Goal: Task Accomplishment & Management: Use online tool/utility

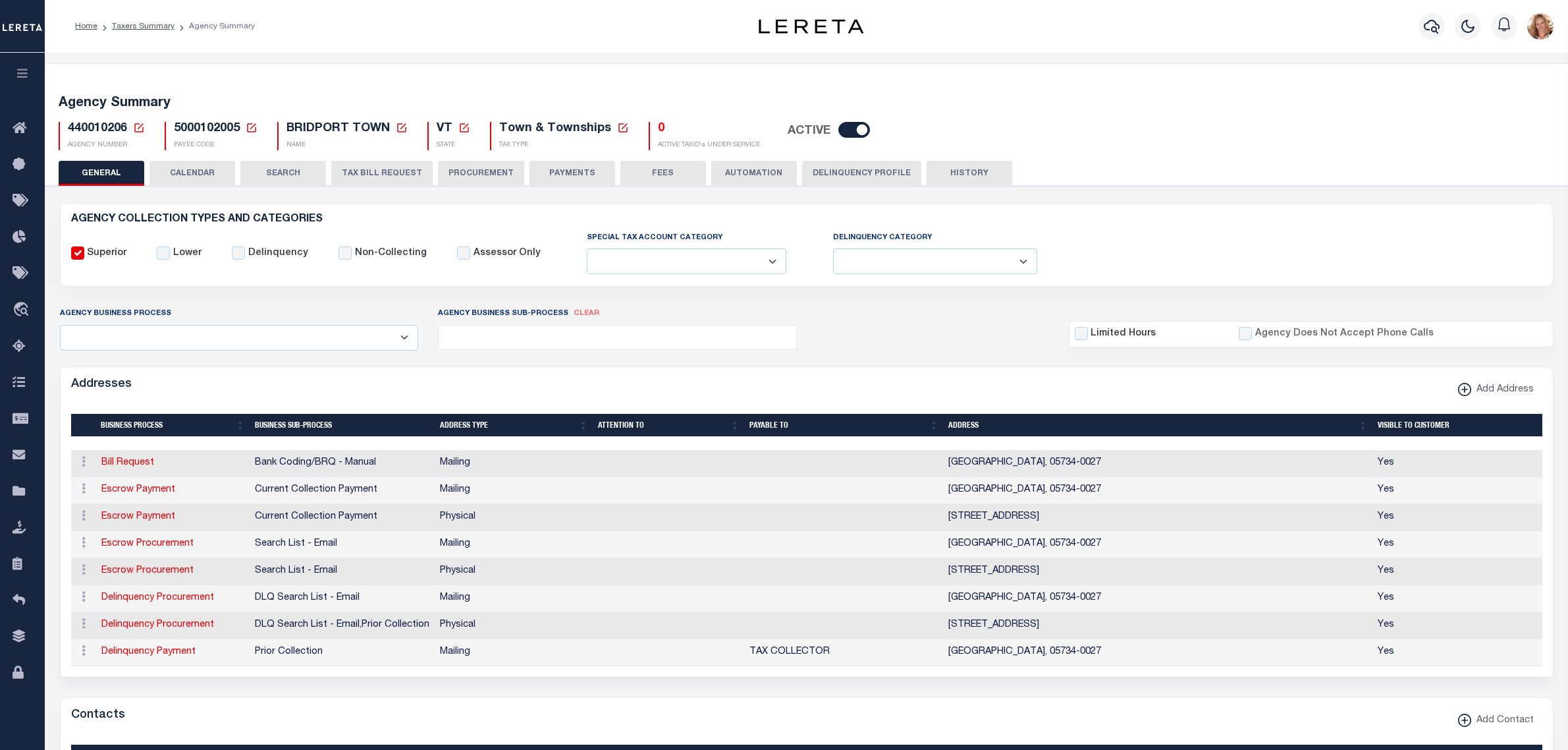
select select
click at [21, 307] on icon "travel_explore" at bounding box center [23, 310] width 21 height 17
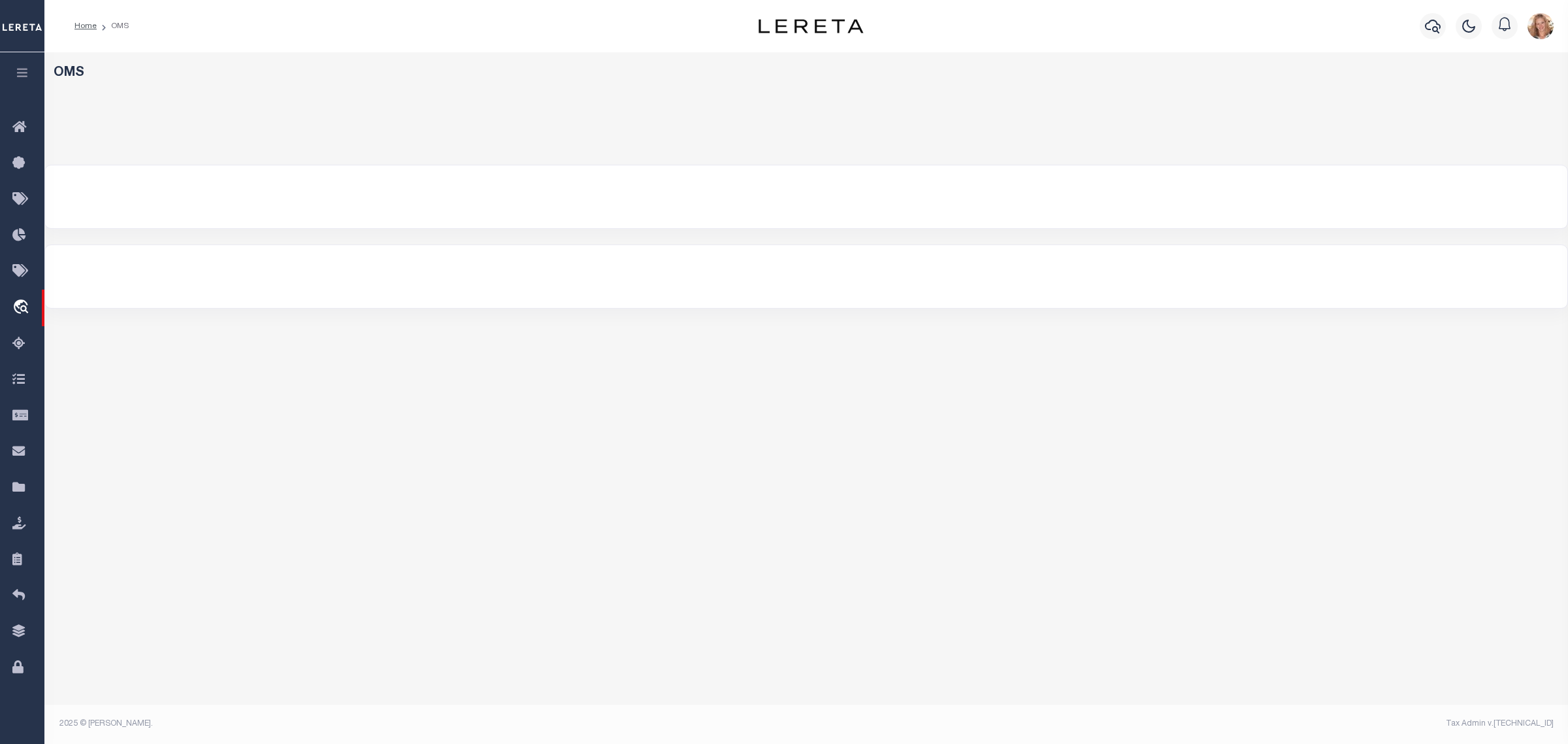
select select "200"
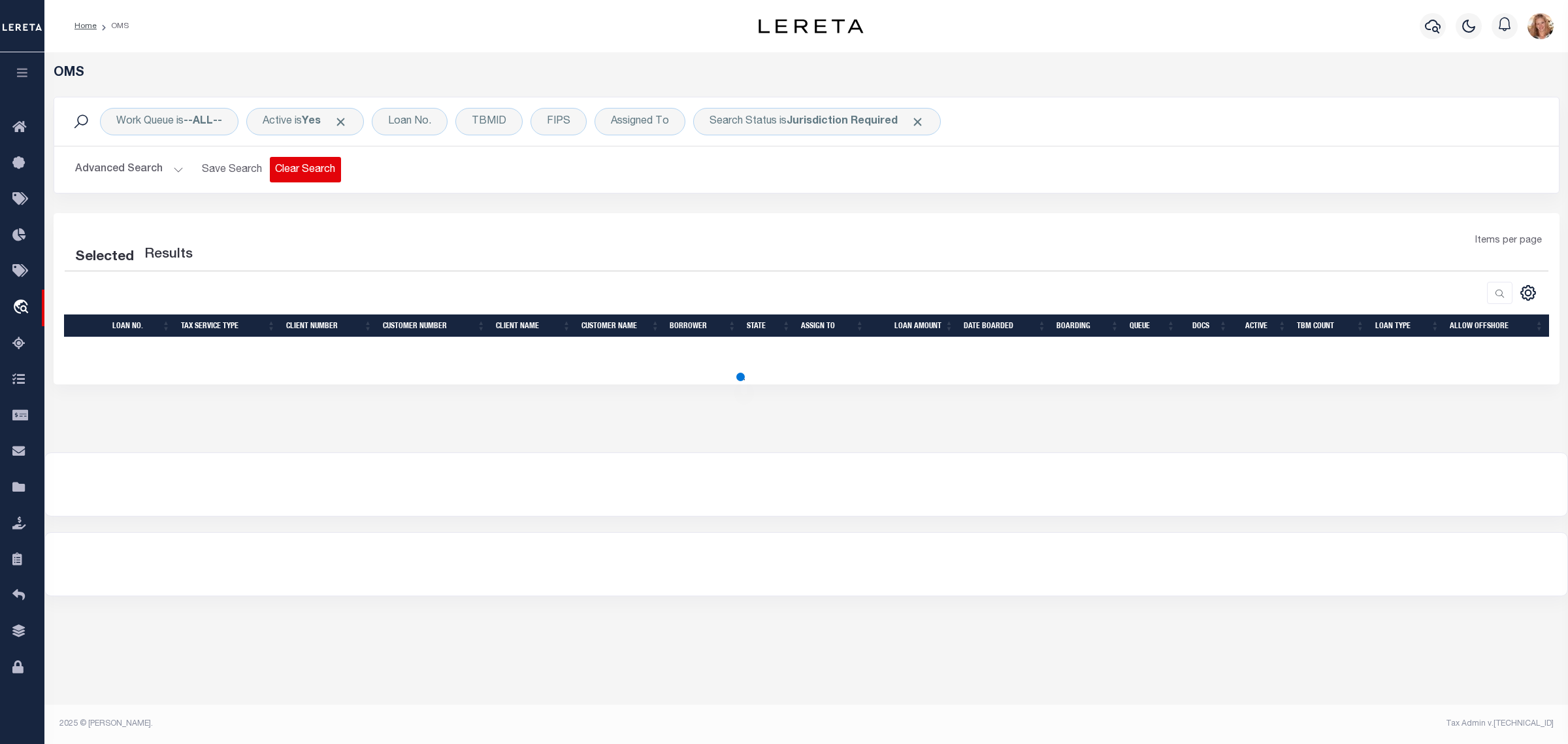
click at [296, 173] on button "Clear Search" at bounding box center [305, 169] width 71 height 26
select select "200"
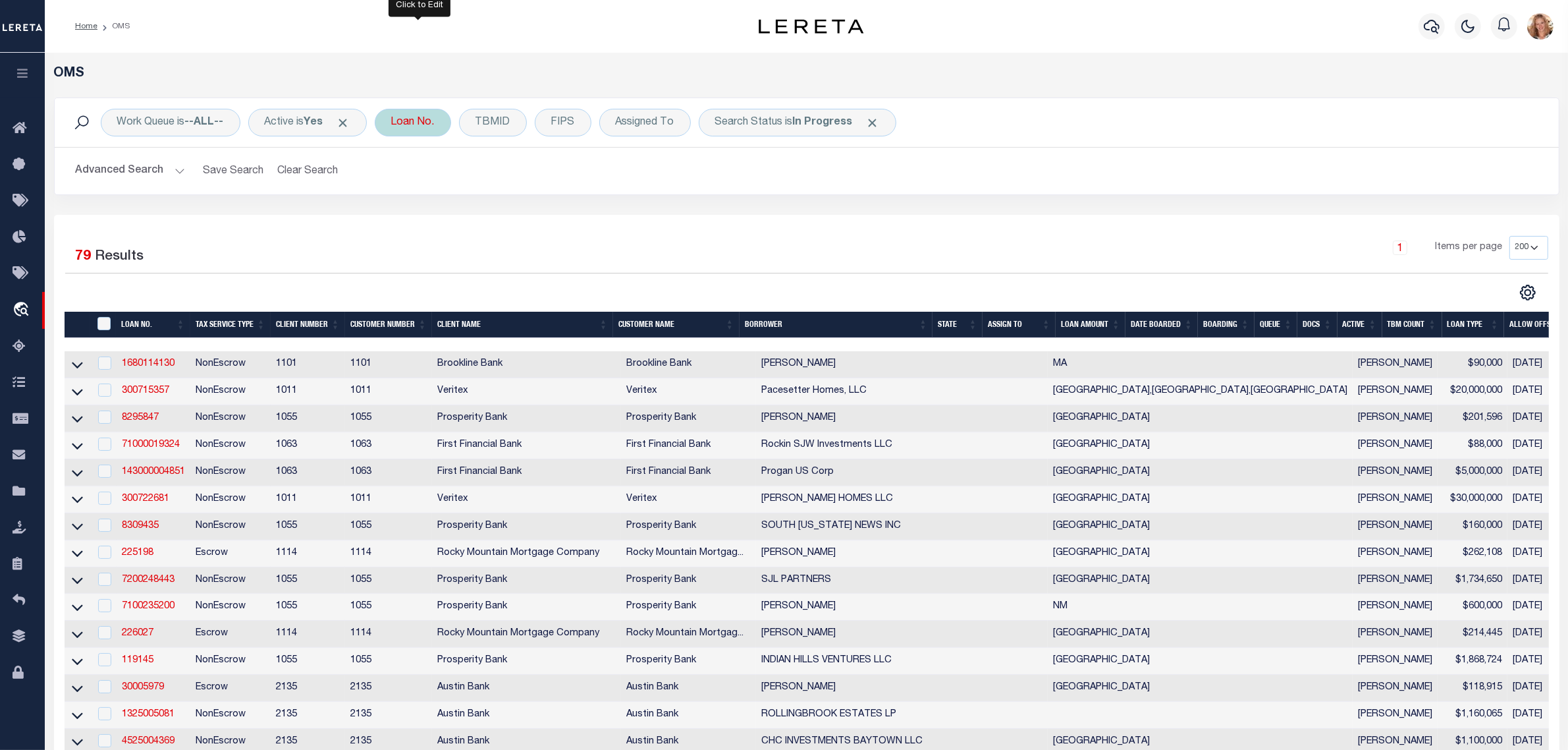
click at [429, 120] on div "Loan No." at bounding box center [412, 122] width 76 height 27
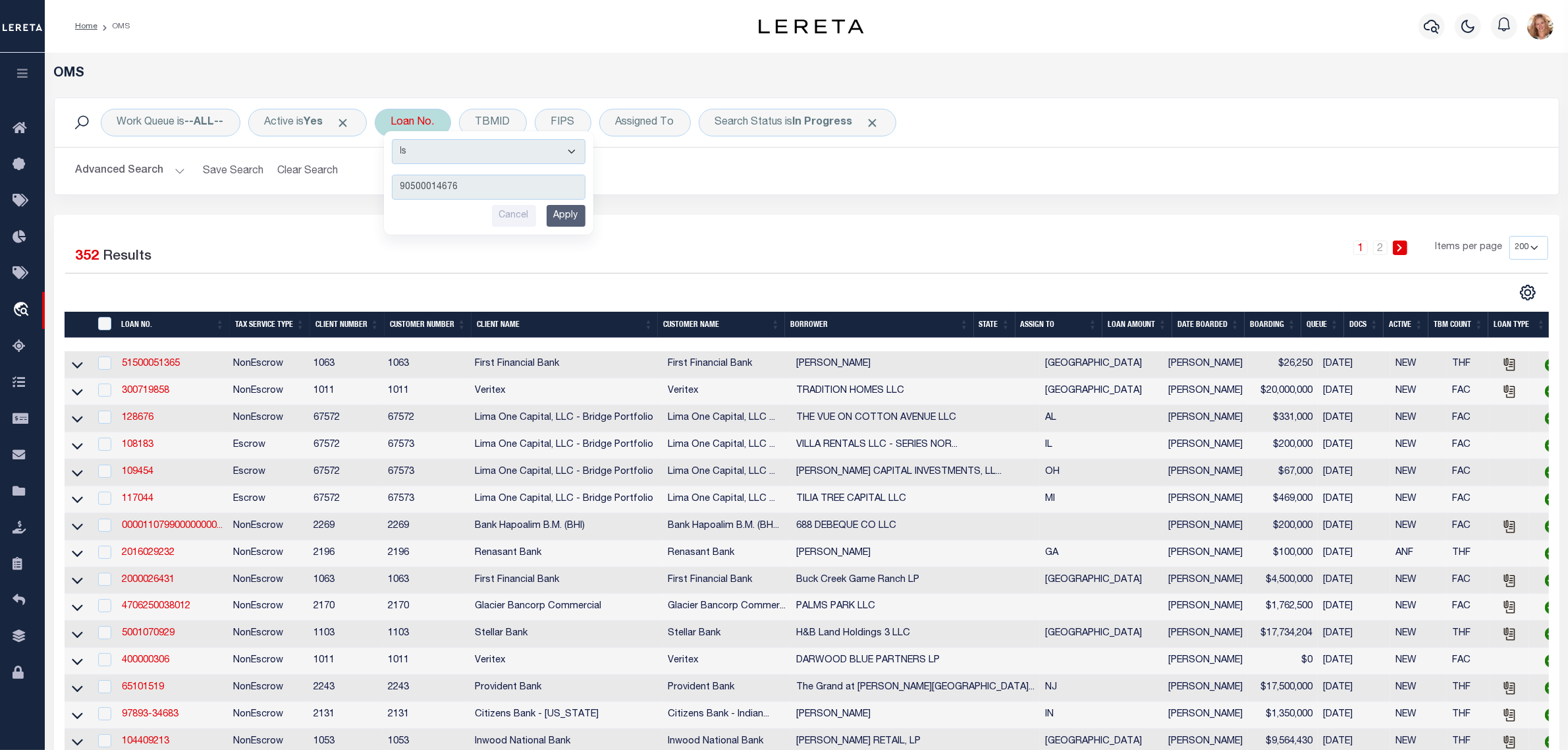
type input "90500014676"
click at [576, 209] on input "Apply" at bounding box center [566, 215] width 39 height 21
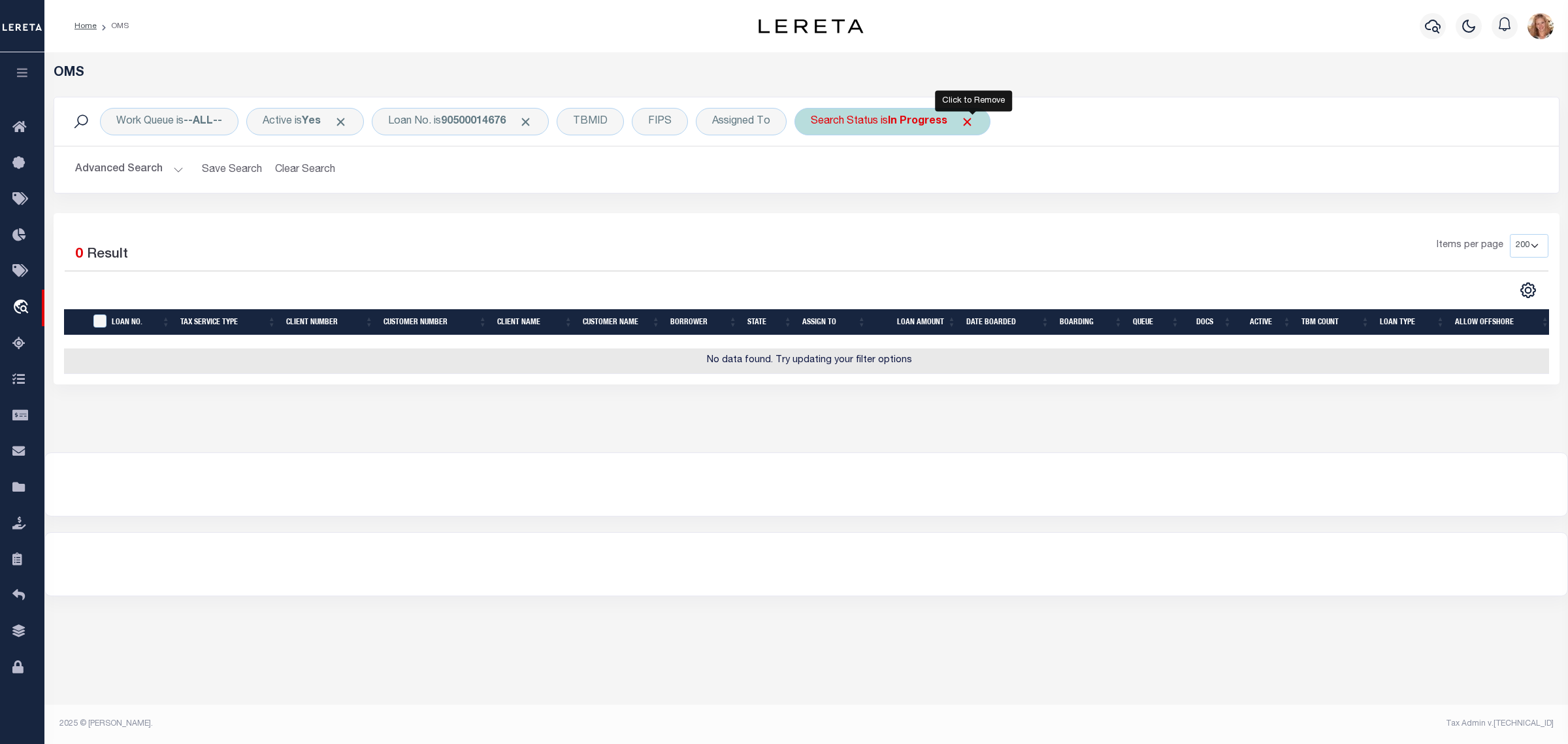
click at [975, 121] on span "Click to Remove" at bounding box center [967, 122] width 14 height 14
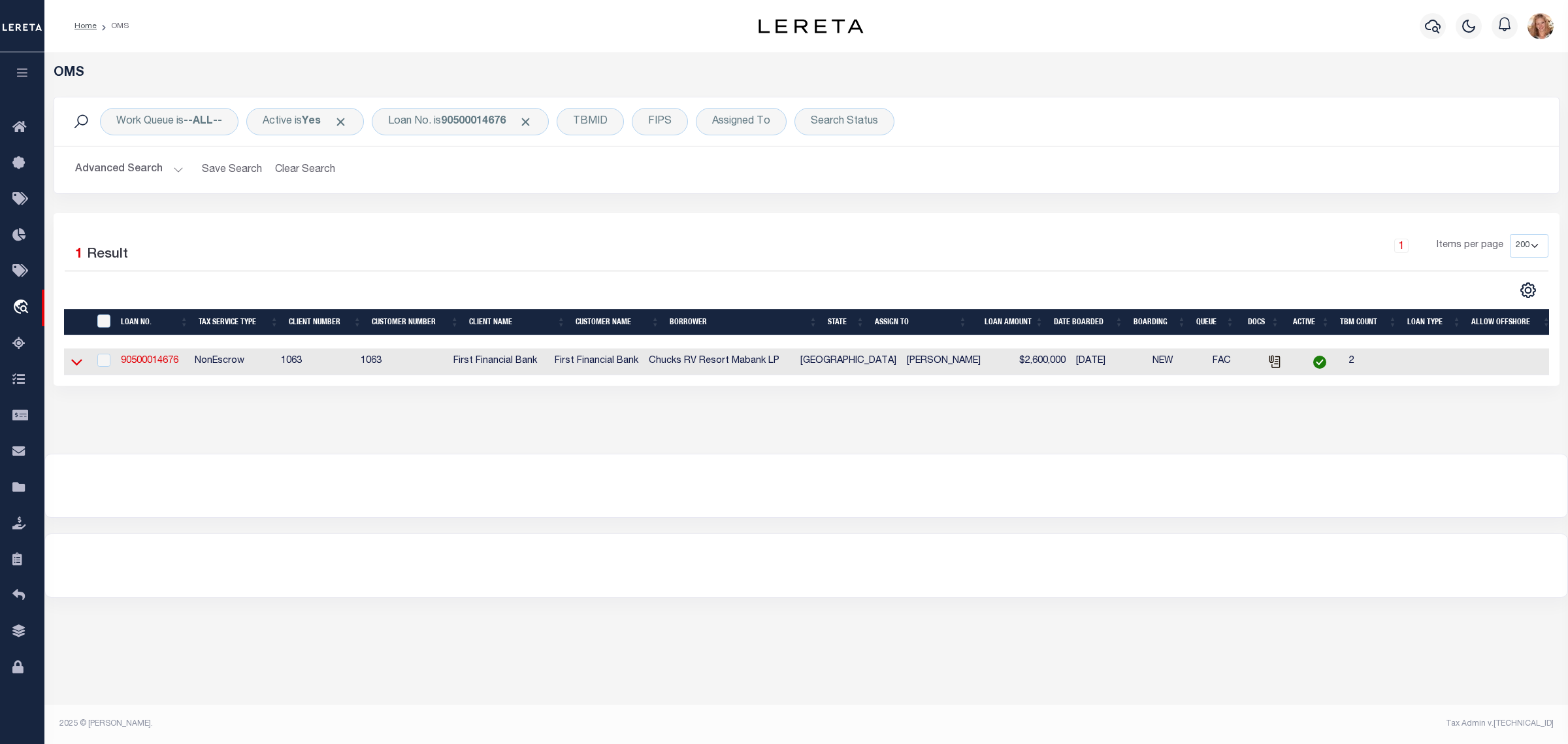
click at [75, 361] on icon at bounding box center [76, 361] width 11 height 14
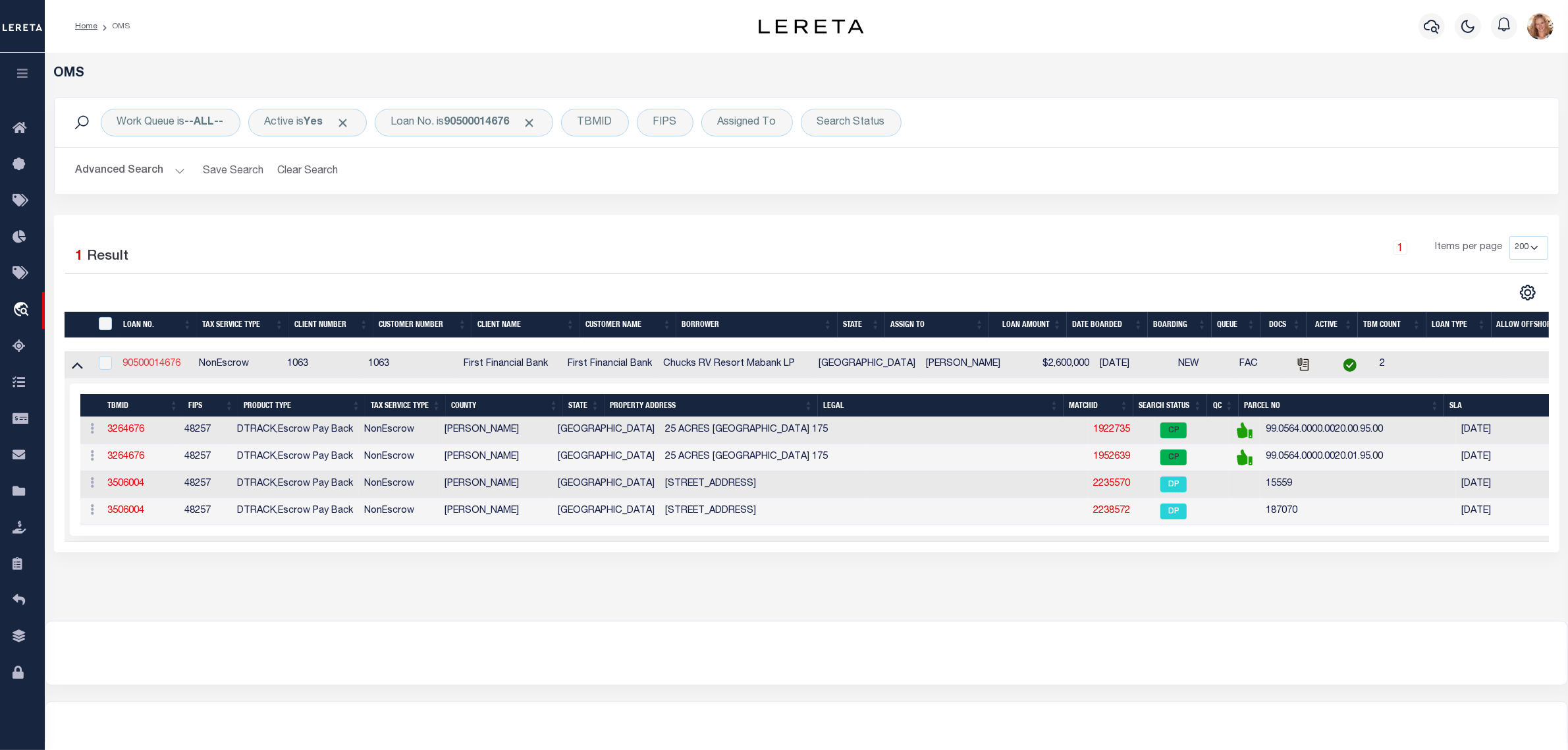
click at [178, 368] on link "90500014676" at bounding box center [151, 364] width 58 height 9
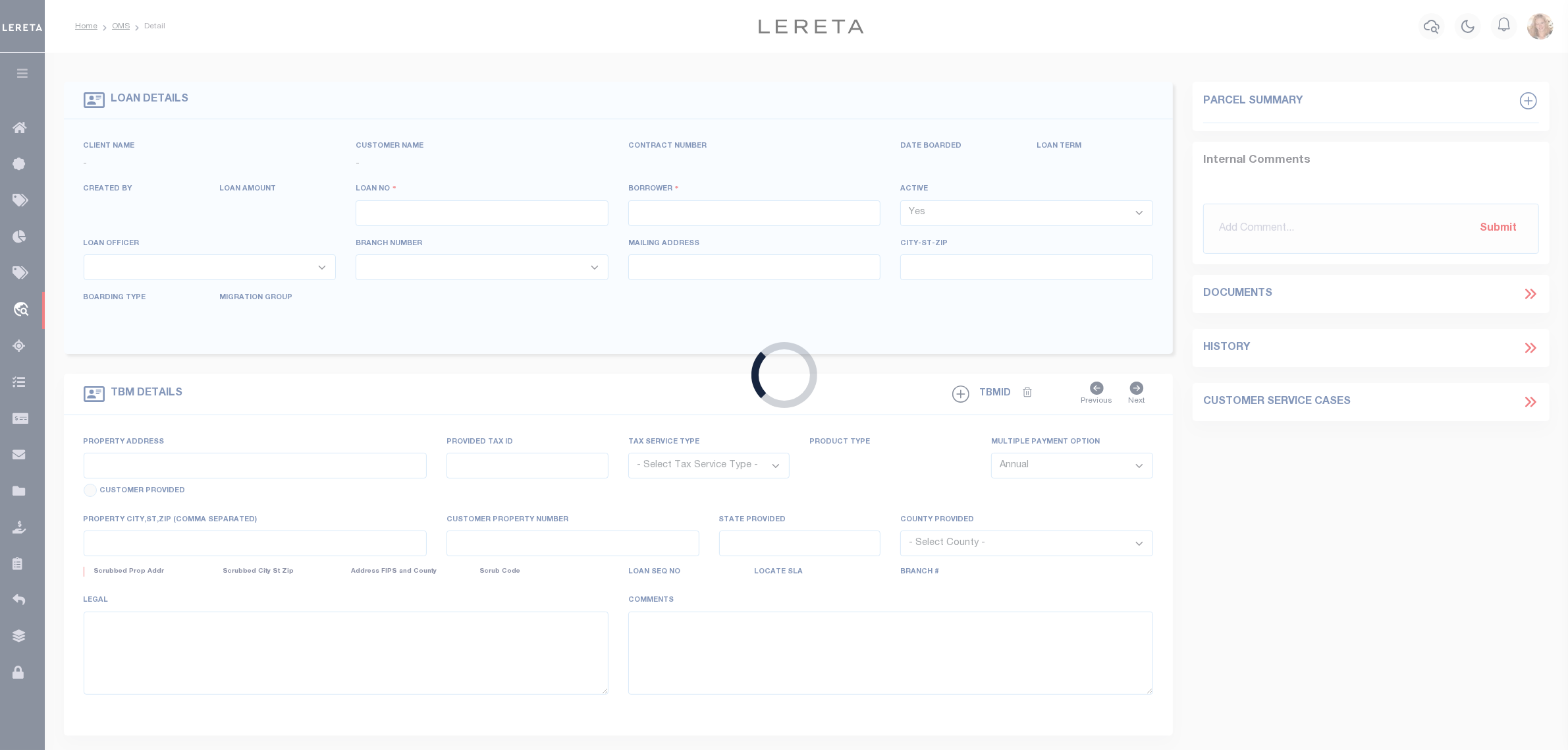
type input "90500014676"
type input "Chucks RV Resort Mabank LP"
select select
select select "100"
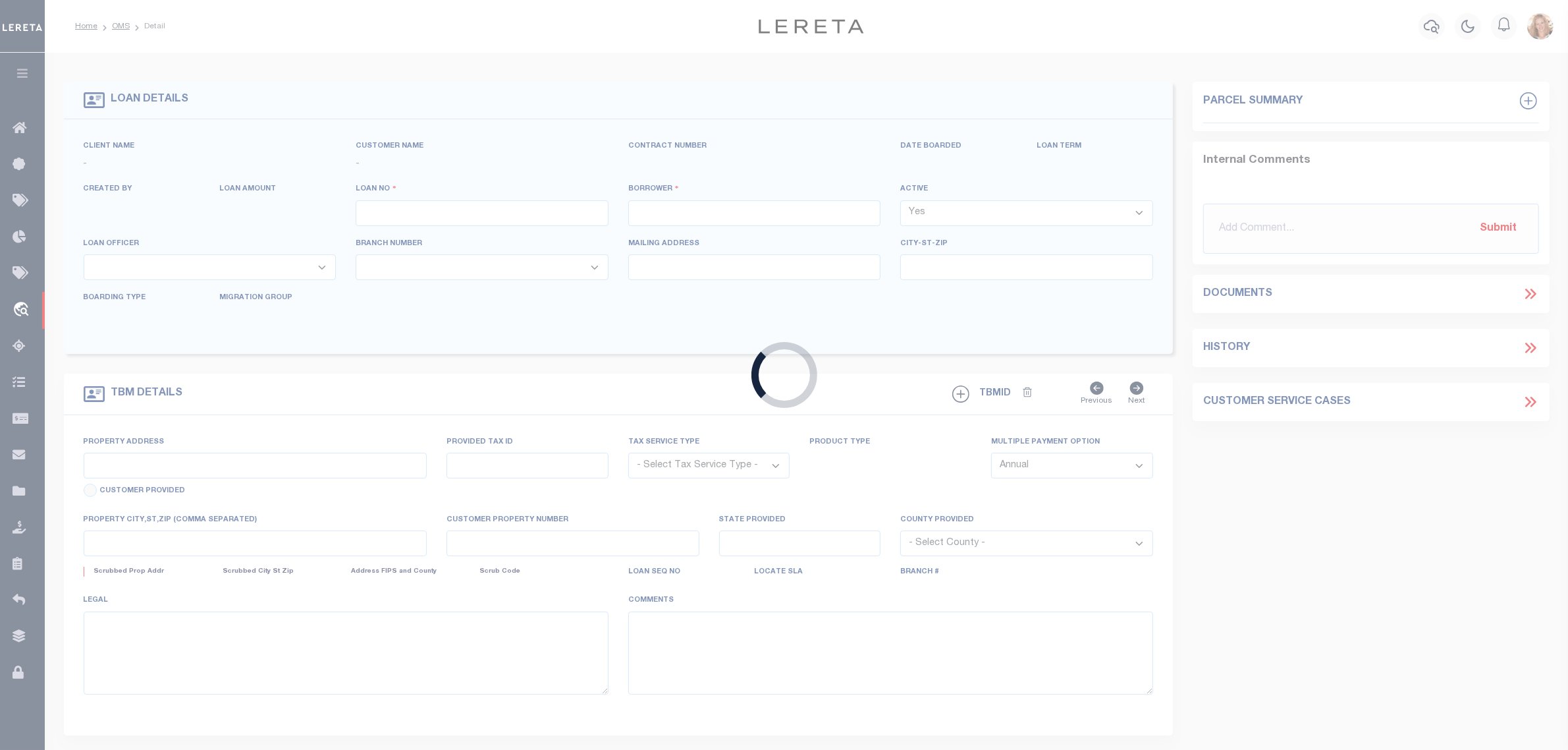
select select "NonEscrow"
select select "21052"
select select "537"
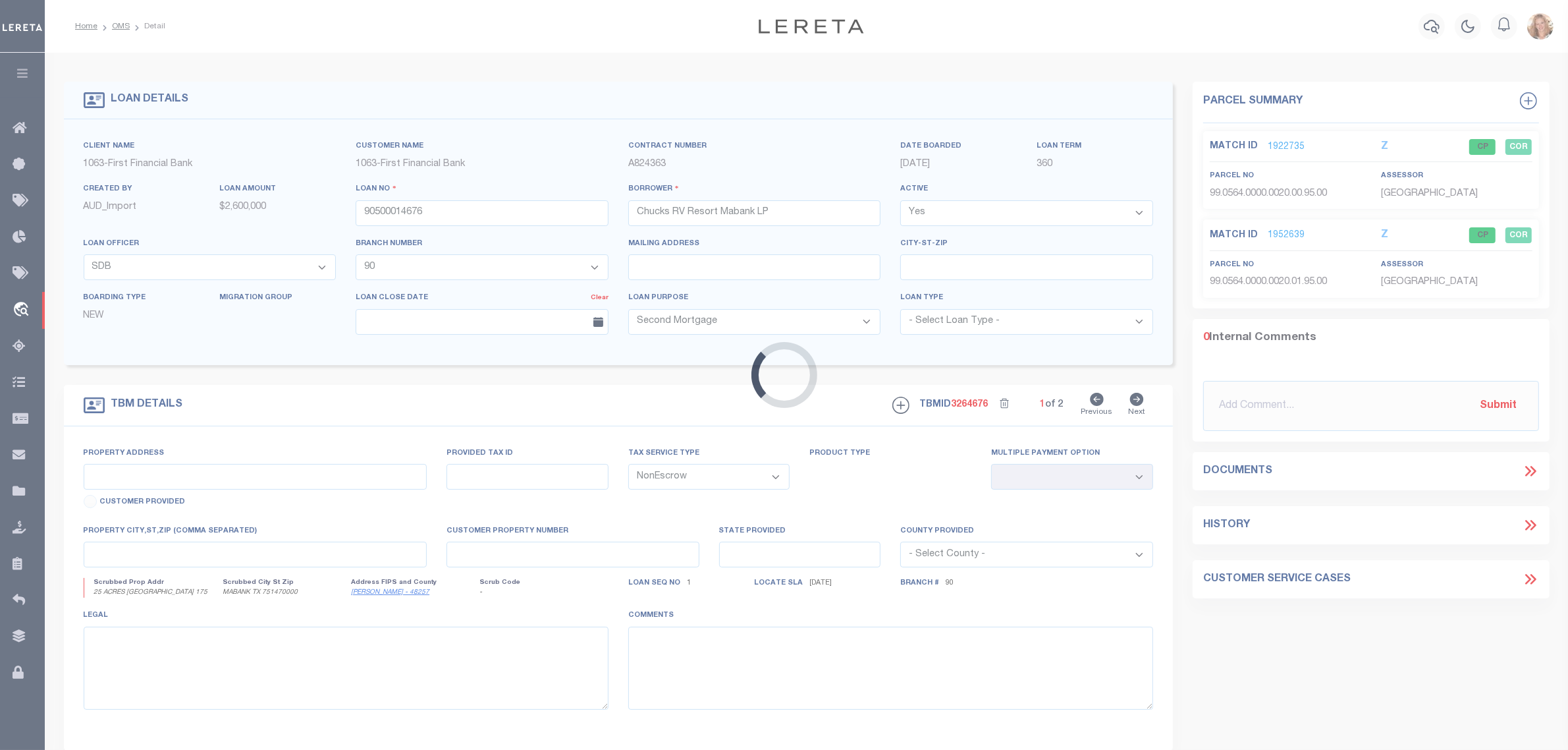
type input "25 ACRES [GEOGRAPHIC_DATA] 175"
select select
type input "MABANK TX 751470000"
type input "1"
type input "[GEOGRAPHIC_DATA]"
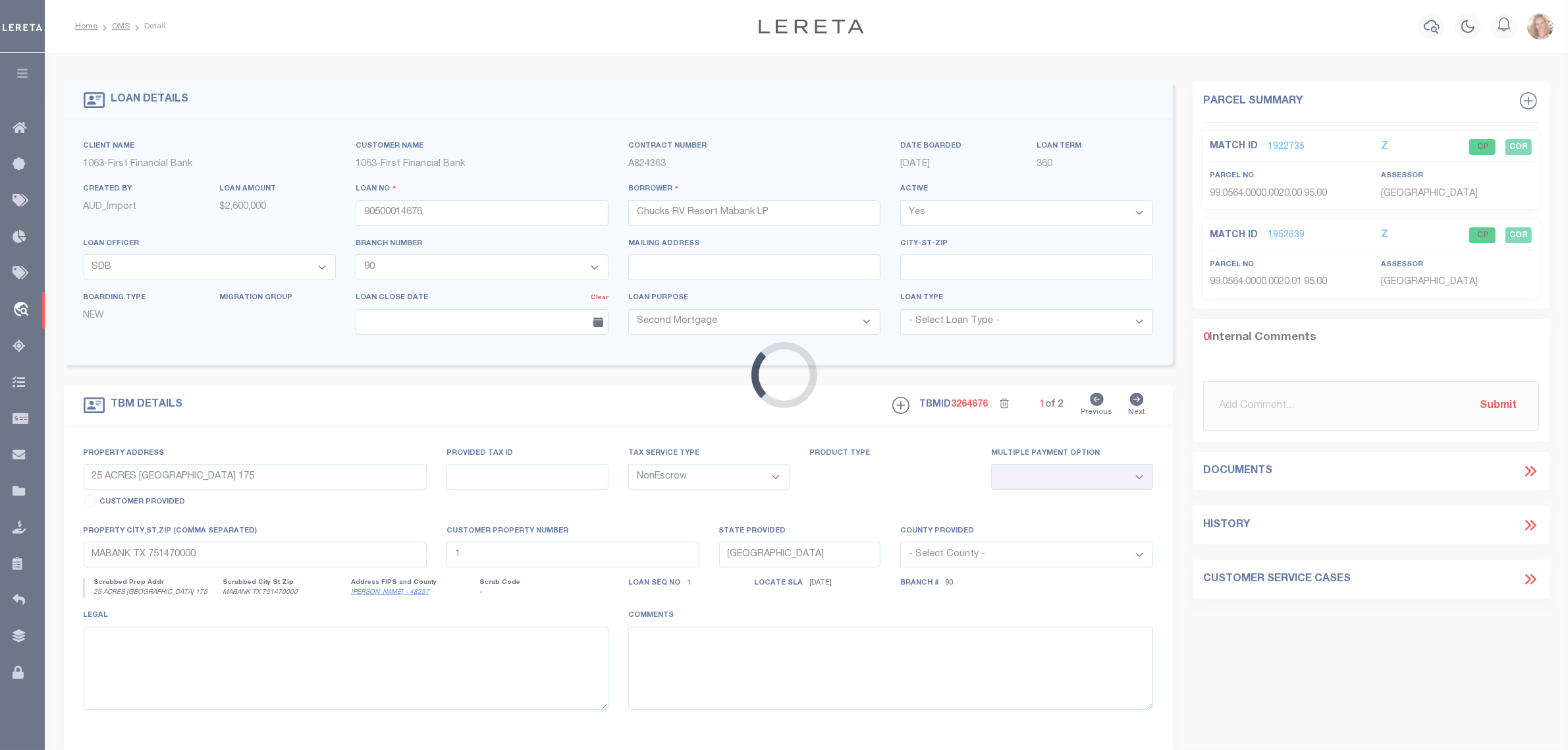
select select
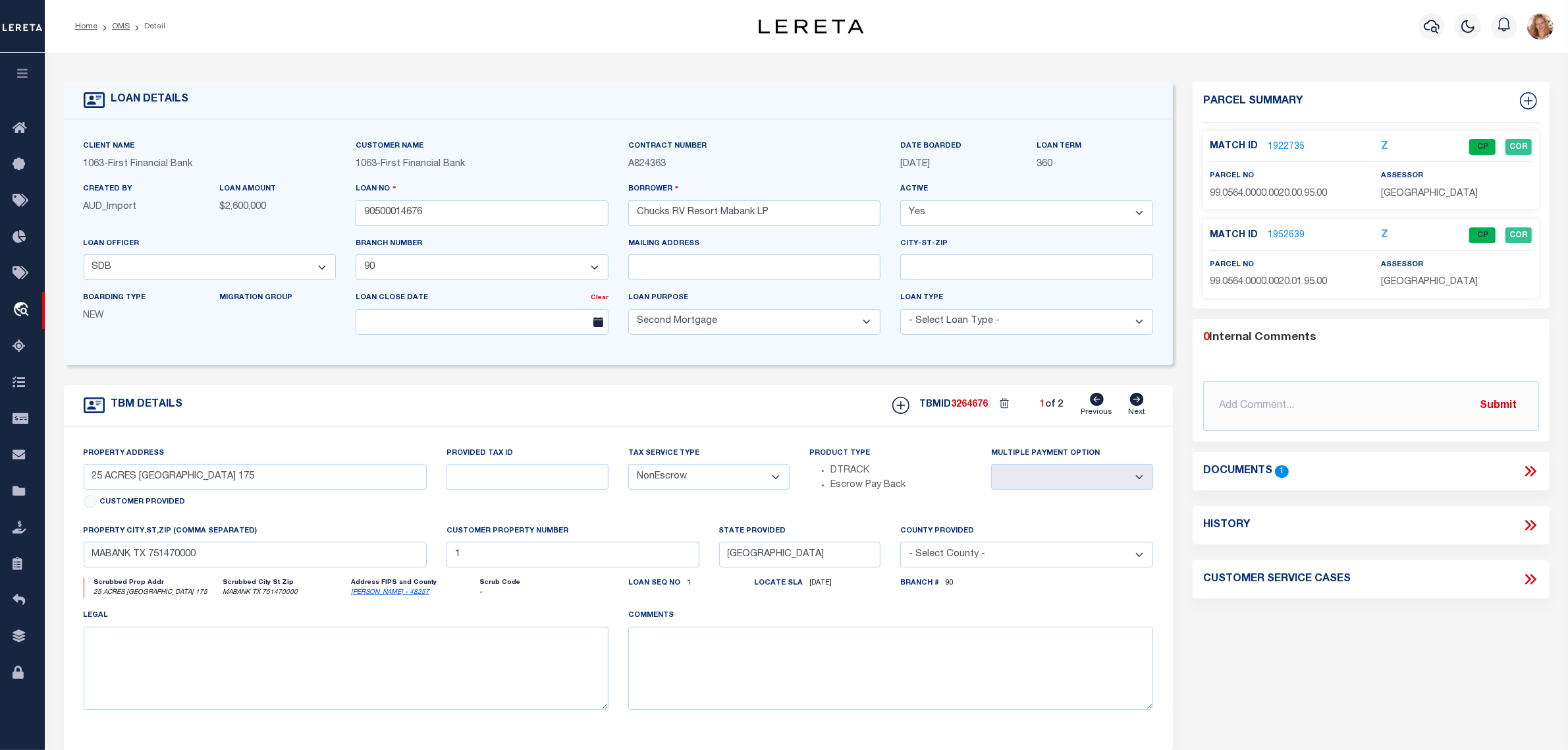
click at [1136, 403] on icon at bounding box center [1137, 400] width 15 height 13
type input "[STREET_ADDRESS]"
select select
type input "4"
select select
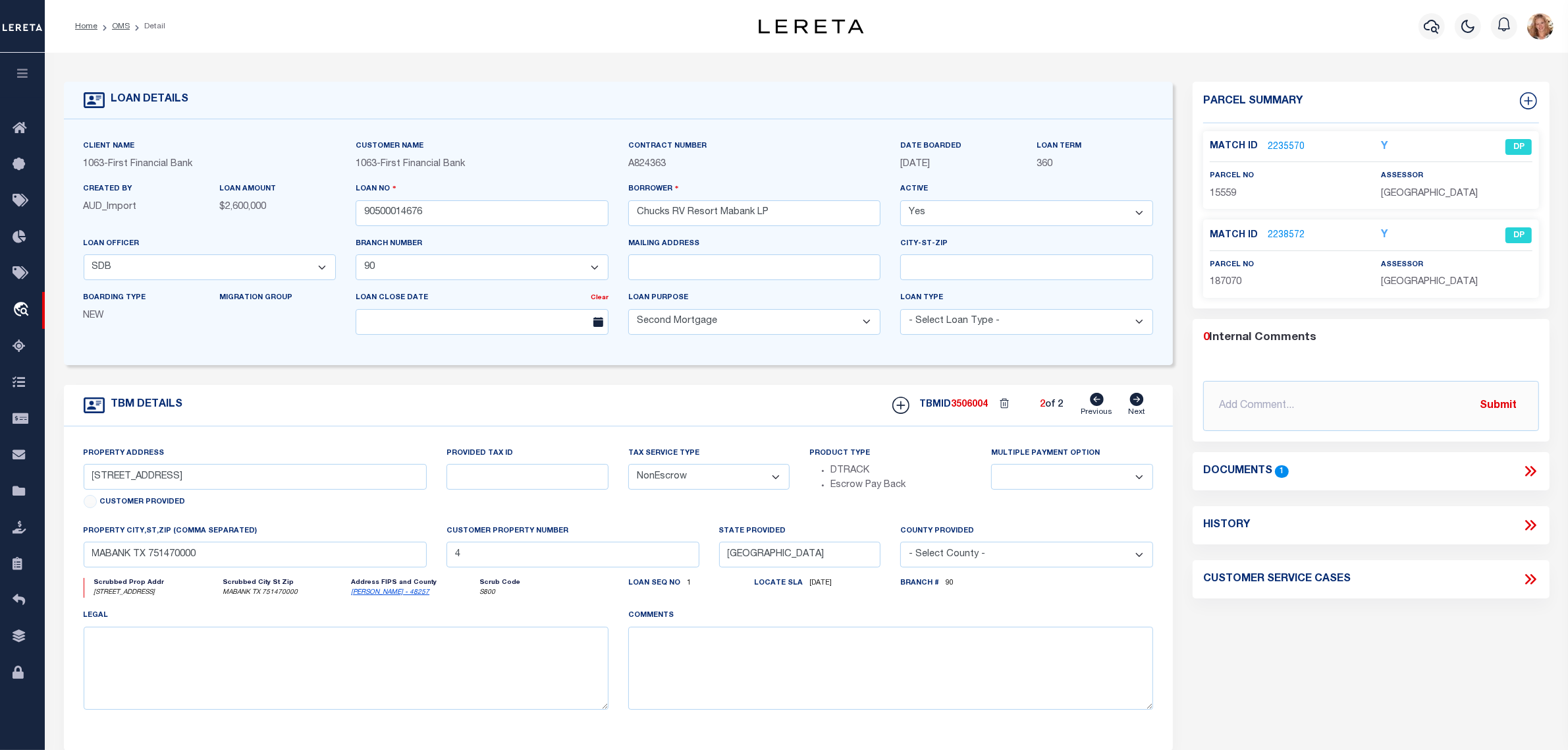
click at [1098, 404] on icon at bounding box center [1097, 400] width 14 height 13
type input "25 ACRES [GEOGRAPHIC_DATA] 175"
select select
type input "1"
select select
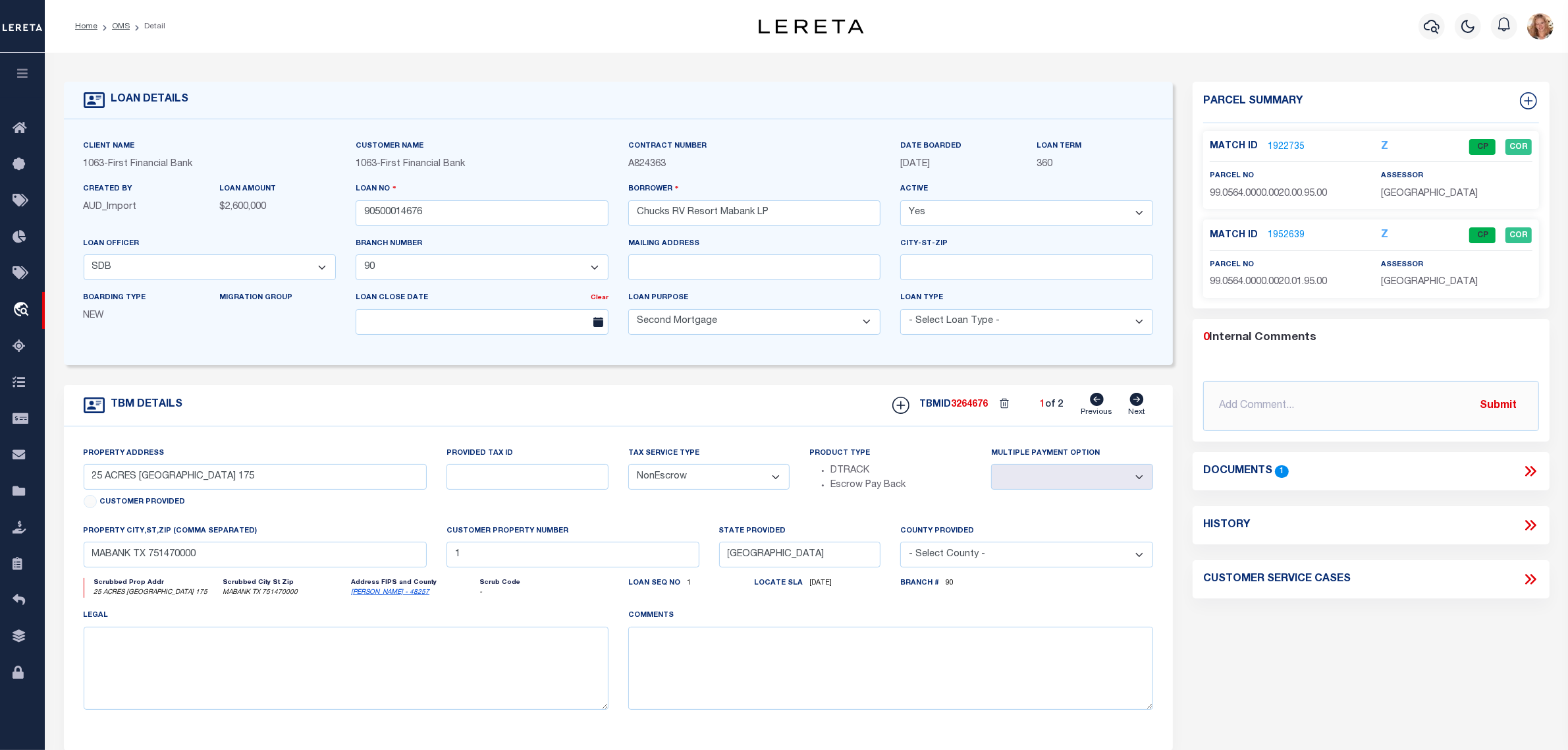
click at [1136, 404] on icon at bounding box center [1137, 400] width 14 height 13
type input "19183 E US HIGHWAY 175"
select select
type input "4"
select select
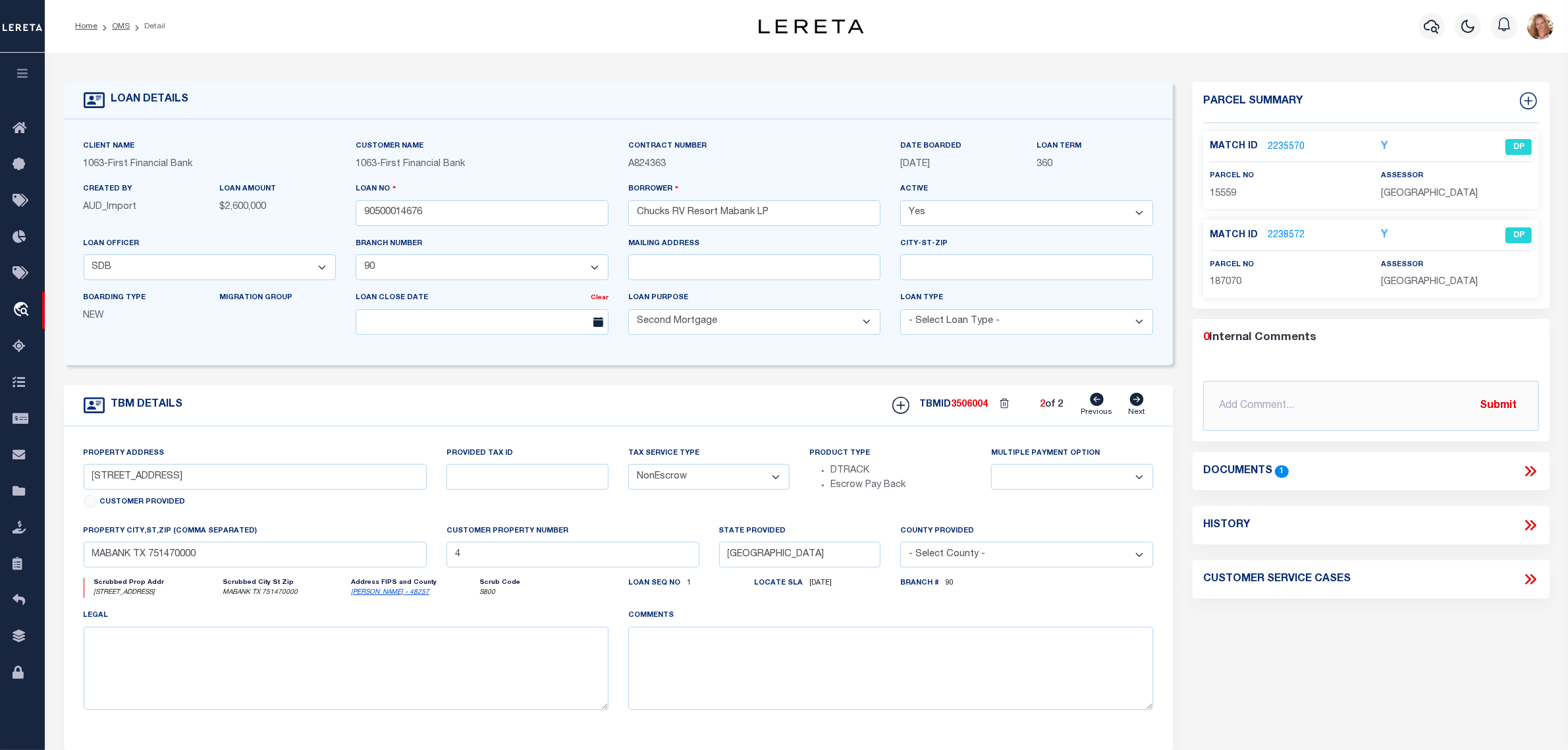
click at [1273, 142] on link "2235570" at bounding box center [1287, 147] width 37 height 14
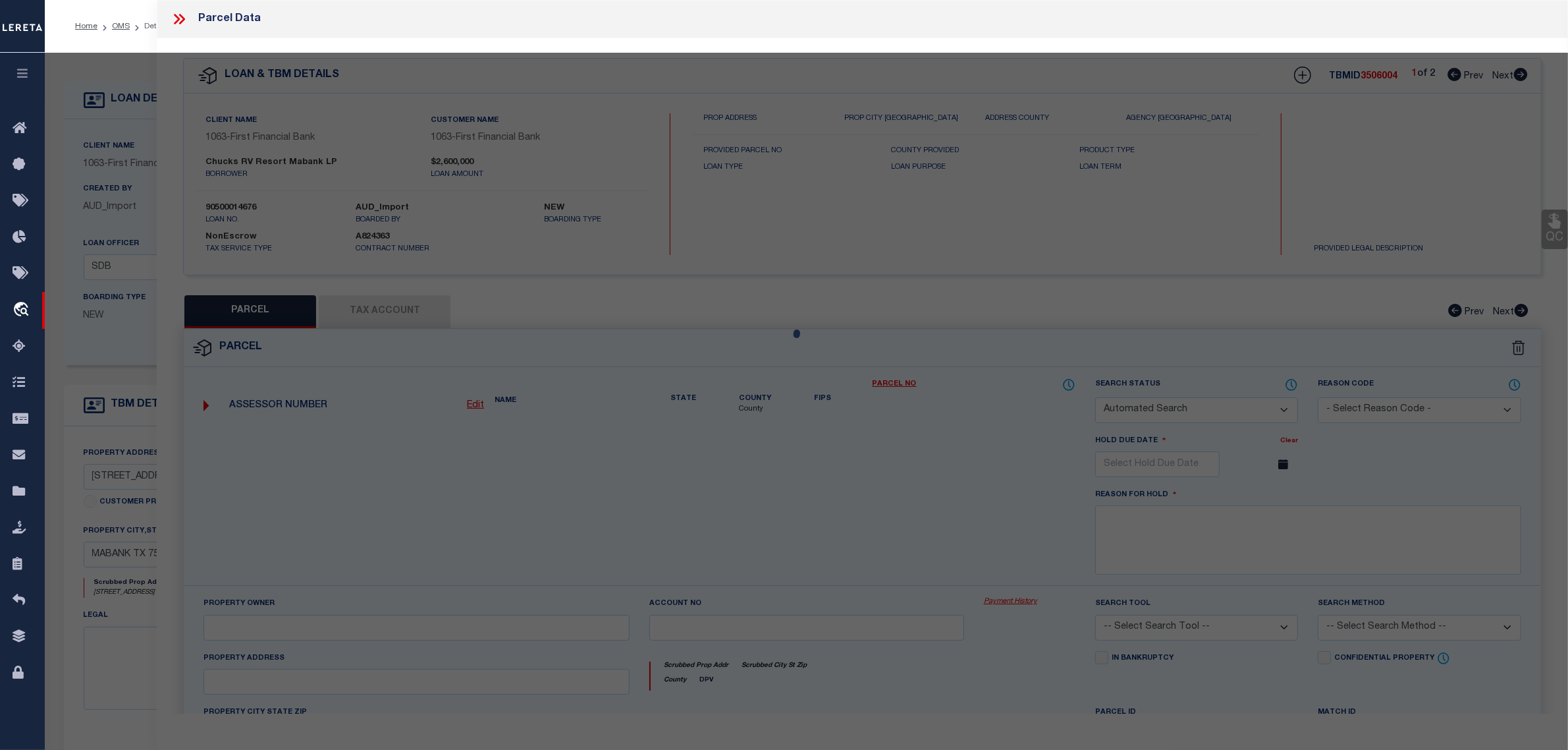
checkbox input "false"
select select "DP"
type input "CHUCKS RV RESORT MABANK"
select select "ATL"
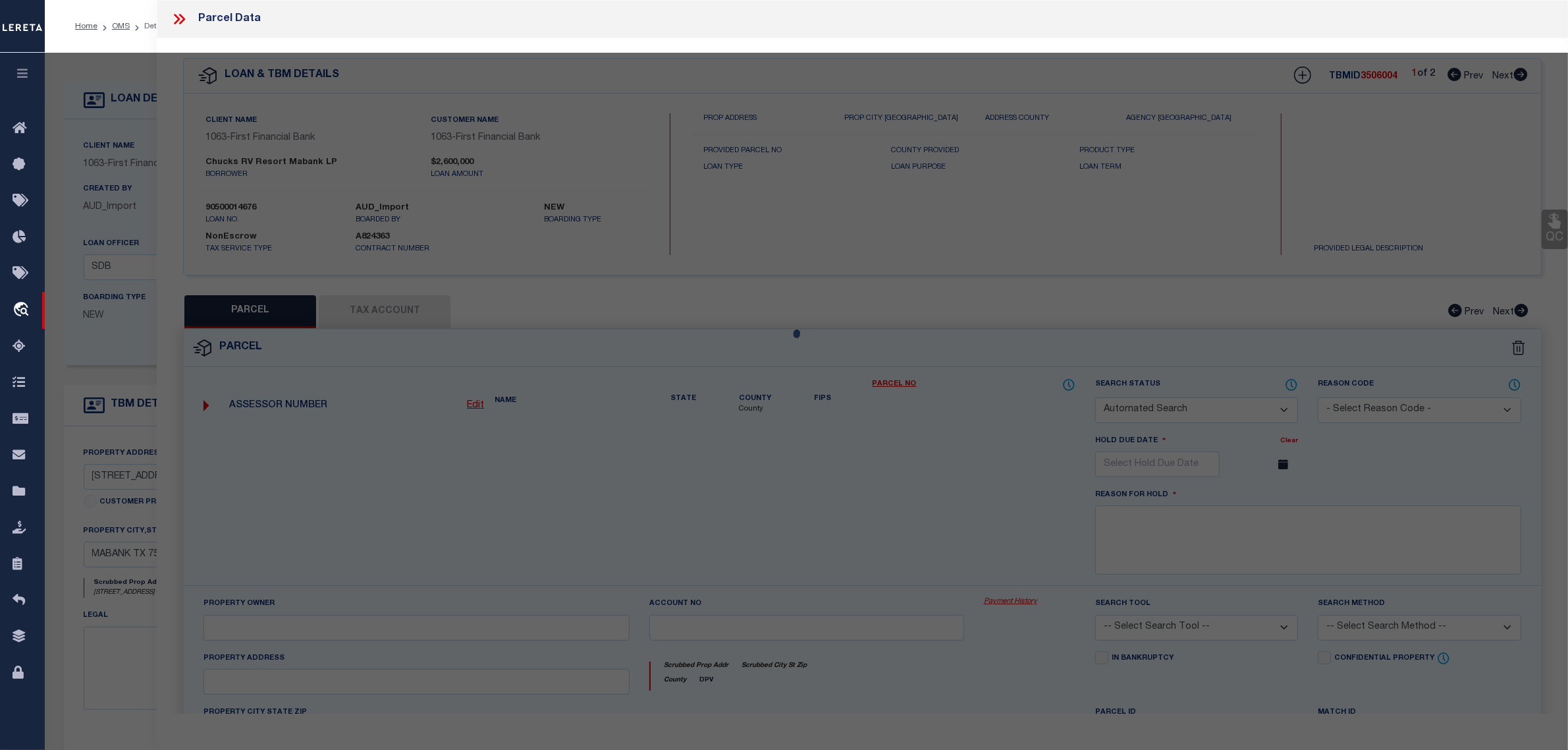
select select "ADD"
type input "19183 E US HIGHWAY 175"
type input "MABANK, TX 75147"
type textarea "GEO T WALTERS, TRACT 20.00; 22.766 ACRES"
type textarea "Required Parcel# already added in another TBMID of this loan, hence marking thi…"
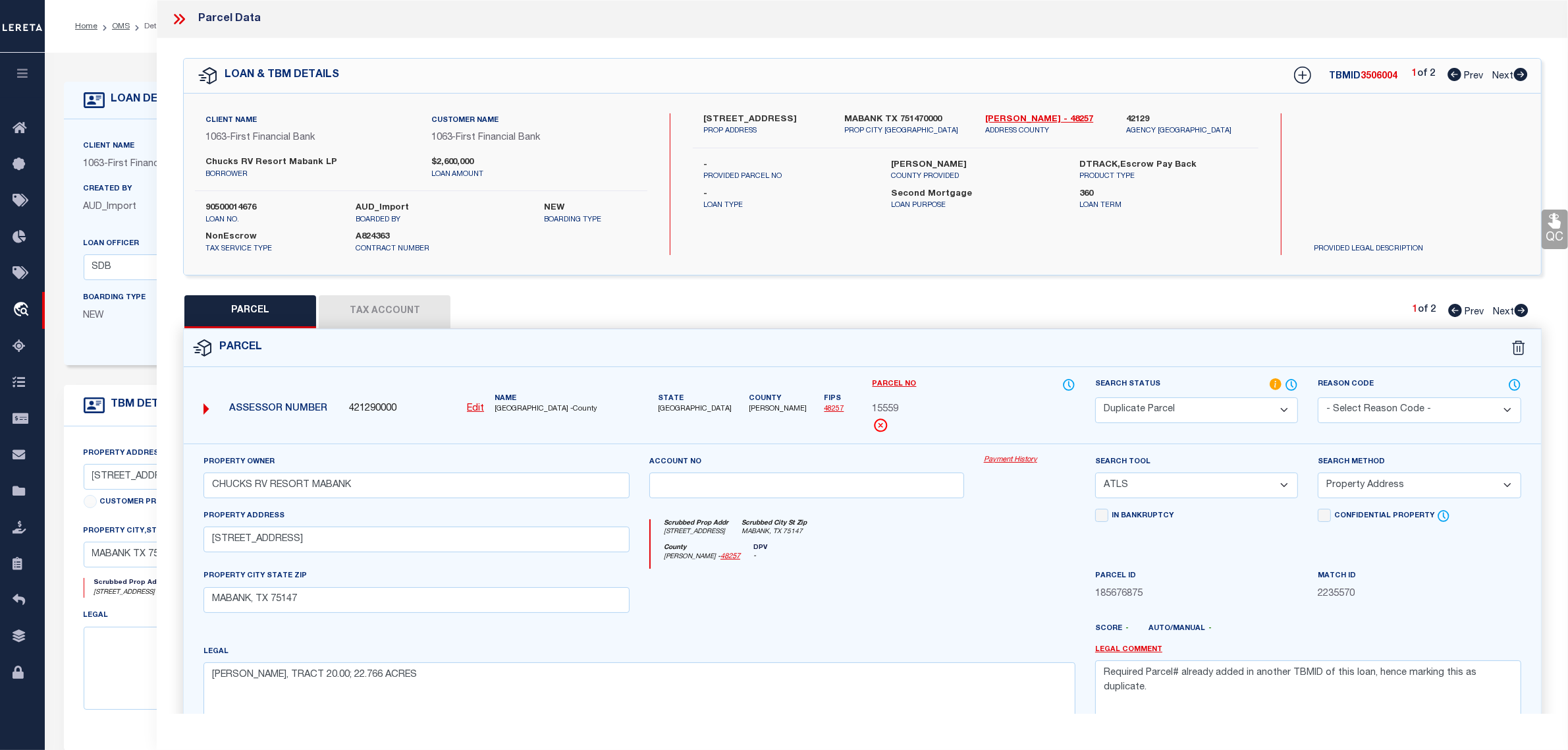
click at [149, 350] on div "Client Name 1063 - First Financial Bank Customer Name 1063 - First Financial Ba…" at bounding box center [619, 242] width 1110 height 246
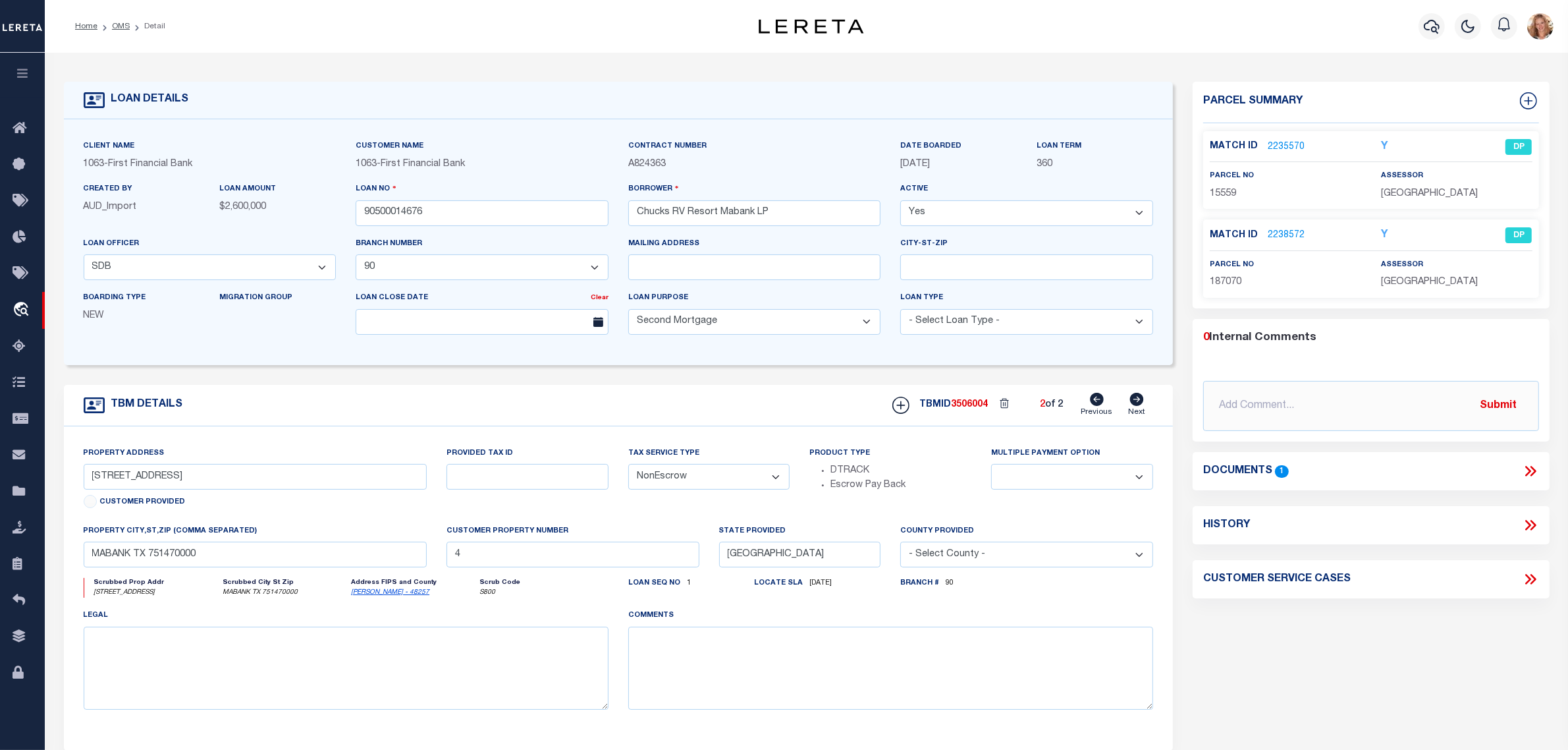
click at [1281, 147] on link "2235570" at bounding box center [1287, 147] width 37 height 14
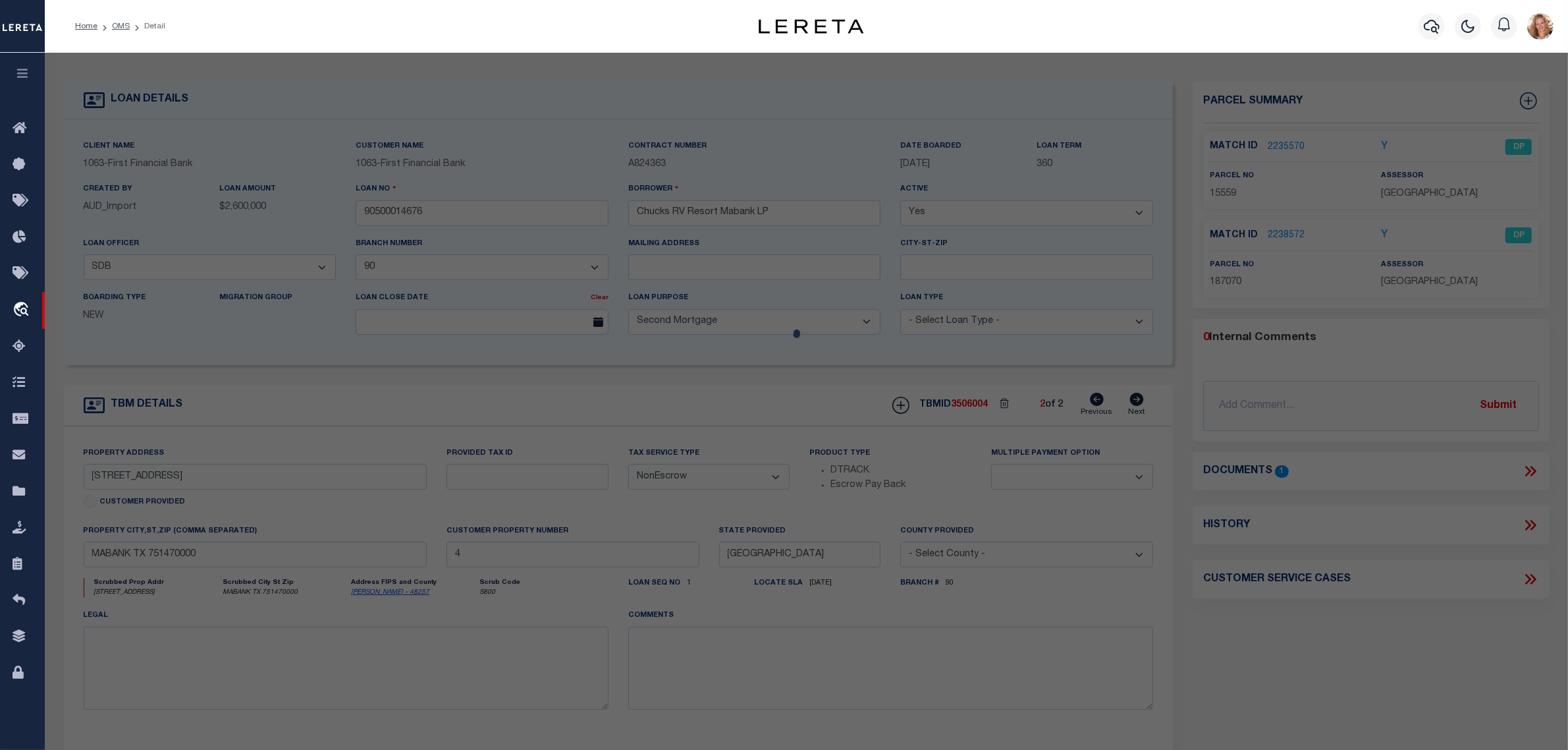
select select "AS"
select select
checkbox input "false"
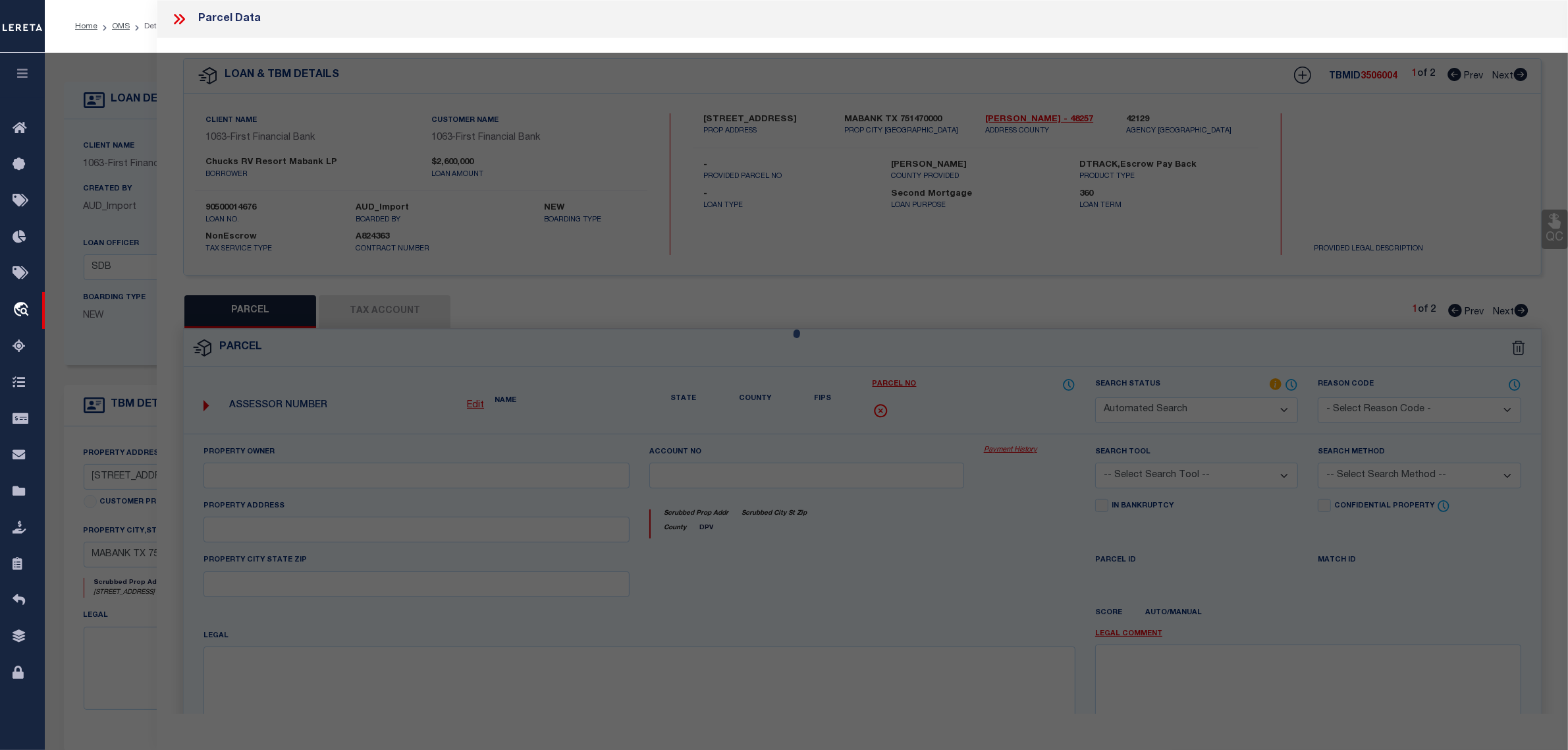
select select "DP"
type input "CHUCKS RV RESORT MABANK"
select select "ATL"
select select "ADD"
type input "19183 E US HIGHWAY 175"
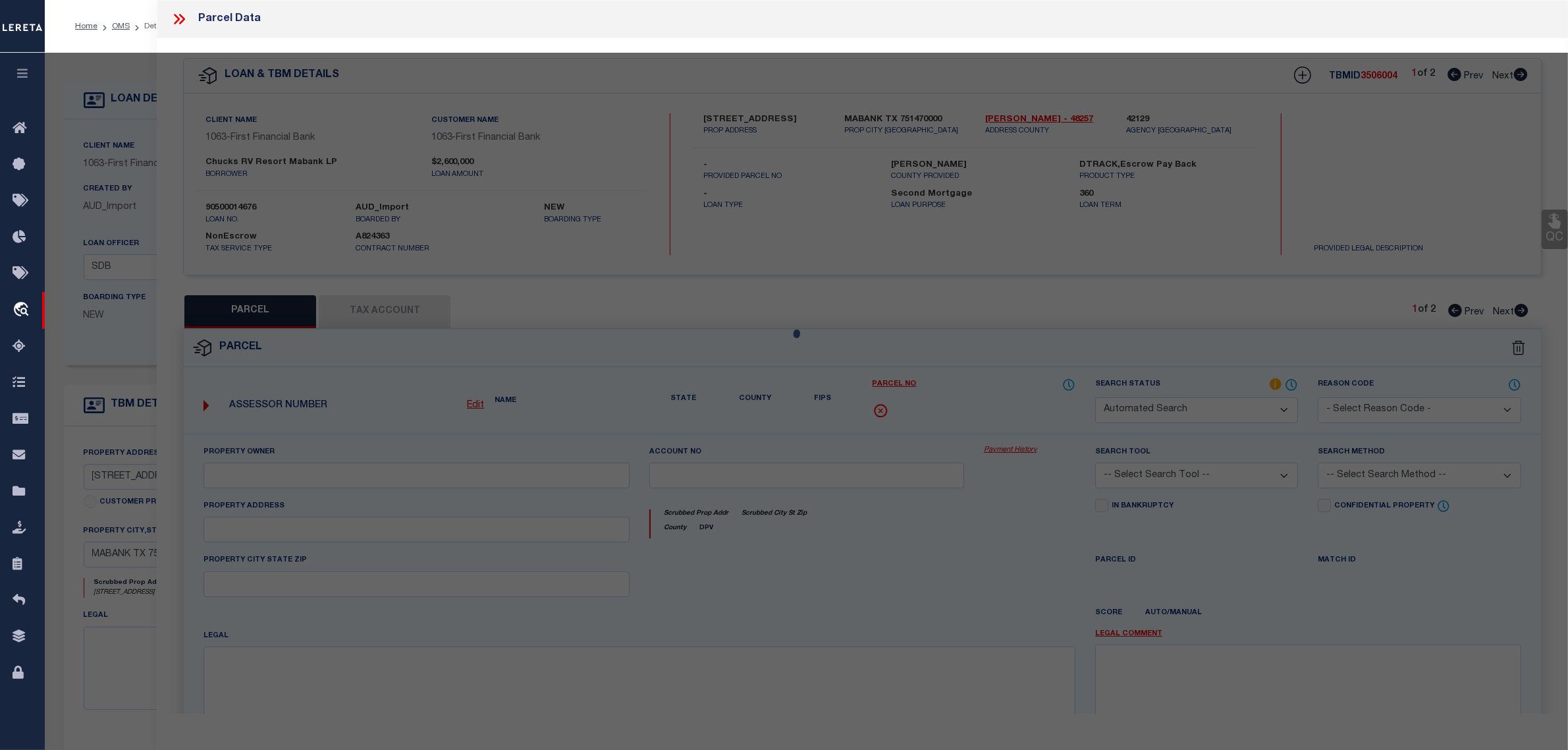
type input "MABANK, TX 75147"
type textarea "GEO T WALTERS, TRACT 20.00; 22.766 ACRES"
type textarea "Required Parcel# already added in another TBMID of this loan, hence marking thi…"
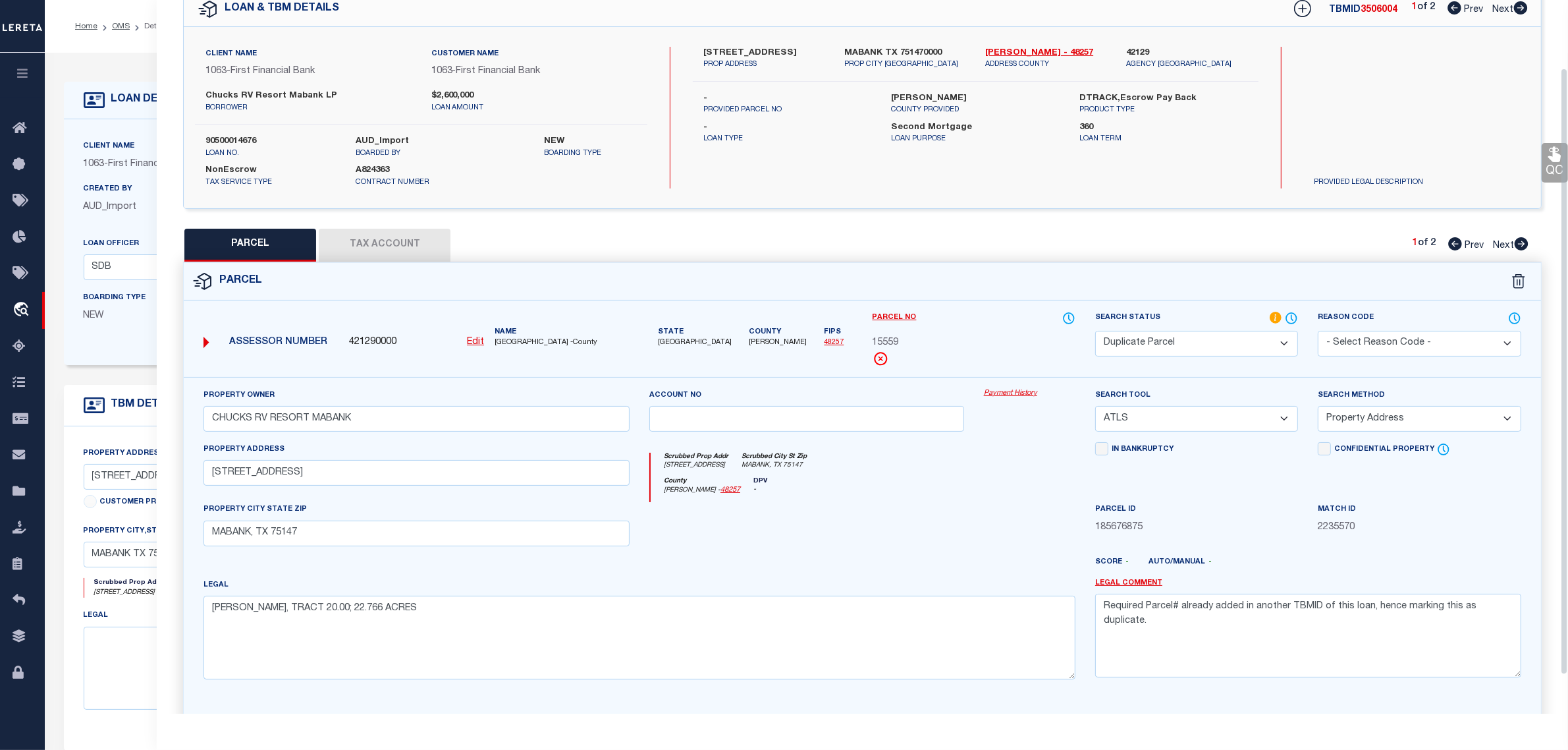
scroll to position [126, 0]
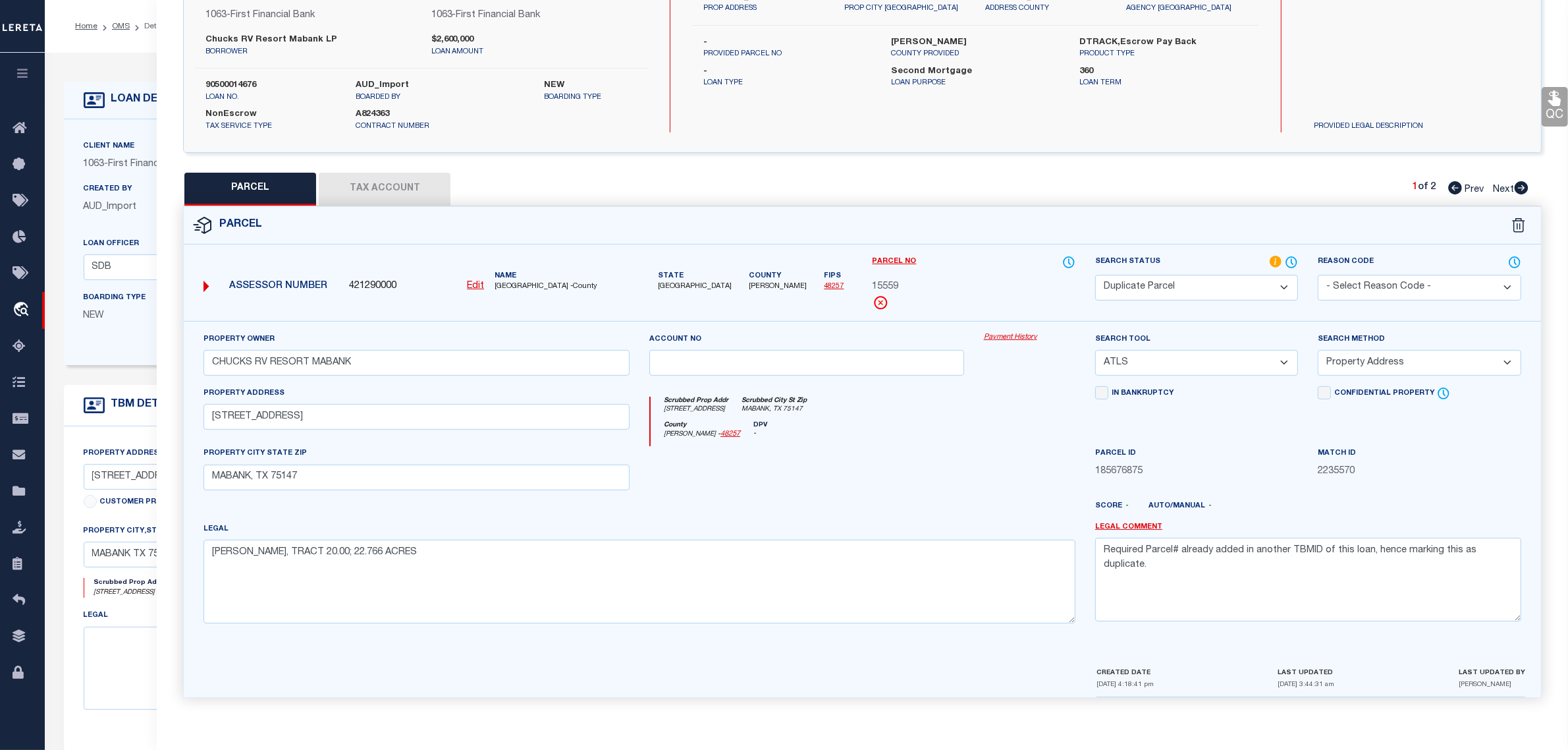
click at [137, 364] on div "Client Name 1063 - First Financial Bank Customer Name 1063 - First Financial Ba…" at bounding box center [619, 242] width 1110 height 246
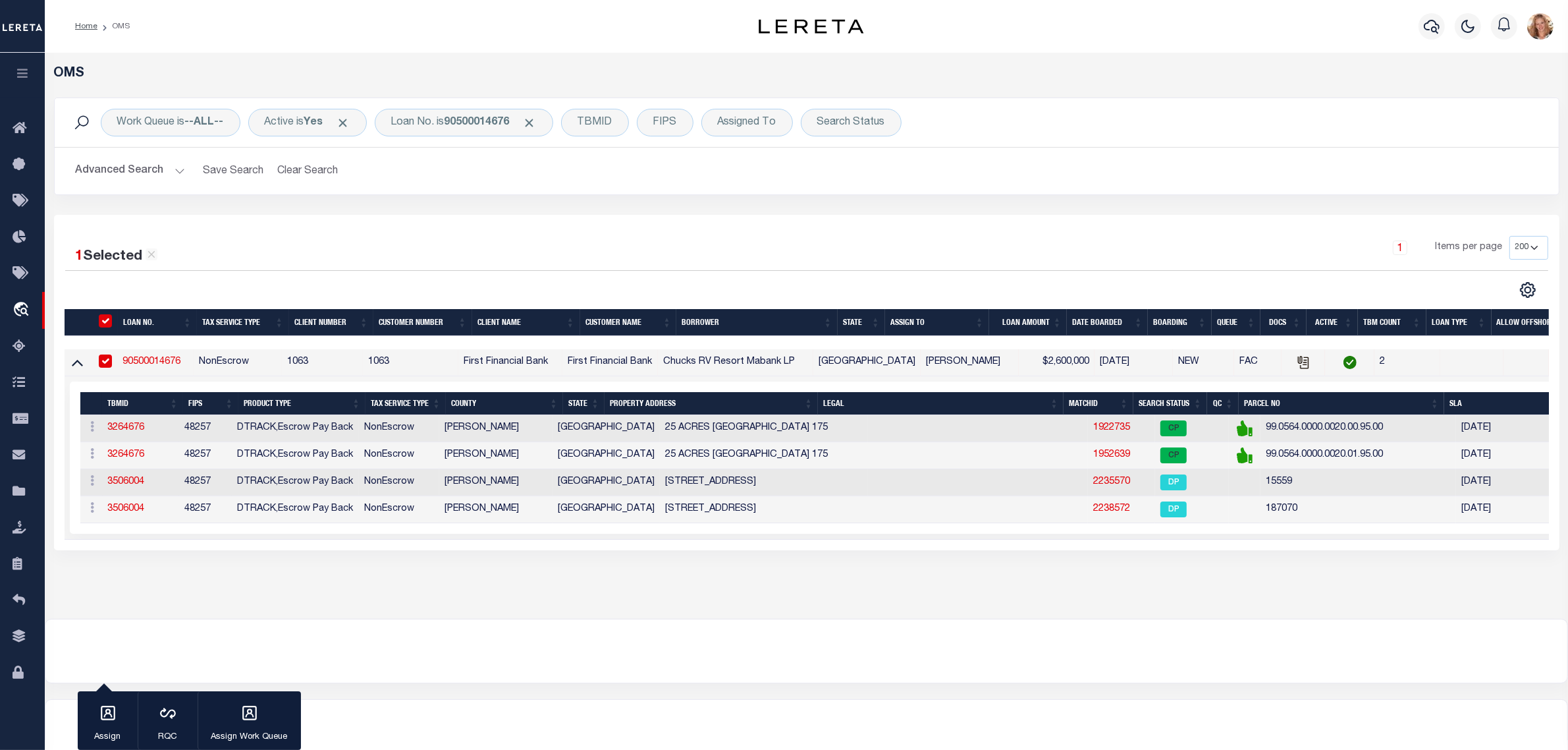
click at [155, 361] on link "90500014676" at bounding box center [151, 361] width 58 height 9
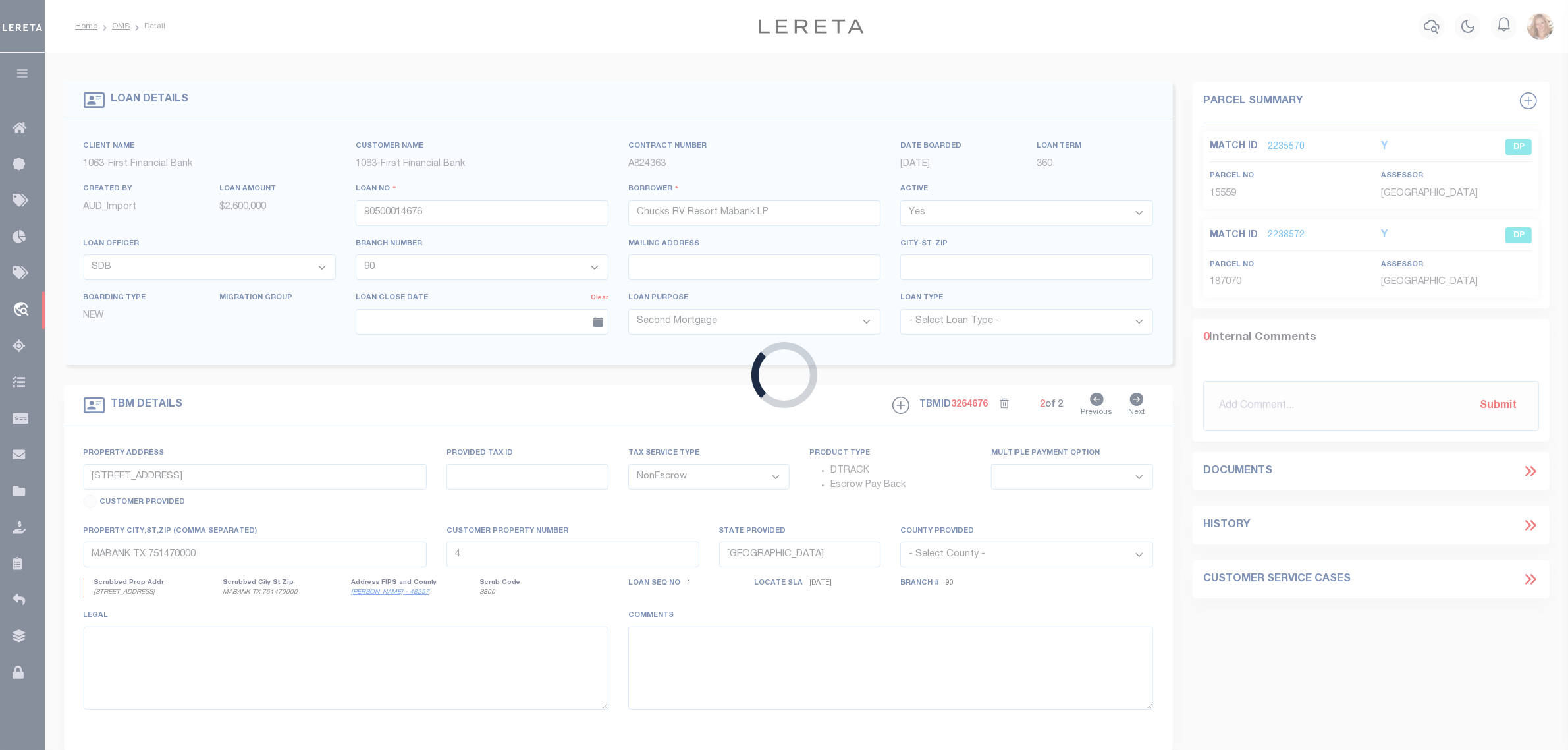
type input "25 ACRES EAST SIDE HIGHWAY 175"
select select
type input "1"
select select
select select "21052"
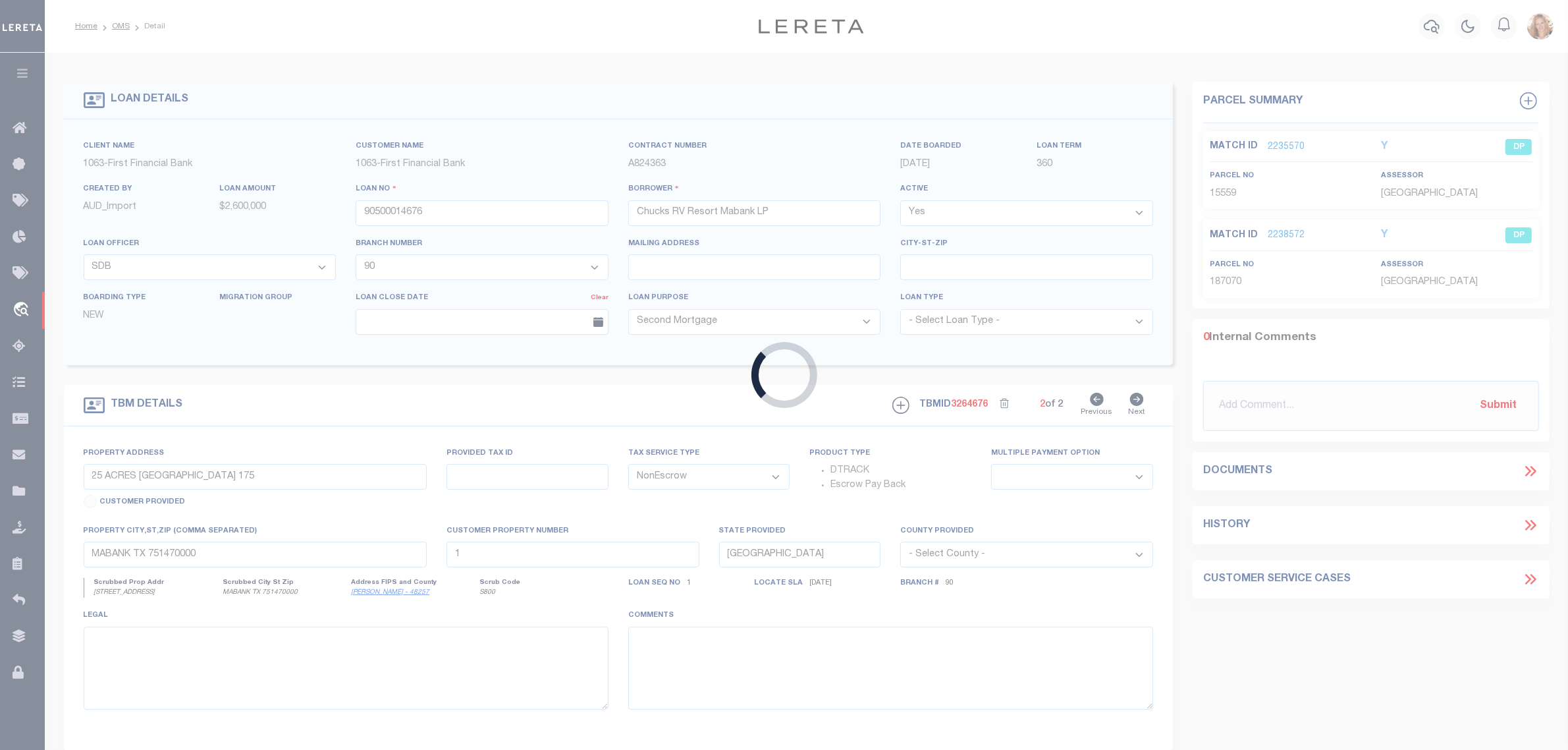
select select "537"
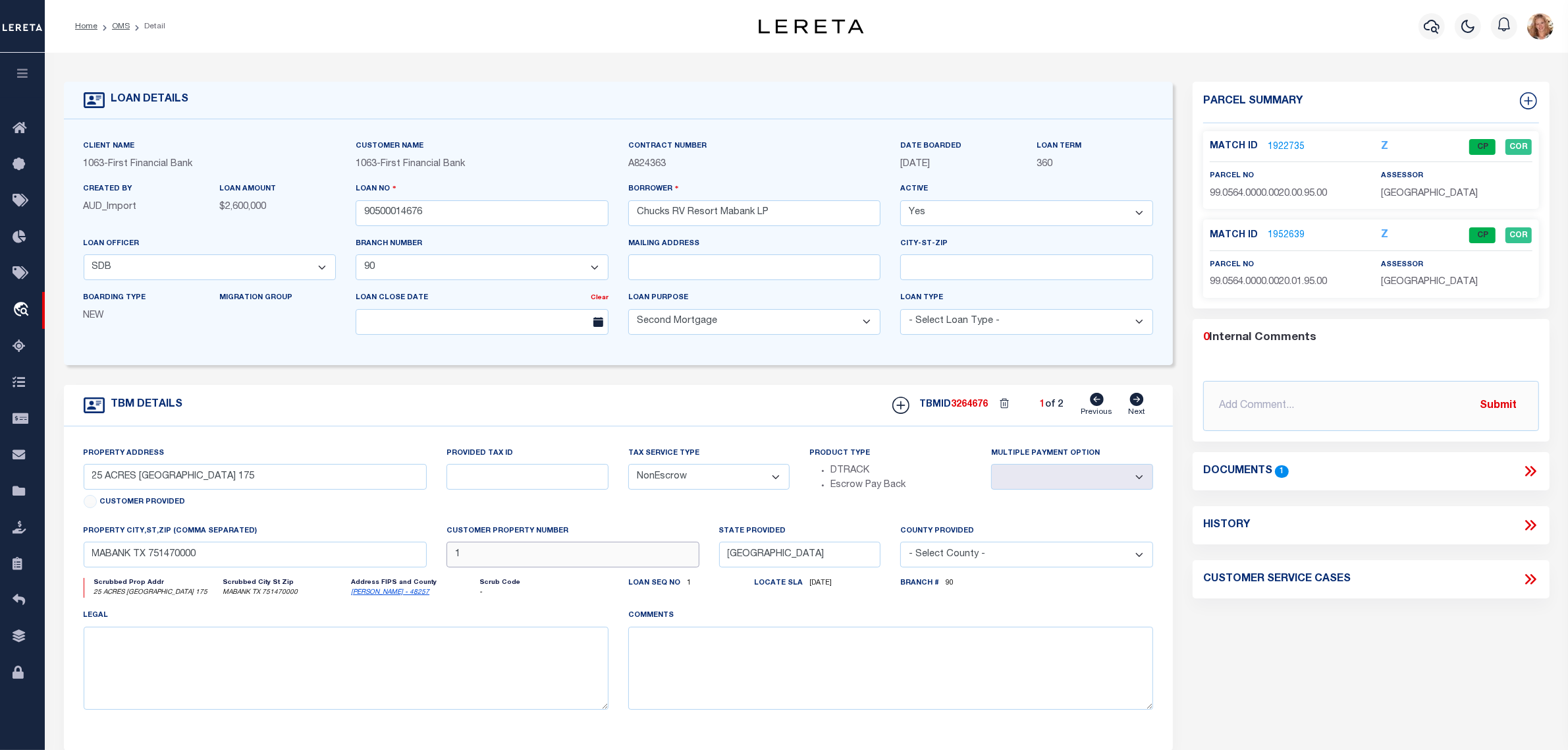
click at [465, 562] on input "1" at bounding box center [573, 554] width 253 height 26
type input "4"
click at [502, 515] on div "Provided Tax ID" at bounding box center [527, 485] width 182 height 78
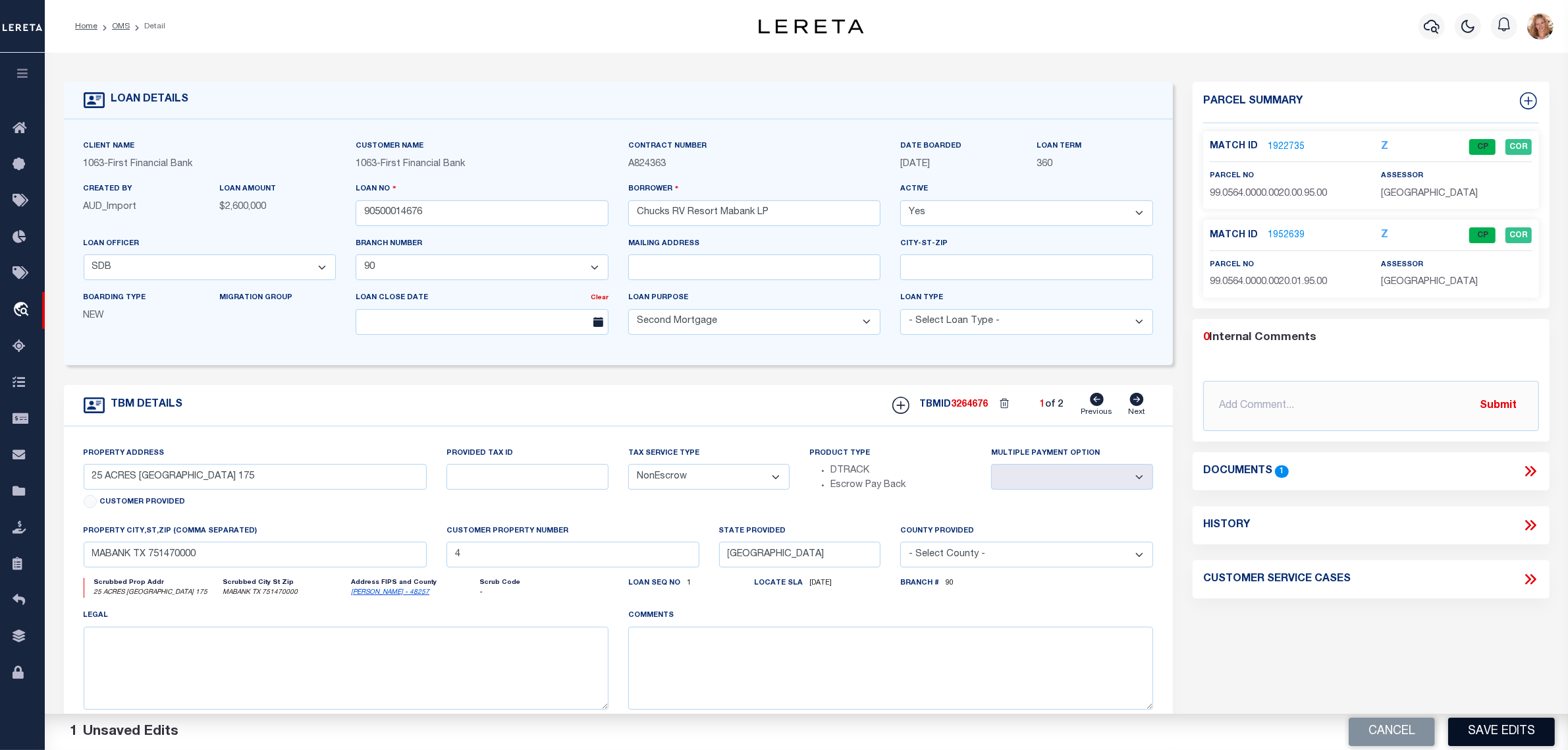
click at [1477, 734] on button "Save Edits" at bounding box center [1502, 732] width 106 height 28
click at [1136, 406] on icon at bounding box center [1137, 400] width 14 height 13
type input "19183 E US HIGHWAY 175"
select select
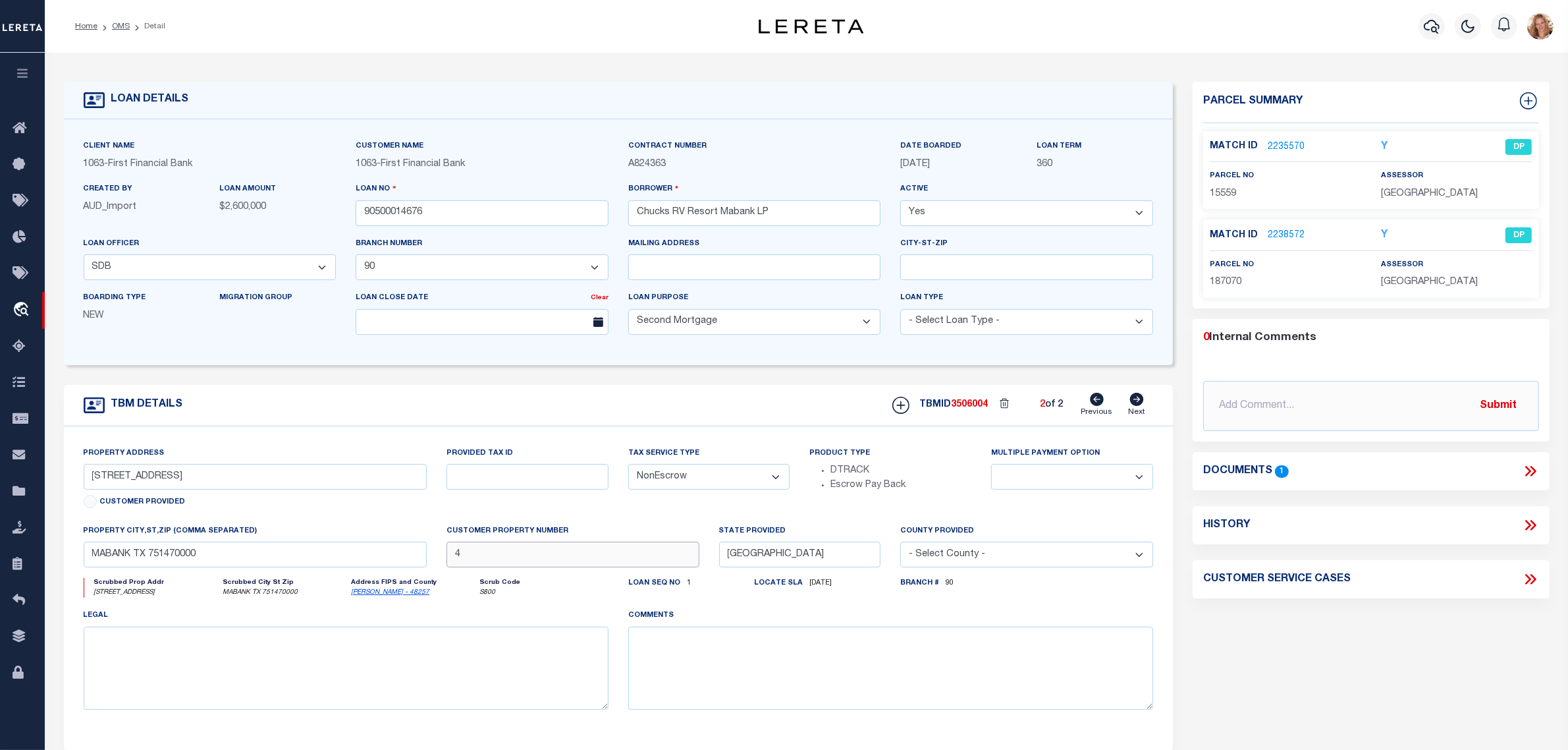
click at [573, 555] on input "4" at bounding box center [573, 554] width 253 height 26
type input "1"
click at [1240, 655] on div "Parcel Summary Match ID 2235570 Y parcel no 15559 assessor Y 0 1" at bounding box center [1372, 442] width 377 height 720
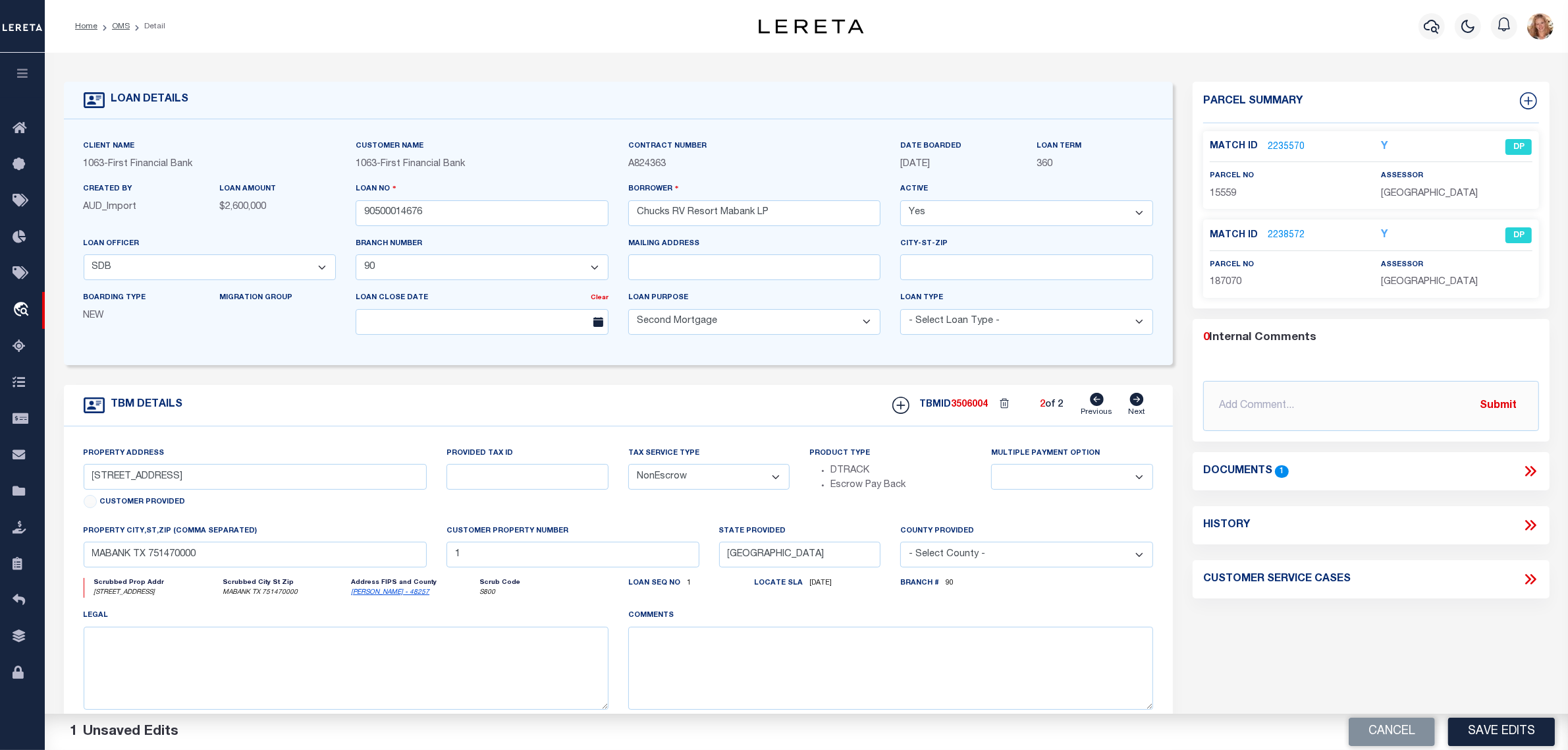
click at [1513, 726] on button "Save Edits" at bounding box center [1502, 732] width 106 height 28
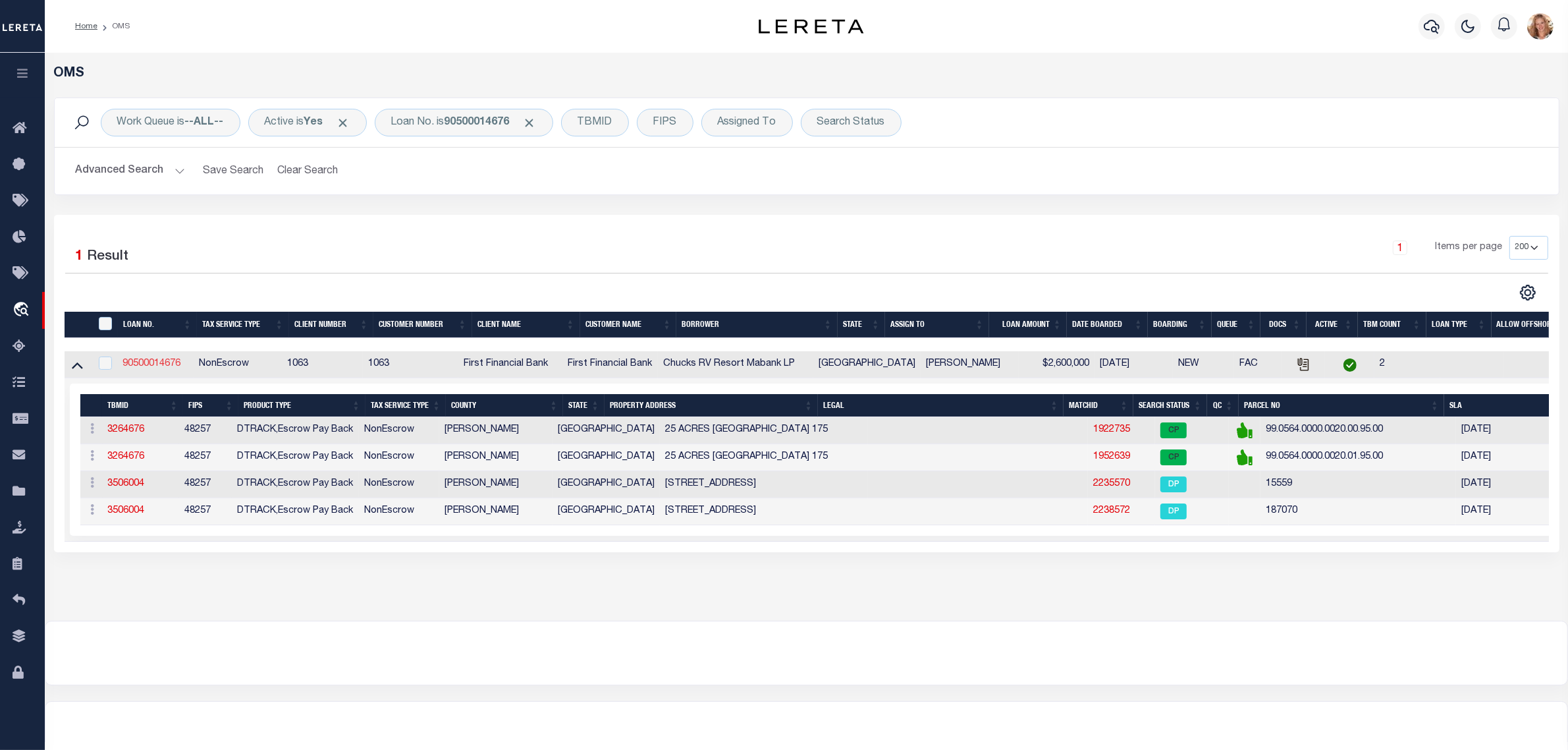
click at [168, 369] on link "90500014676" at bounding box center [151, 364] width 58 height 9
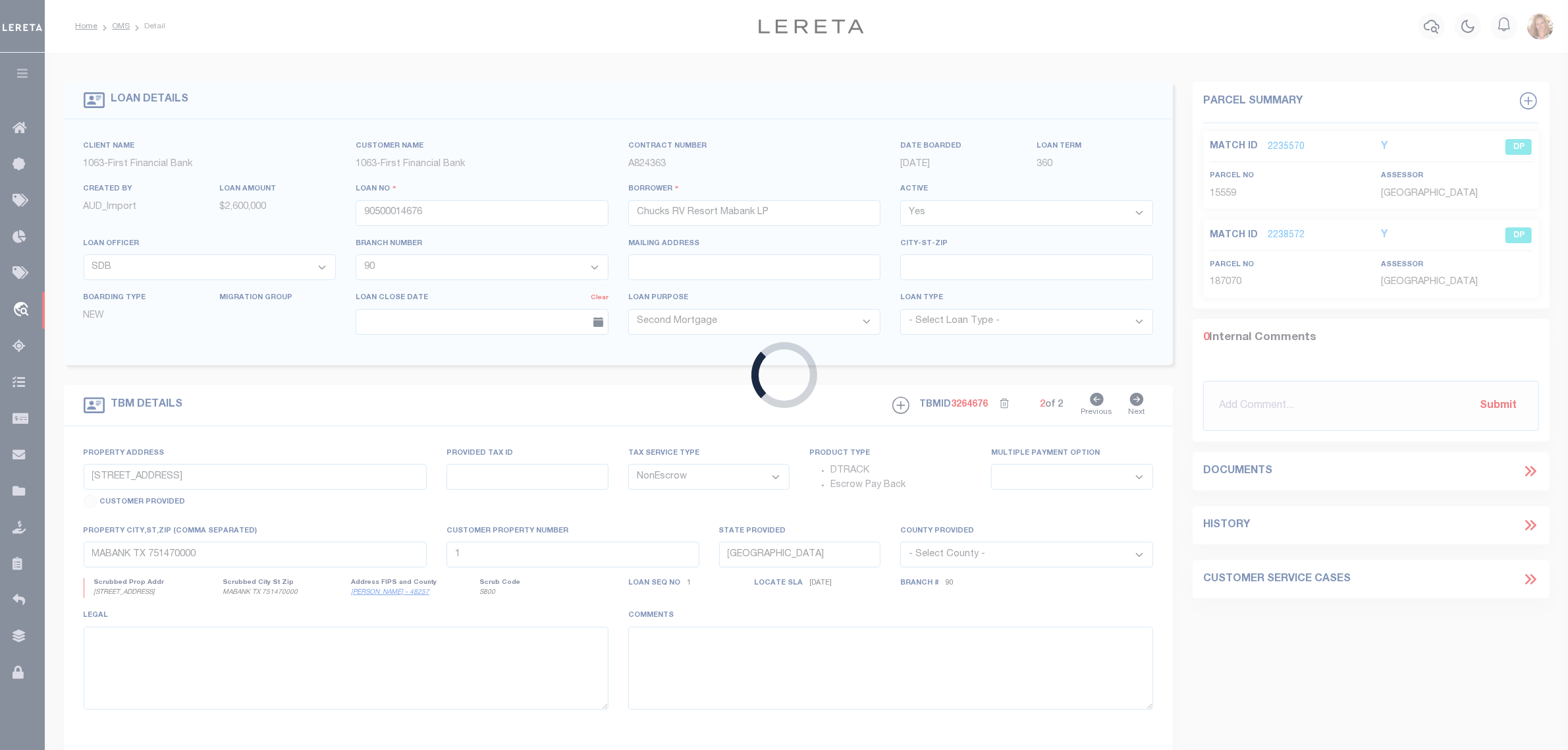
type input "25 ACRES EAST SIDE HIGHWAY 175"
select select
type input "4"
select select "21052"
select select "537"
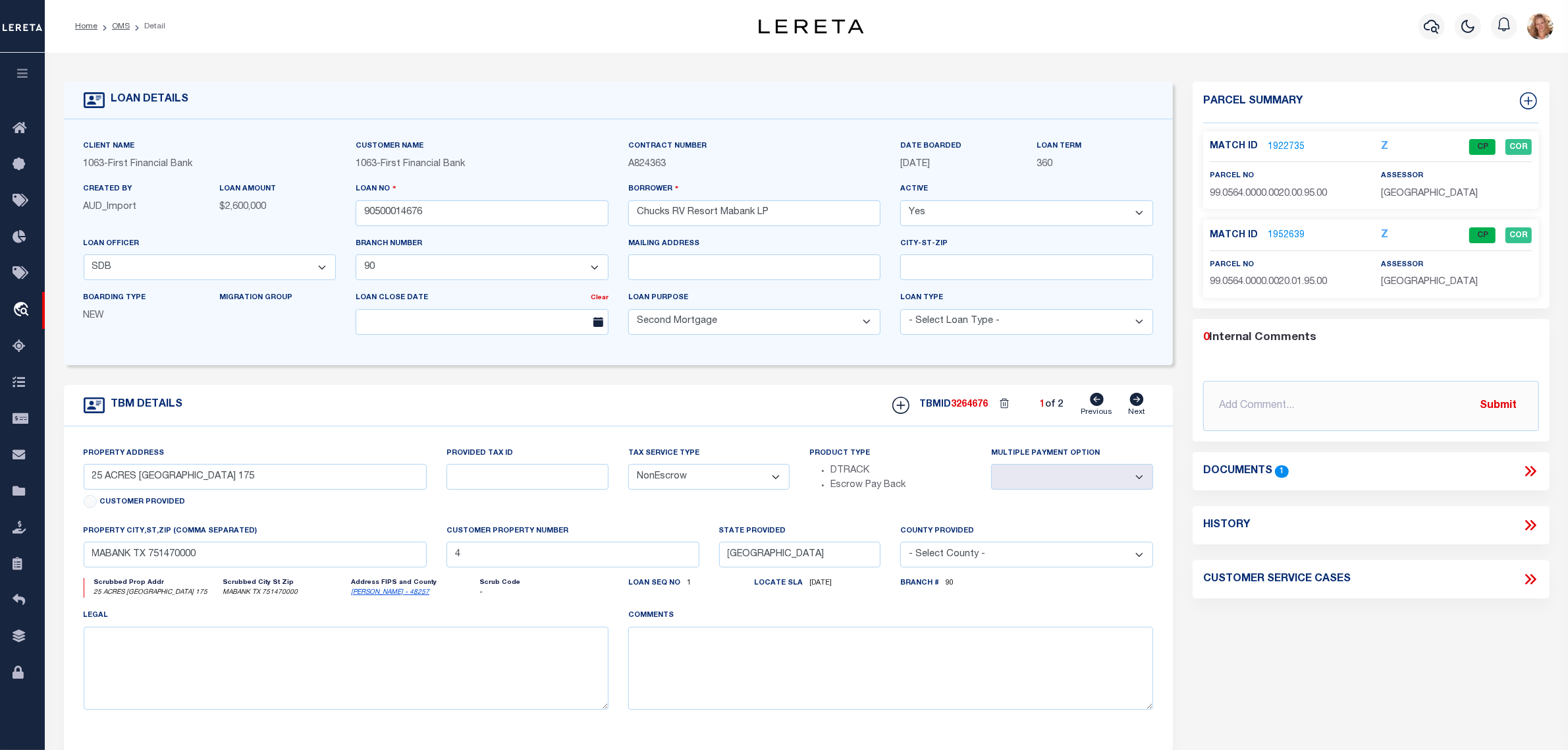
click at [1530, 526] on icon at bounding box center [1530, 525] width 17 height 17
select select "100"
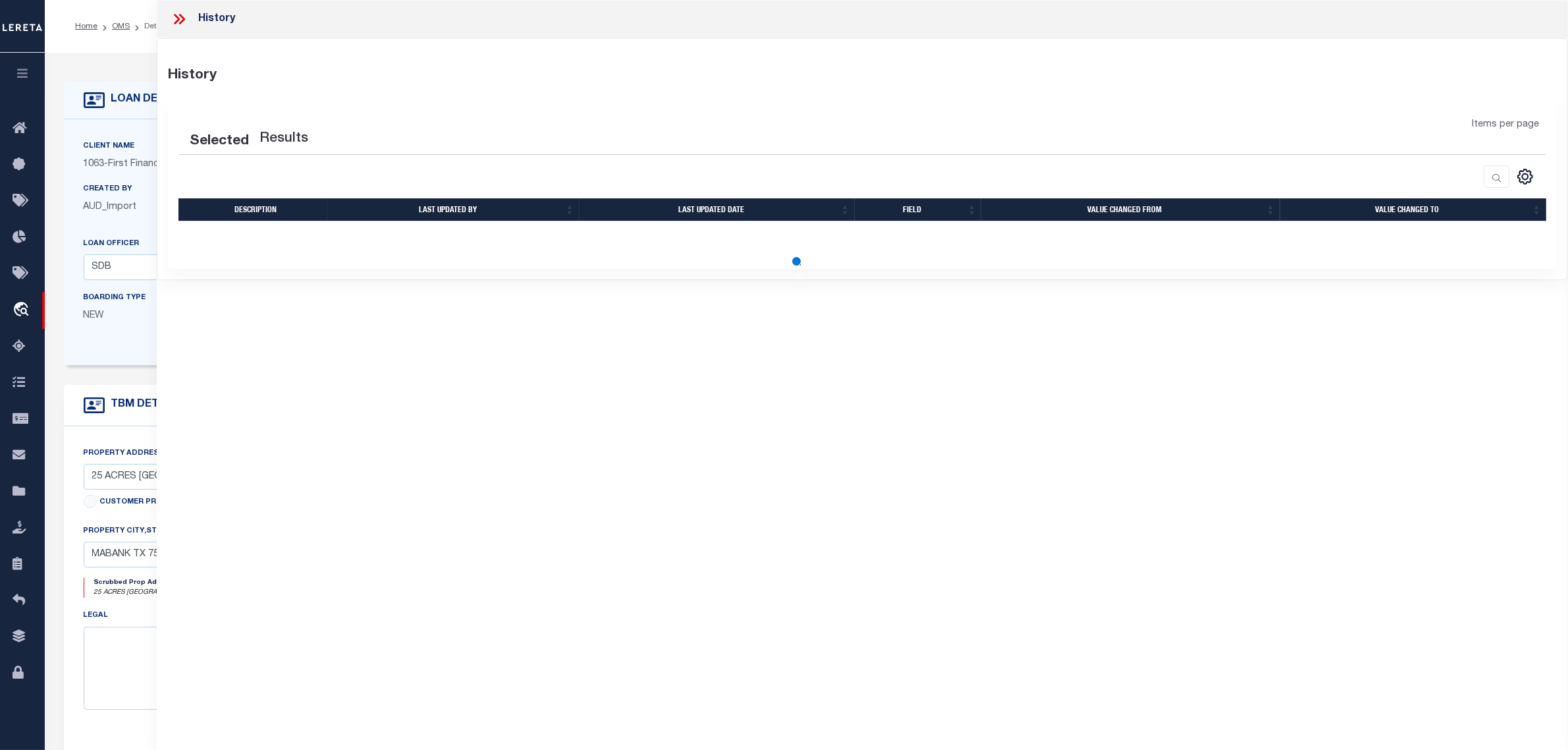
select select "100"
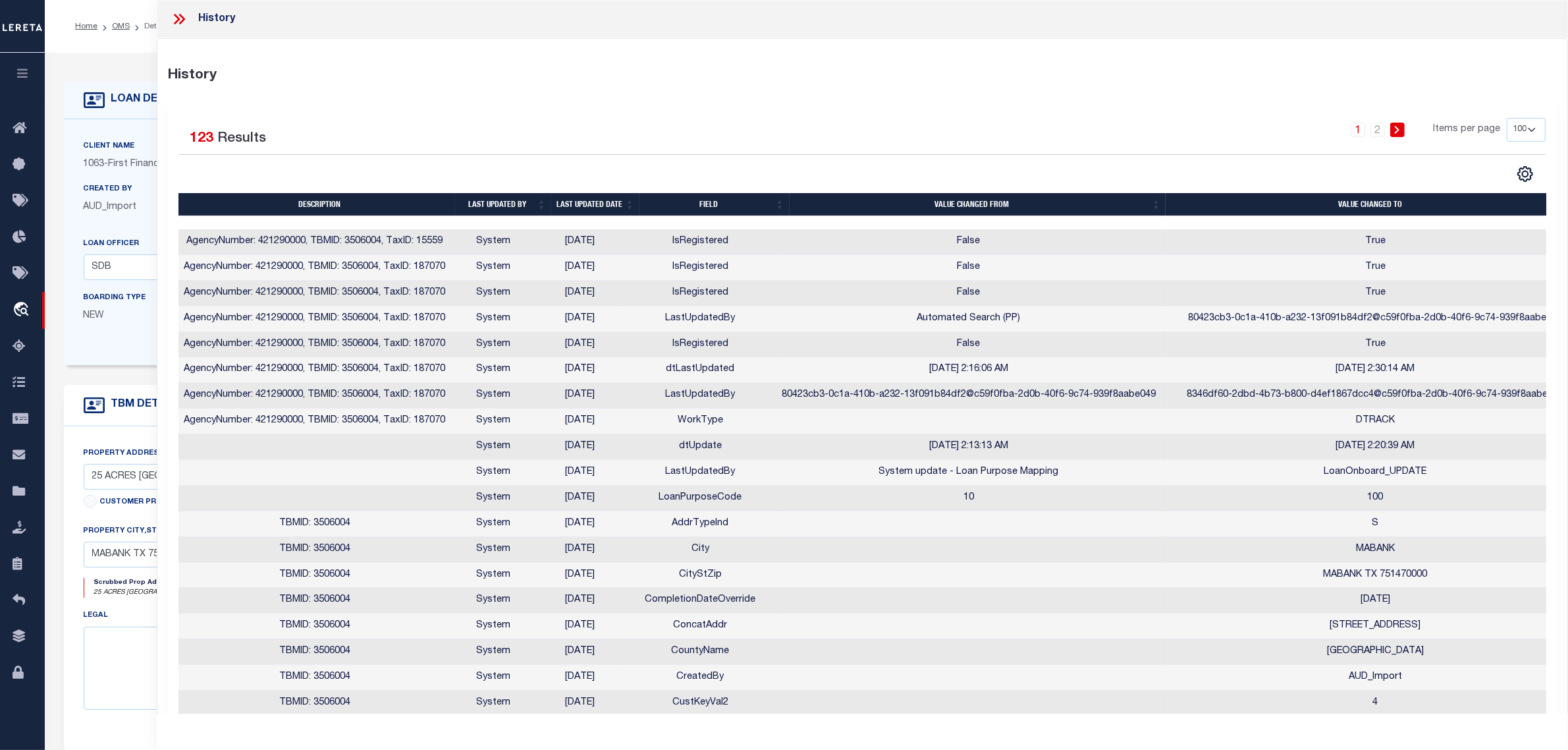
click at [124, 365] on div "Client Name 1063 - First Financial Bank Customer Name 1063 - First Financial Ba…" at bounding box center [619, 242] width 1110 height 246
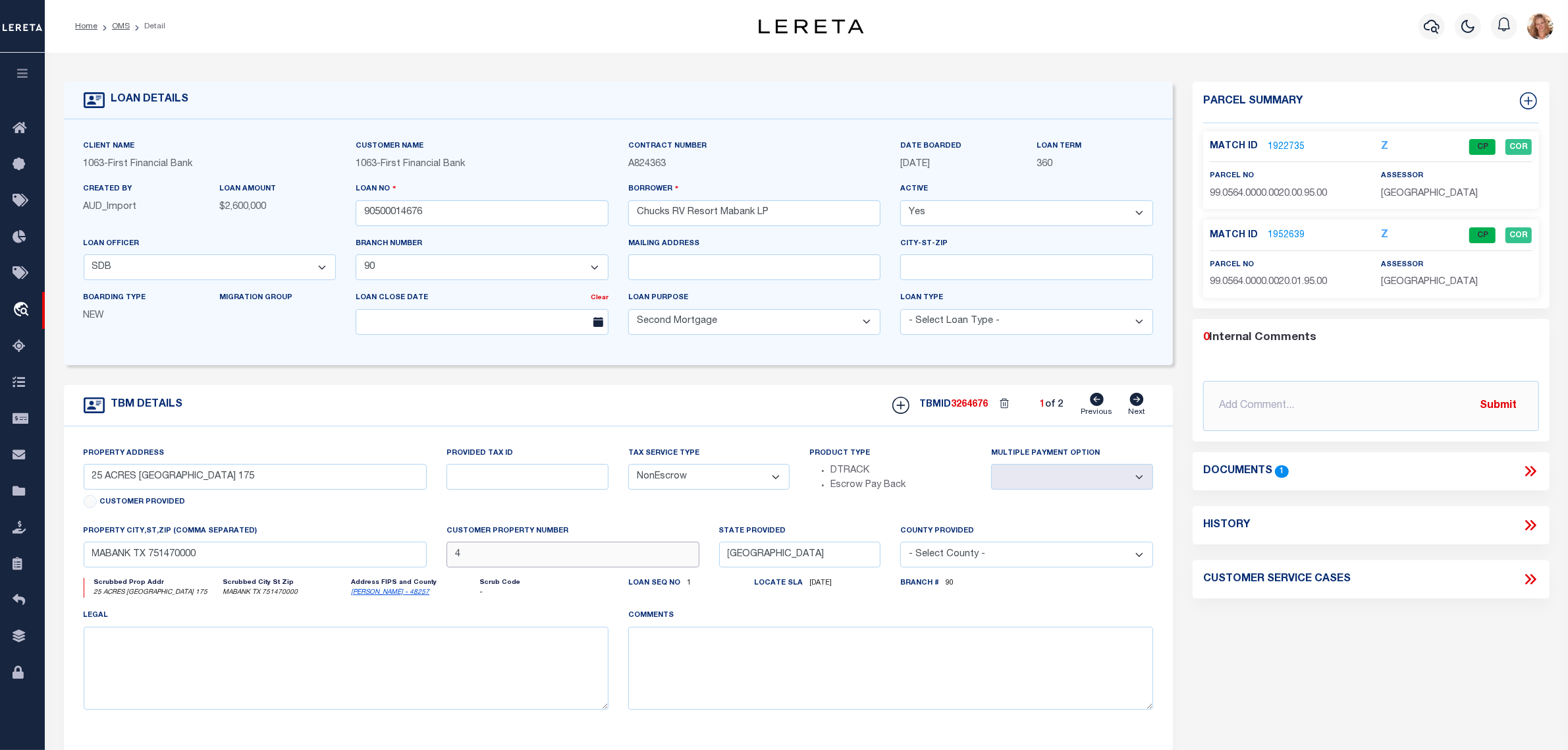
drag, startPoint x: 475, startPoint y: 556, endPoint x: 410, endPoint y: 553, distance: 65.1
click at [410, 553] on div "Property Address 25 ACRES EAST SIDE HIGHWAY 175 Customer Provided Provided Tax …" at bounding box center [619, 588] width 1090 height 284
type input "1"
click at [453, 442] on div "Property Address 25 ACRES EAST SIDE HIGHWAY 175 Customer Provided Provided Tax …" at bounding box center [619, 588] width 1110 height 324
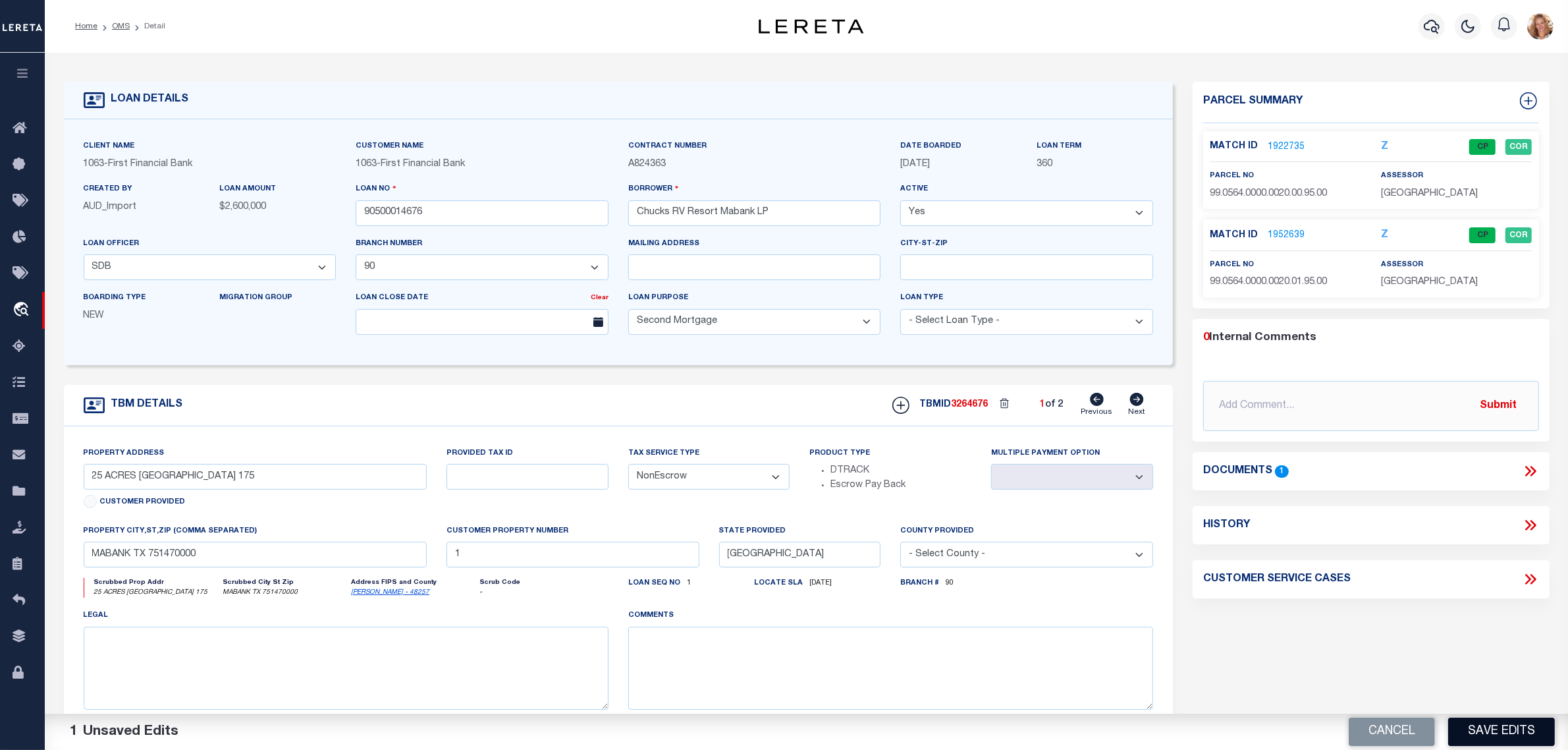
click at [1509, 723] on button "Save Edits" at bounding box center [1502, 732] width 106 height 28
click at [1135, 403] on icon at bounding box center [1137, 400] width 14 height 13
type input "19183 E US HIGHWAY 175"
select select
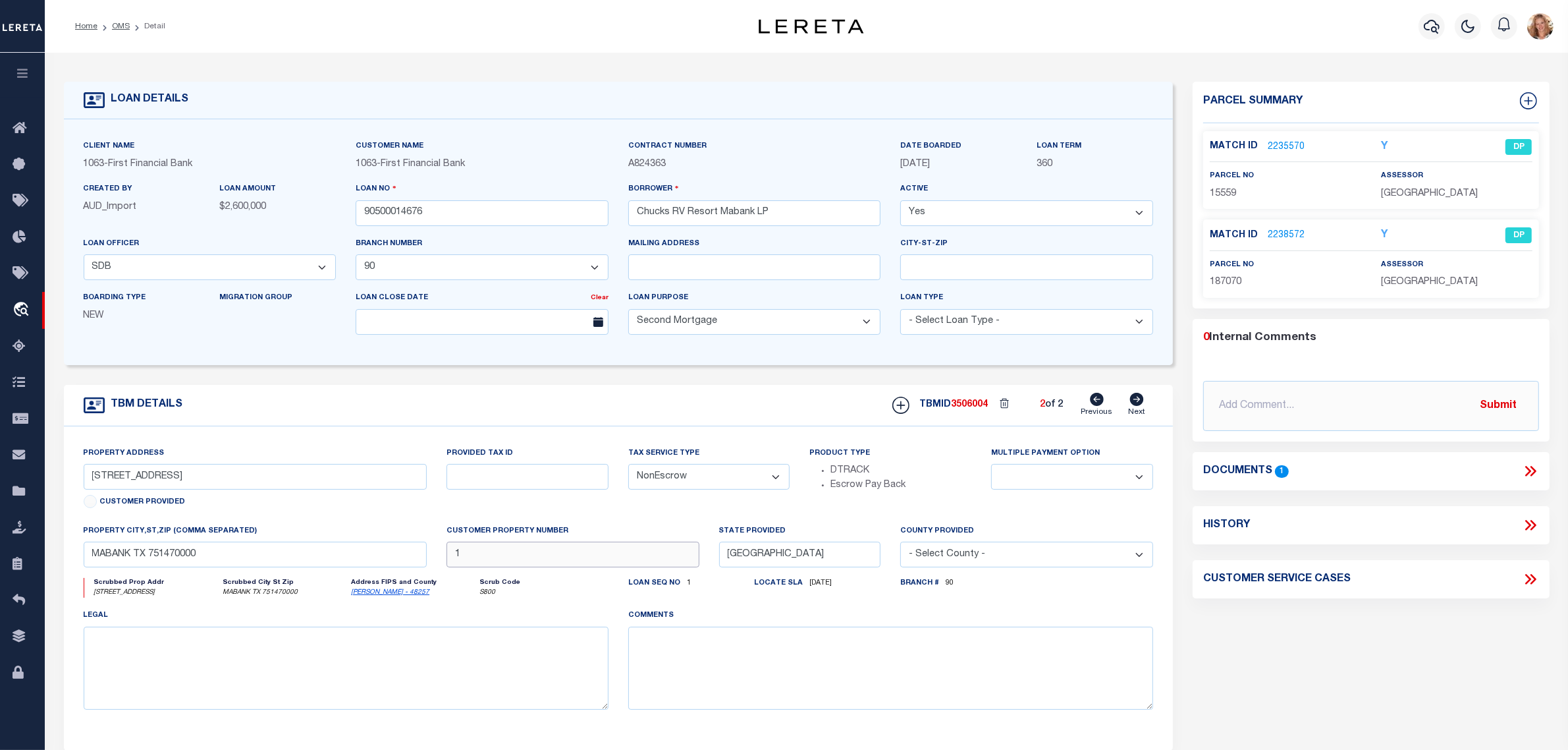
click at [504, 559] on input "1" at bounding box center [573, 554] width 253 height 26
type input "4"
click at [482, 514] on div "Provided Tax ID" at bounding box center [527, 485] width 182 height 78
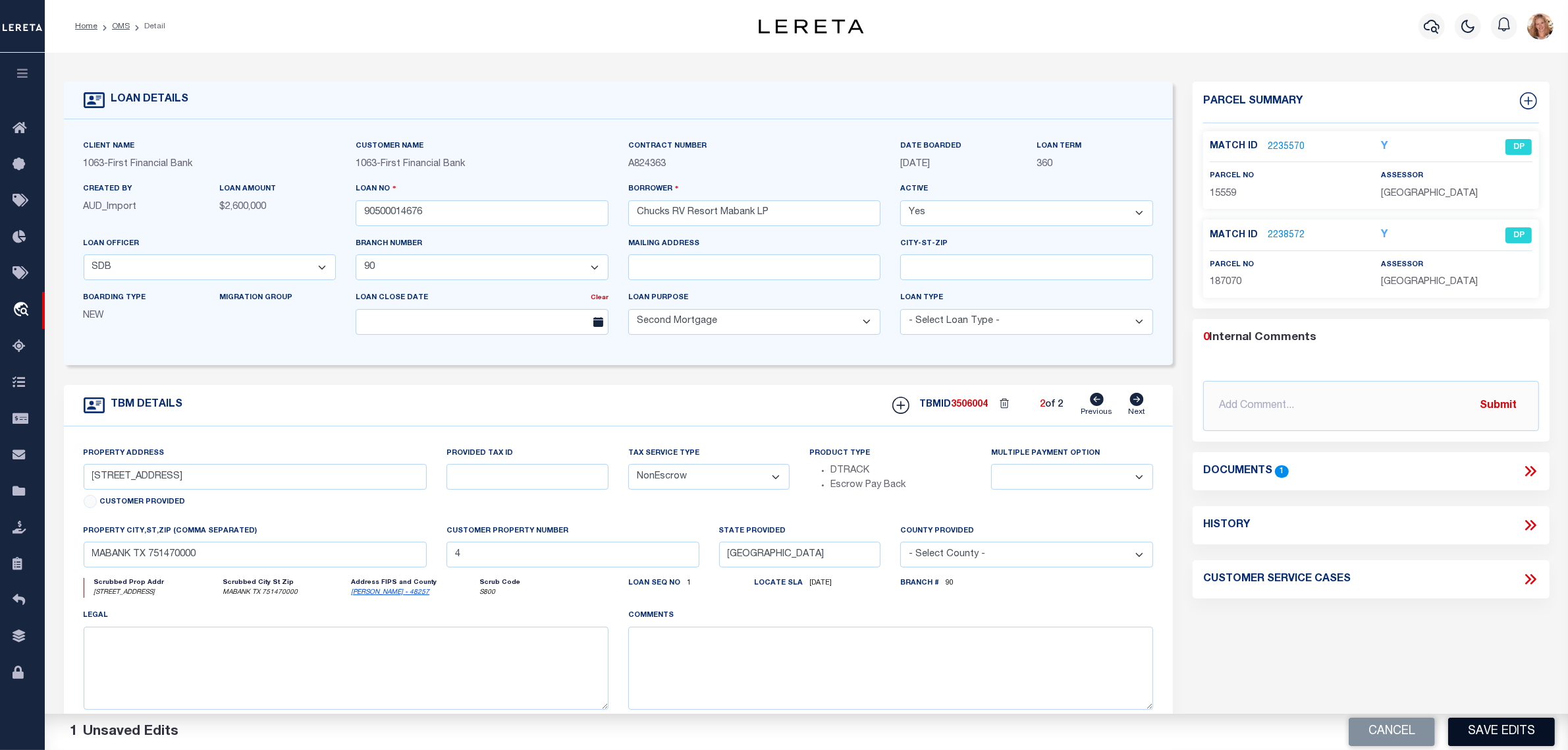
click at [1513, 730] on button "Save Edits" at bounding box center [1502, 732] width 106 height 28
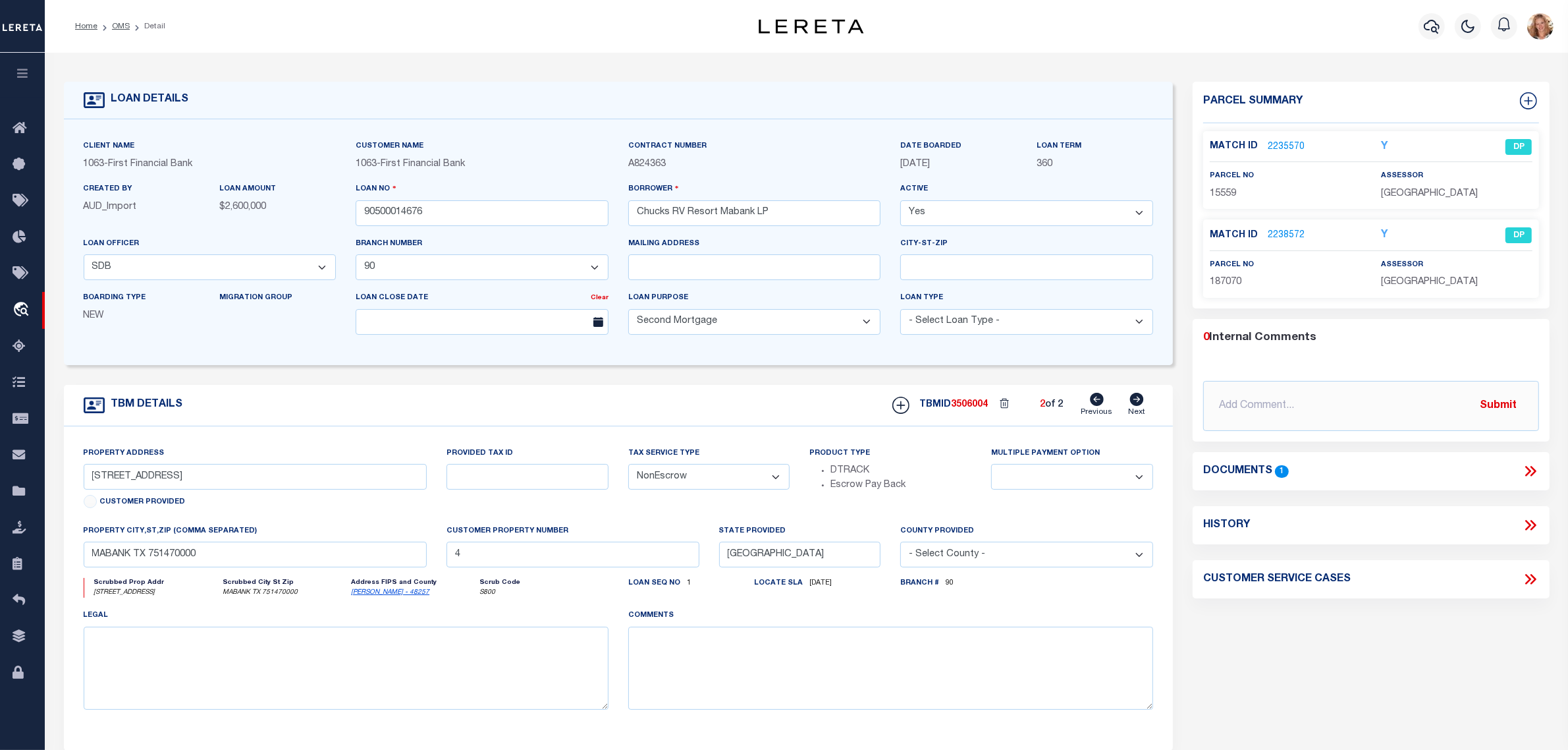
click at [1298, 147] on link "2235570" at bounding box center [1287, 147] width 37 height 14
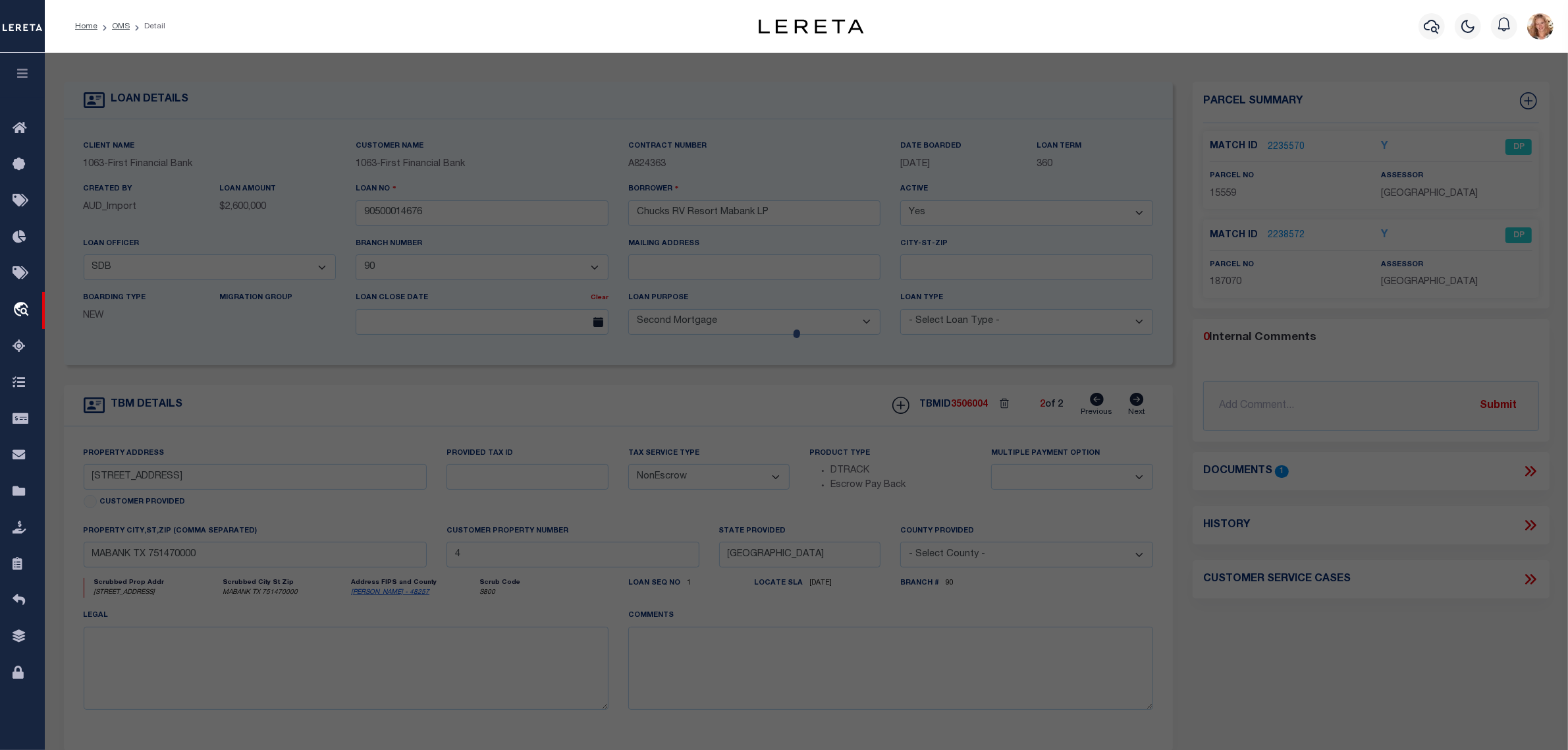
select select "AS"
select select
checkbox input "false"
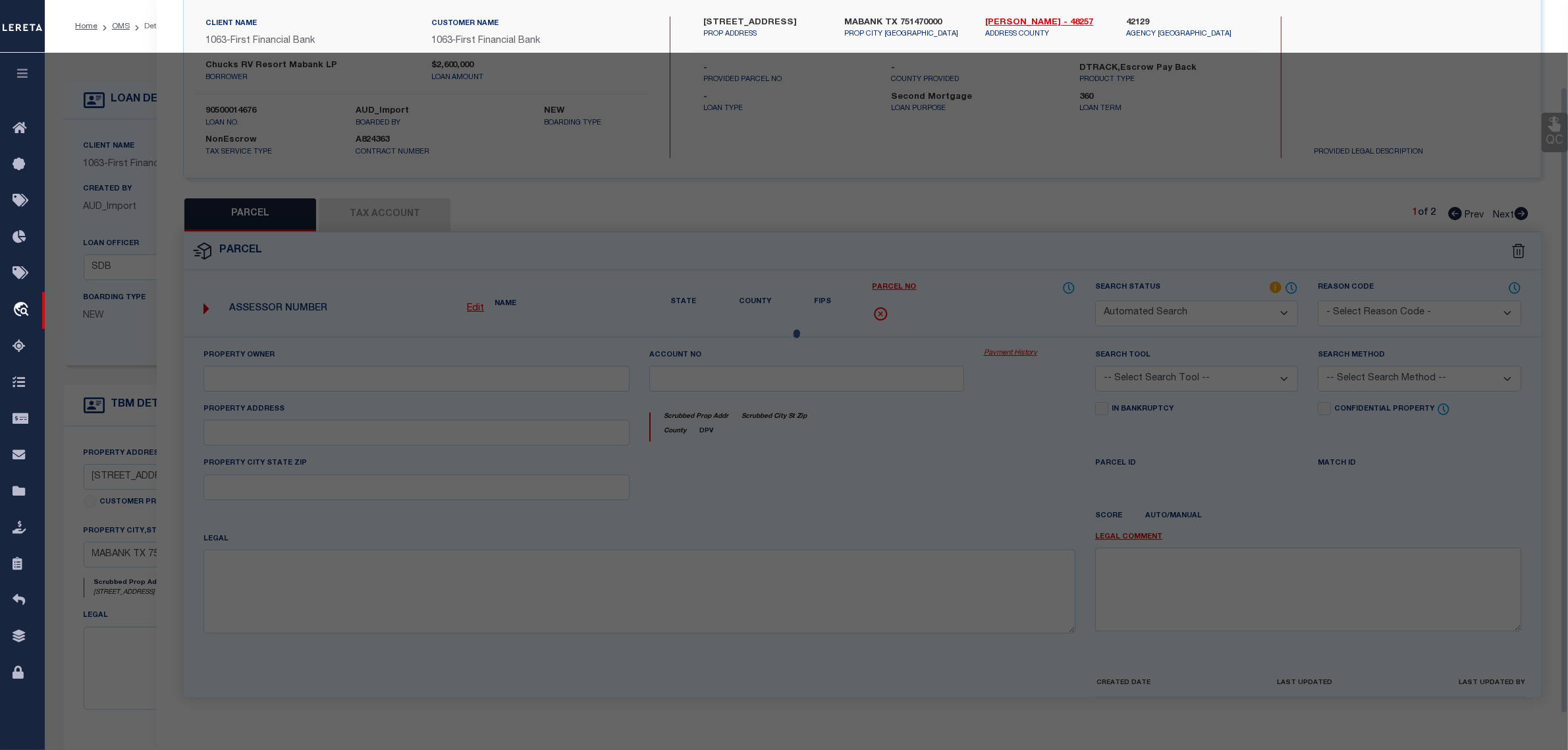
select select "DP"
type input "CHUCKS RV RESORT MABANK"
select select "ATL"
select select "ADD"
type input "19183 E US HIGHWAY 175"
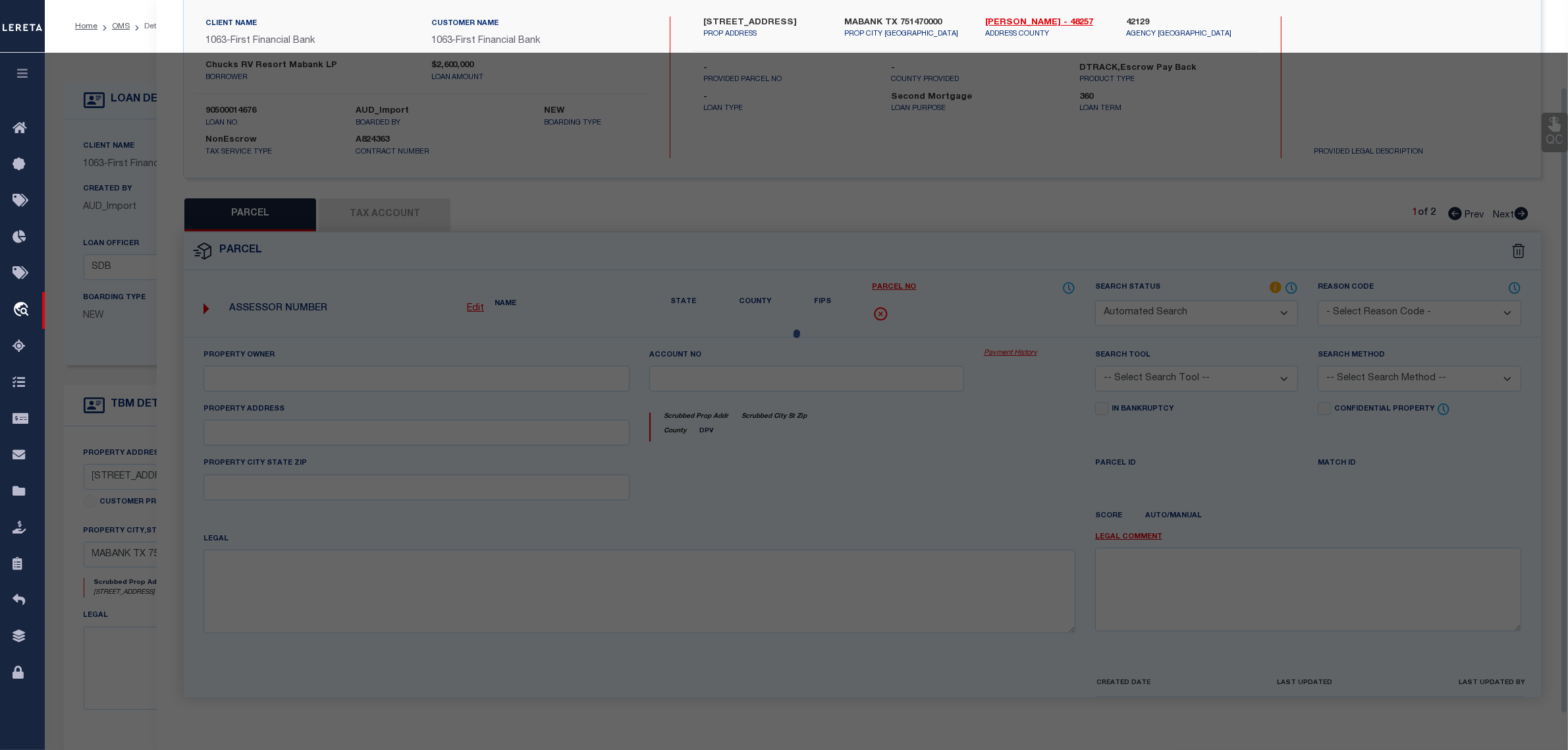
type input "MABANK, TX 75147"
type textarea "GEO T WALTERS, TRACT 20.00; 22.766 ACRES"
type textarea "Required Parcel# already added in another TBMID of this loan, hence marking thi…"
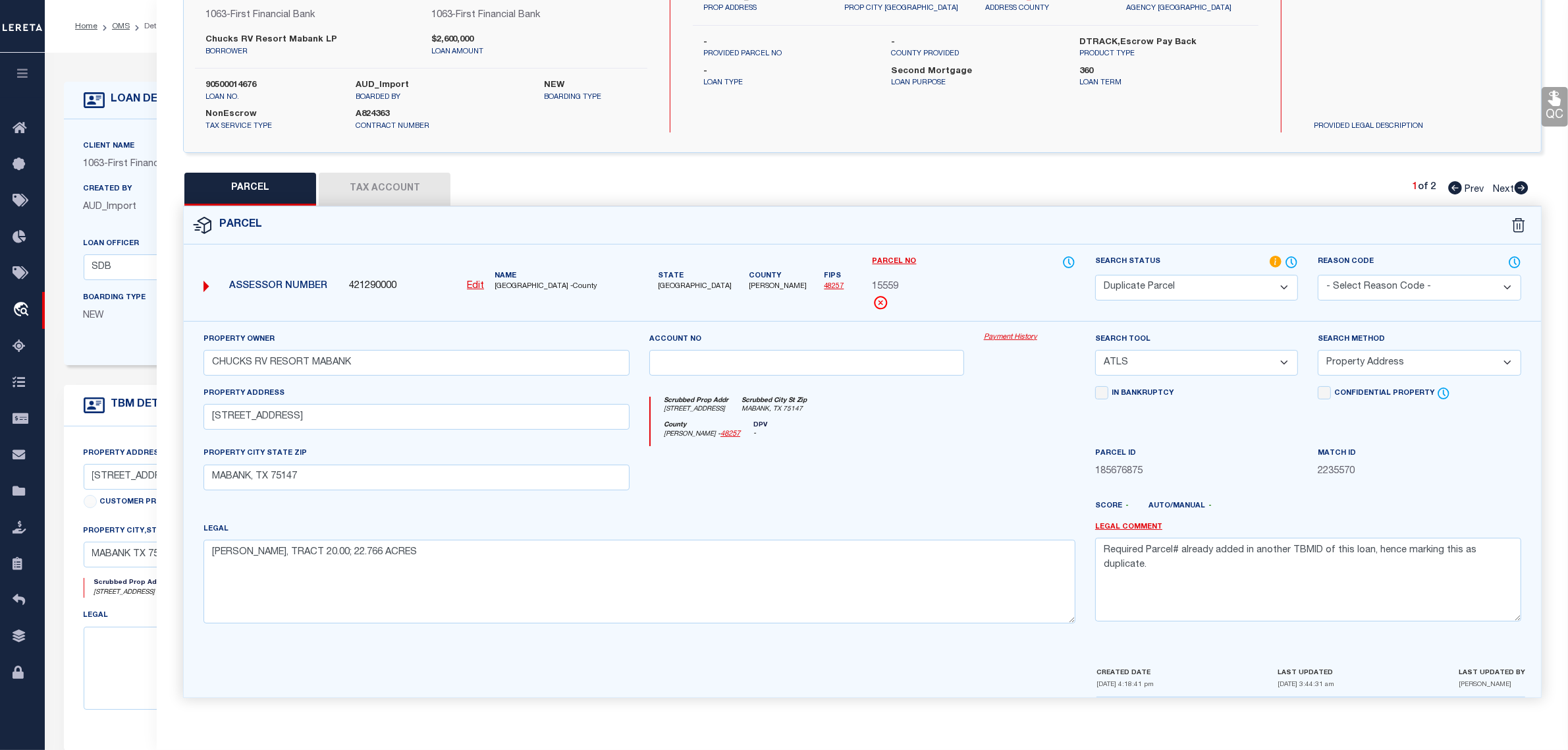
click at [824, 283] on link "48257" at bounding box center [834, 287] width 20 height 7
click at [137, 372] on form "LOAN DETAILS Client Name 1063 - Customer Name" at bounding box center [619, 442] width 1110 height 720
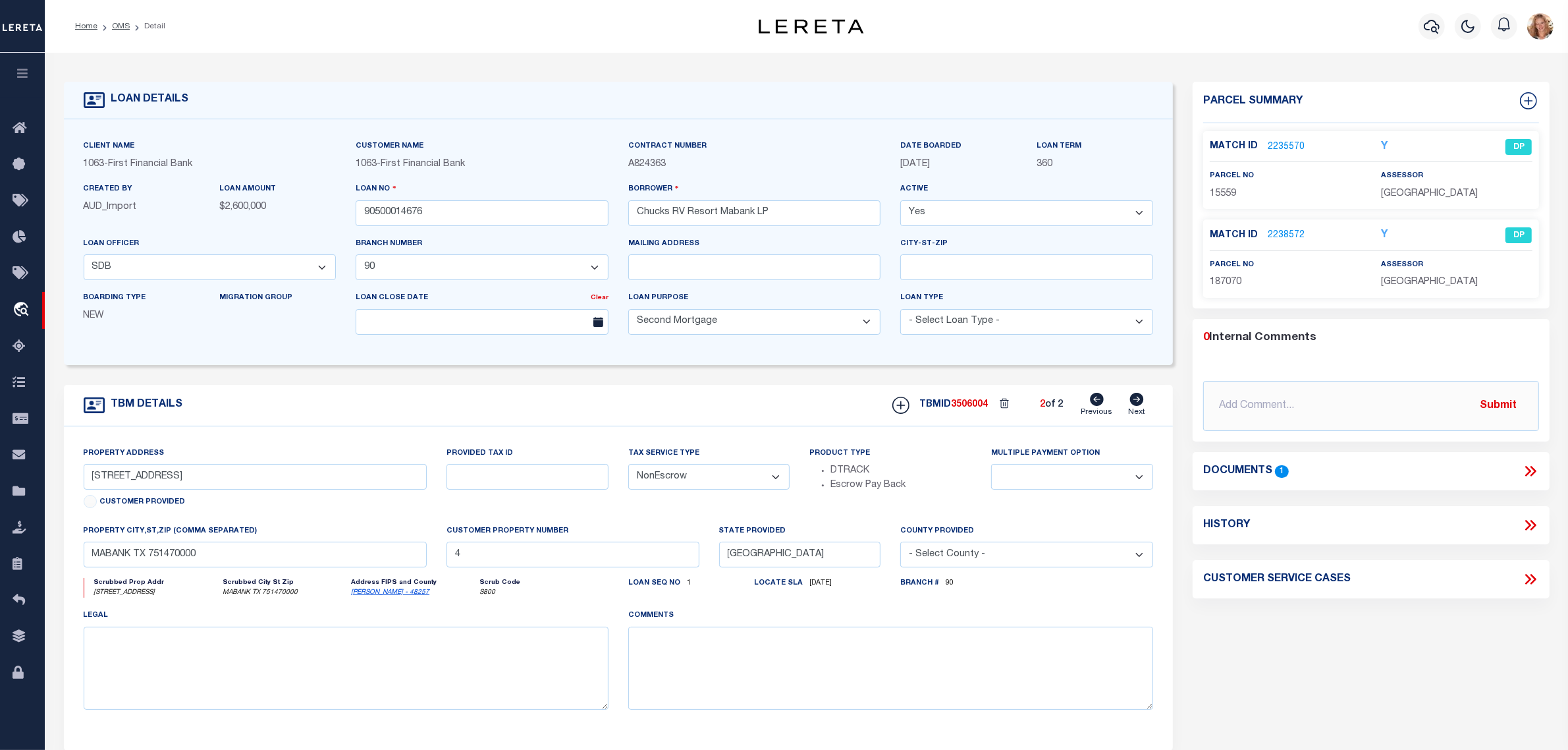
click at [1095, 404] on icon at bounding box center [1097, 400] width 14 height 13
select select
click at [1138, 411] on link "Next" at bounding box center [1137, 406] width 17 height 25
type input "25 ACRES EAST SIDE HIGHWAY 175"
select select
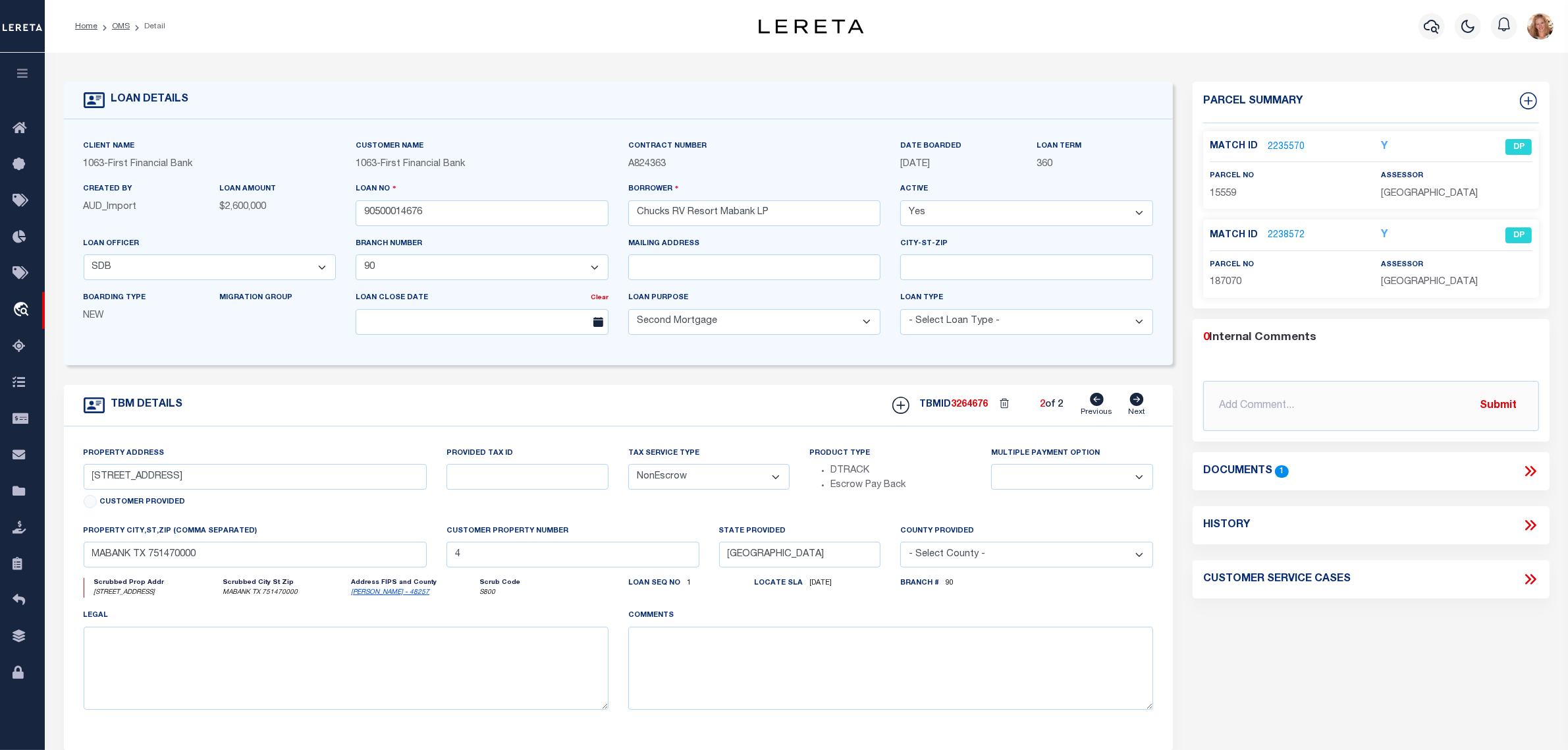
type input "1"
click at [927, 94] on div "LOAN DETAILS" at bounding box center [619, 100] width 1110 height 38
click at [1202, 197] on div "parcel no 99.0564.0000.0020.00.95.00" at bounding box center [1286, 185] width 171 height 33
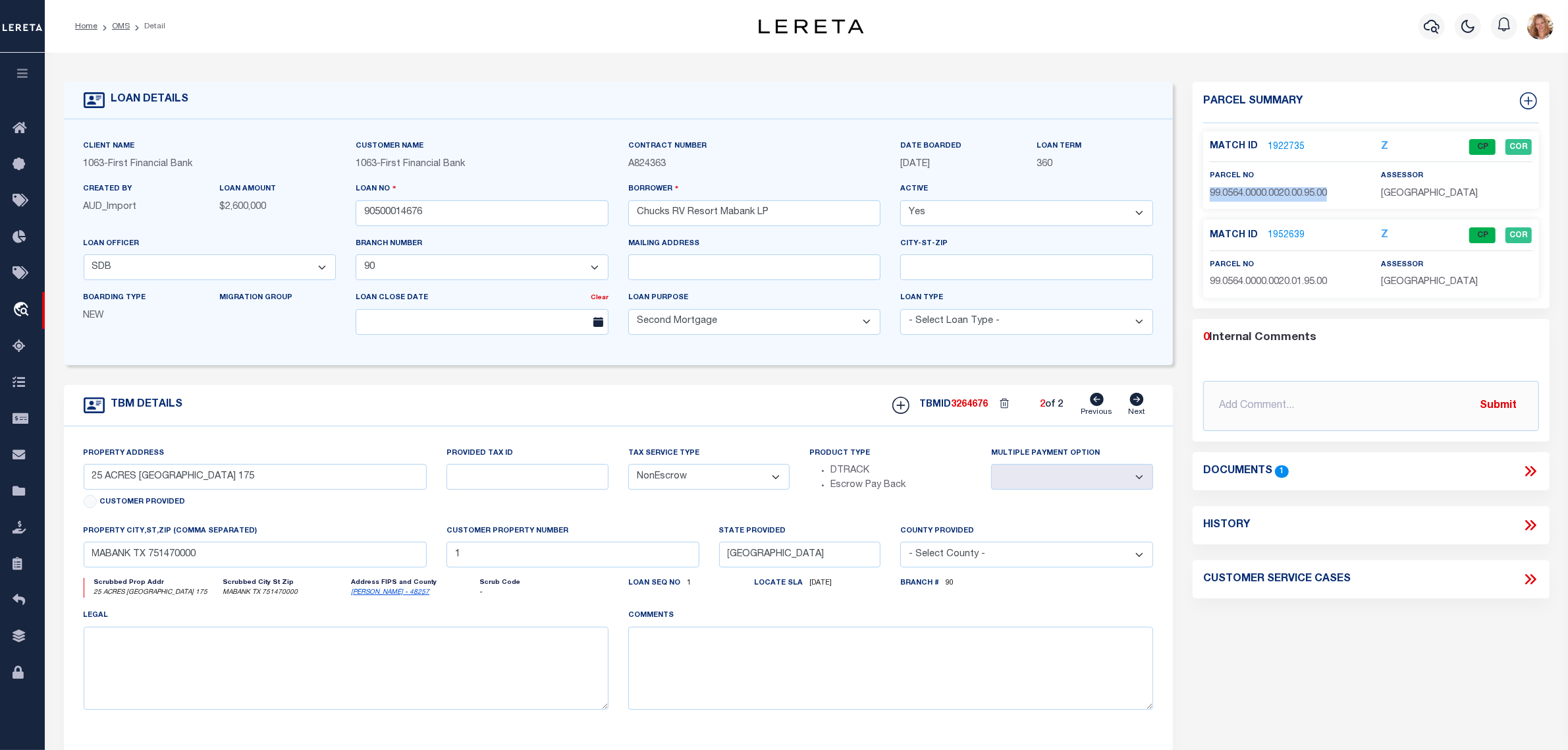
drag, startPoint x: 1211, startPoint y: 192, endPoint x: 1335, endPoint y: 192, distance: 124.0
click at [1335, 192] on p "99.0564.0000.0020.00.95.00" at bounding box center [1285, 194] width 151 height 15
copy span "99.0564.0000.0020.00.95.00"
click at [1296, 145] on link "1922735" at bounding box center [1287, 147] width 37 height 14
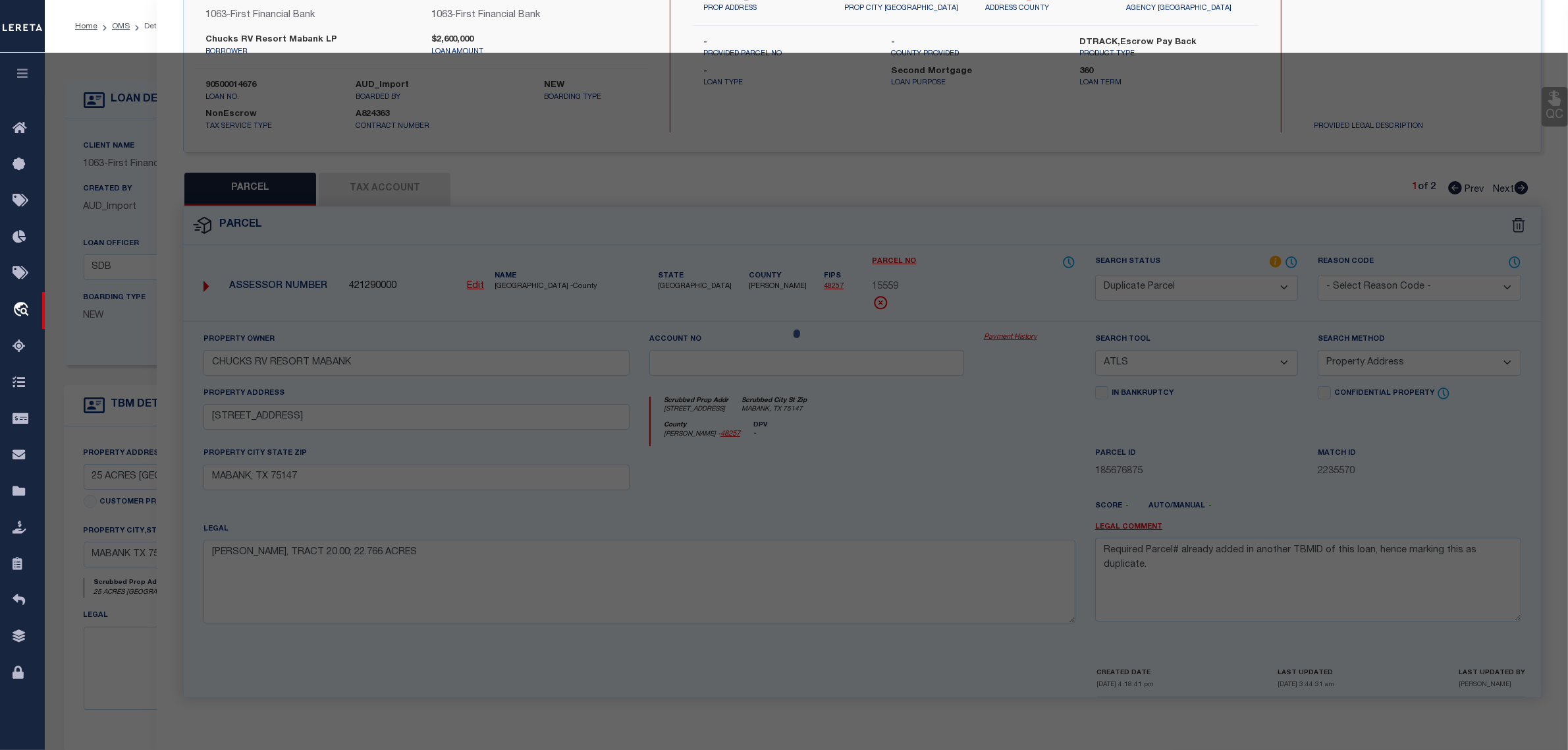
select select "AS"
select select
checkbox input "false"
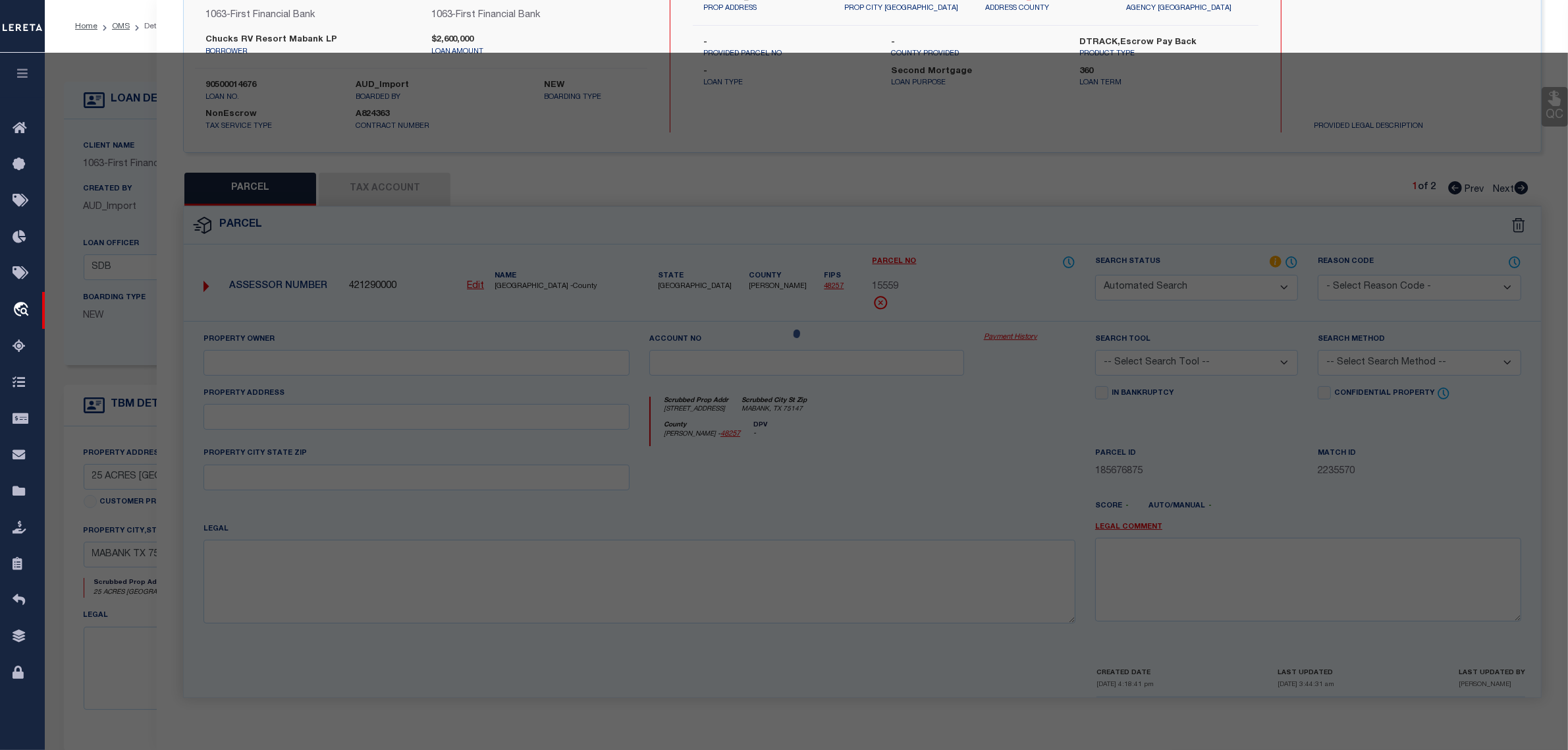
select select "CP"
type input "CHUCKS RV RESORT MABANK LP"
select select
type input "19183 E HWY 175"
type input "[GEOGRAPHIC_DATA]"
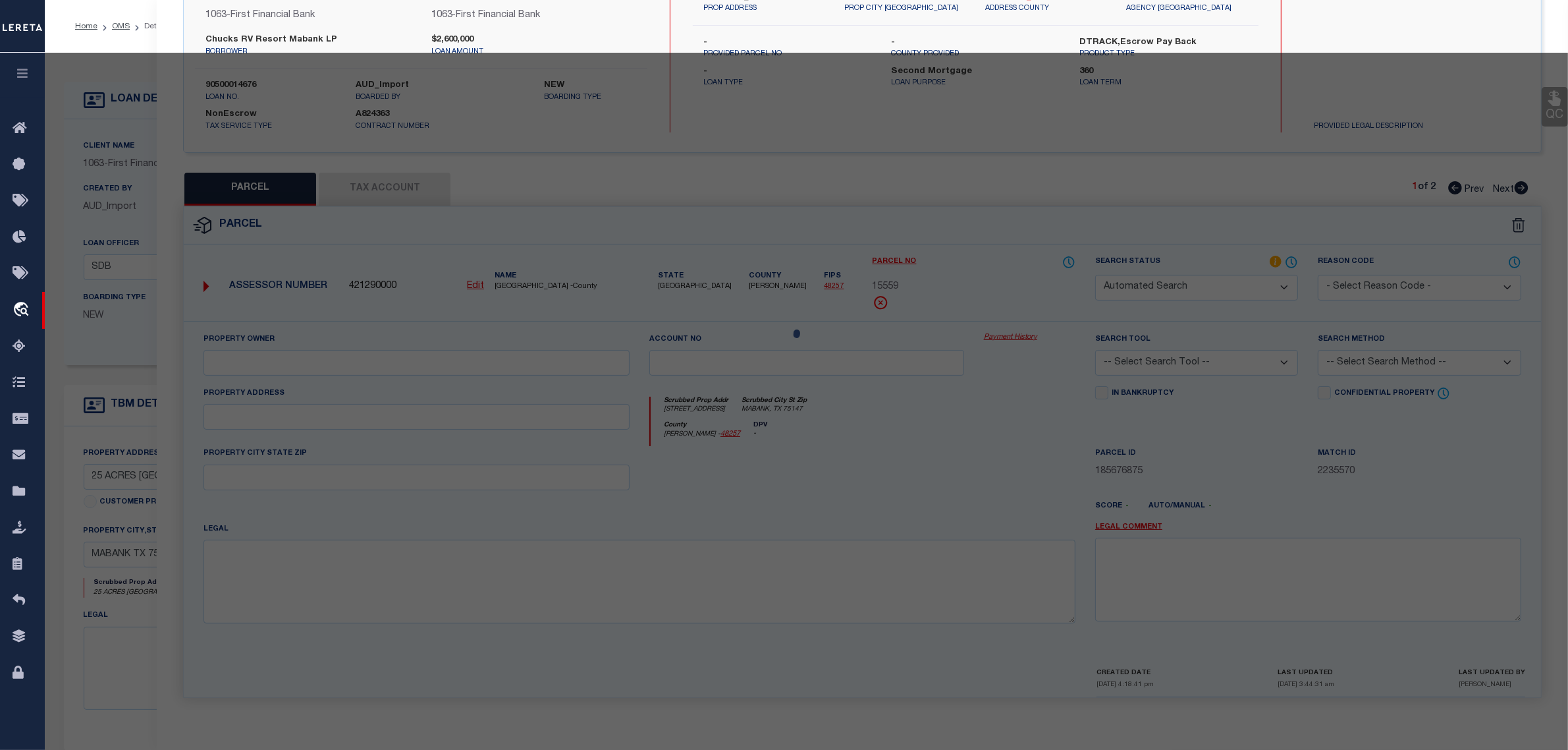
type textarea "GEO T WALTERS, TRACT 20.00; 22.766 ACRES"
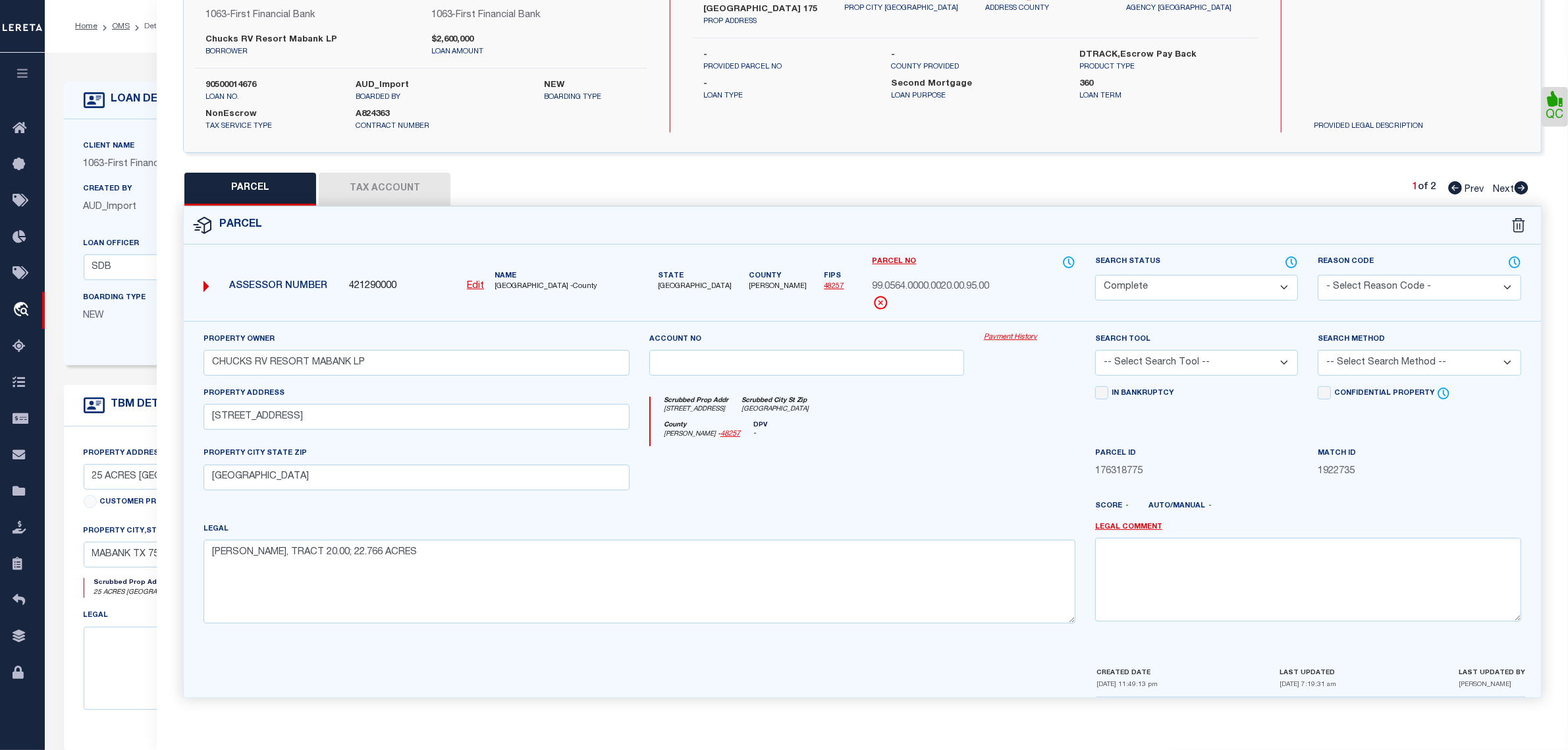
click at [387, 179] on button "Tax Account" at bounding box center [385, 189] width 131 height 33
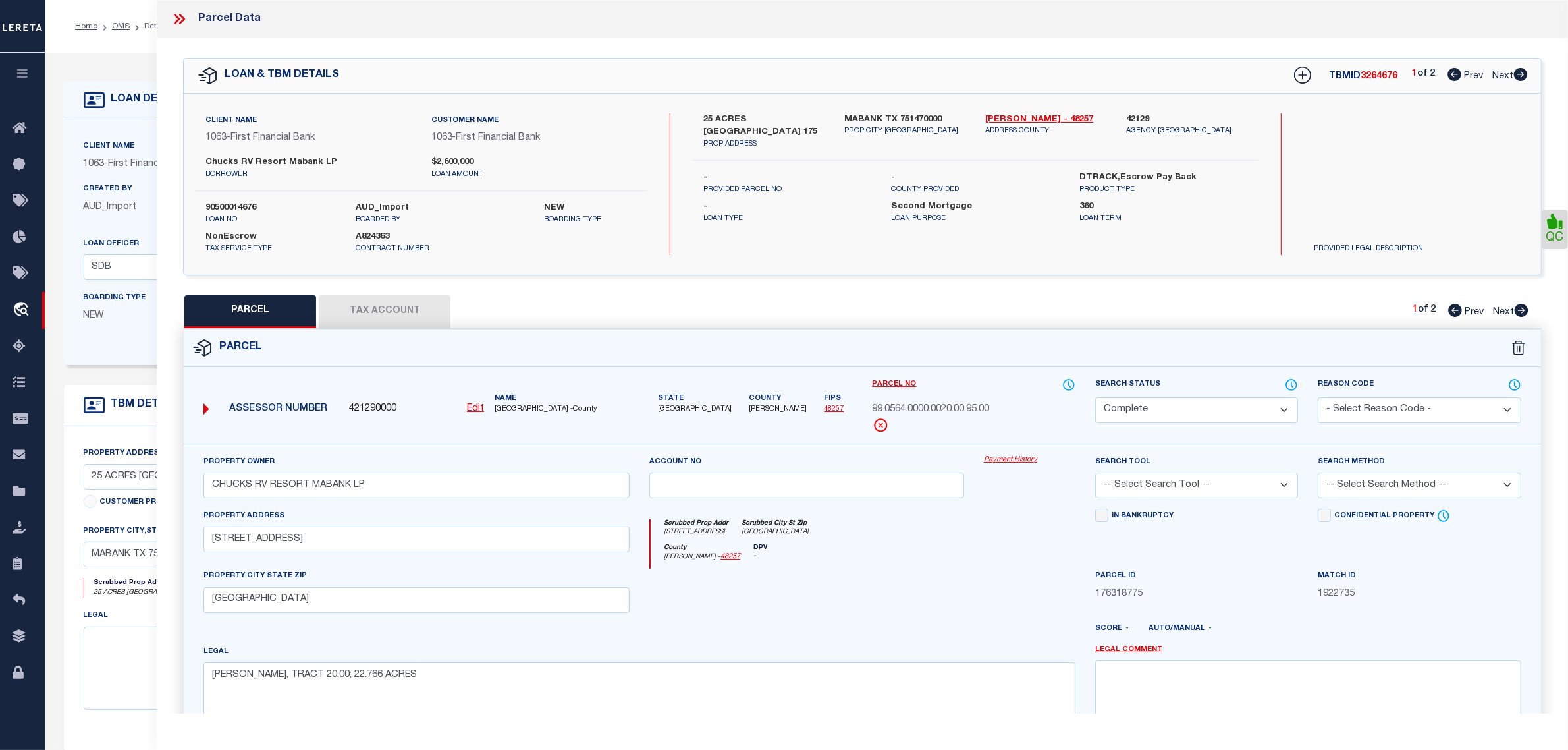
select select "100"
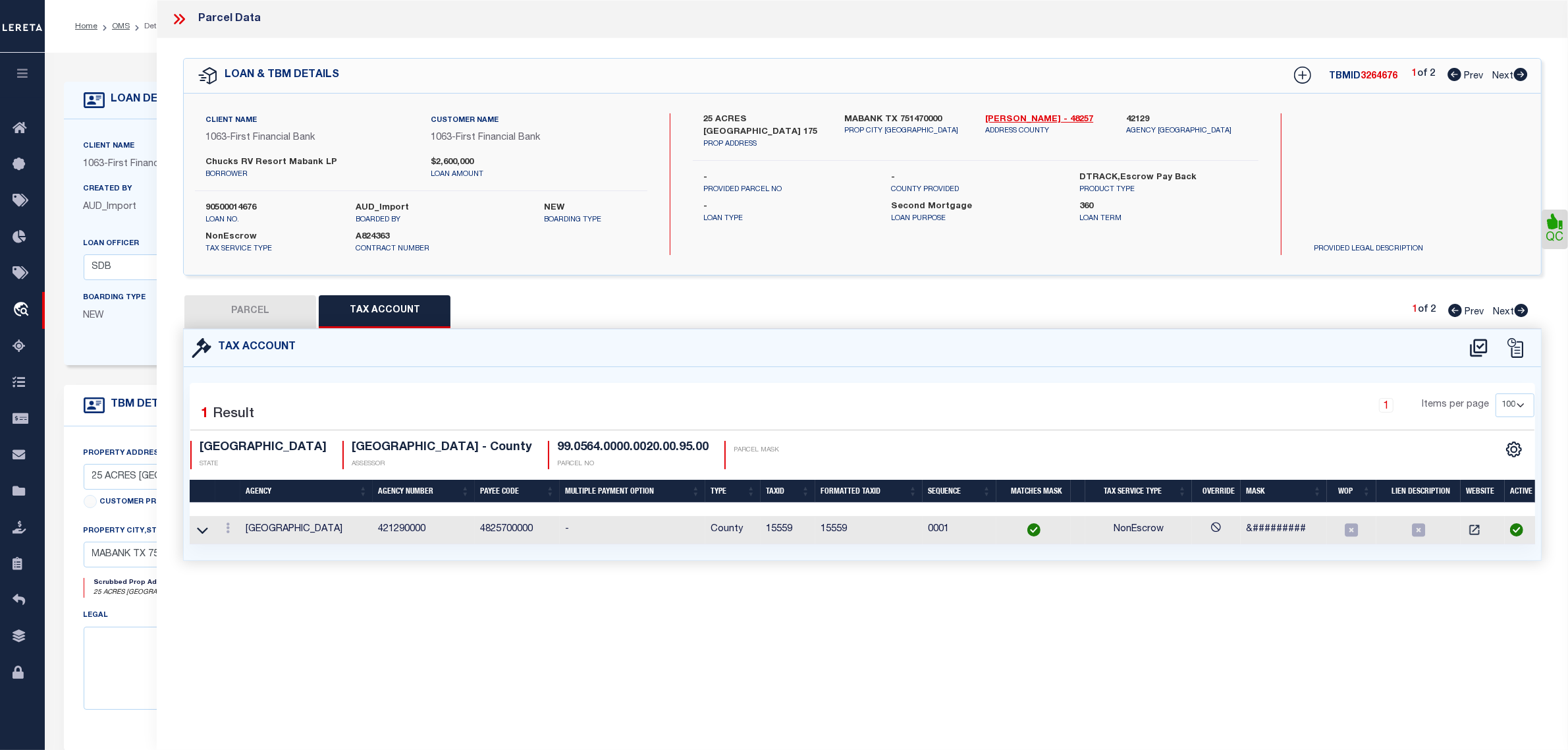
click at [117, 330] on div "Boarding Type NEW" at bounding box center [142, 312] width 137 height 43
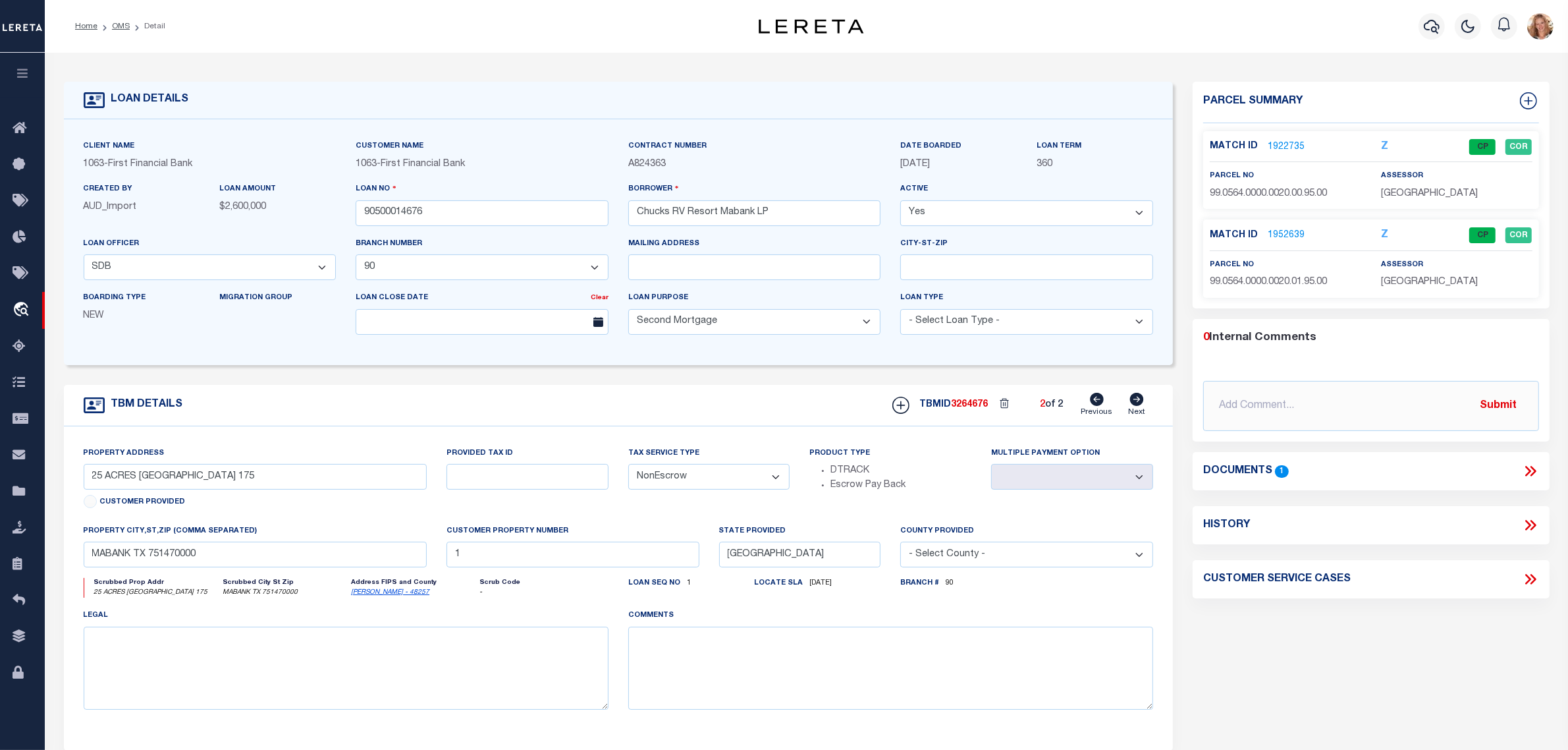
click at [1291, 235] on link "1952639" at bounding box center [1287, 235] width 37 height 14
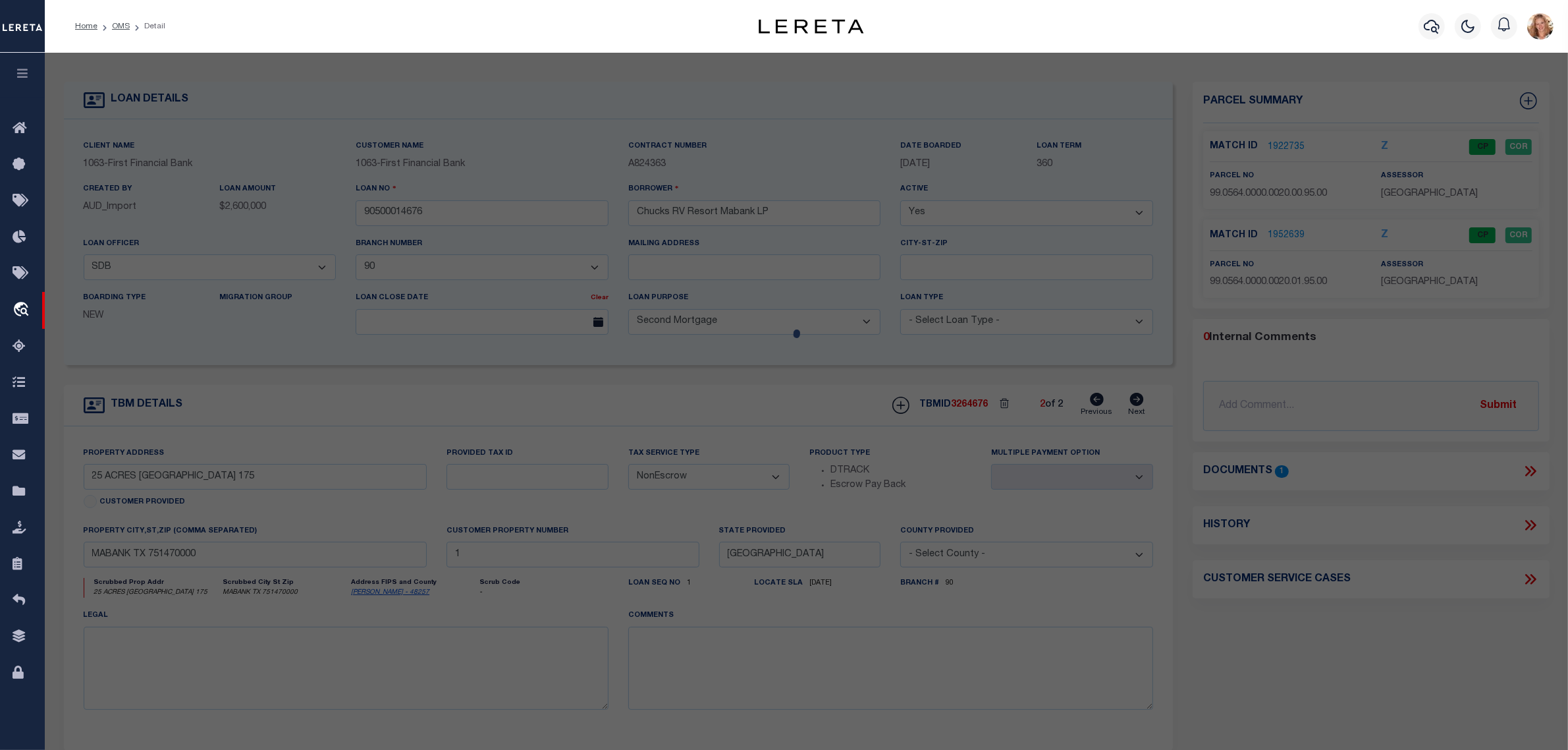
select select "AS"
checkbox input "false"
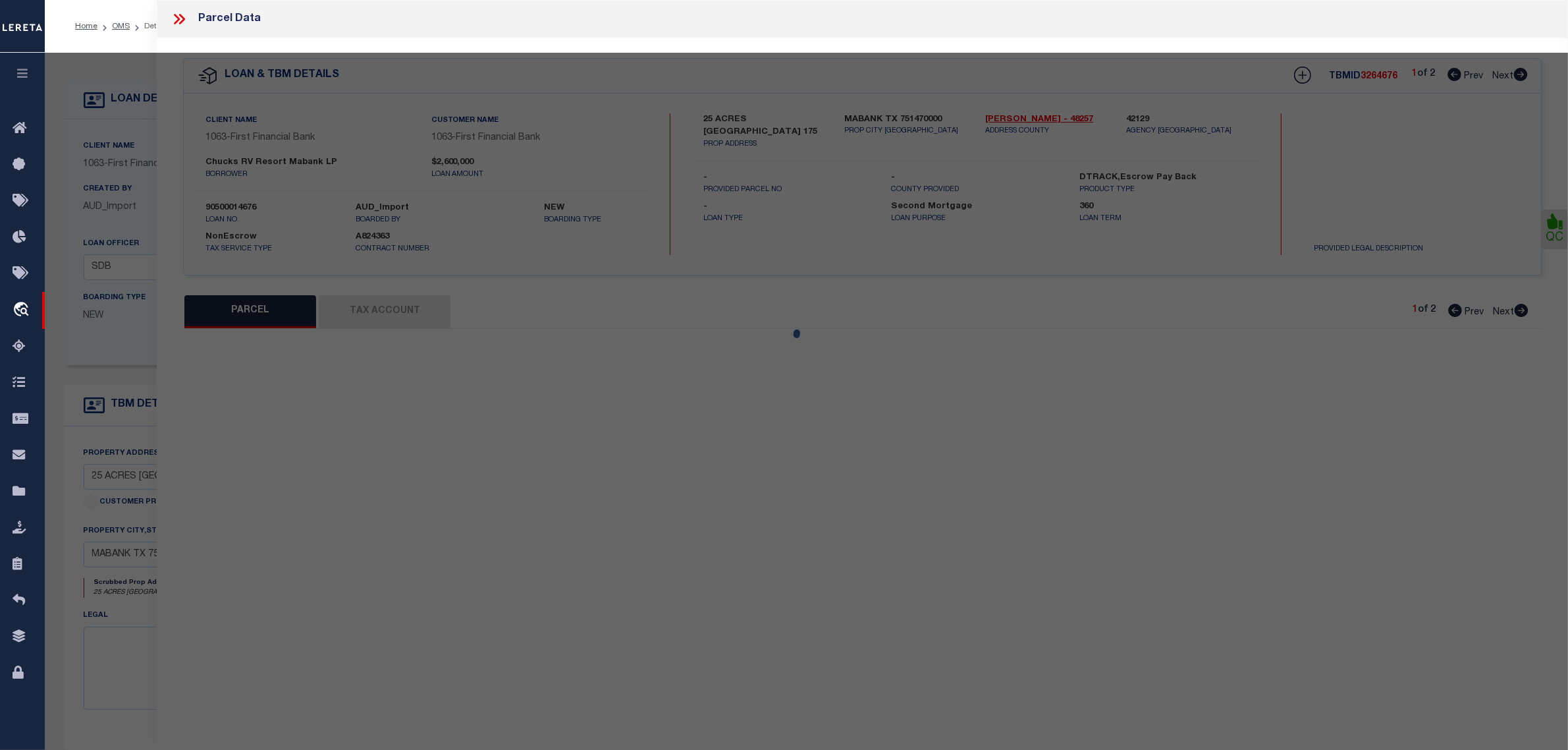
select select "CP"
type input "CHUCKS RV RESORT MABANK LP"
select select
type input "HWY 175"
type input "[GEOGRAPHIC_DATA]"
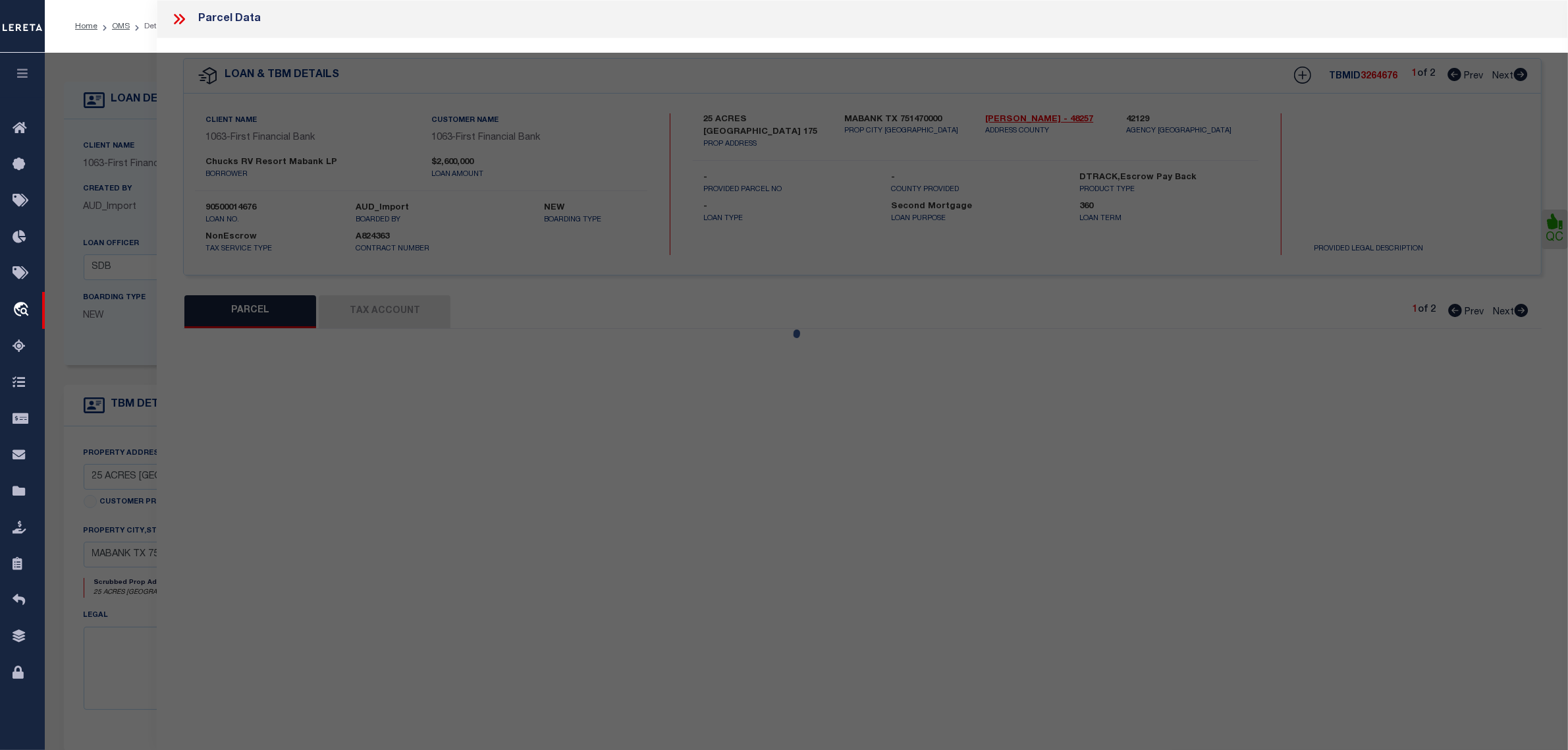
type textarea "GEO T WALTERS, TRACT 20.01; 3.65 ACRES"
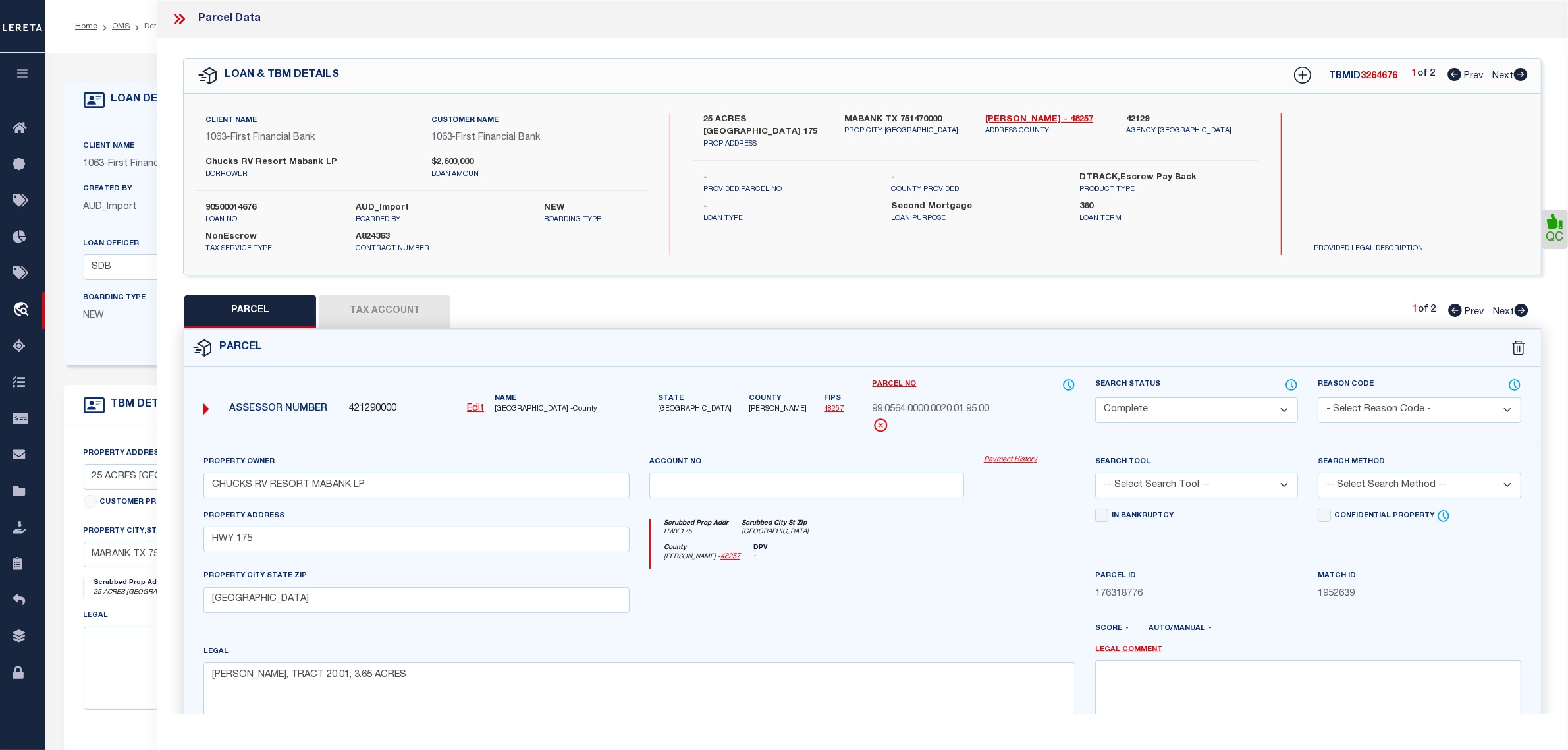
click at [363, 308] on button "Tax Account" at bounding box center [385, 312] width 131 height 33
select select "100"
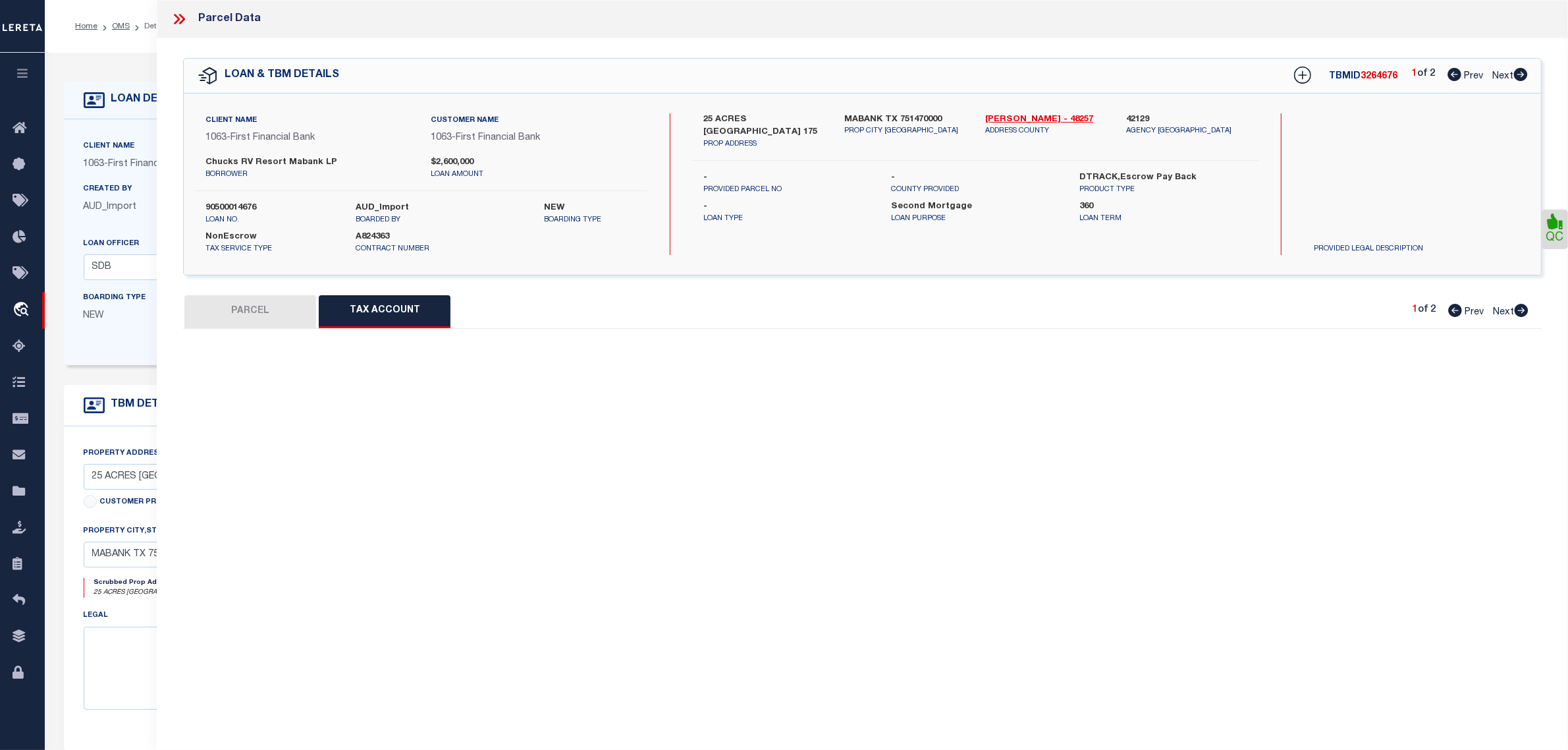
select select "100"
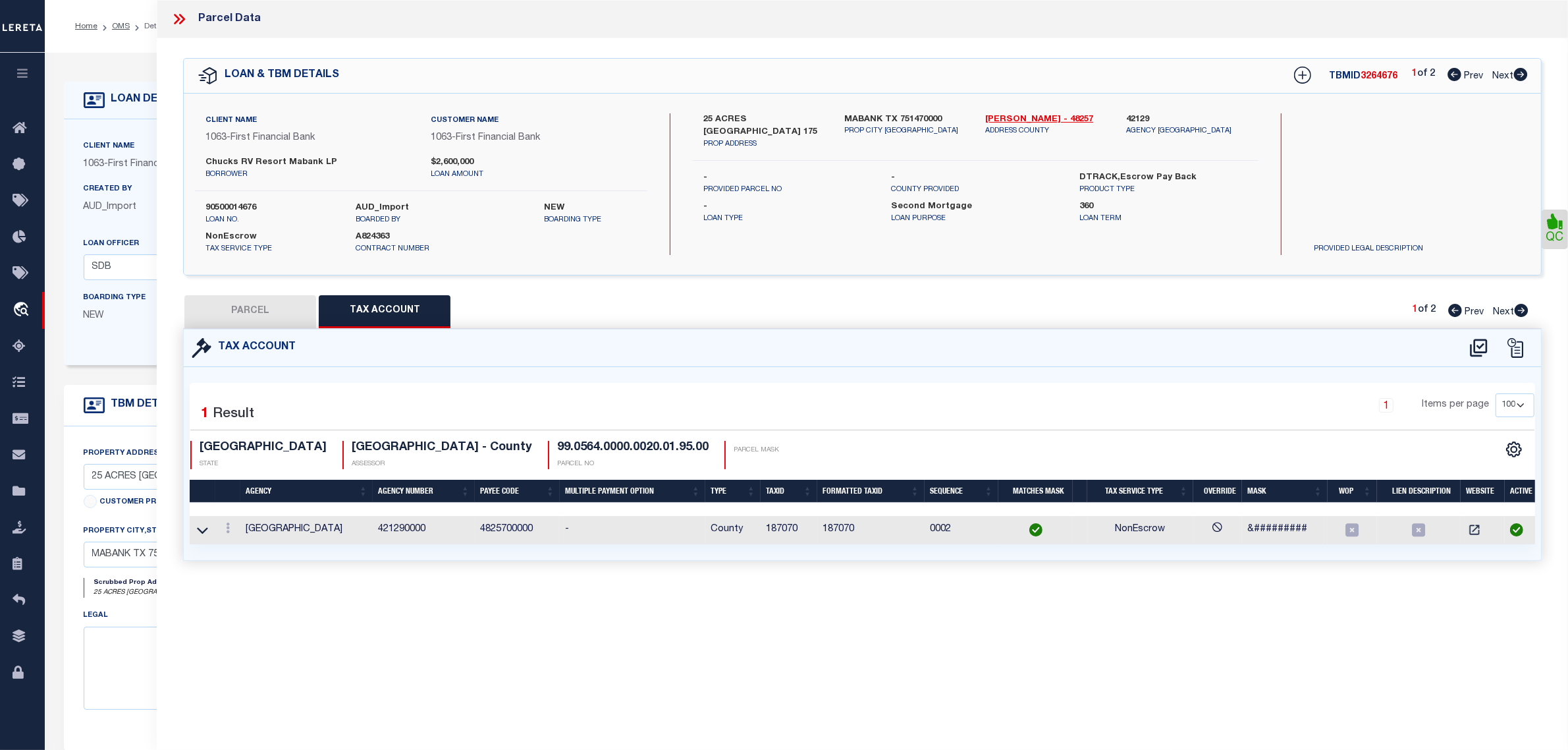
click at [123, 341] on div "Boarding Type NEW Migration Group" at bounding box center [210, 317] width 273 height 54
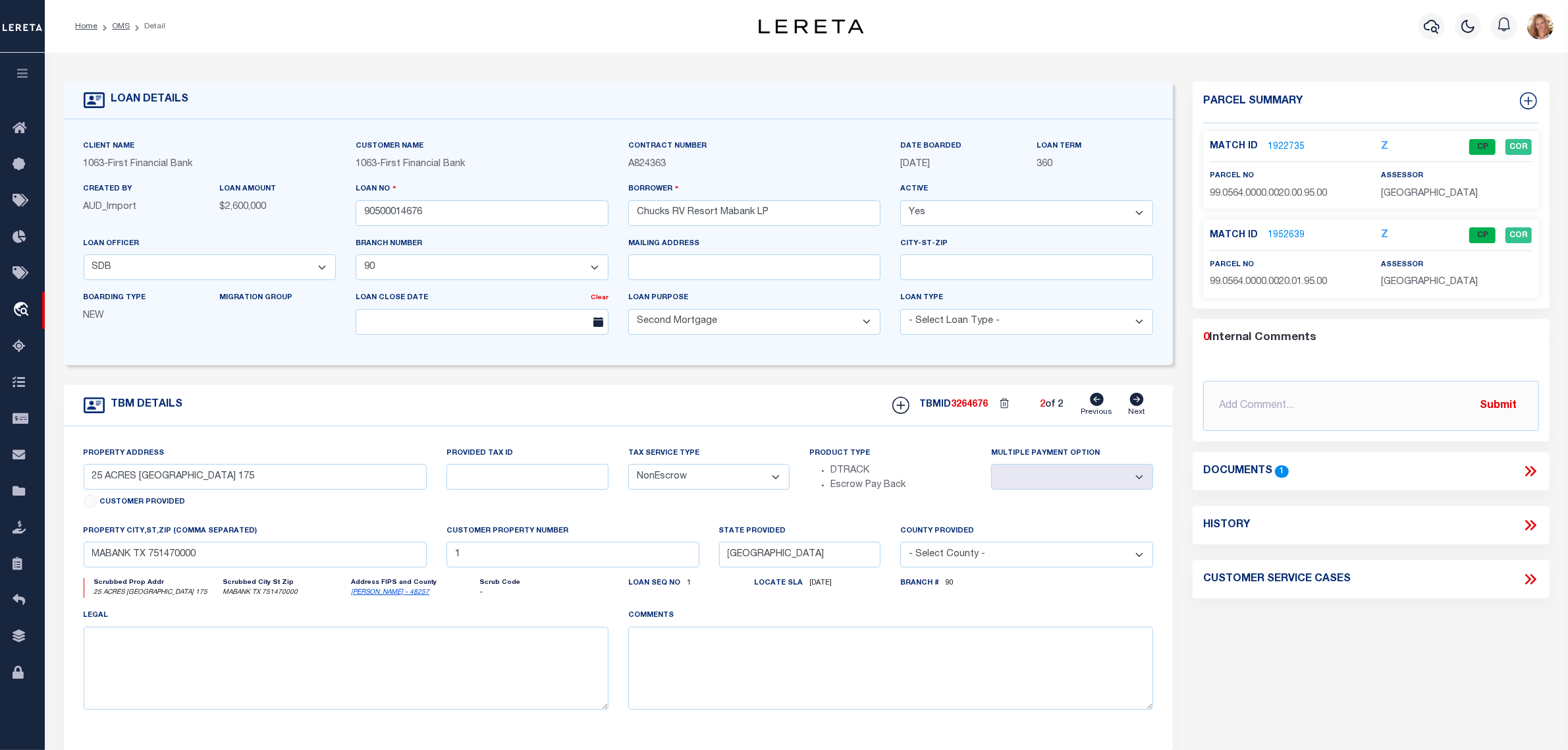
click at [1100, 404] on icon at bounding box center [1097, 400] width 14 height 13
select select
click at [1141, 404] on icon at bounding box center [1137, 400] width 14 height 13
type input "19183 E US HIGHWAY 175"
select select
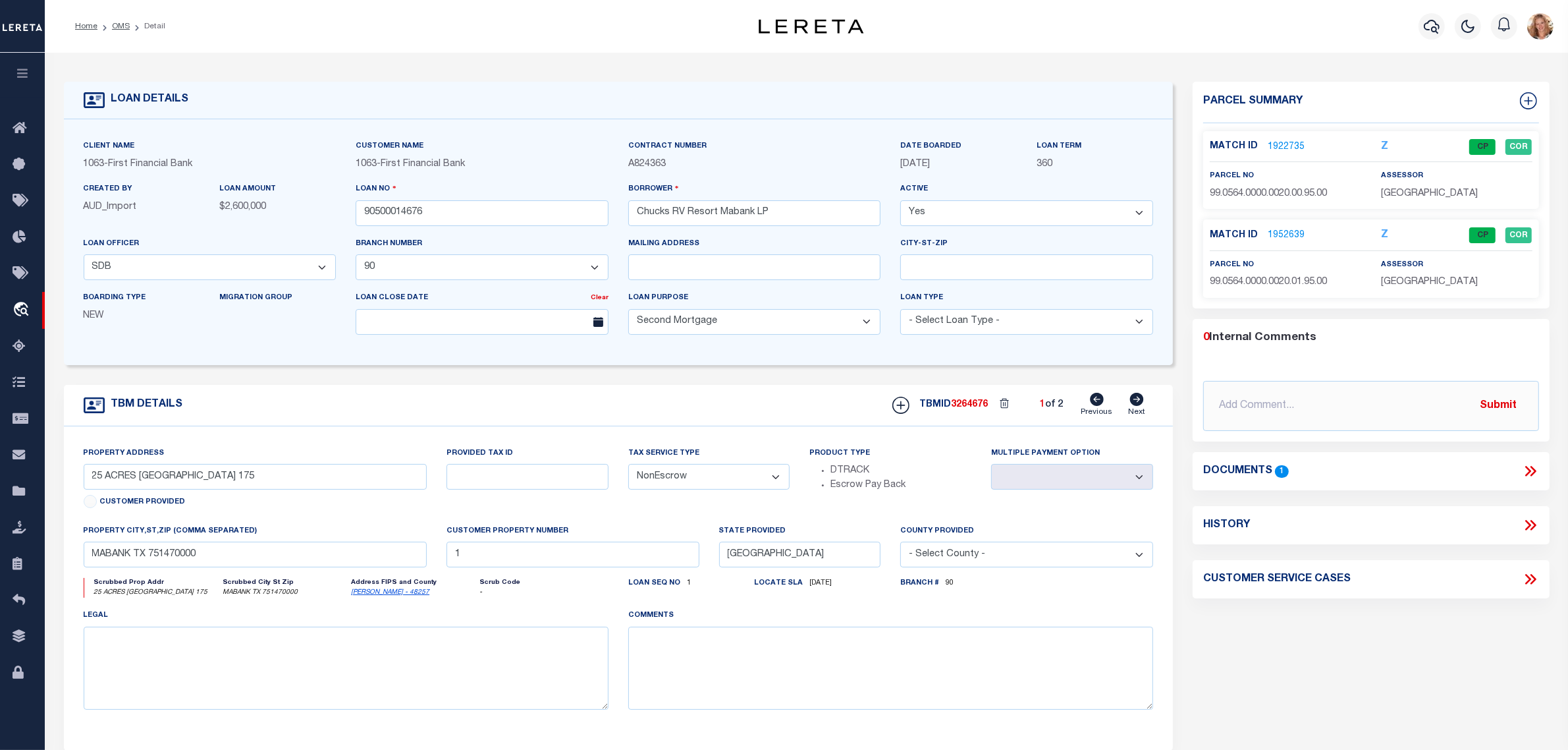
type input "4"
click at [1298, 143] on link "2235570" at bounding box center [1287, 147] width 37 height 14
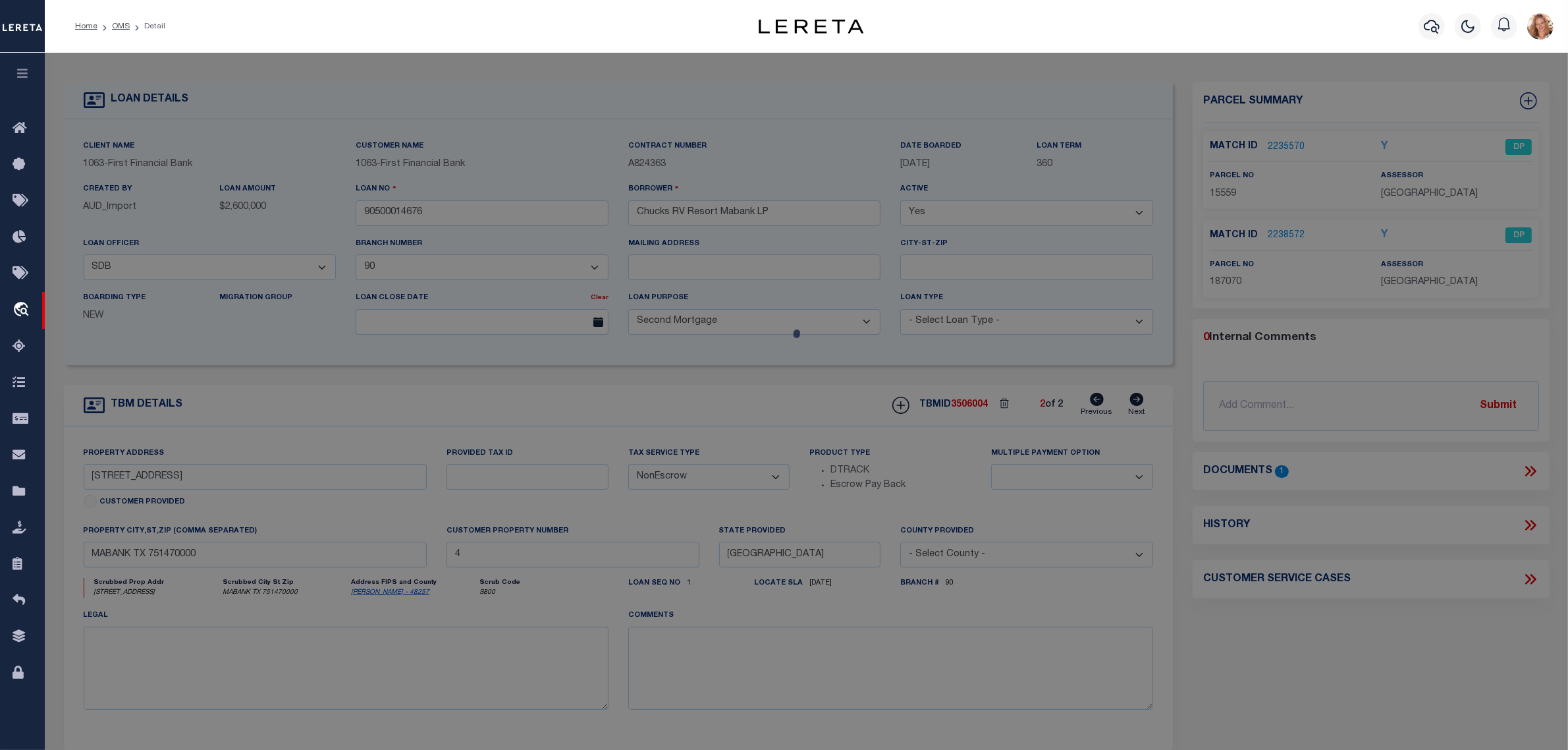
select select "AS"
checkbox input "false"
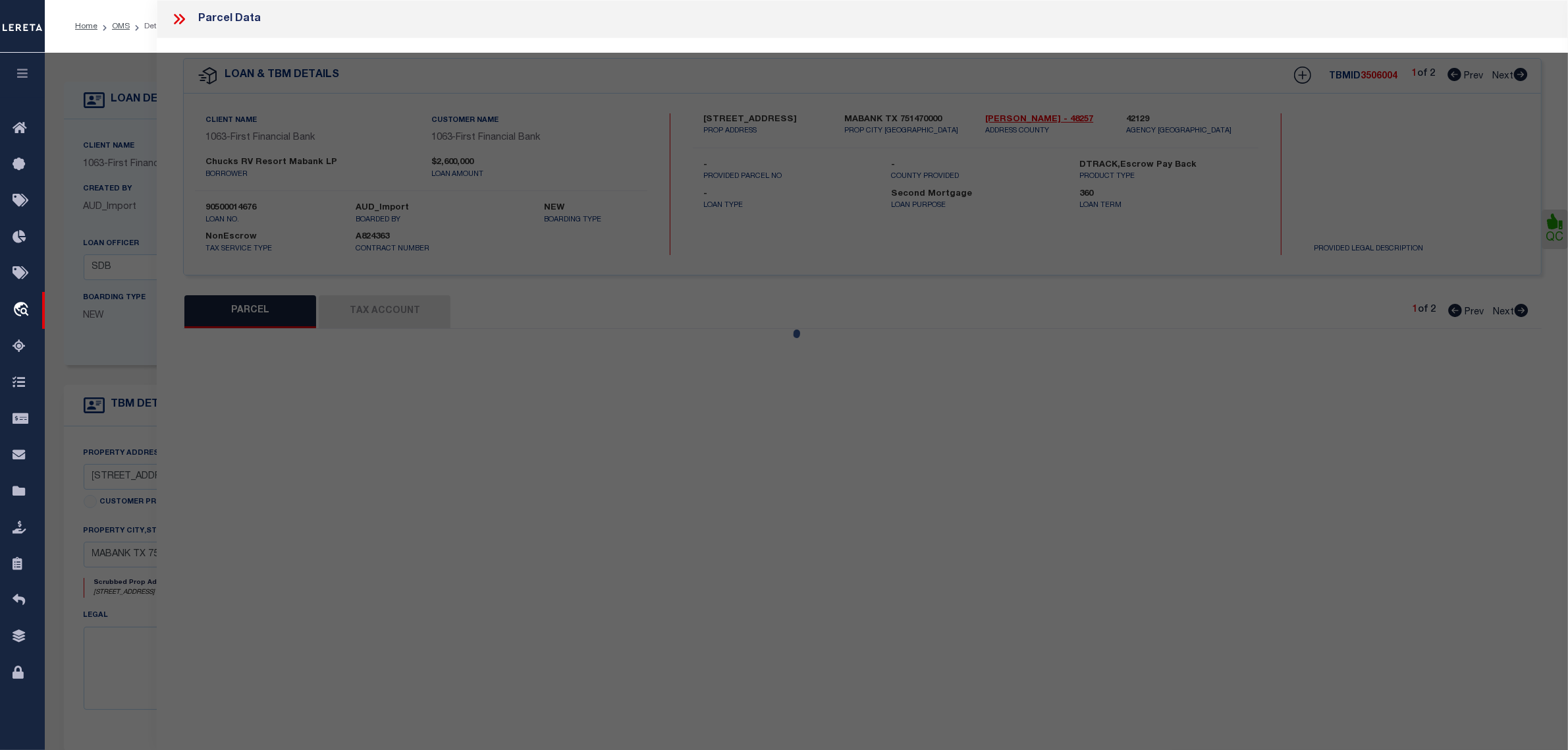
select select "DP"
type input "CHUCKS RV RESORT MABANK"
select select "ATL"
select select "ADD"
type input "19183 E US HIGHWAY 175"
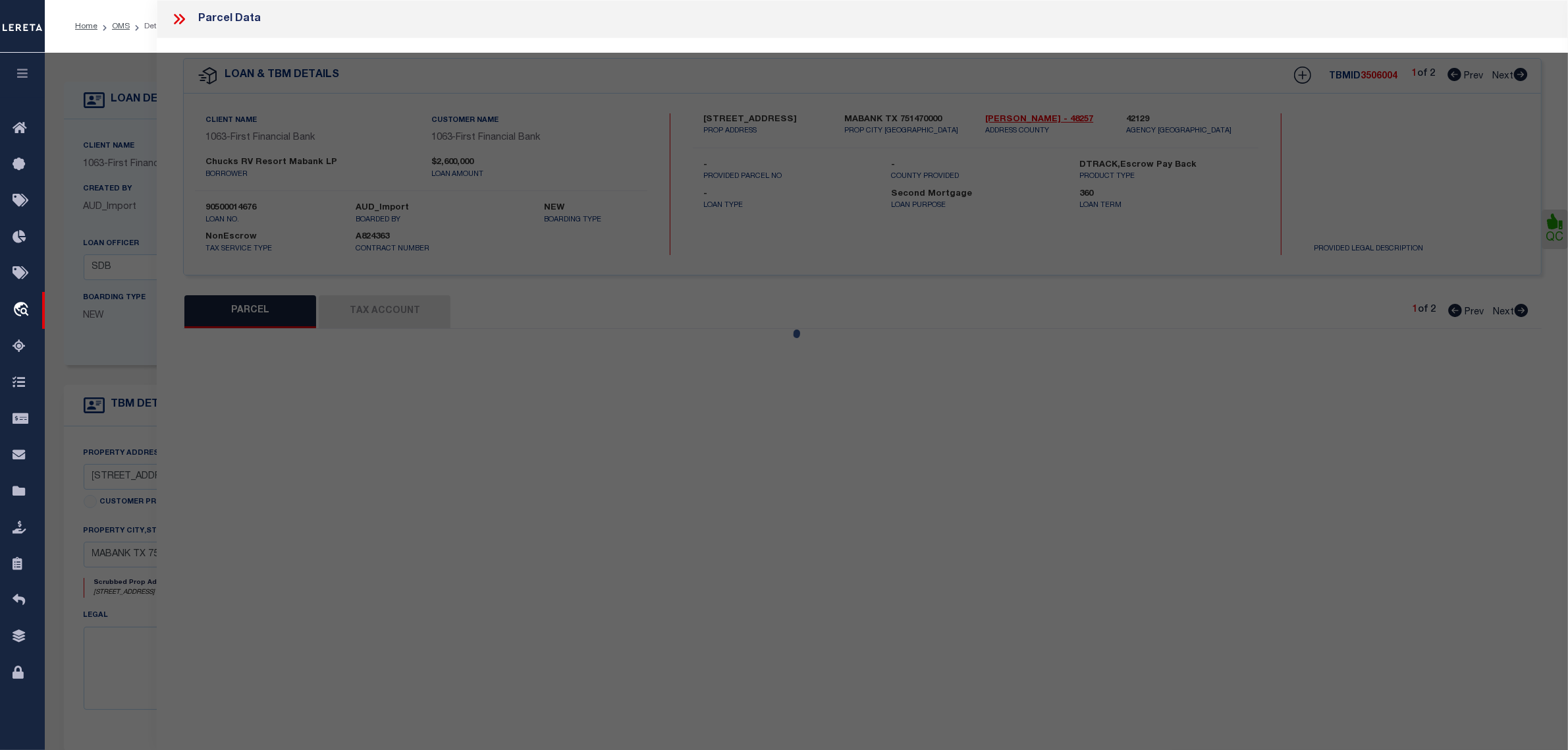
type input "MABANK, TX 75147"
type textarea "GEO T WALTERS, TRACT 20.00; 22.766 ACRES"
type textarea "Required Parcel# already added in another TBMID of this loan, hence marking thi…"
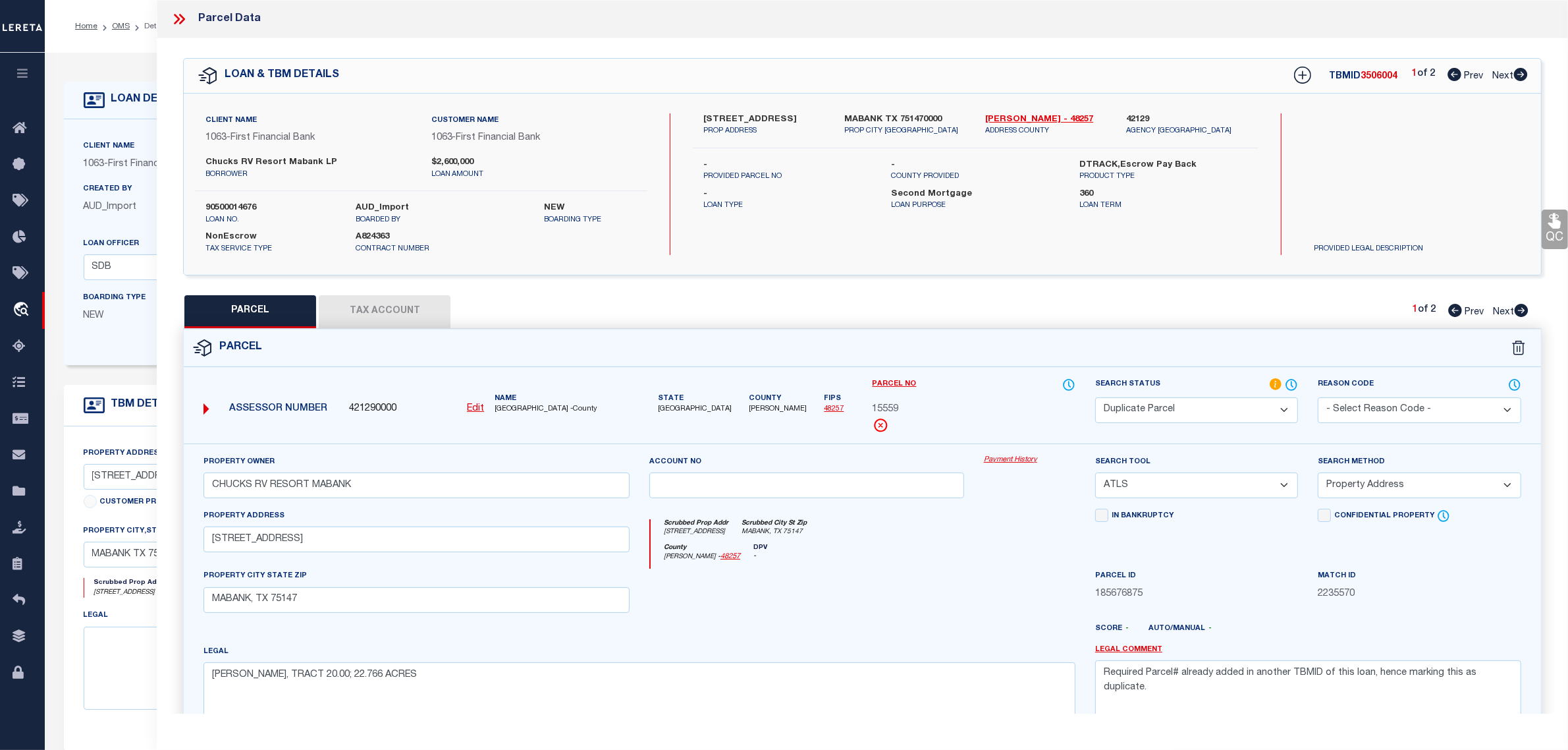
click at [1008, 461] on link "Payment History" at bounding box center [1030, 460] width 92 height 11
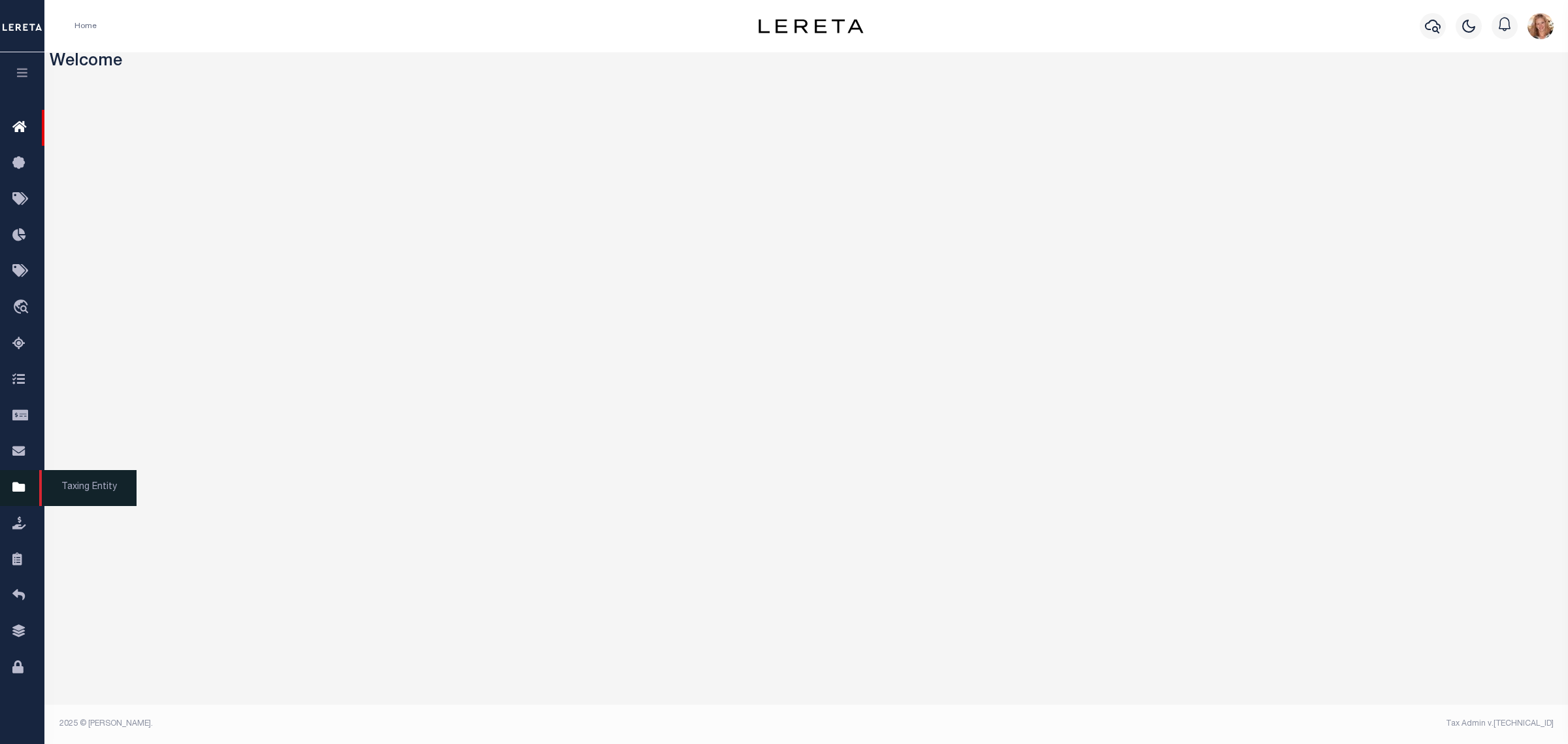
click at [15, 493] on icon at bounding box center [23, 488] width 21 height 16
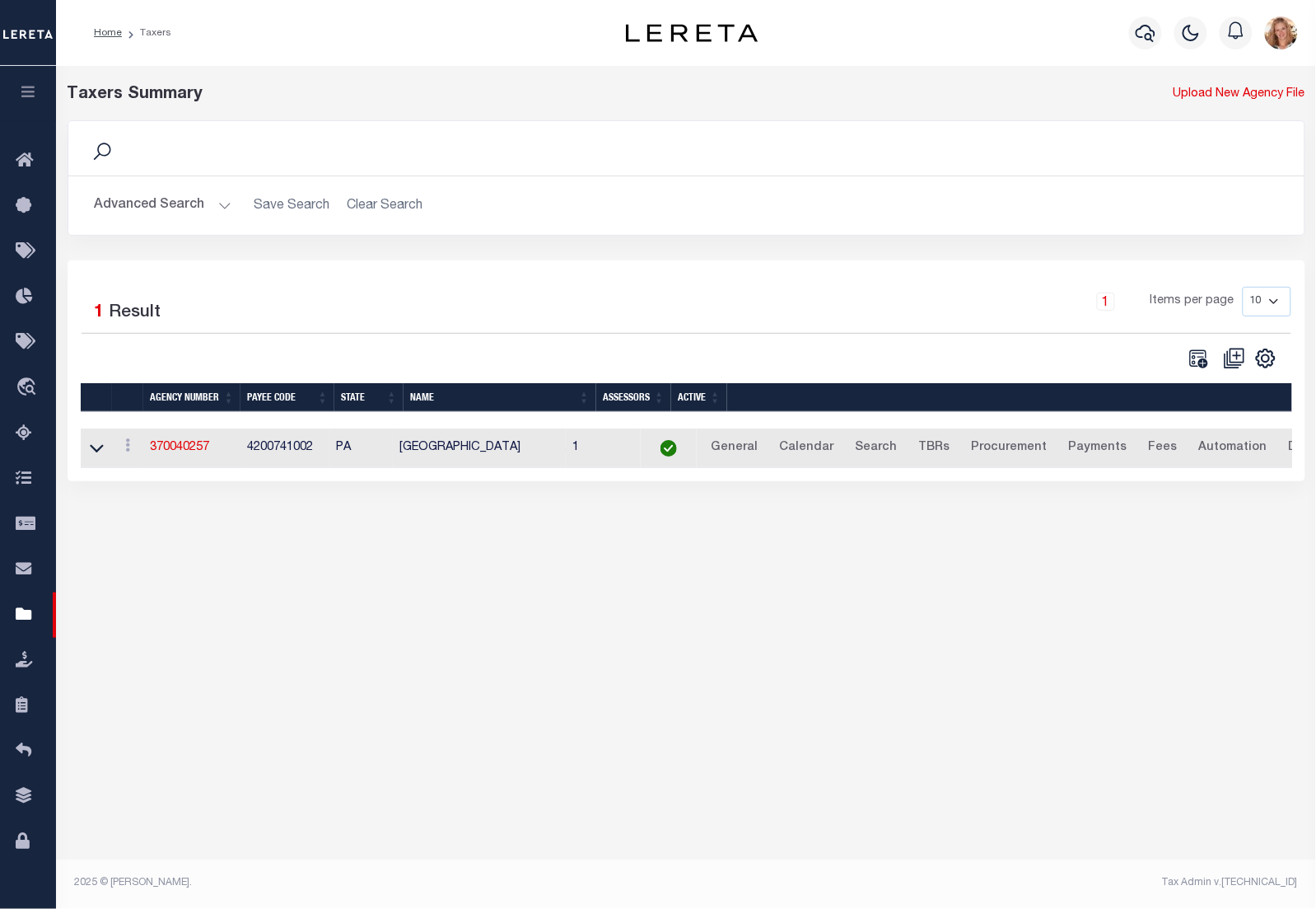
click at [175, 211] on button "Advanced Search" at bounding box center [163, 205] width 137 height 32
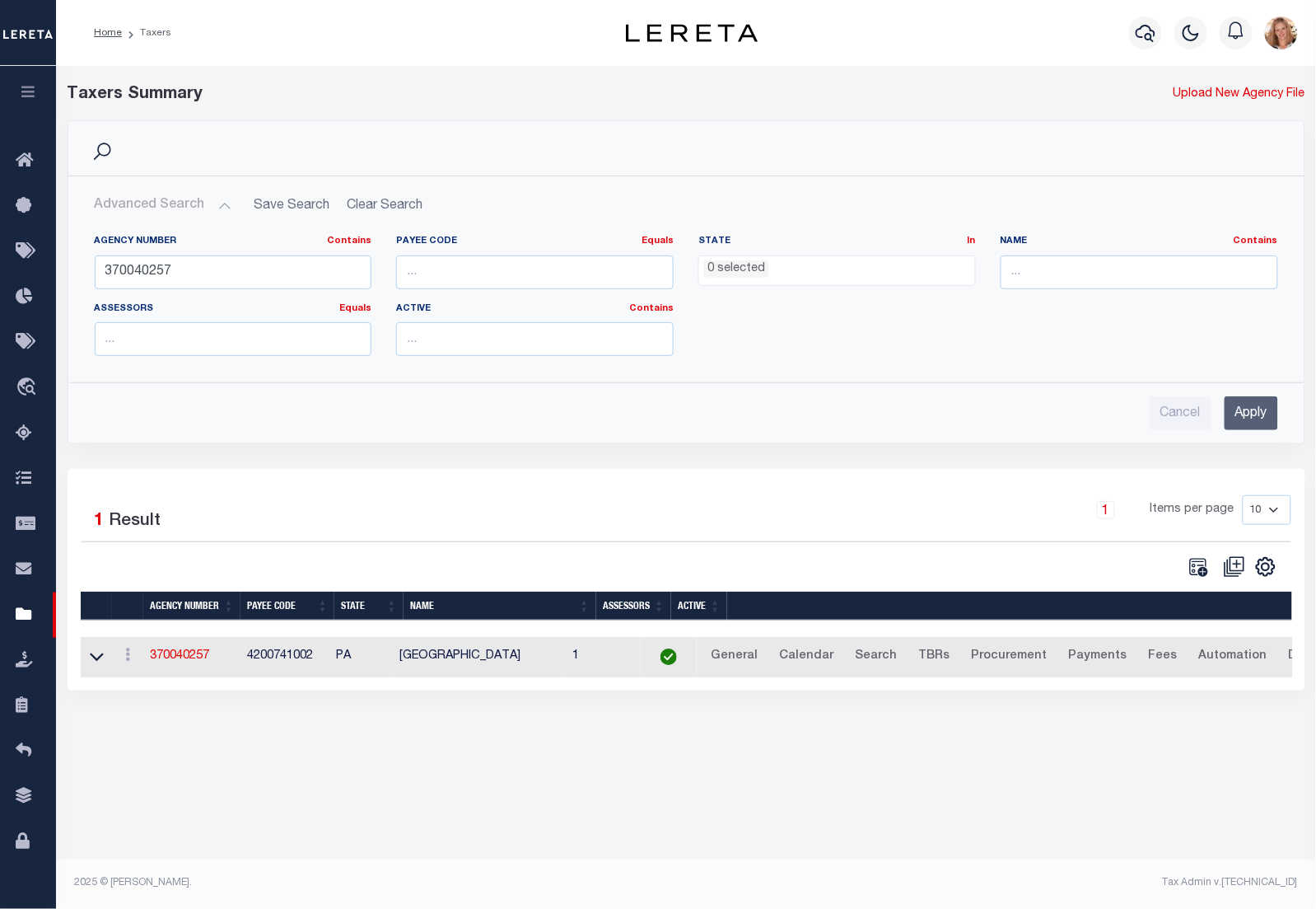
click at [175, 211] on button "Advanced Search" at bounding box center [163, 205] width 137 height 32
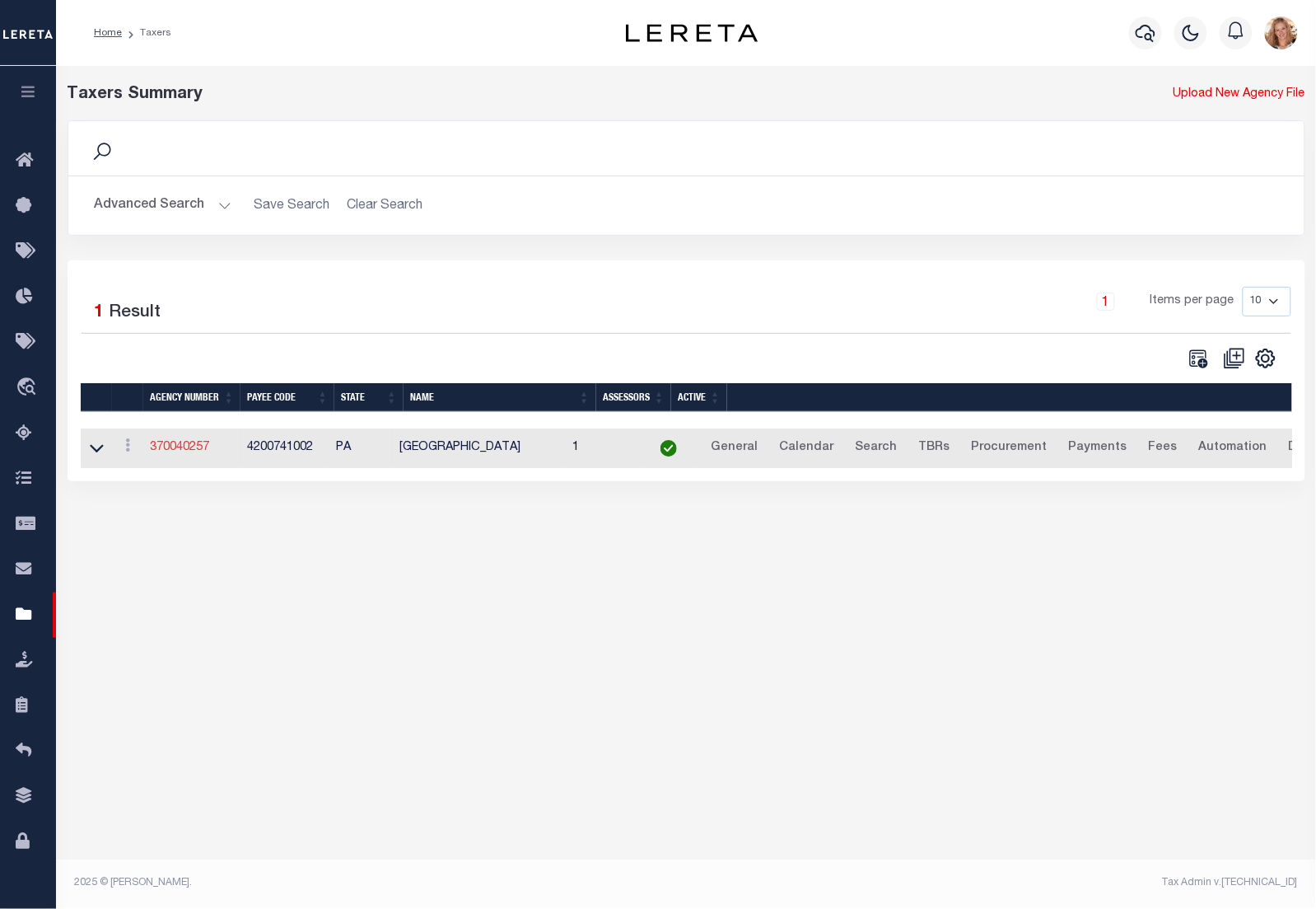
click at [177, 445] on link "370040257" at bounding box center [180, 447] width 59 height 11
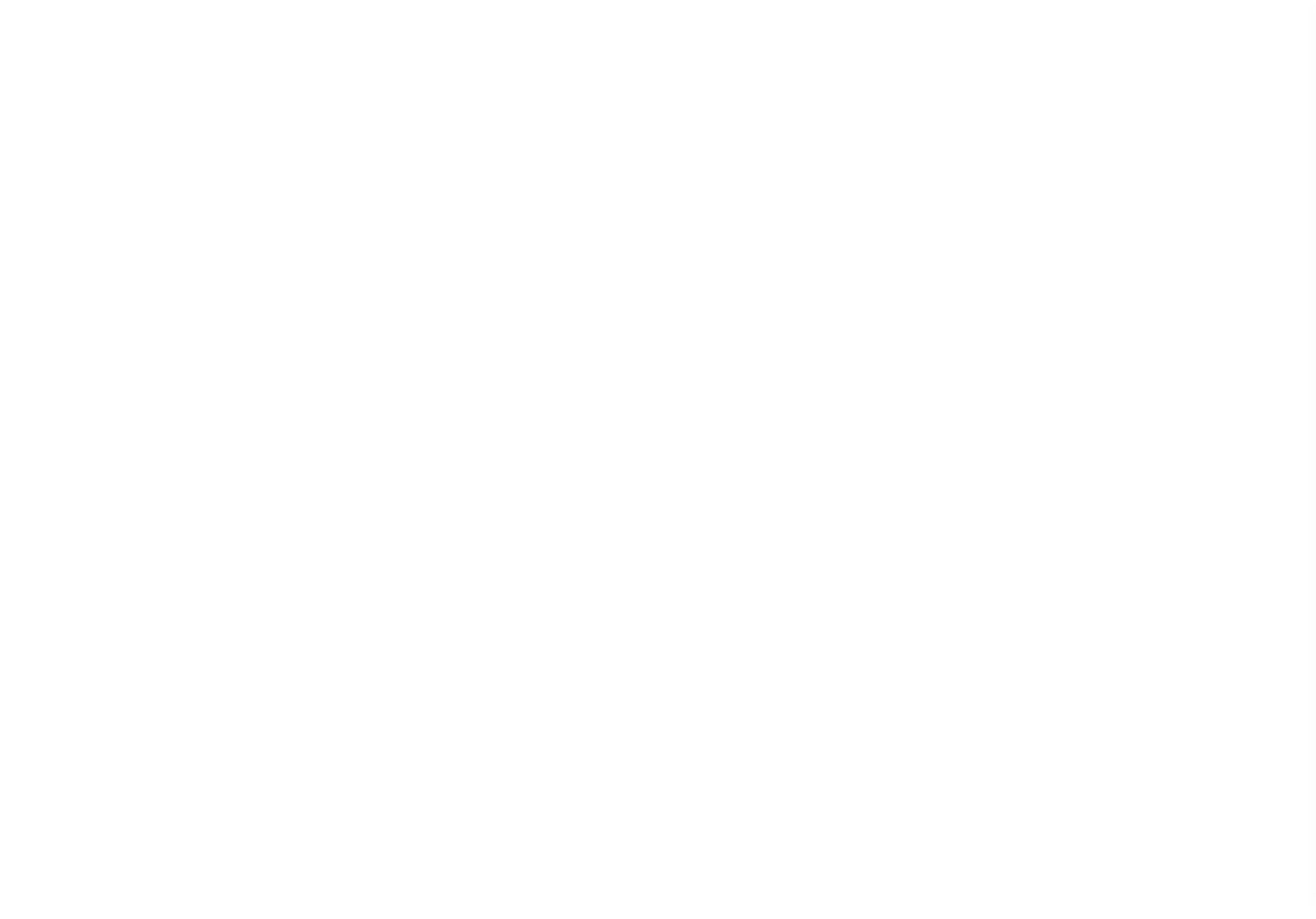
select select
checkbox input "false"
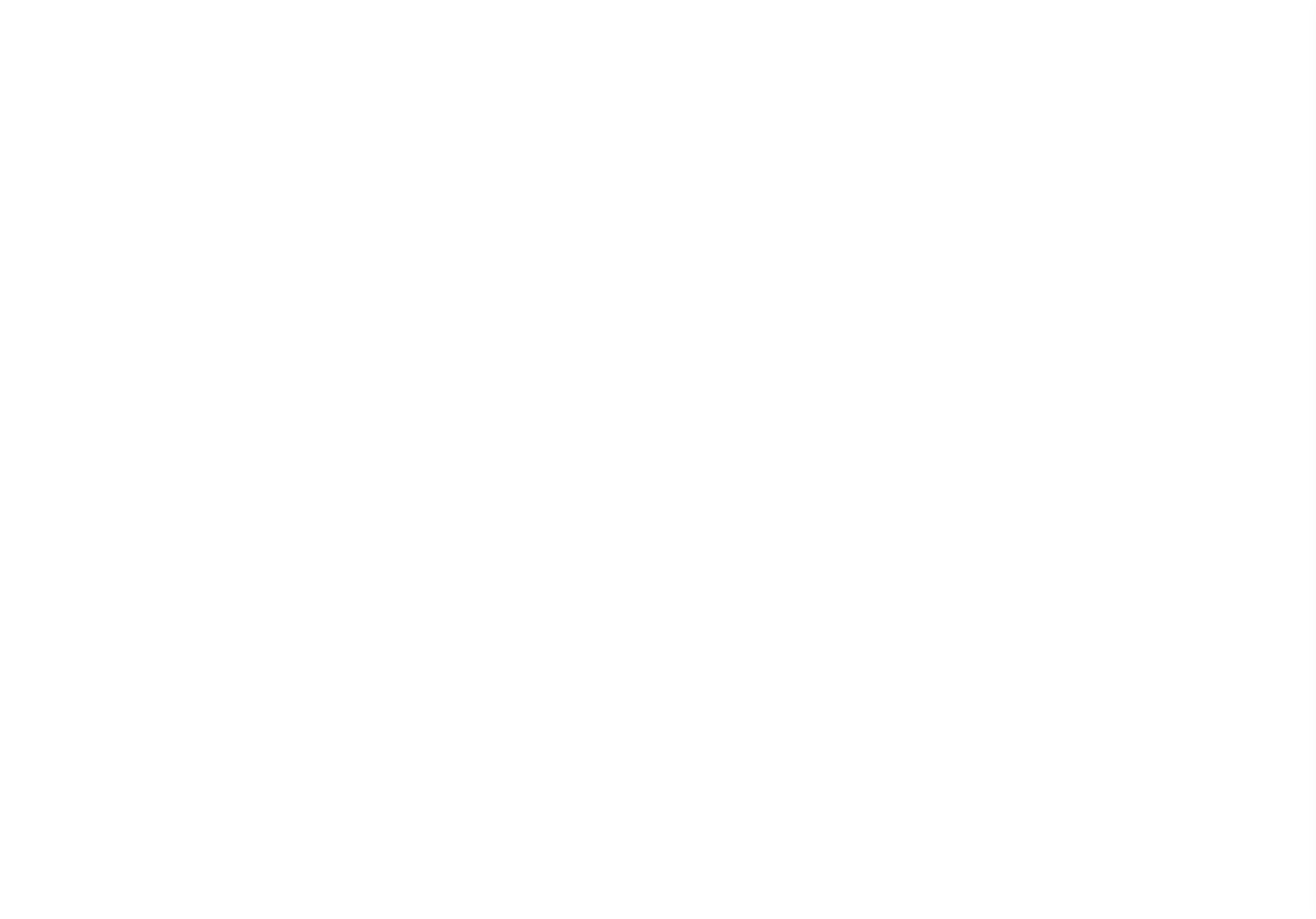
type input "4200741002"
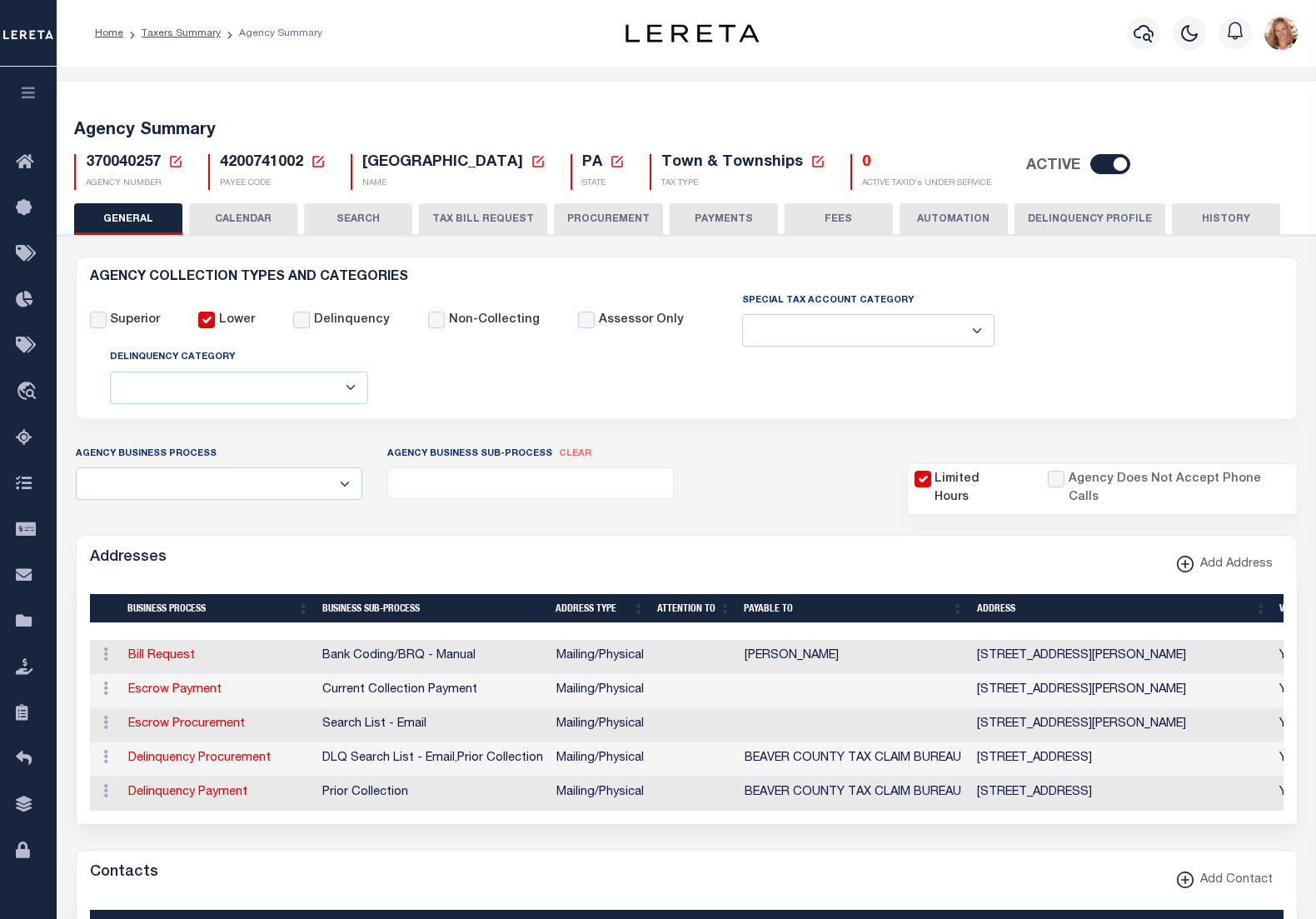
click at [173, 164] on icon at bounding box center [176, 162] width 15 height 15
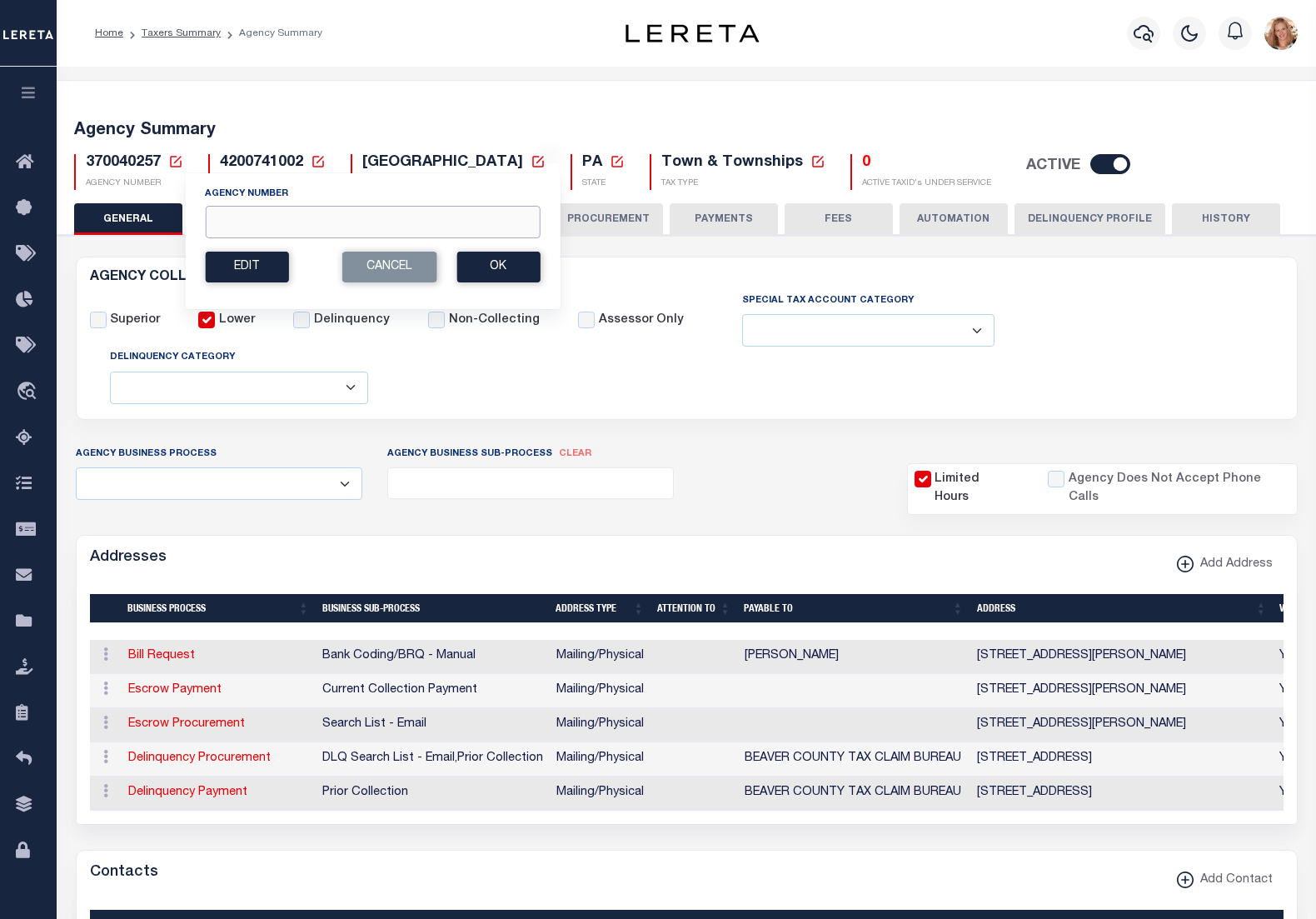
click at [242, 229] on input "Agency Number" at bounding box center [372, 221] width 335 height 33
click at [344, 222] on input "Agency Number" at bounding box center [372, 221] width 335 height 33
type input "421290000"
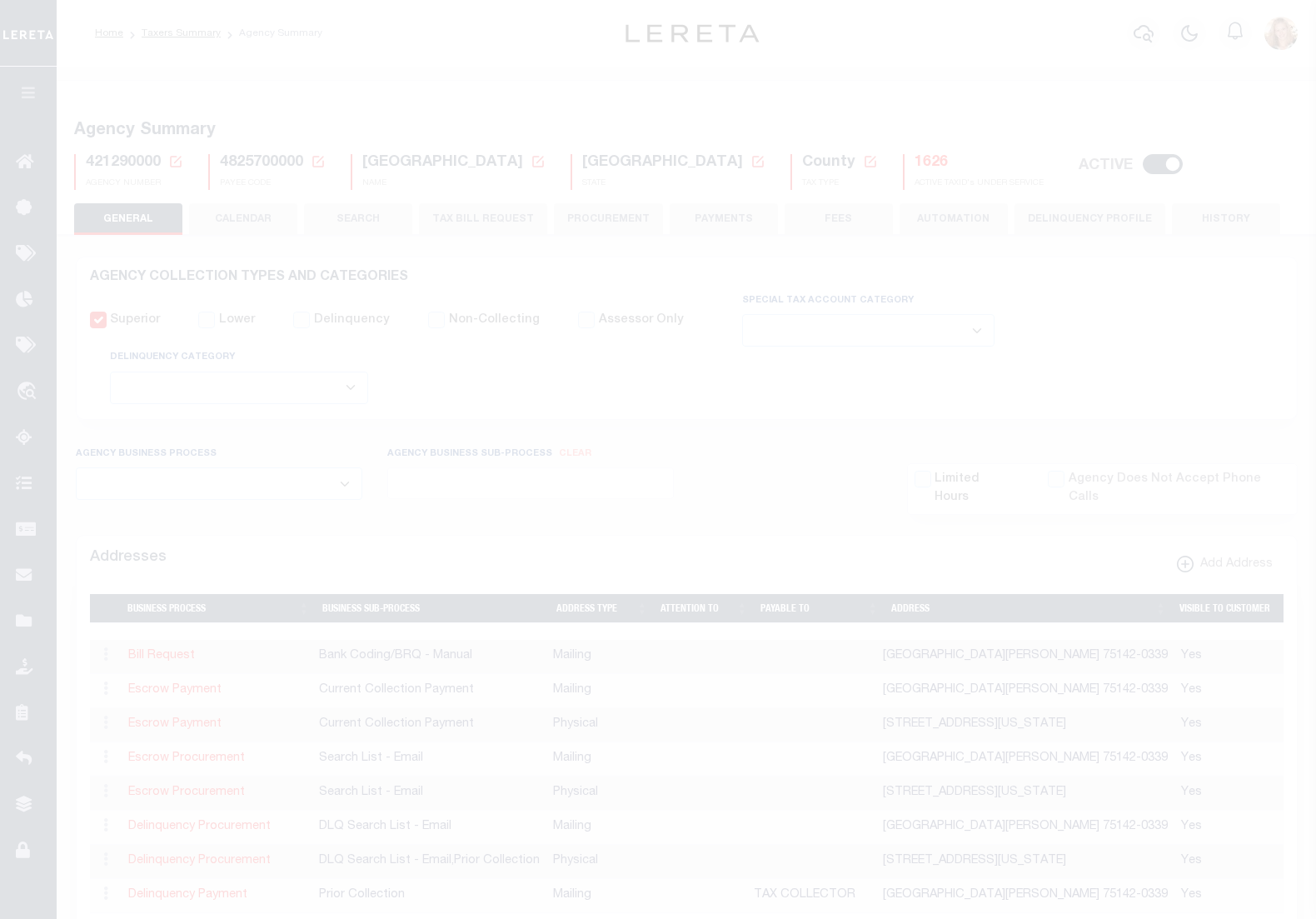
select select
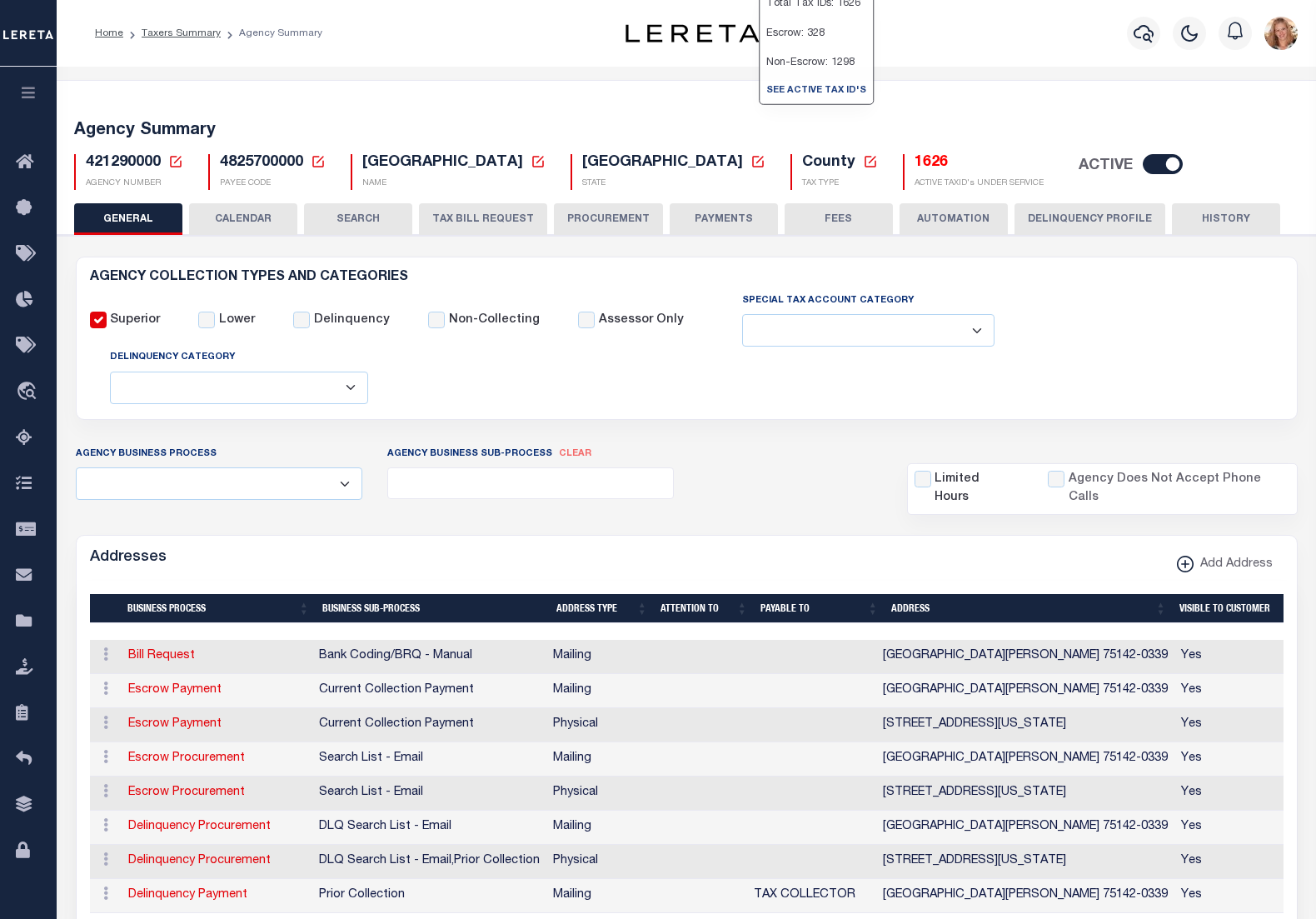
click at [914, 163] on h5 "1626" at bounding box center [979, 163] width 129 height 19
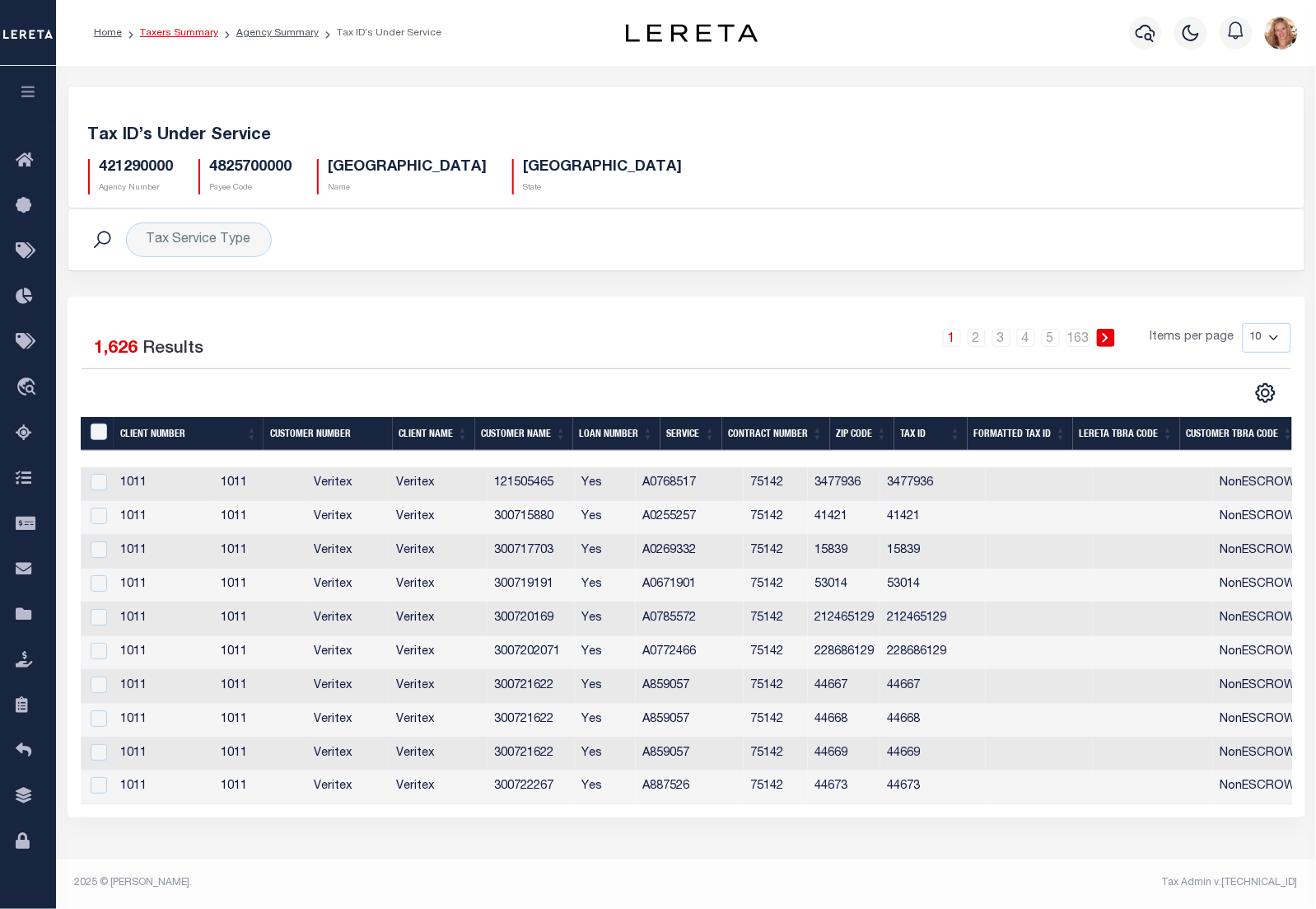
click at [152, 35] on link "Taxers Summary" at bounding box center [179, 32] width 78 height 10
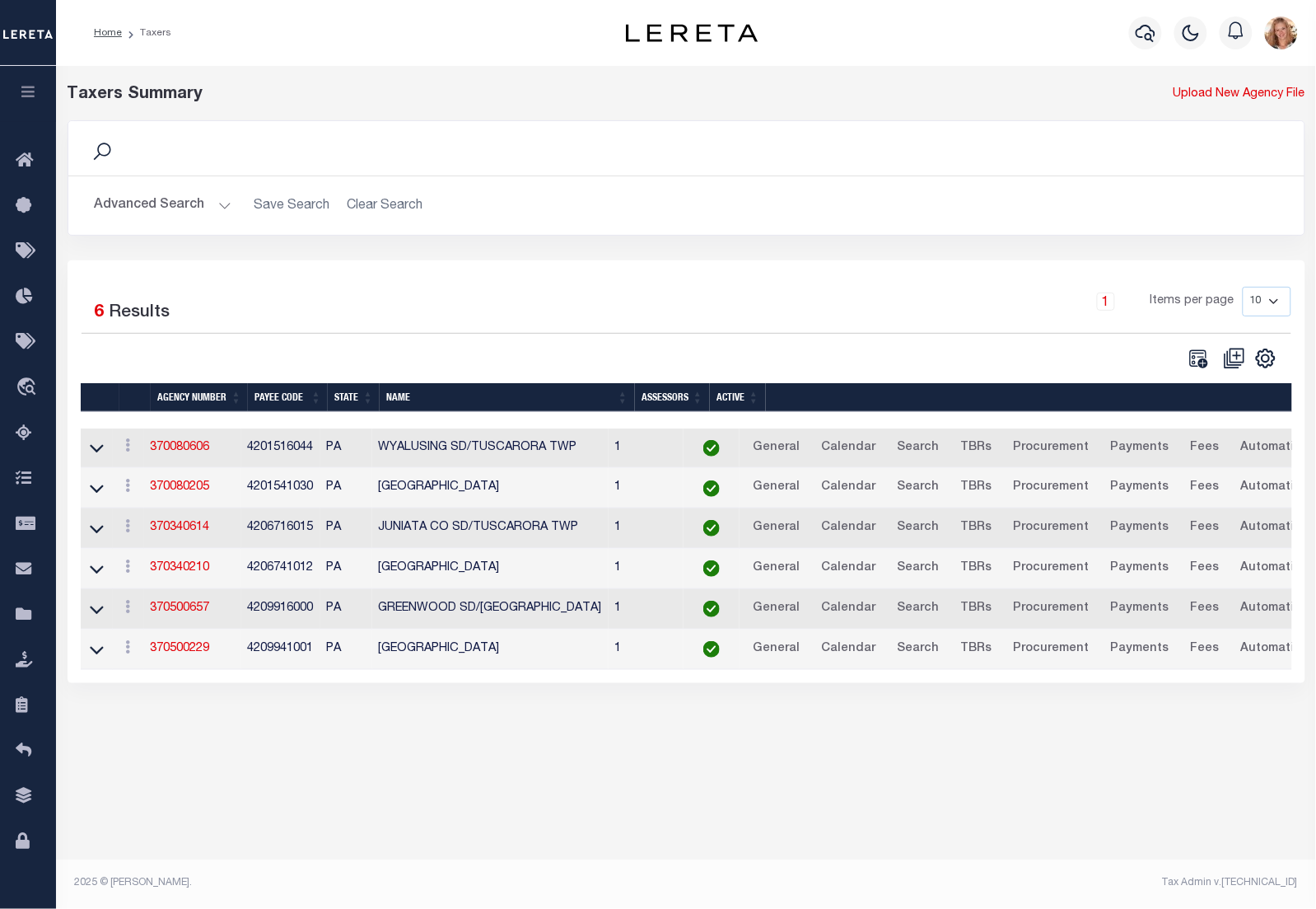
click at [150, 202] on button "Advanced Search" at bounding box center [163, 205] width 137 height 32
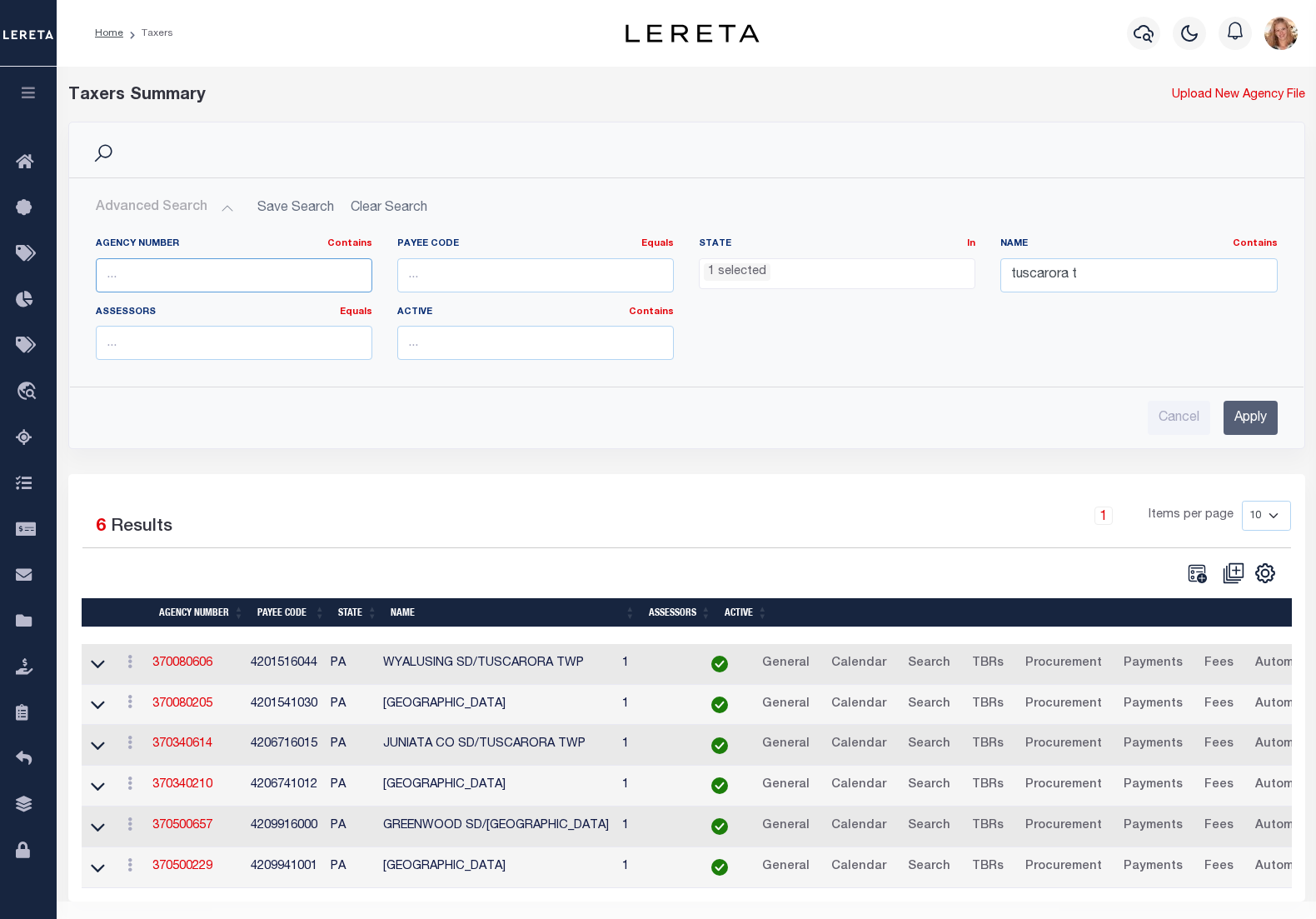
click at [152, 274] on input "text" at bounding box center [234, 275] width 276 height 35
type input "421290000"
click at [905, 271] on ul "1 selected" at bounding box center [837, 270] width 275 height 22
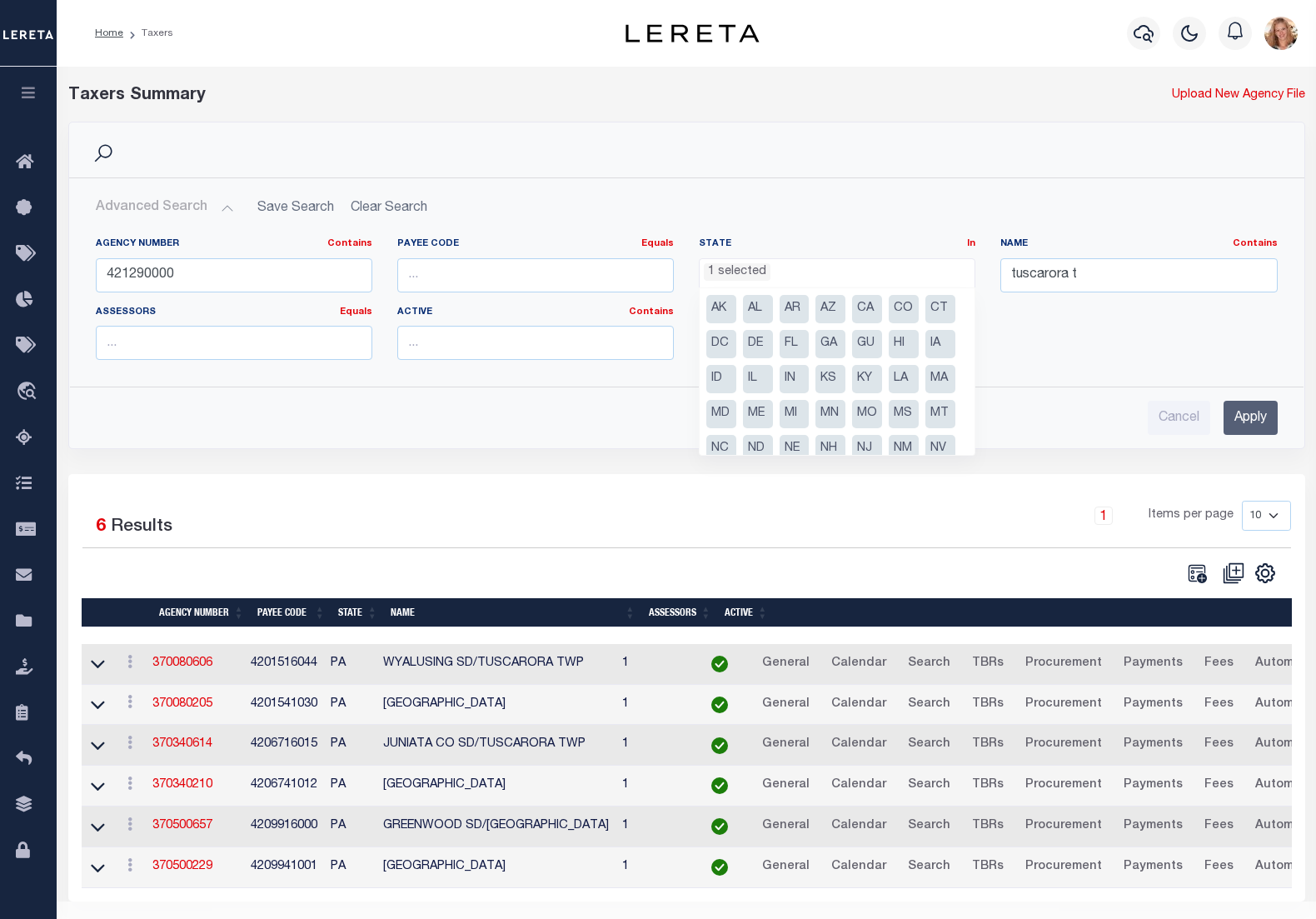
scroll to position [120, 0]
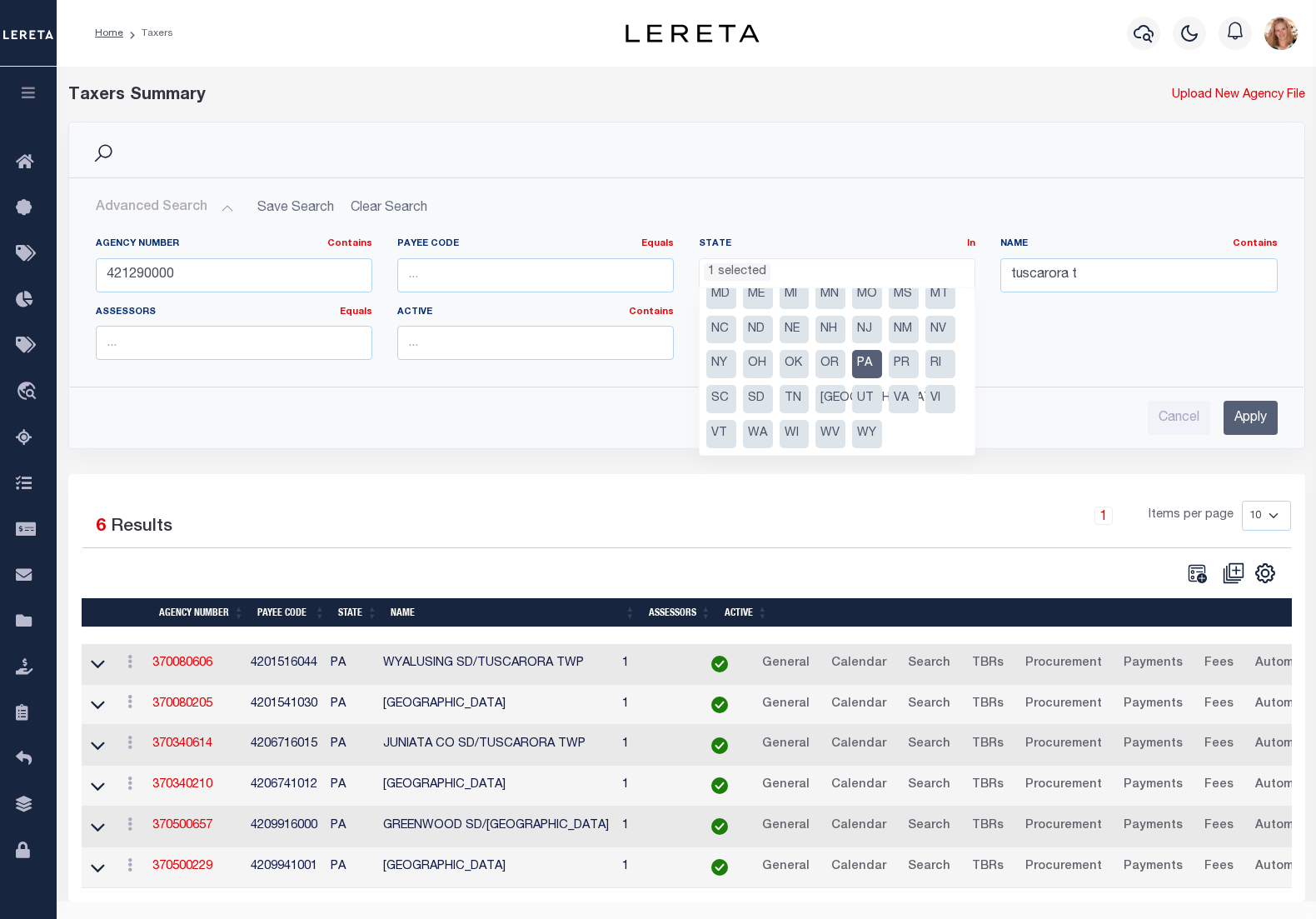
drag, startPoint x: 833, startPoint y: 398, endPoint x: 869, endPoint y: 377, distance: 41.7
click at [852, 378] on li "PA" at bounding box center [867, 364] width 30 height 28
select select
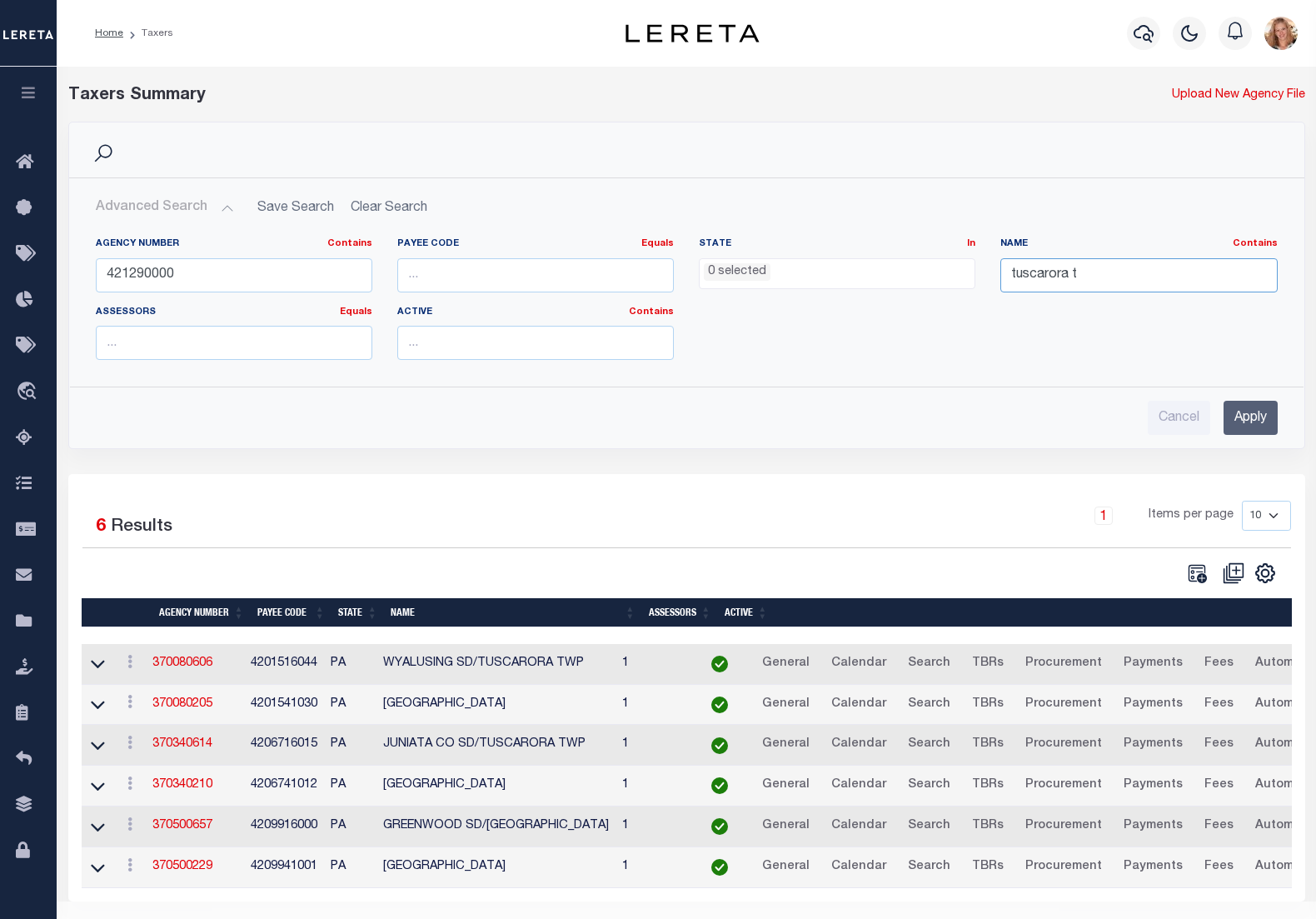
drag, startPoint x: 1079, startPoint y: 276, endPoint x: 988, endPoint y: 281, distance: 91.1
click at [988, 281] on div "Name Contains Contains Is tuscarora t" at bounding box center [1139, 271] width 302 height 68
click at [1252, 412] on input "Apply" at bounding box center [1251, 417] width 54 height 35
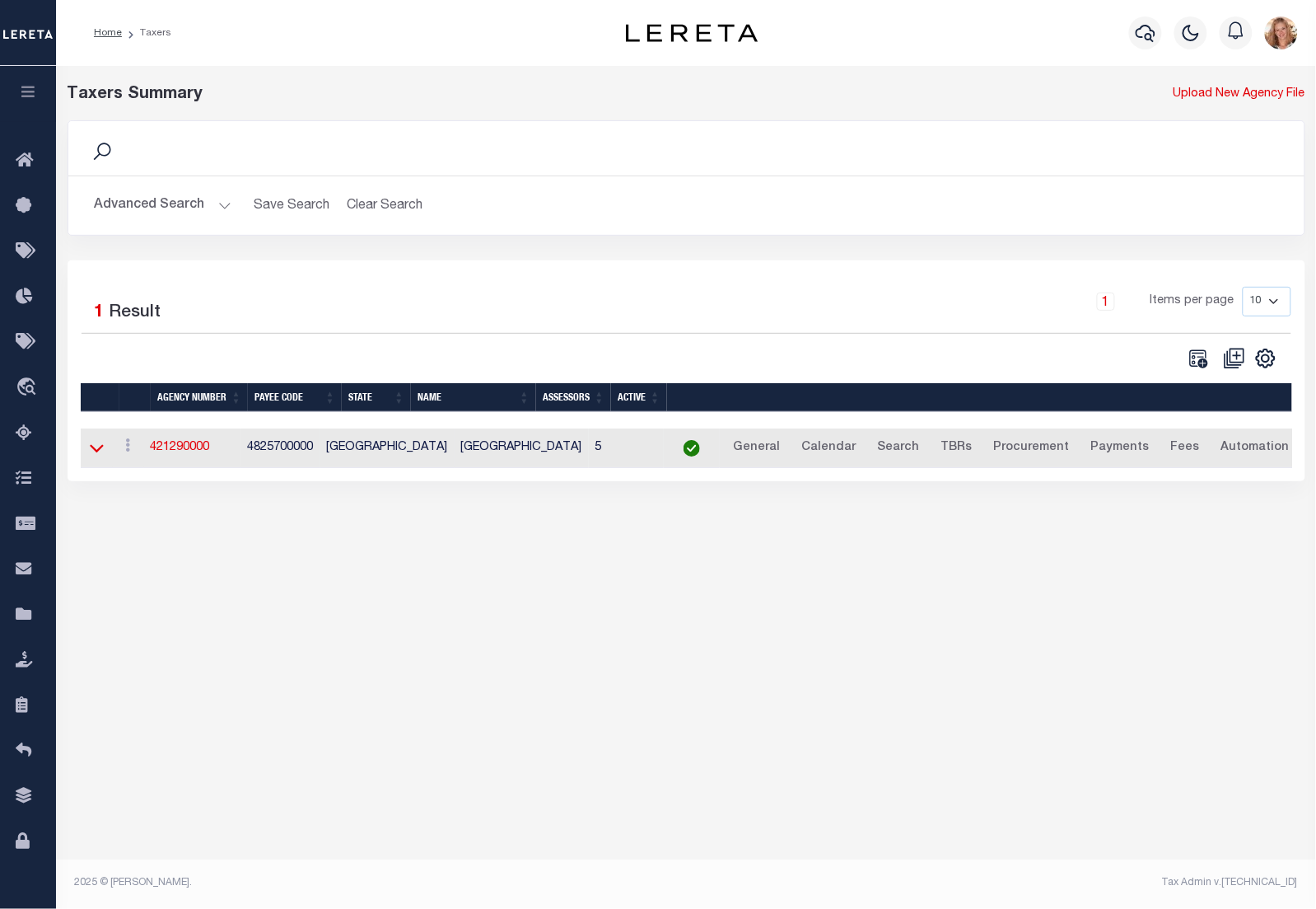
click at [100, 454] on icon at bounding box center [96, 447] width 14 height 18
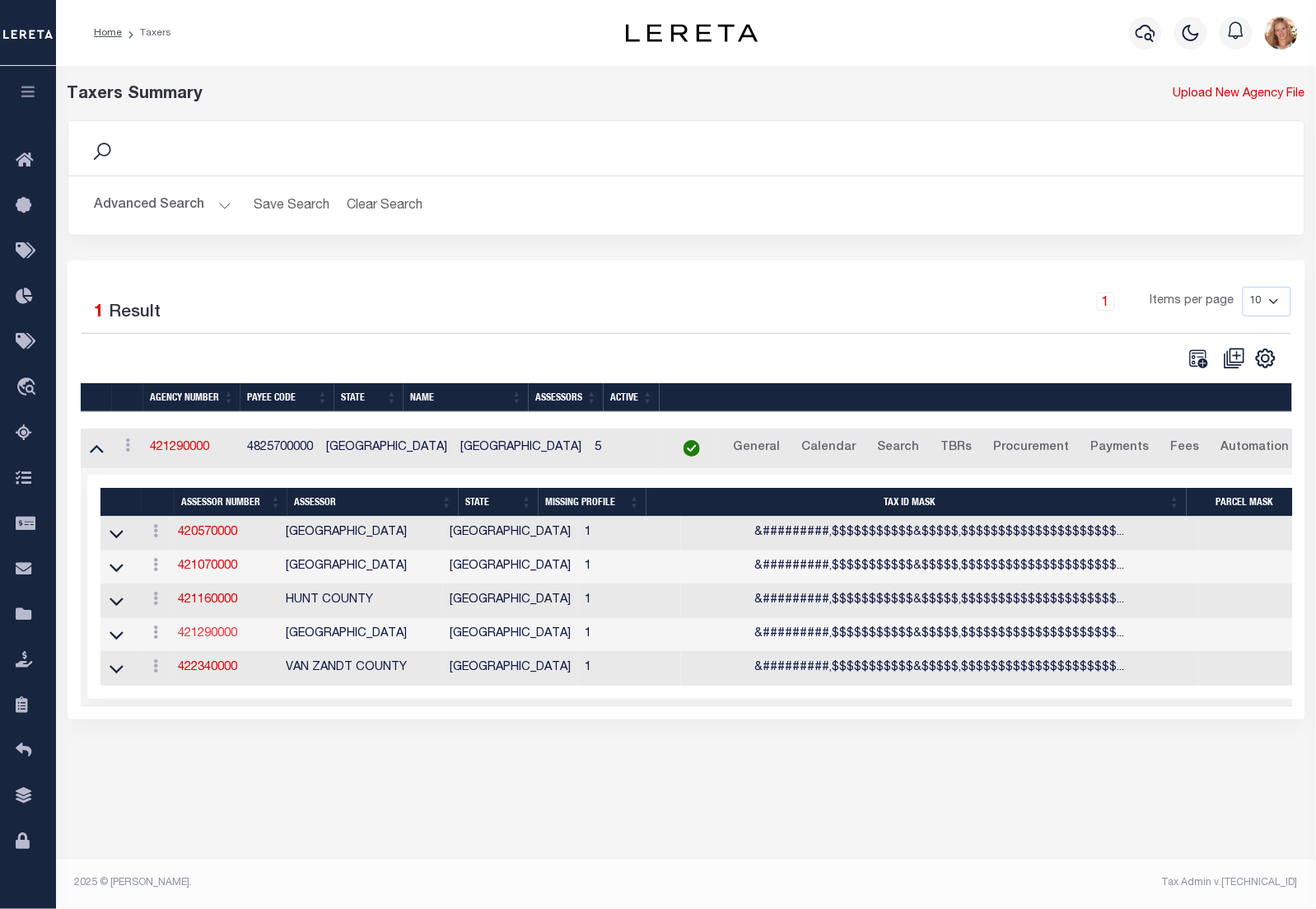
click at [219, 639] on link "421290000" at bounding box center [208, 634] width 59 height 11
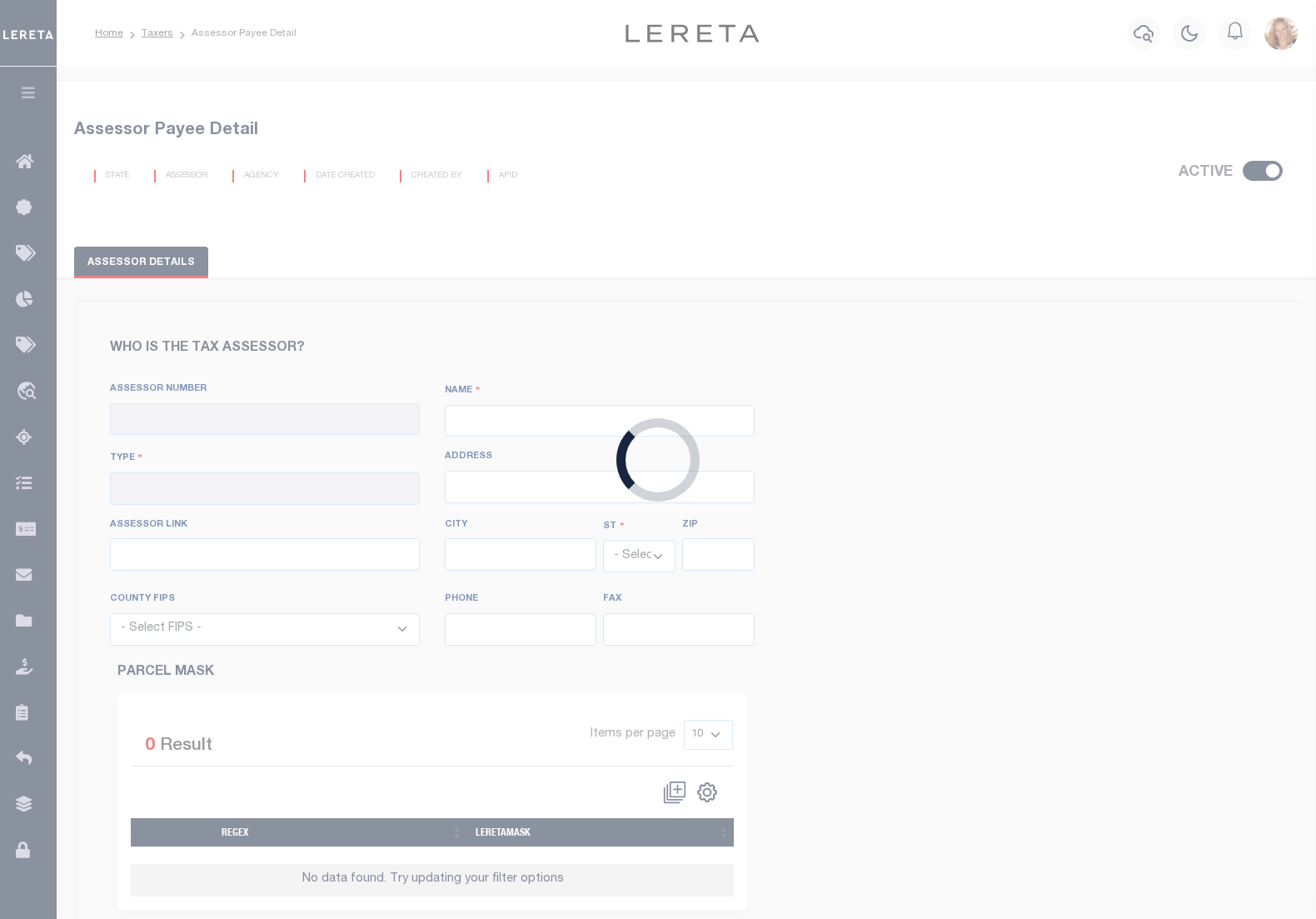
checkbox input "true"
type input "421290000"
type input "[GEOGRAPHIC_DATA]"
type input "00 - County"
type input "100 N Washington"
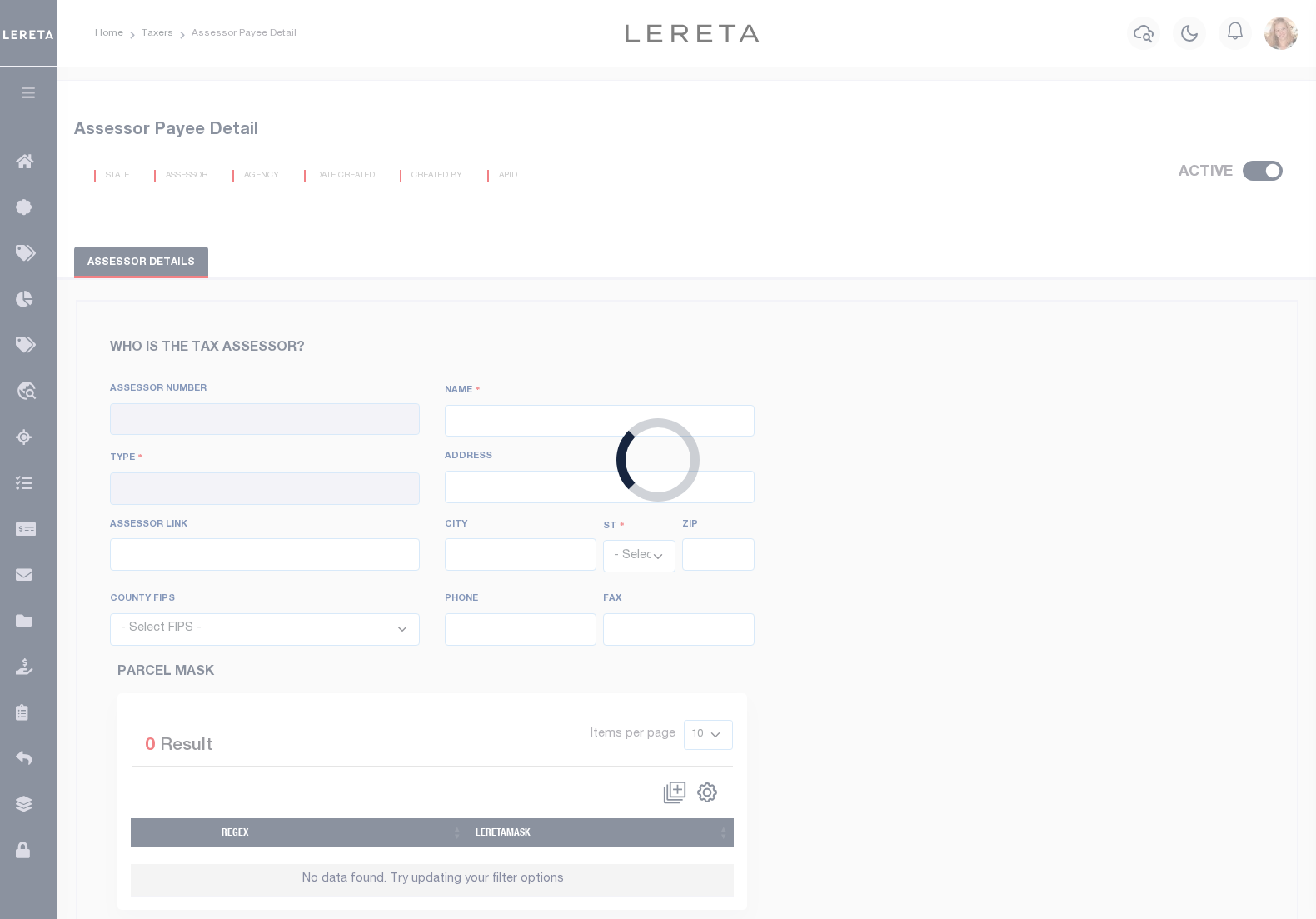
type input "https://esearch.kaufman-cad.org/?_gl=1*11mazlh*_ga*NDM0MTExNzIuMTcxODI4MDAyOQ..…"
type input "[PERSON_NAME]"
select select "[GEOGRAPHIC_DATA]"
type input "75142"
select select "48257"
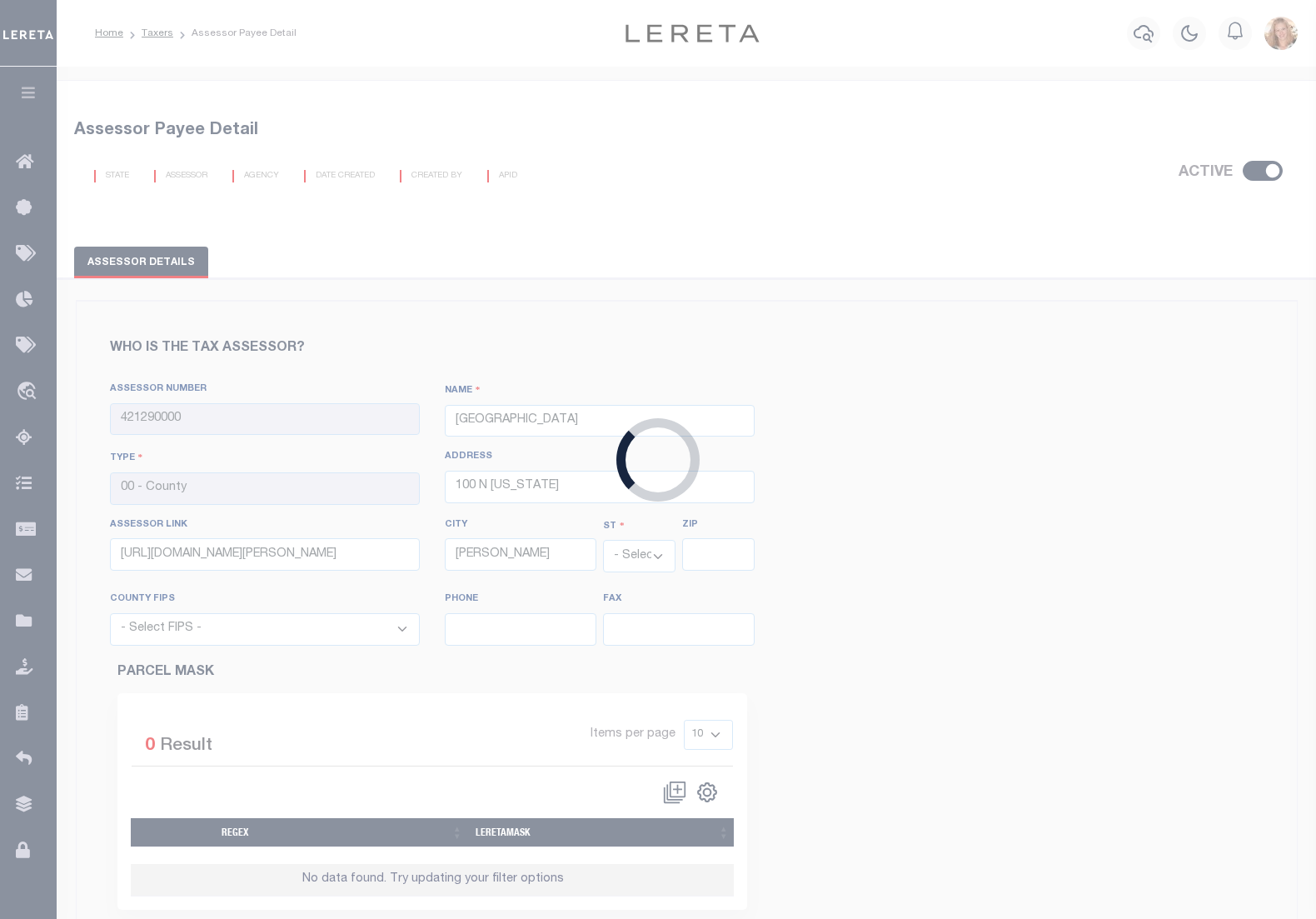
type input "469-376-4596"
type input "972-932-4113"
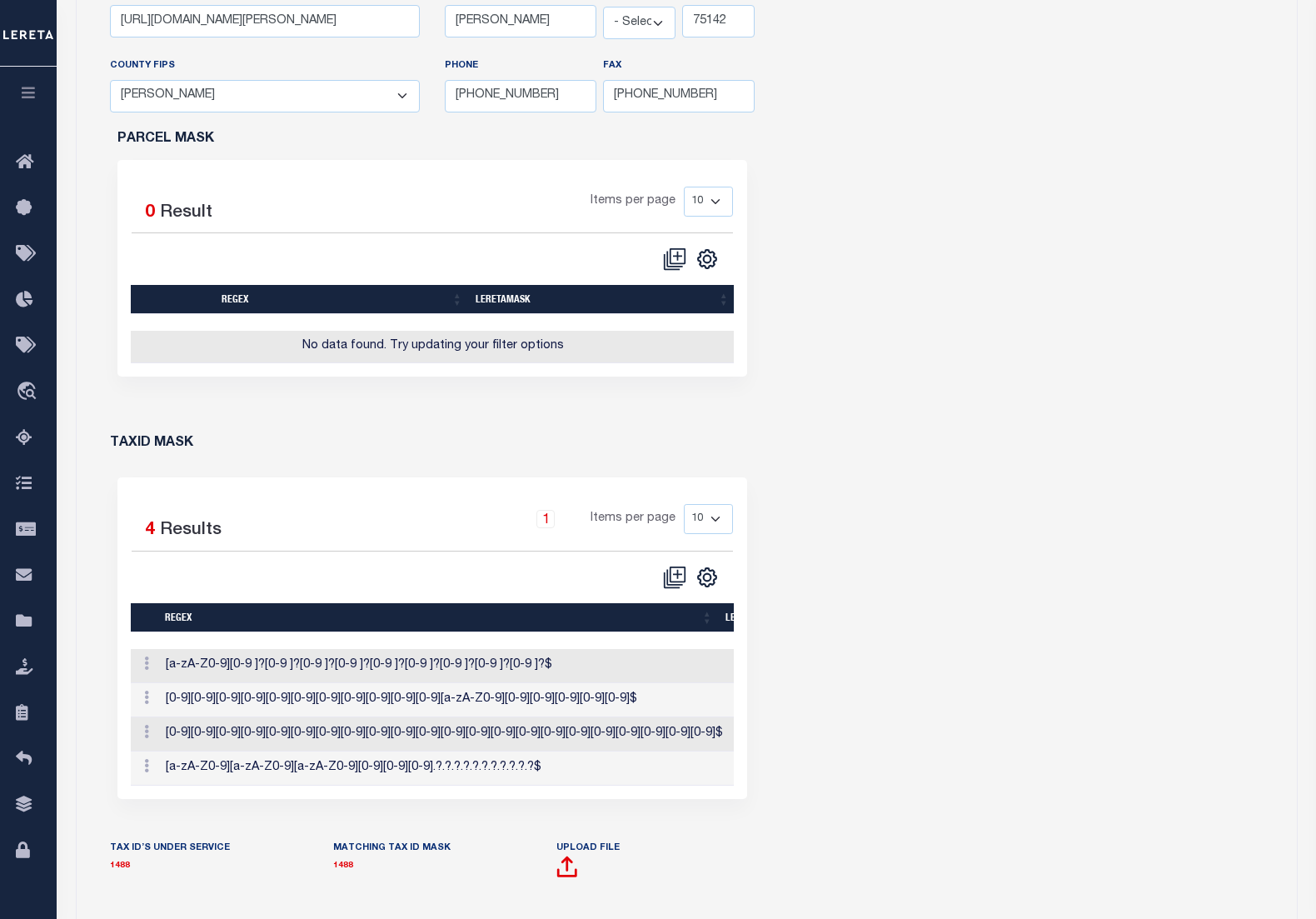
scroll to position [833, 0]
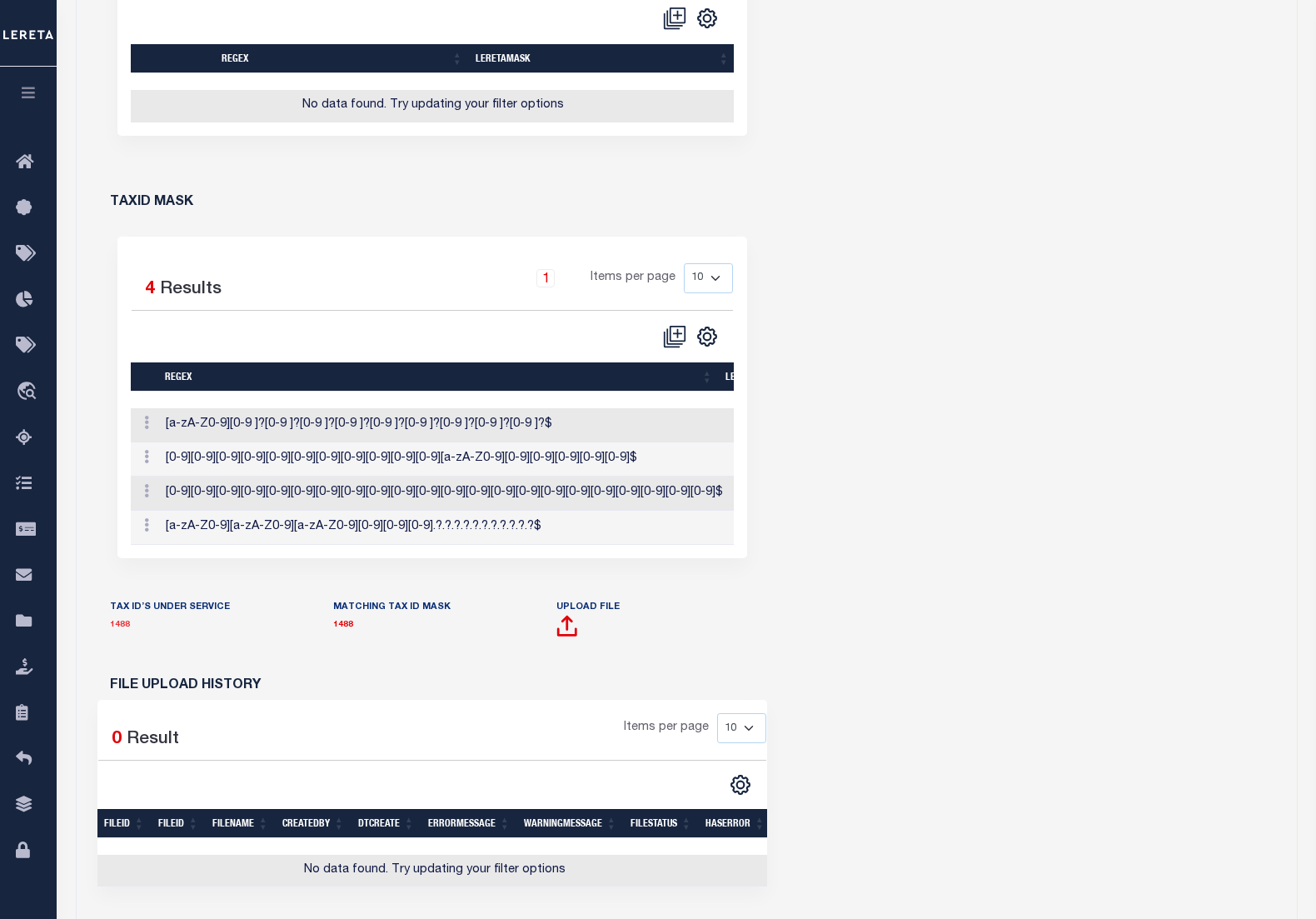
click at [118, 620] on link "1488" at bounding box center [120, 624] width 20 height 8
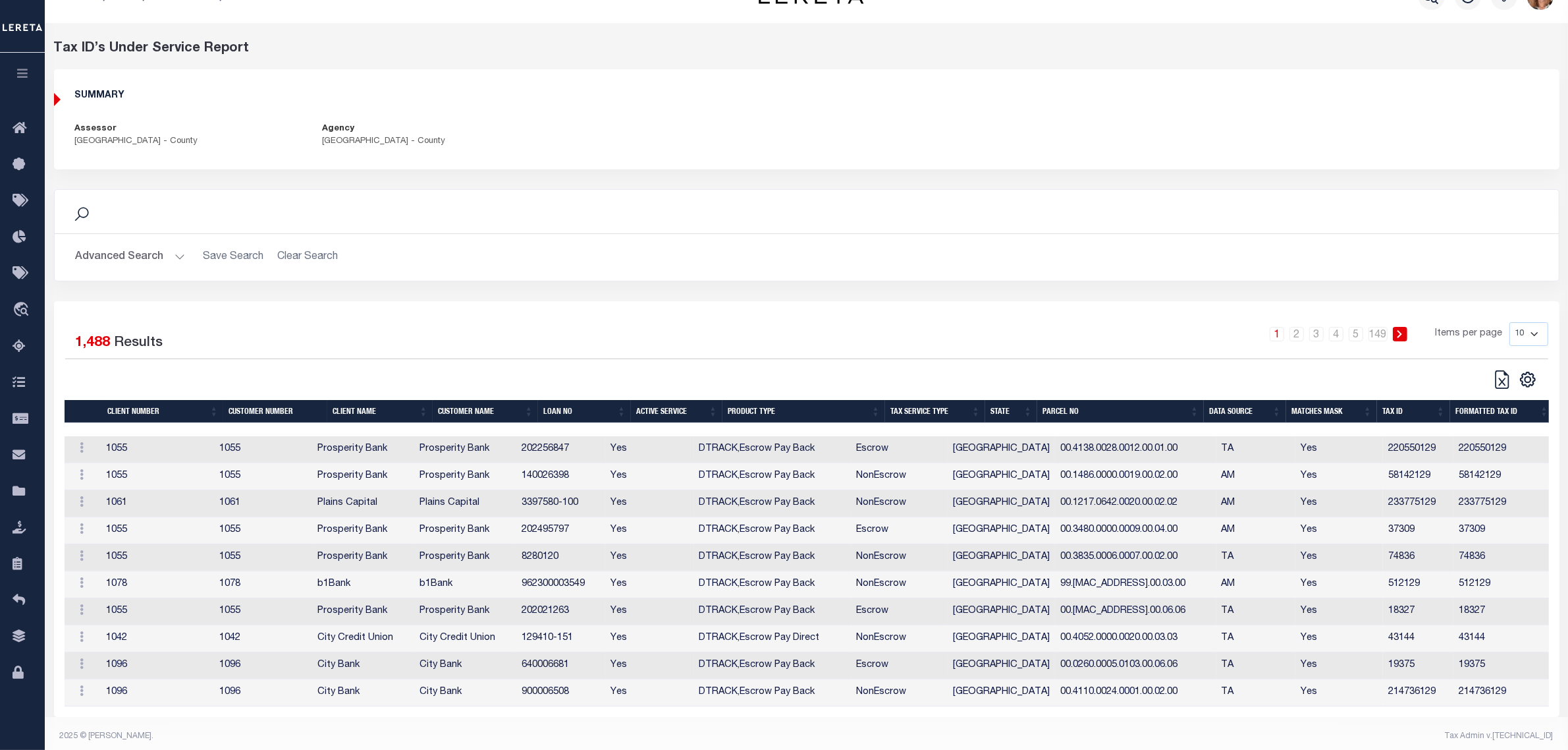
scroll to position [47, 0]
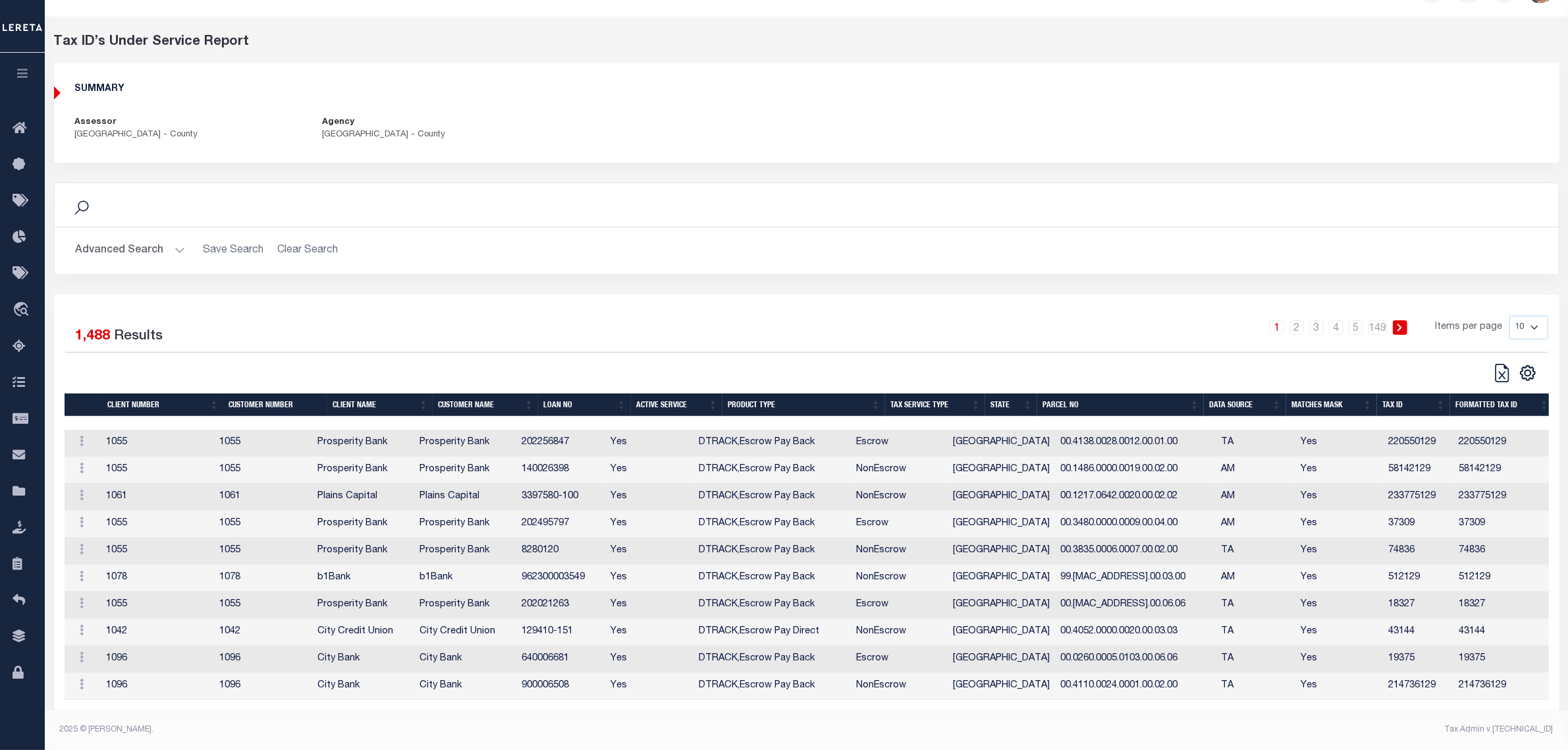
click at [1052, 316] on select "10 25 50 100" at bounding box center [1529, 327] width 39 height 24
select select "100"
click at [1052, 316] on select "10 25 50 100" at bounding box center [1529, 327] width 39 height 24
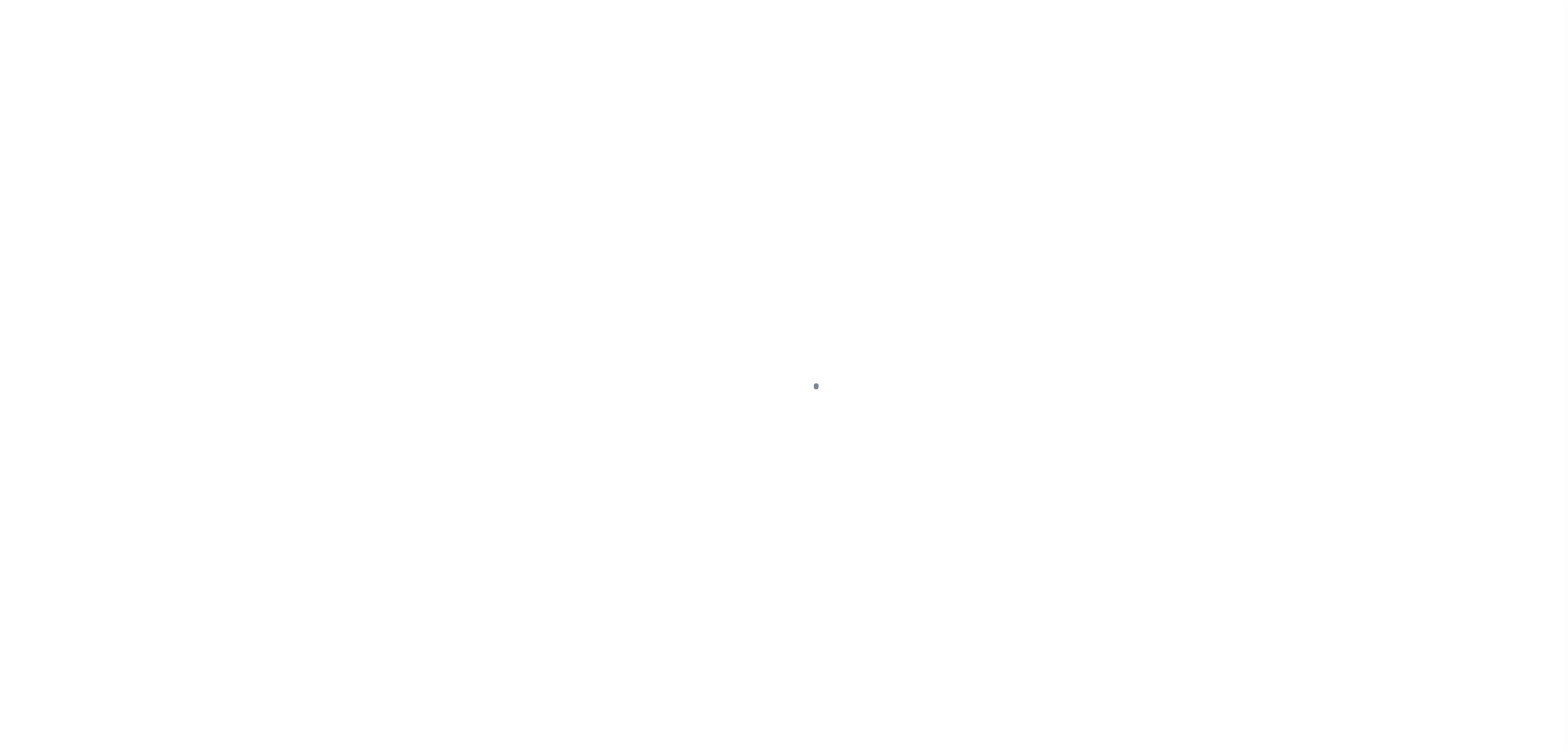
select select "DP"
select select "ATL"
select select "ADD"
select select "21052"
select select "537"
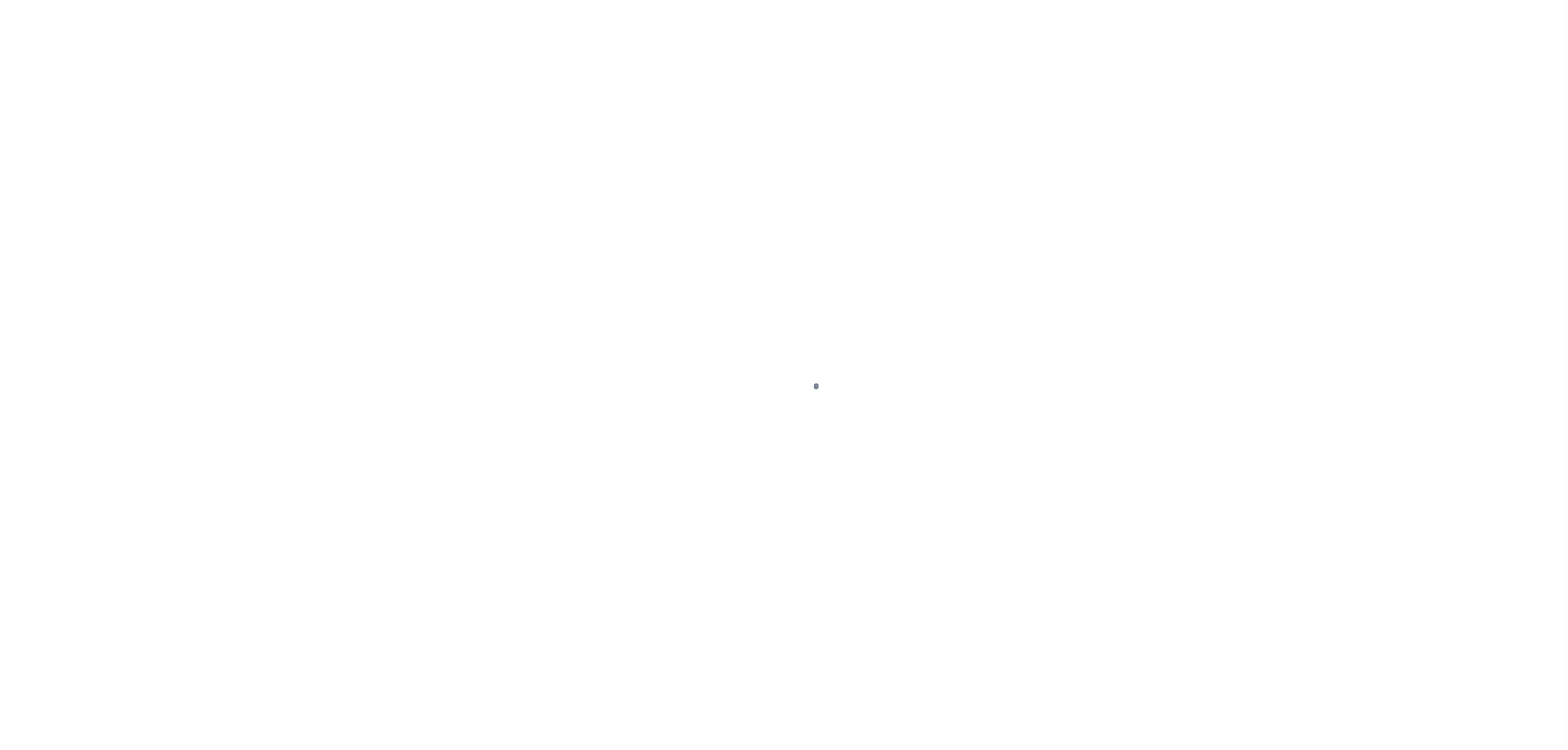
select select "100"
select select "NonEscrow"
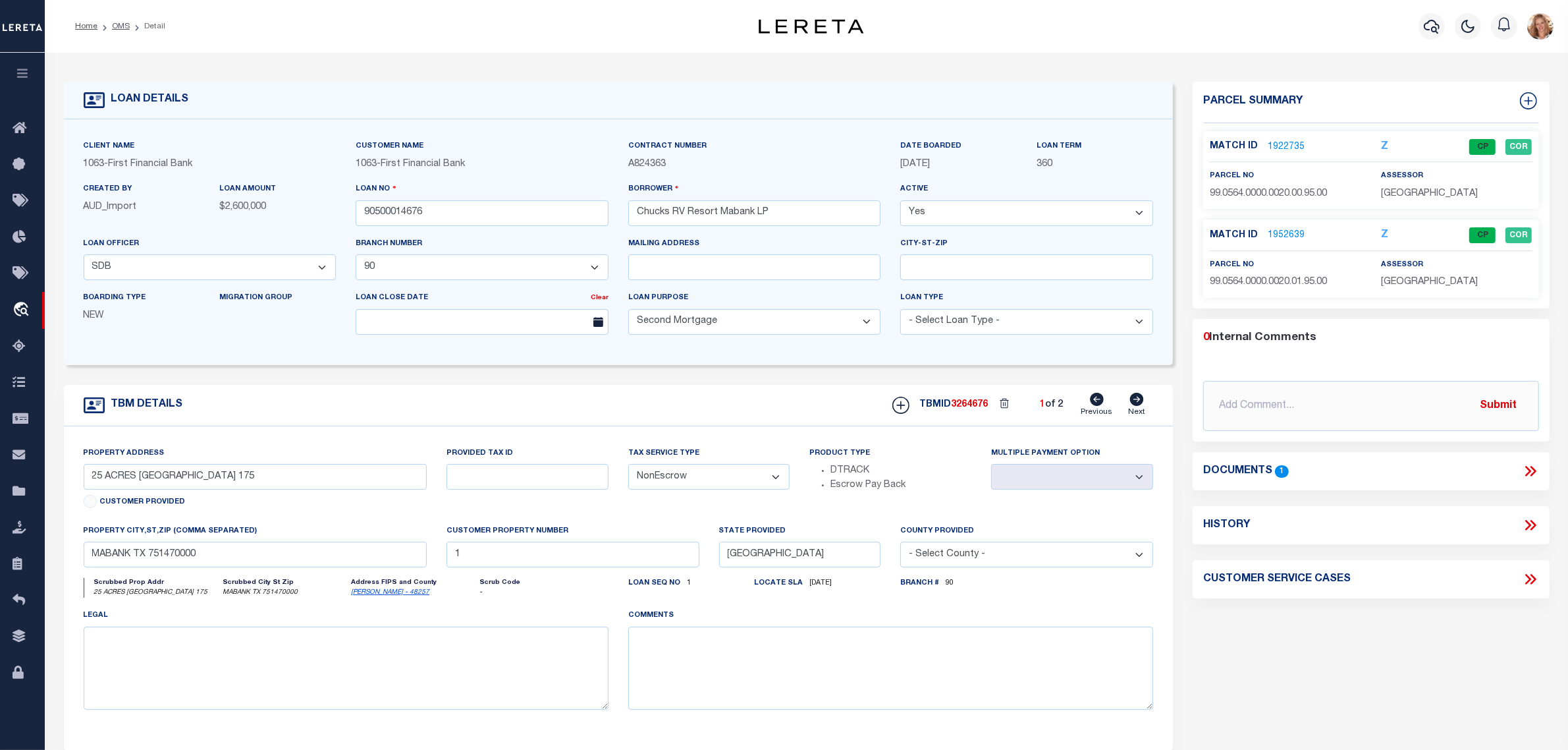
click at [1276, 146] on link "1922735" at bounding box center [1287, 147] width 37 height 14
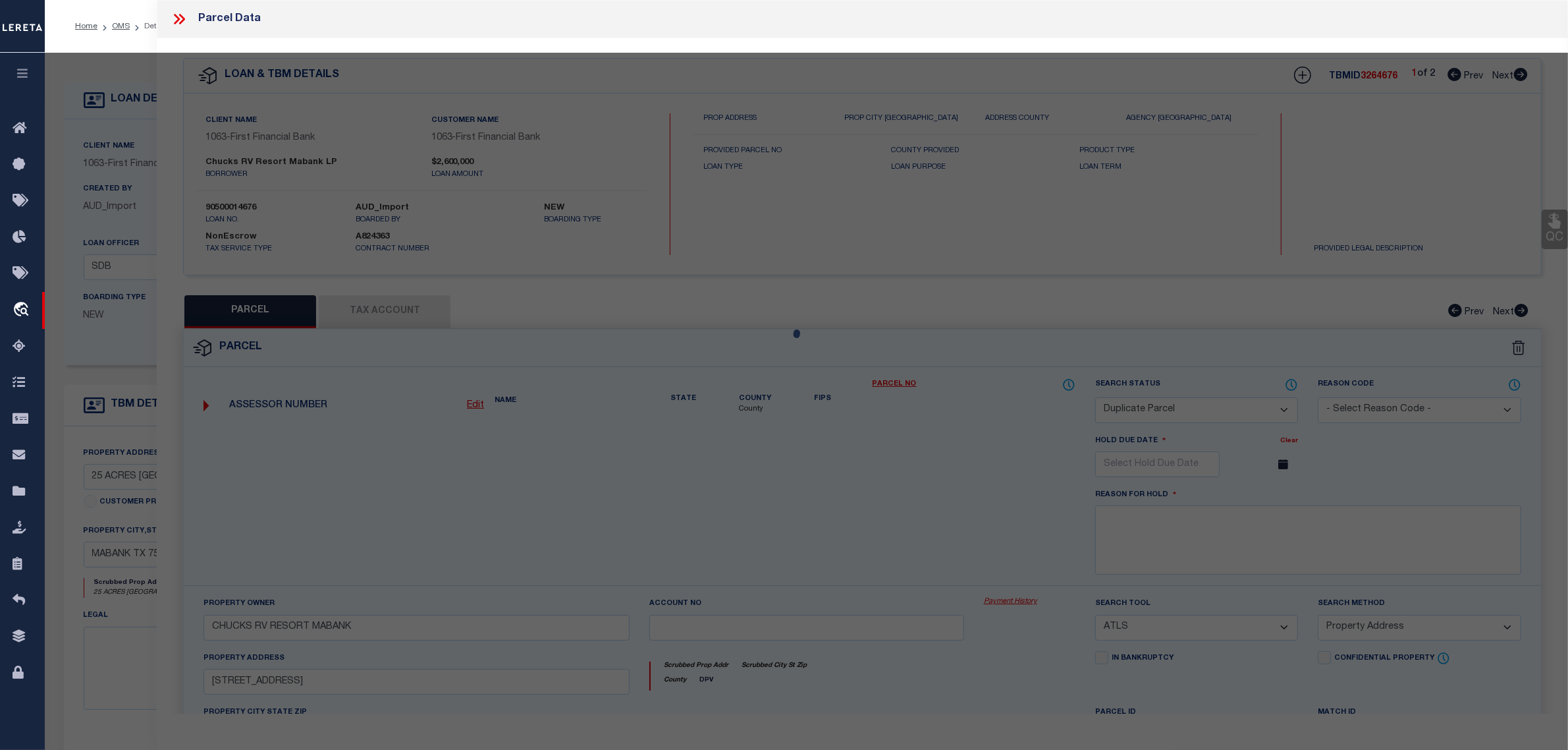
select select "AS"
select select
checkbox input "false"
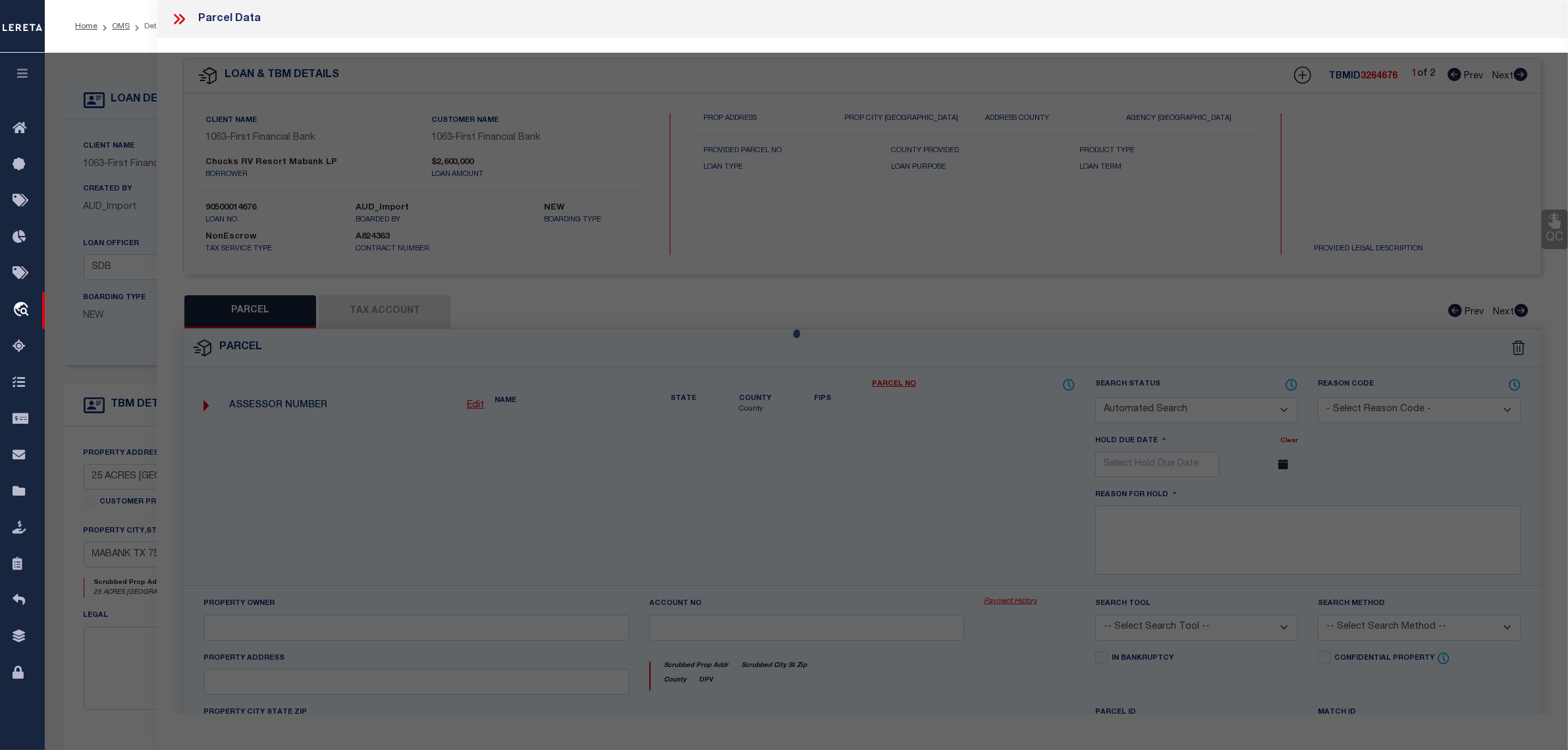
select select "CP"
type input "CHUCKS RV RESORT MABANK LP"
select select
type input "19183 E HWY 175"
type input "[GEOGRAPHIC_DATA]"
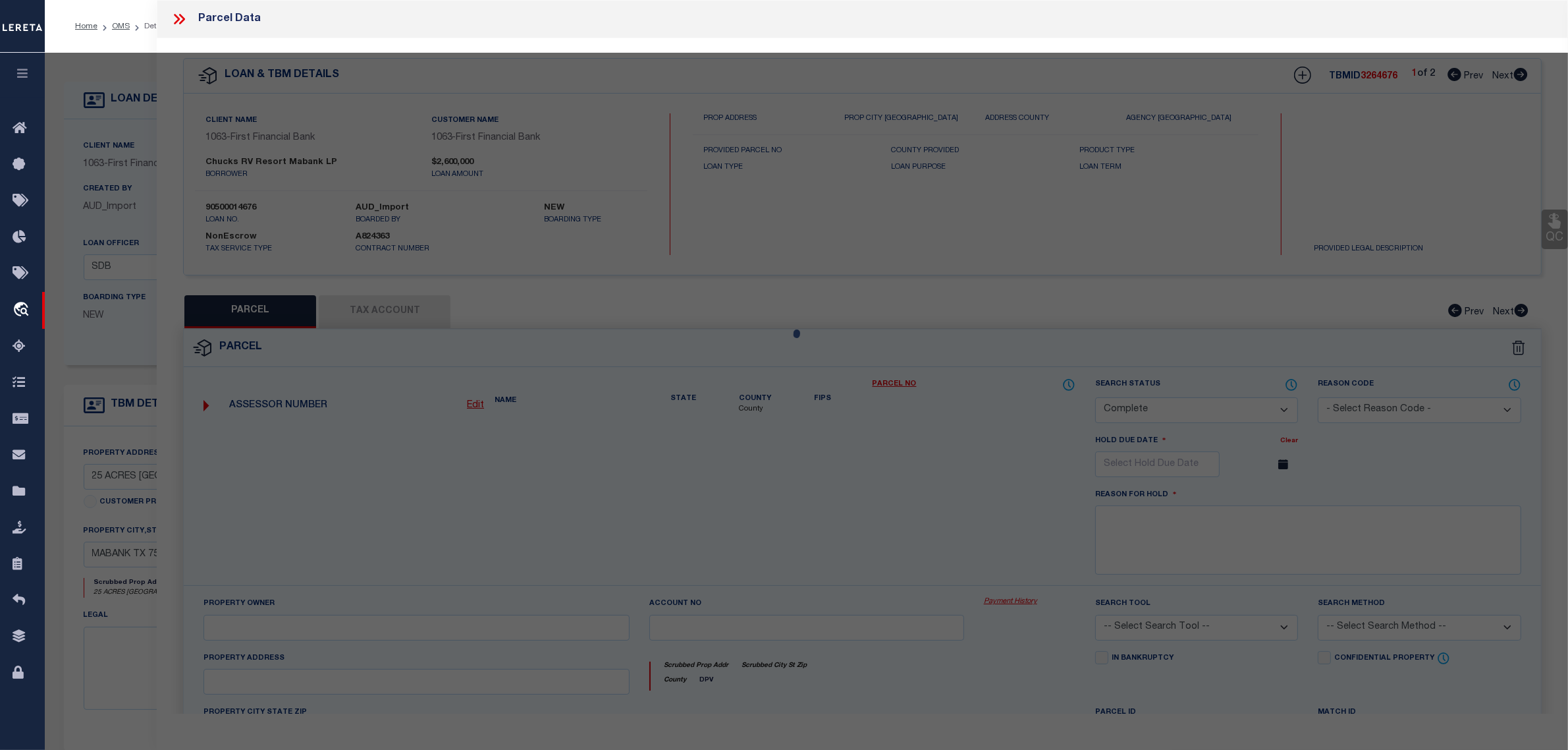
type textarea "GEO T WALTERS, TRACT 20.00; 22.766 ACRES"
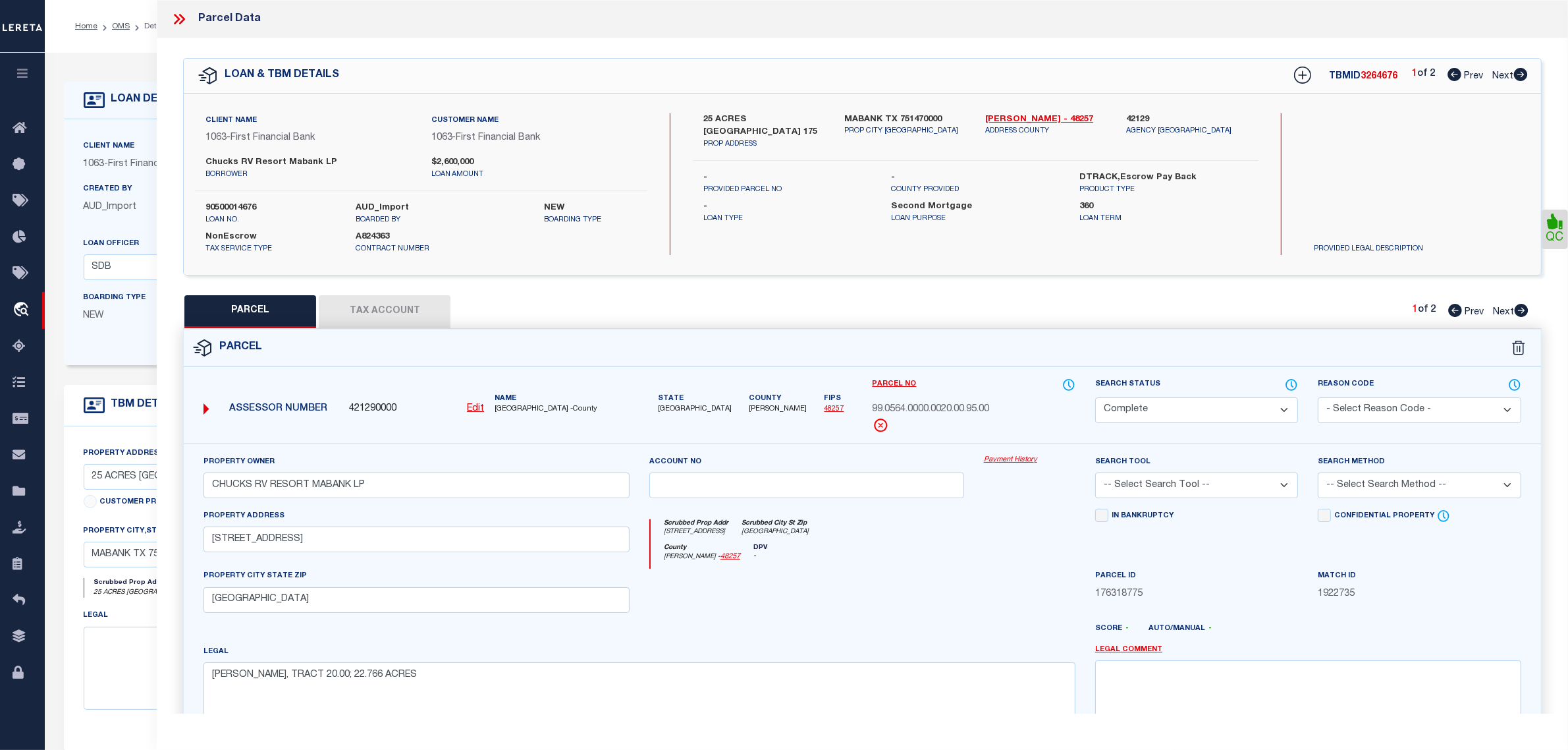
click at [1000, 463] on link "Payment History" at bounding box center [1030, 460] width 92 height 11
click at [976, 521] on div "Scrubbed Prop Addr 19183 E HWY 175 Scrubbed City St Zip TX" at bounding box center [863, 531] width 425 height 24
click at [1505, 78] on span "Next" at bounding box center [1503, 76] width 21 height 9
select select "AS"
checkbox input "false"
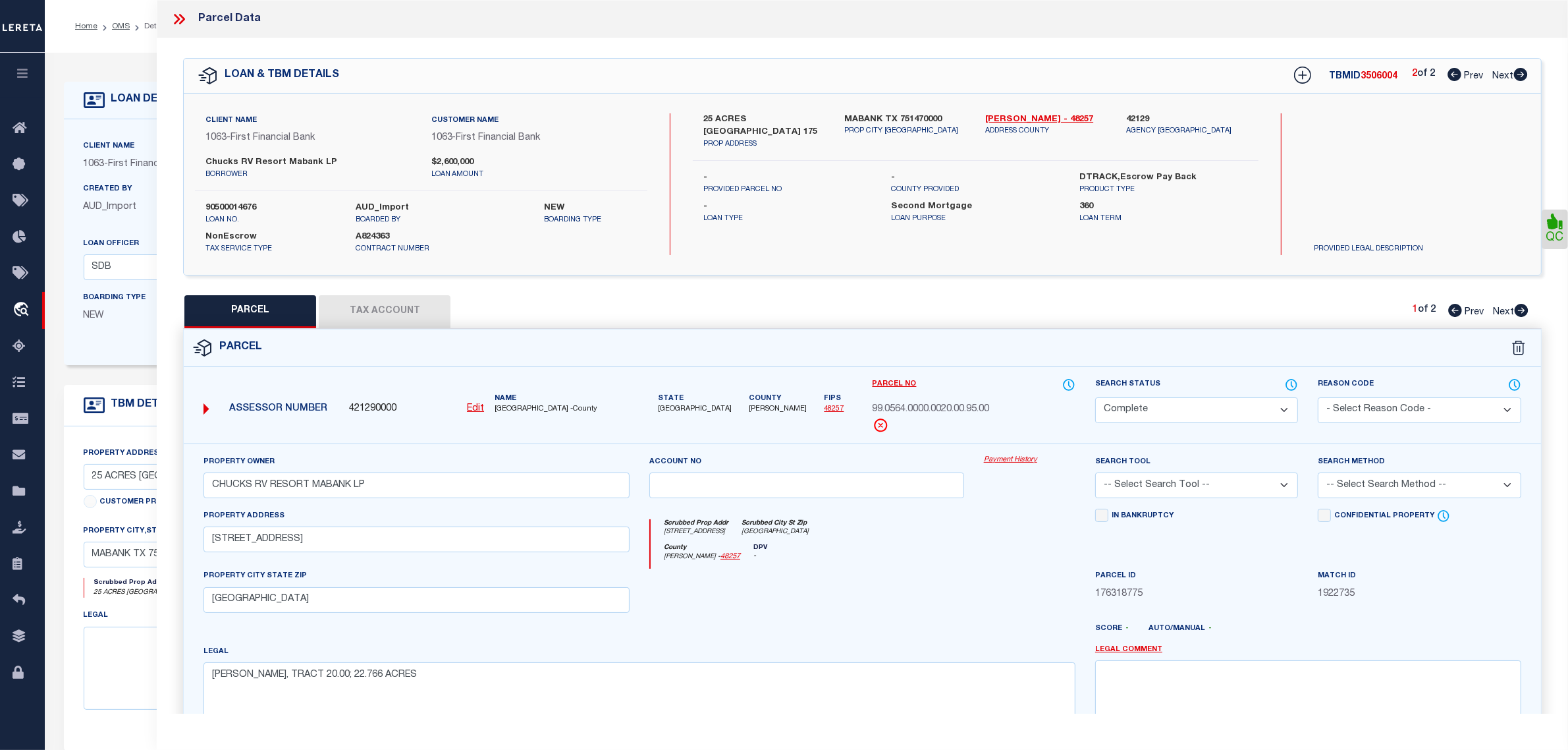
checkbox input "false"
select select "DP"
type input "CHUCKS RV RESORT MABANK"
select select "ATL"
select select "ADD"
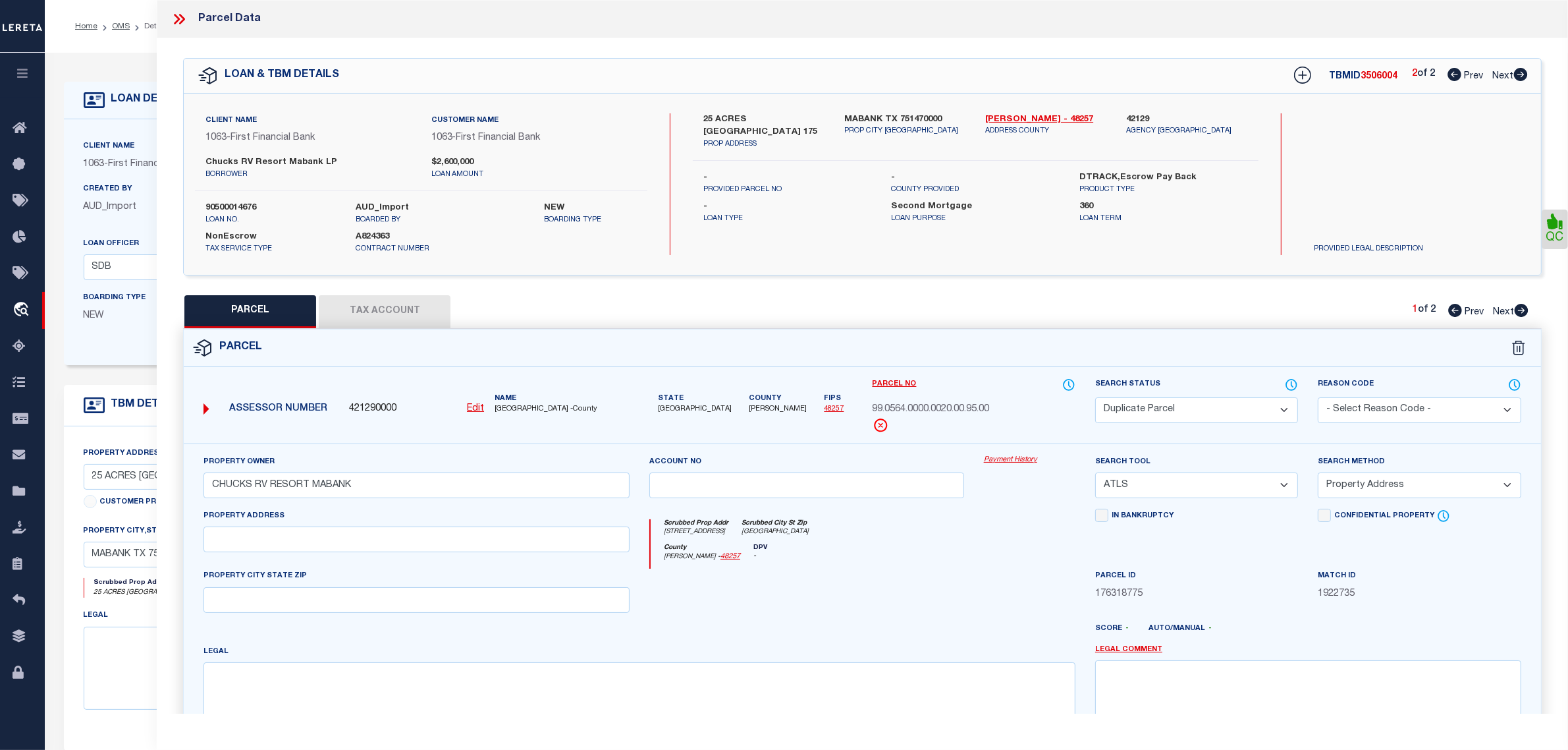
type input "19183 E US HIGHWAY 175"
type input "MABANK, TX 75147"
type textarea "GEO T WALTERS, TRACT 20.00; 22.766 ACRES"
type textarea "Required Parcel# already added in another TBMID of this loan, hence marking thi…"
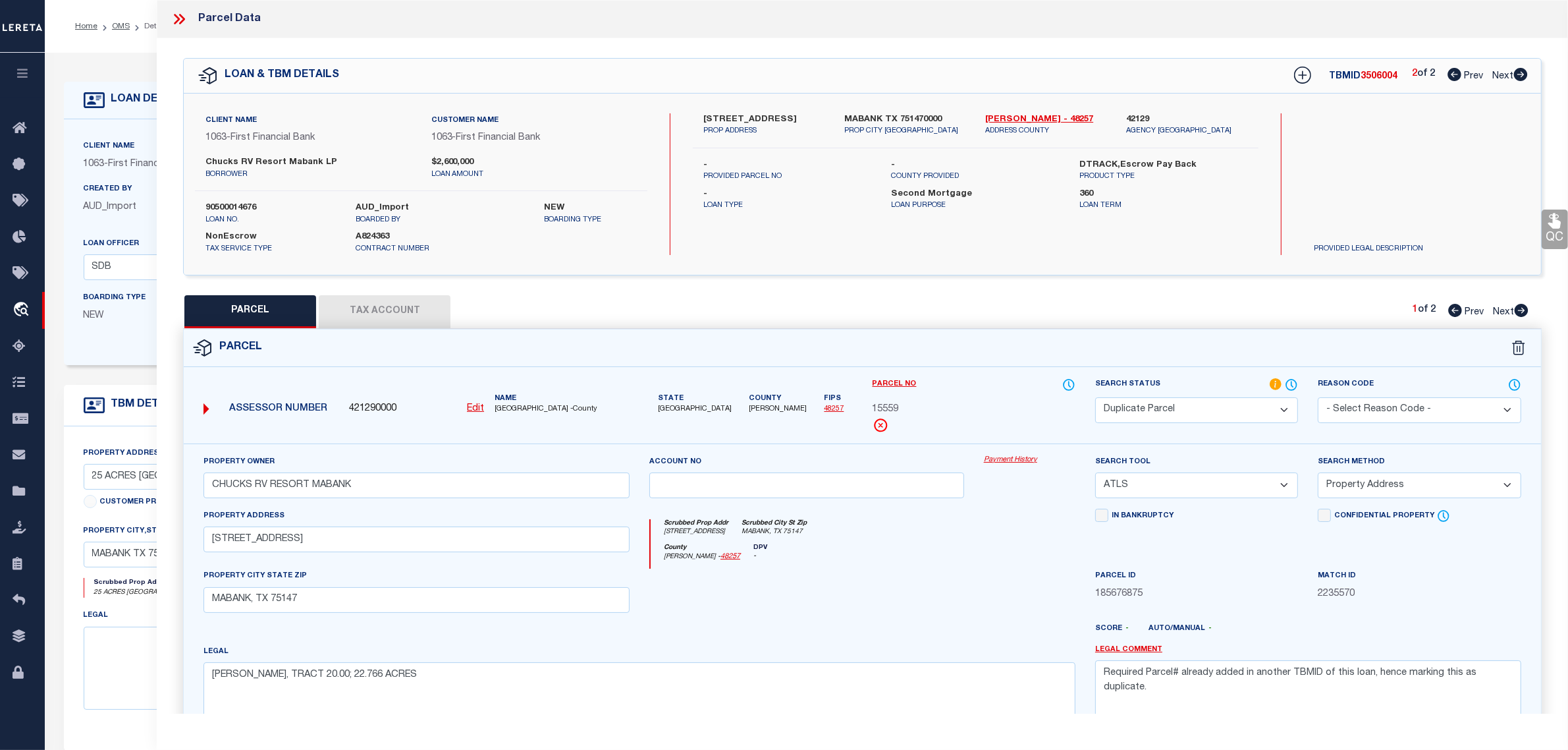
click at [473, 406] on u "Edit" at bounding box center [475, 409] width 17 height 9
type input "421290000"
type input "15559"
select select "DP"
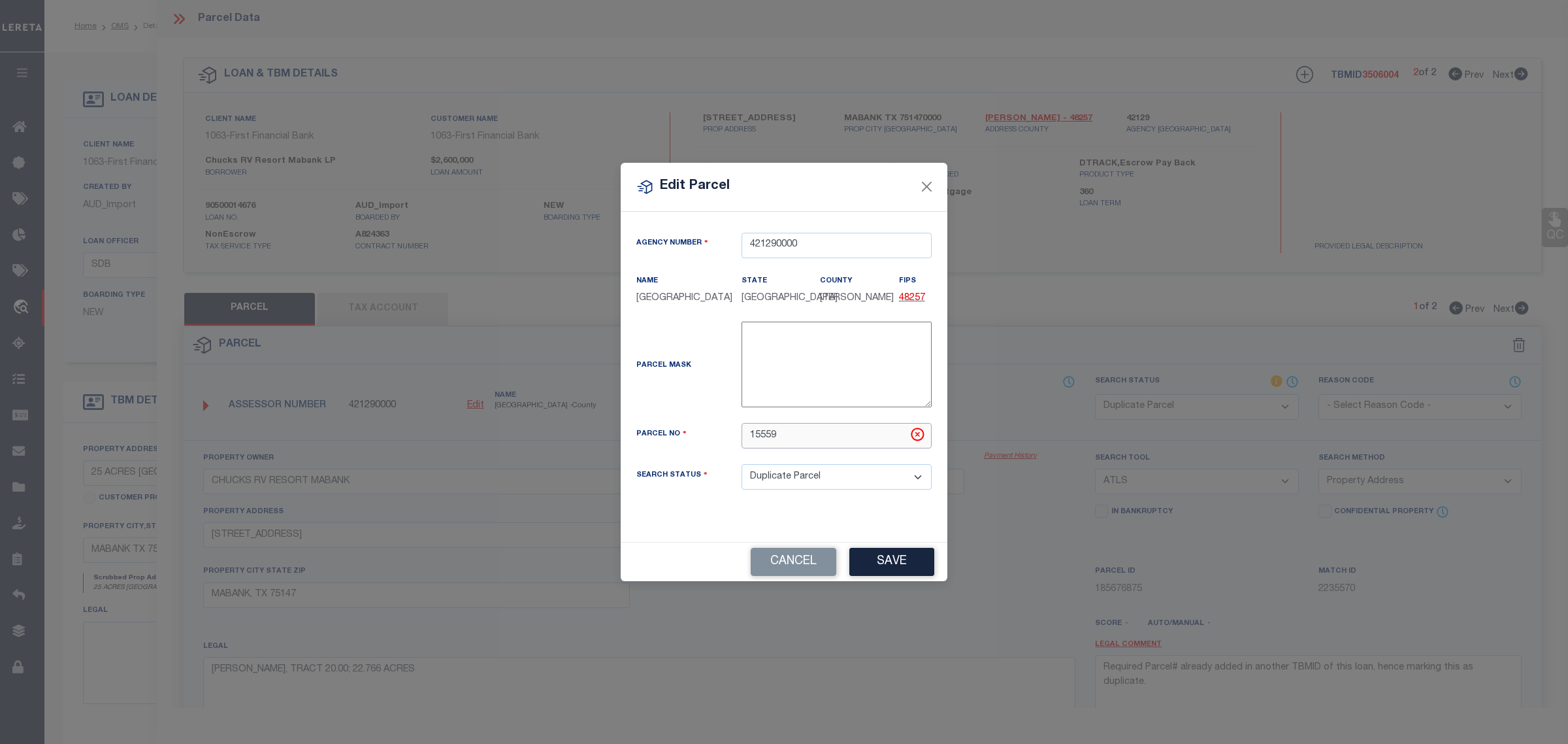
click at [763, 441] on input "15559" at bounding box center [837, 435] width 191 height 26
paste input "99.0564.0000.0020.00.95.05"
type input "99.0564.0000.0020.00.95.05"
click at [886, 567] on button "Save" at bounding box center [892, 561] width 85 height 28
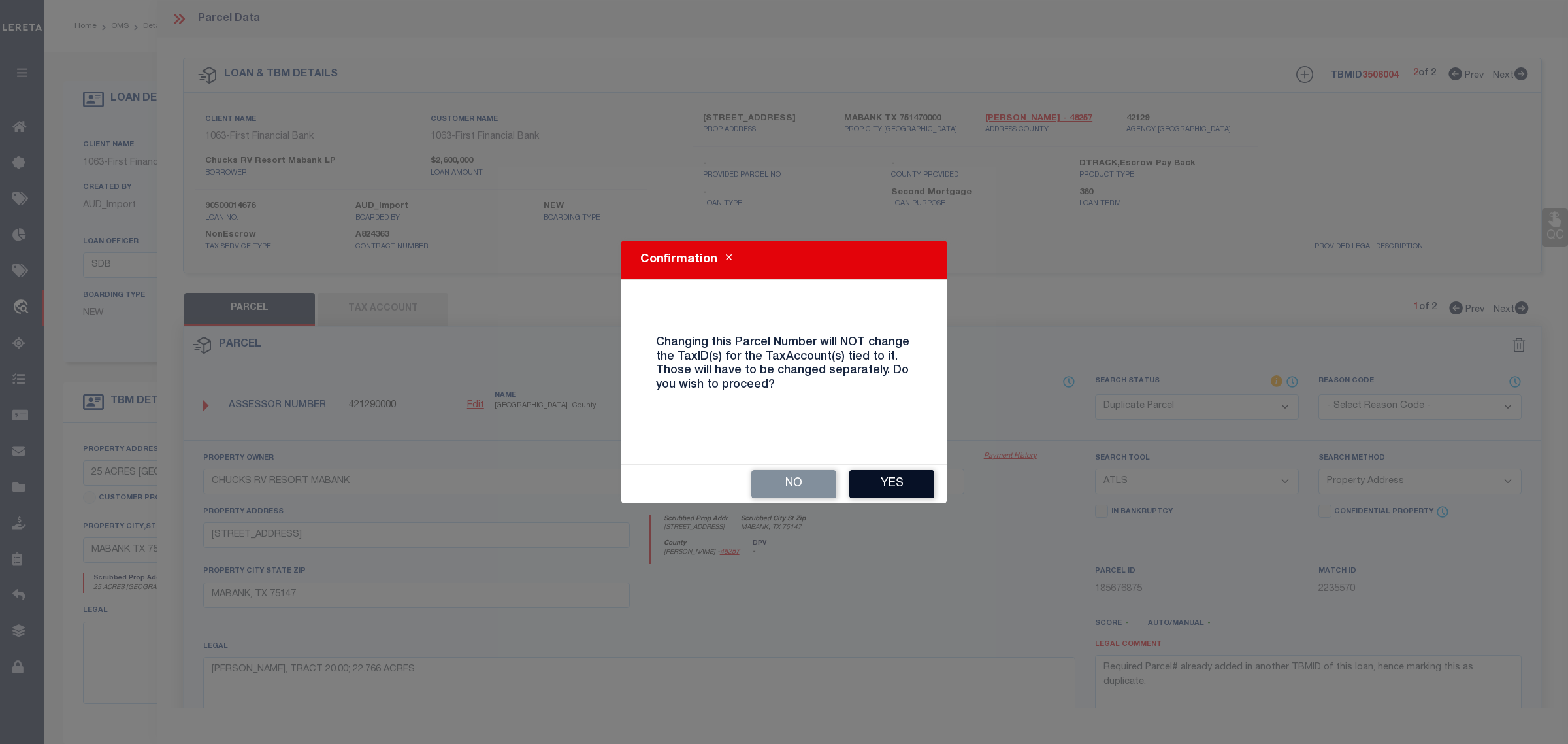
click at [892, 481] on button "Yes" at bounding box center [892, 484] width 85 height 28
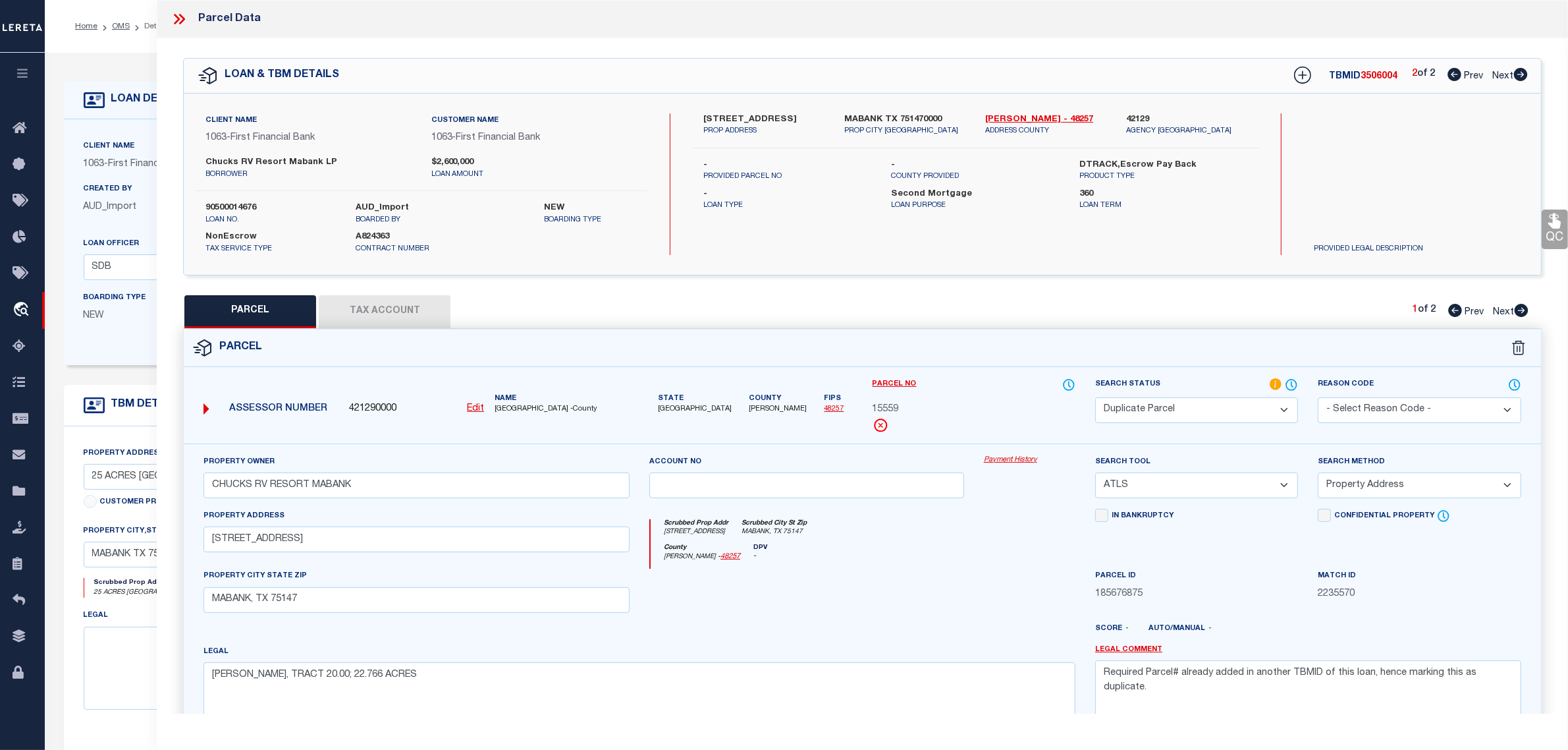
select select "DP"
select select
checkbox input "false"
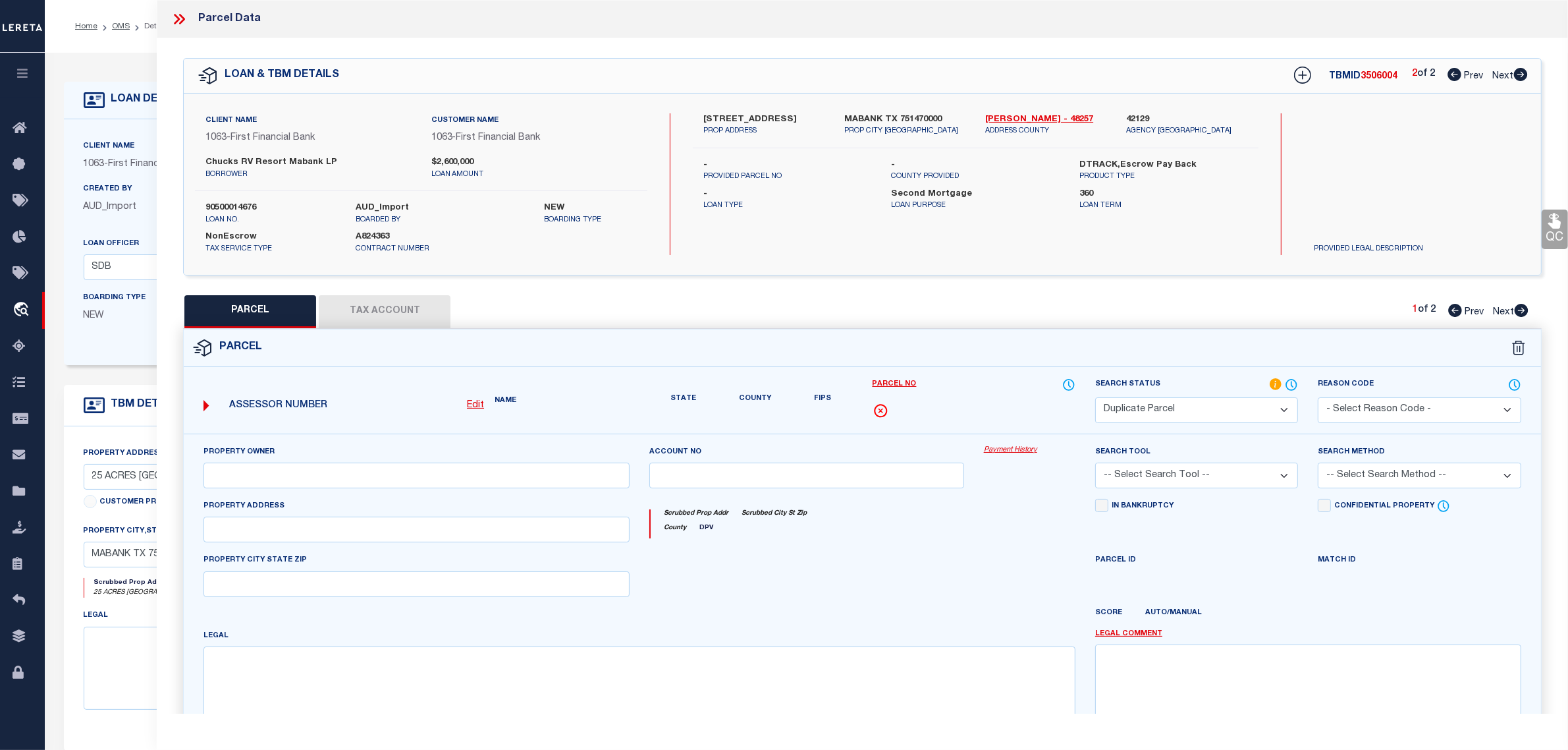
type input "CHUCKS RV RESORT MABANK"
select select "ATL"
select select "ADD"
type input "19183 E US HIGHWAY 175"
type input "MABANK, TX 75147"
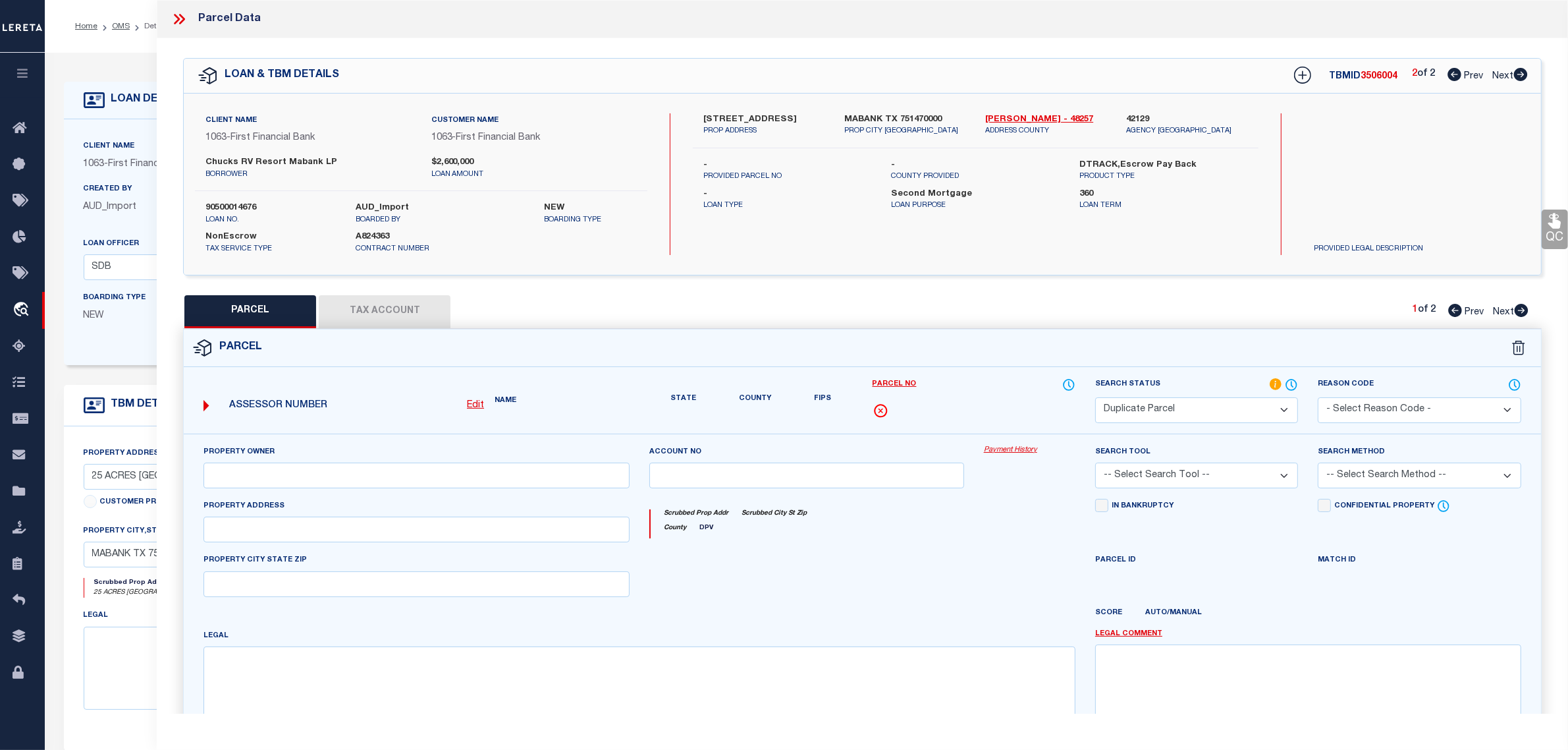
type textarea "GEO T WALTERS, TRACT 20.00; 22.766 ACRES"
type textarea "Required Parcel# already added in another TBMID of this loan, hence marking thi…"
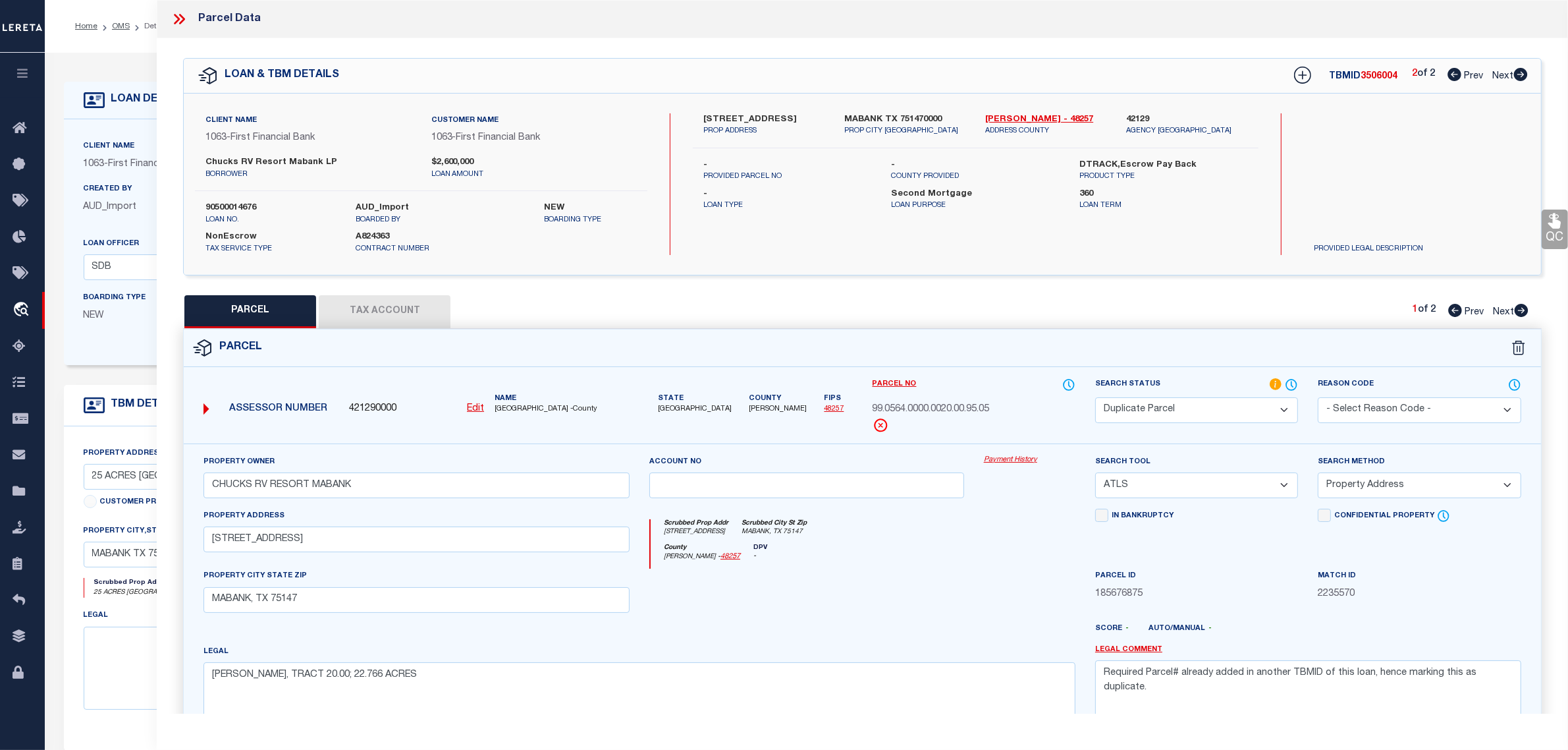
click at [387, 304] on button "Tax Account" at bounding box center [385, 312] width 131 height 33
select select "100"
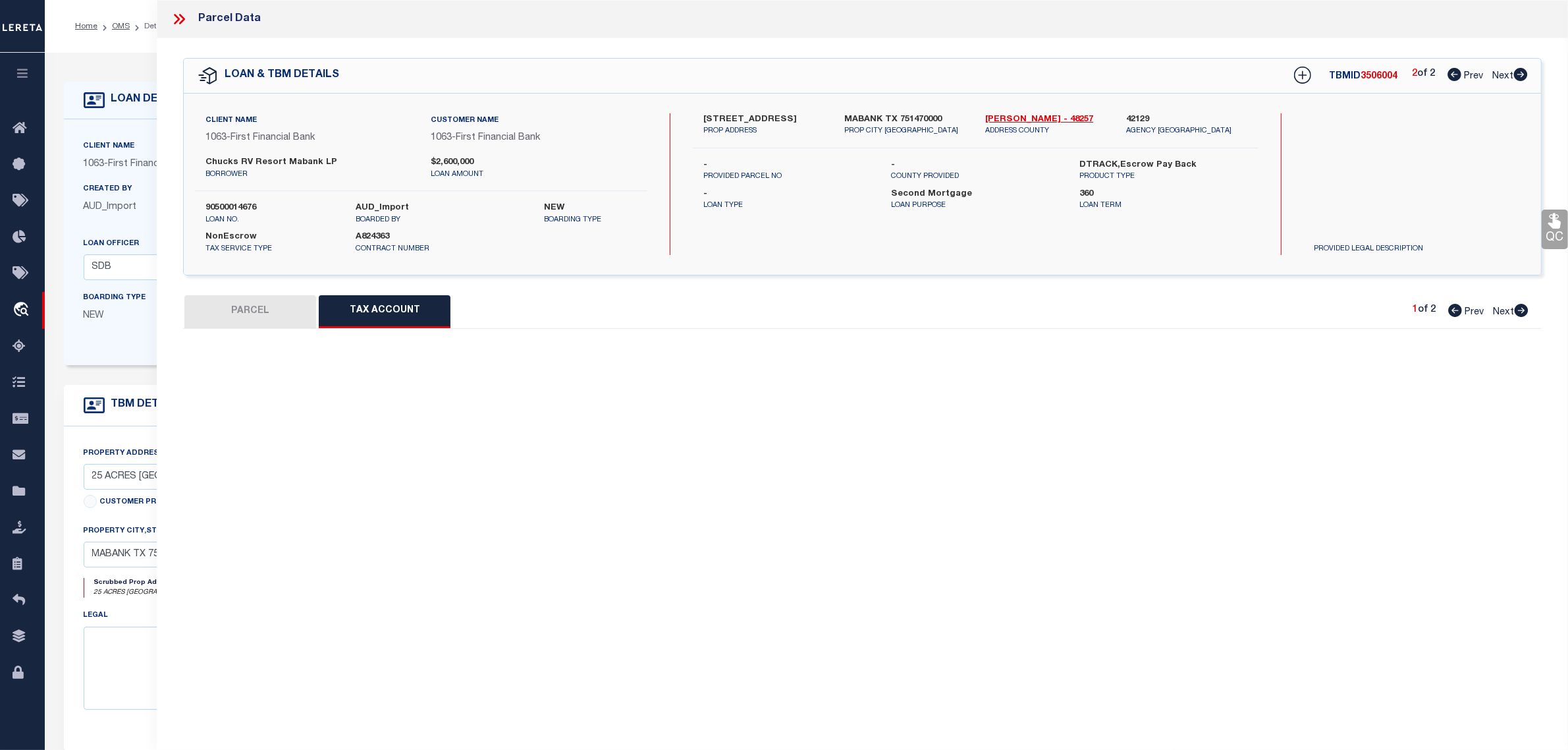
select select "100"
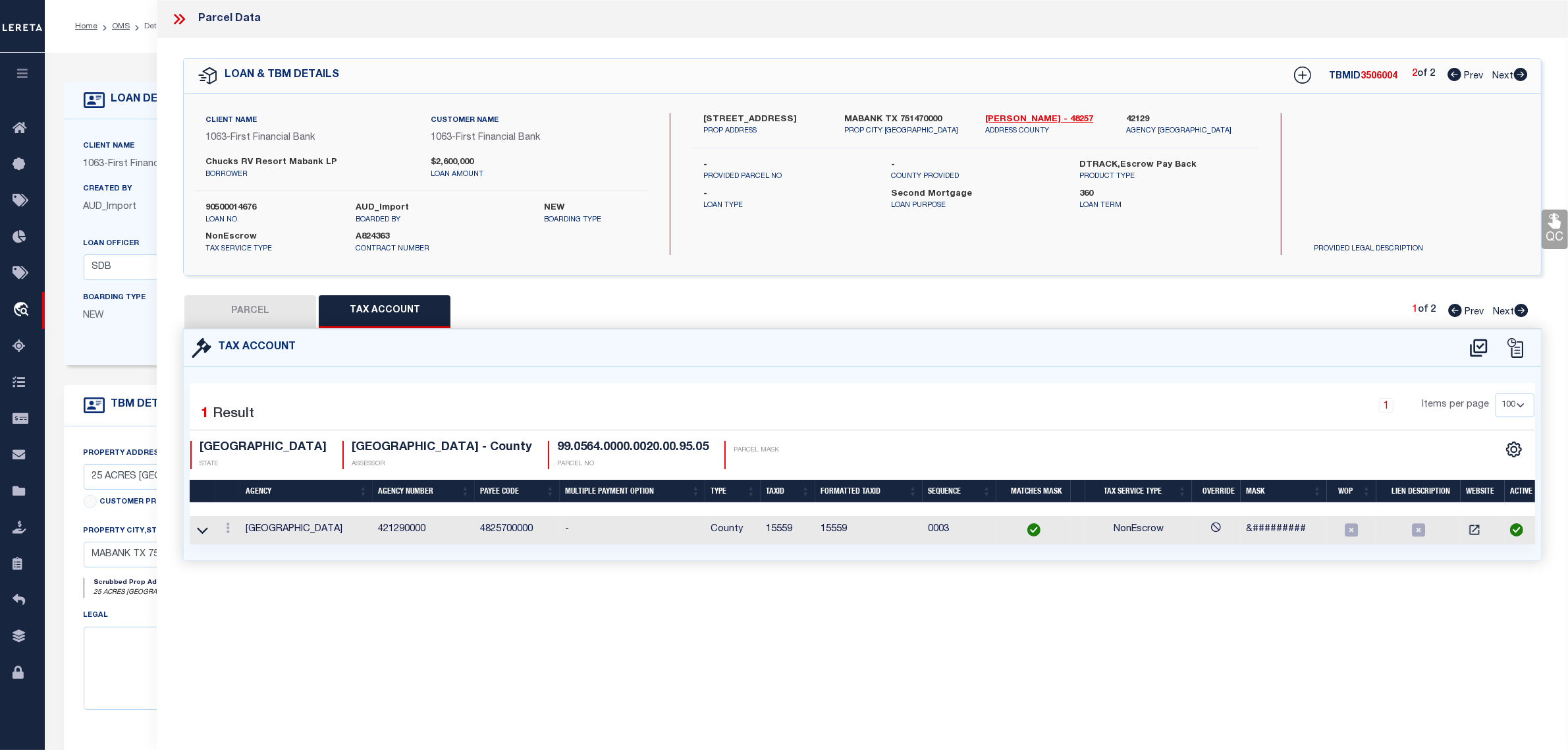
click at [257, 312] on button "PARCEL" at bounding box center [250, 312] width 131 height 33
select select "AS"
select select
checkbox input "false"
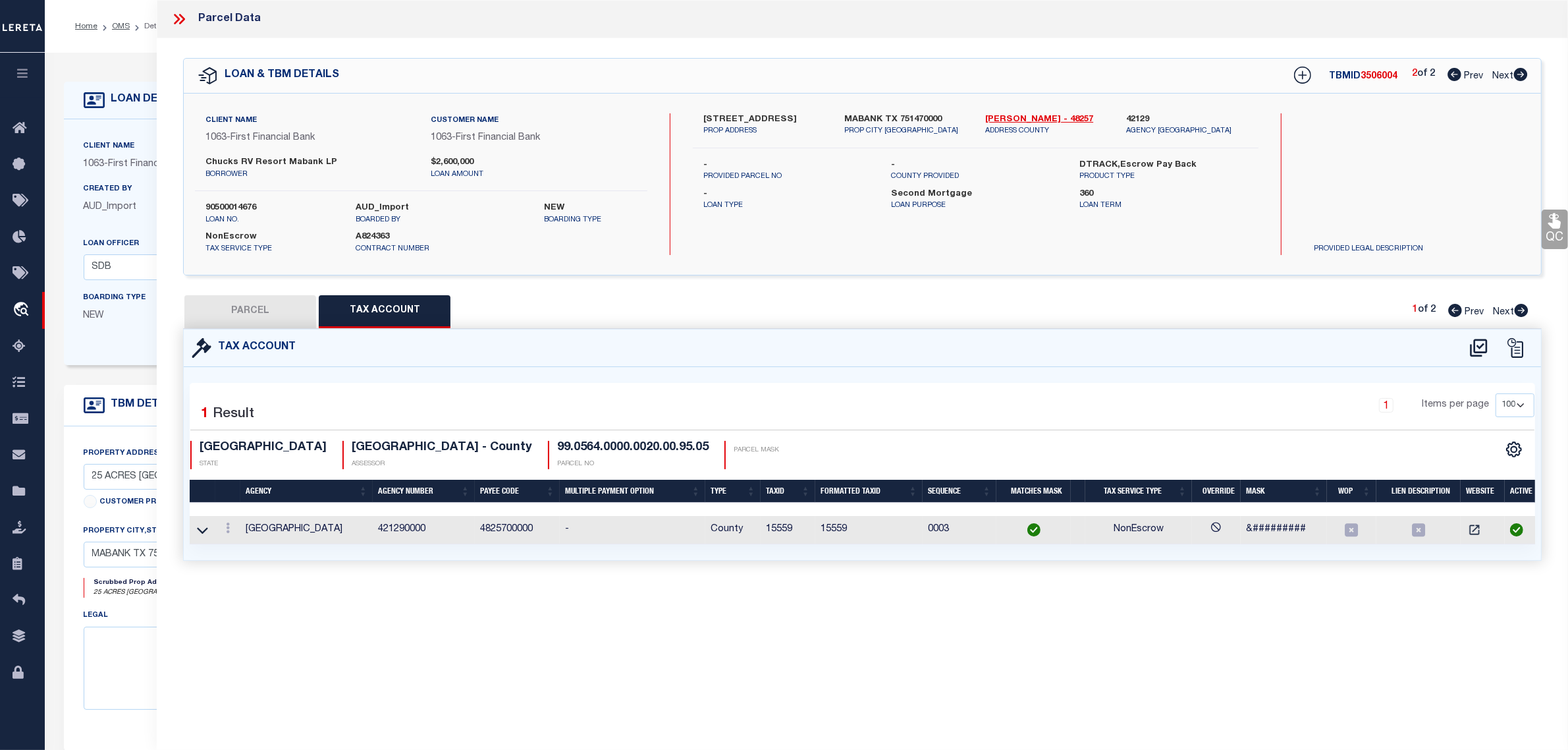
checkbox input "false"
select select "DP"
type input "CHUCKS RV RESORT MABANK"
select select "ATL"
select select "ADD"
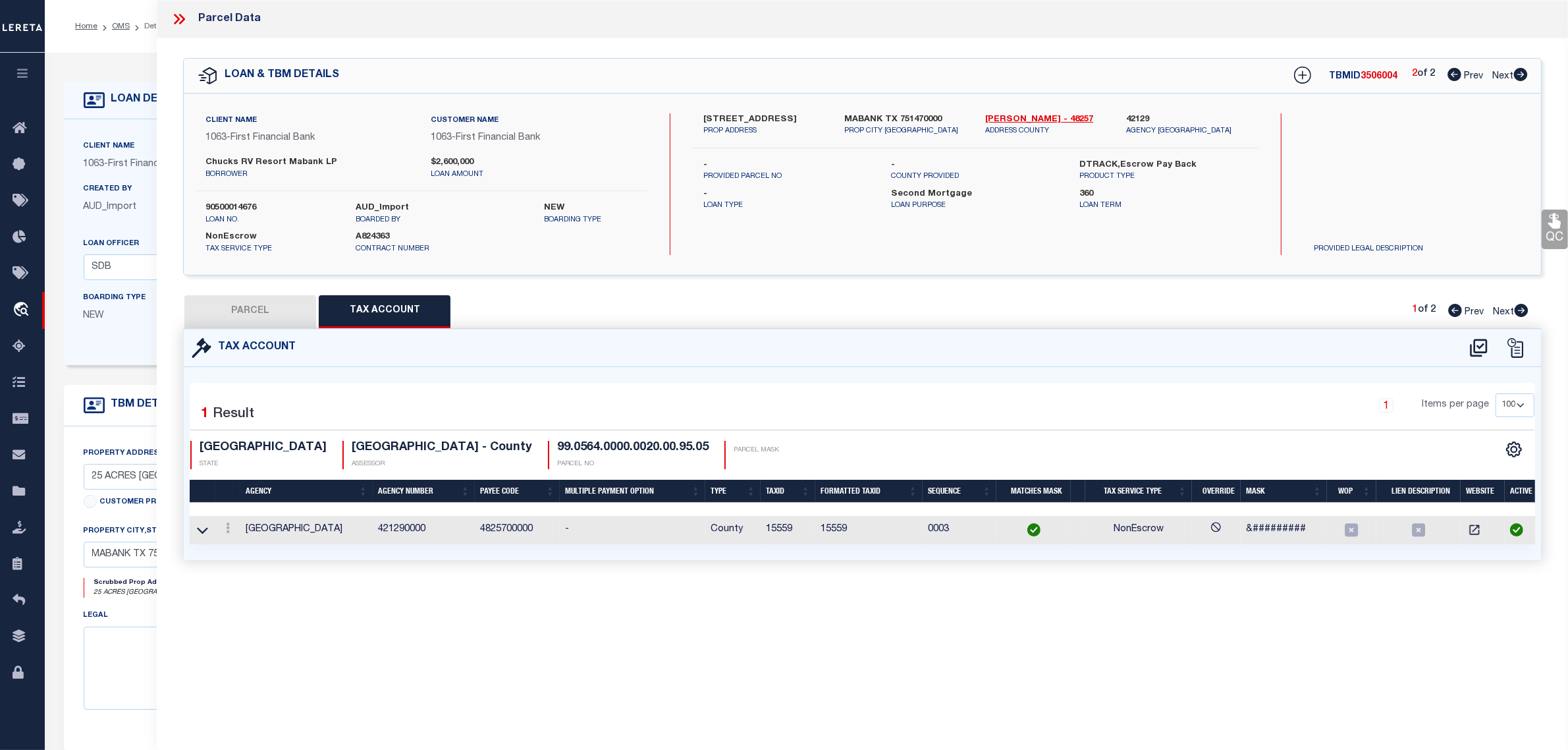
type input "19183 E US HIGHWAY 175"
type input "MABANK, TX 75147"
type textarea "GEO T WALTERS, TRACT 20.00; 22.766 ACRES"
type textarea "Required Parcel# already added in another TBMID of this loan, hence marking thi…"
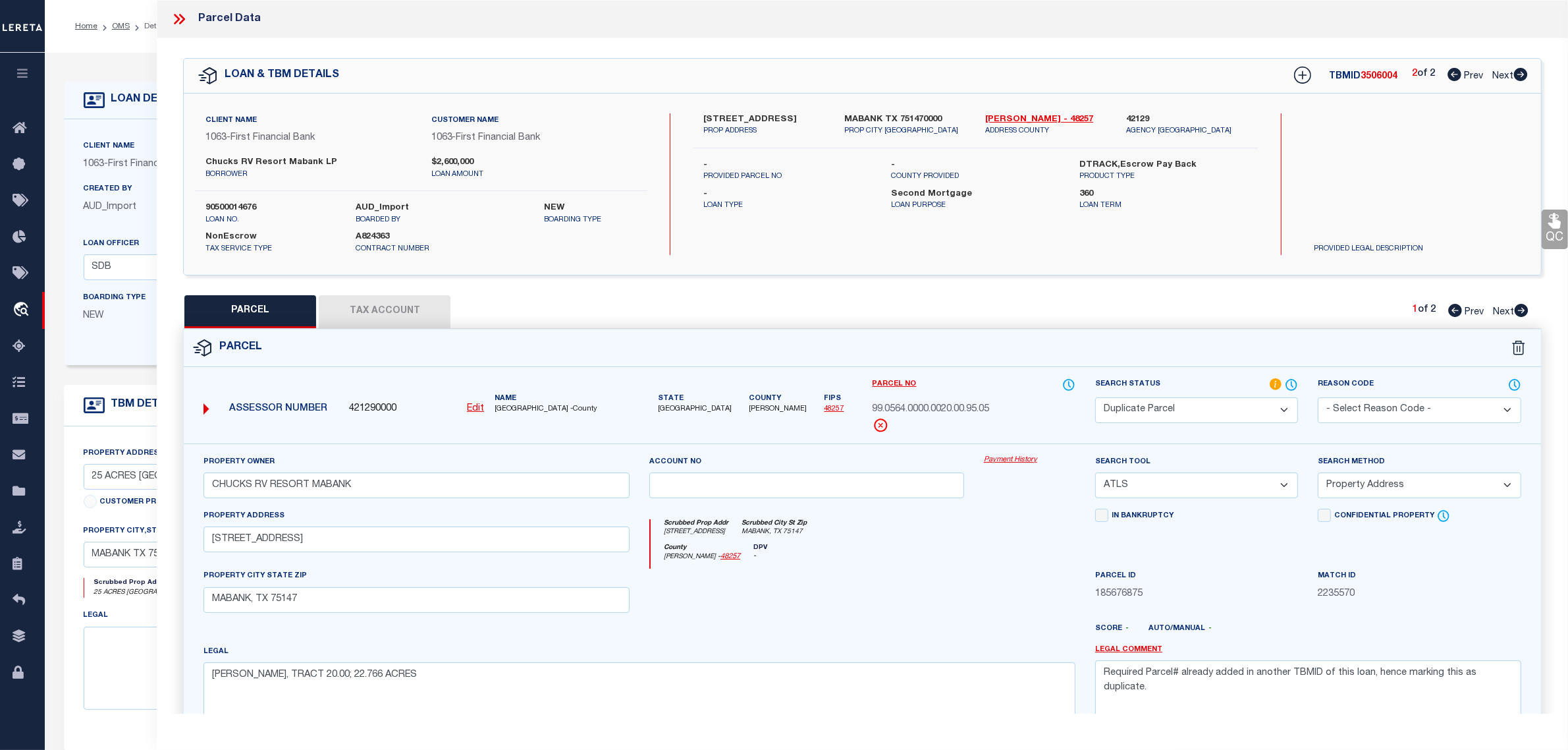
click at [1473, 79] on span "Prev" at bounding box center [1474, 76] width 19 height 9
select select "AS"
select select
checkbox input "false"
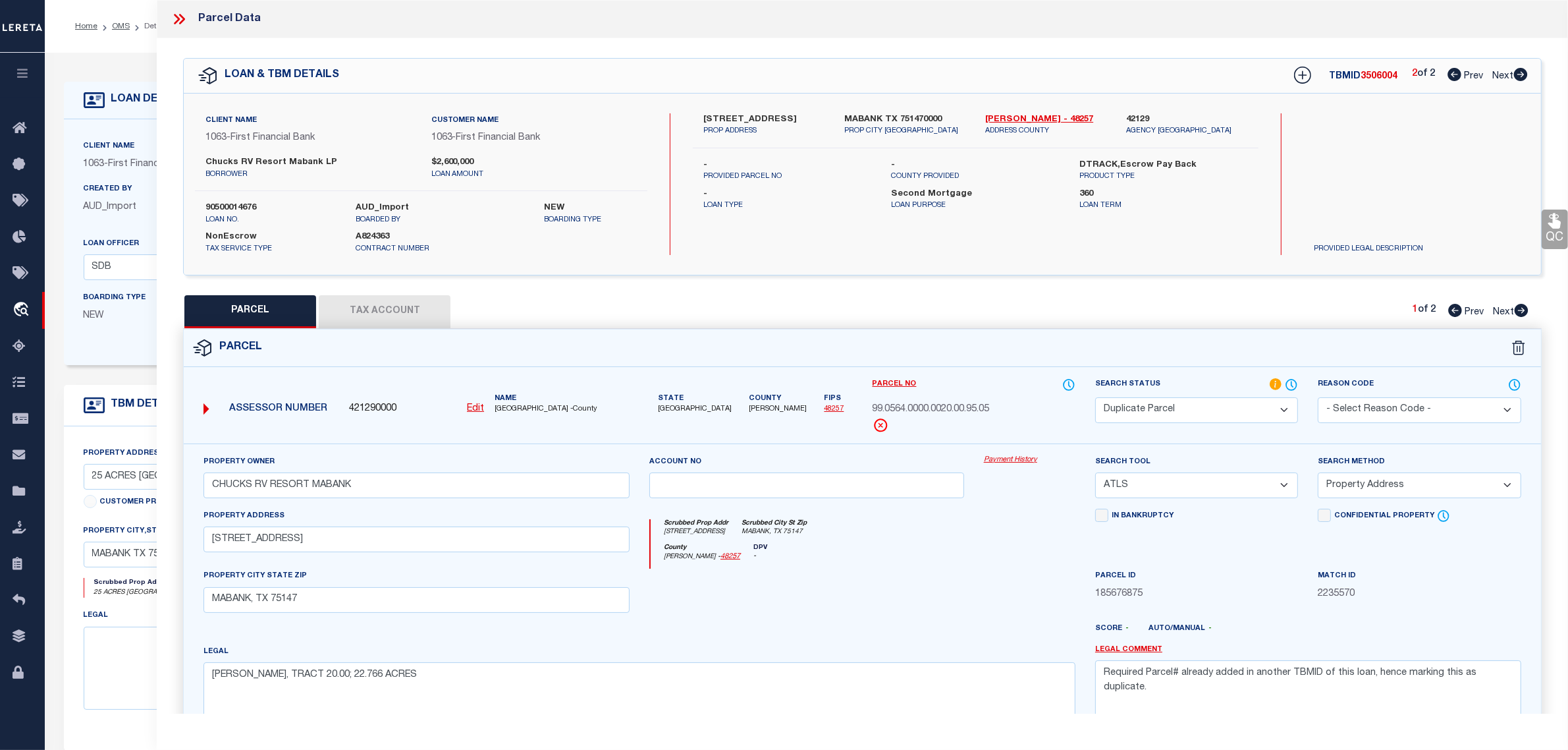
checkbox input "false"
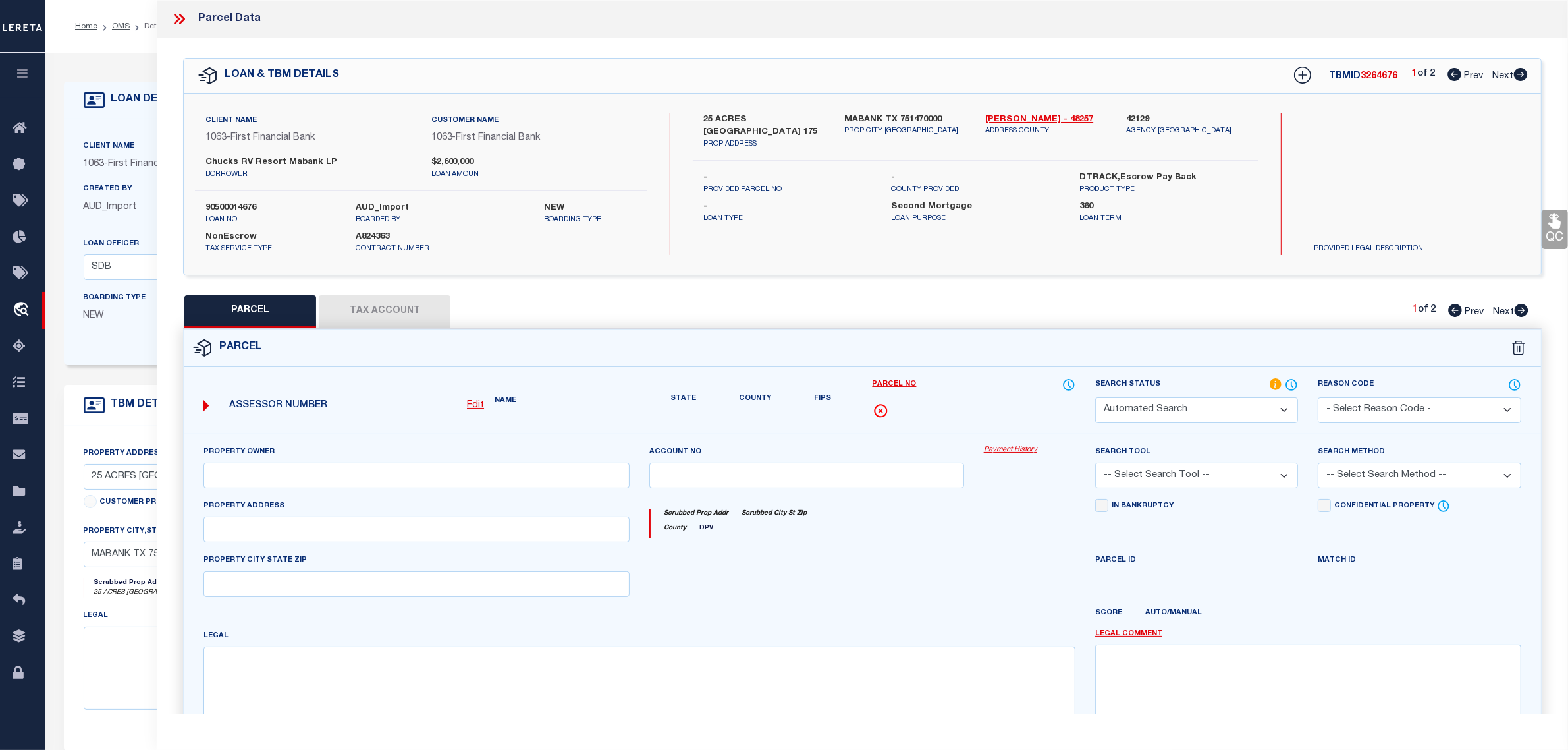
select select "CP"
type input "CHUCKS RV RESORT MABANK LP"
select select
type input "19183 E HWY 175"
type input "[GEOGRAPHIC_DATA]"
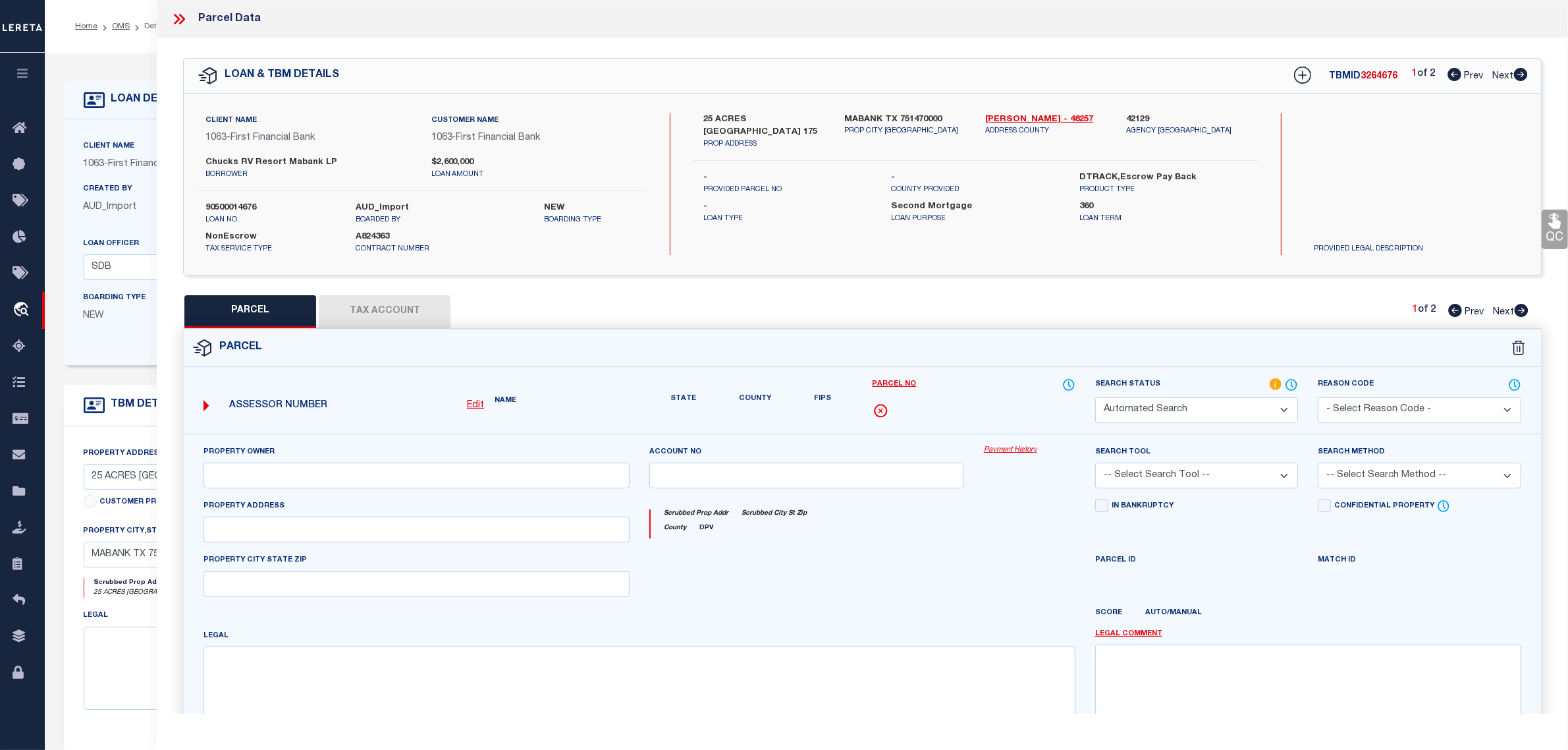
type textarea "GEO T WALTERS, TRACT 20.00; 22.766 ACRES"
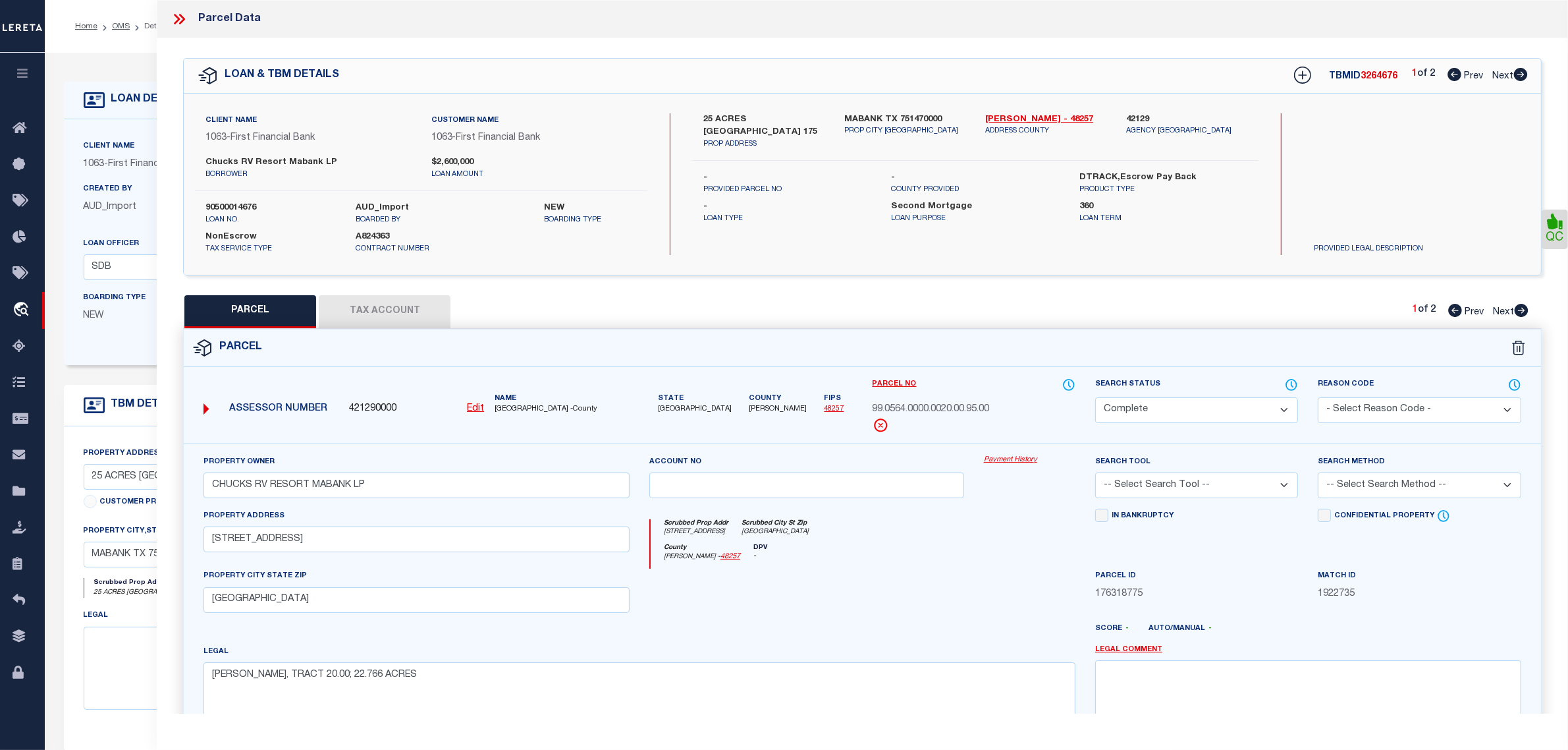
click at [405, 304] on button "Tax Account" at bounding box center [385, 312] width 131 height 33
select select "100"
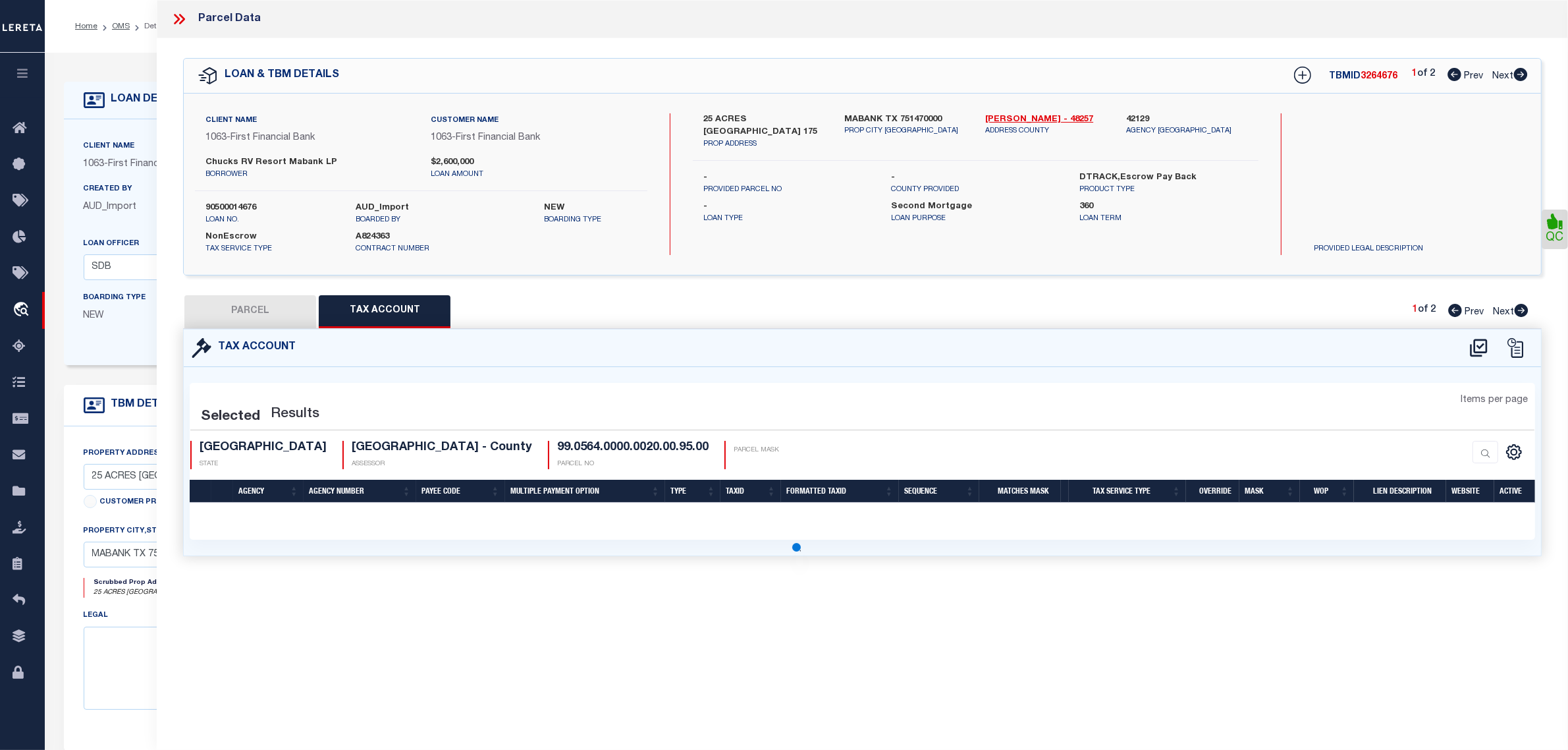
select select "100"
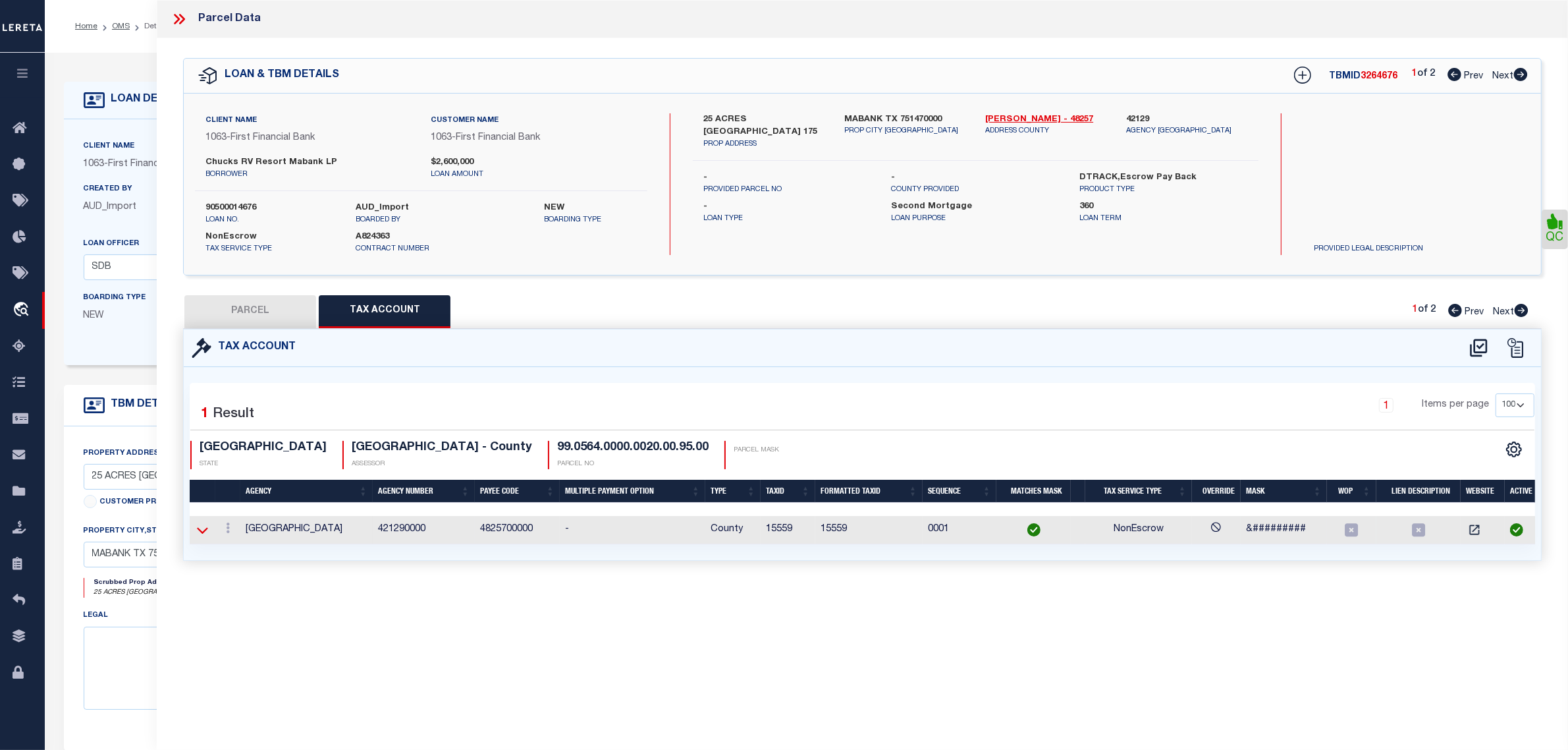
click at [202, 525] on icon at bounding box center [202, 530] width 11 height 14
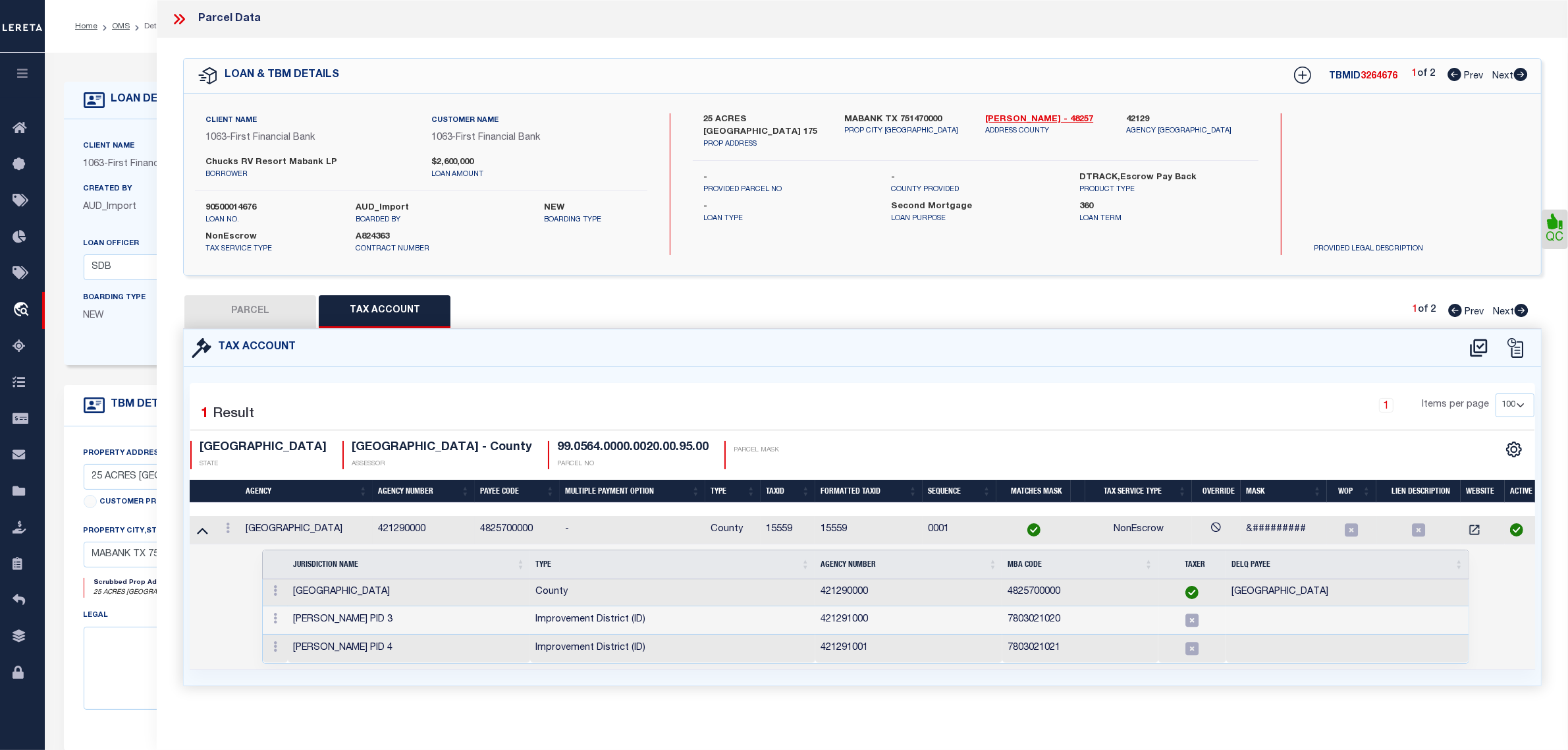
click at [1510, 78] on span "Next" at bounding box center [1503, 76] width 21 height 9
select select "AS"
checkbox input "false"
select select "DP"
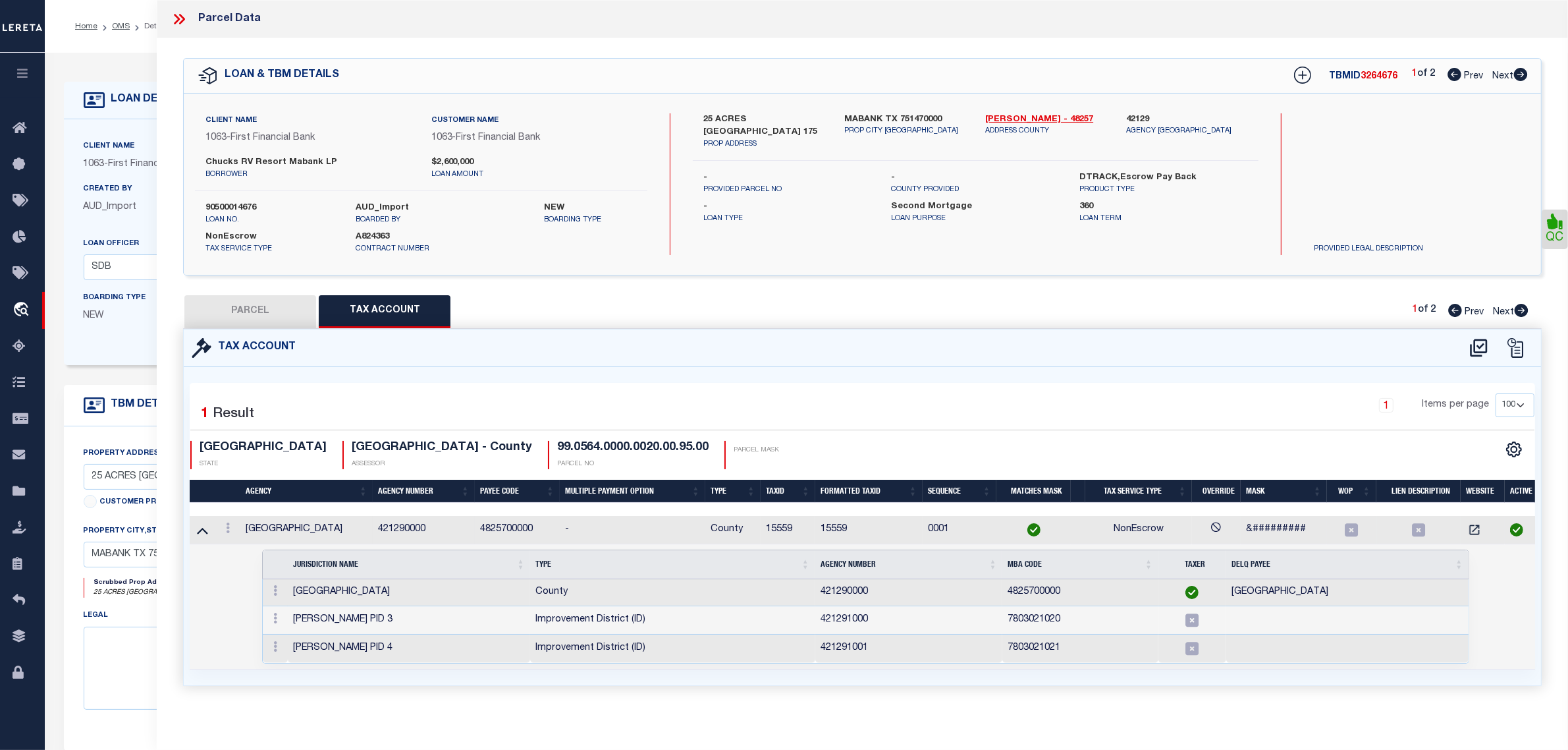
type input "CHUCKS RV RESORT MABANK"
select select "ATL"
select select "ADD"
type input "19183 E US HIGHWAY 175"
type input "MABANK, TX 75147"
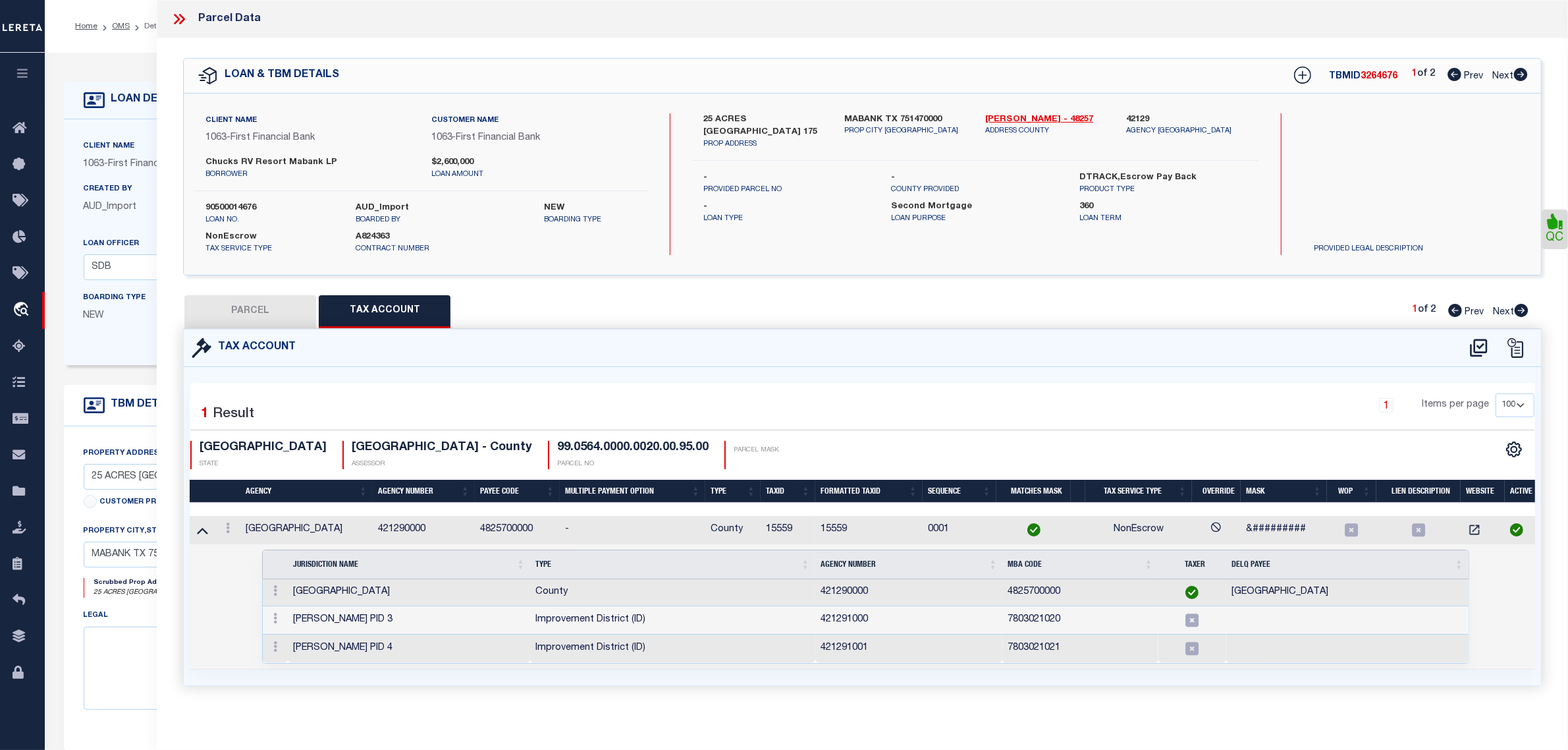
type textarea "GEO T WALTERS, TRACT 20.00; 22.766 ACRES"
type textarea "Required Parcel# already added in another TBMID of this loan, hence marking thi…"
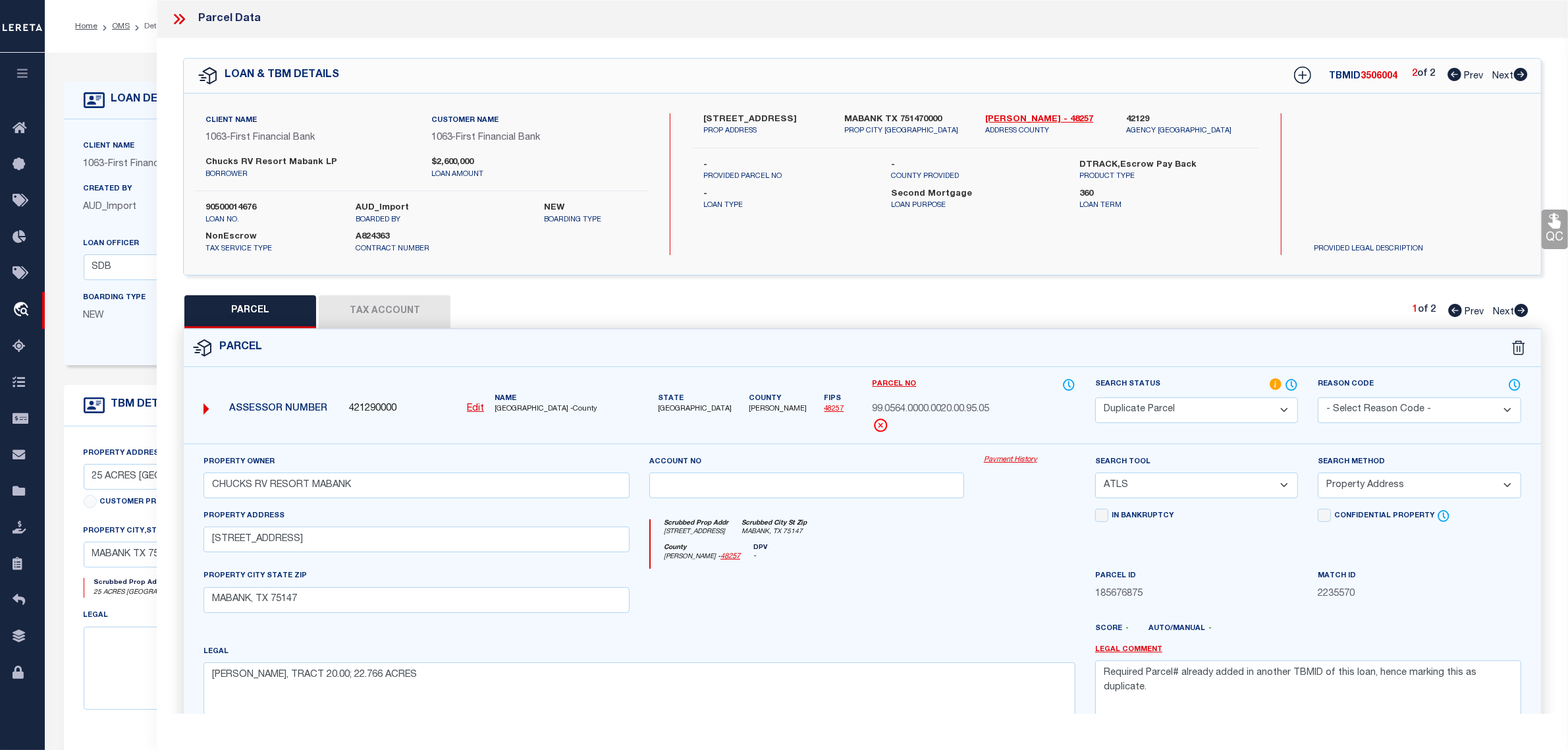
click at [416, 312] on button "Tax Account" at bounding box center [385, 312] width 131 height 33
select select "100"
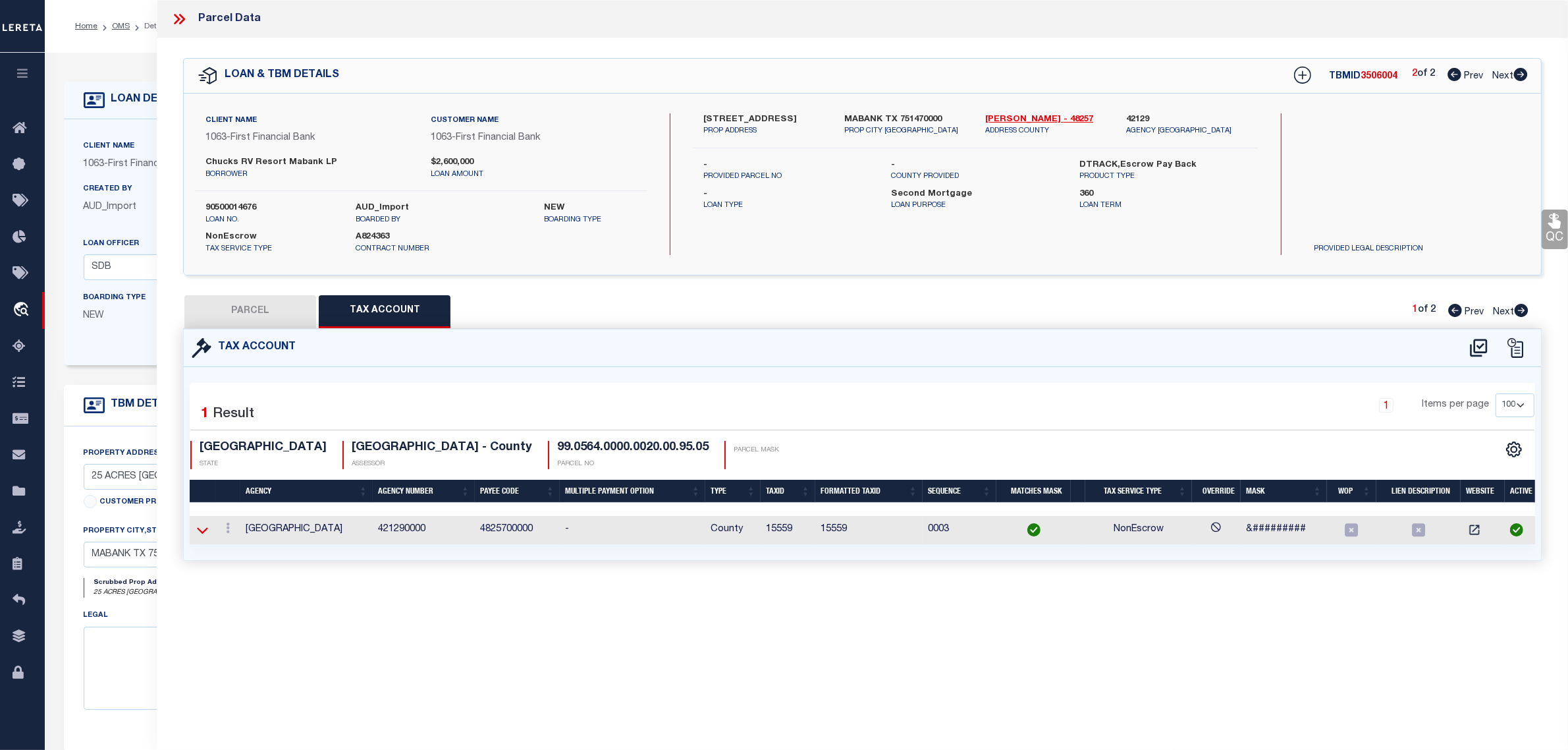
click at [203, 529] on icon at bounding box center [202, 530] width 11 height 14
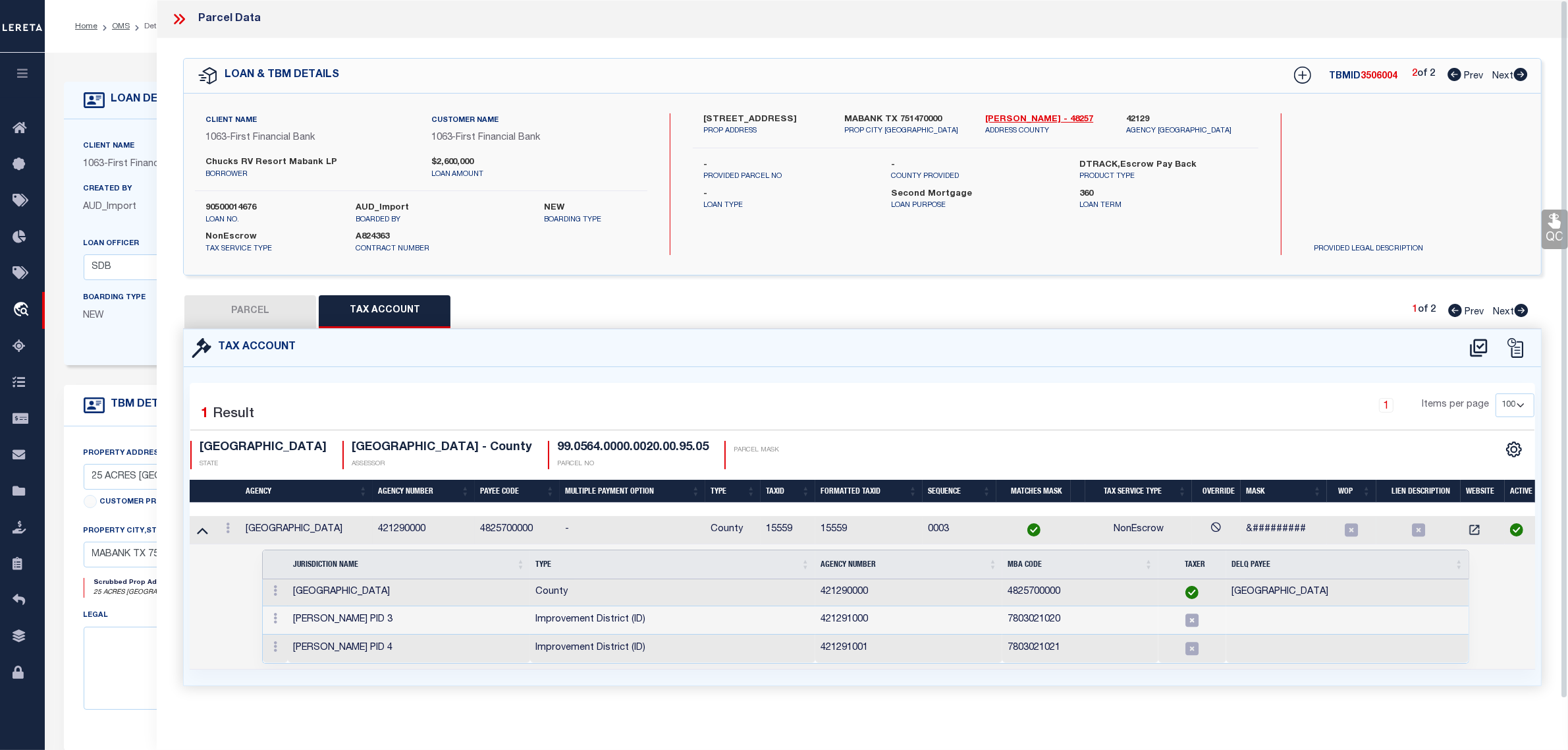
click at [226, 307] on button "PARCEL" at bounding box center [250, 312] width 131 height 33
select select "AS"
select select
checkbox input "false"
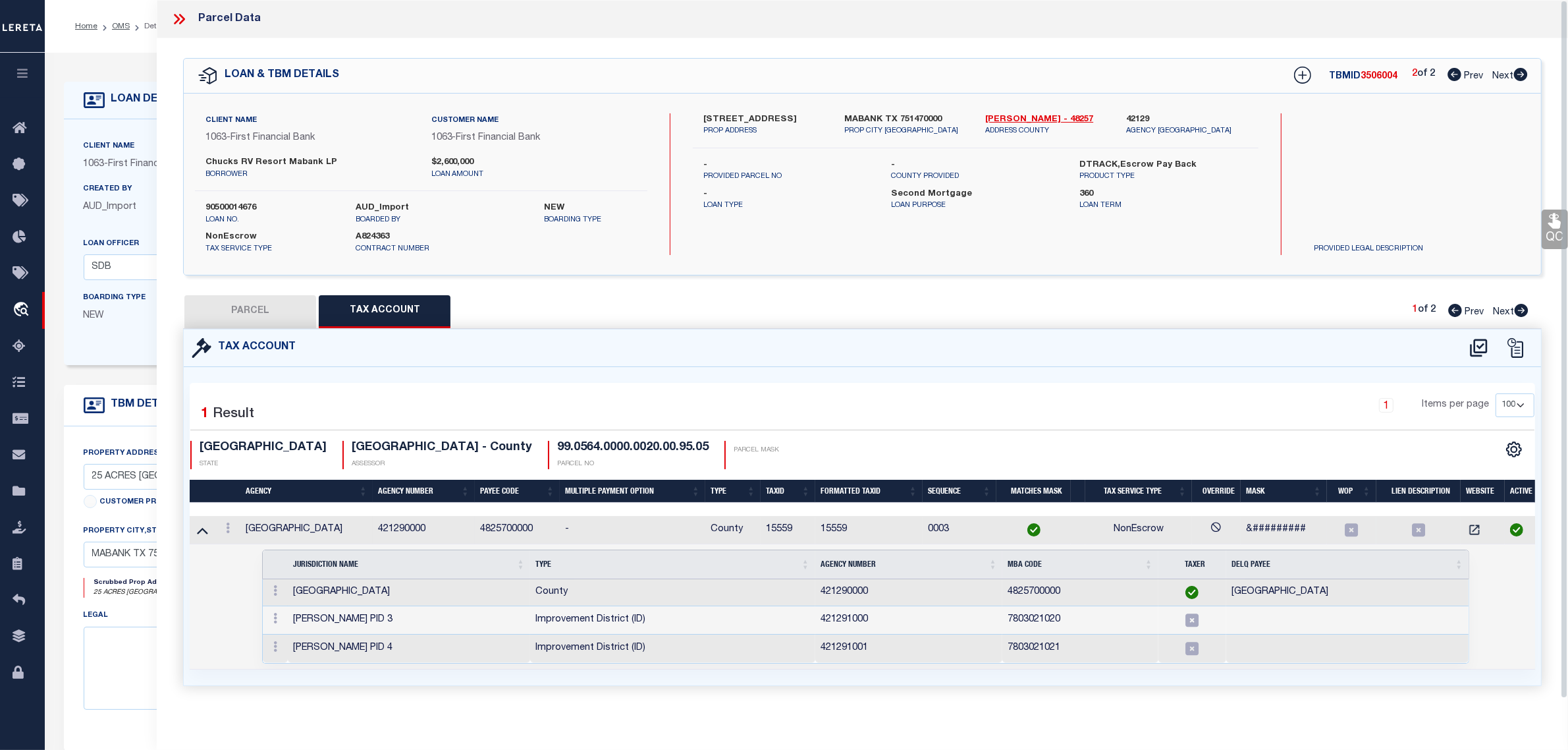
checkbox input "false"
select select "DP"
type input "CHUCKS RV RESORT MABANK"
select select "ATL"
select select "ADD"
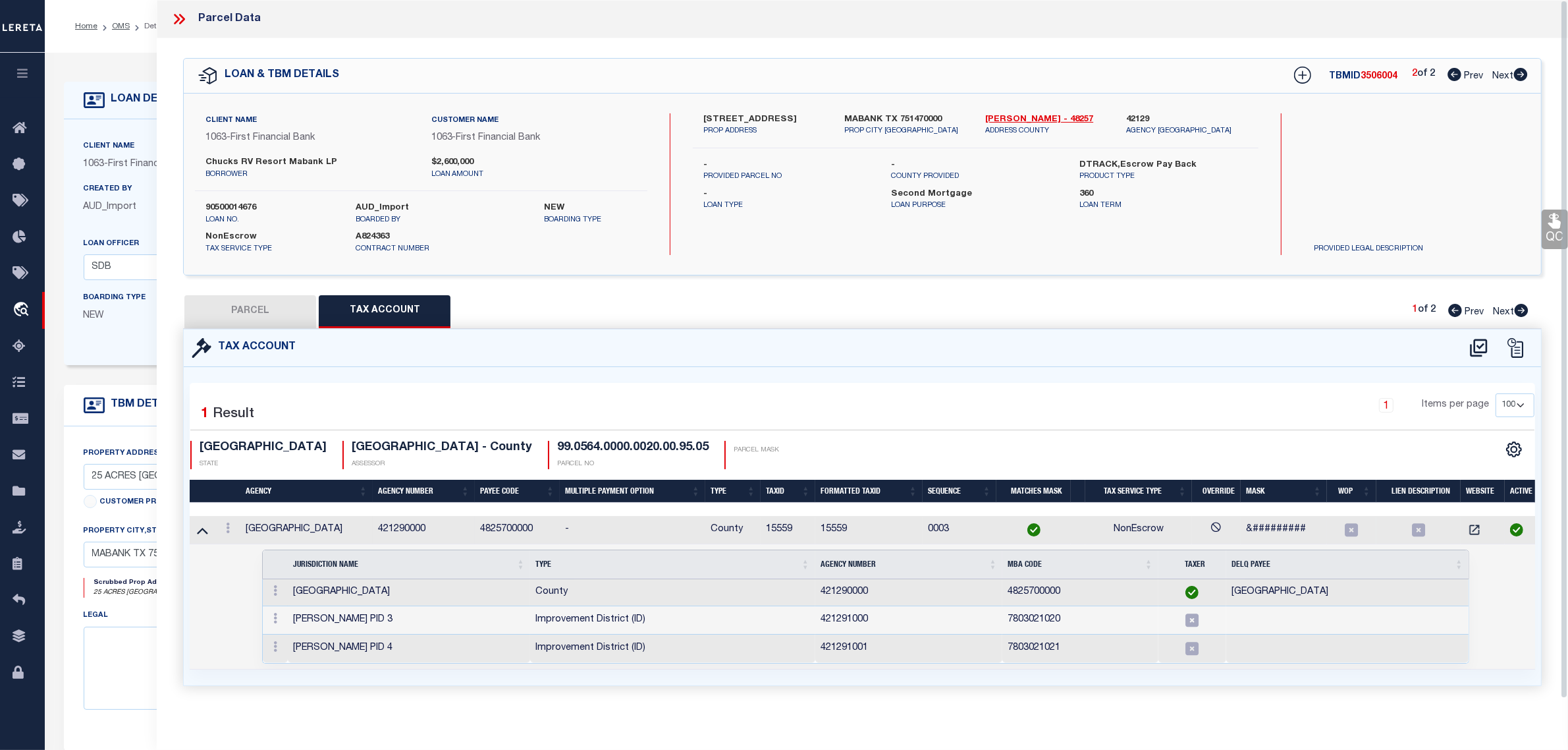
type input "19183 E US HIGHWAY 175"
type input "MABANK, TX 75147"
type textarea "GEO T WALTERS, TRACT 20.00; 22.766 ACRES"
type textarea "Required Parcel# already added in another TBMID of this loan, hence marking thi…"
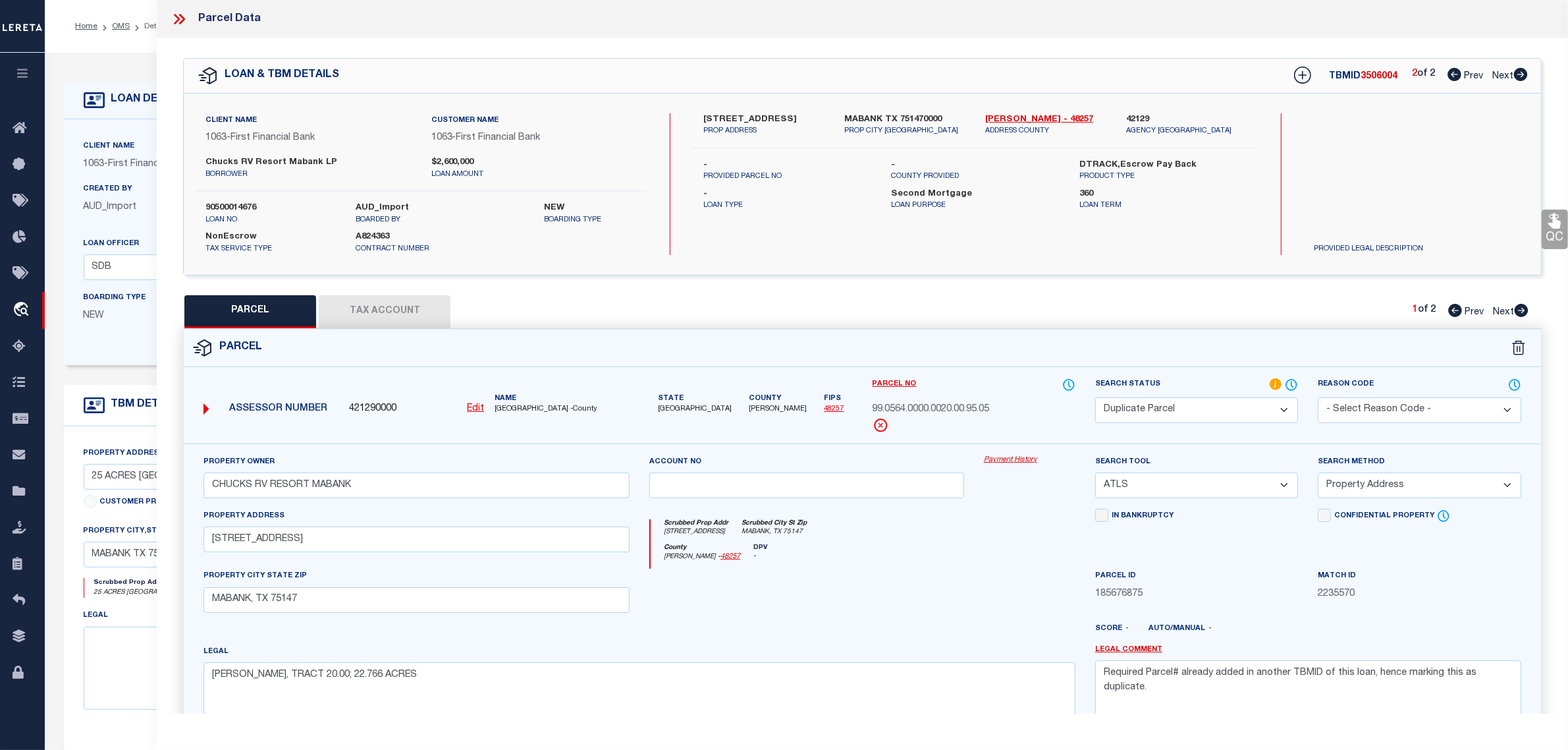
click at [1144, 410] on select "Automated Search Bad Parcel Complete Duplicate Parcel High Dollar Reporting In …" at bounding box center [1196, 410] width 203 height 26
select select "PC"
click at [1095, 398] on select "Automated Search Bad Parcel Complete Duplicate Parcel High Dollar Reporting In …" at bounding box center [1196, 410] width 203 height 26
drag, startPoint x: 1157, startPoint y: 692, endPoint x: 1069, endPoint y: 670, distance: 90.7
click at [1069, 670] on div "Property Owner CHUCKS RV RESORT MABANK Account no Payment History Search Tool -…" at bounding box center [862, 605] width 1338 height 301
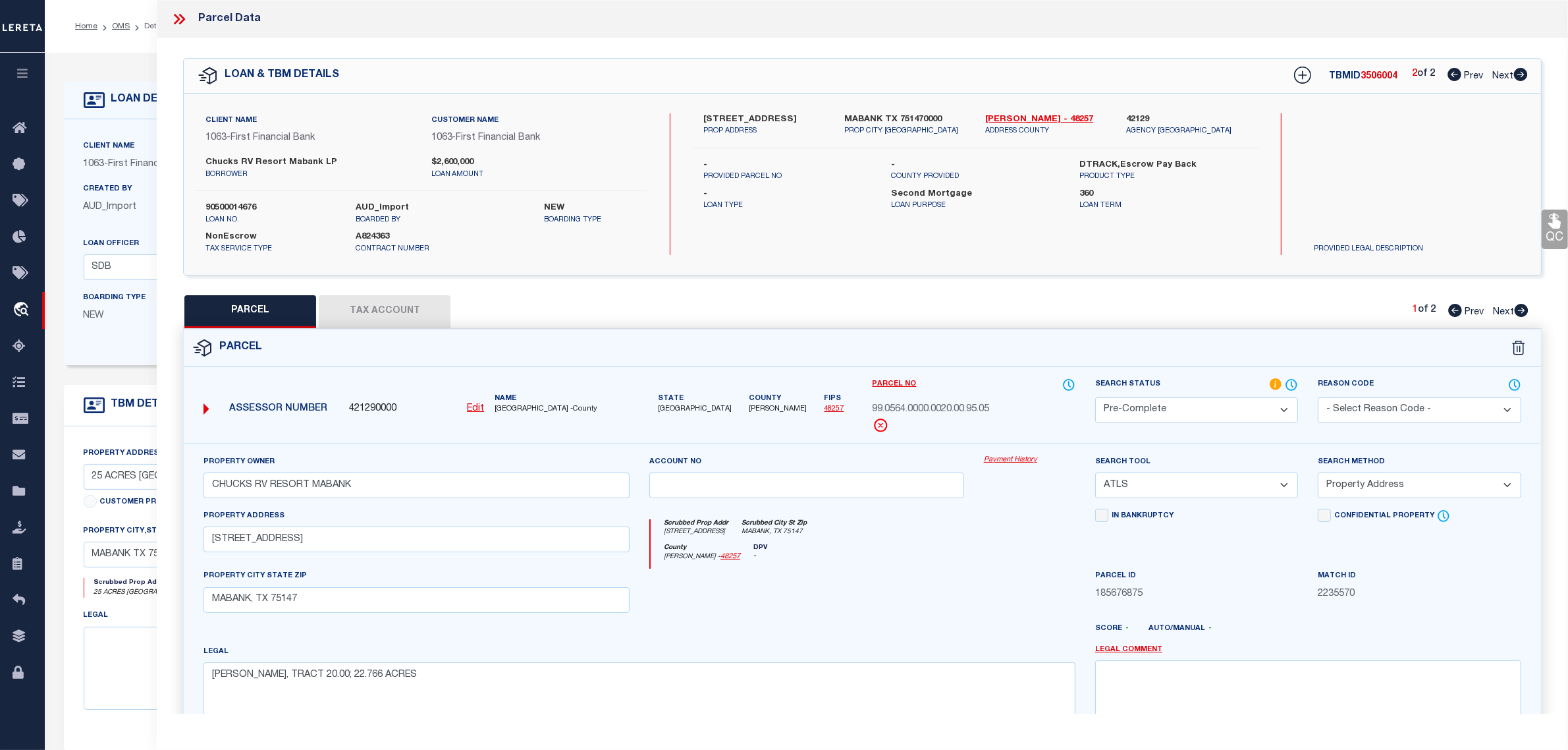
click at [1067, 614] on div at bounding box center [1030, 596] width 112 height 54
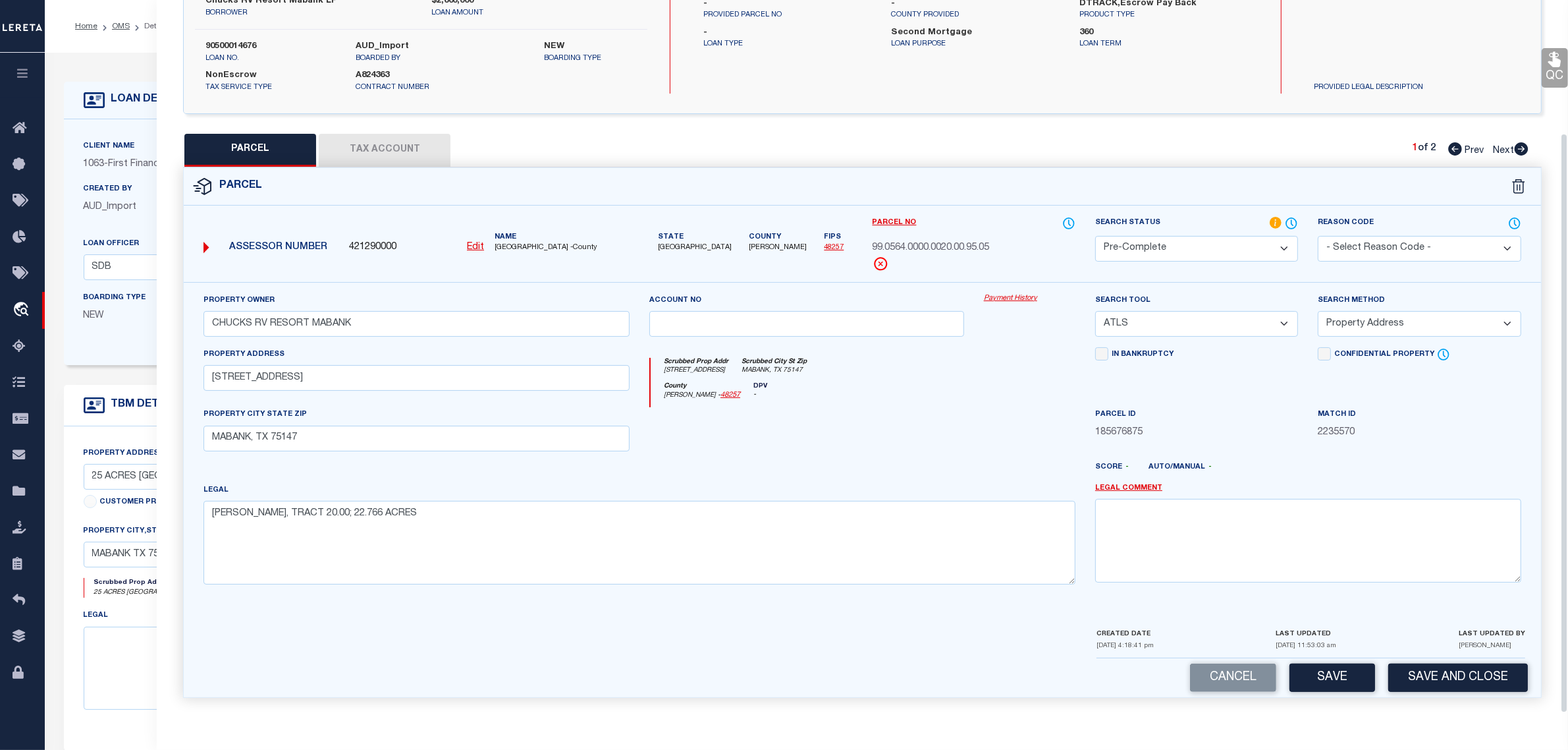
scroll to position [165, 0]
click at [1325, 673] on button "Save" at bounding box center [1332, 678] width 86 height 28
select select "AS"
select select
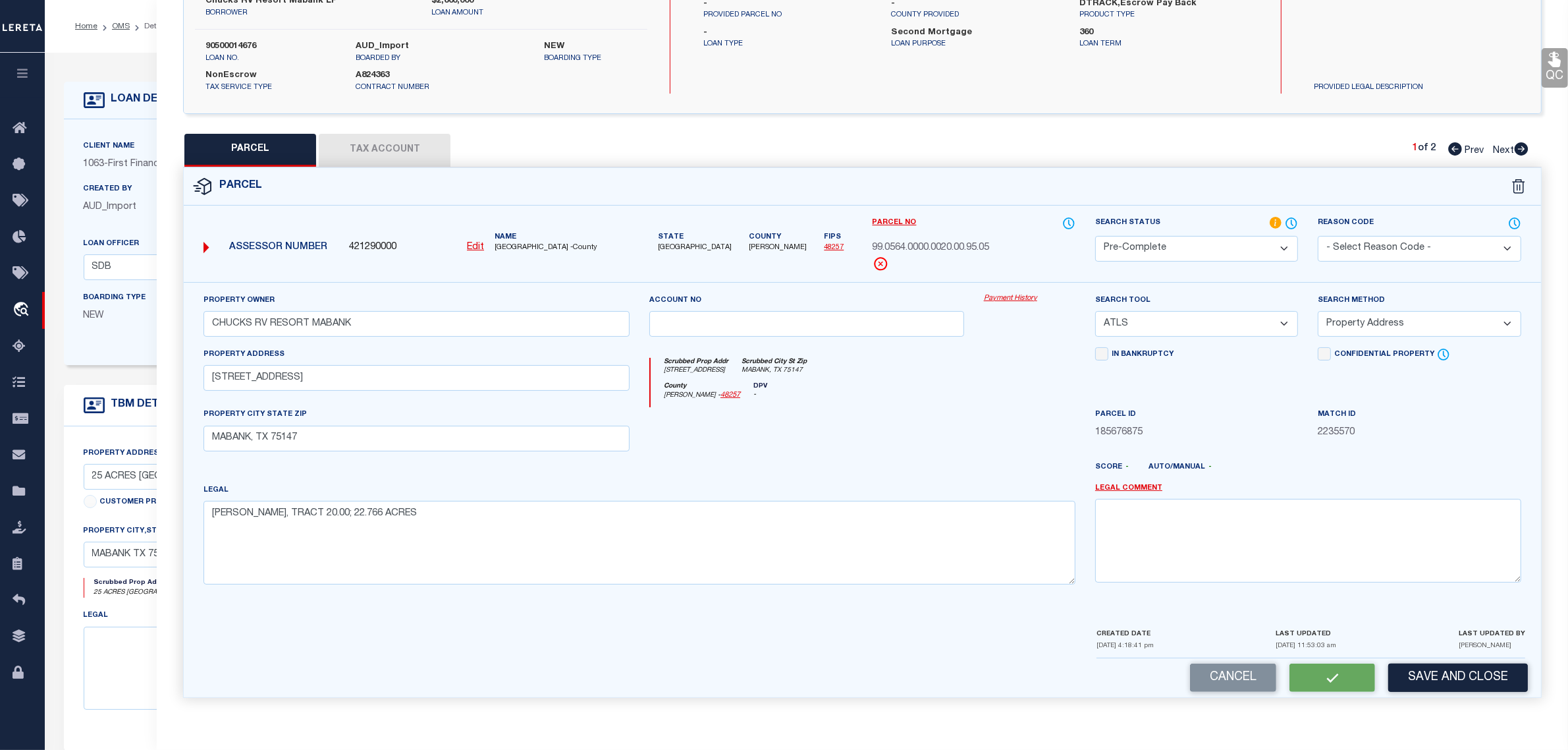
checkbox input "false"
select select "PC"
type input "CHUCKS RV RESORT MABANK"
select select "ATL"
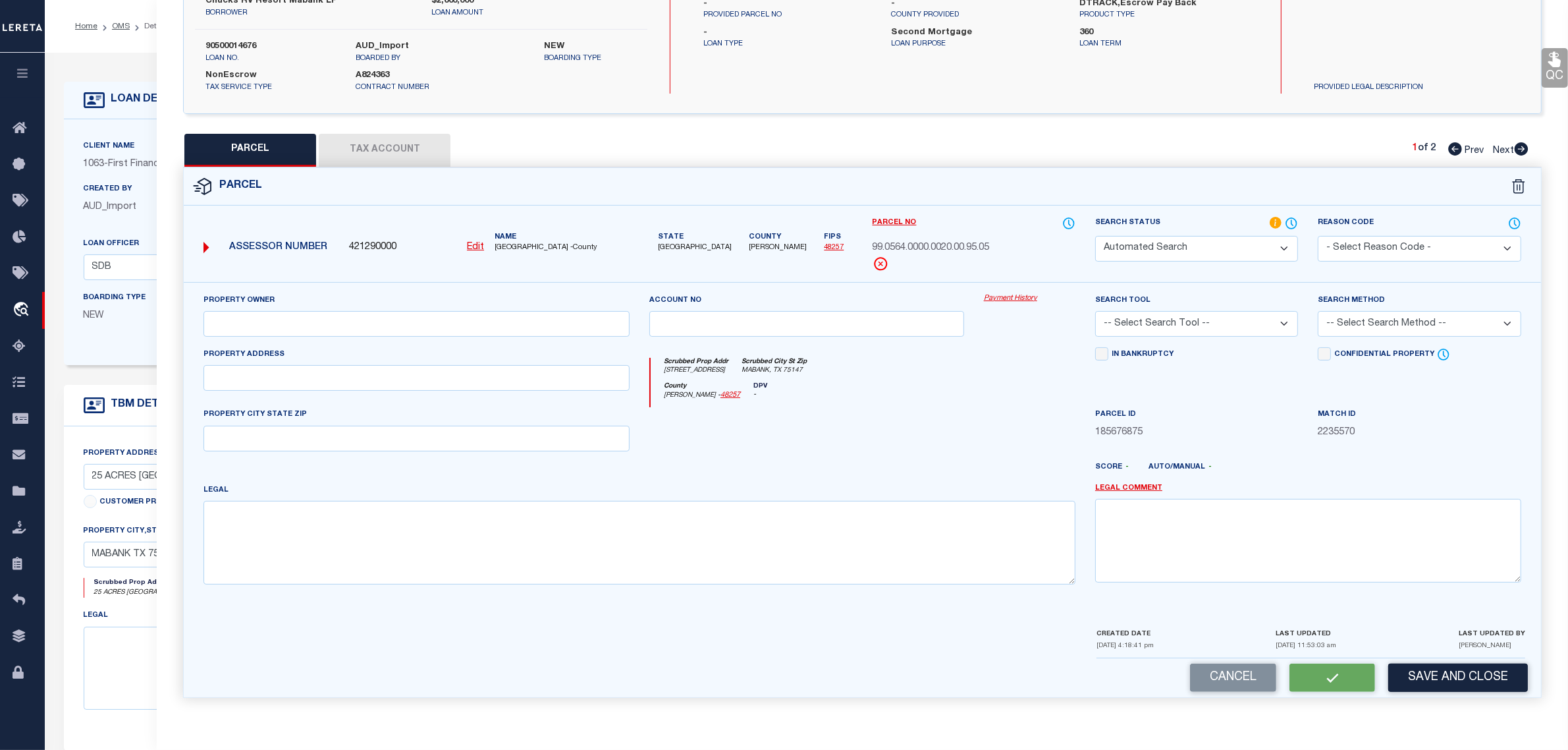
select select "ADD"
type input "19183 E US HIGHWAY 175"
type input "MABANK, TX 75147"
type textarea "GEO T WALTERS, TRACT 20.00; 22.766 ACRES"
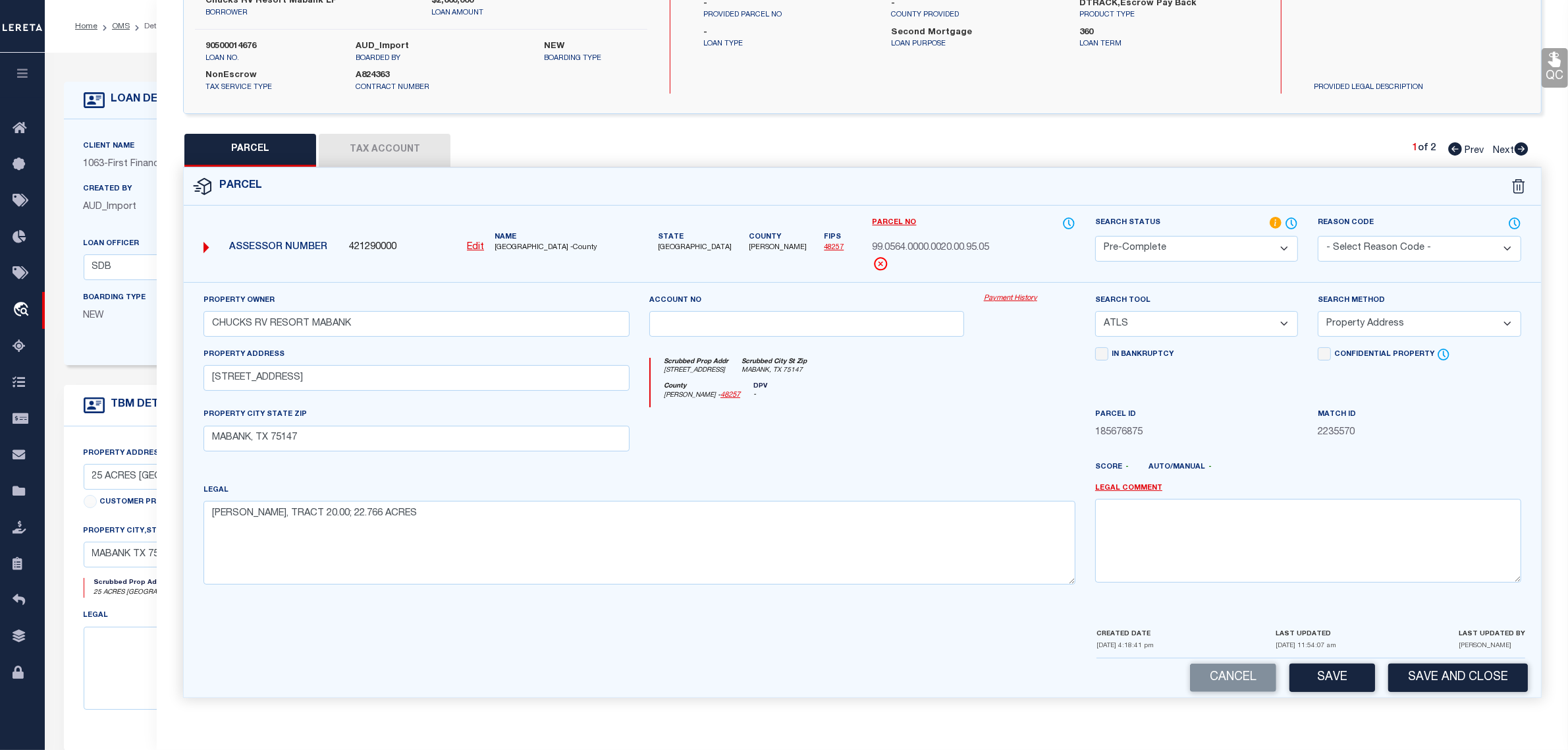
click at [1500, 146] on span "Next" at bounding box center [1504, 151] width 21 height 9
select select "AS"
select select
checkbox input "false"
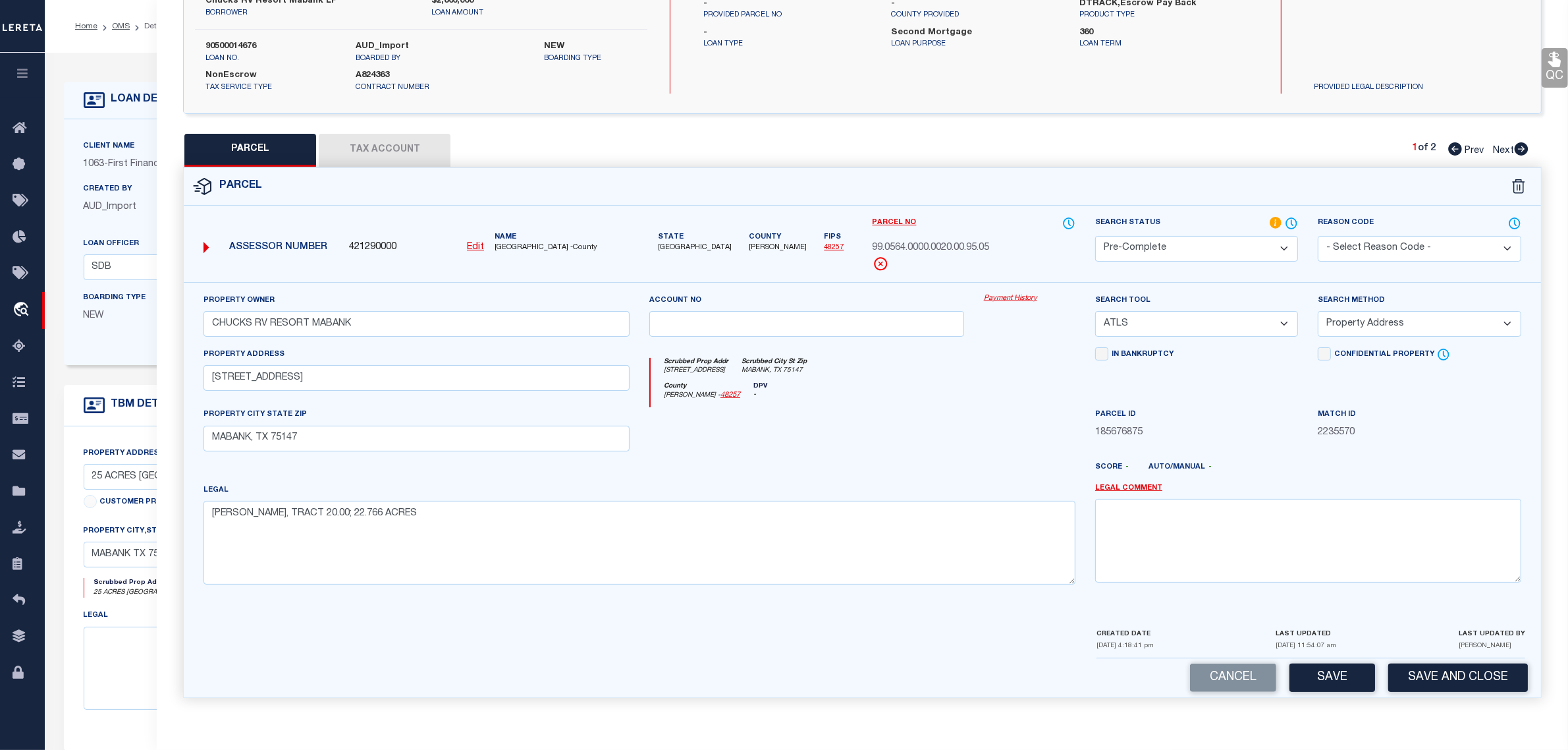
checkbox input "false"
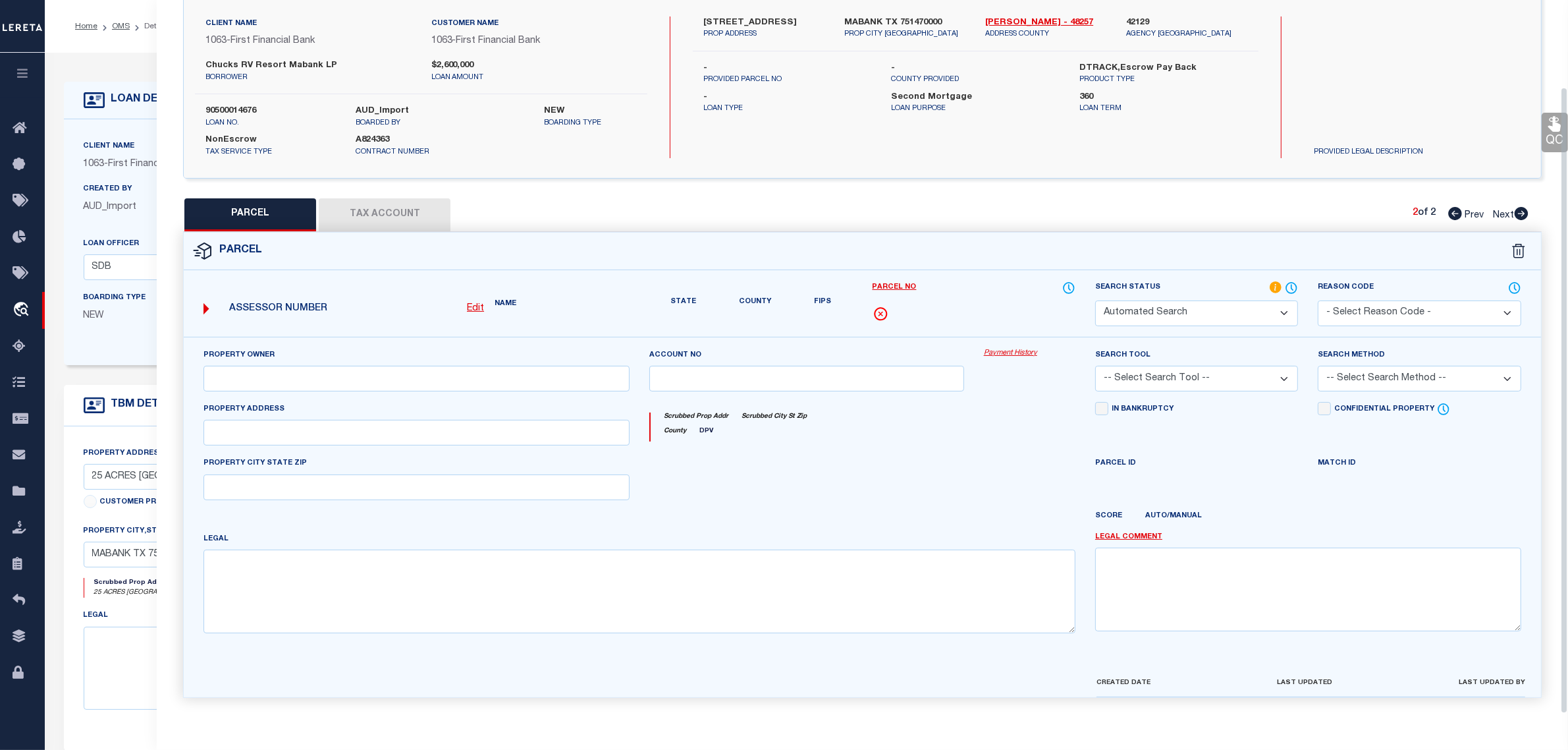
select select "DP"
select select "PRO"
select select "ADD"
type textarea "Required Parcel# already added in another TBMID of this loan, hence marking thi…"
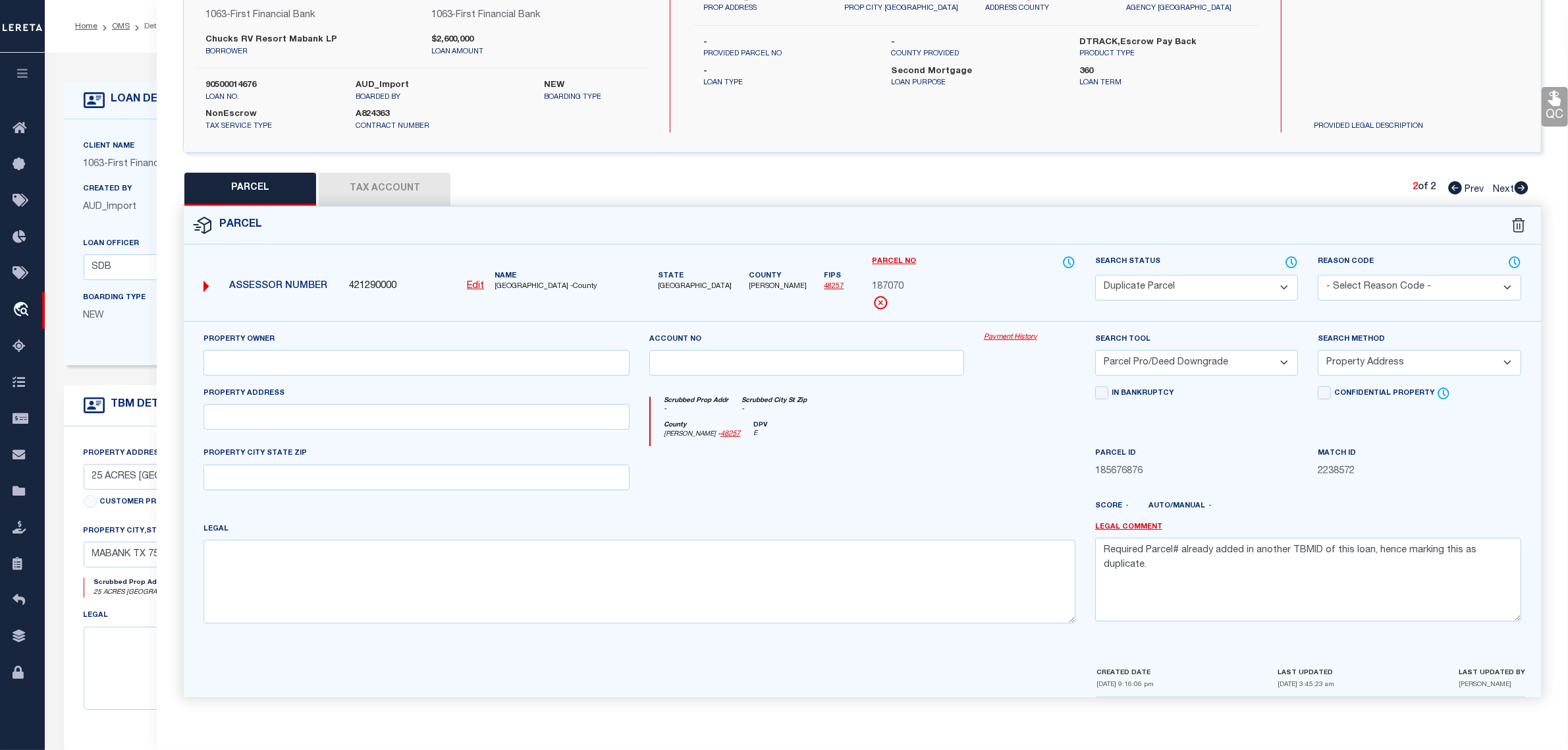
click at [478, 282] on u "Edit" at bounding box center [475, 286] width 17 height 9
type input "187070"
select select "DP"
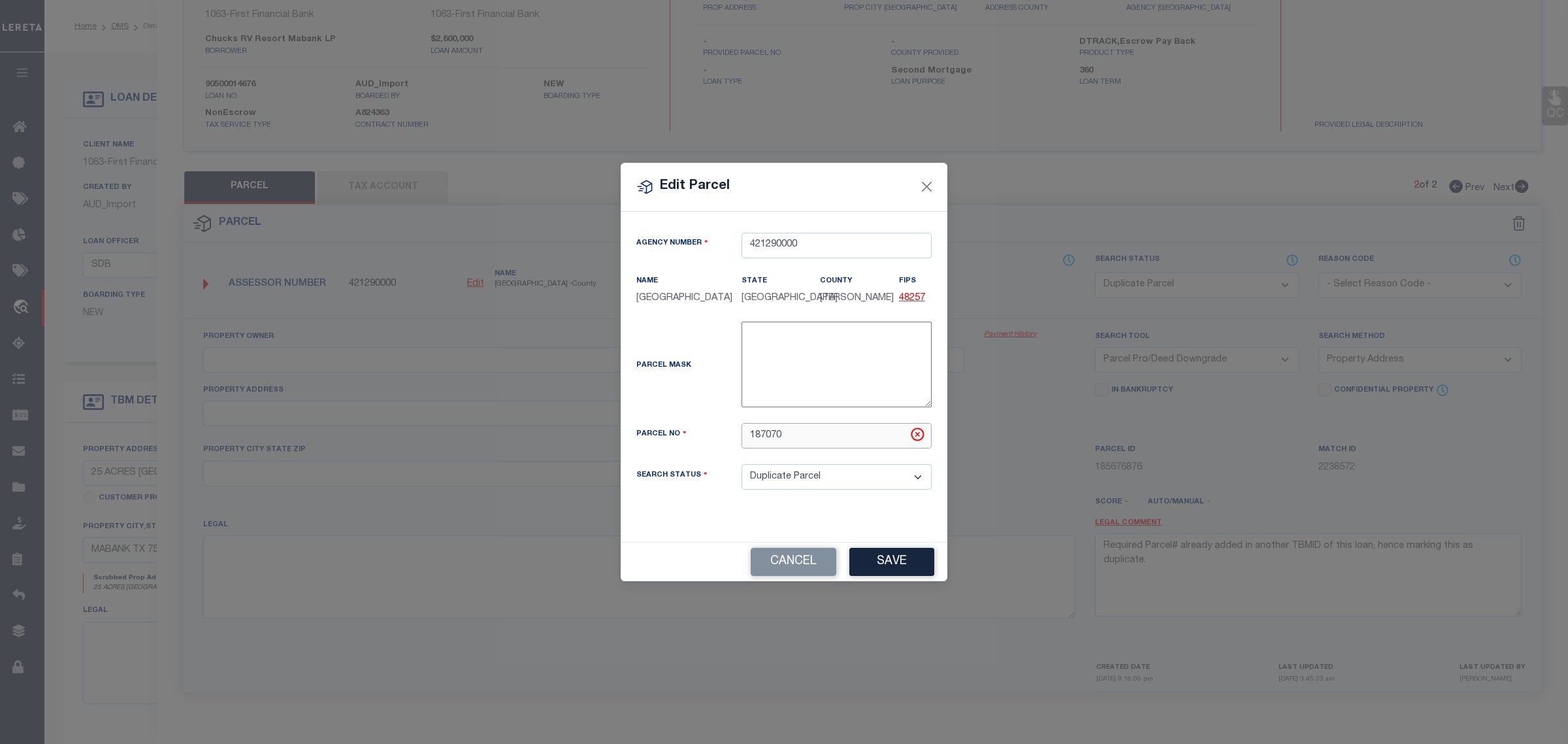
click at [804, 443] on input "187070" at bounding box center [837, 435] width 191 height 26
paste input "99.0564.0000.0020.01.95.05"
type input "99.0564.0000.0020.01.95.05"
click at [876, 567] on button "Save" at bounding box center [892, 561] width 85 height 28
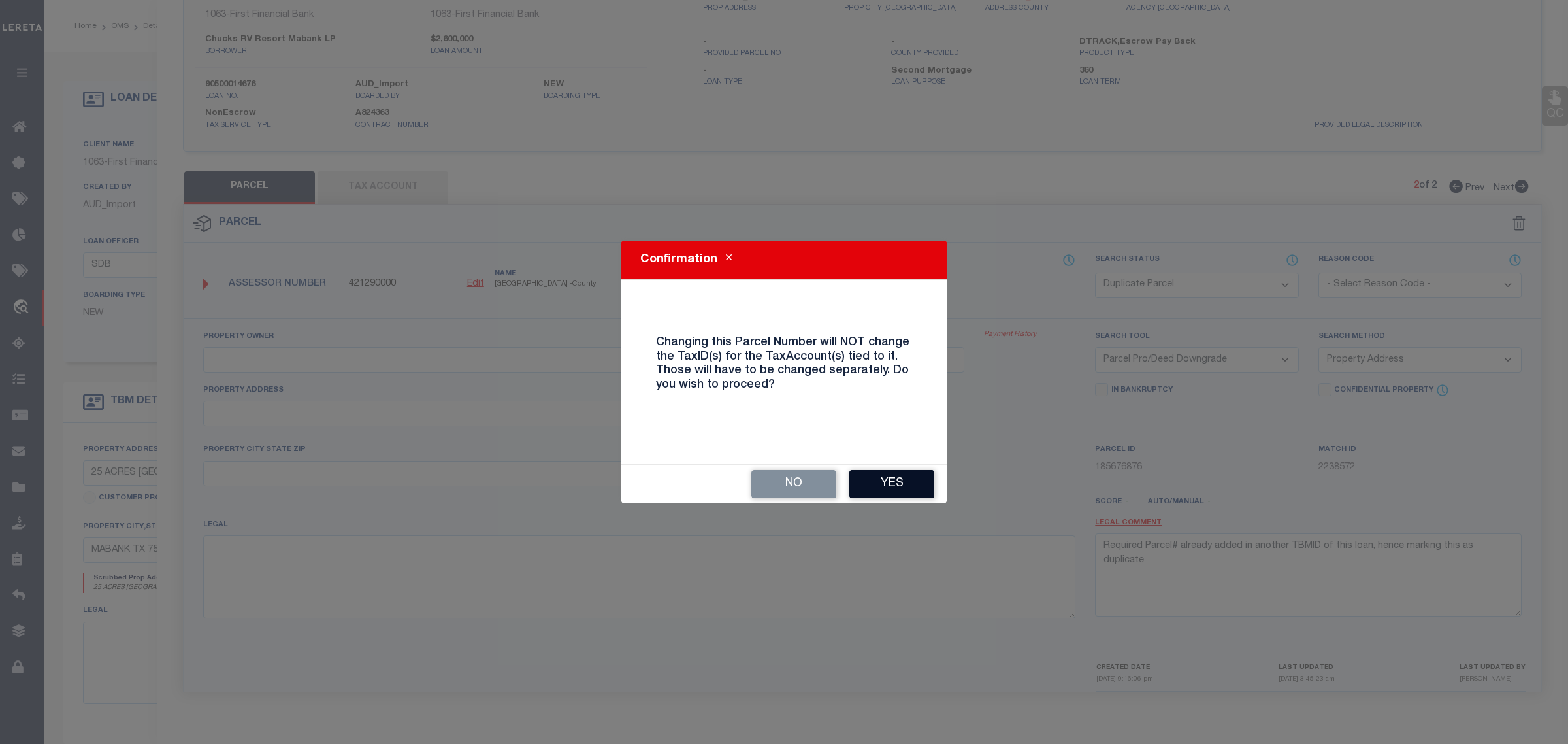
click at [909, 487] on button "Yes" at bounding box center [892, 484] width 85 height 28
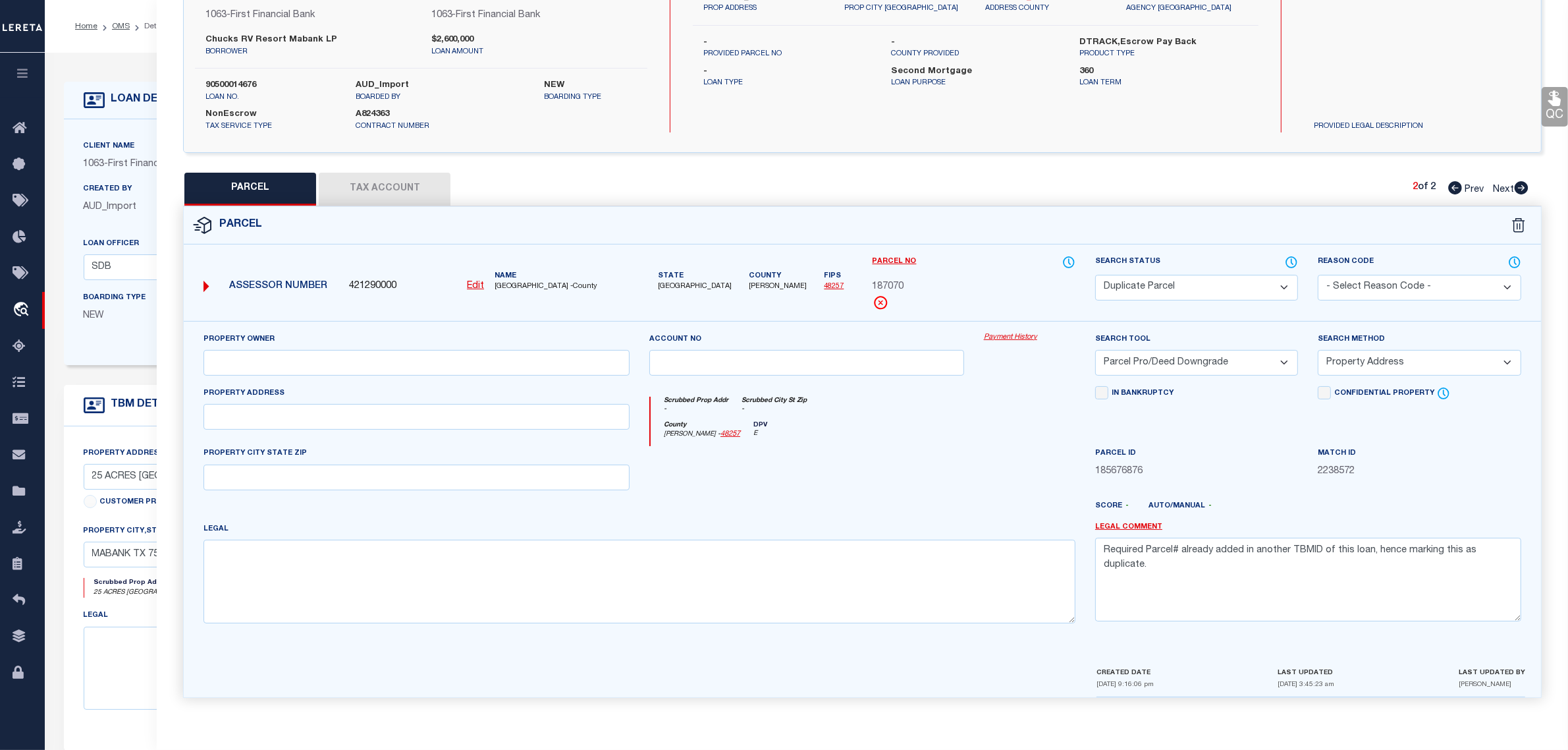
select select "DP"
select select
checkbox input "false"
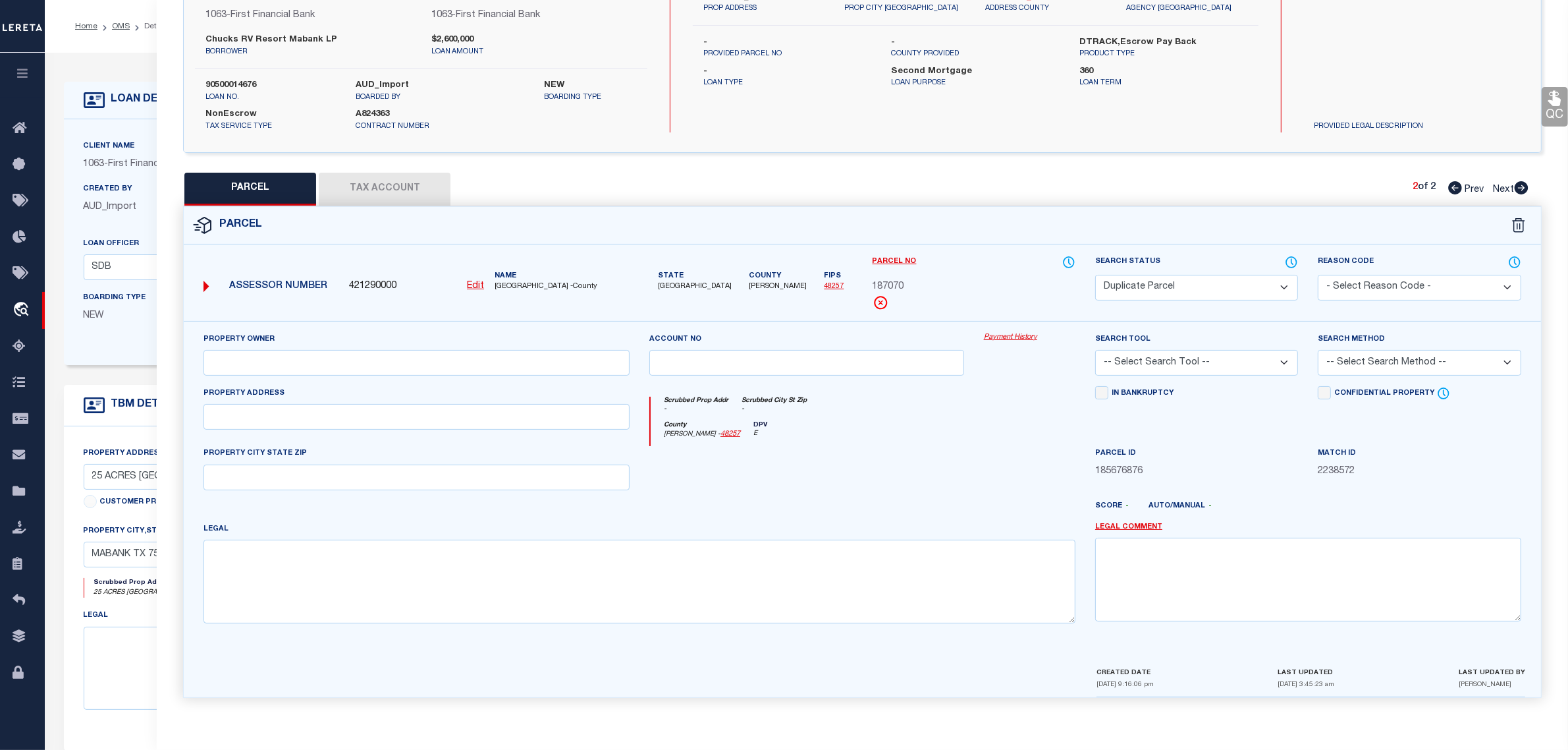
select select "PRO"
select select "ADD"
type textarea "Required Parcel# already added in another TBMID of this loan, hence marking thi…"
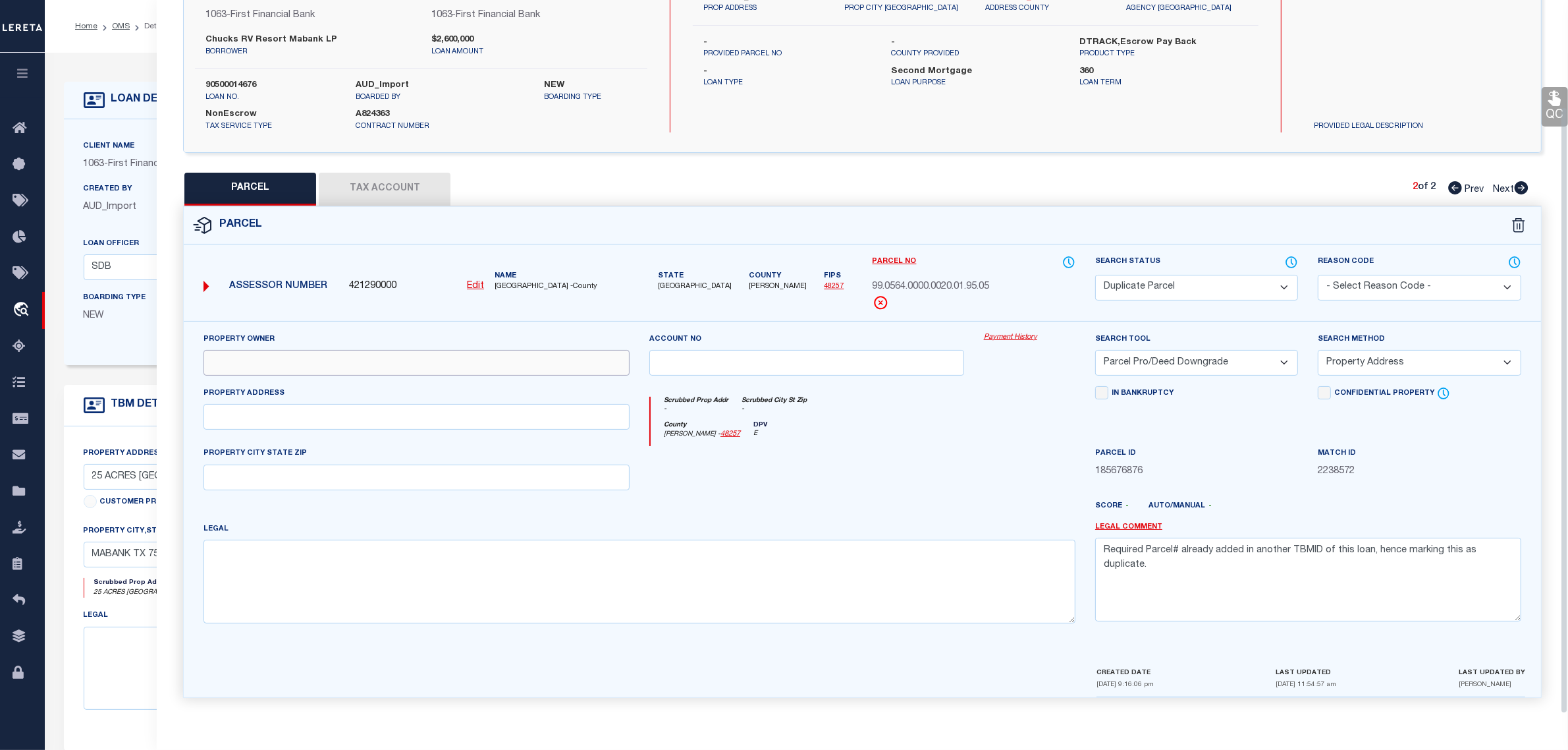
paste input "CHUCKS RV RESORT MABANK LP"
click at [456, 361] on input "text" at bounding box center [417, 363] width 426 height 26
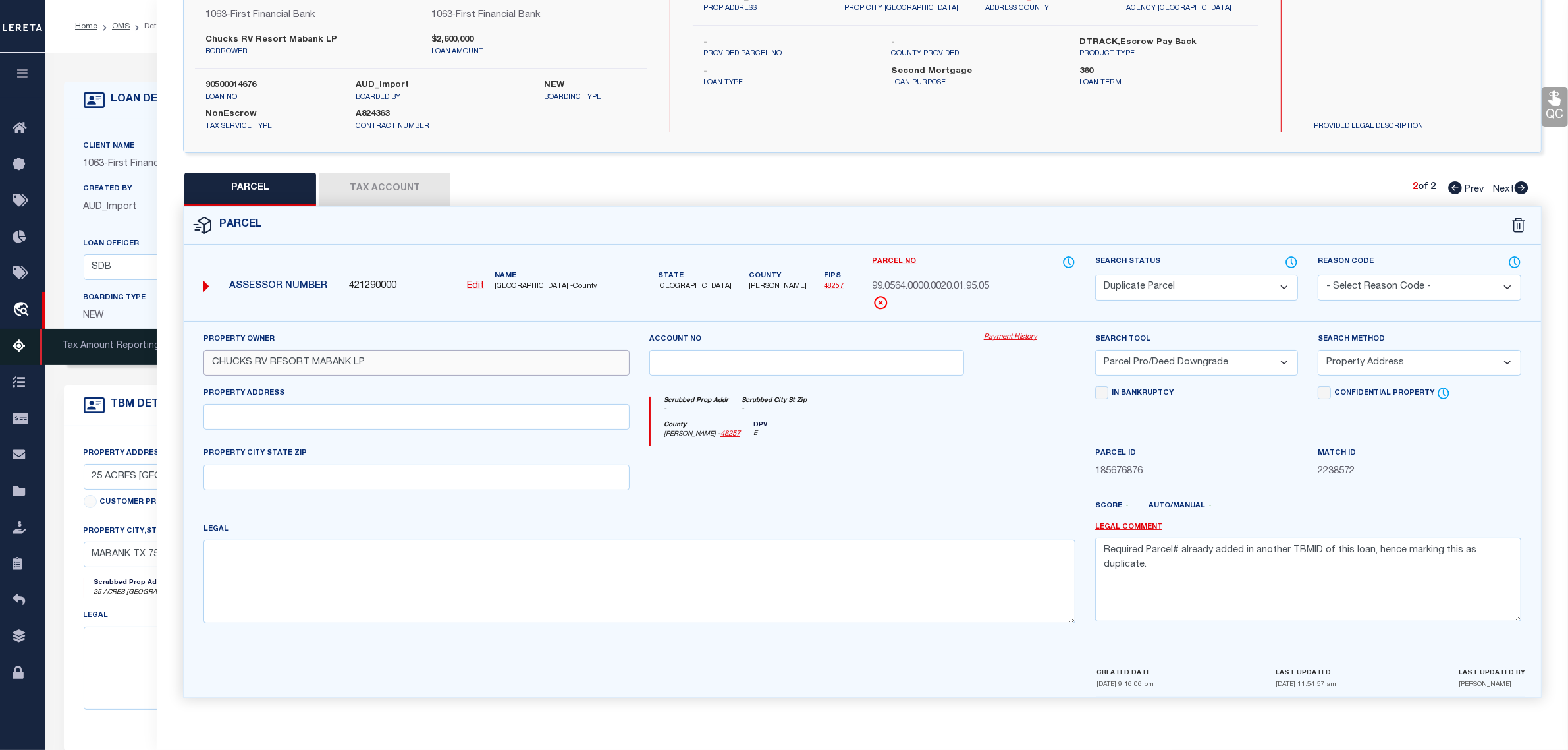
type input "CHUCKS RV RESORT MABANK LP"
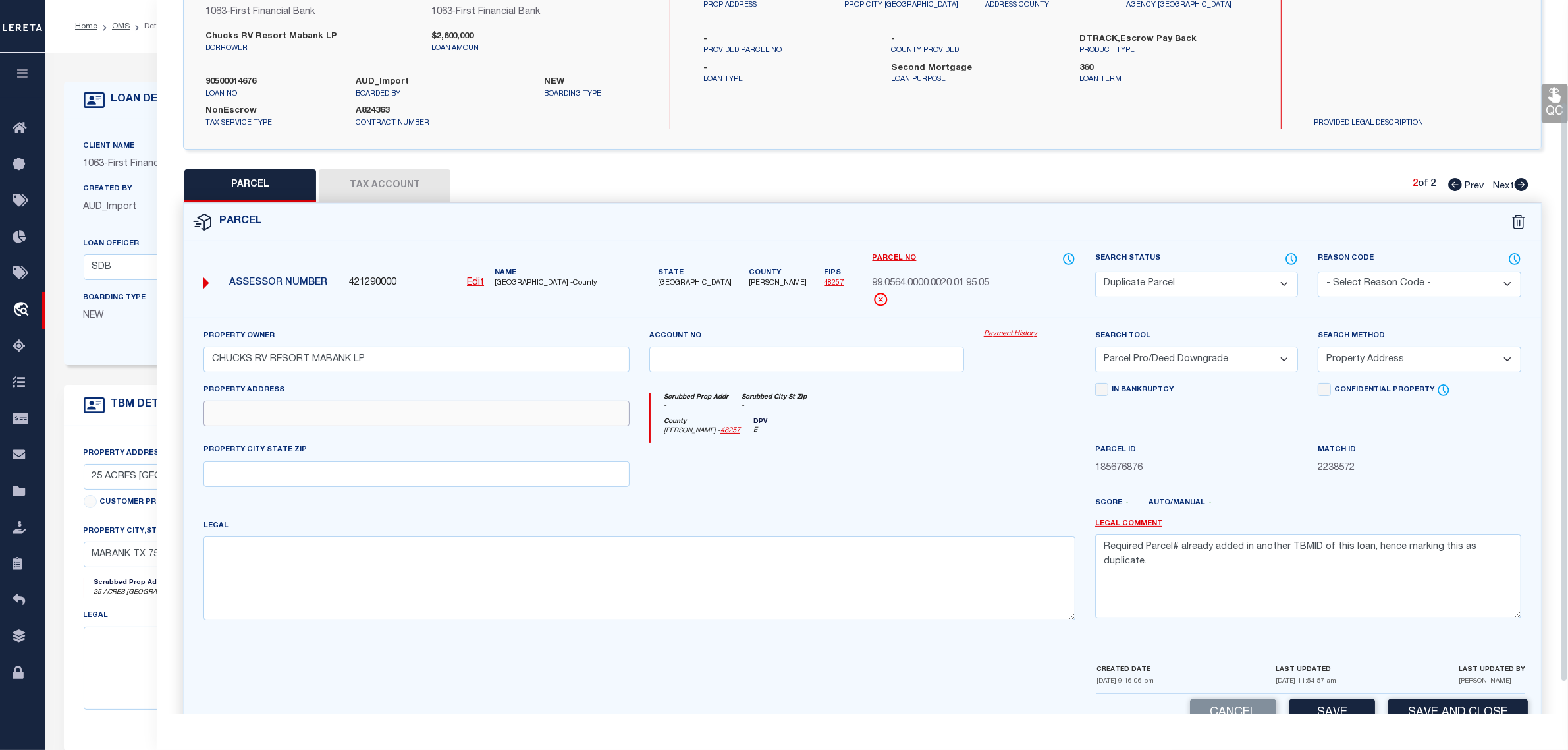
click at [242, 417] on input "text" at bounding box center [417, 413] width 426 height 26
paste input "HWY 175"
type input "HWY 175"
click at [247, 478] on input "text" at bounding box center [417, 474] width 426 height 26
type input "[GEOGRAPHIC_DATA]"
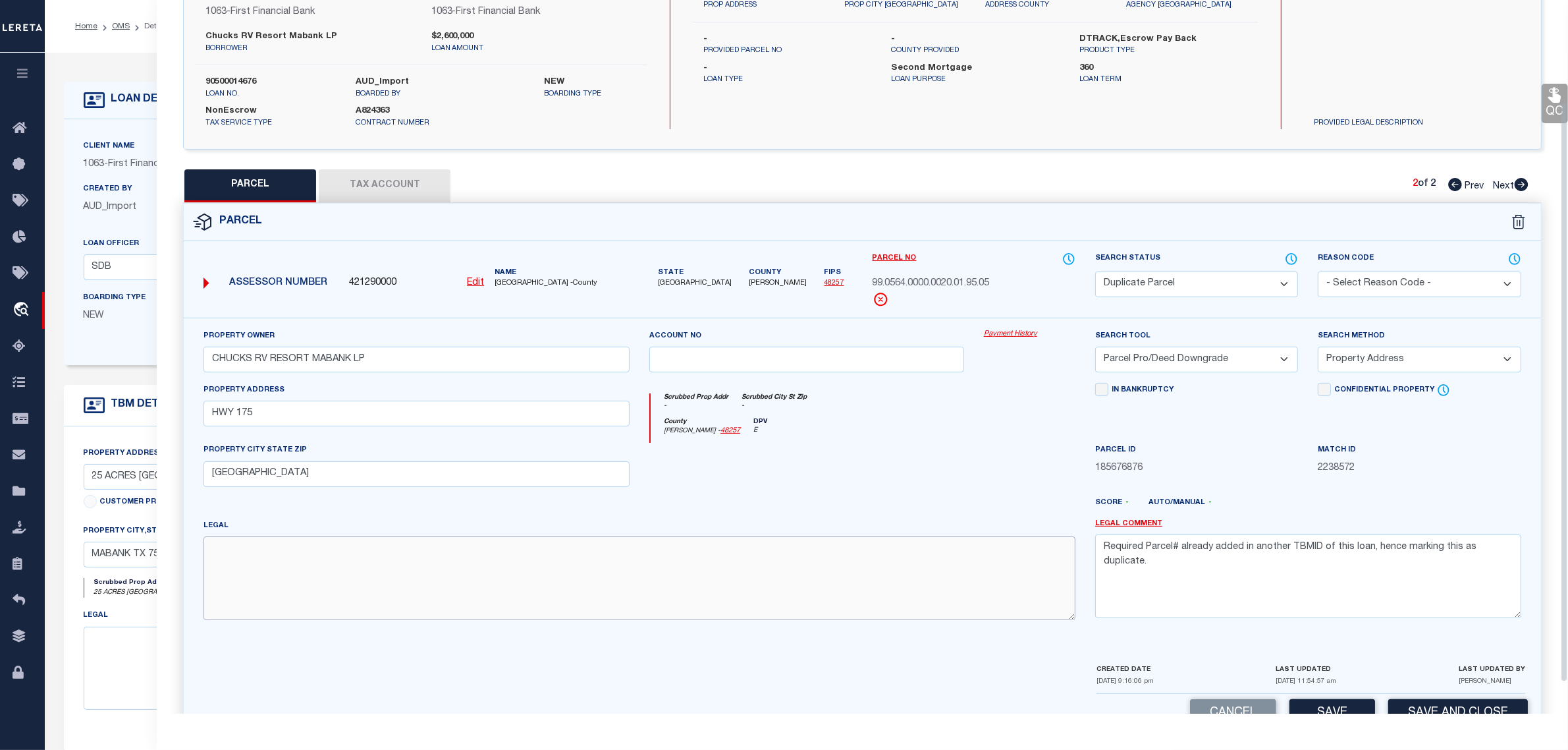
click at [284, 567] on textarea at bounding box center [640, 578] width 872 height 83
paste textarea "GEO T WALTERS, TRACT 20.01; 3.65 ACRES"
type textarea "GEO T WALTERS, TRACT 20.01; 3.65 ACRES"
drag, startPoint x: 1174, startPoint y: 569, endPoint x: 992, endPoint y: 534, distance: 185.3
click at [992, 534] on div "Property Owner CHUCKS RV RESORT MABANK LP Account no Payment History Search Too…" at bounding box center [862, 480] width 1338 height 301
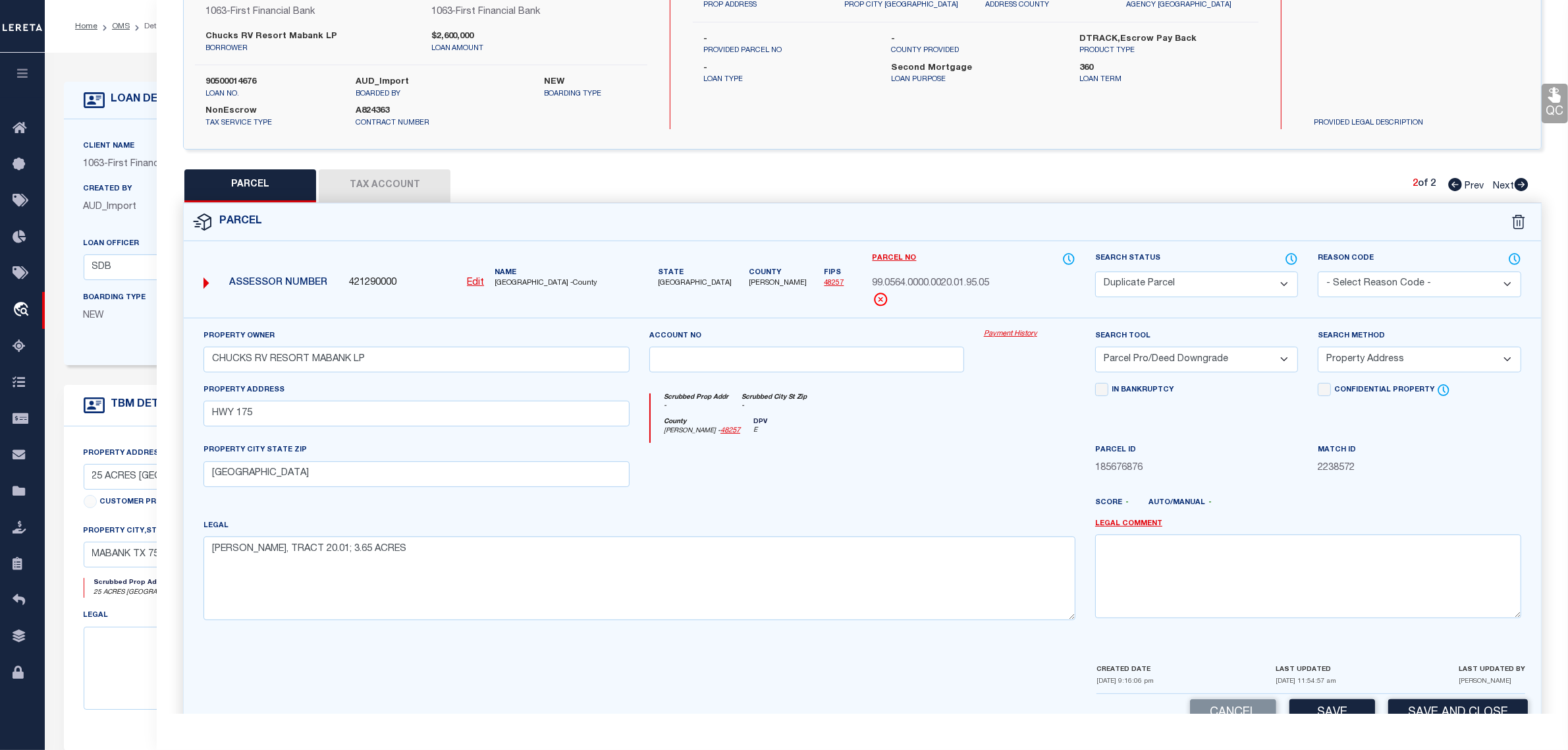
click at [1216, 290] on select "Automated Search Bad Parcel Complete Duplicate Parcel High Dollar Reporting In …" at bounding box center [1196, 284] width 203 height 26
click at [1095, 271] on select "Automated Search Bad Parcel Complete Duplicate Parcel High Dollar Reporting In …" at bounding box center [1196, 284] width 203 height 26
click at [1366, 709] on button "Save" at bounding box center [1332, 713] width 86 height 28
select select "AS"
select select
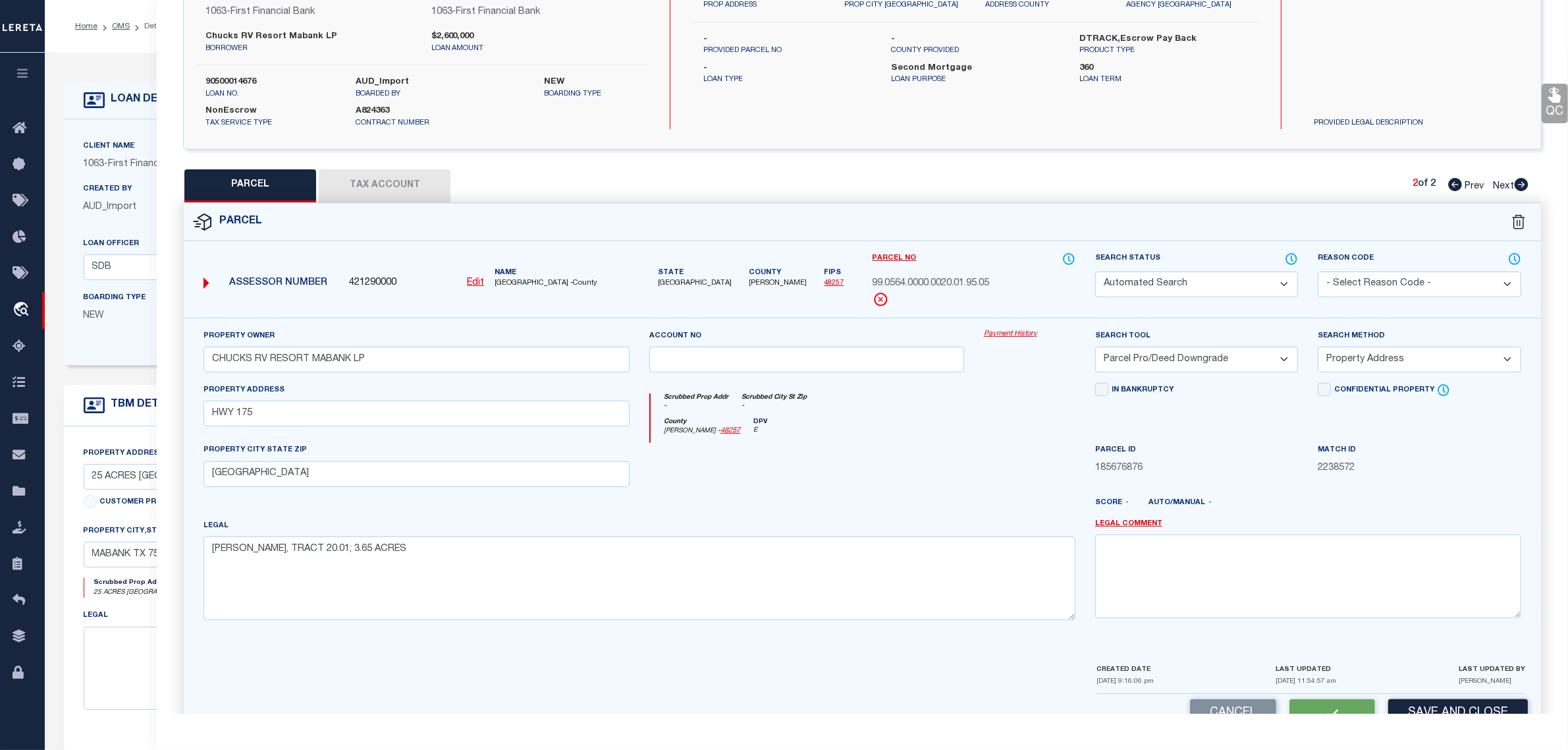
select select
checkbox input "false"
select select "PC"
type input "CHUCKS RV RESORT MABANK LP"
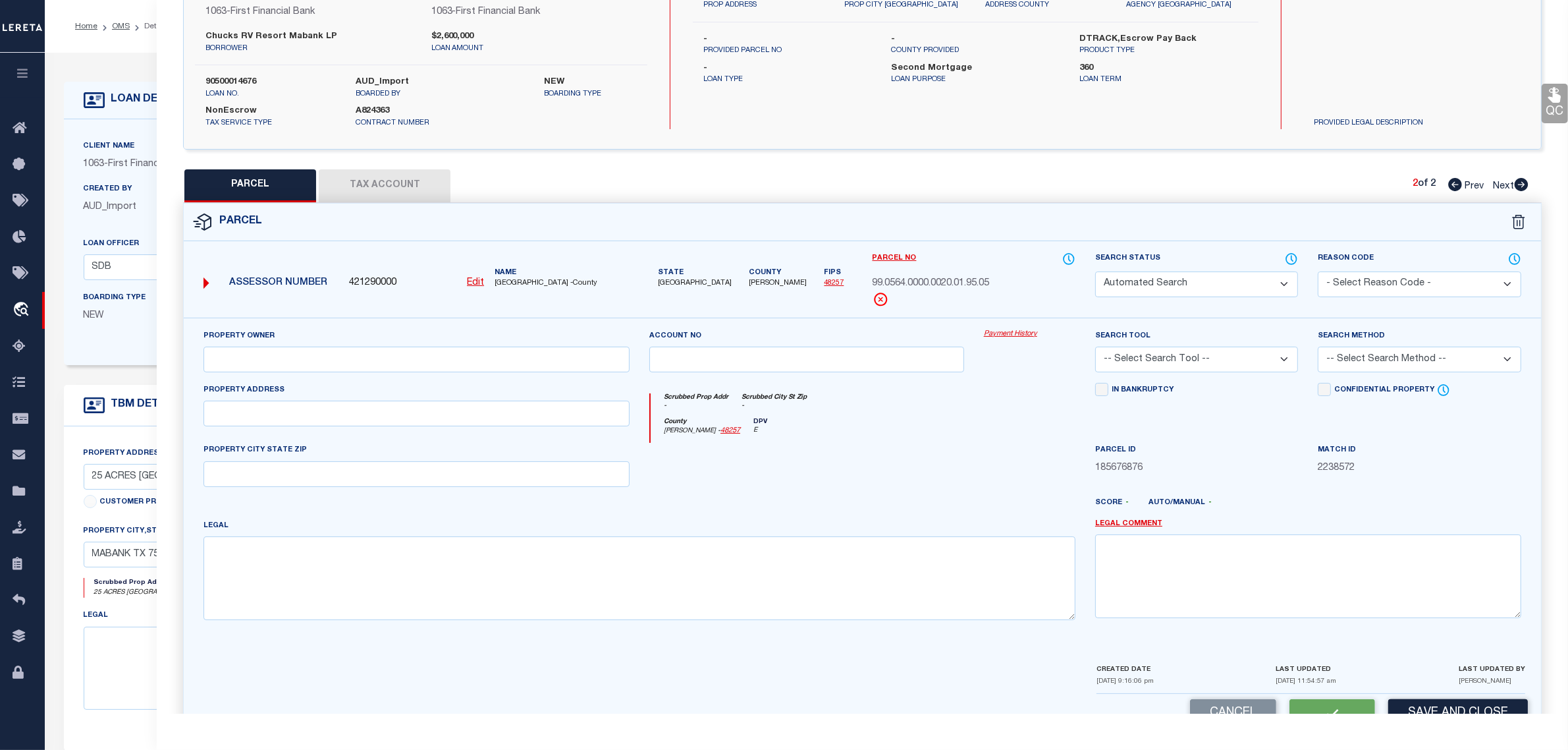
select select "PRO"
select select "ADD"
type input "HWY 175"
type input "[GEOGRAPHIC_DATA]"
type textarea "GEO T WALTERS, TRACT 20.01; 3.65 ACRES"
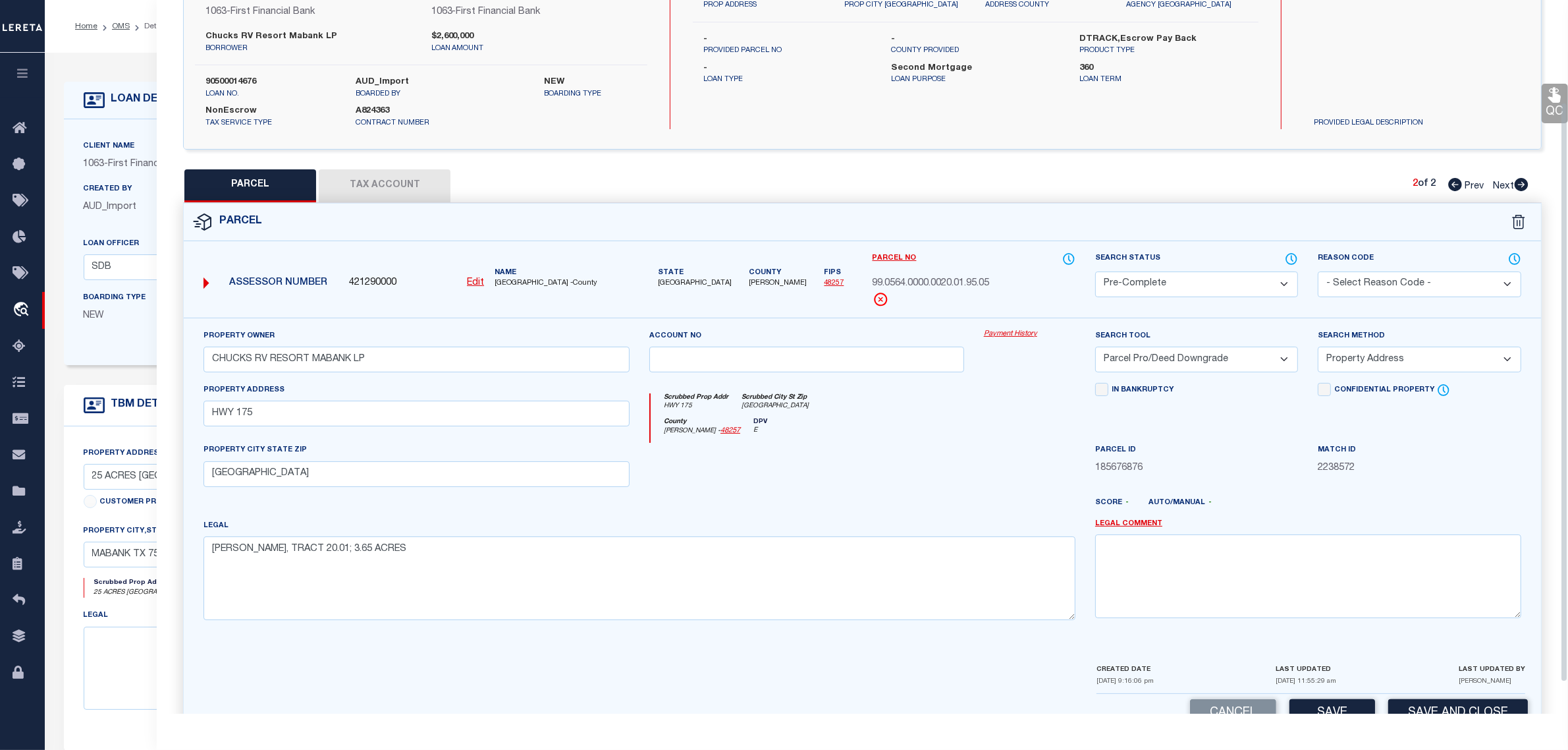
click at [106, 330] on div "Boarding Type NEW" at bounding box center [142, 312] width 137 height 43
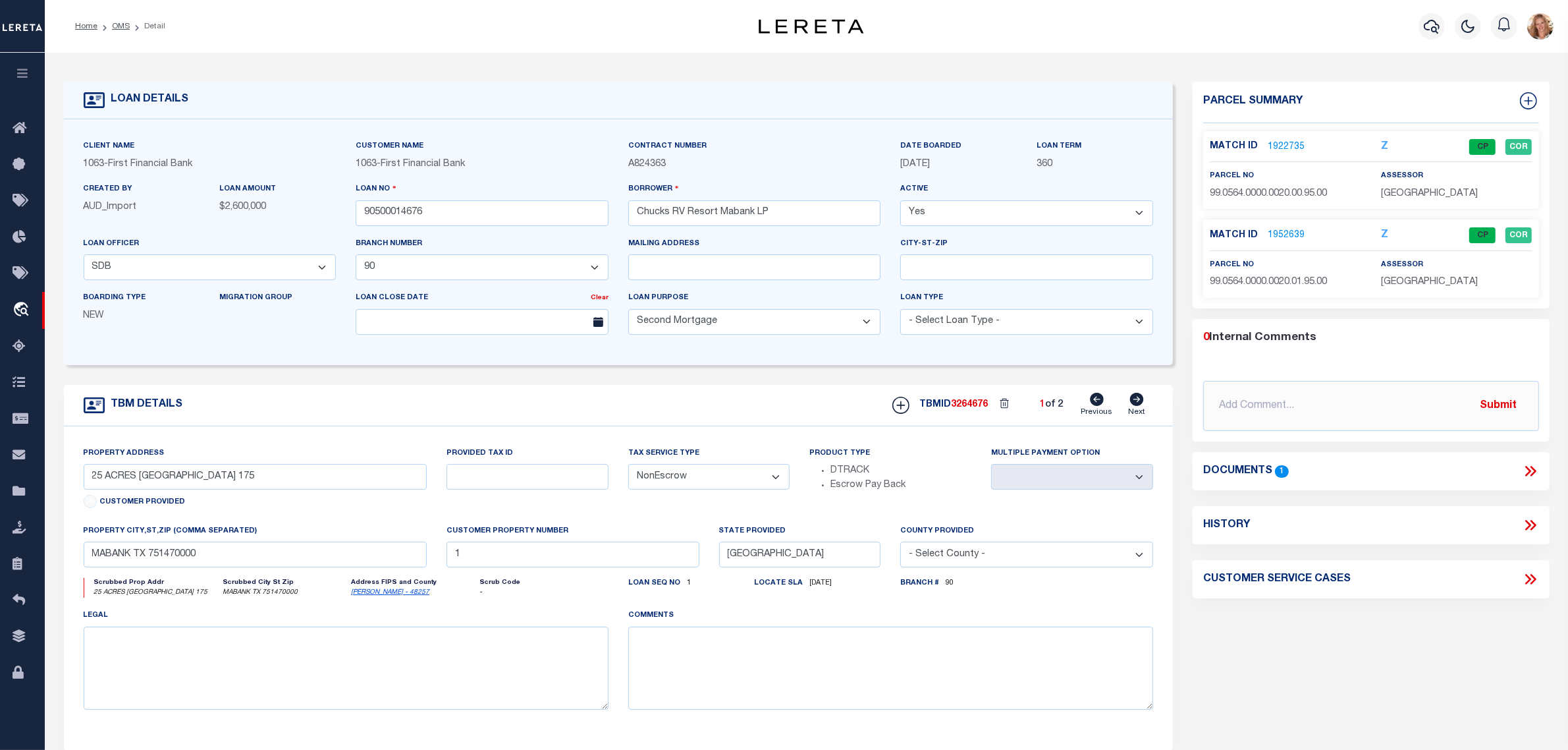
click at [1140, 403] on icon at bounding box center [1137, 400] width 15 height 13
type input "19183 E US HIGHWAY 175"
select select
type input "4"
click at [1281, 145] on link "2235570" at bounding box center [1287, 147] width 37 height 14
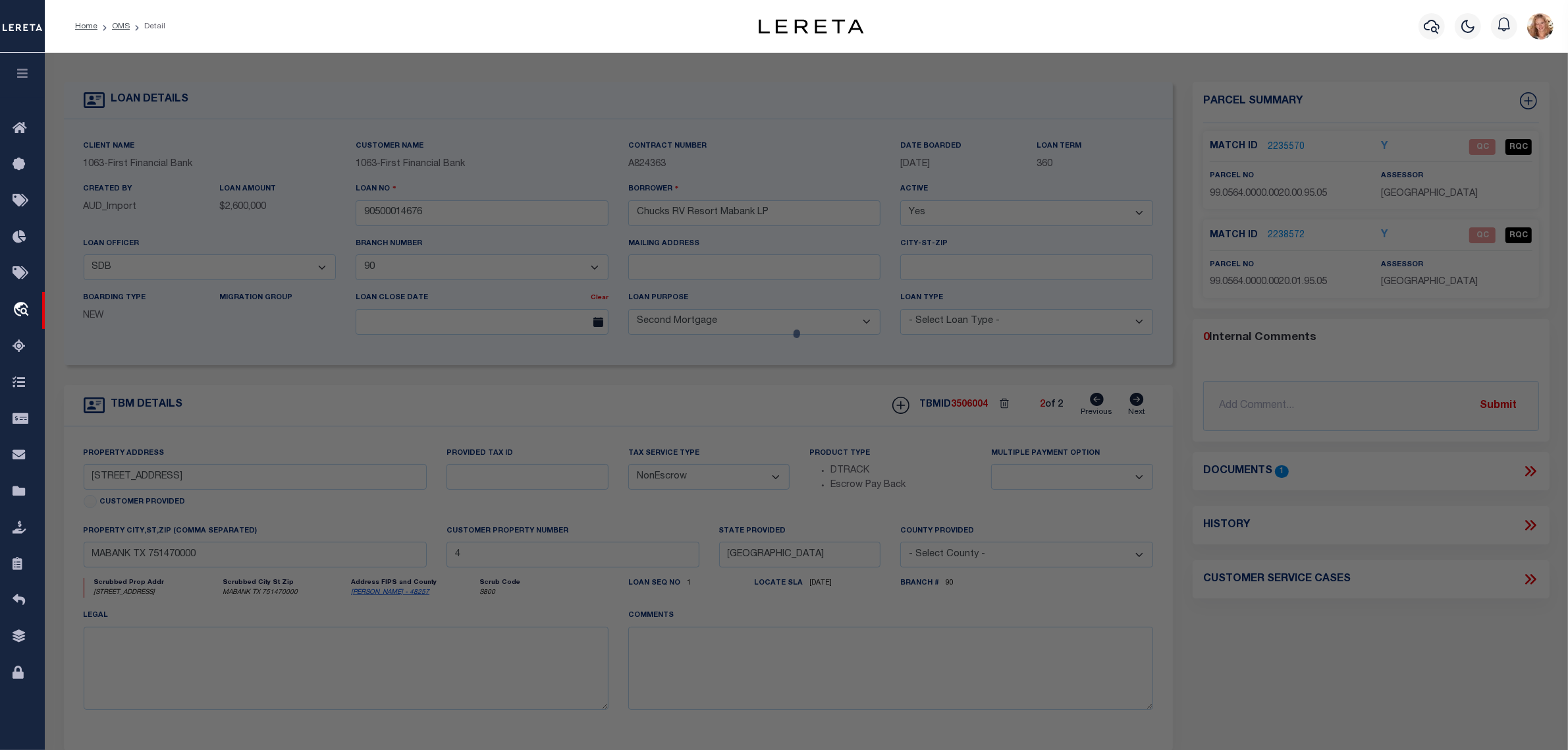
select select "AS"
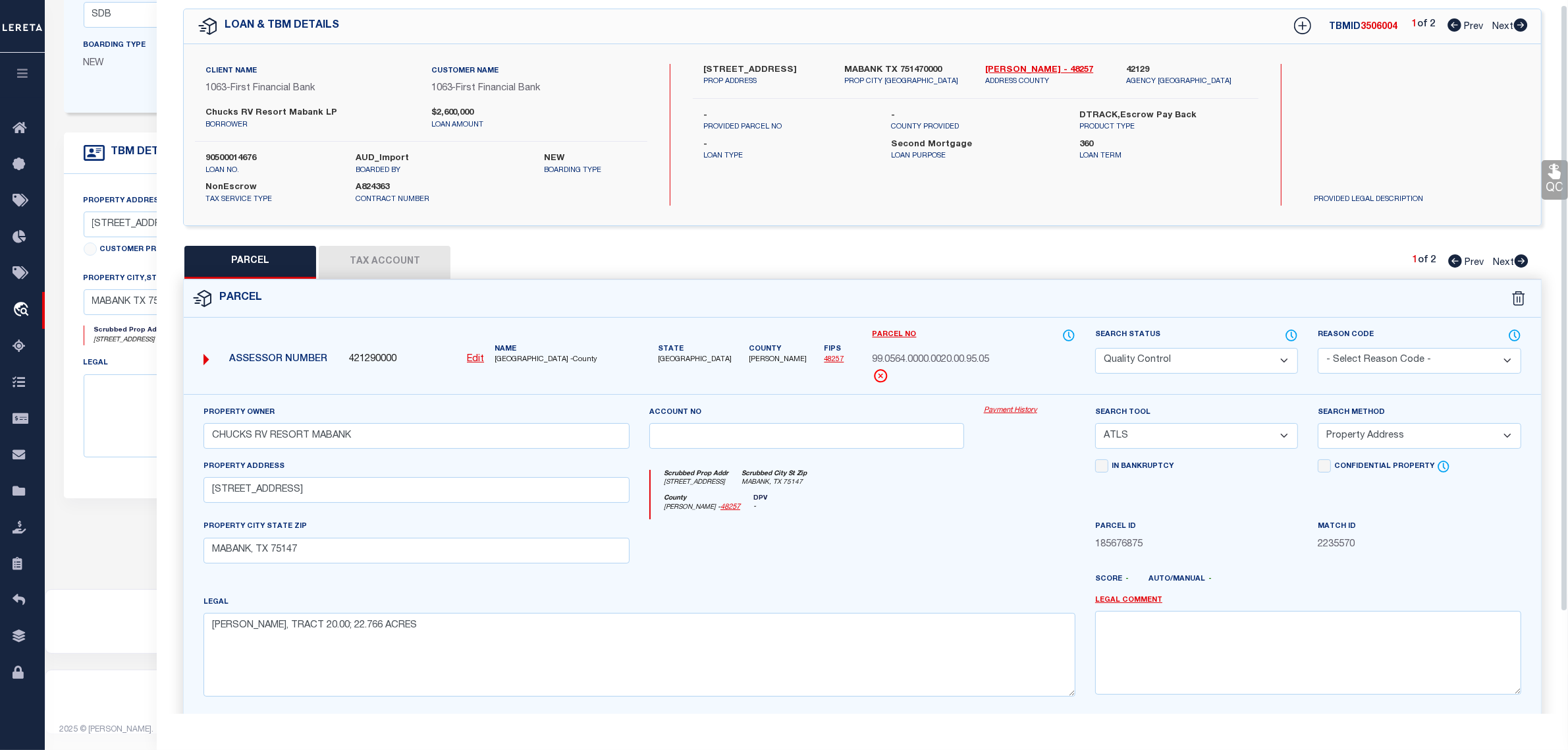
scroll to position [0, 0]
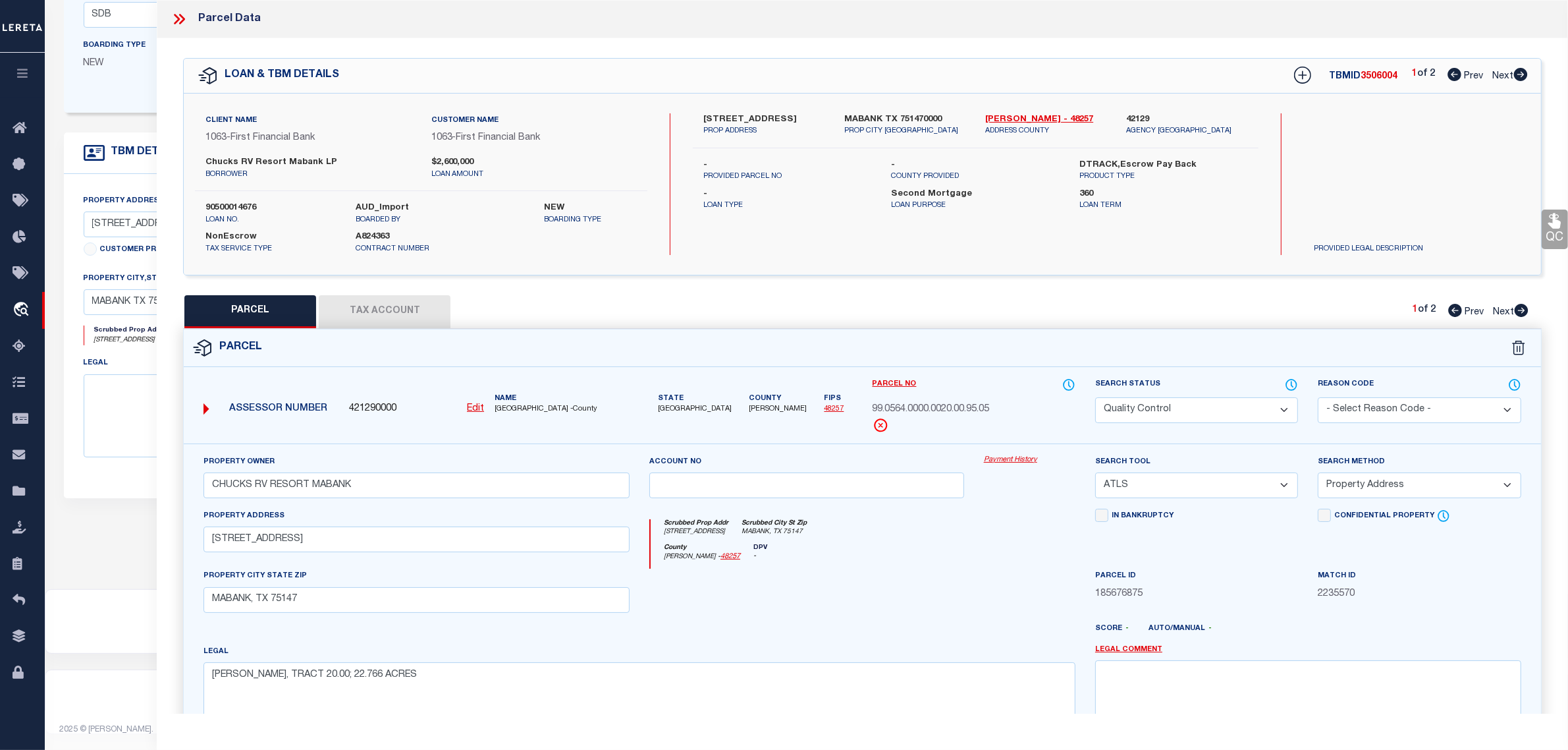
click at [143, 536] on div "TBM DETAILS" at bounding box center [619, 341] width 1110 height 417
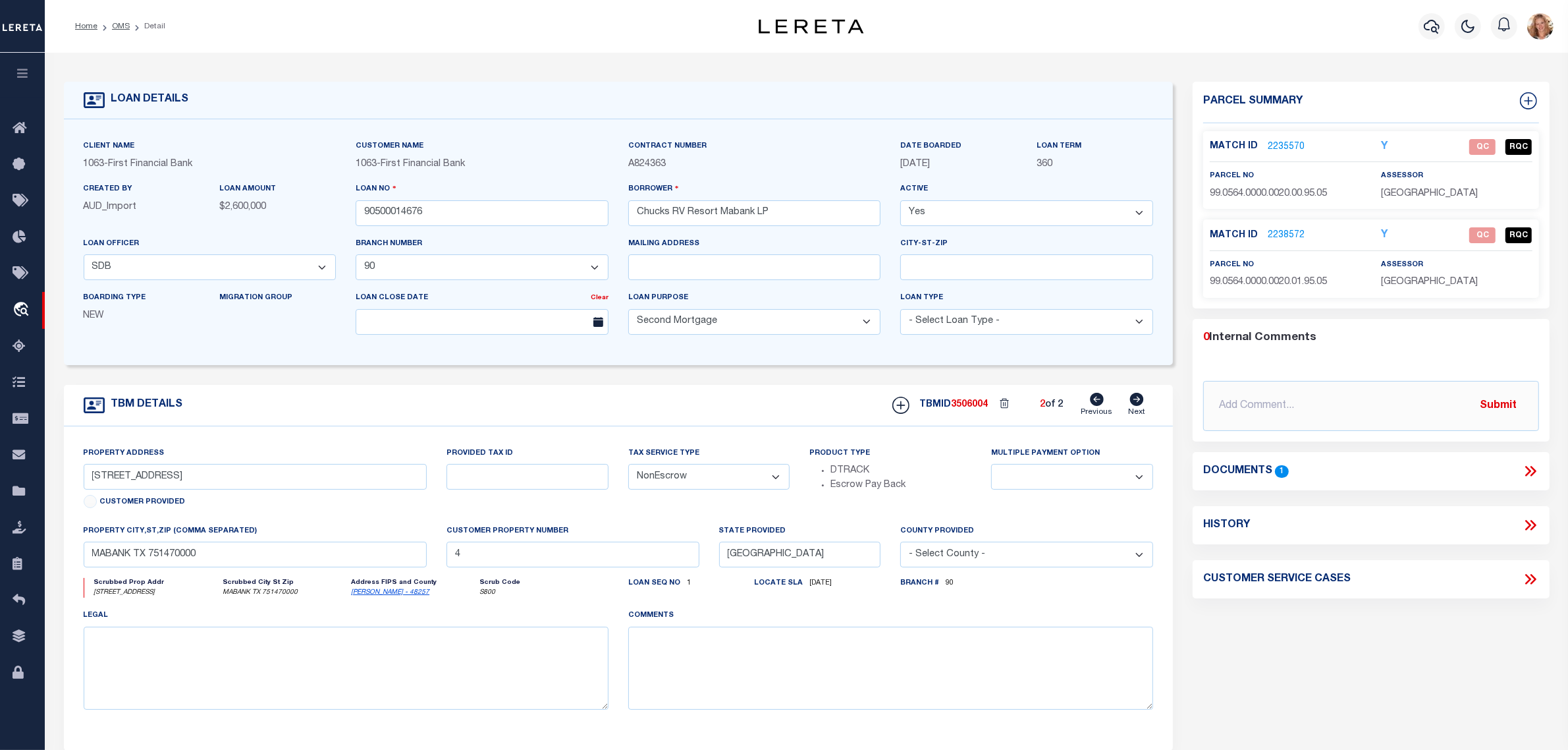
click at [1105, 404] on link "Previous" at bounding box center [1097, 406] width 32 height 25
click at [1141, 410] on link "Next" at bounding box center [1137, 406] width 17 height 25
click at [1282, 140] on link "1922735" at bounding box center [1287, 147] width 37 height 14
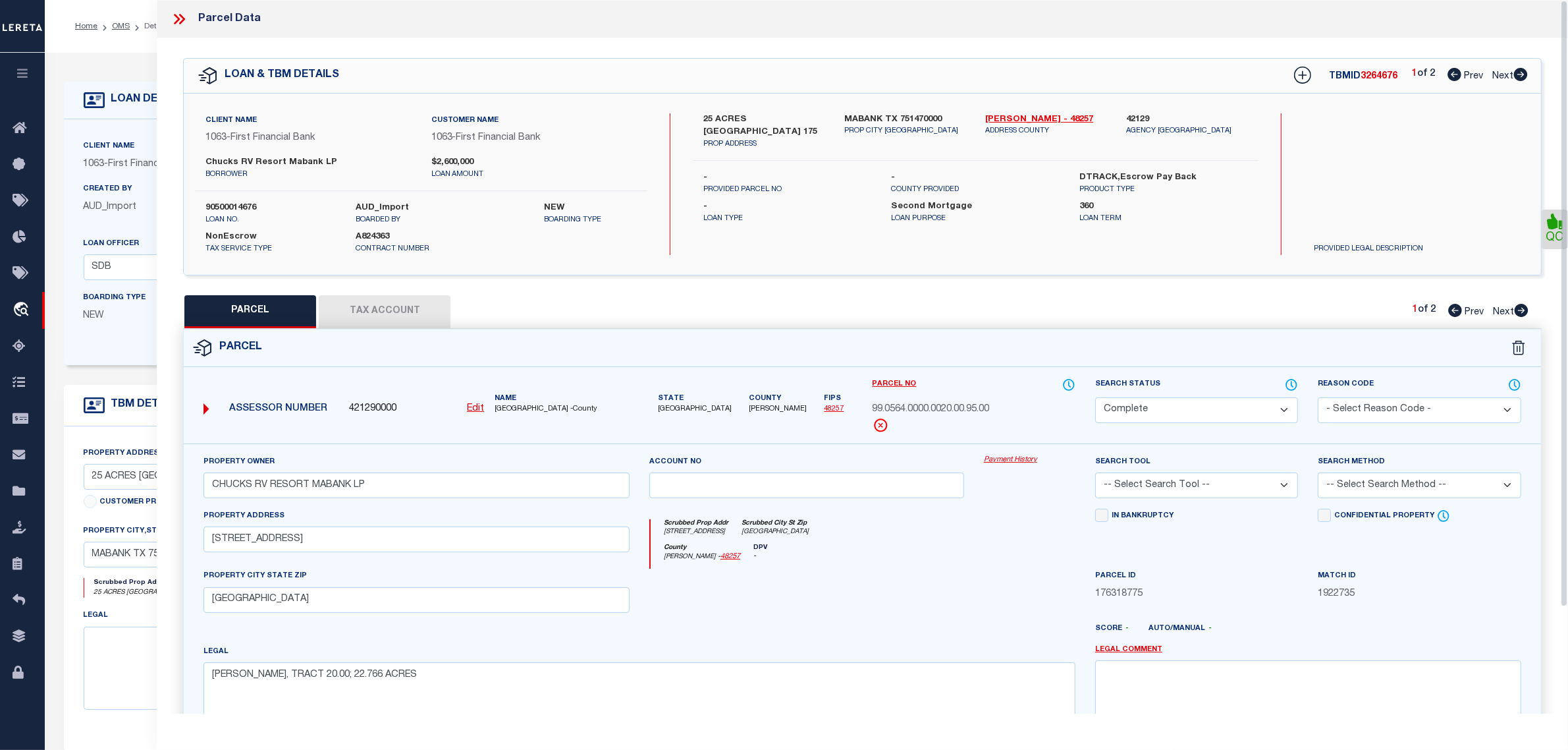
click at [1282, 412] on select "Automated Search Bad Parcel Complete Duplicate Parcel High Dollar Reporting In …" at bounding box center [1196, 410] width 203 height 26
click at [1095, 398] on select "Automated Search Bad Parcel Complete Duplicate Parcel High Dollar Reporting In …" at bounding box center [1196, 410] width 203 height 26
click at [1390, 403] on select "- Select Reason Code - 099 - Other (Provide additional detail) ACT - Agency Cha…" at bounding box center [1420, 410] width 203 height 26
click at [1318, 398] on select "- Select Reason Code - 099 - Other (Provide additional detail) ACT - Agency Cha…" at bounding box center [1420, 410] width 203 height 26
click at [1373, 679] on textarea at bounding box center [1308, 702] width 426 height 83
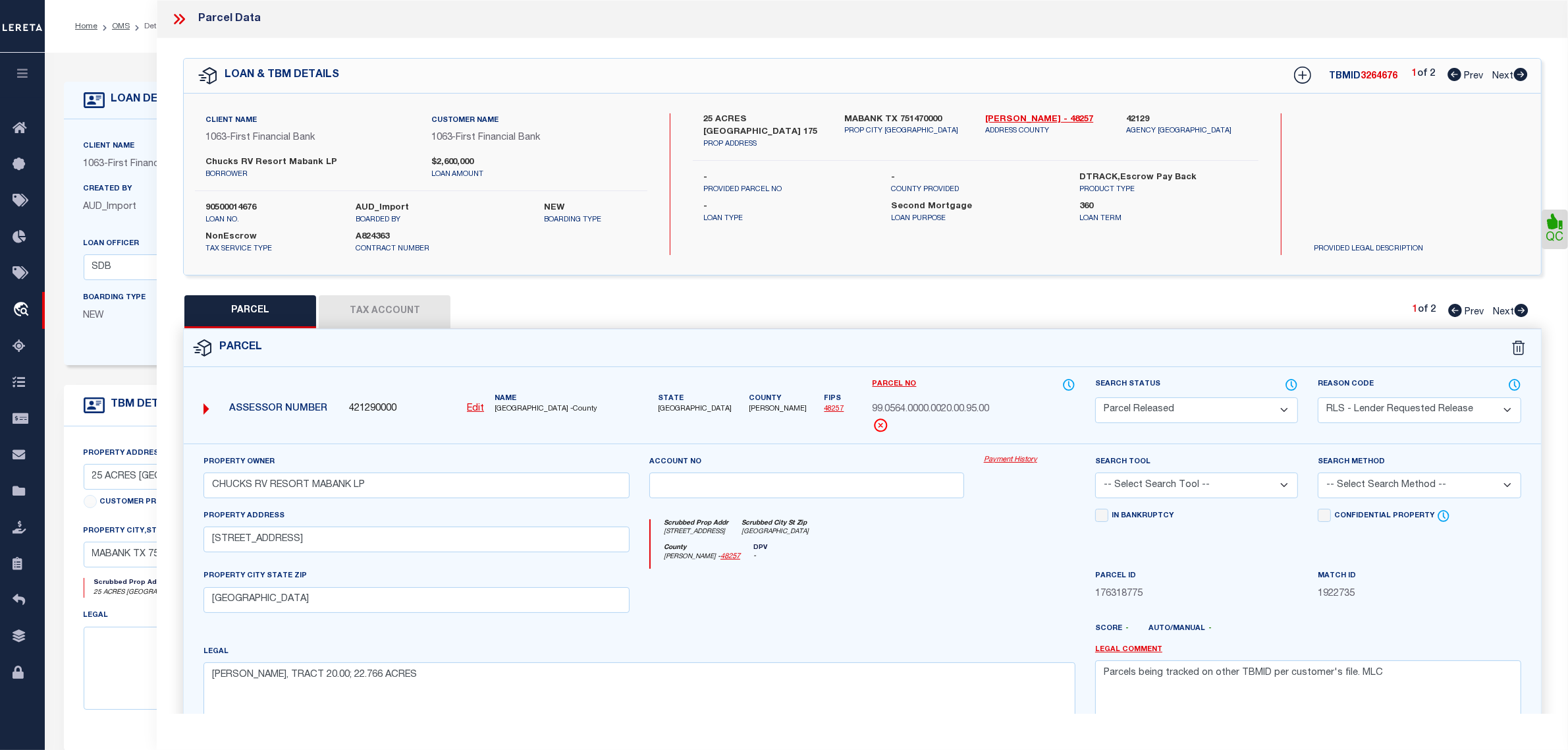
click at [1219, 600] on span "176318775" at bounding box center [1196, 595] width 203 height 15
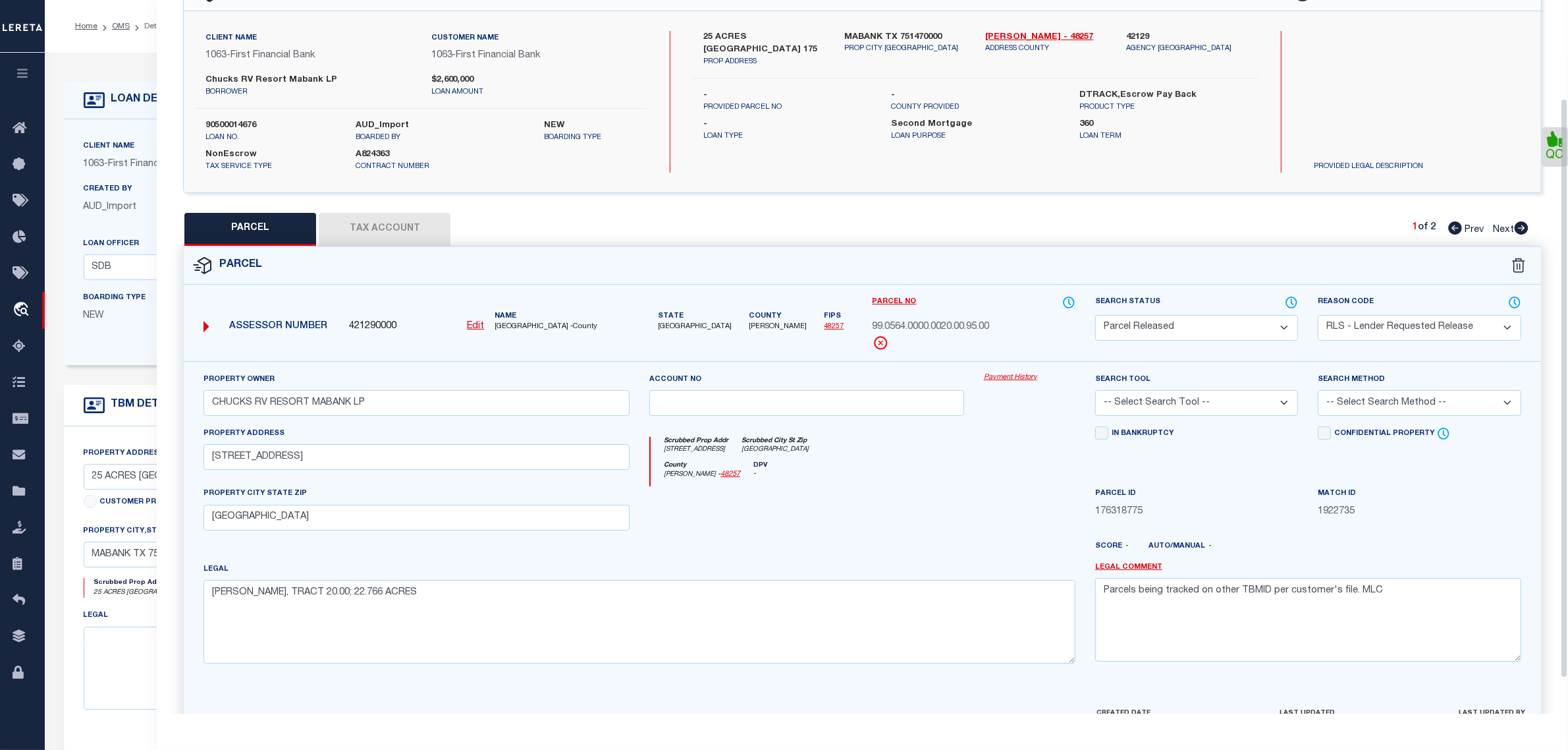
scroll to position [165, 0]
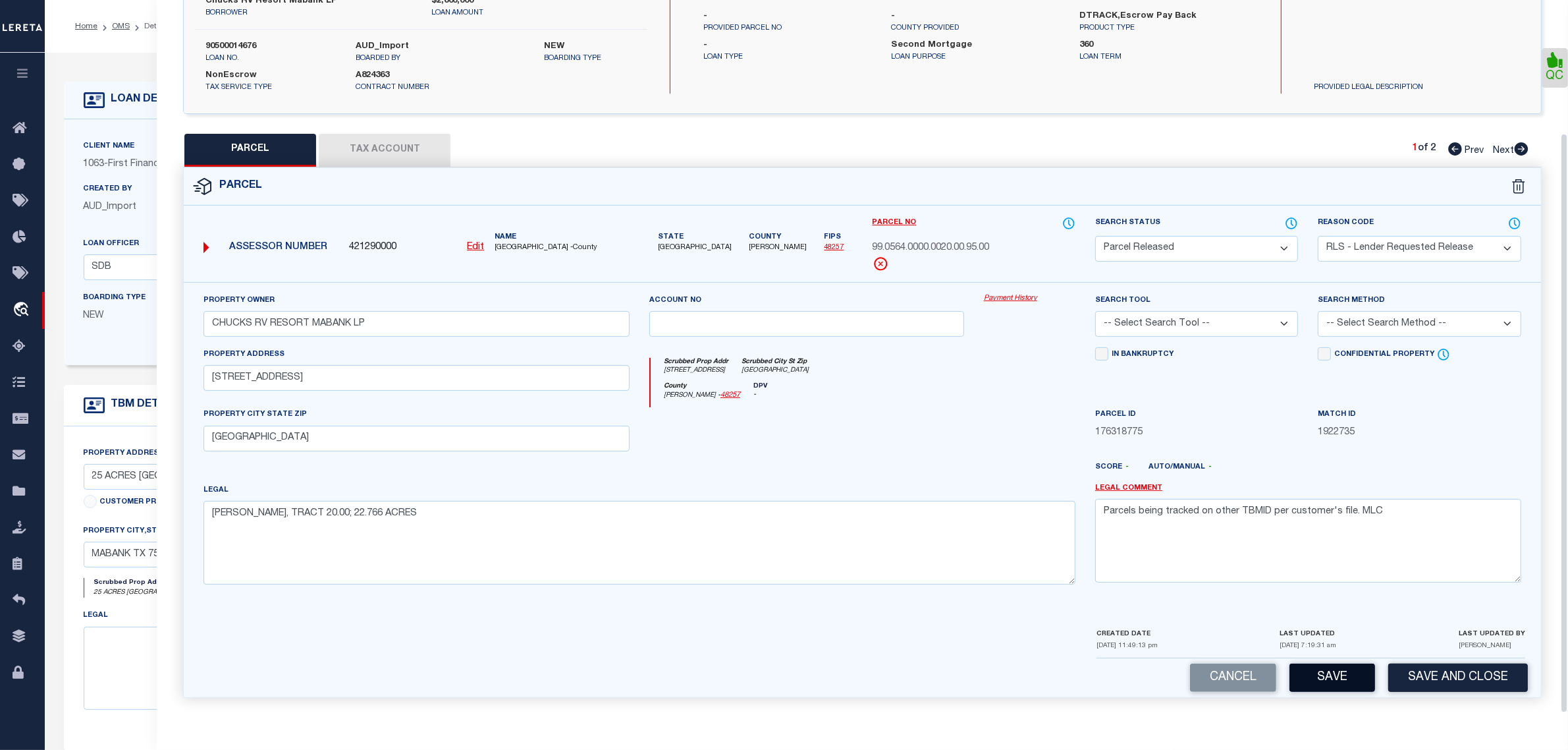
click at [1351, 684] on button "Save" at bounding box center [1332, 678] width 86 height 28
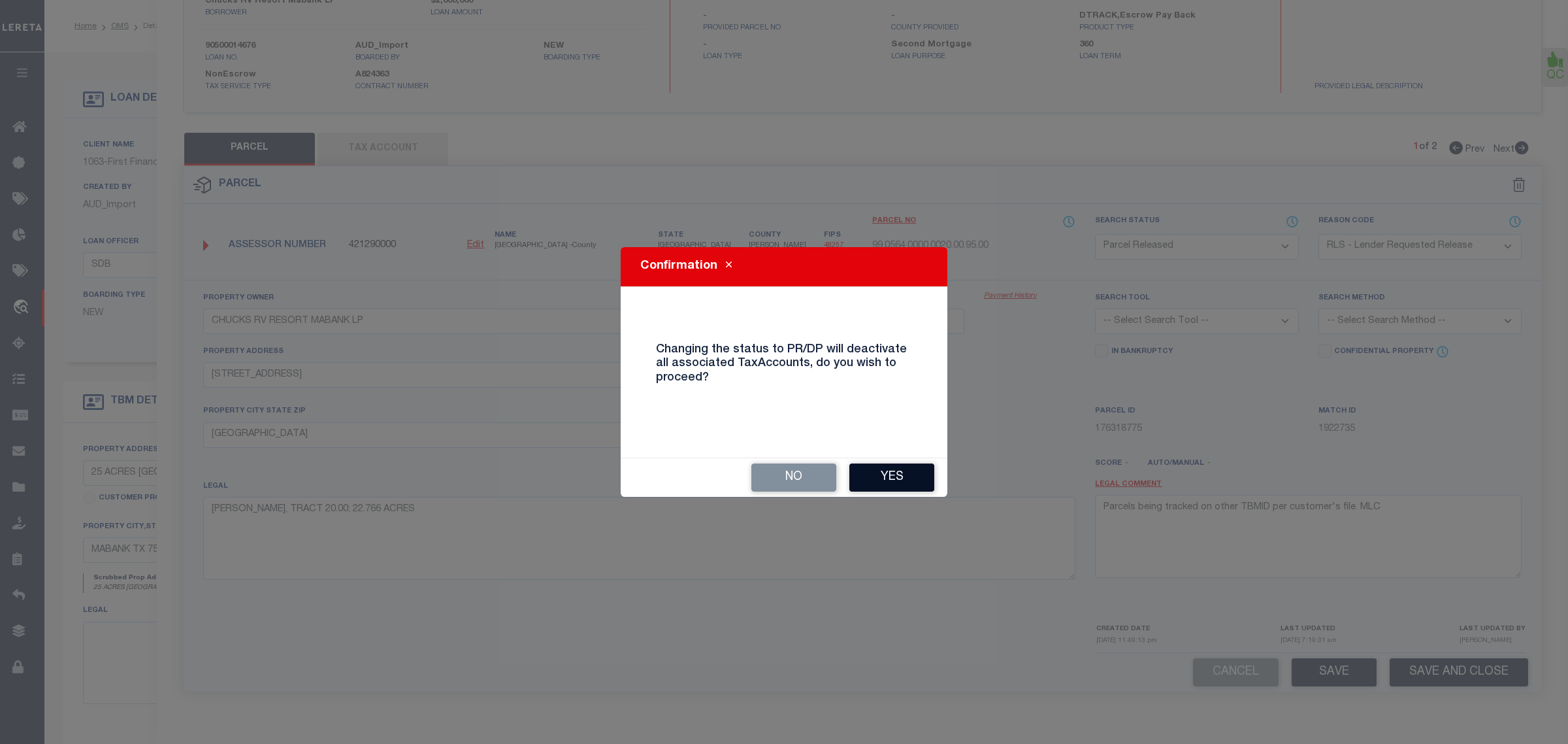
click at [903, 472] on button "Yes" at bounding box center [892, 477] width 85 height 28
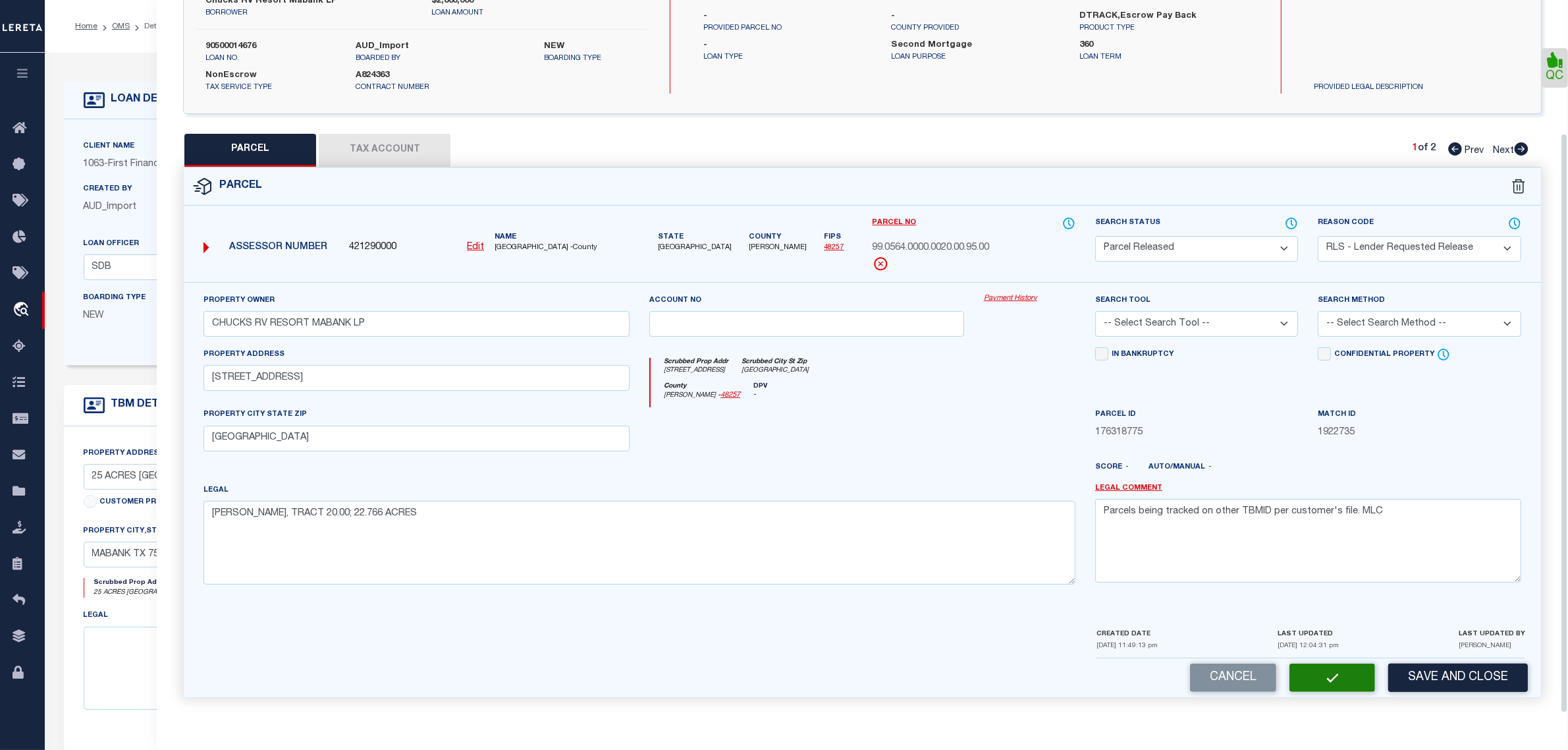
click at [1493, 146] on span "Next" at bounding box center [1504, 151] width 21 height 9
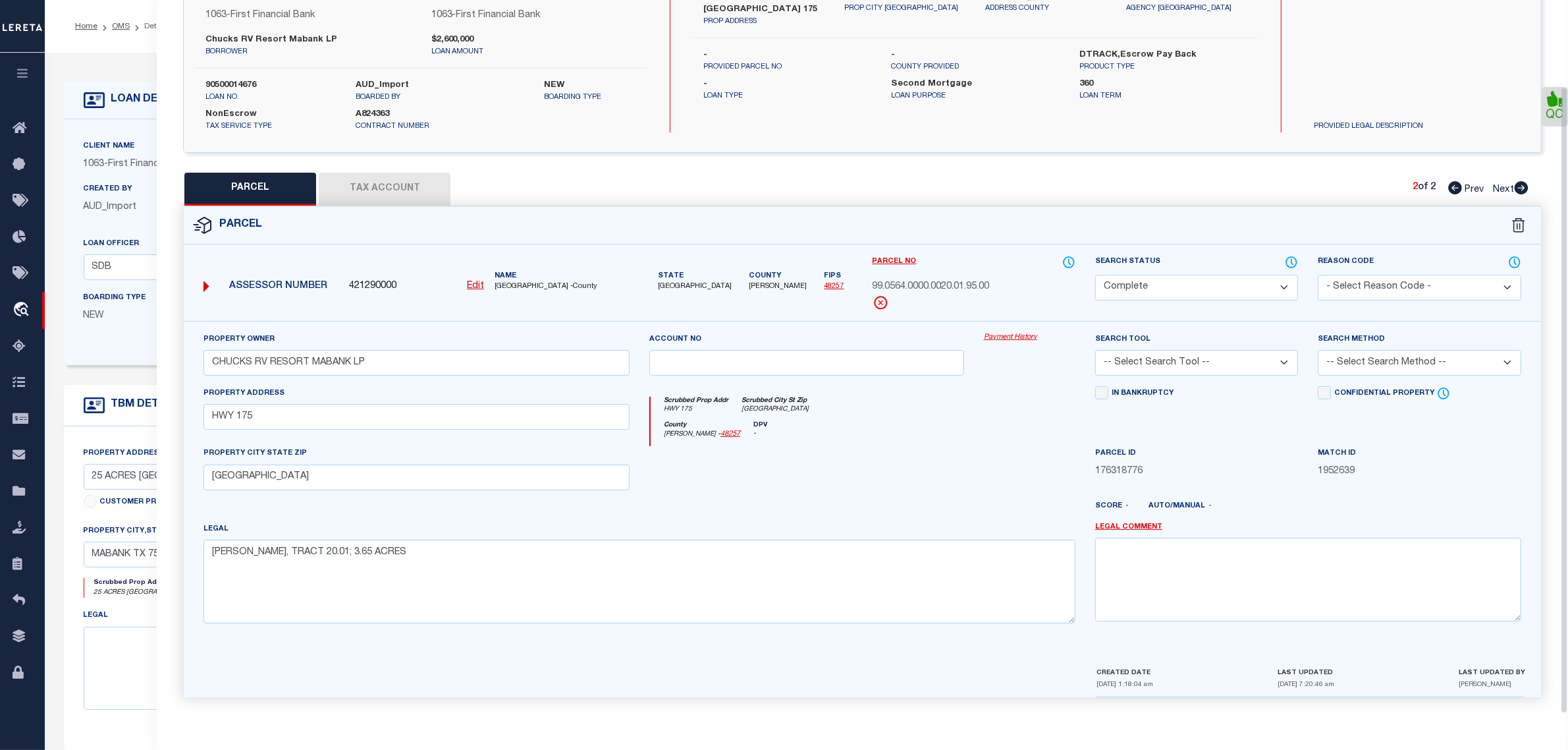
scroll to position [126, 0]
click at [1260, 284] on select "Automated Search Bad Parcel Complete Duplicate Parcel High Dollar Reporting In …" at bounding box center [1196, 287] width 203 height 26
click at [1095, 275] on select "Automated Search Bad Parcel Complete Duplicate Parcel High Dollar Reporting In …" at bounding box center [1196, 287] width 203 height 26
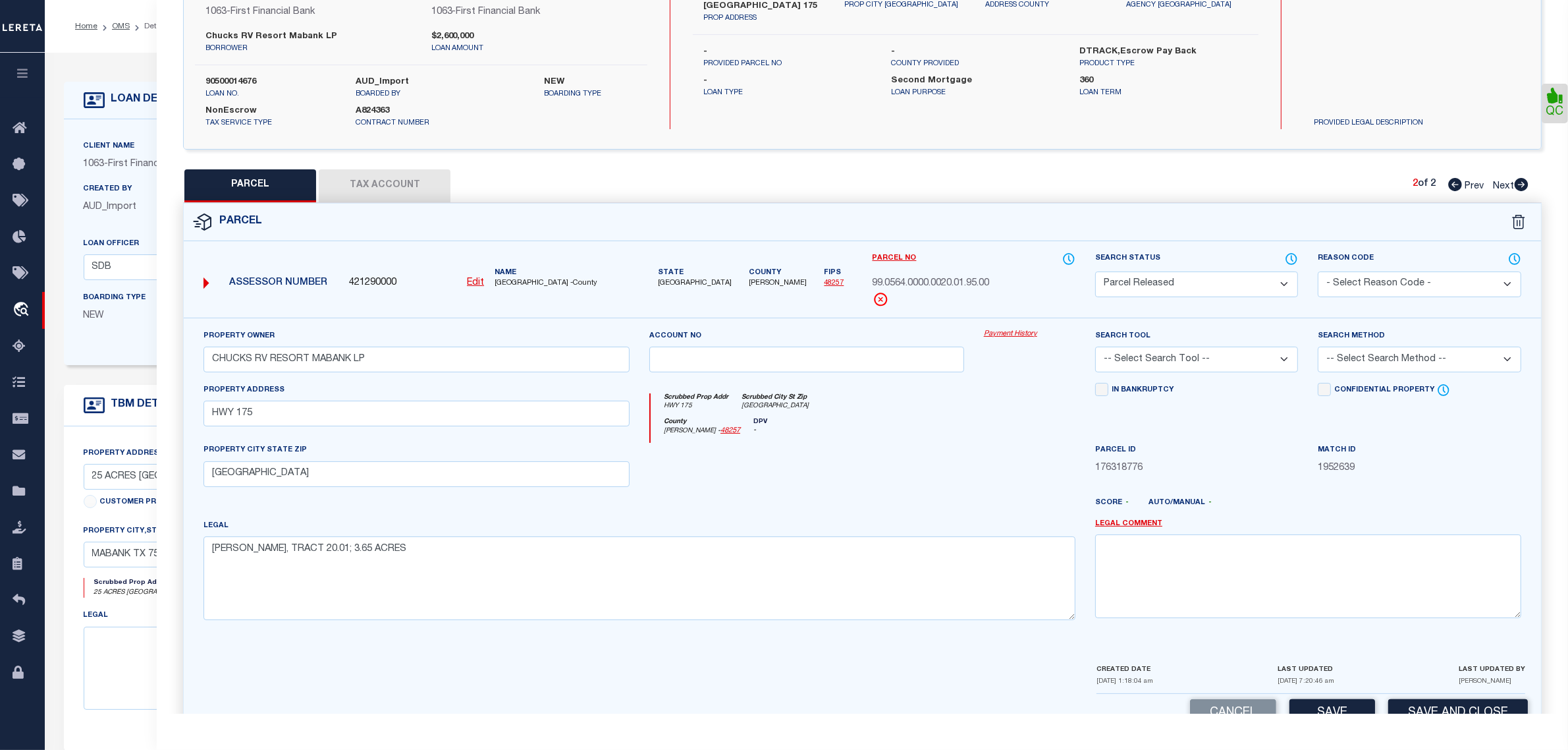
click at [1469, 276] on select "- Select Reason Code - 099 - Other (Provide additional detail) ACT - Agency Cha…" at bounding box center [1420, 284] width 203 height 26
click at [1318, 271] on select "- Select Reason Code - 099 - Other (Provide additional detail) ACT - Agency Cha…" at bounding box center [1420, 284] width 203 height 26
click at [1418, 557] on textarea at bounding box center [1308, 576] width 426 height 83
paste textarea "Parcels being tracked on other TBMID per customer's file. MLC"
click at [1358, 709] on button "Save" at bounding box center [1332, 713] width 86 height 28
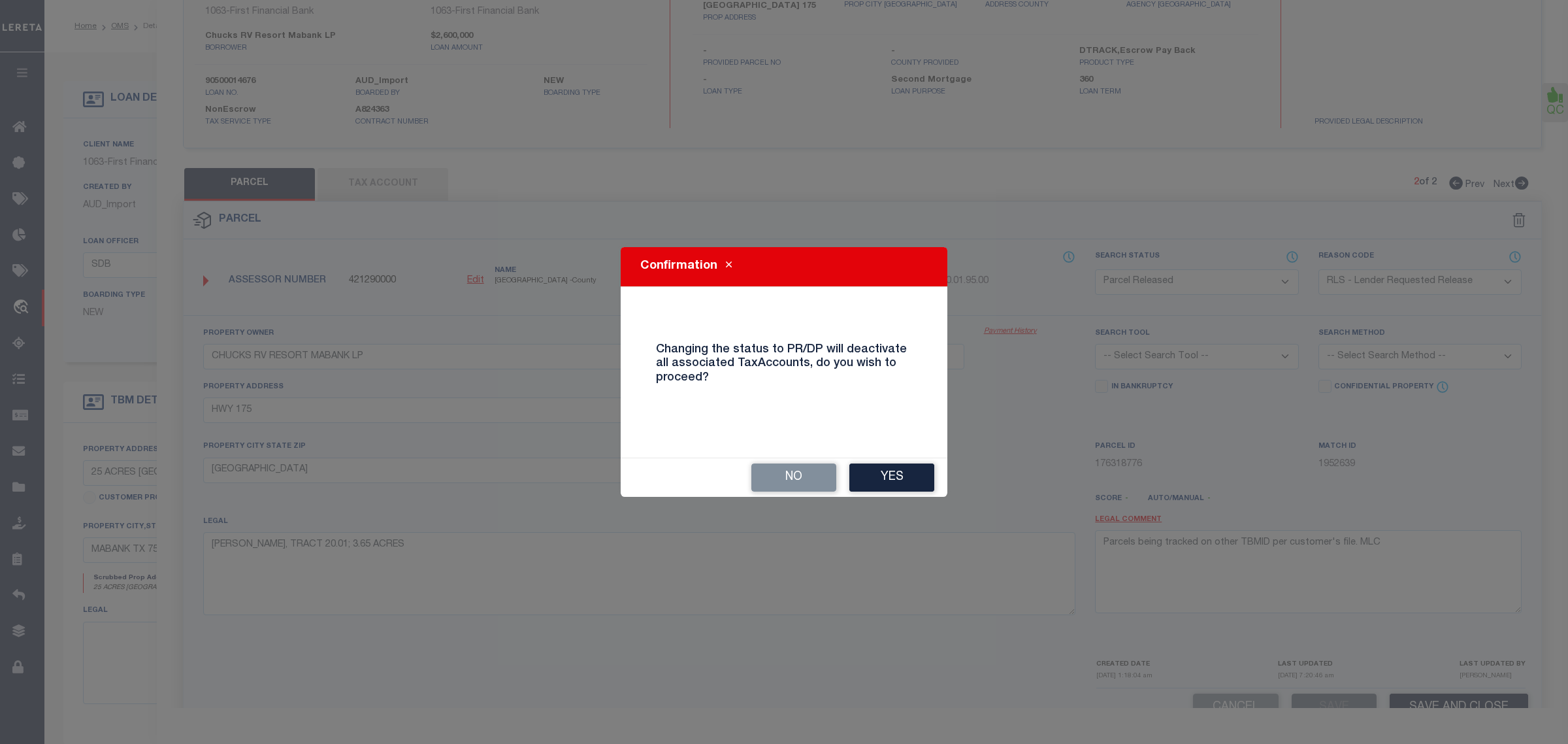
click at [884, 463] on div "No Yes" at bounding box center [784, 477] width 327 height 39
click at [886, 478] on button "Yes" at bounding box center [892, 477] width 85 height 28
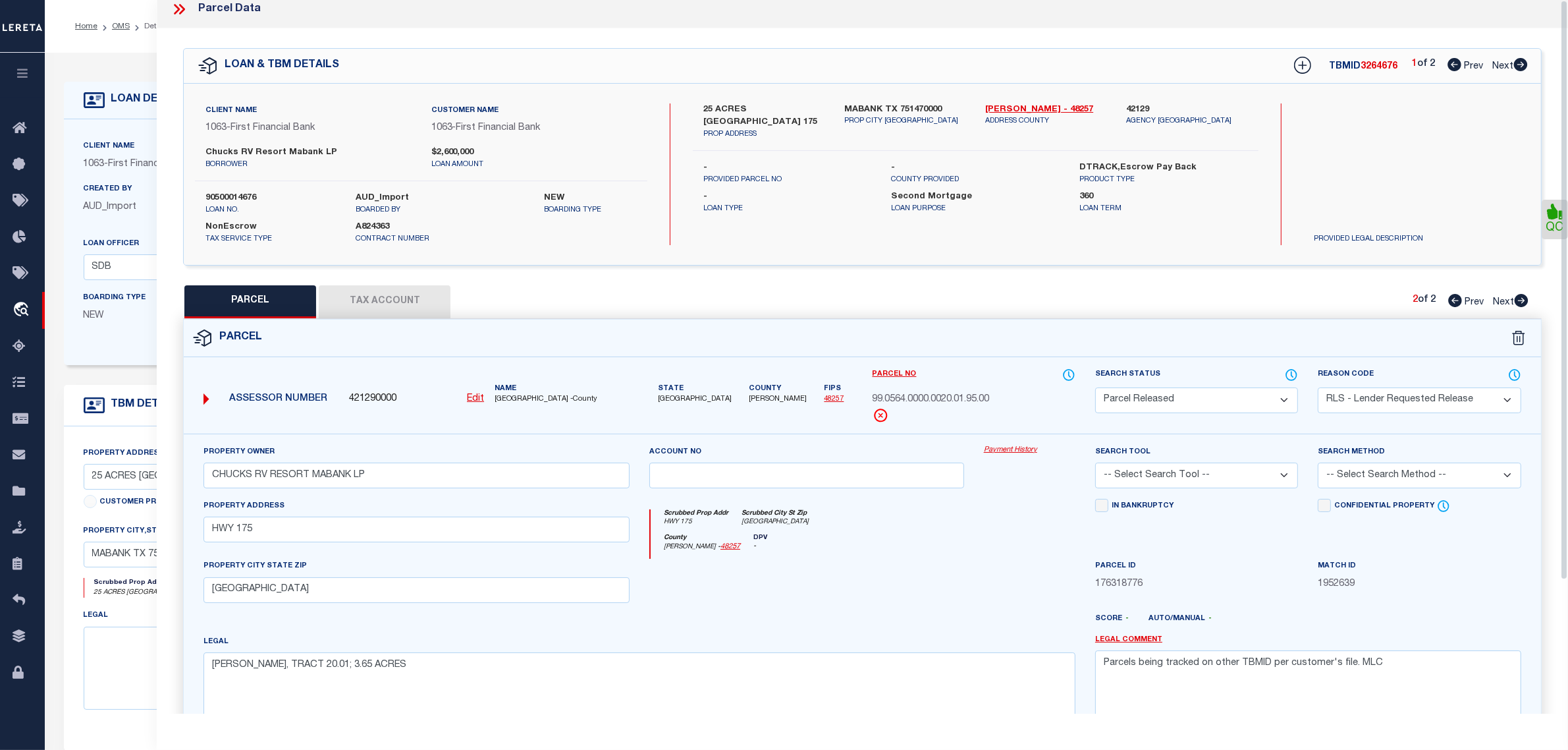
scroll to position [0, 0]
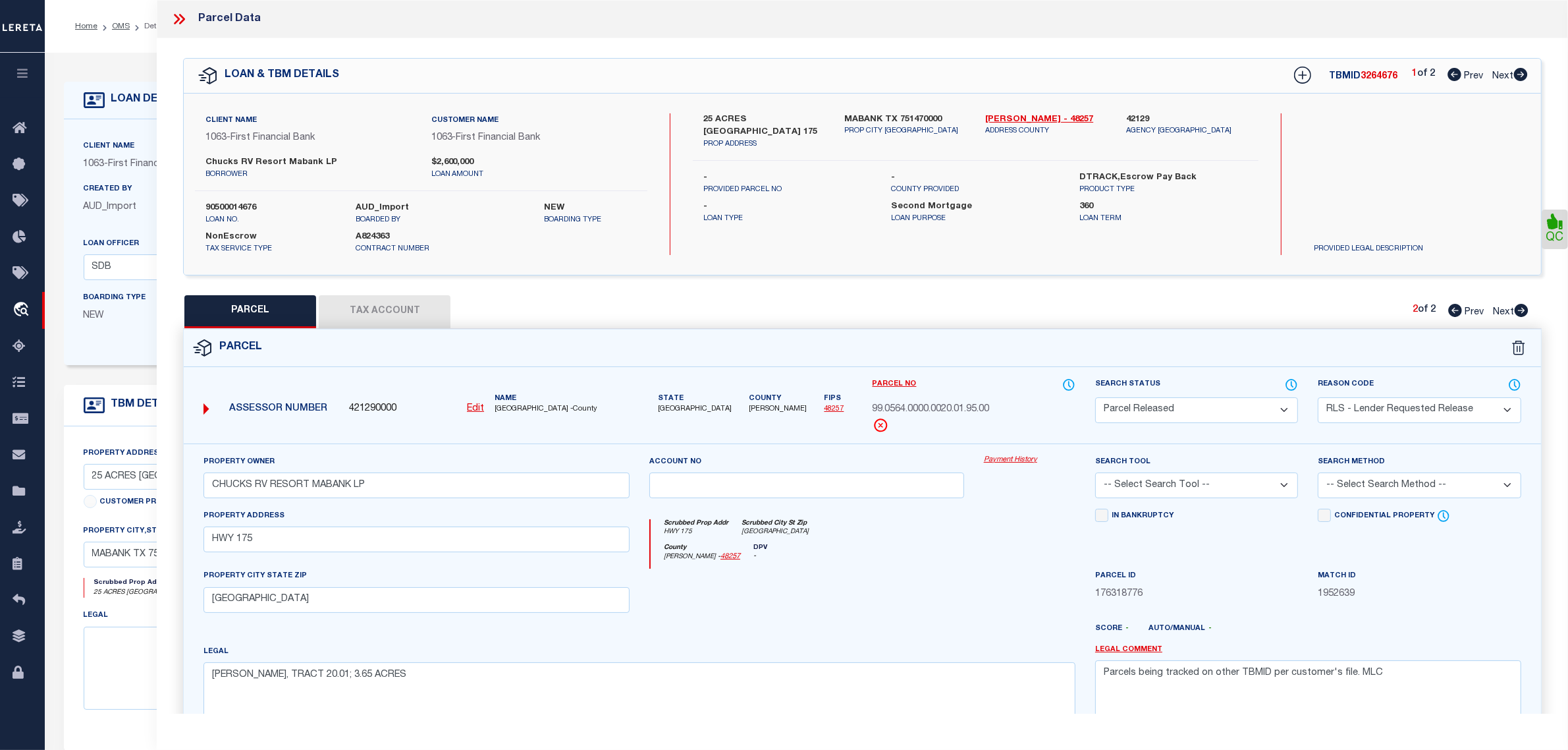
click at [1507, 78] on span "Next" at bounding box center [1503, 76] width 21 height 9
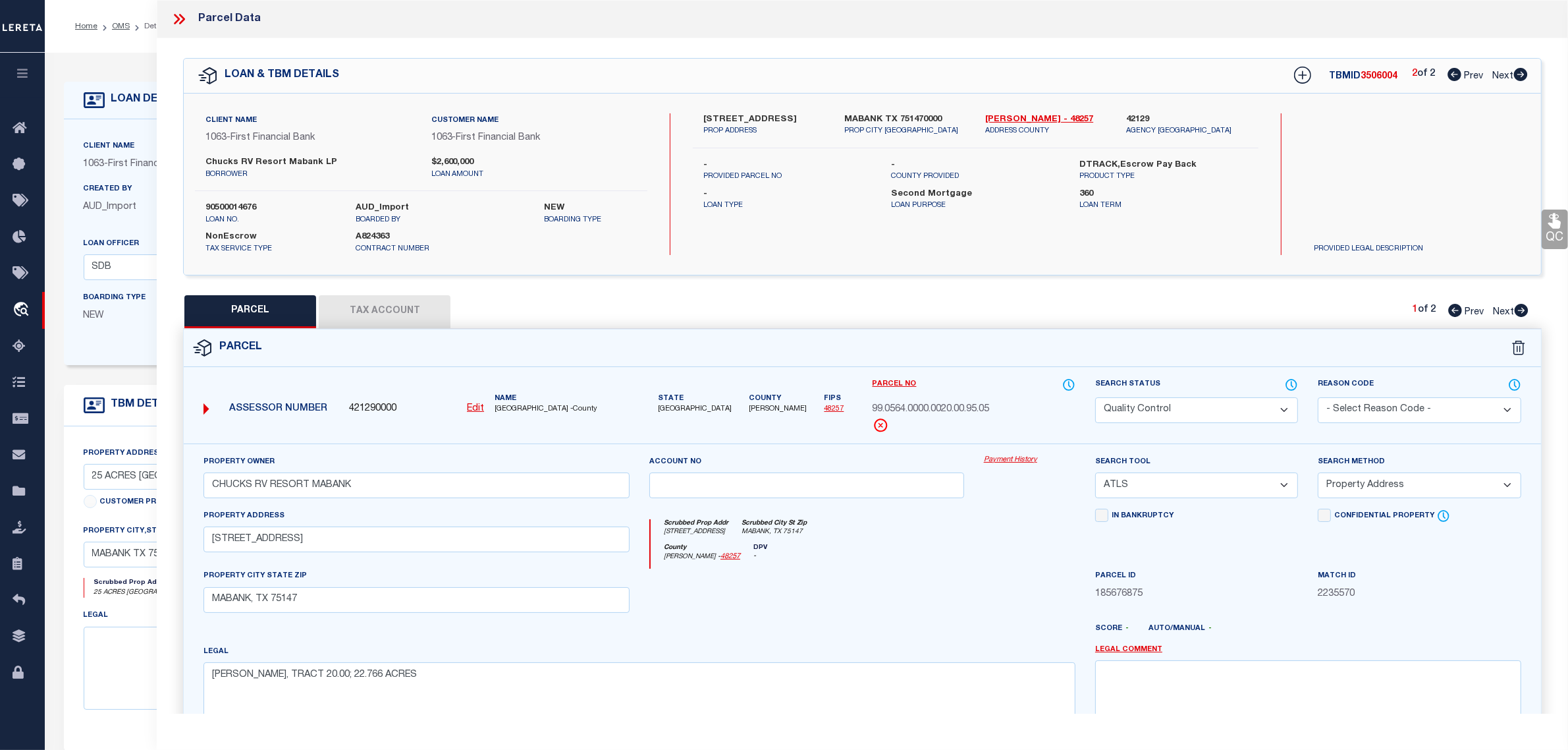
click at [1179, 412] on select "Automated Search Bad Parcel Complete Duplicate Parcel High Dollar Reporting In …" at bounding box center [1196, 410] width 203 height 26
click at [1095, 398] on select "Automated Search Bad Parcel Complete Duplicate Parcel High Dollar Reporting In …" at bounding box center [1196, 410] width 203 height 26
click at [1224, 344] on div "Parcel" at bounding box center [863, 348] width 1358 height 38
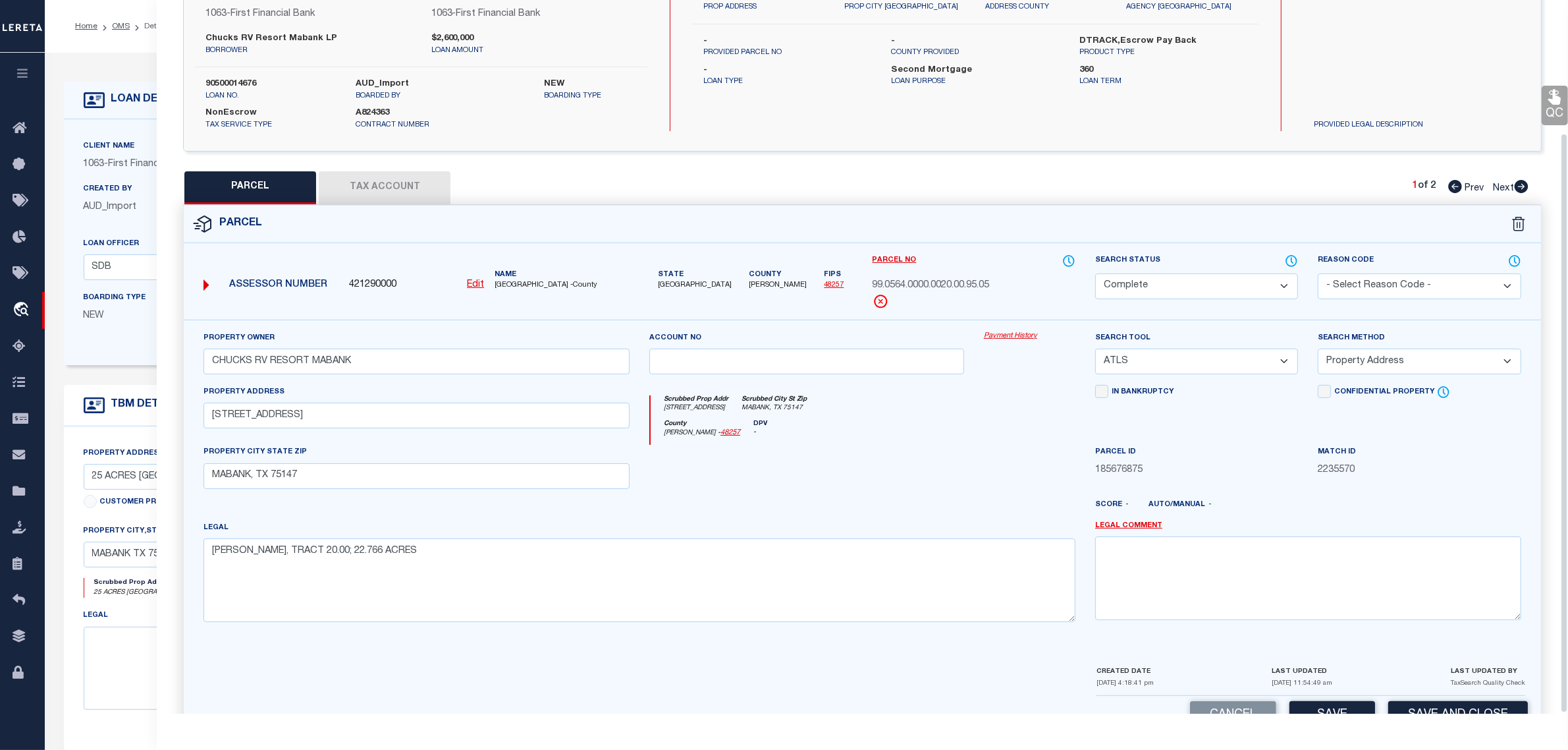
scroll to position [165, 0]
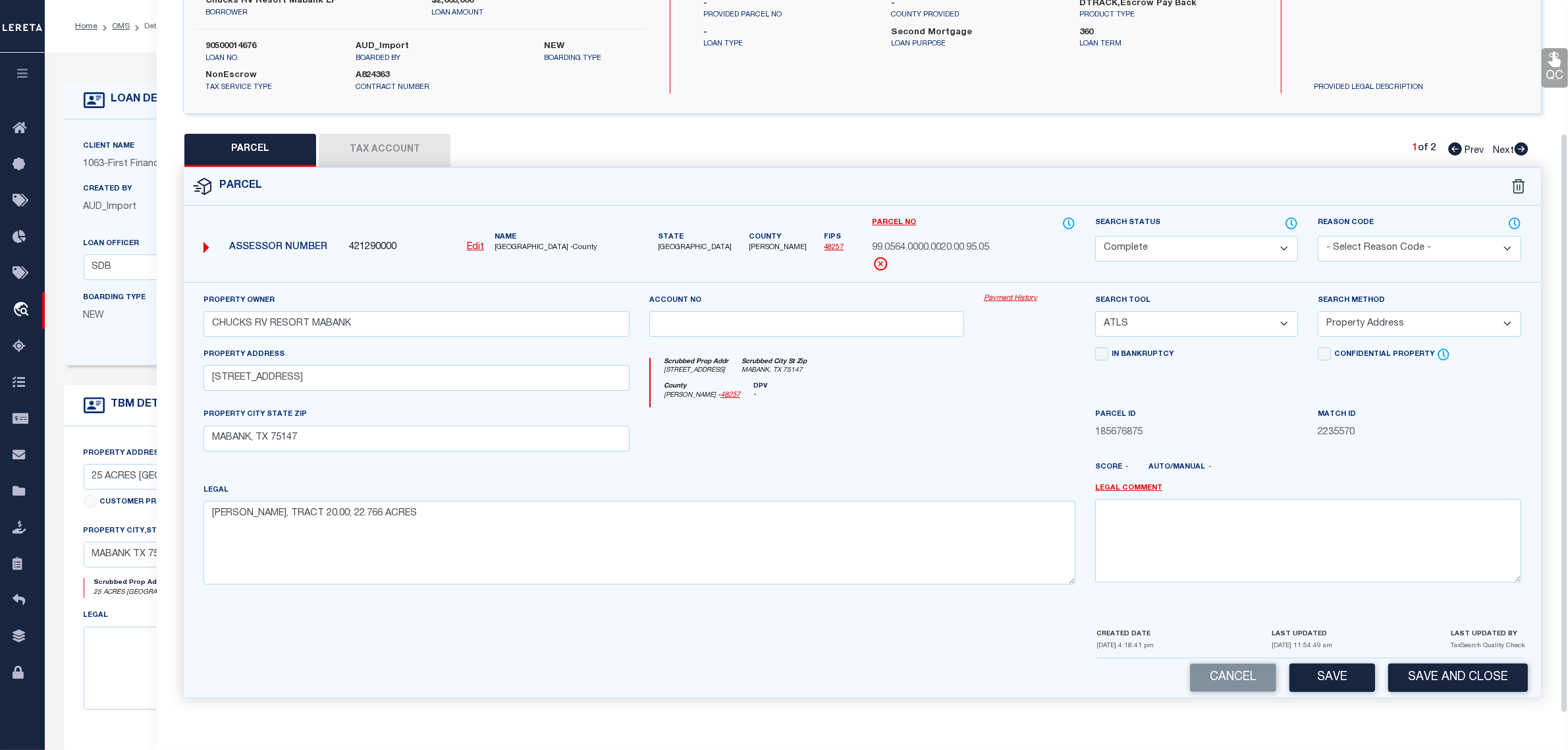
click at [1321, 670] on button "Save" at bounding box center [1332, 678] width 86 height 28
click at [1504, 146] on span "Next" at bounding box center [1504, 151] width 21 height 9
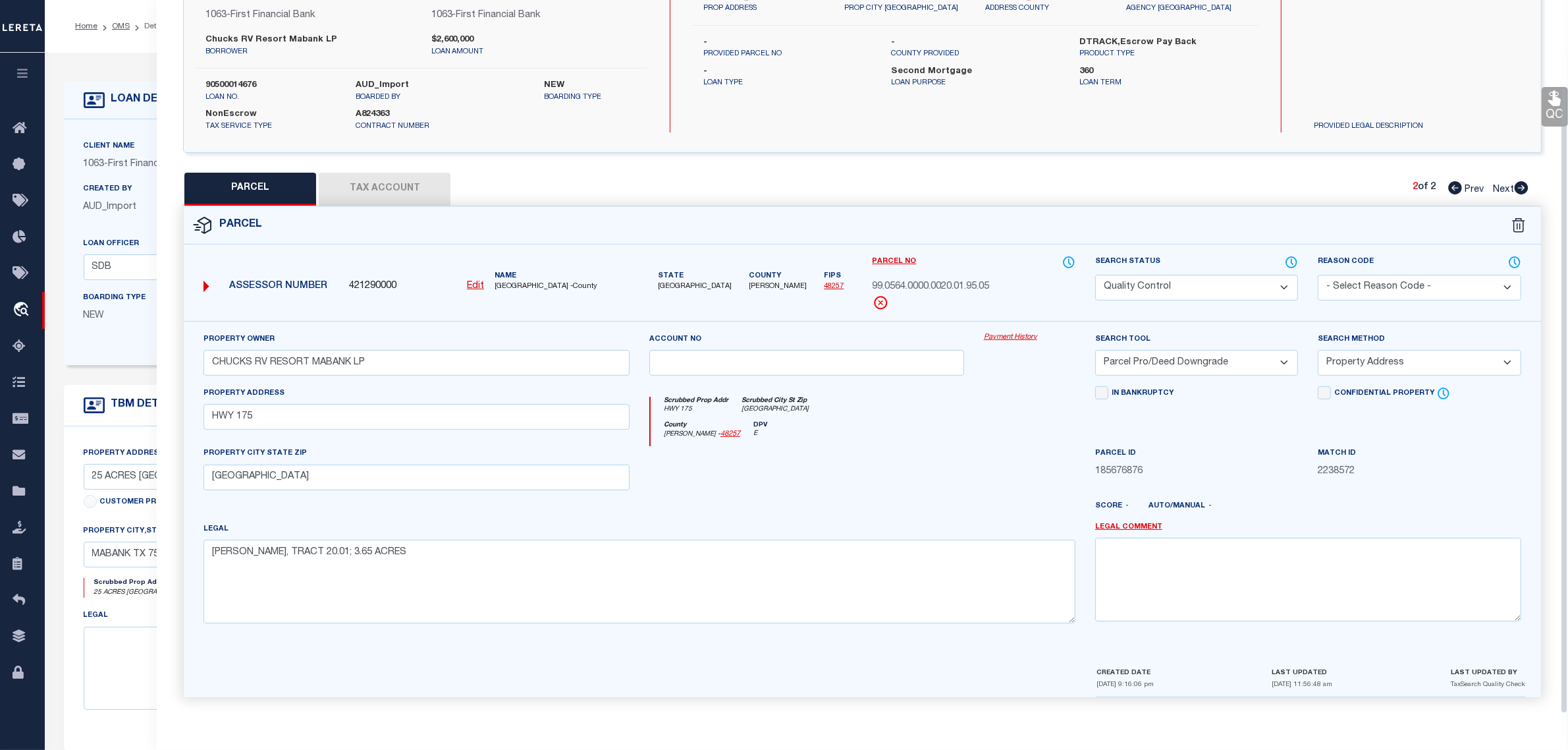
scroll to position [126, 0]
click at [1242, 287] on select "Automated Search Bad Parcel Complete Duplicate Parcel High Dollar Reporting In …" at bounding box center [1196, 287] width 203 height 26
click at [1095, 275] on select "Automated Search Bad Parcel Complete Duplicate Parcel High Dollar Reporting In …" at bounding box center [1196, 287] width 203 height 26
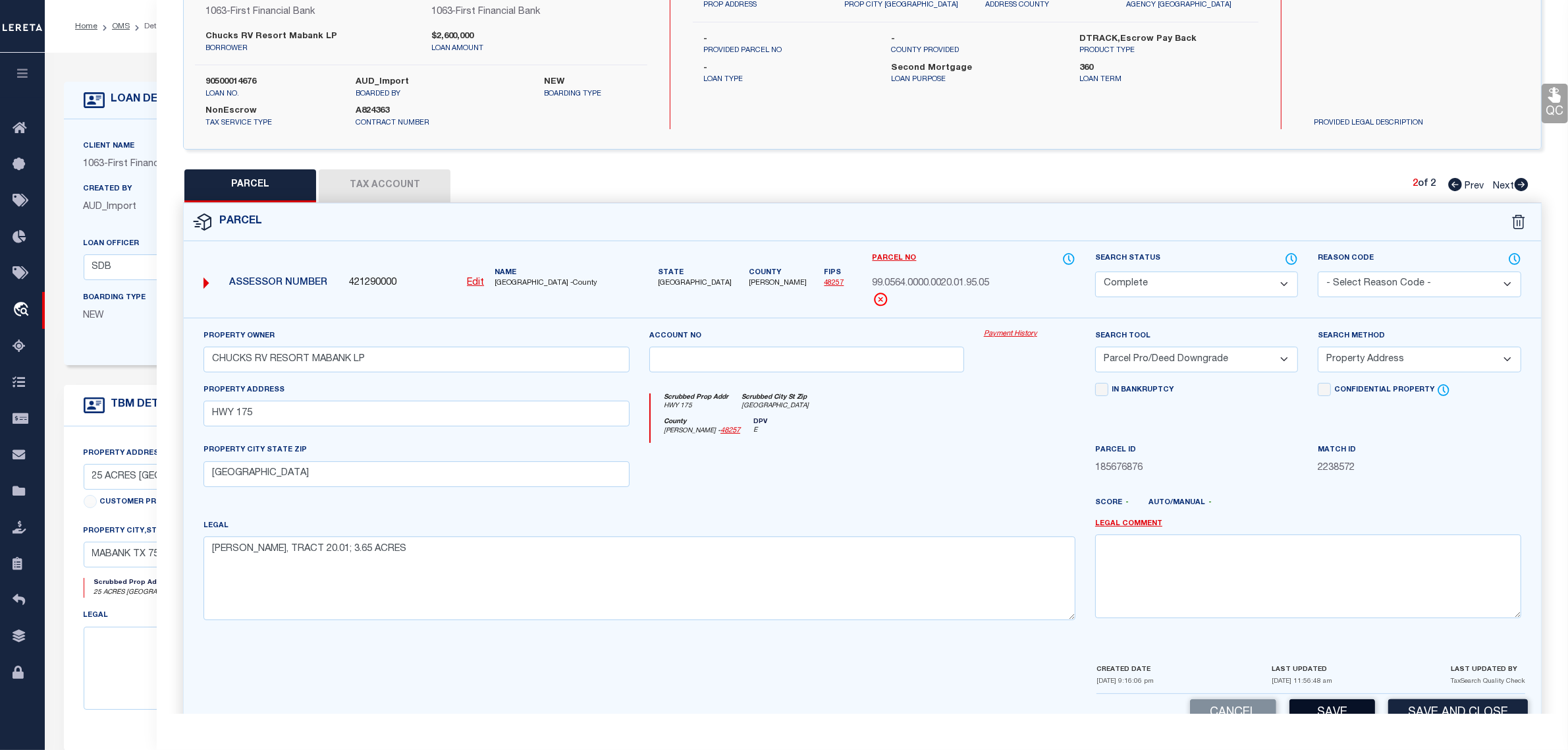
click at [1334, 706] on button "Save" at bounding box center [1332, 713] width 86 height 28
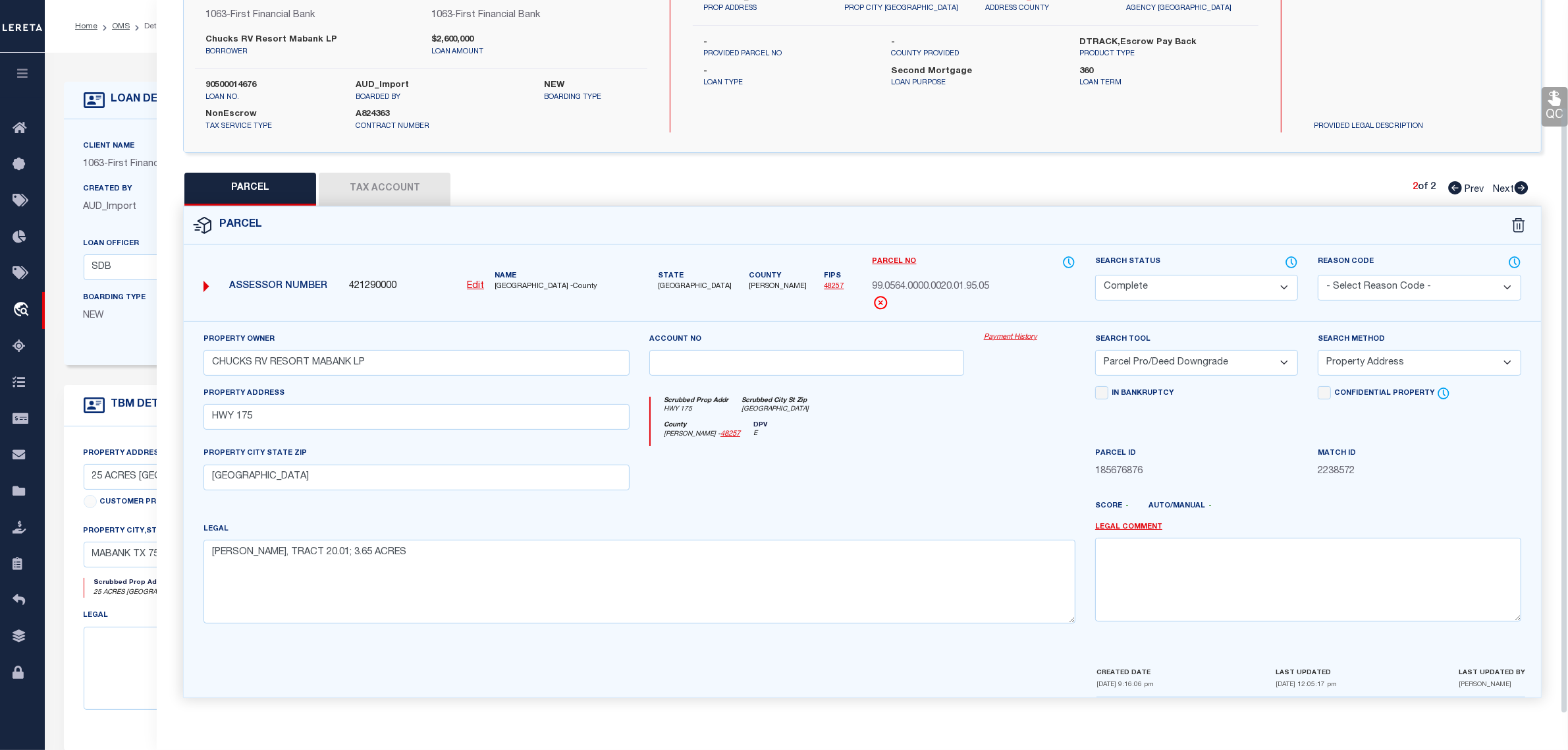
click at [137, 608] on div "Scrubbed Prop Addr 25 ACRES EAST SIDE HIGHWAY 175 Scrubbed City St Zip MABANK T…" at bounding box center [346, 593] width 545 height 30
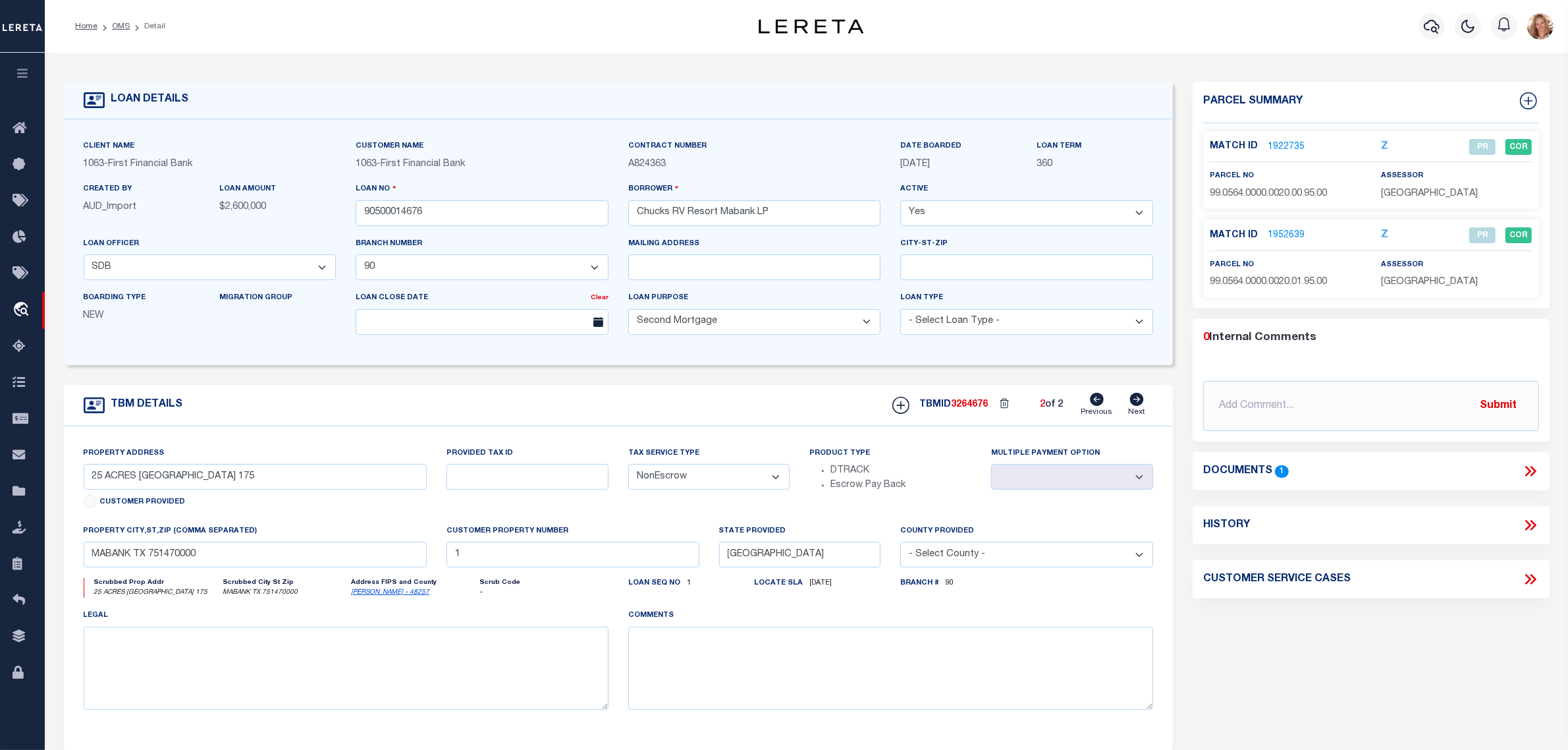
click at [1095, 402] on icon at bounding box center [1097, 400] width 14 height 13
click at [1138, 394] on div "TBM DETAILS TBMID 3264676 1 of 2 Next" at bounding box center [619, 406] width 1110 height 41
click at [1137, 406] on icon at bounding box center [1137, 400] width 14 height 13
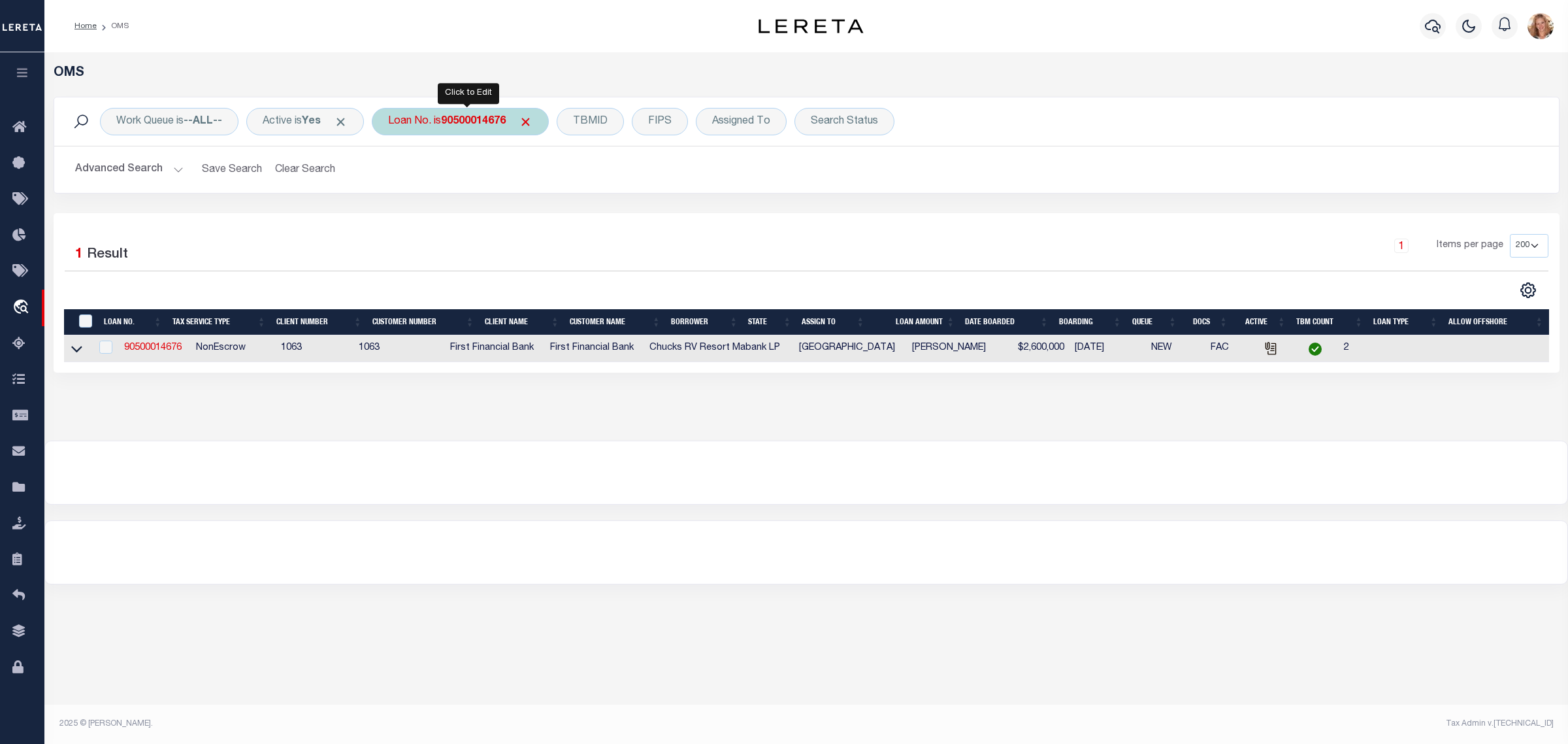
click at [412, 125] on div "Loan No. is 90500014676" at bounding box center [460, 121] width 177 height 27
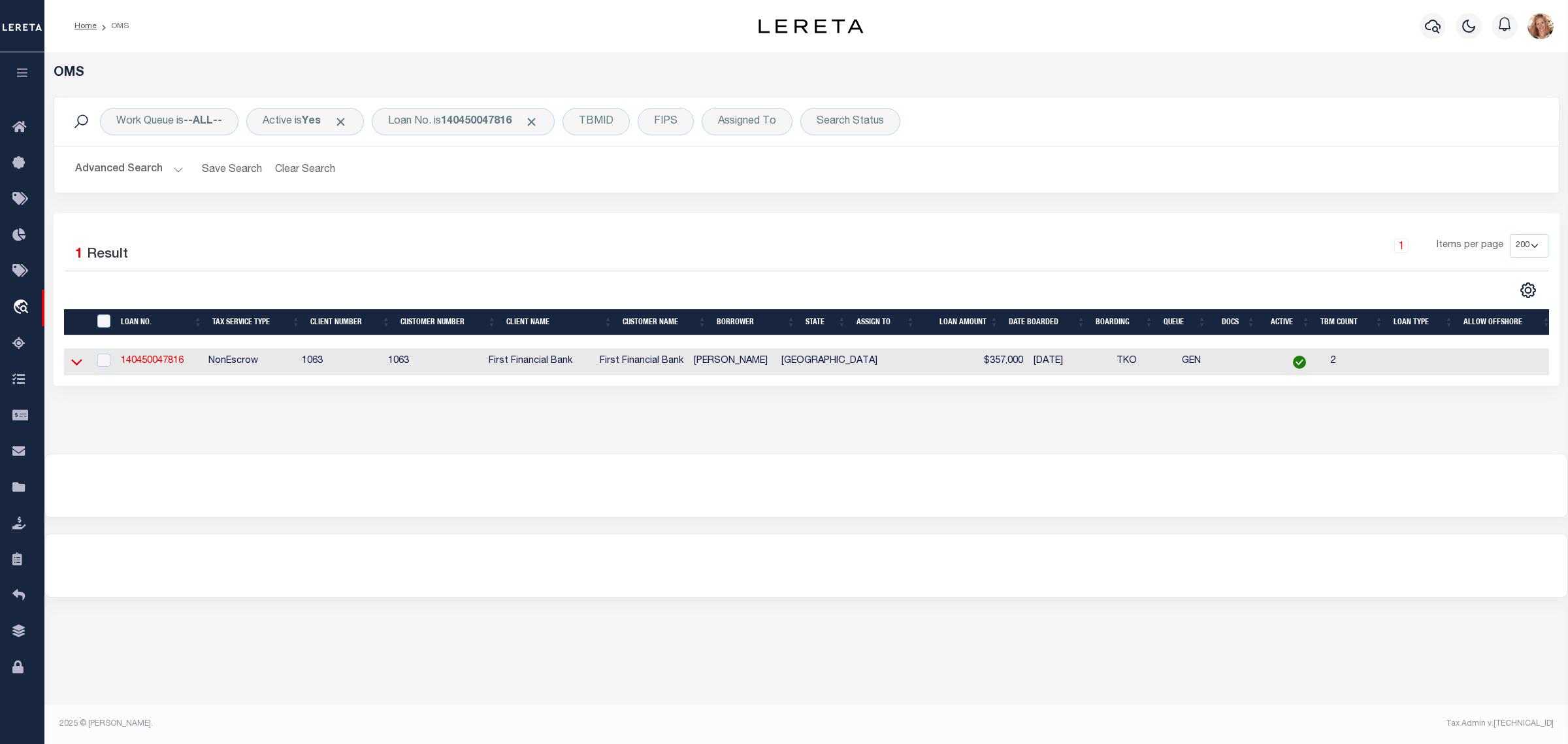
click at [73, 360] on icon at bounding box center [76, 361] width 11 height 14
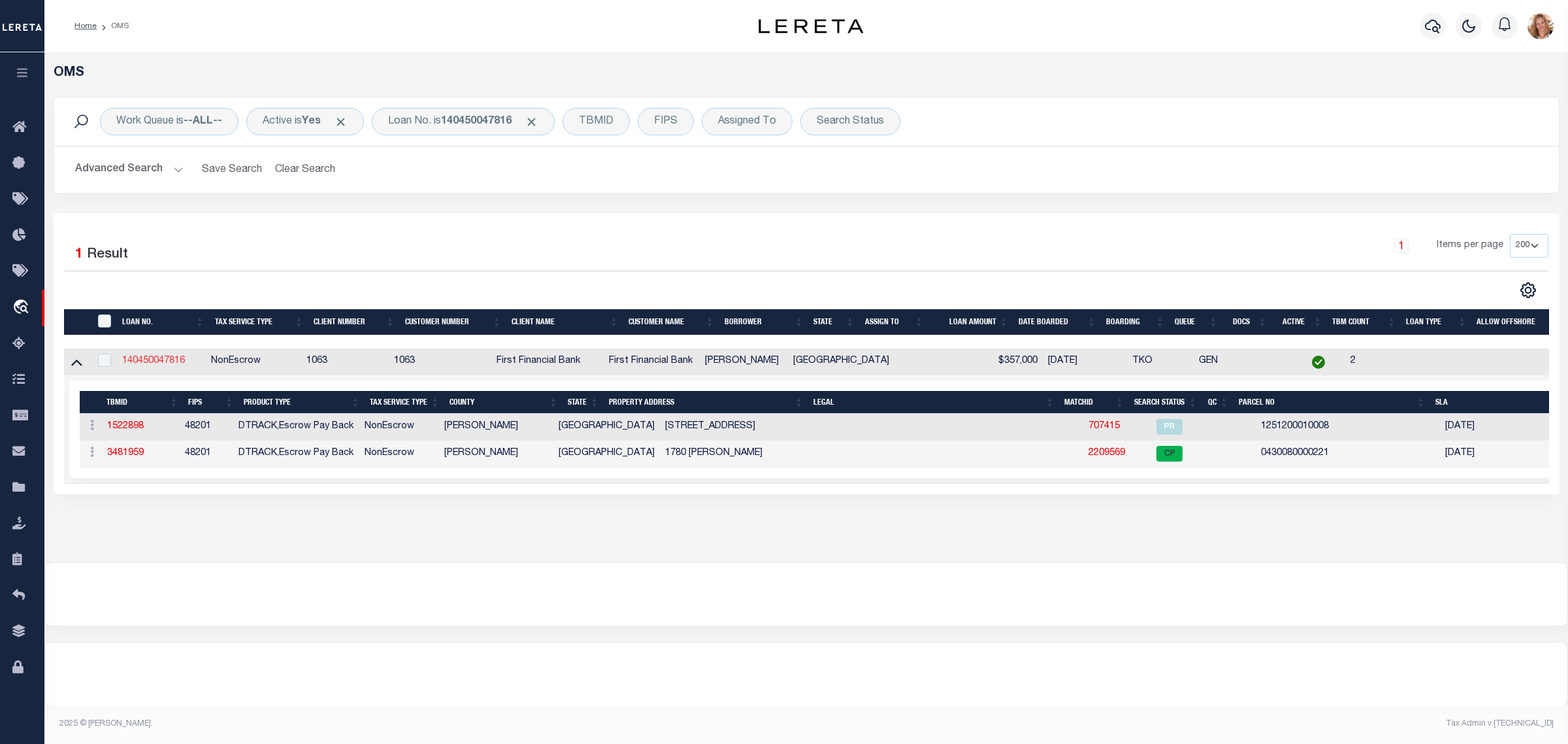
click at [167, 364] on link "140450047816" at bounding box center [154, 361] width 63 height 9
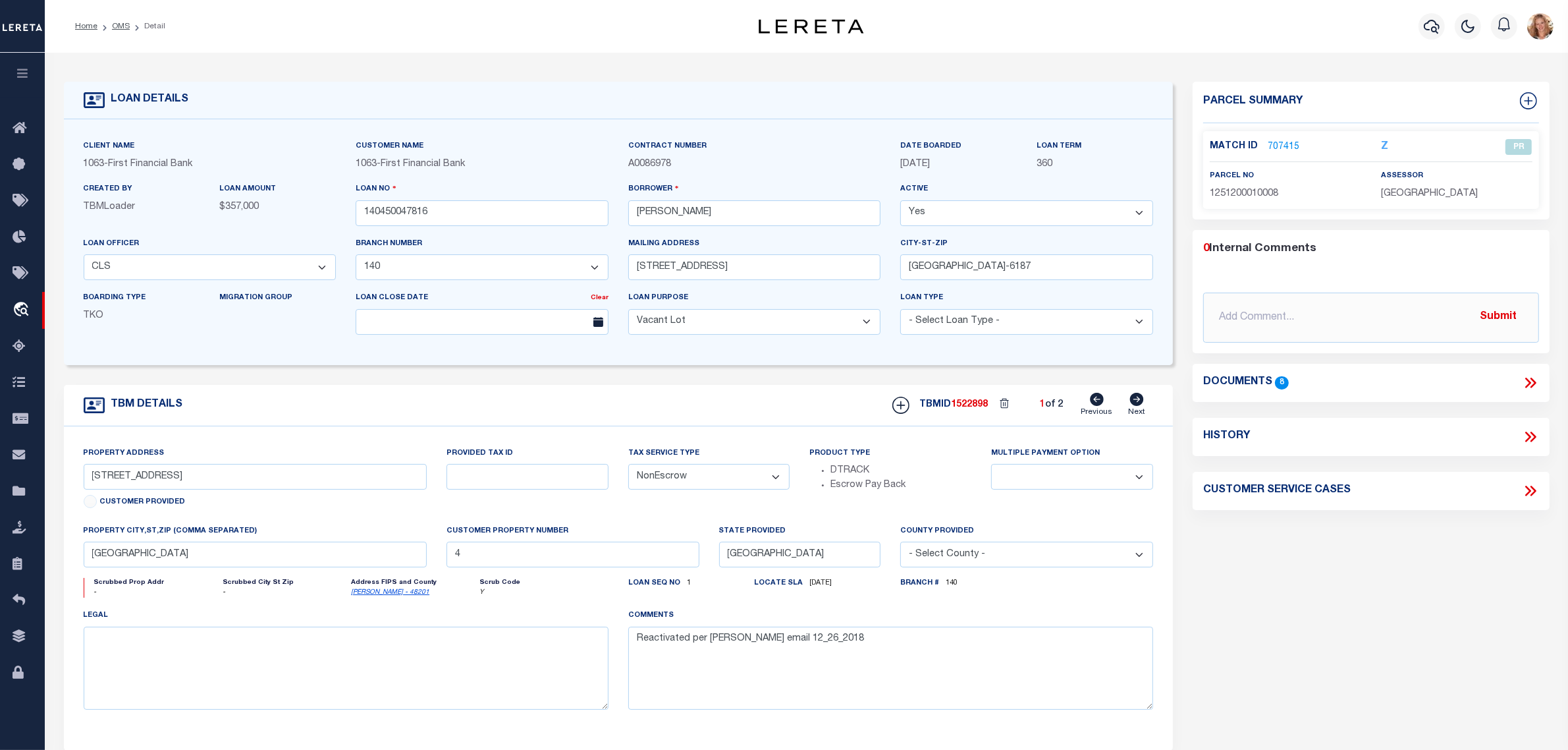
click at [1286, 145] on link "707415" at bounding box center [1284, 147] width 32 height 14
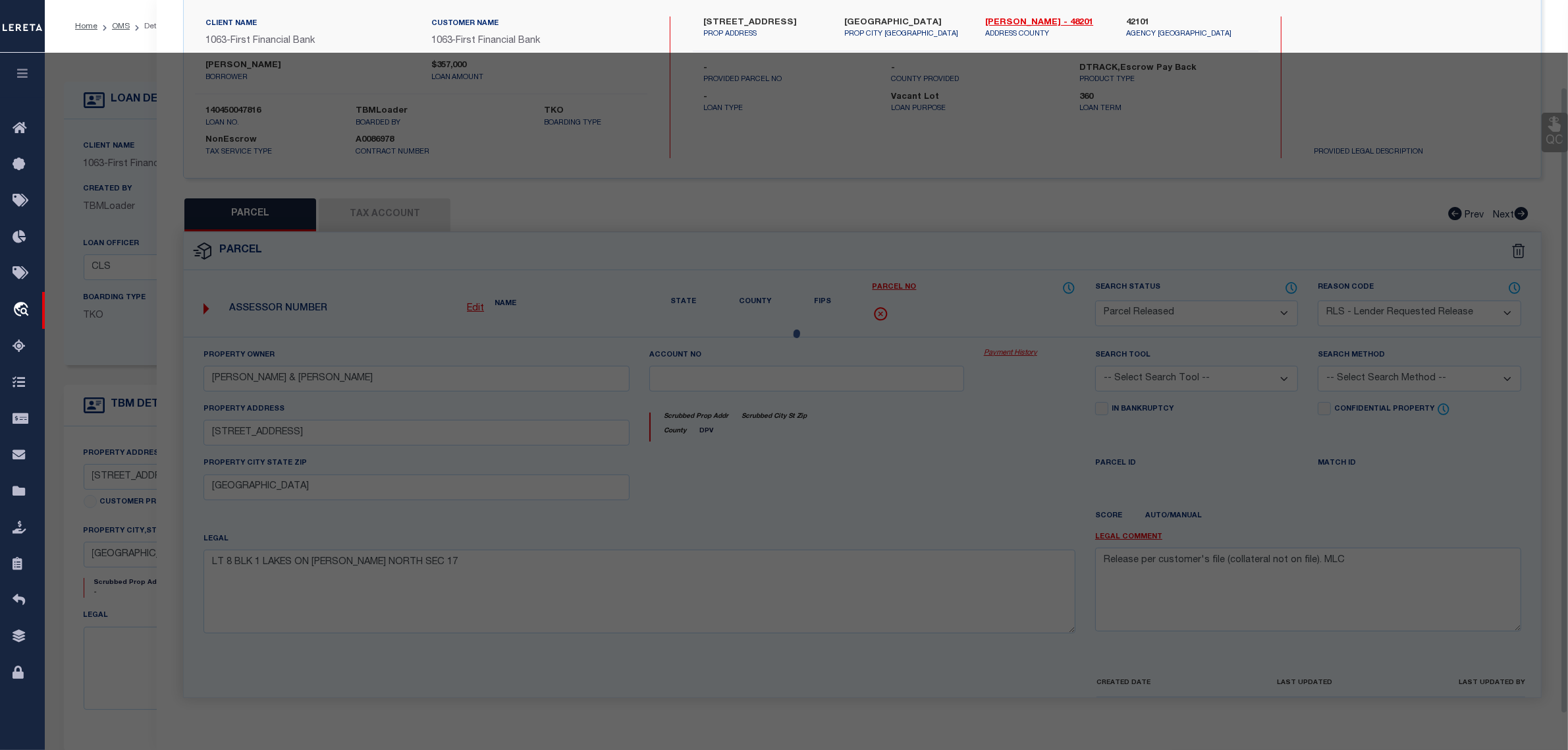
scroll to position [126, 0]
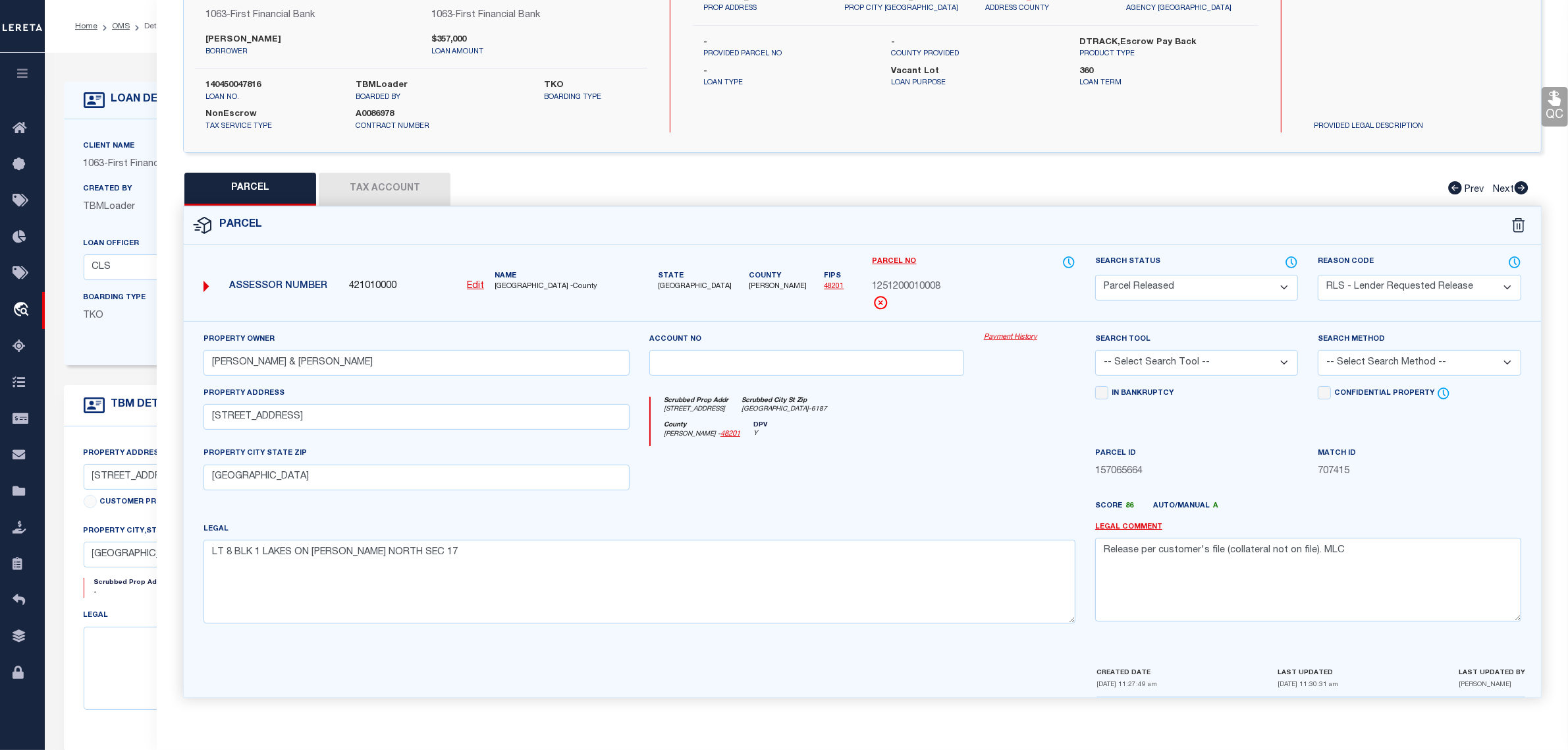
click at [143, 356] on div "Client Name 1063 - First Financial Bank Customer Name 1063 - First Financial Ba…" at bounding box center [619, 242] width 1110 height 246
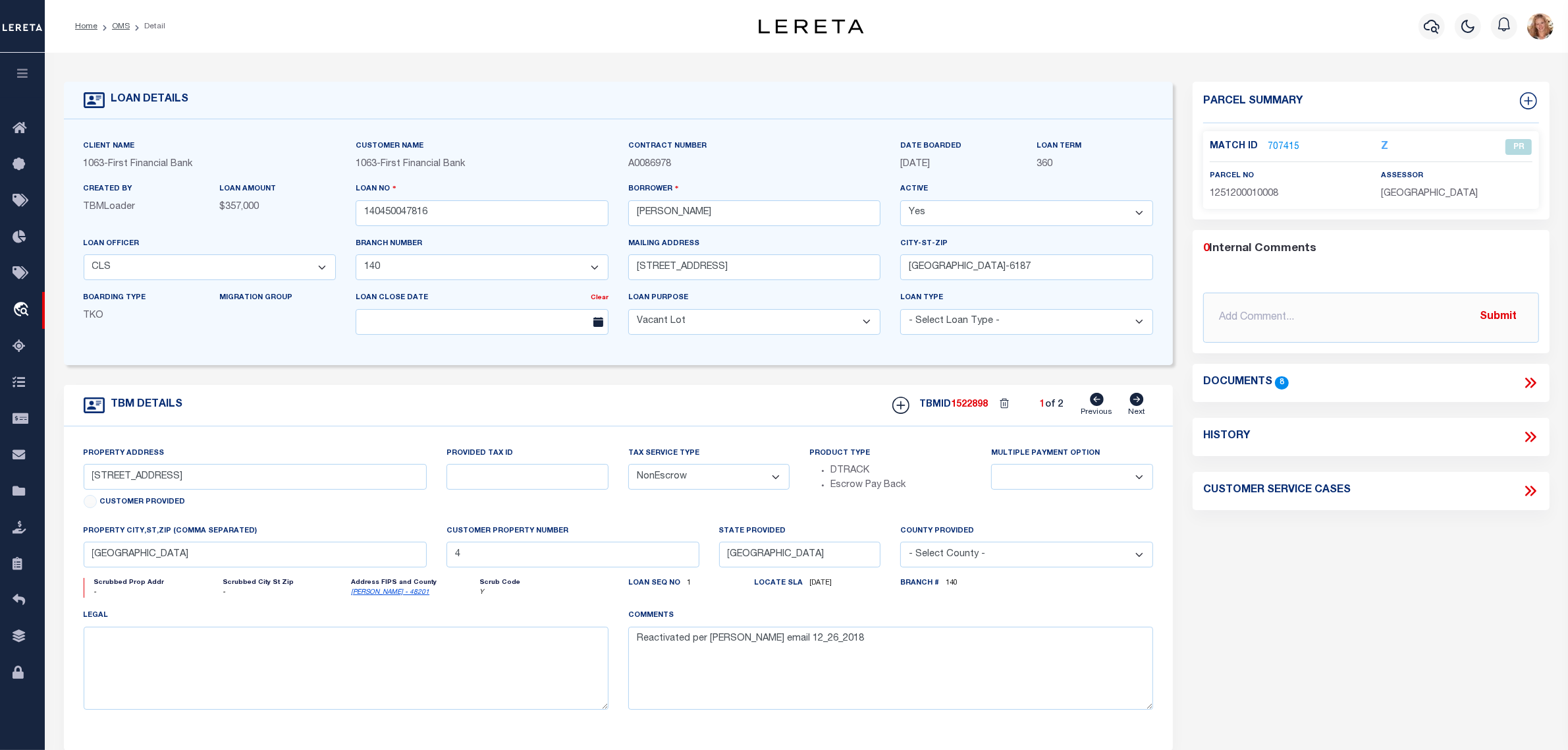
click at [1131, 400] on icon at bounding box center [1137, 400] width 14 height 13
click at [1095, 400] on icon at bounding box center [1097, 400] width 14 height 13
click at [1130, 403] on icon at bounding box center [1137, 400] width 15 height 13
click at [1100, 403] on icon at bounding box center [1097, 400] width 14 height 13
click at [1279, 143] on link "707415" at bounding box center [1284, 147] width 32 height 14
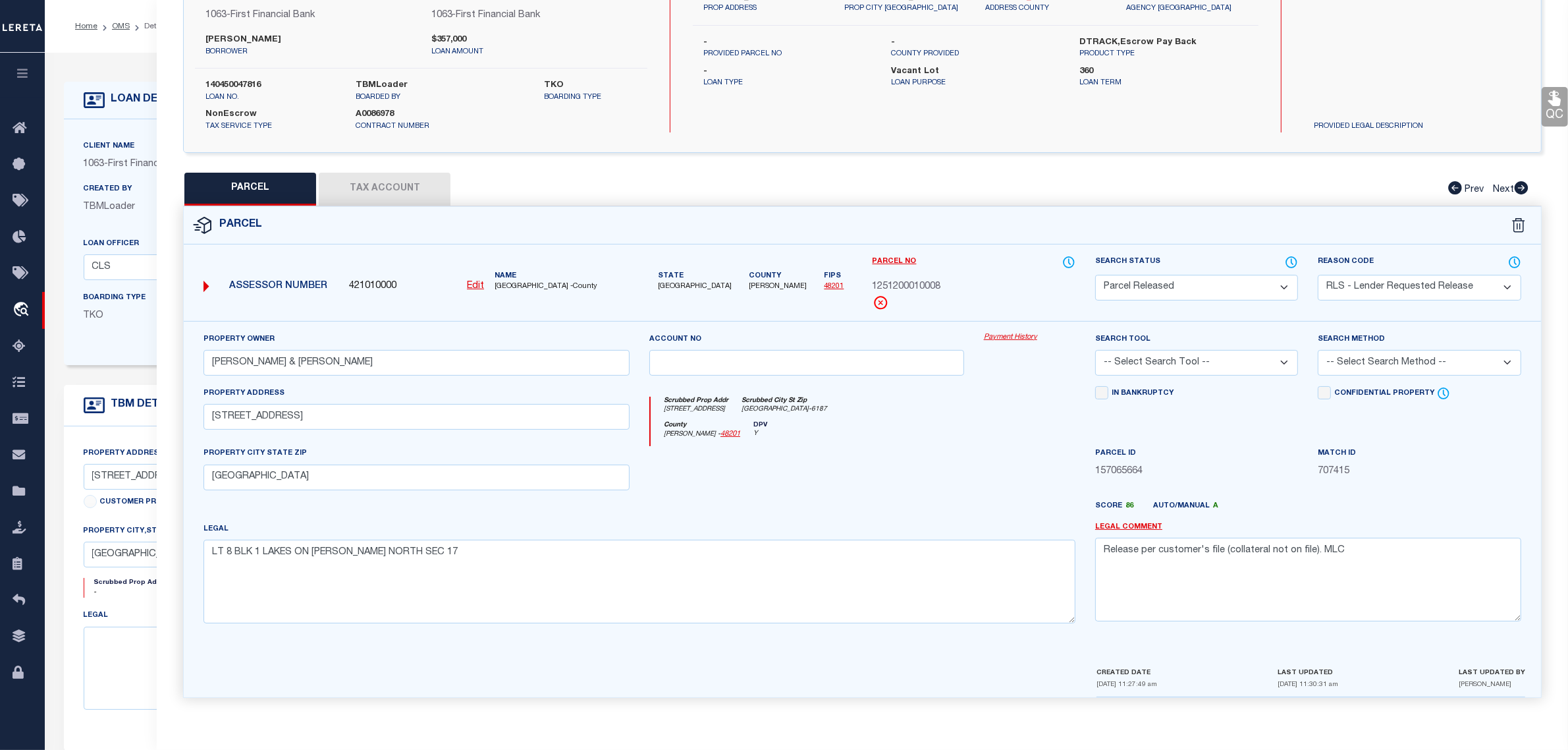
click at [119, 318] on p "TKO" at bounding box center [142, 316] width 117 height 15
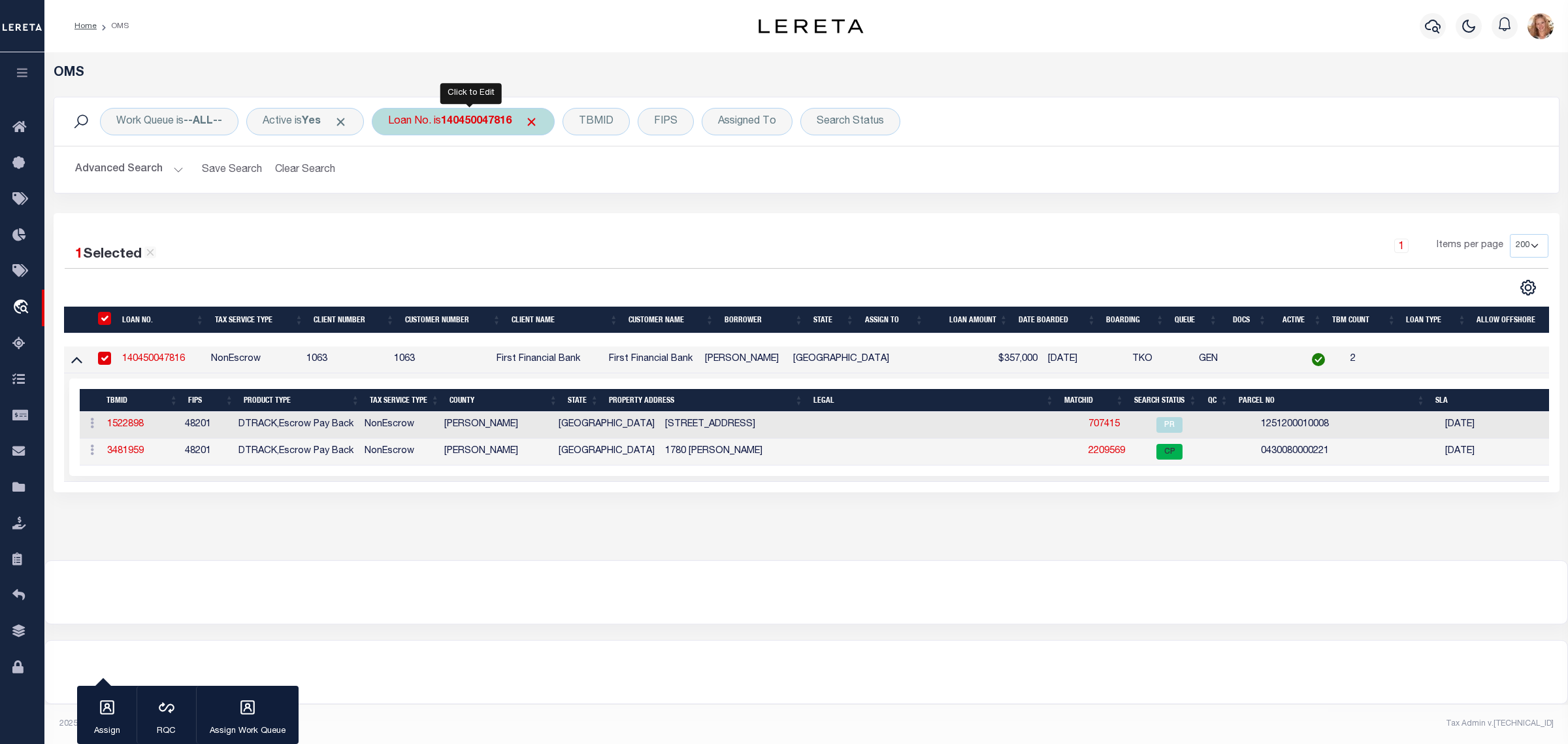
click at [474, 119] on b "140450047816" at bounding box center [476, 122] width 70 height 10
click at [567, 222] on input "Apply" at bounding box center [561, 213] width 39 height 21
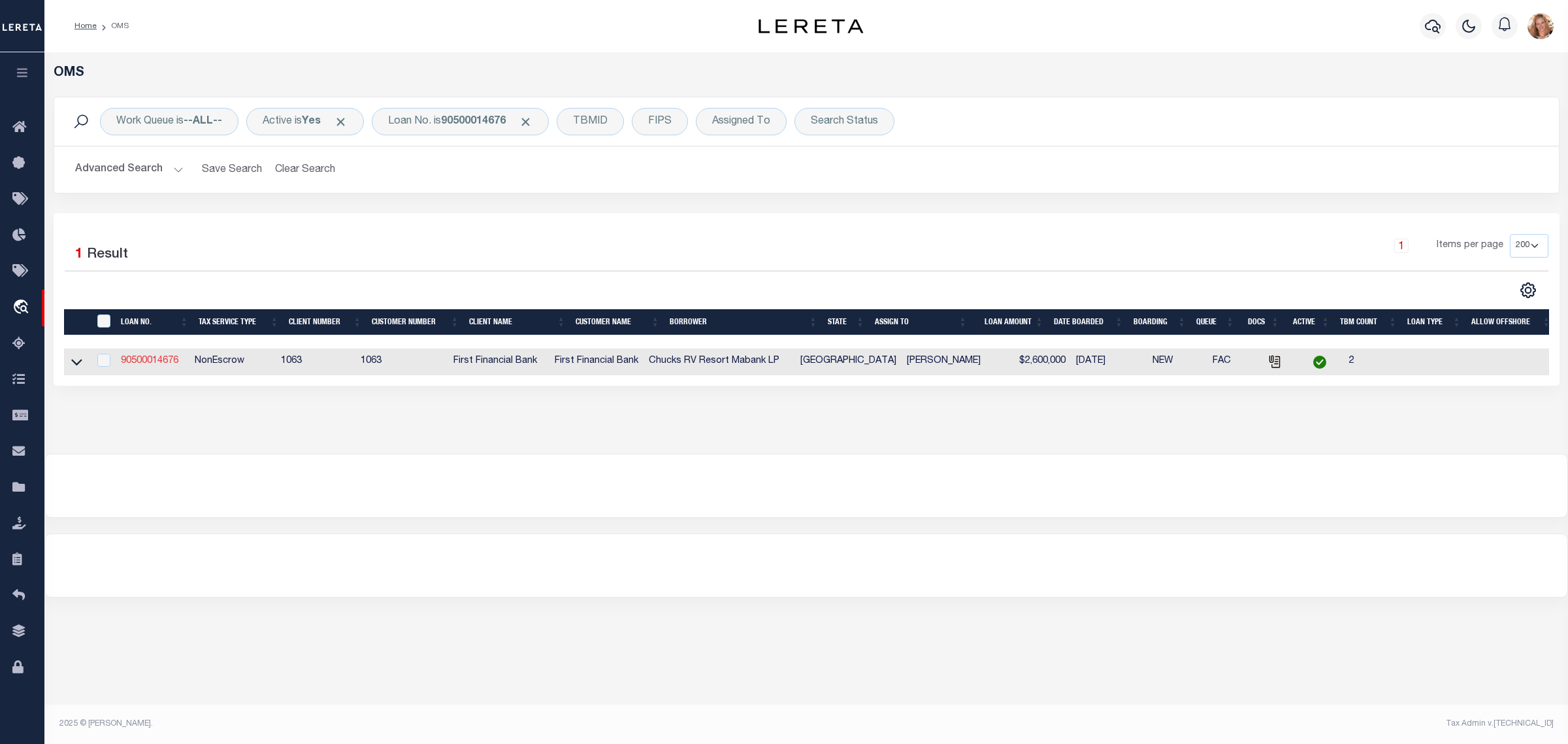
click at [148, 365] on link "90500014676" at bounding box center [149, 361] width 57 height 9
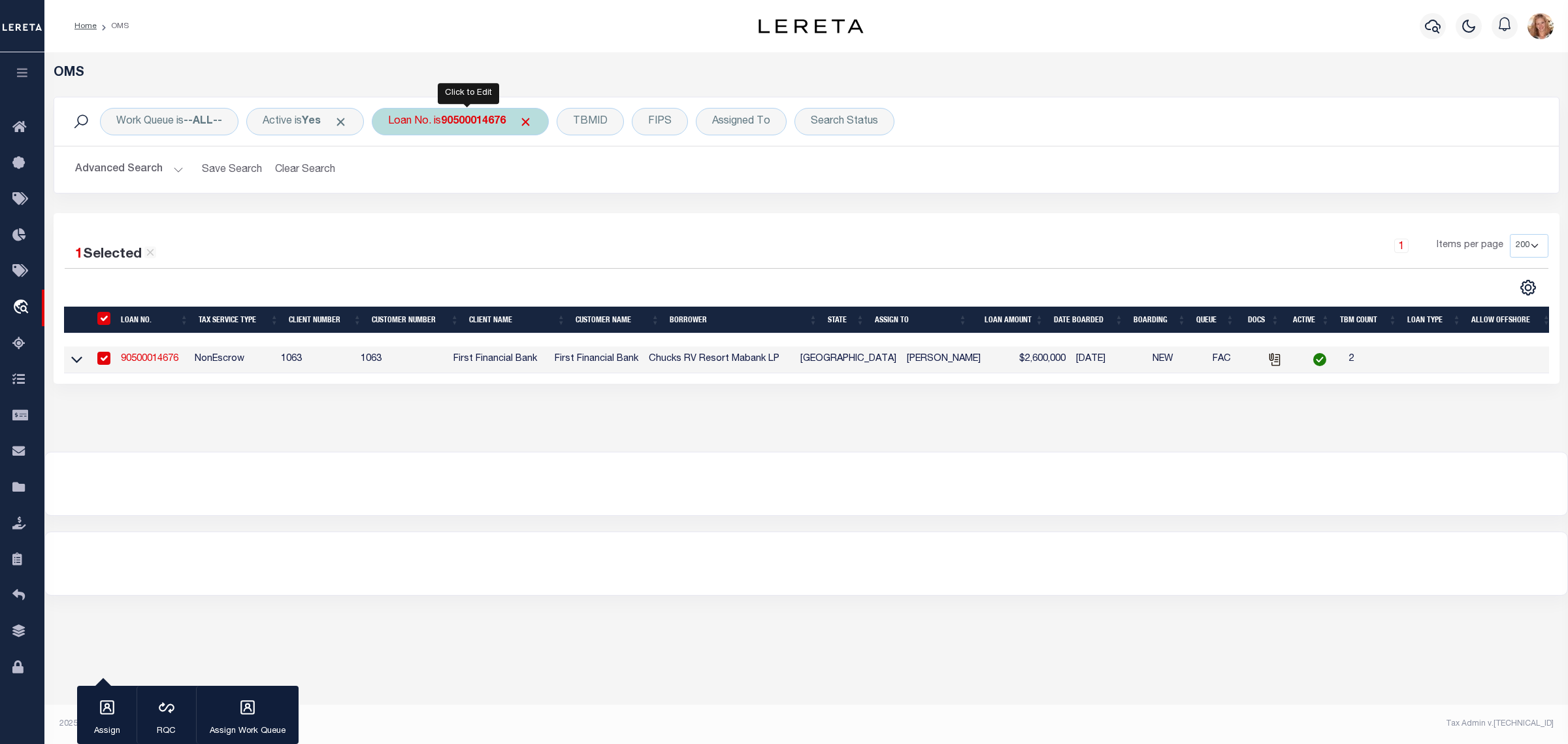
click at [412, 126] on div "Loan No. is 90500014676" at bounding box center [460, 121] width 177 height 27
click at [577, 218] on input "Apply" at bounding box center [561, 213] width 39 height 21
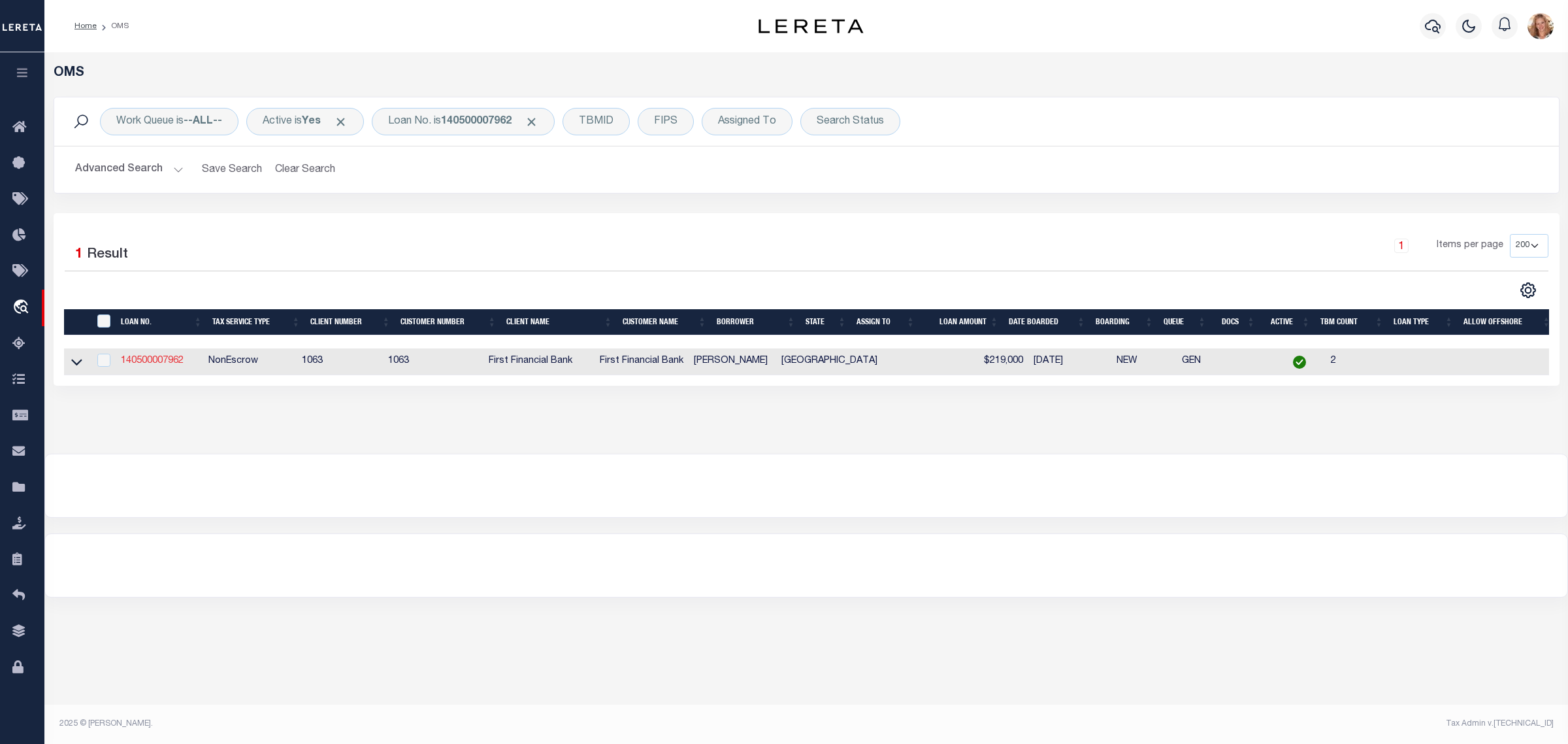
click at [154, 358] on link "140500007962" at bounding box center [152, 361] width 63 height 9
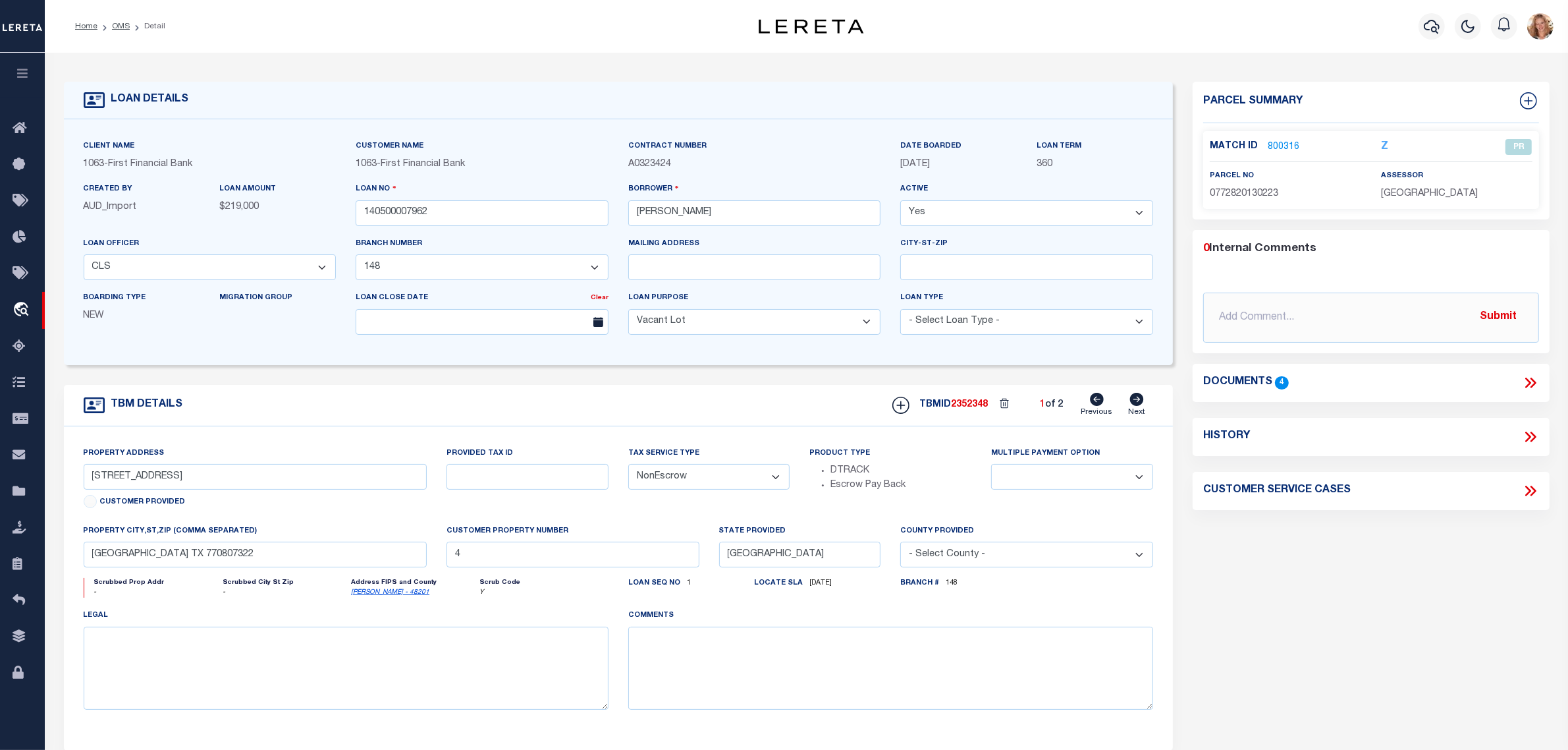
click at [1282, 147] on link "800316" at bounding box center [1284, 147] width 32 height 14
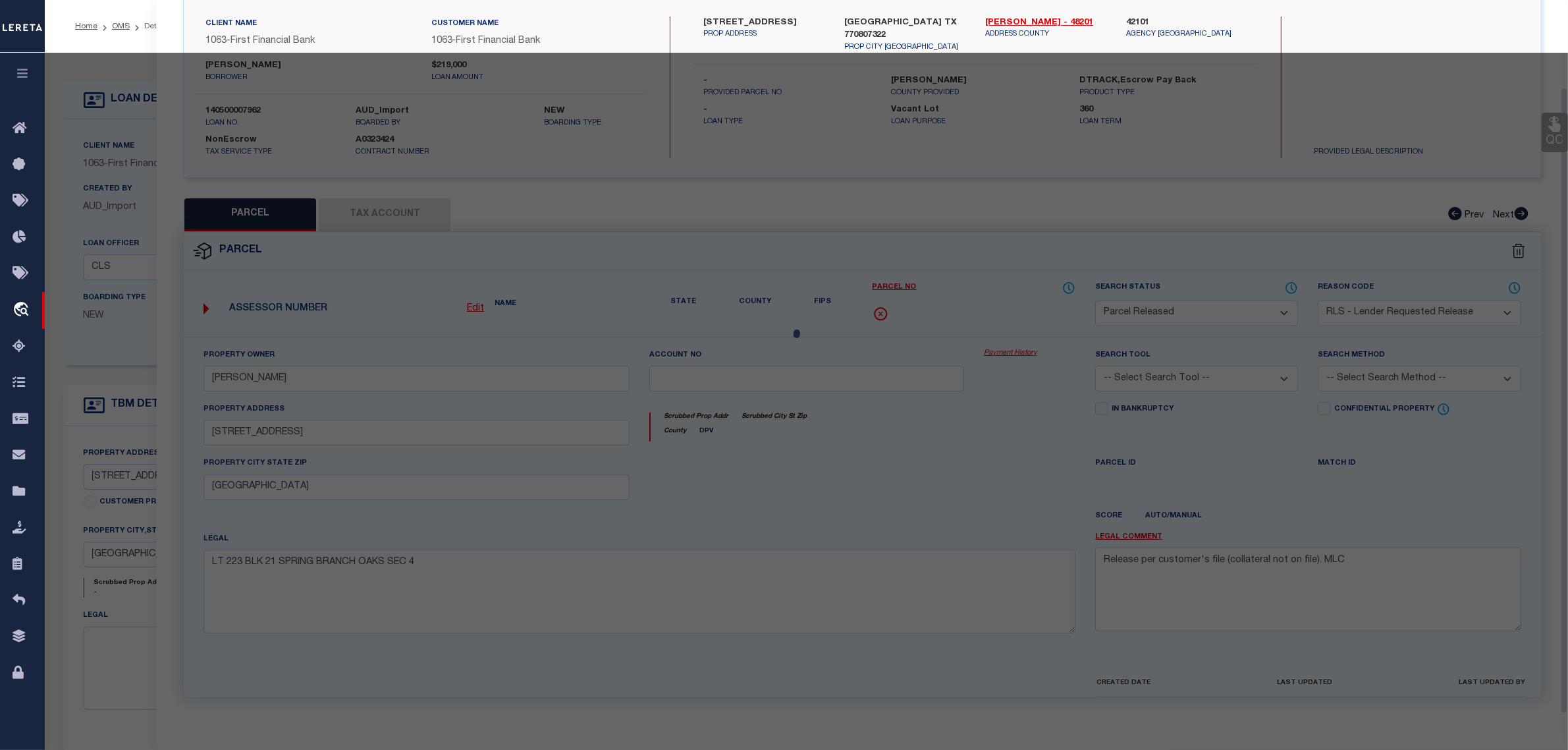
scroll to position [126, 0]
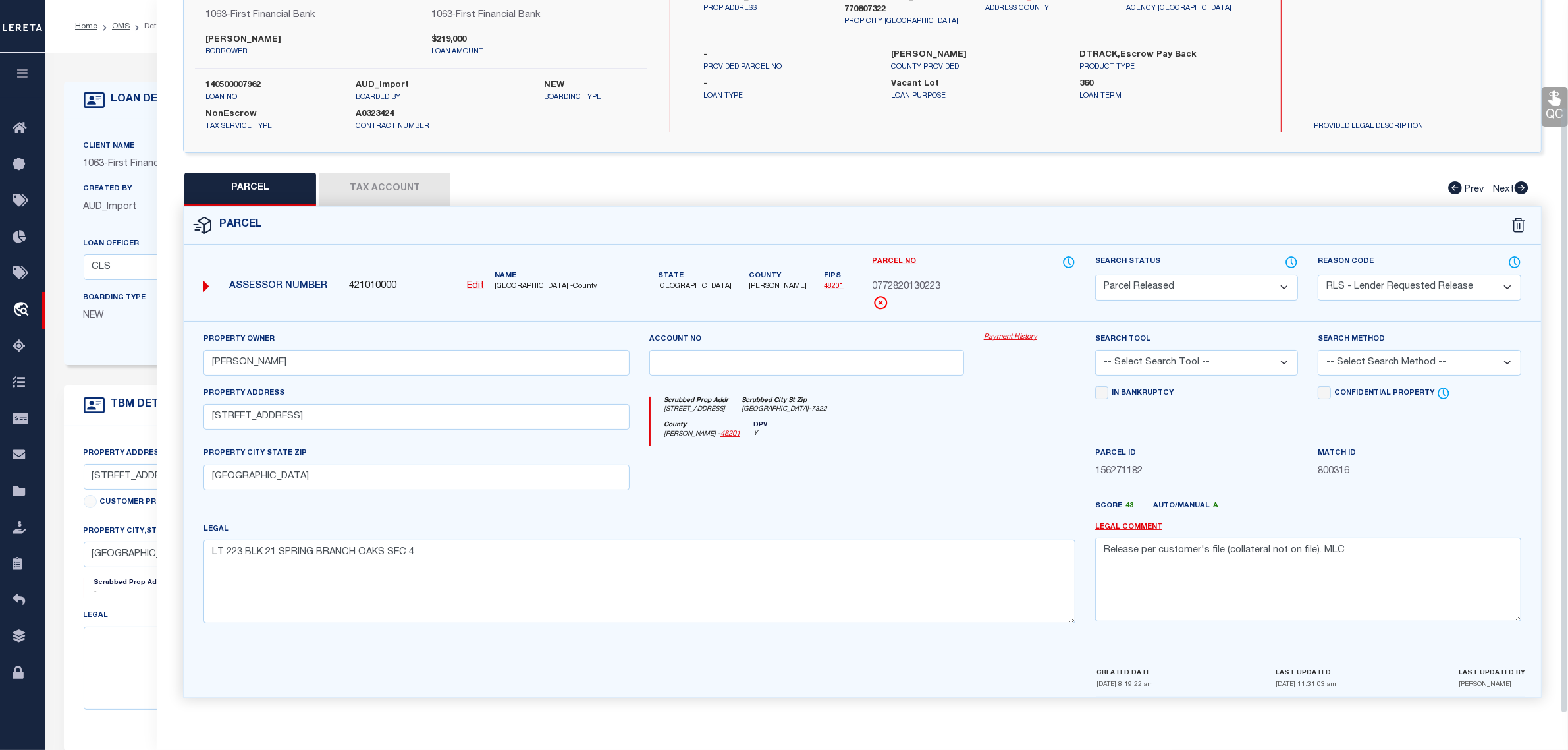
click at [88, 289] on div "Loan Officer - Select Loan Officer - 001 004 006 009 015 016 019 021 022 024 02…" at bounding box center [210, 263] width 273 height 54
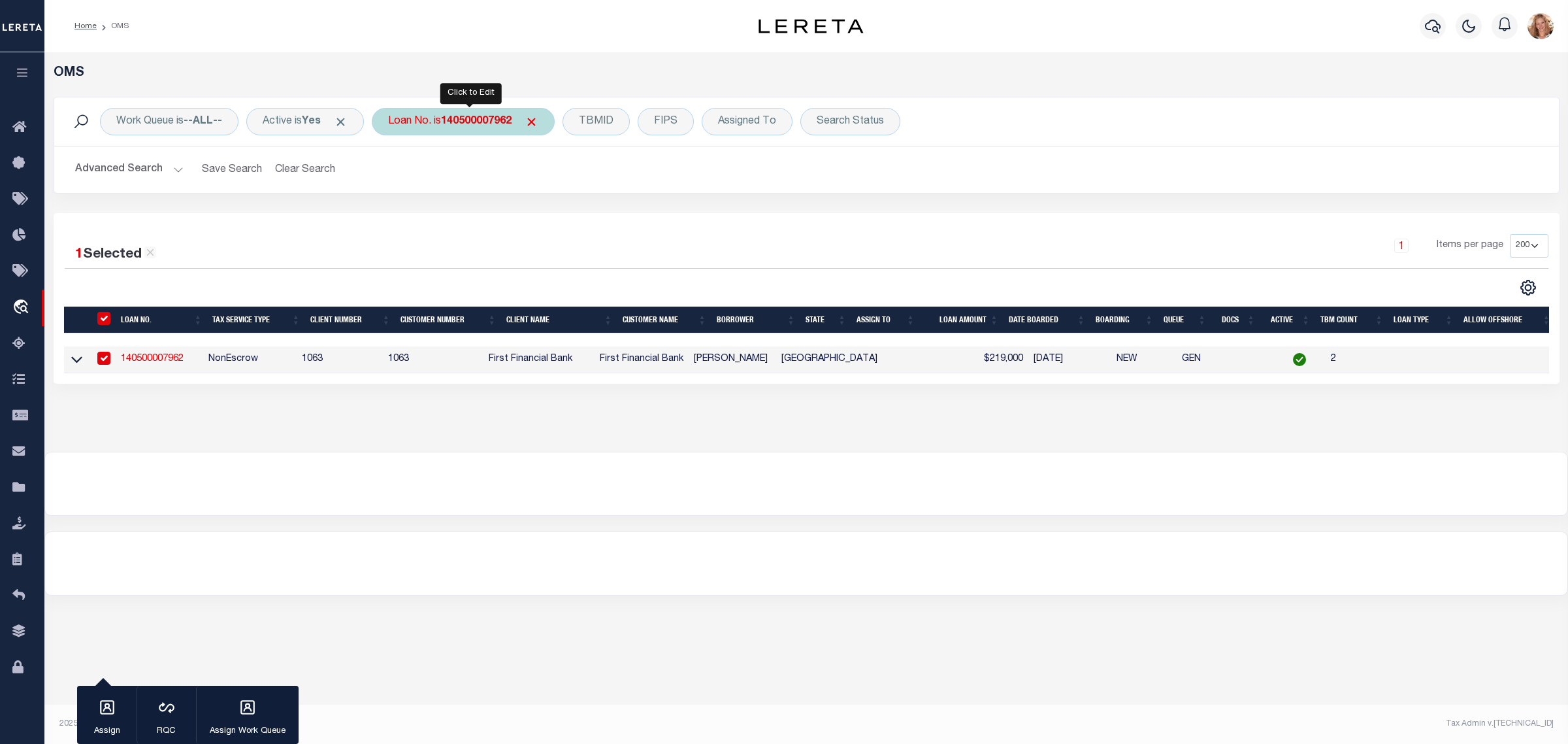
click at [423, 125] on div "Loan No. is 140500007962" at bounding box center [463, 121] width 183 height 27
click at [569, 210] on input "Apply" at bounding box center [561, 213] width 39 height 21
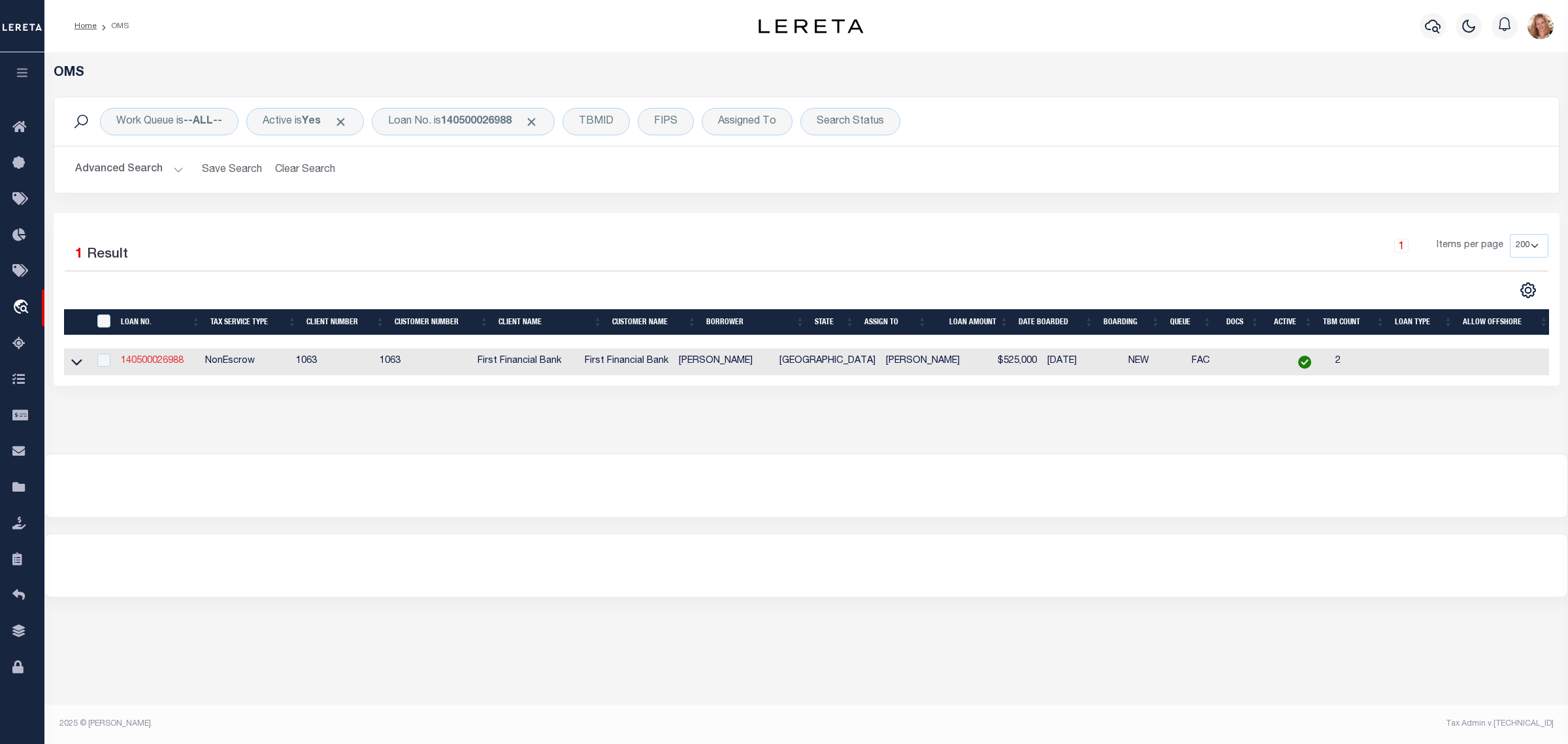
click at [169, 361] on link "140500026988" at bounding box center [152, 361] width 63 height 9
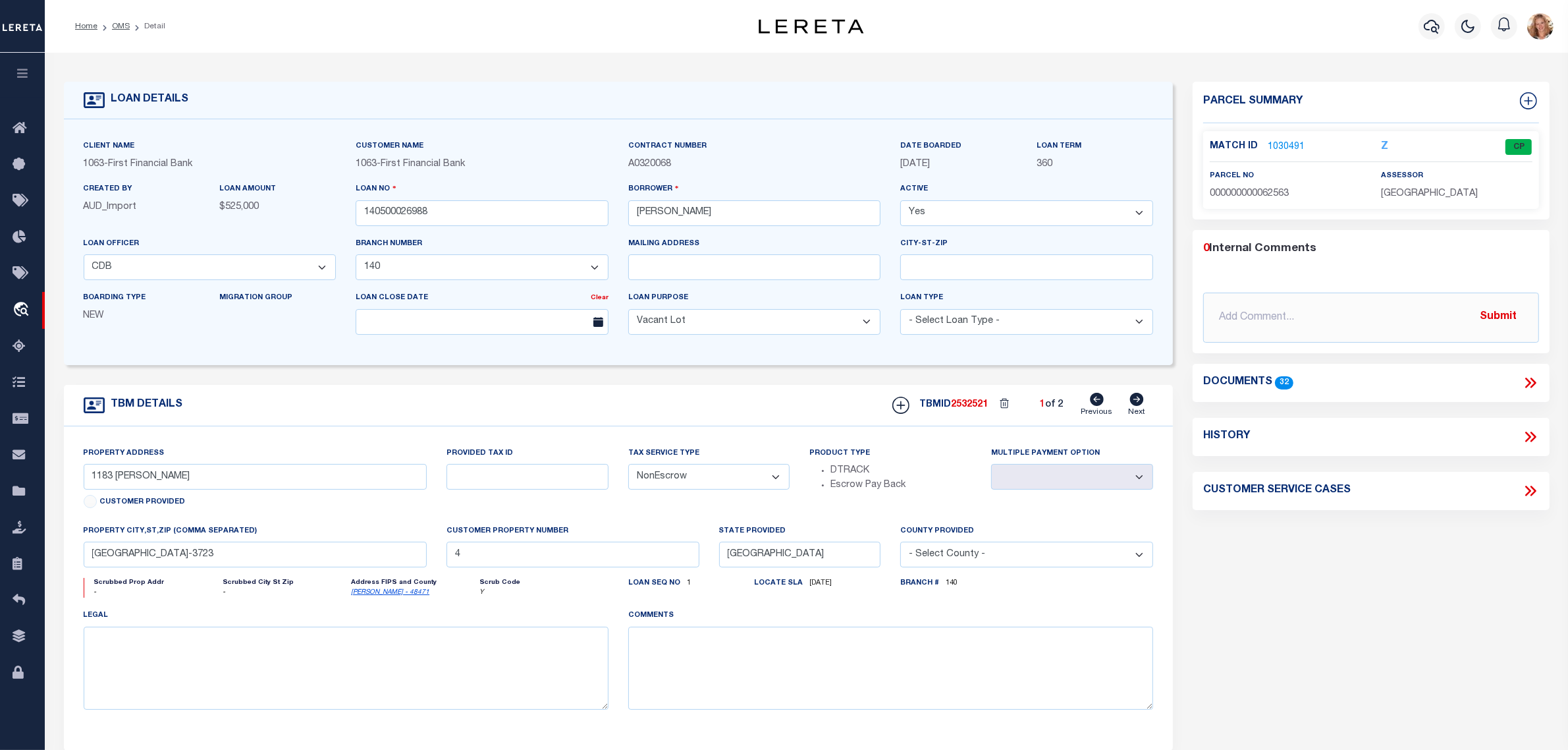
click at [1132, 406] on icon at bounding box center [1137, 400] width 15 height 13
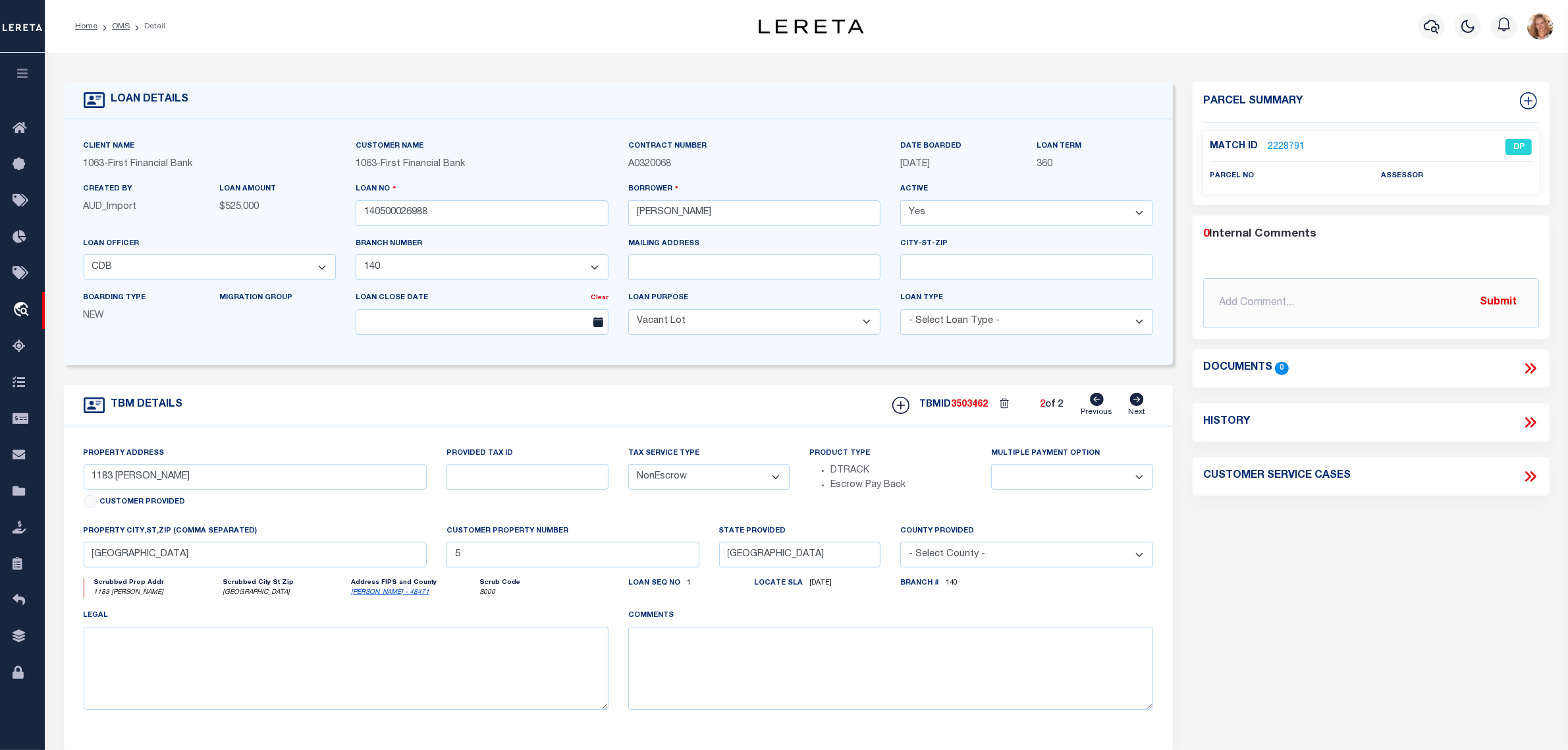
click at [1098, 404] on icon at bounding box center [1097, 400] width 14 height 13
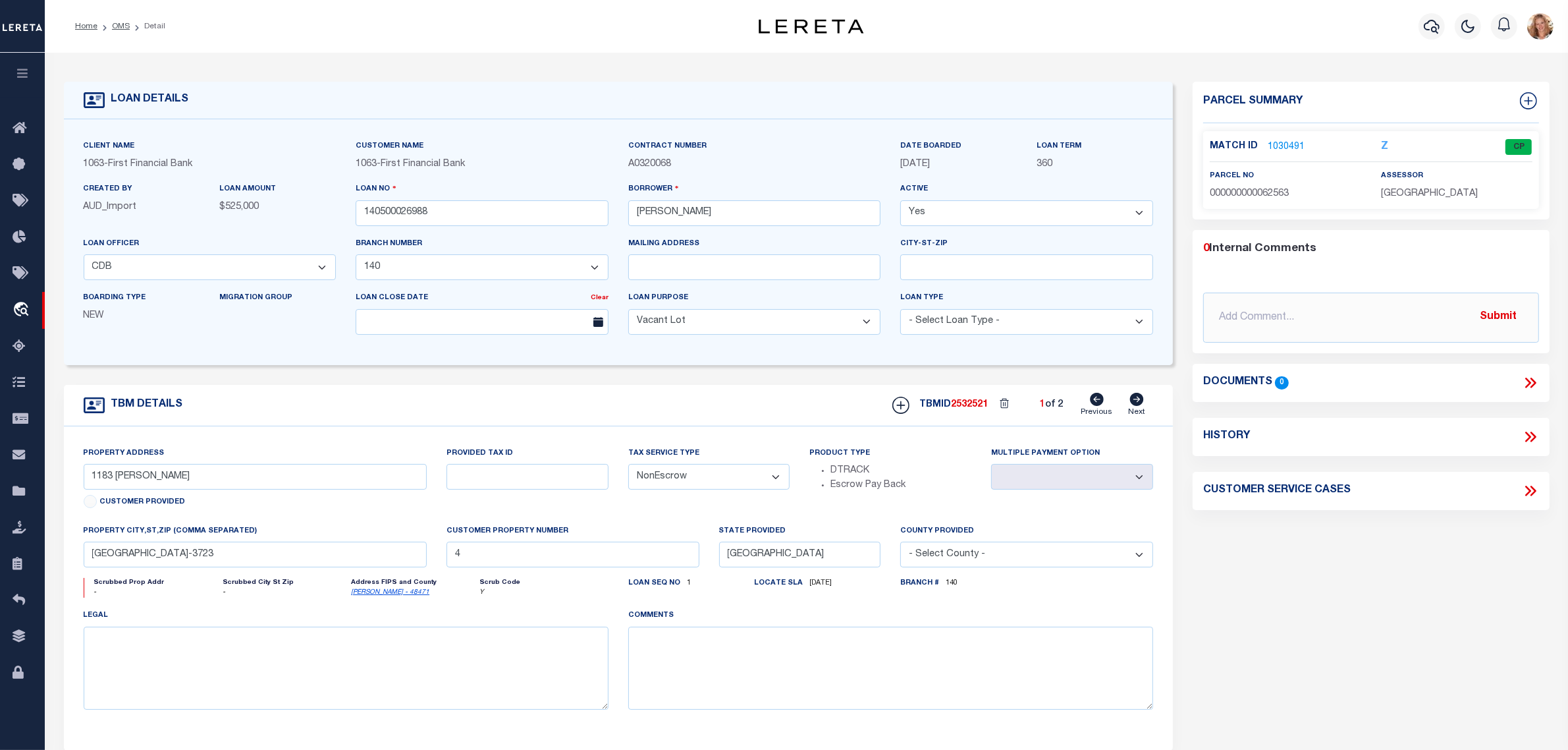
click at [1145, 403] on link "Next" at bounding box center [1137, 406] width 17 height 25
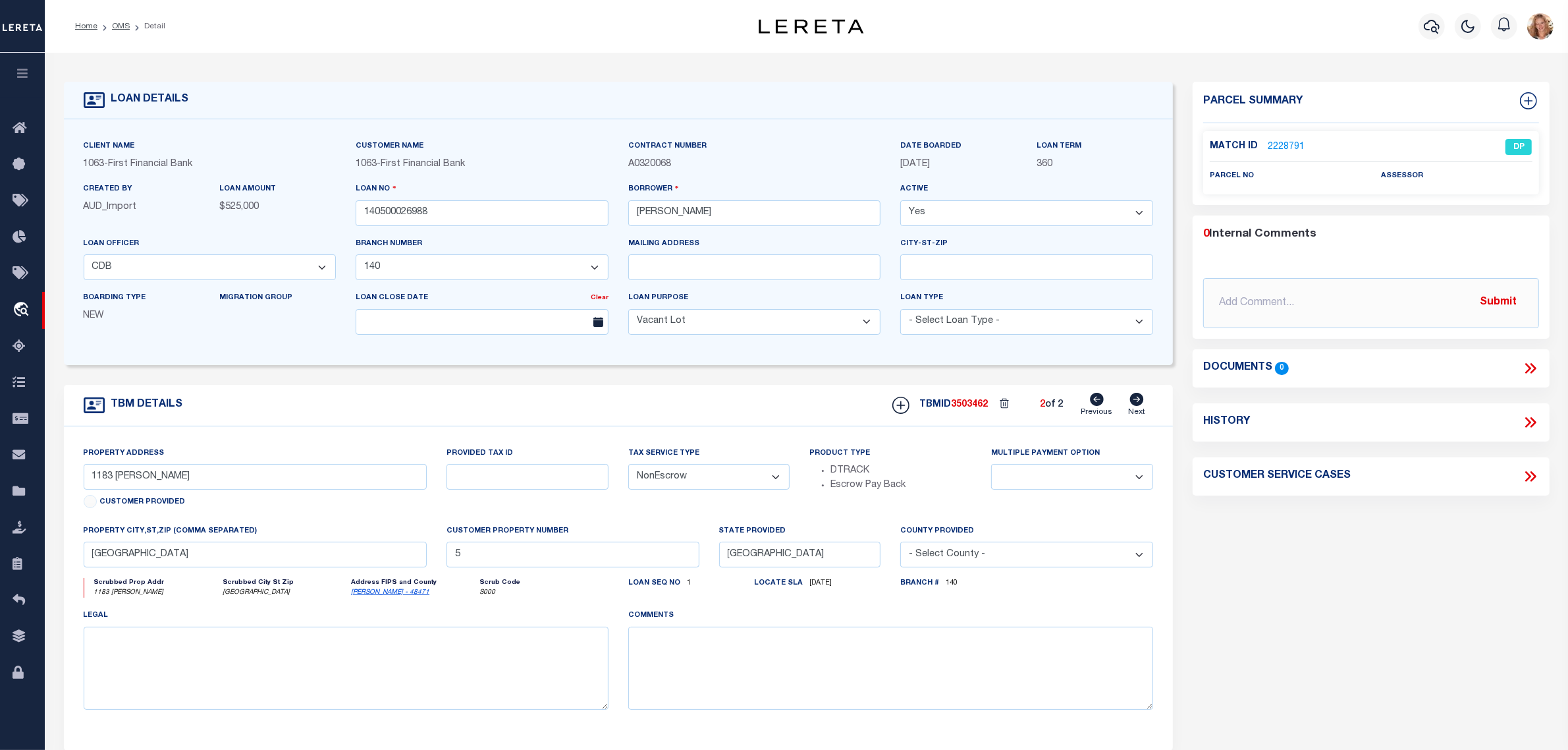
click at [1102, 400] on icon at bounding box center [1097, 400] width 14 height 13
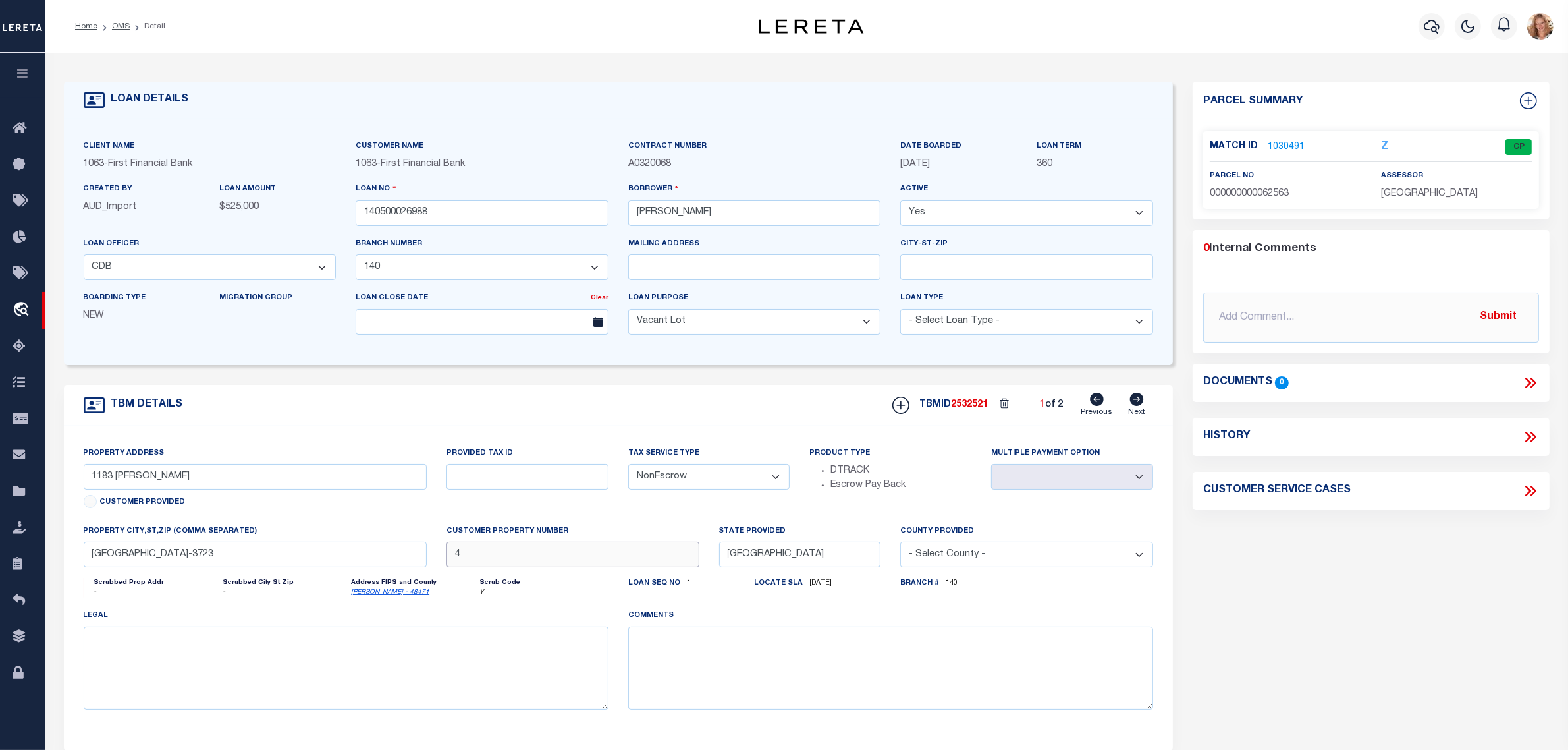
click at [471, 564] on input "4" at bounding box center [573, 554] width 253 height 26
click at [1314, 706] on div "Parcel Summary Match ID 1030491 Z parcel no 000000000062563 0 0" at bounding box center [1372, 442] width 377 height 720
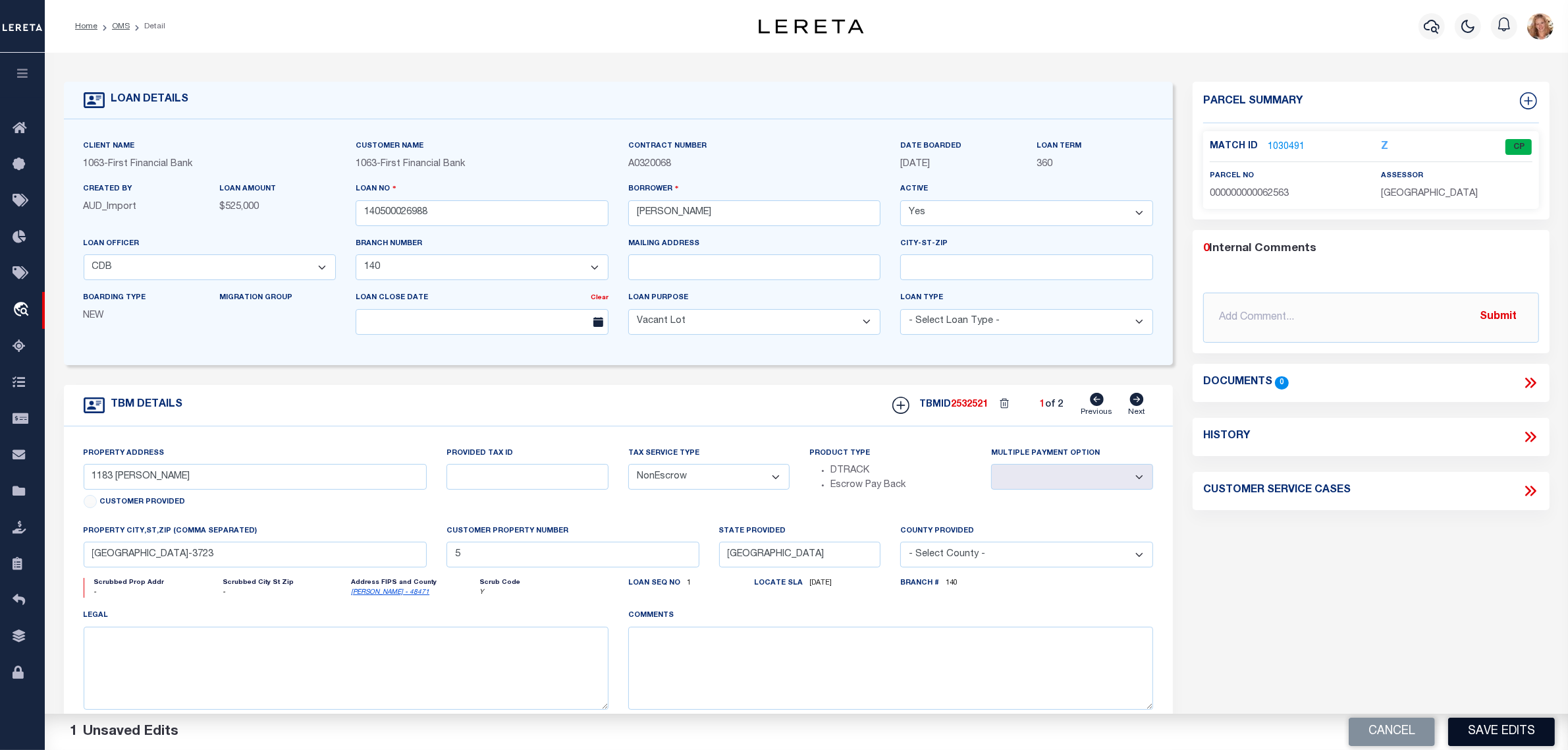
click at [1515, 737] on button "Save Edits" at bounding box center [1502, 732] width 106 height 28
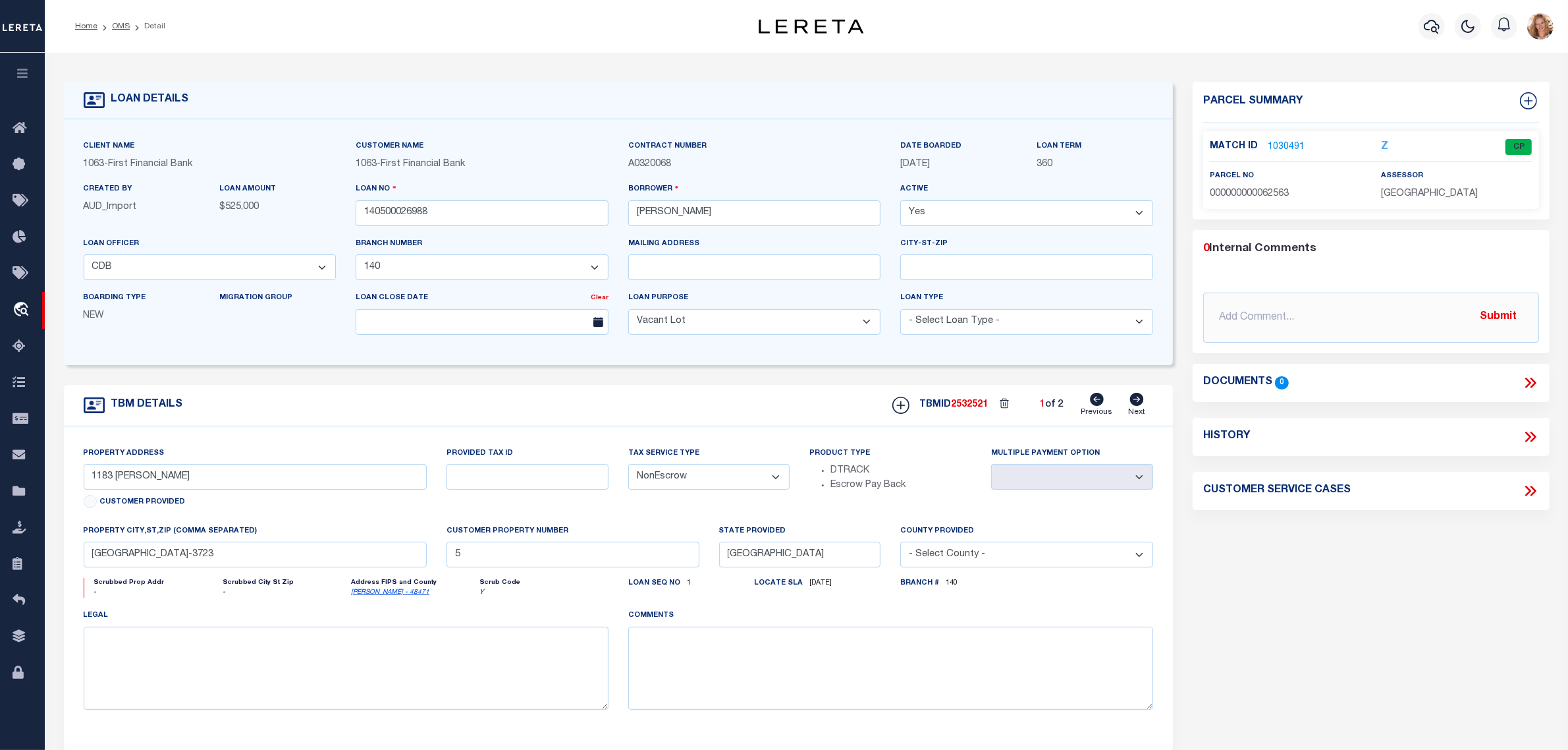
click at [1137, 399] on icon at bounding box center [1137, 400] width 14 height 13
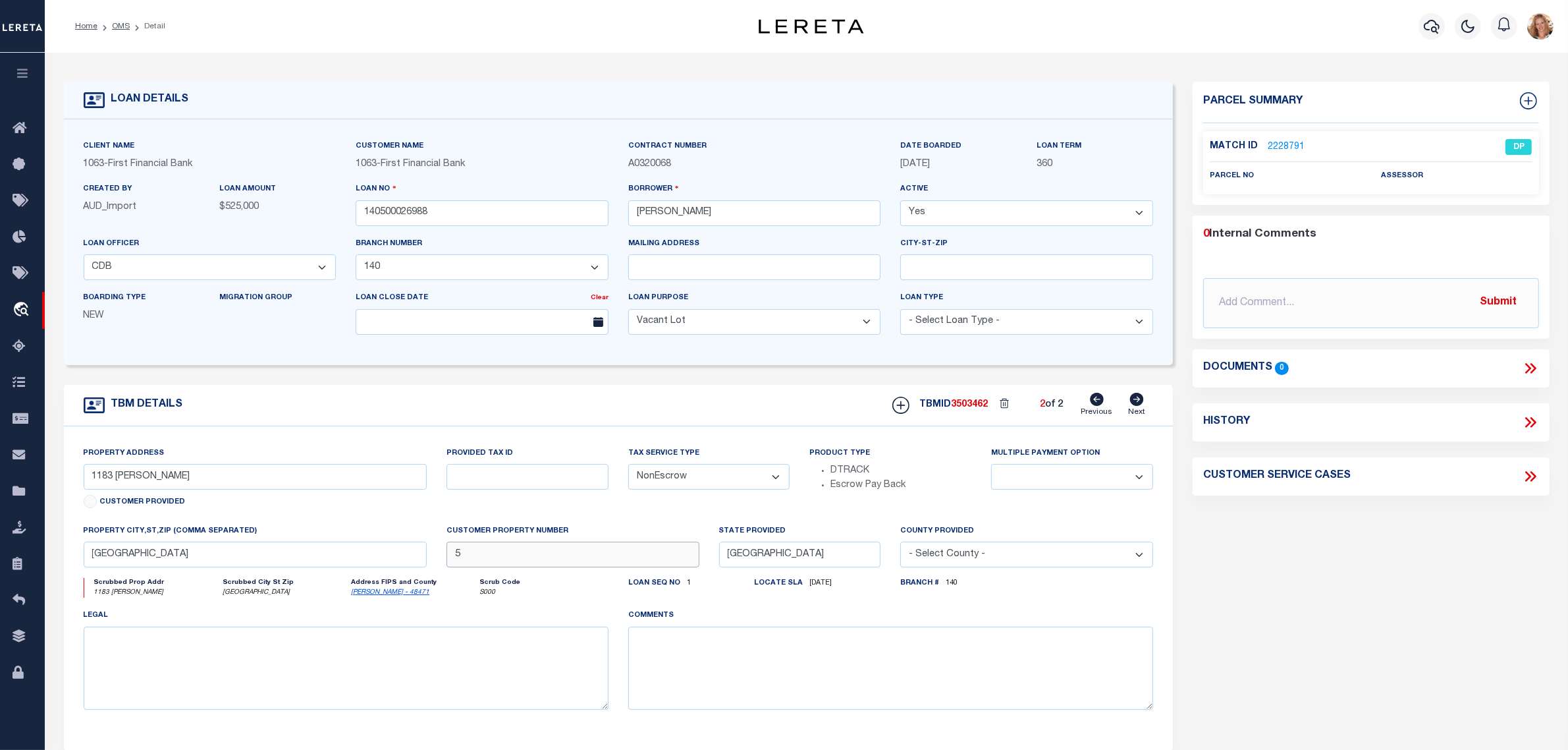
click at [528, 558] on input "5" at bounding box center [573, 554] width 253 height 26
click at [1400, 613] on div "Parcel Summary Match ID 2228791 0" at bounding box center [1372, 442] width 377 height 720
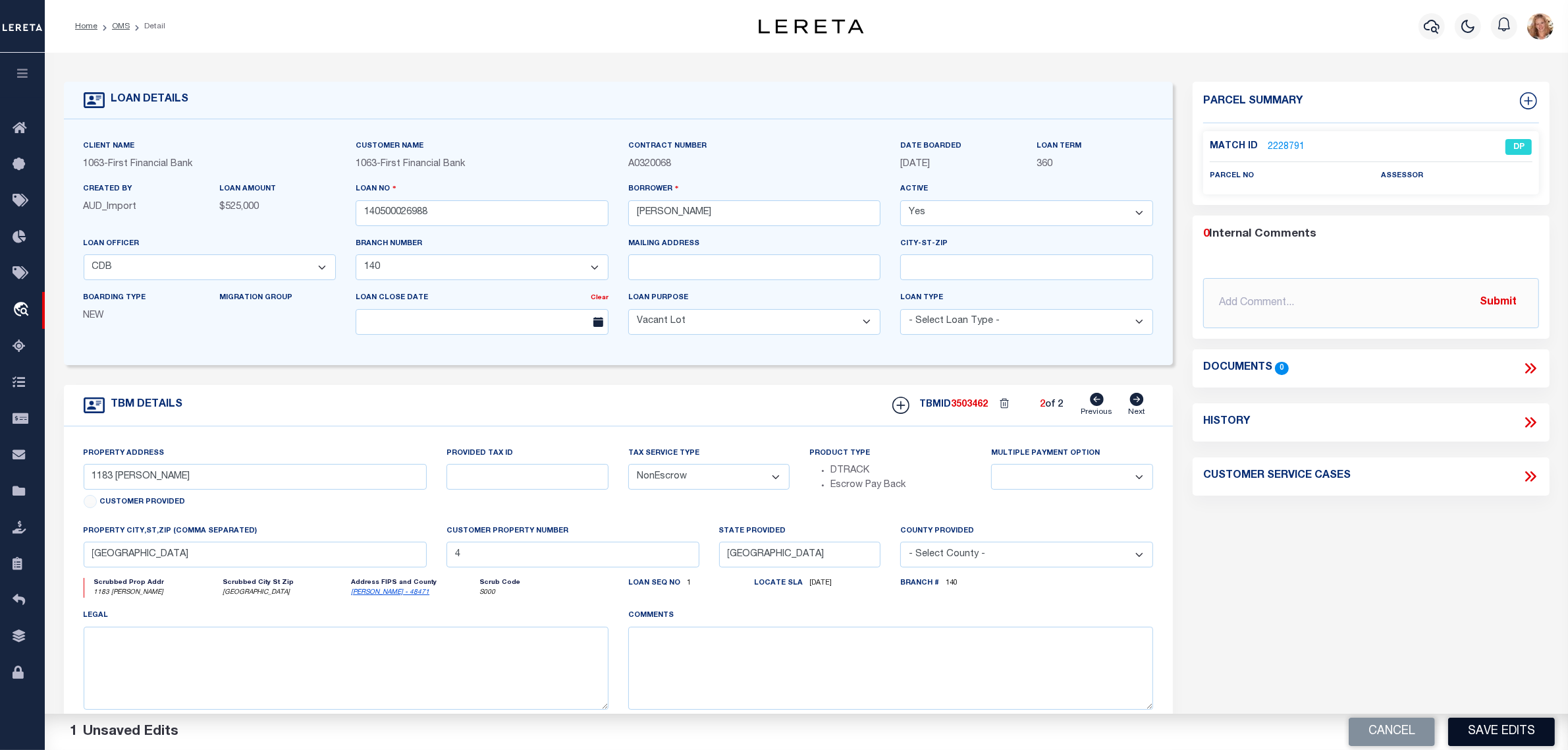
click at [1494, 741] on button "Save Edits" at bounding box center [1502, 732] width 106 height 28
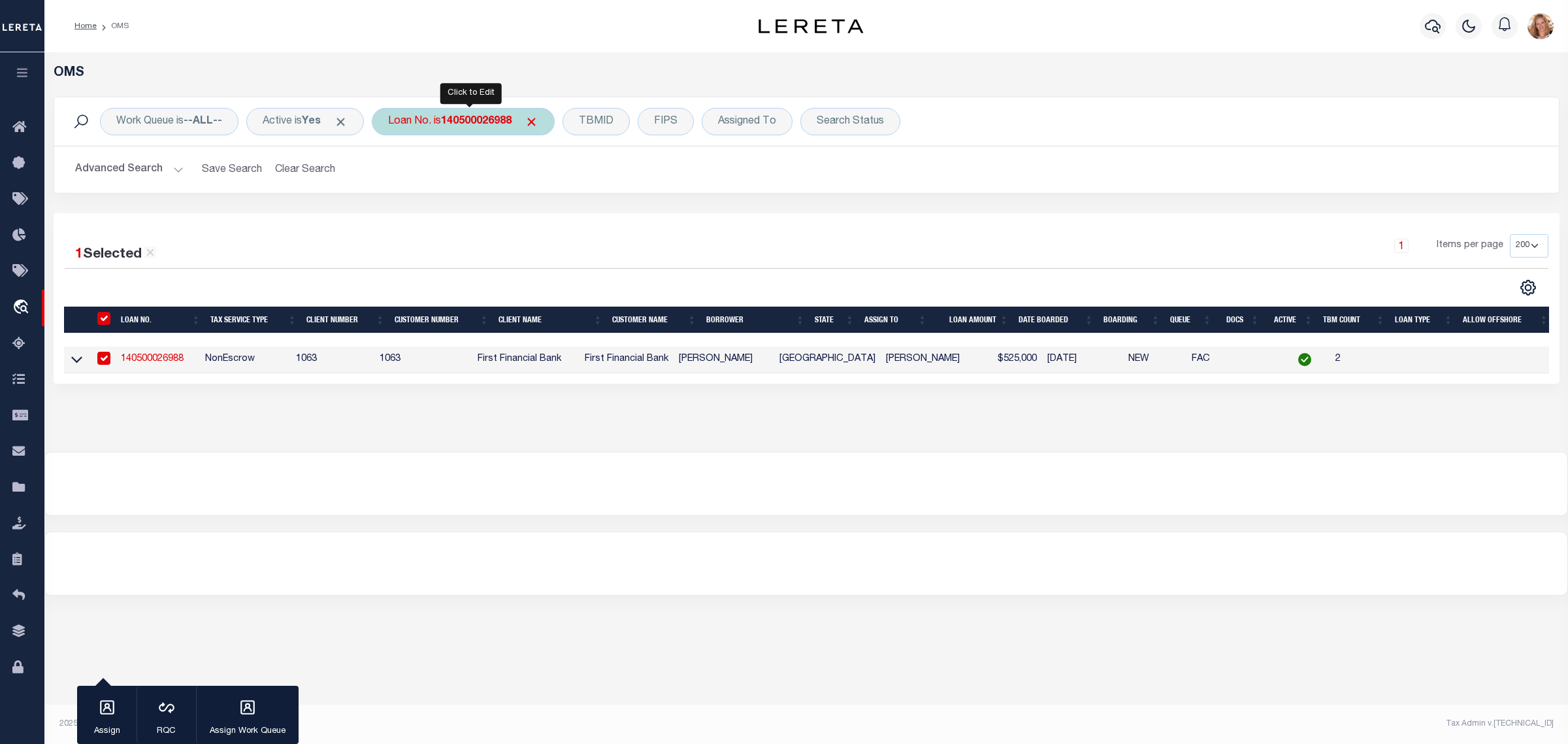
click at [443, 121] on div "Loan No. is 140500026988" at bounding box center [463, 121] width 183 height 27
click at [567, 215] on input "Apply" at bounding box center [561, 213] width 39 height 21
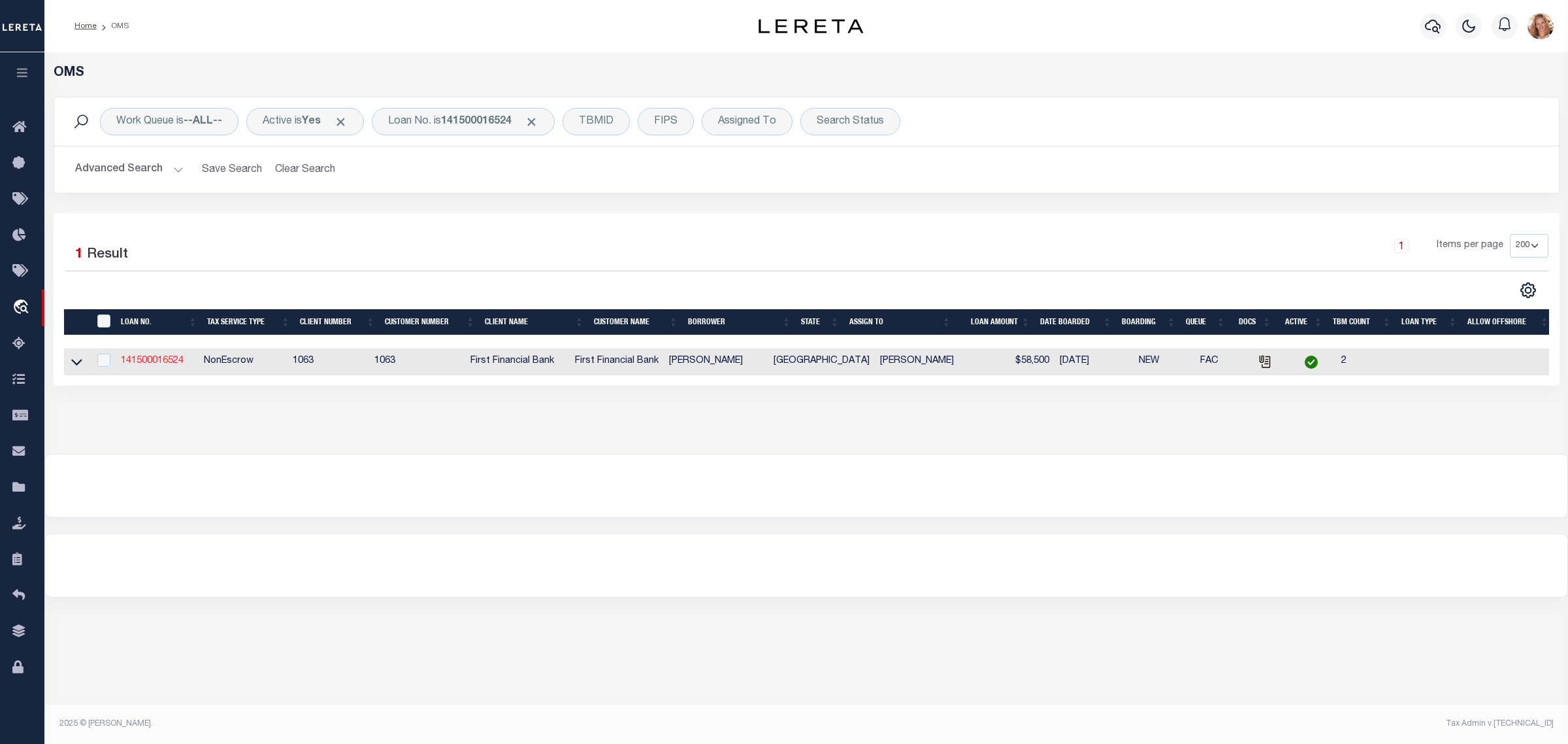
click at [178, 365] on link "141500016524" at bounding box center [152, 361] width 63 height 9
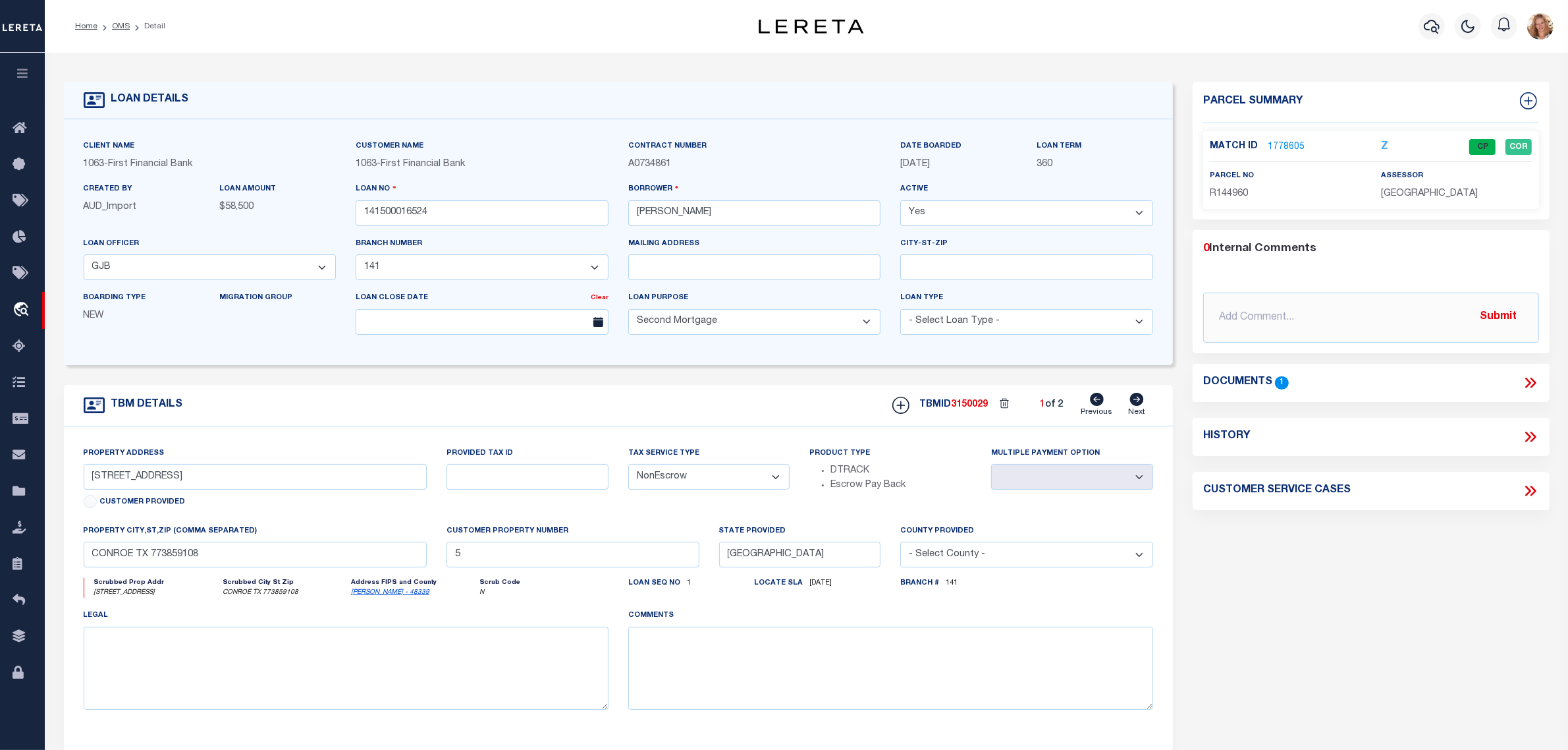
click at [1140, 404] on icon at bounding box center [1137, 400] width 14 height 13
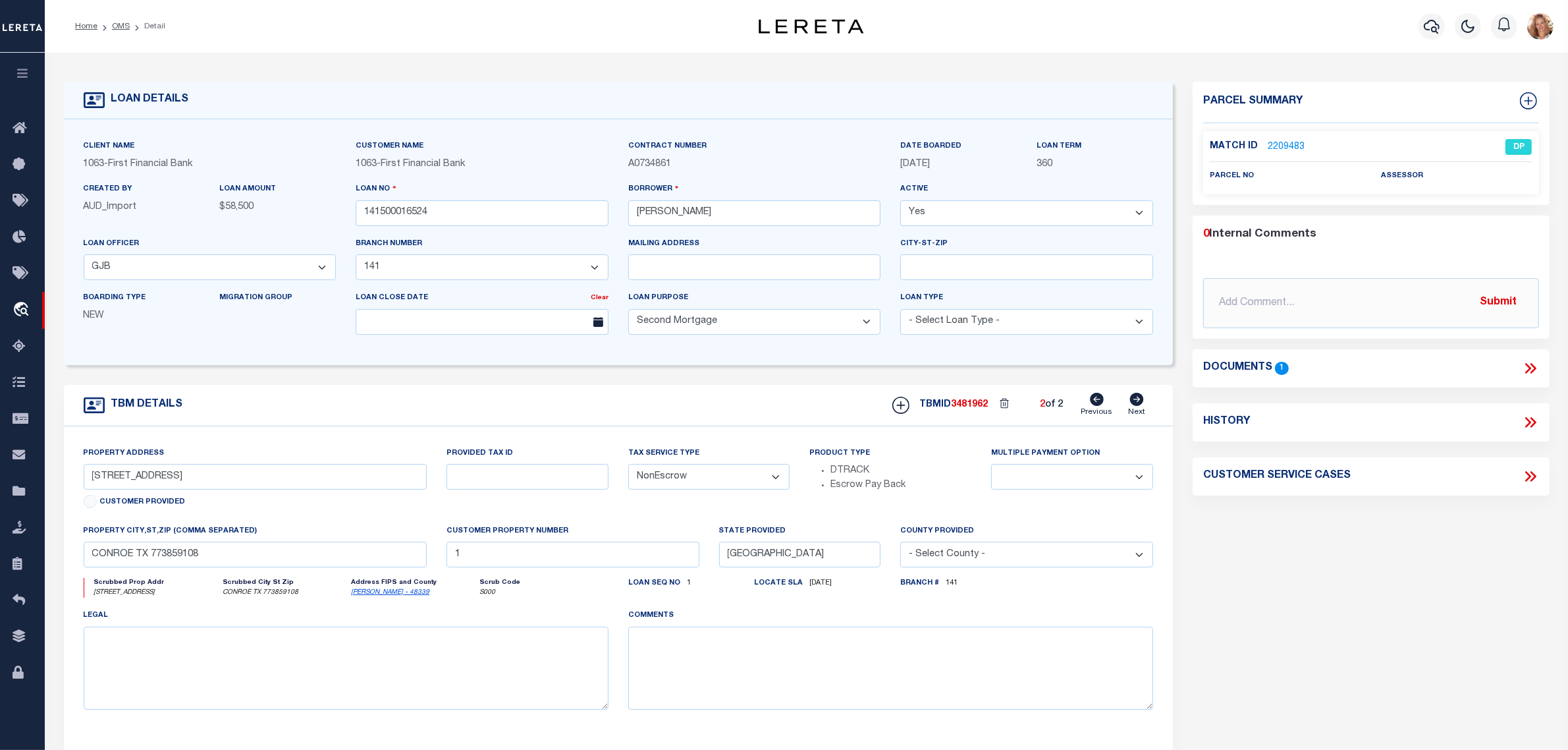
click at [1098, 403] on icon at bounding box center [1097, 400] width 14 height 13
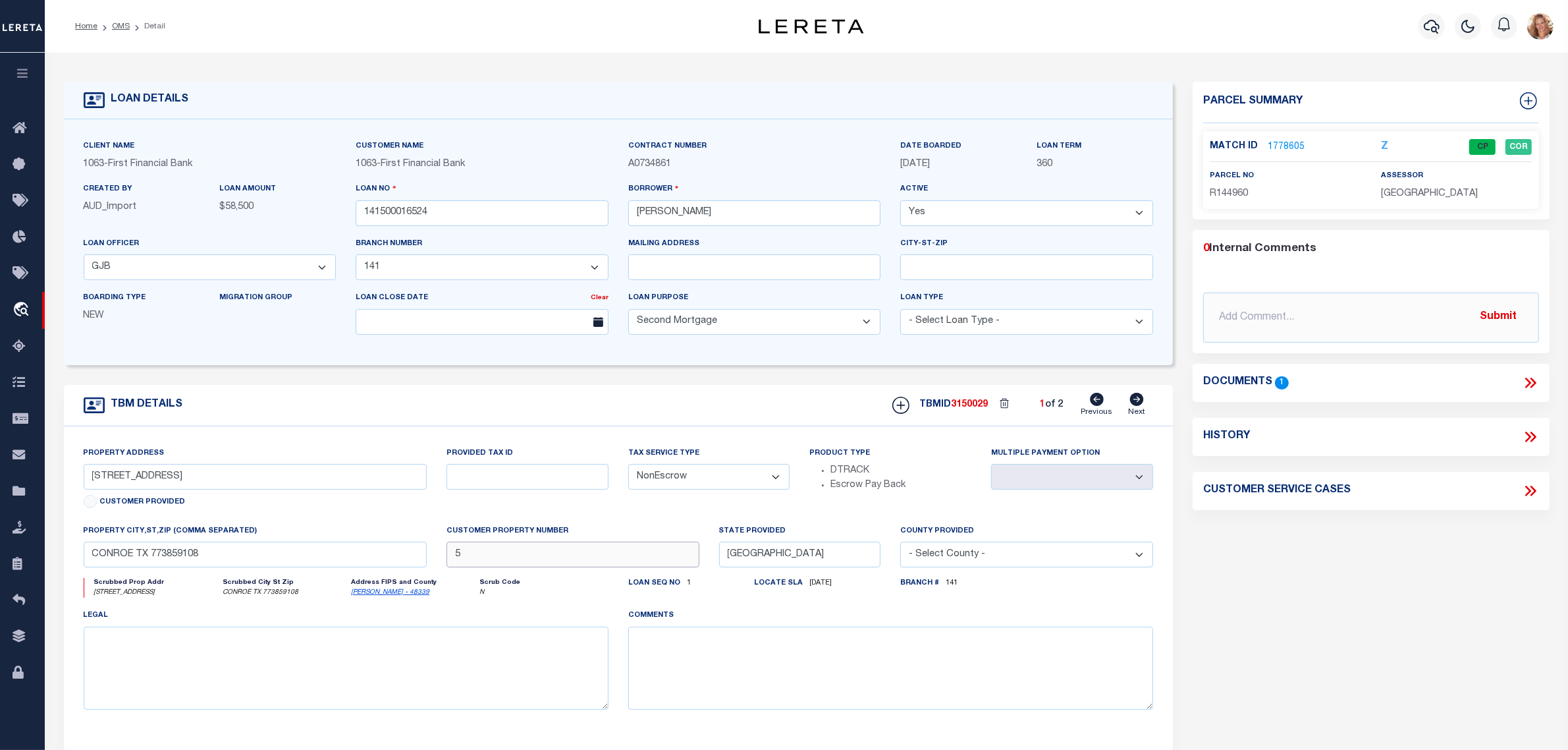
drag, startPoint x: 470, startPoint y: 564, endPoint x: 456, endPoint y: 562, distance: 14.1
click at [456, 562] on input "5" at bounding box center [573, 554] width 253 height 26
click at [454, 511] on div "Provided Tax ID" at bounding box center [527, 485] width 182 height 78
click at [1140, 406] on icon at bounding box center [1137, 400] width 14 height 13
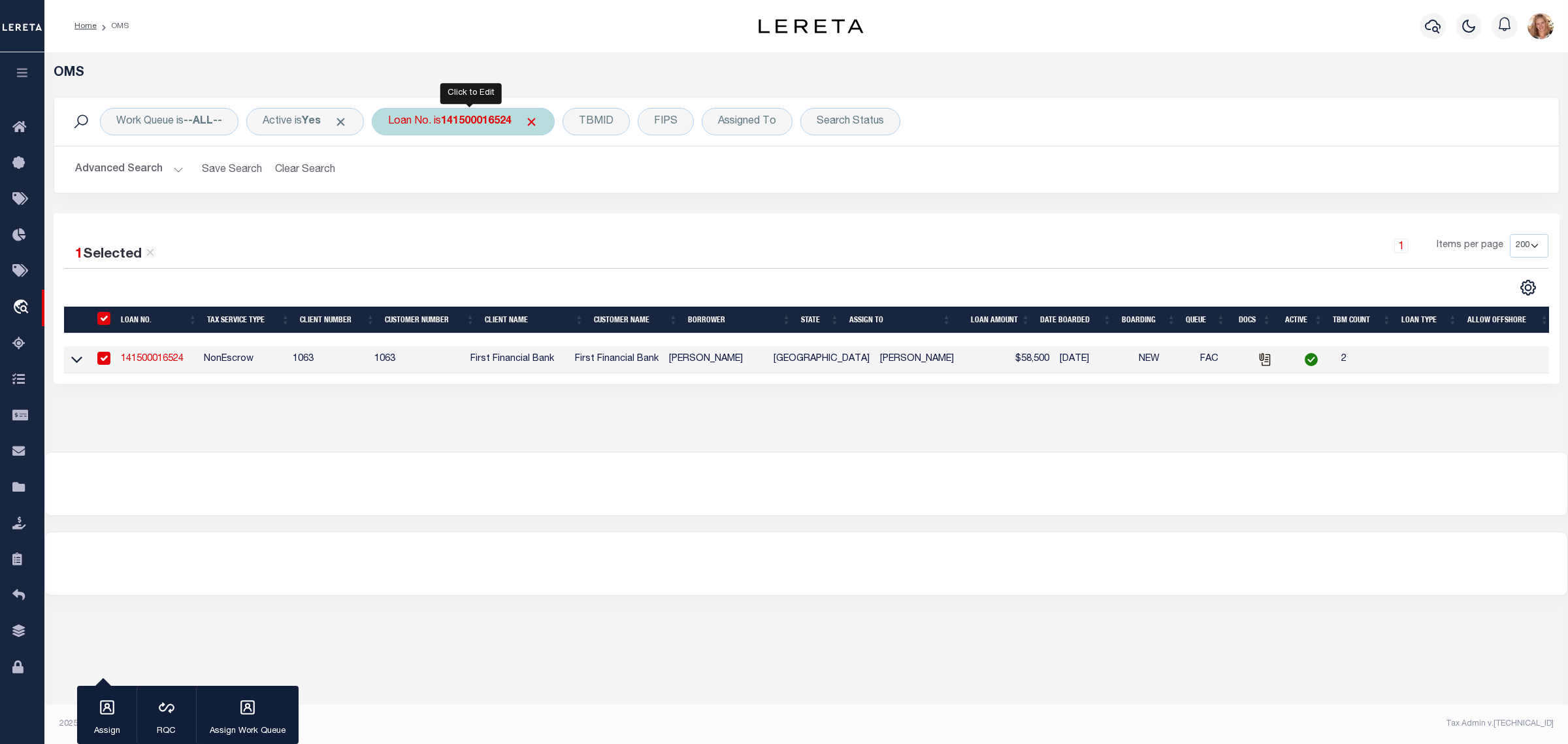
click at [462, 126] on b "141500016524" at bounding box center [476, 122] width 70 height 10
click at [566, 214] on input "Apply" at bounding box center [561, 213] width 39 height 21
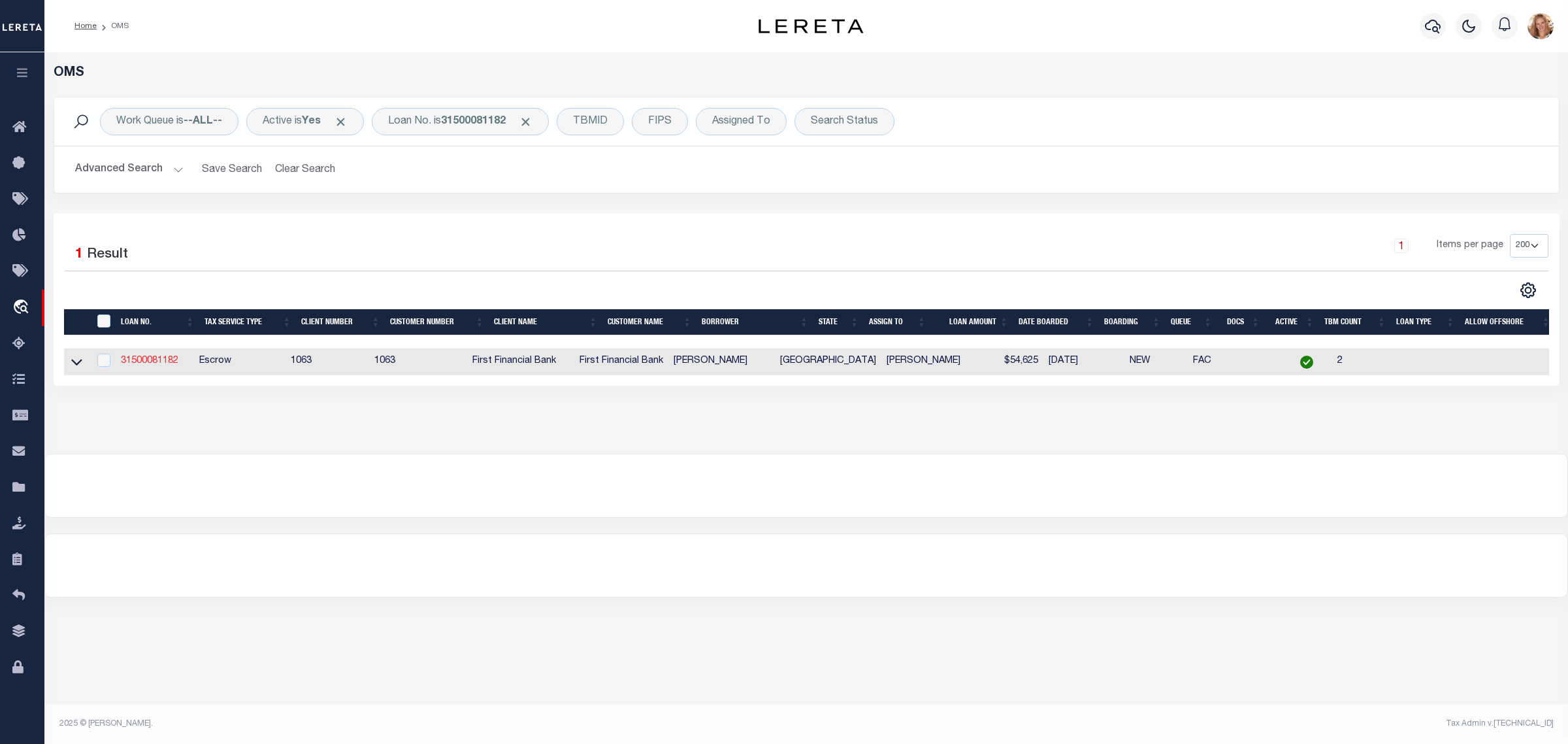
click at [142, 366] on link "31500081182" at bounding box center [149, 361] width 57 height 9
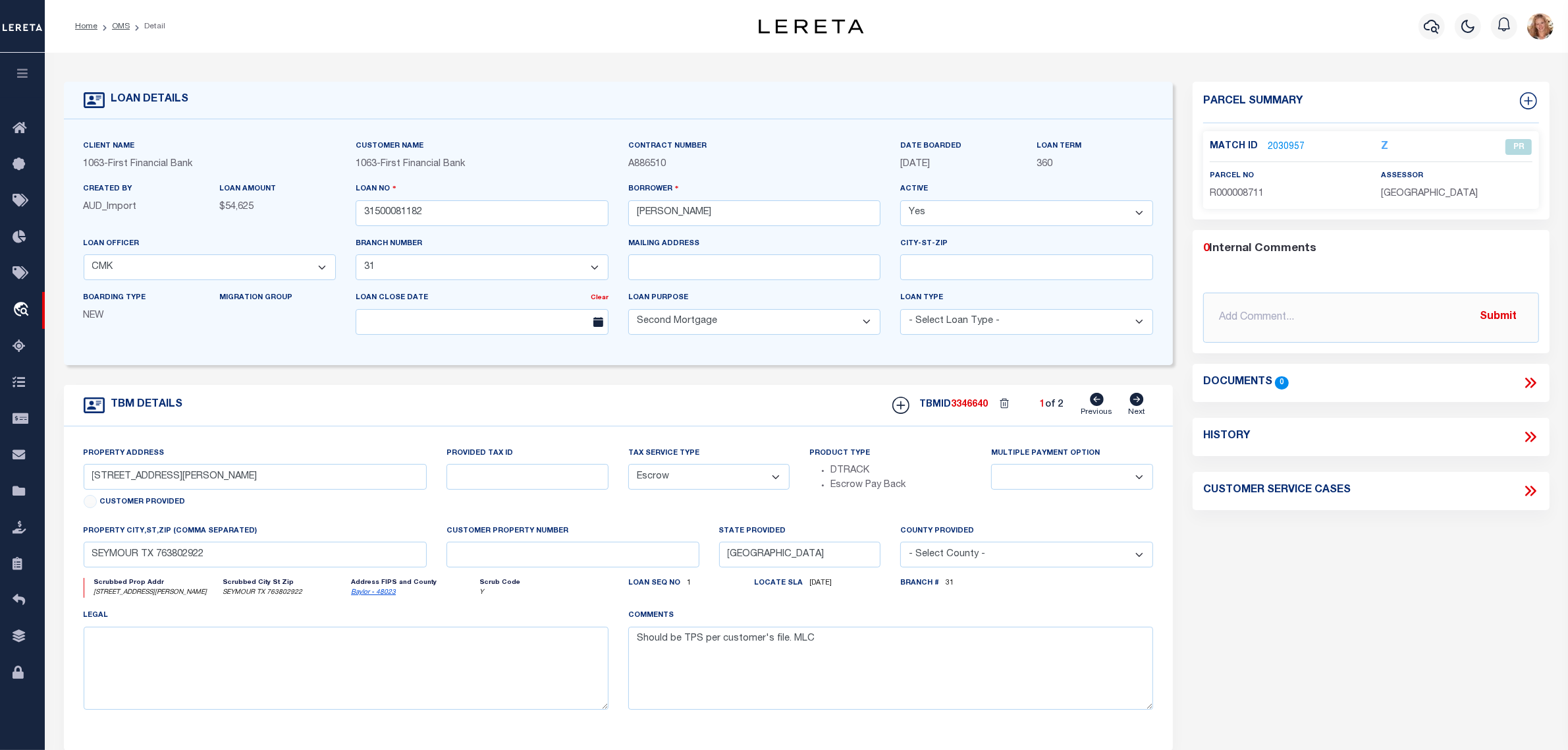
click at [1138, 404] on icon at bounding box center [1137, 400] width 15 height 13
click at [1098, 406] on icon at bounding box center [1097, 400] width 14 height 13
click at [1285, 143] on link "2030957" at bounding box center [1287, 147] width 37 height 14
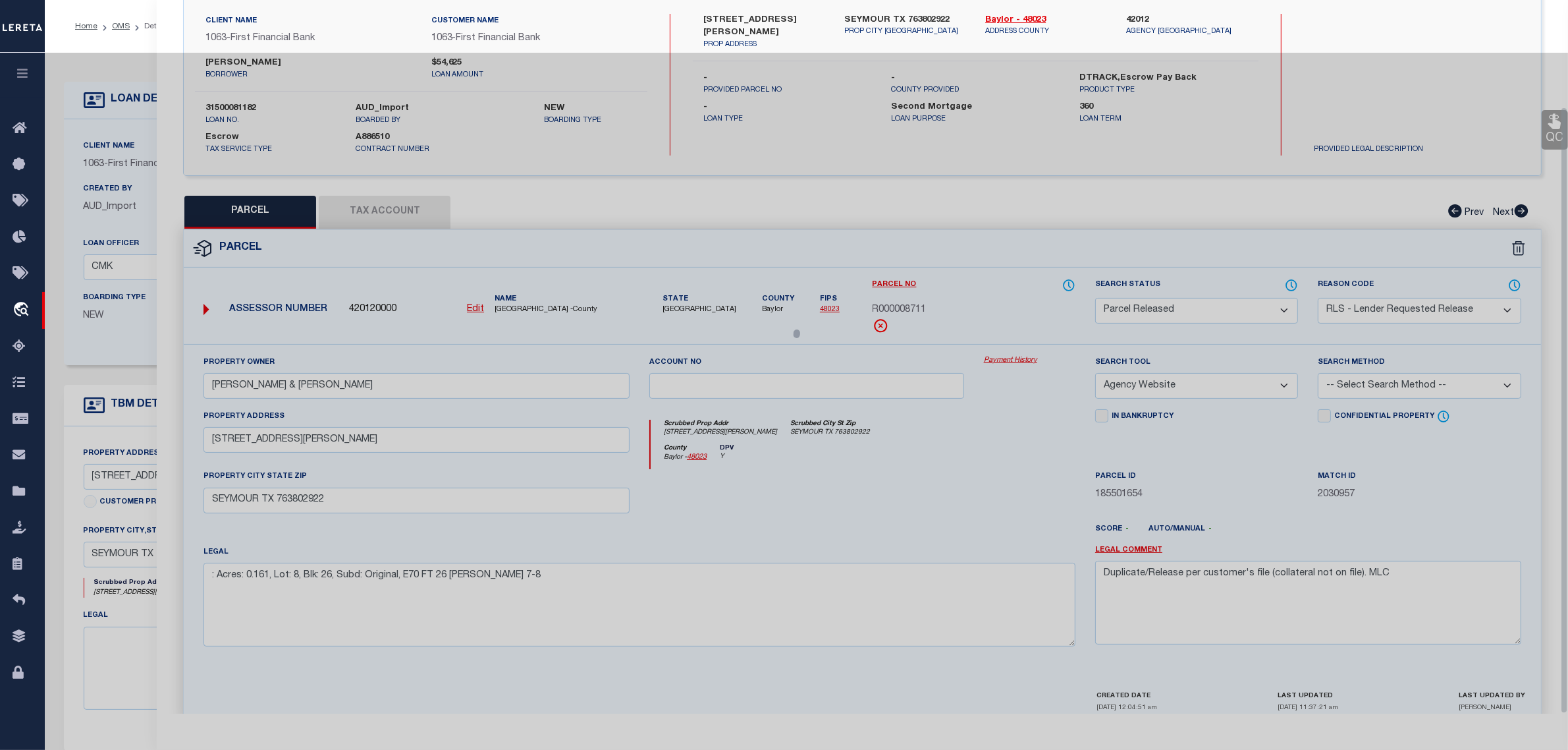
scroll to position [126, 0]
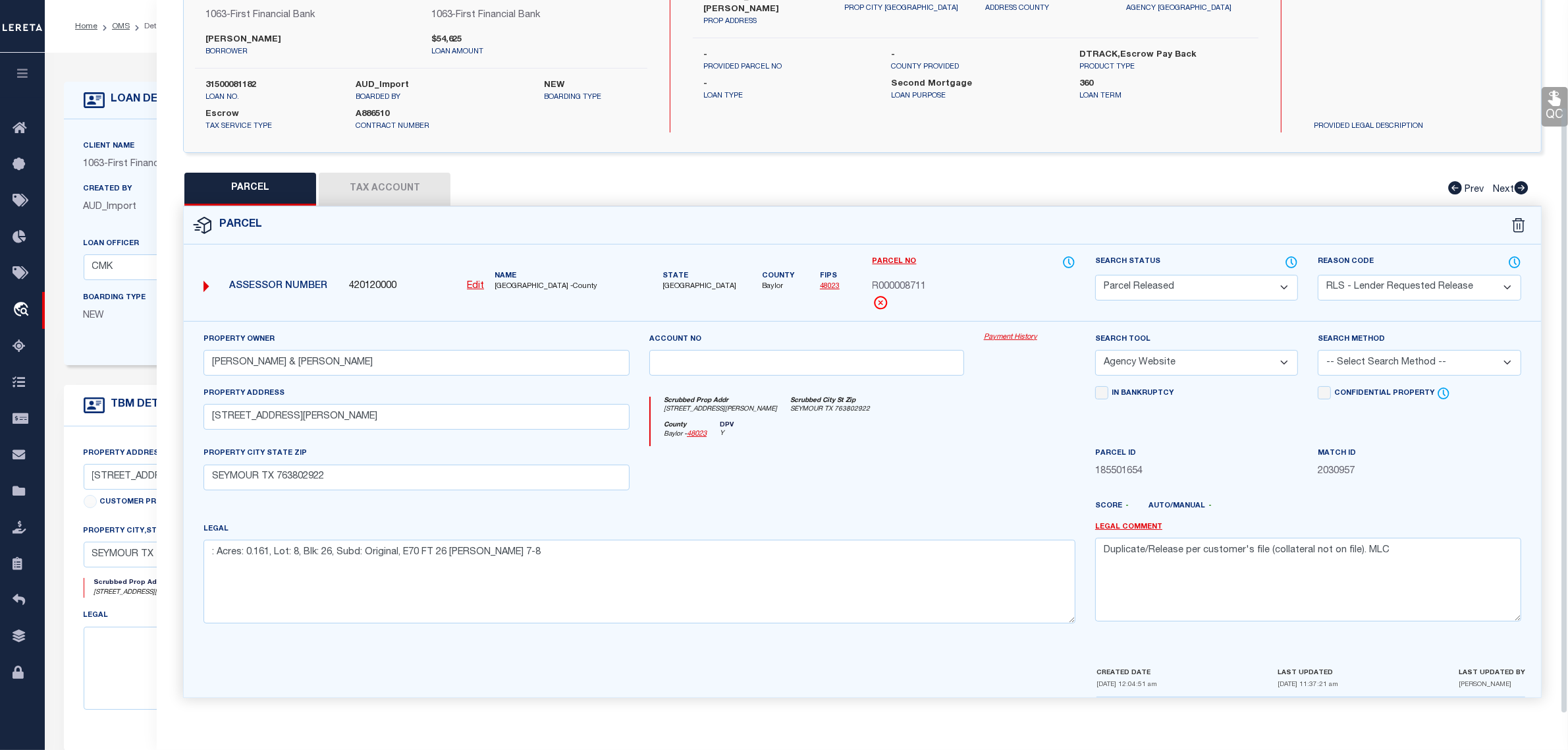
click at [88, 180] on div "Client Name 1063 - First Financial Bank" at bounding box center [210, 160] width 273 height 43
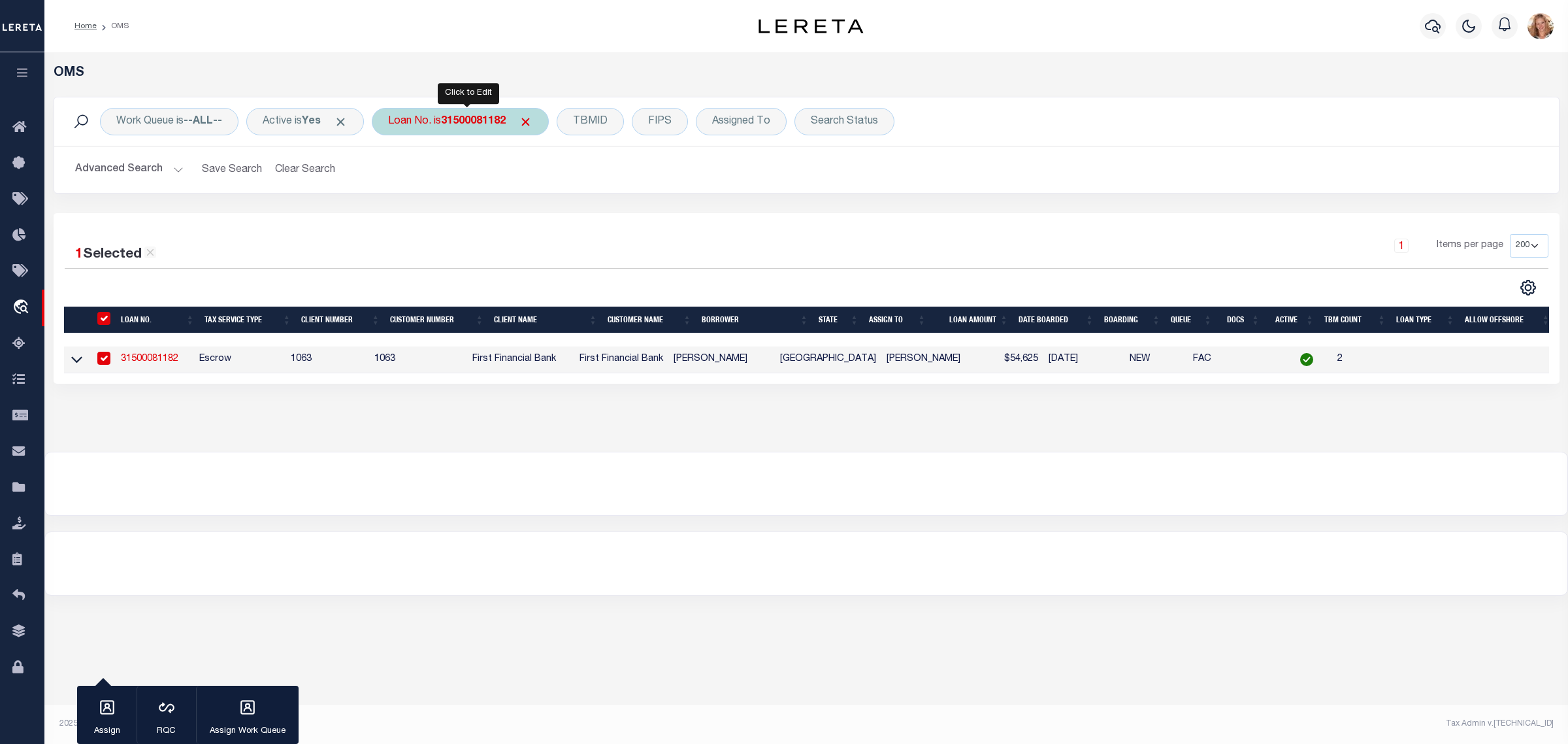
click at [487, 118] on b "31500081182" at bounding box center [473, 122] width 64 height 10
click at [574, 218] on input "Apply" at bounding box center [561, 213] width 39 height 21
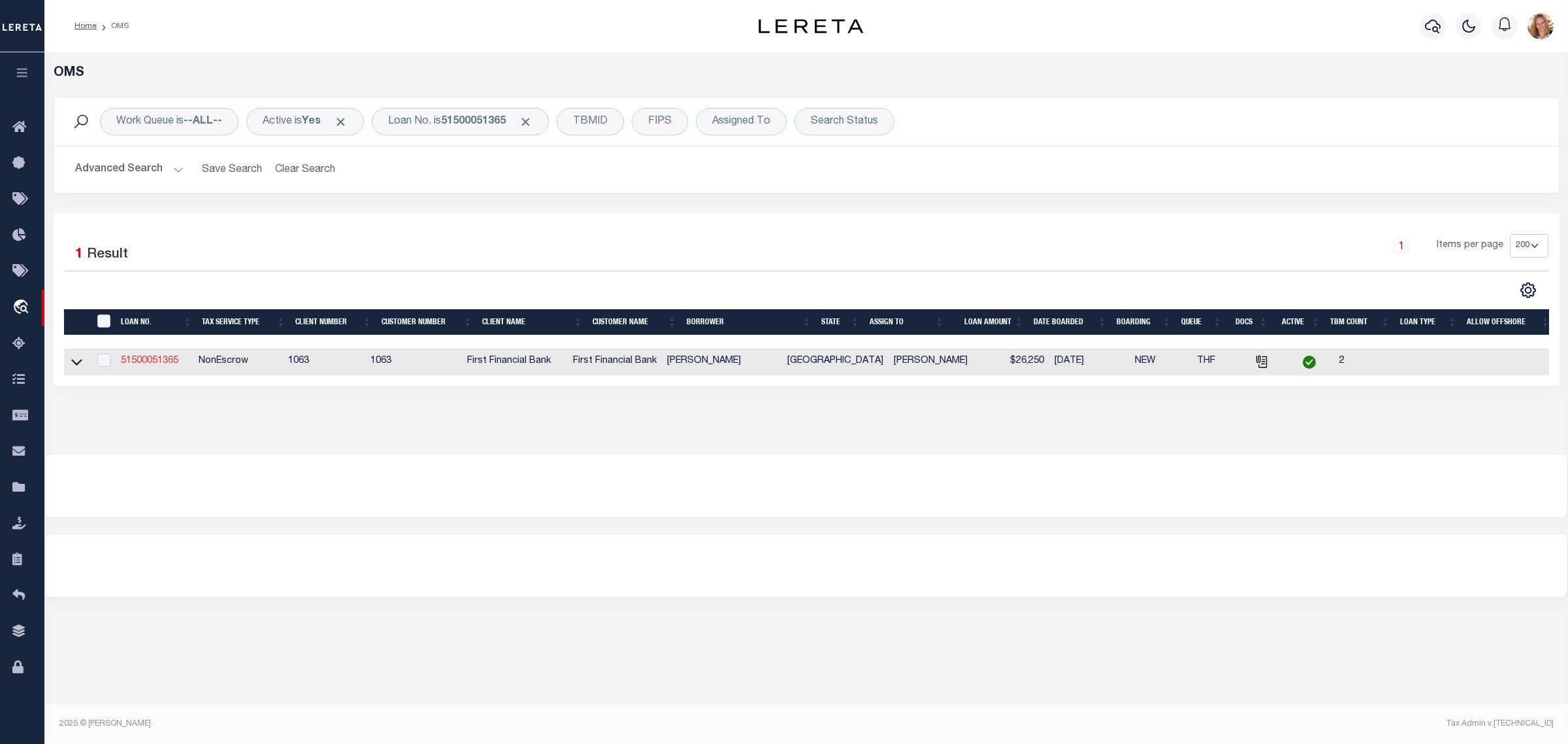
click at [138, 365] on link "51500051365" at bounding box center [149, 361] width 57 height 9
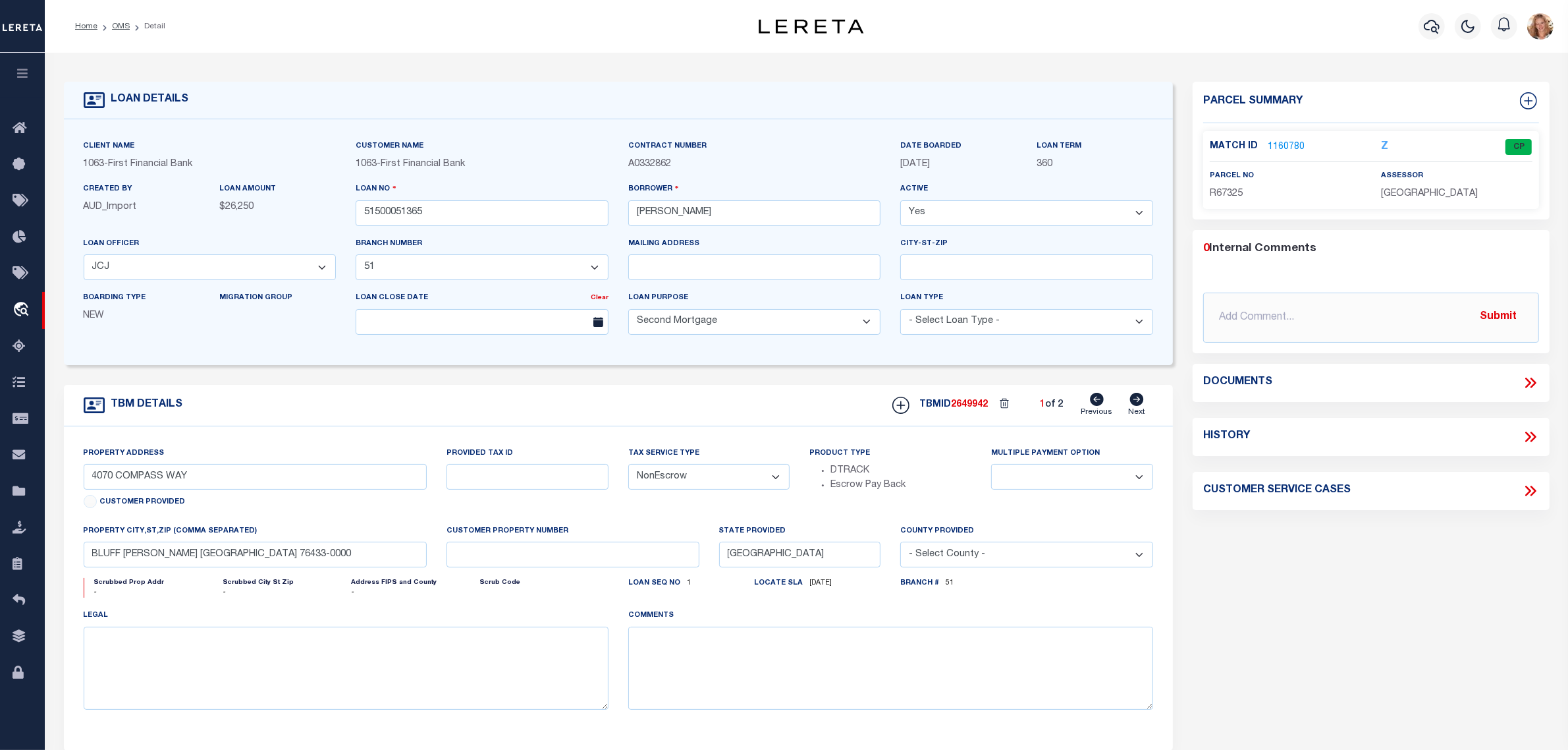
click at [1134, 403] on icon at bounding box center [1137, 400] width 14 height 13
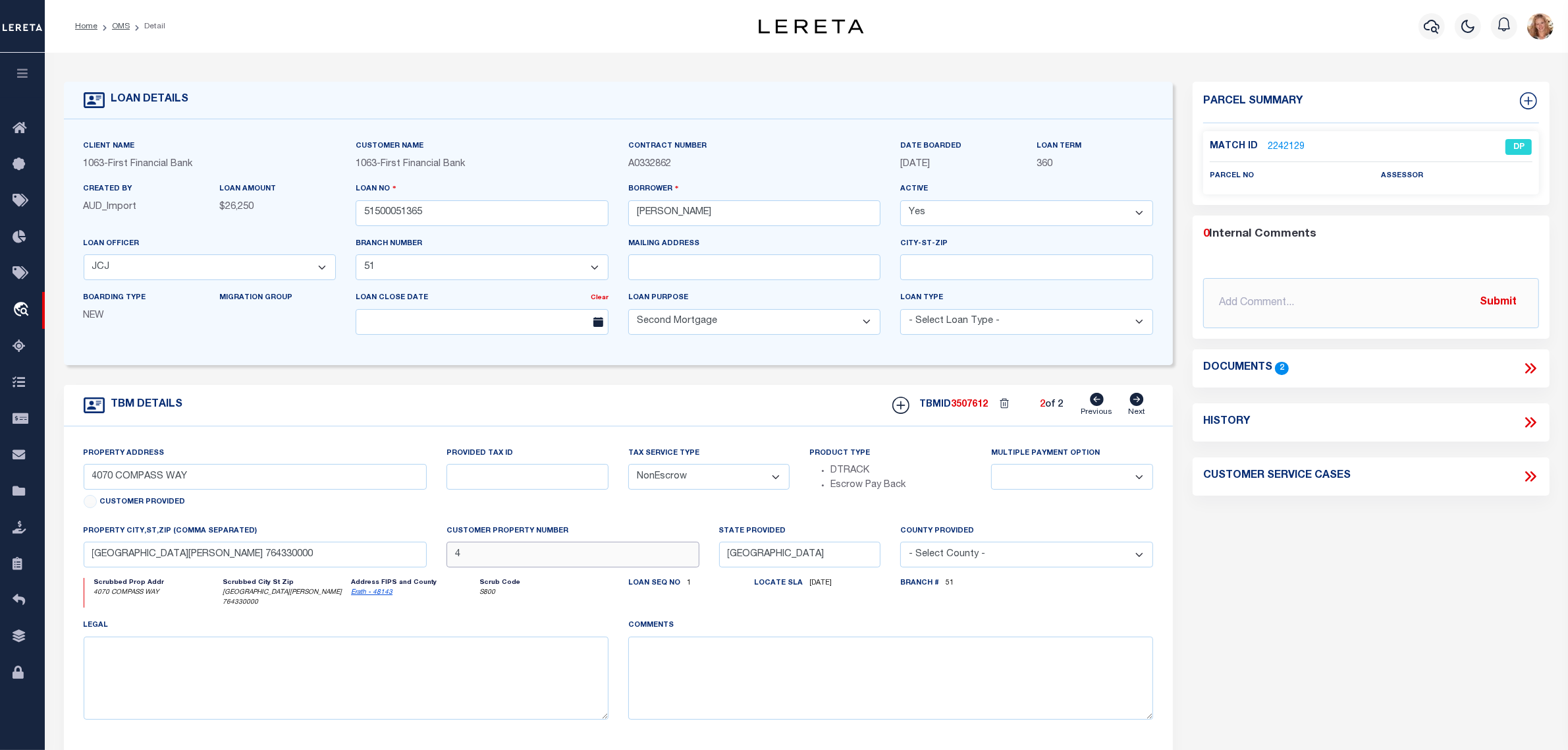
click at [495, 556] on input "4" at bounding box center [573, 554] width 253 height 26
click at [1307, 722] on div "Parcel Summary Match ID 2242129 0" at bounding box center [1372, 447] width 377 height 730
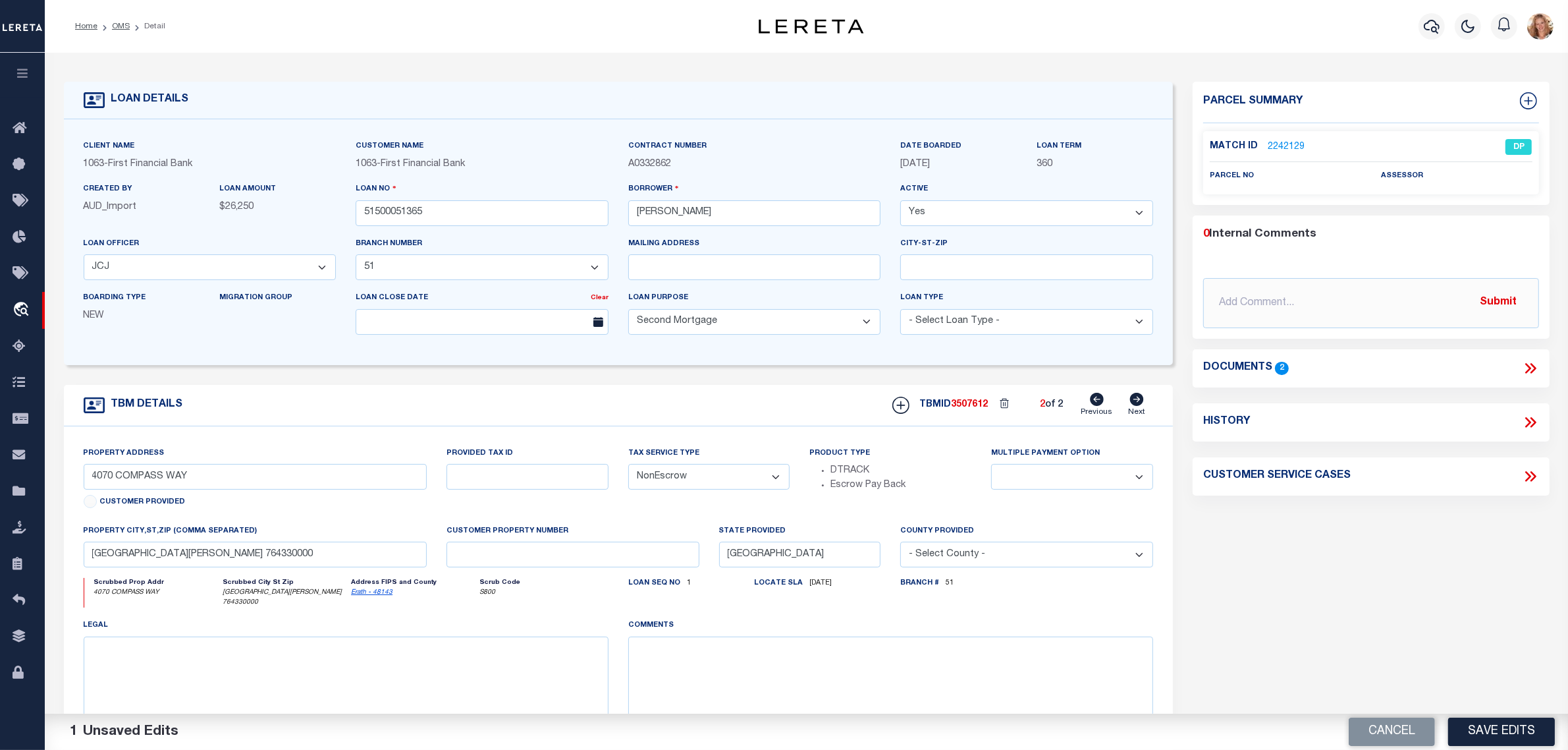
click at [1530, 742] on button "Save Edits" at bounding box center [1502, 732] width 106 height 28
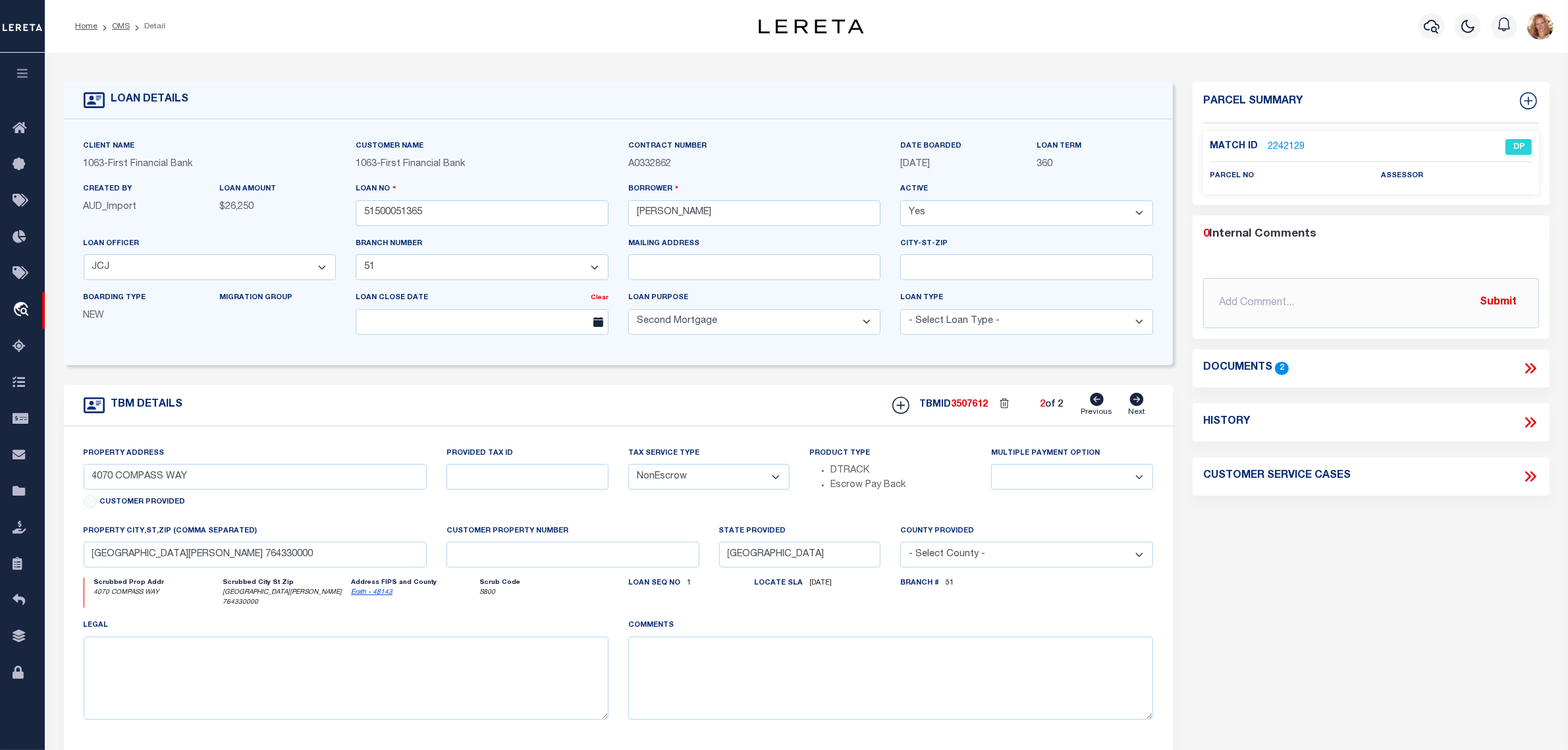
click at [1095, 400] on icon at bounding box center [1097, 400] width 14 height 13
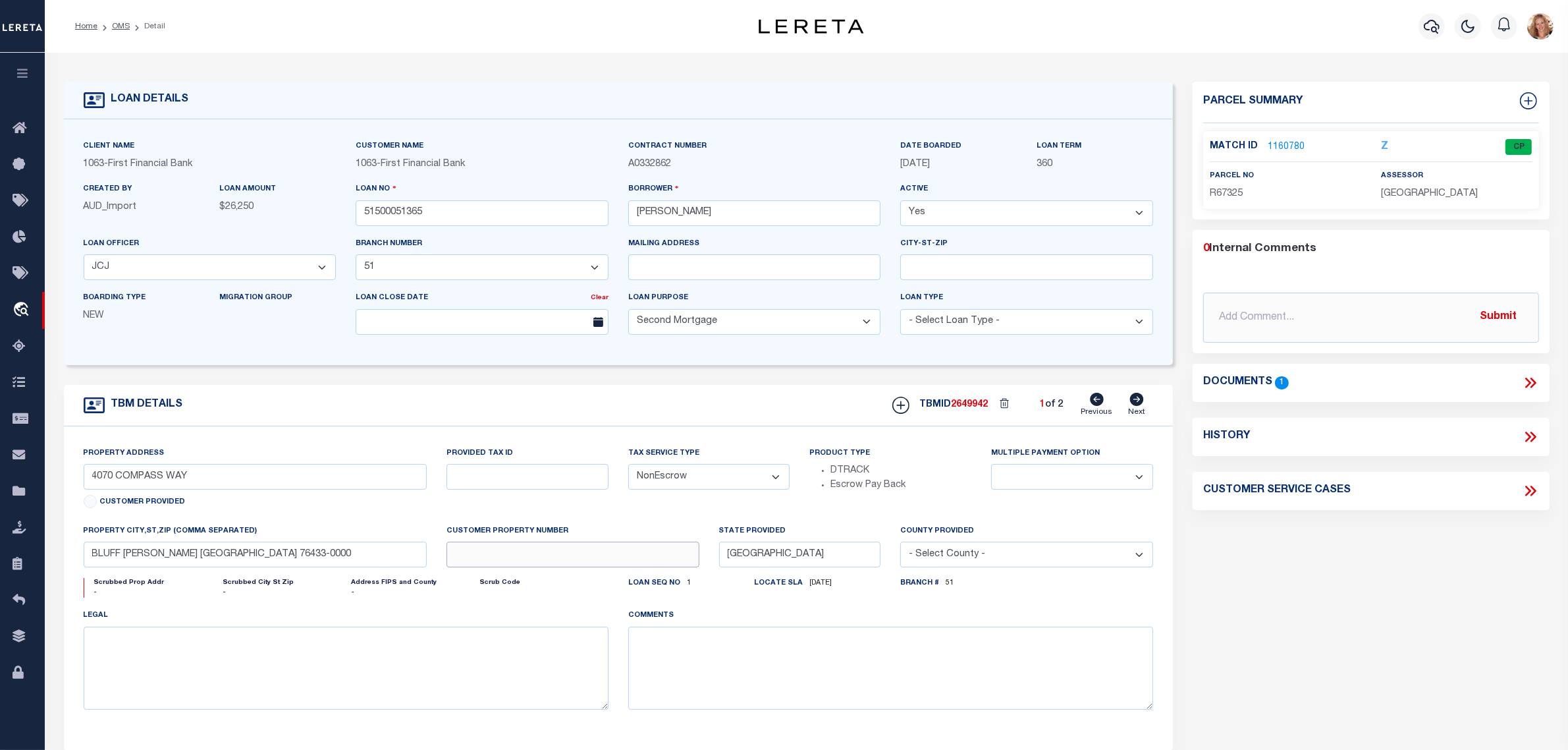
click at [476, 556] on input "text" at bounding box center [573, 554] width 253 height 26
click at [531, 511] on div "Provided Tax ID" at bounding box center [527, 485] width 182 height 78
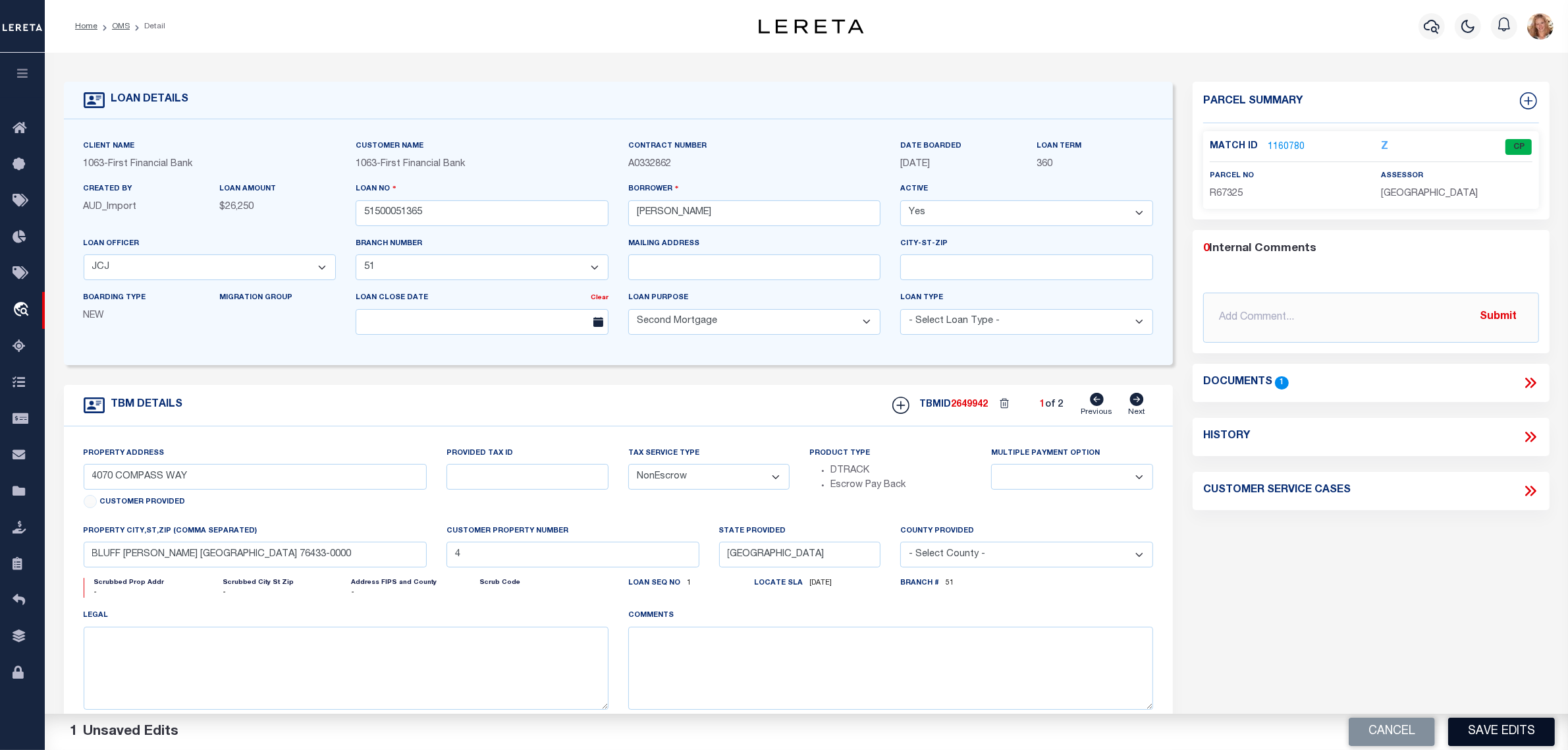
drag, startPoint x: 1489, startPoint y: 714, endPoint x: 1501, endPoint y: 723, distance: 15.0
click at [1490, 716] on div "Cancel Save Edits" at bounding box center [1188, 732] width 762 height 37
click at [1502, 723] on button "Save Edits" at bounding box center [1502, 732] width 106 height 28
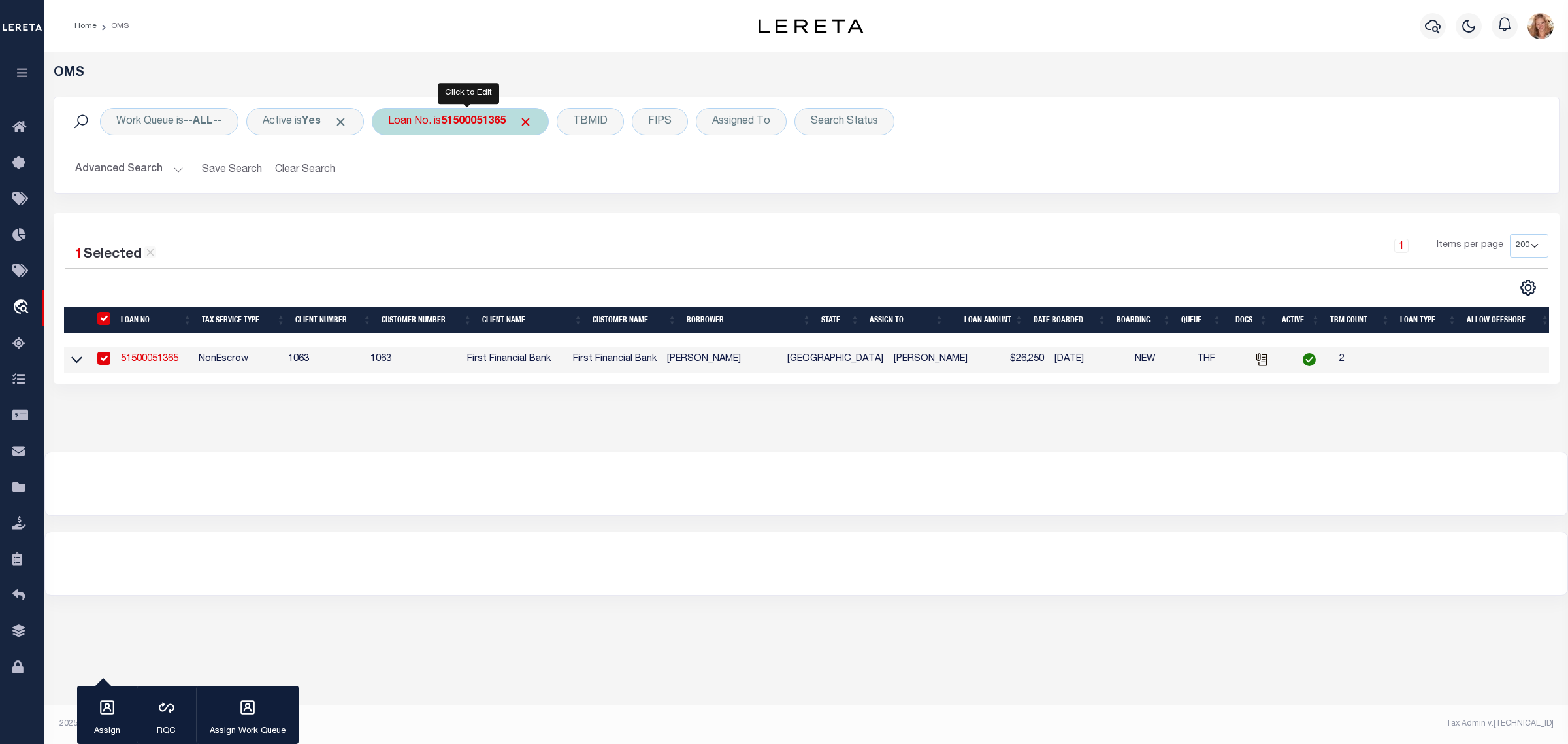
click at [471, 119] on b "51500051365" at bounding box center [473, 122] width 64 height 10
click at [576, 219] on input "Apply" at bounding box center [561, 213] width 39 height 21
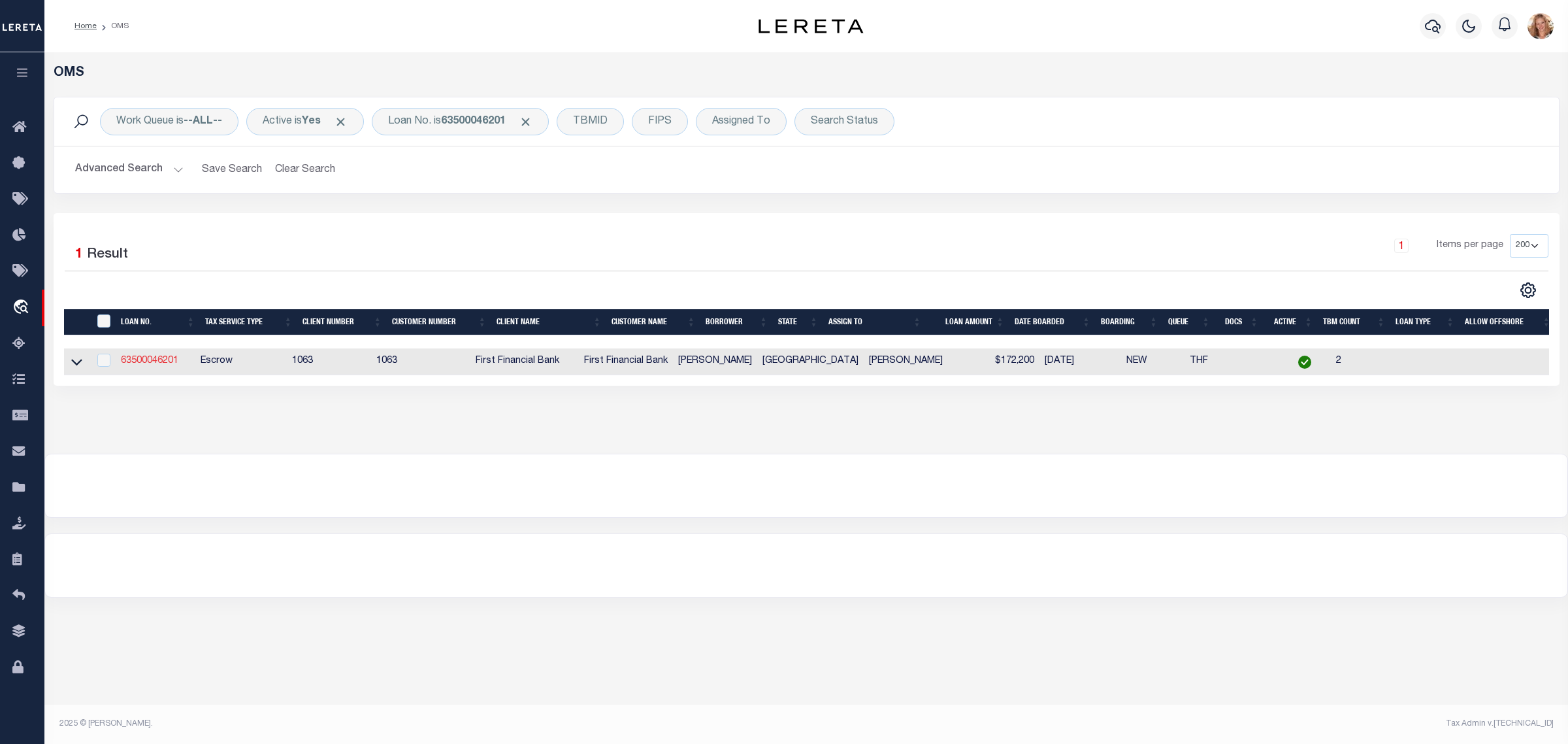
click at [165, 361] on link "63500046201" at bounding box center [149, 361] width 57 height 9
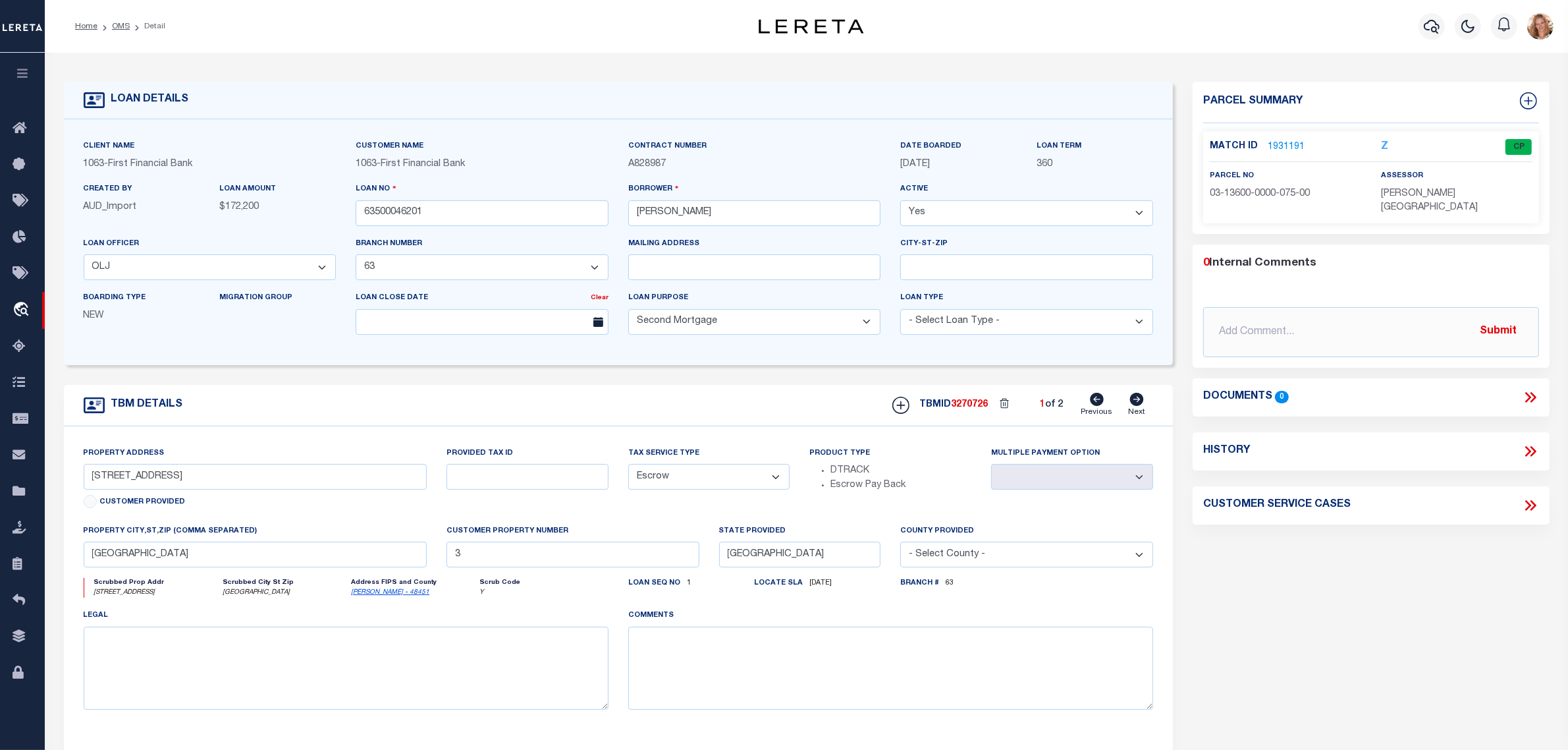
click at [1129, 404] on link "Next" at bounding box center [1137, 406] width 17 height 25
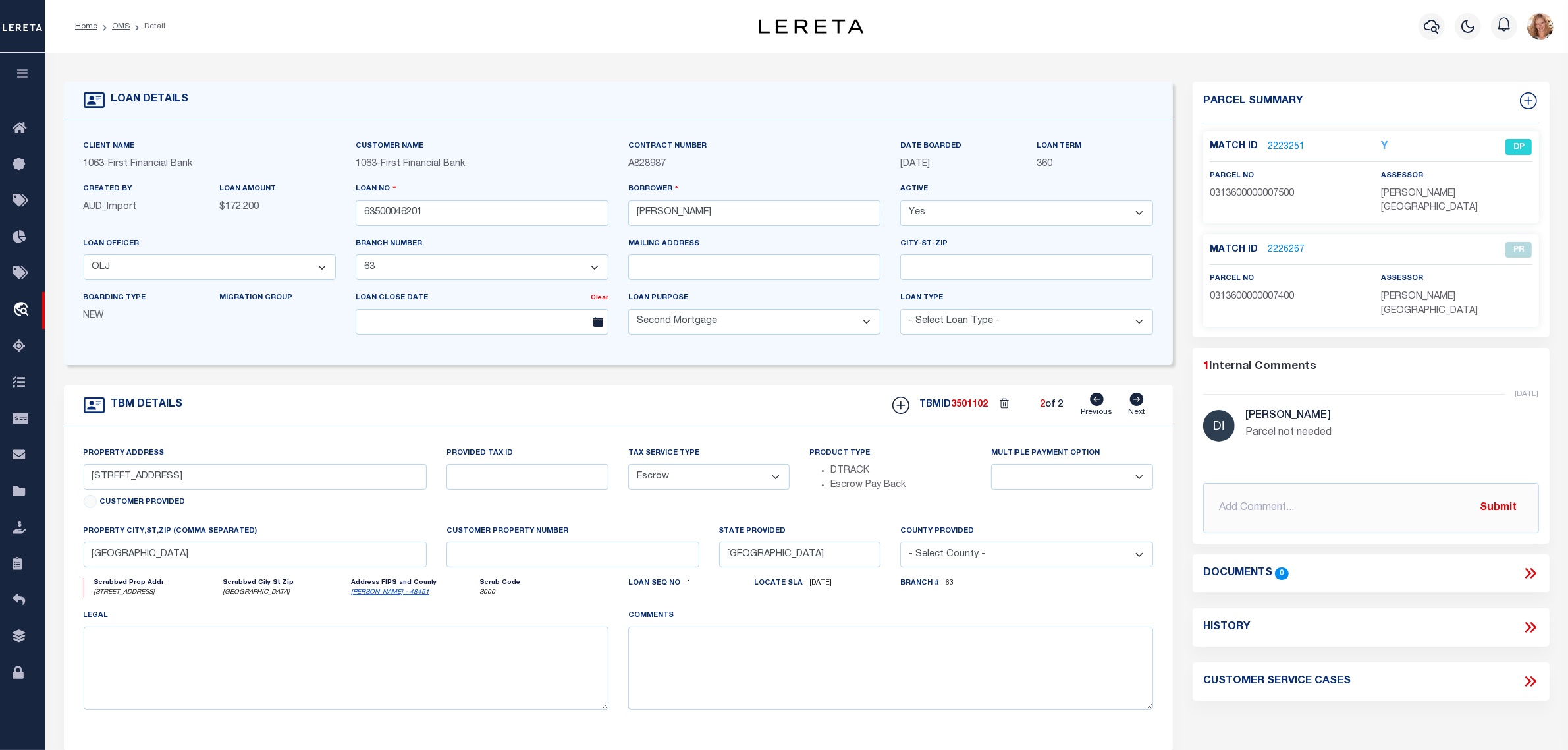
click at [1288, 243] on link "2226267" at bounding box center [1287, 250] width 37 height 14
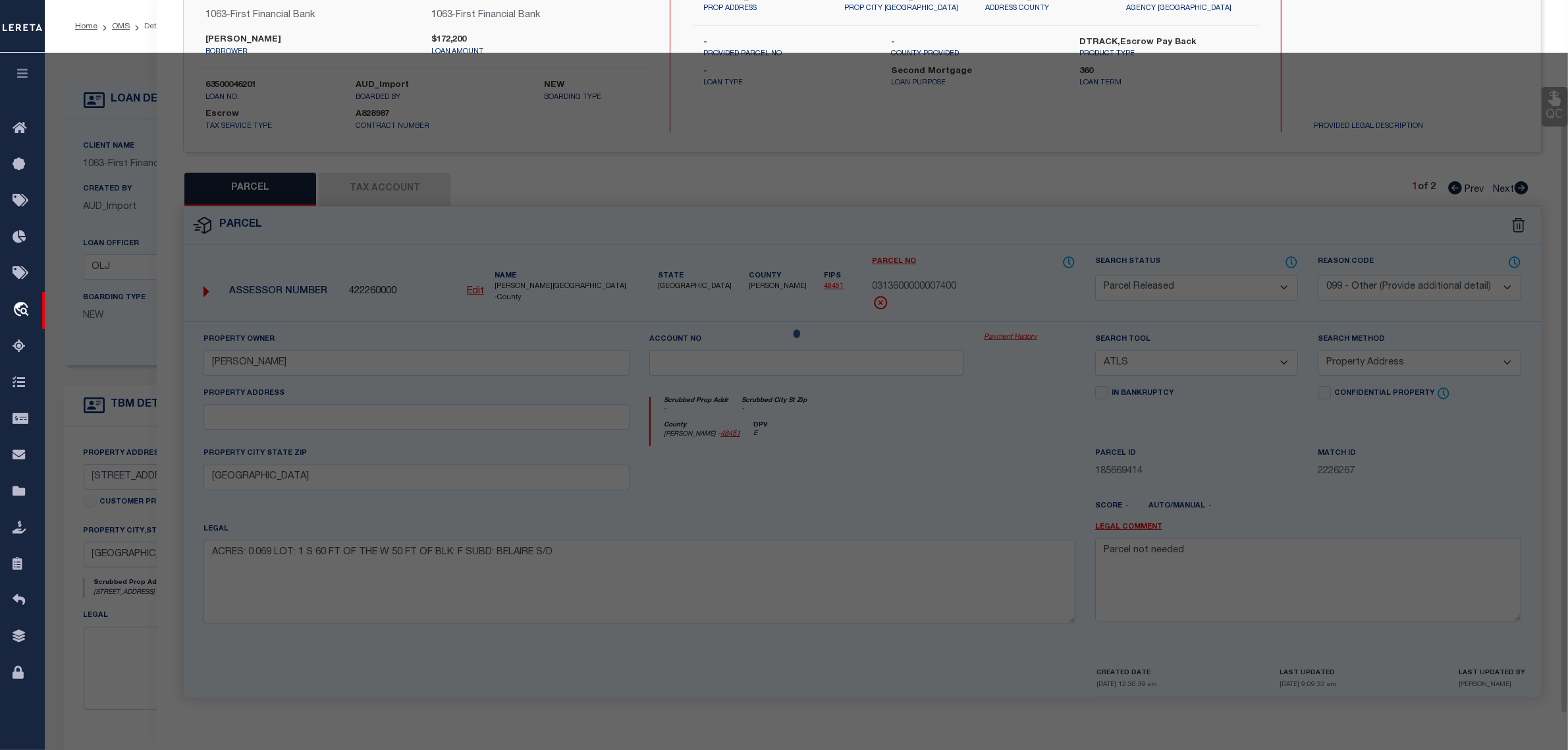
scroll to position [126, 0]
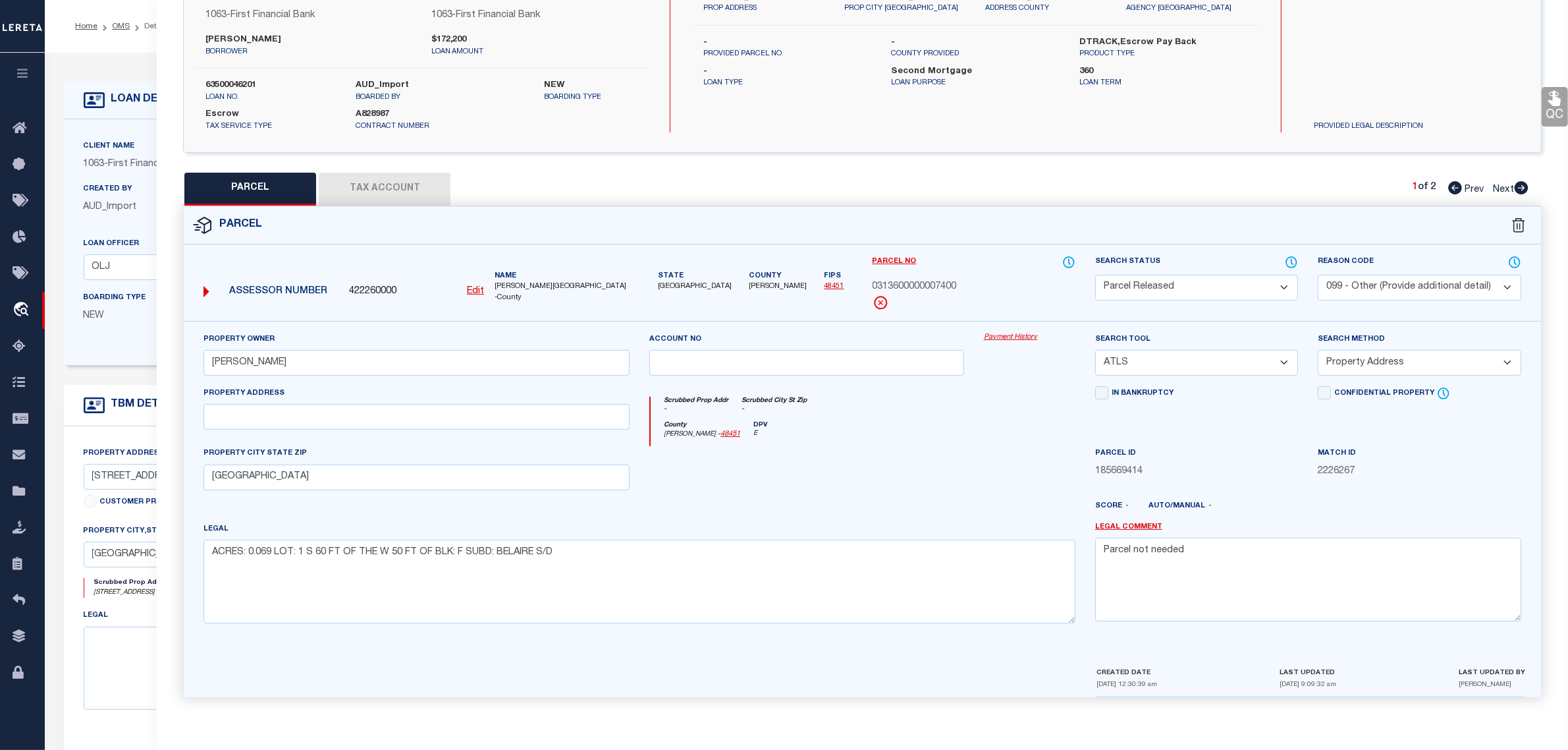
click at [1500, 185] on span "Next" at bounding box center [1504, 190] width 21 height 9
click at [124, 330] on div "Boarding Type NEW" at bounding box center [142, 312] width 137 height 43
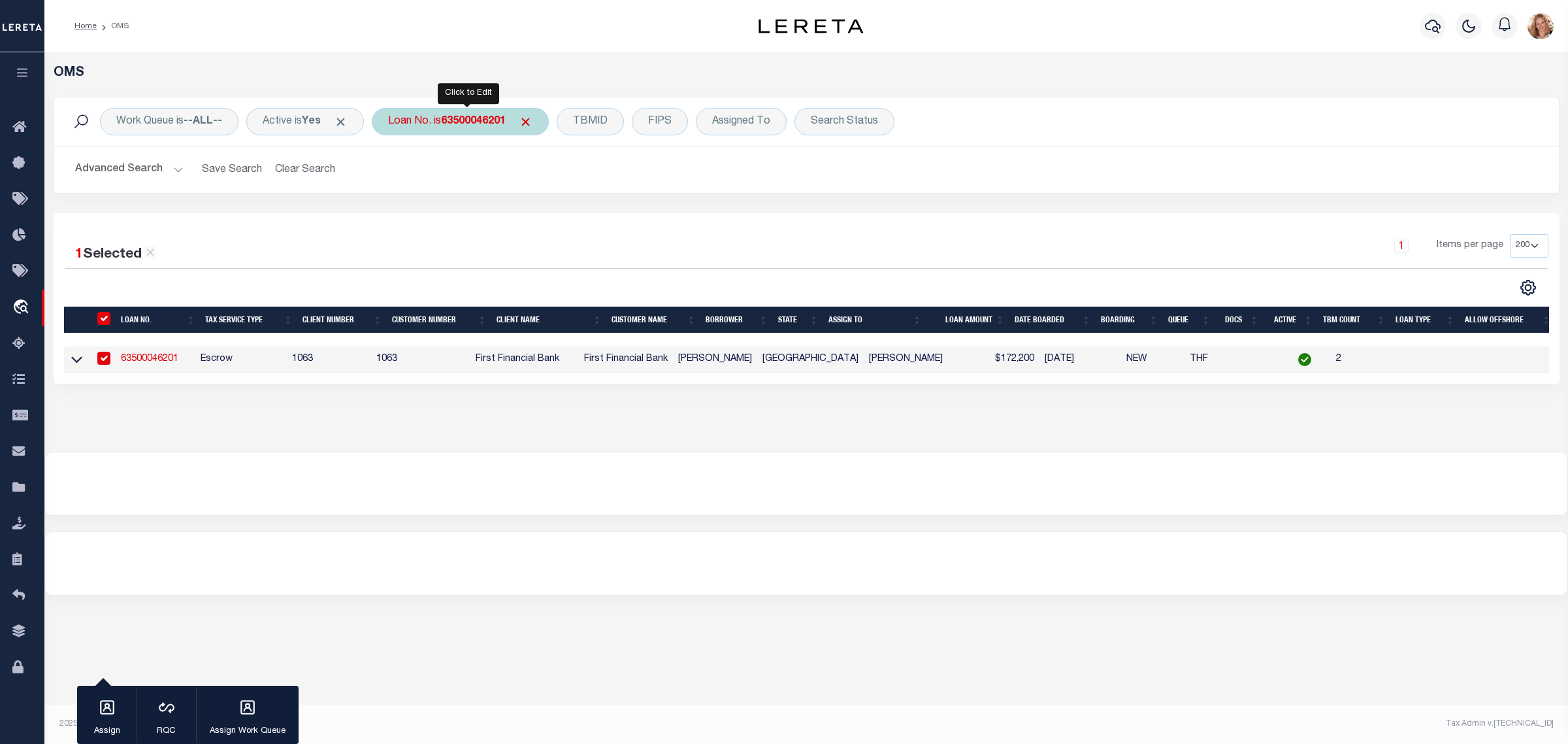
click at [426, 119] on div "Loan No. is 63500046201" at bounding box center [460, 121] width 177 height 27
click at [581, 213] on input "Apply" at bounding box center [561, 213] width 39 height 21
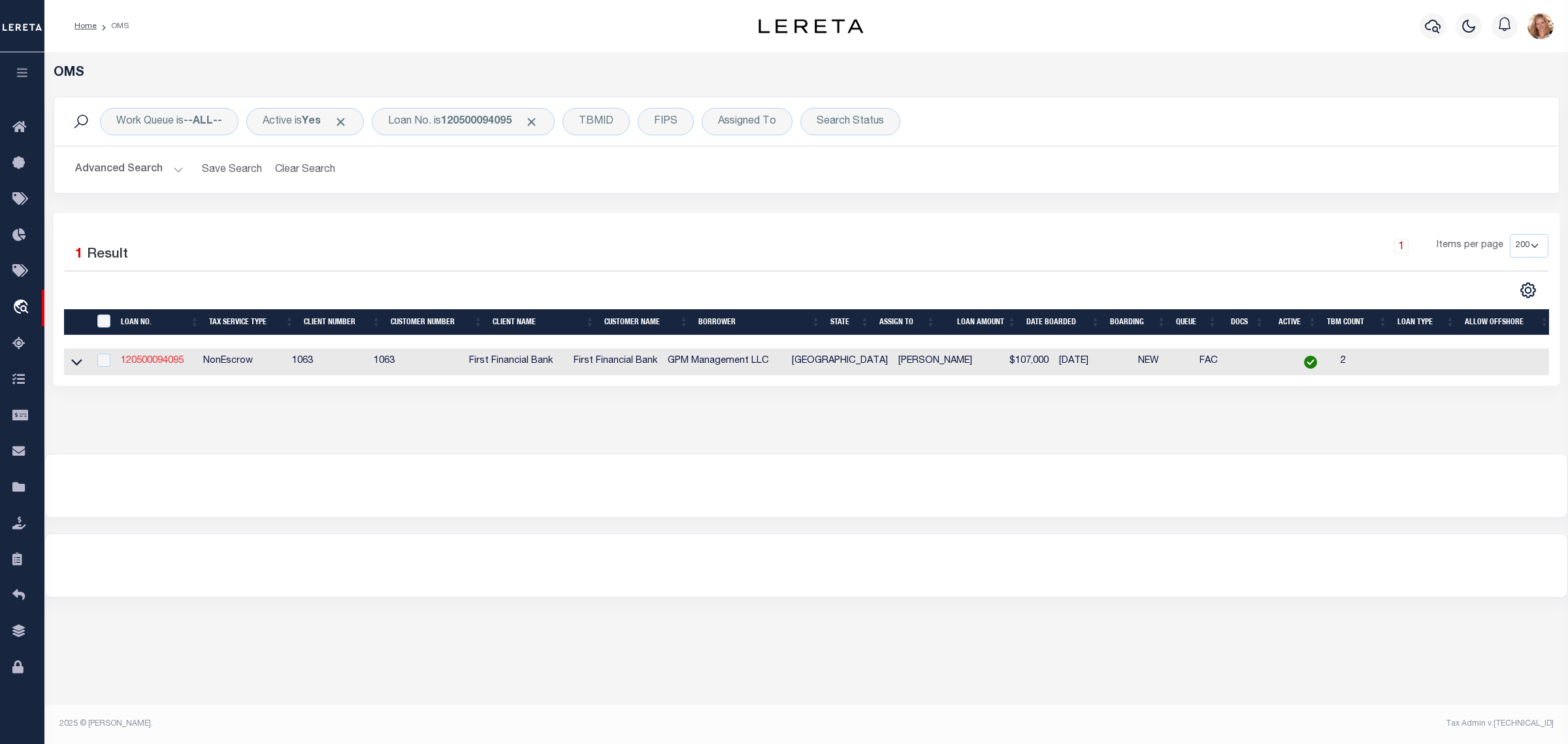
click at [171, 360] on link "120500094095" at bounding box center [152, 361] width 63 height 9
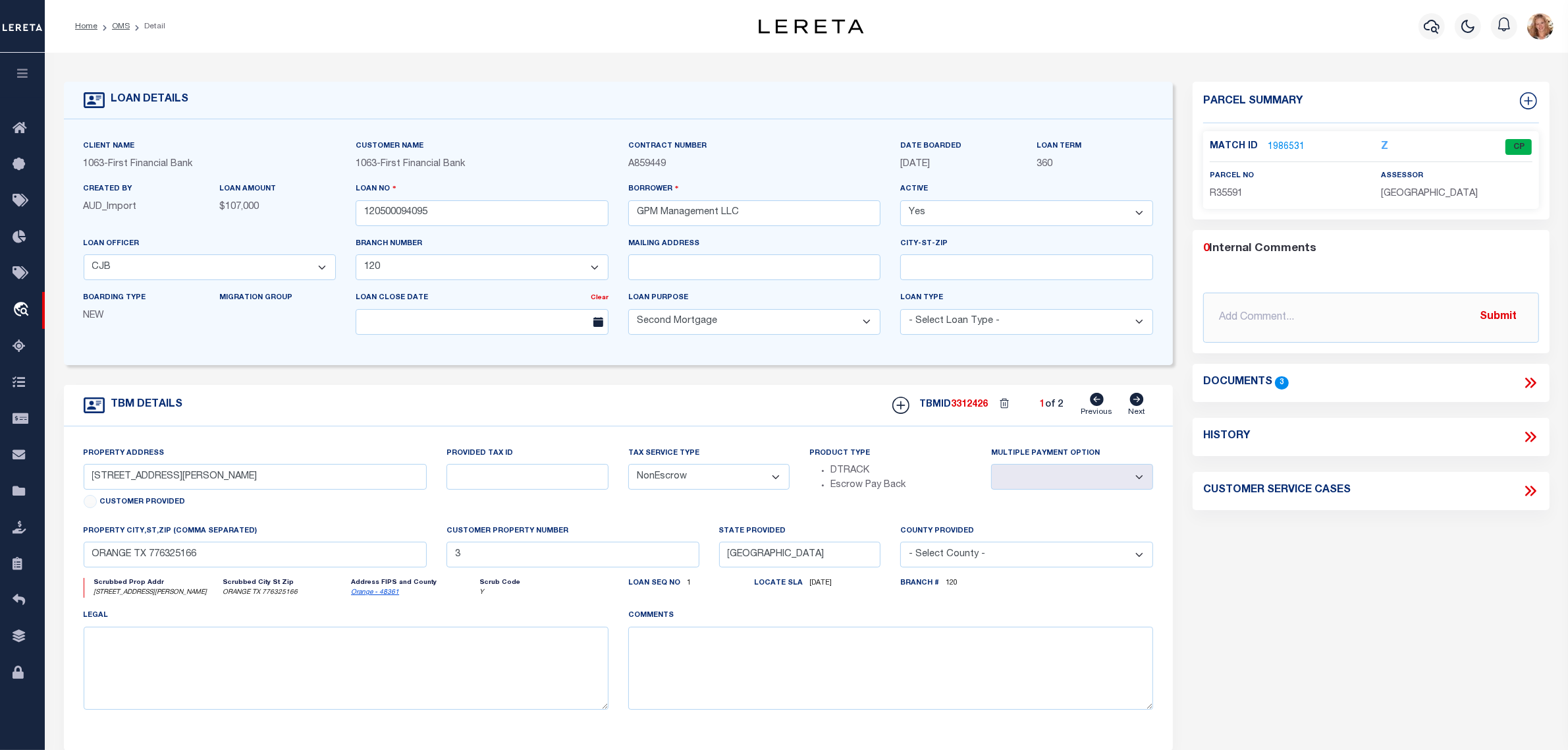
click at [1140, 406] on icon at bounding box center [1137, 400] width 14 height 13
click at [1286, 140] on link "2223226" at bounding box center [1287, 147] width 37 height 14
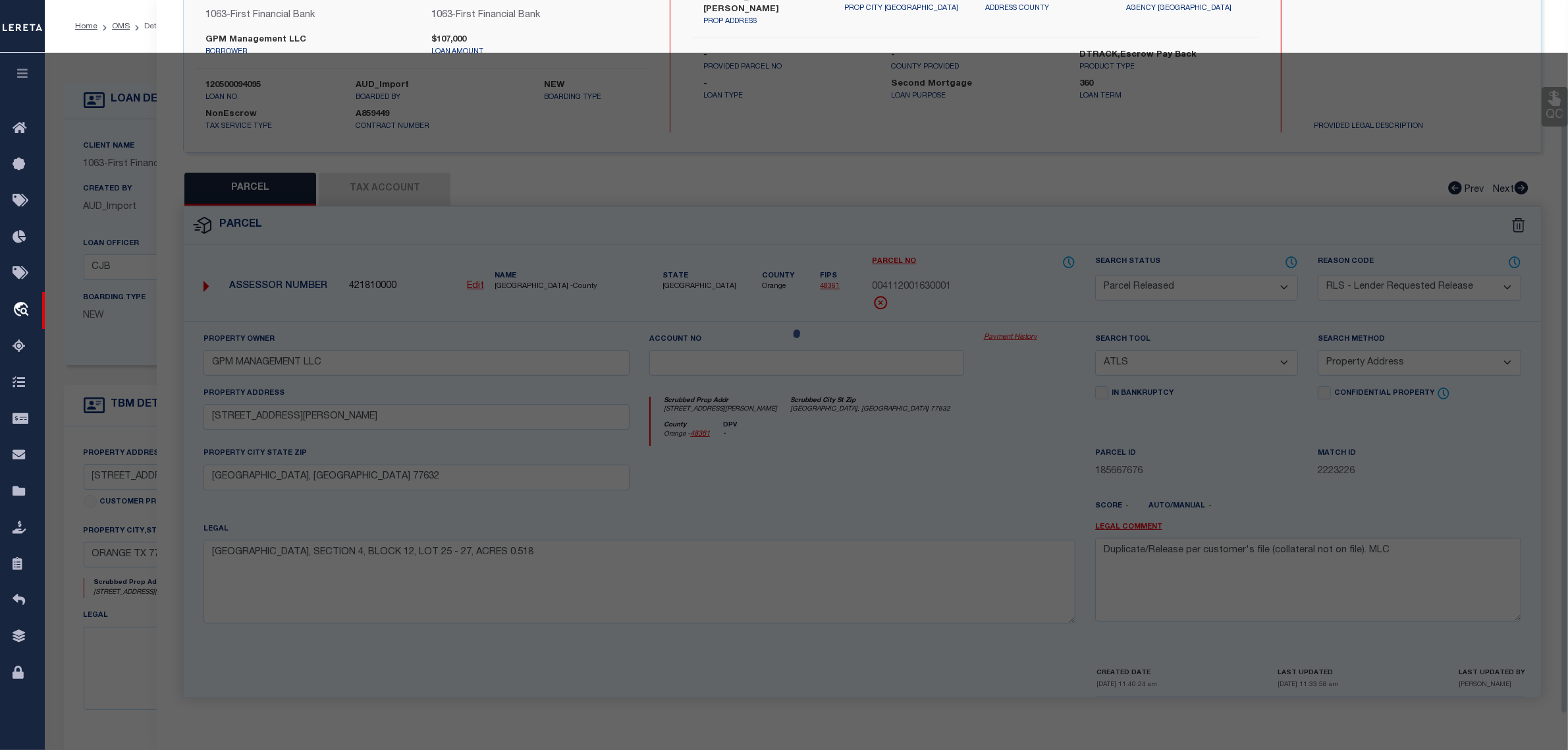
scroll to position [126, 0]
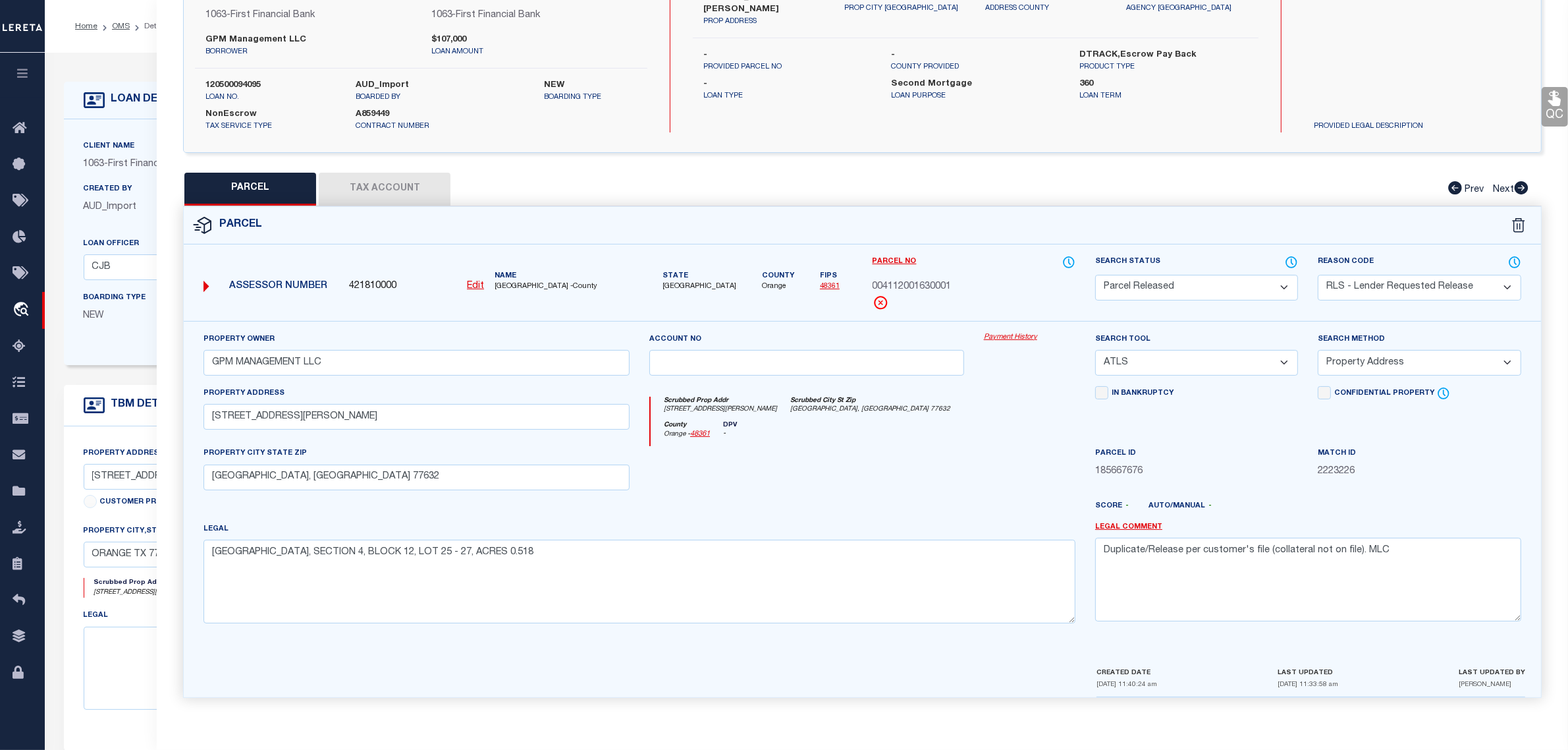
click at [119, 390] on div "TBM DETAILS TBMID 3501007 2 of 2 Next" at bounding box center [619, 406] width 1110 height 41
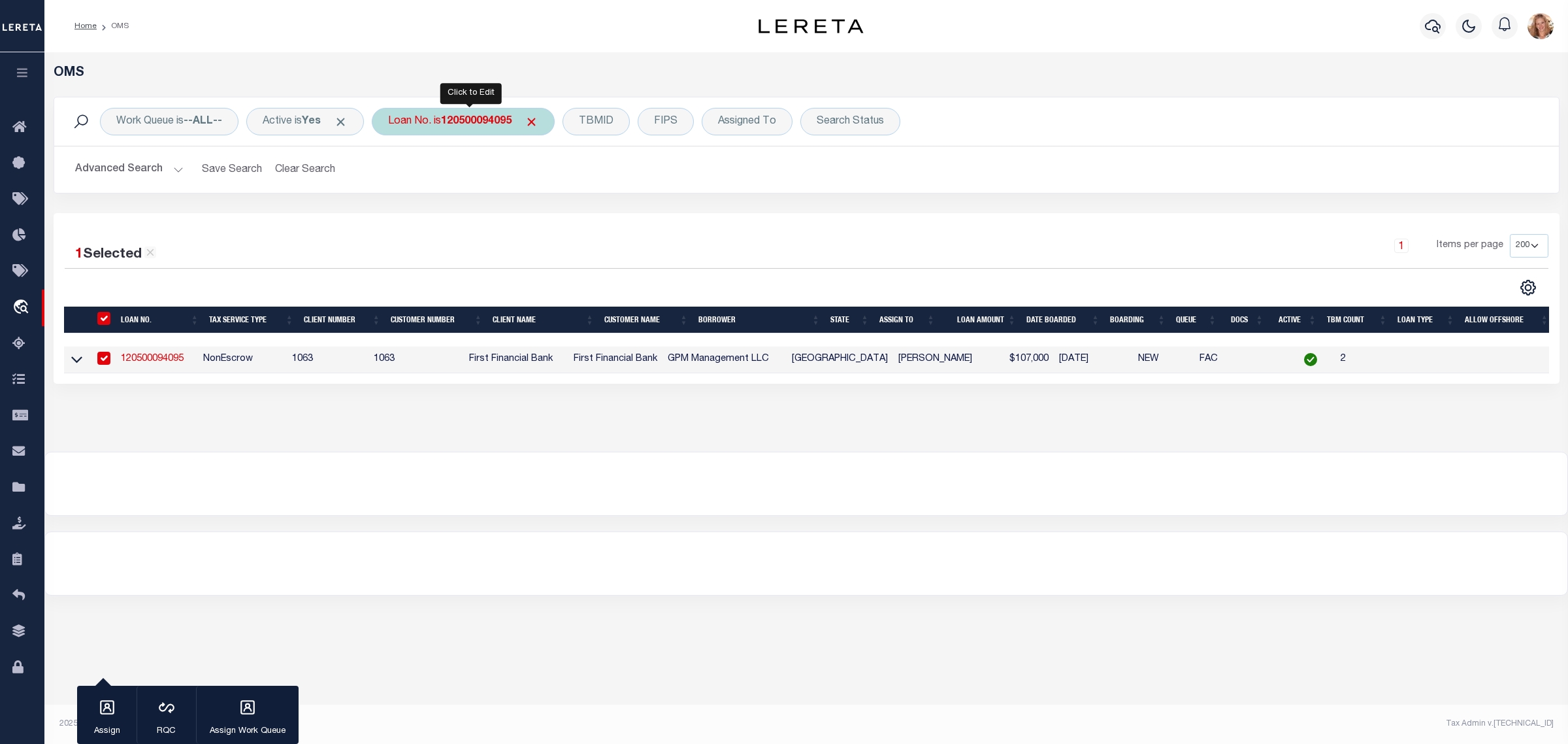
click at [415, 117] on div "Loan No. is 120500094095" at bounding box center [463, 121] width 183 height 27
click at [578, 215] on input "Apply" at bounding box center [561, 213] width 39 height 21
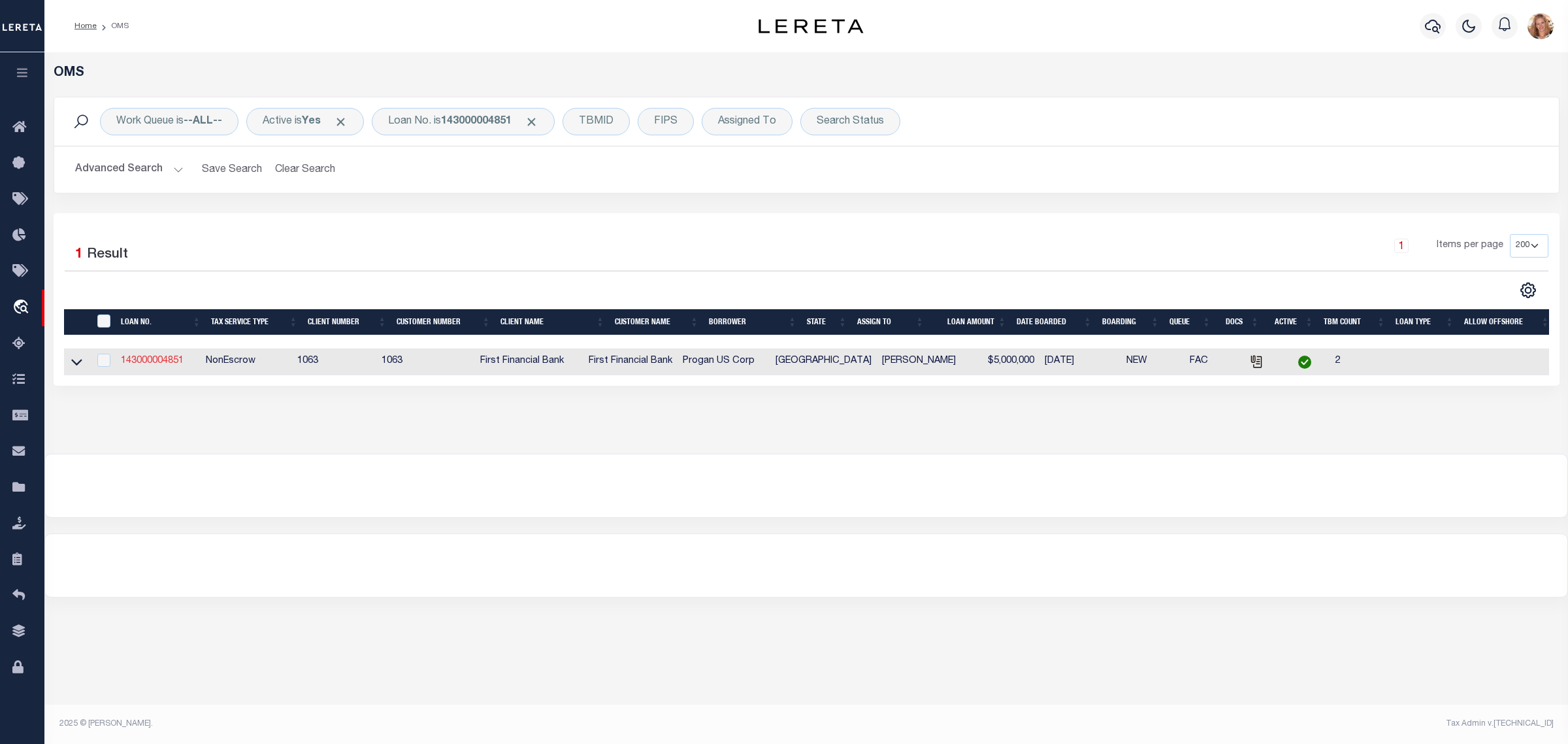
click at [168, 361] on link "143000004851" at bounding box center [152, 361] width 63 height 9
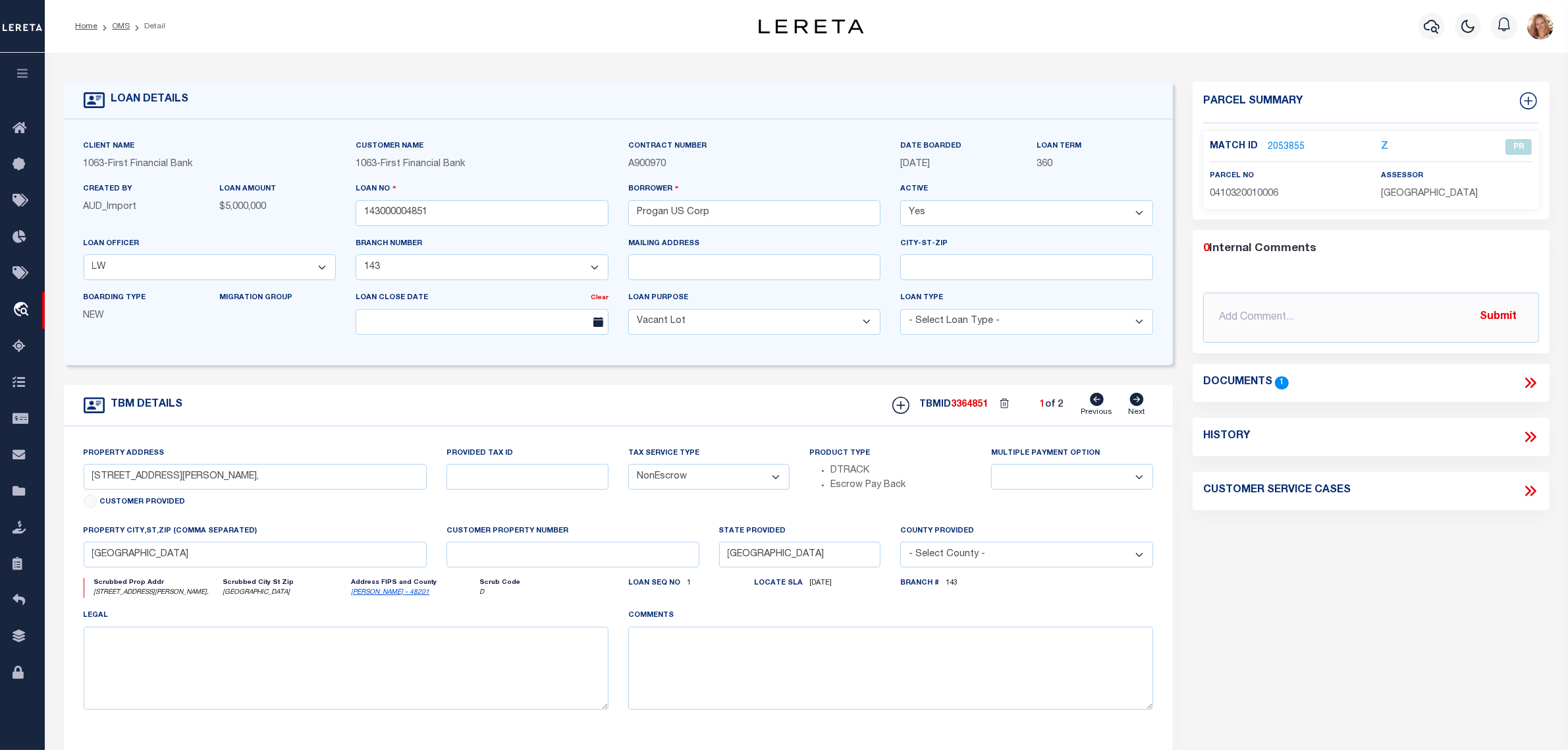
click at [1278, 140] on link "2053855" at bounding box center [1287, 147] width 37 height 14
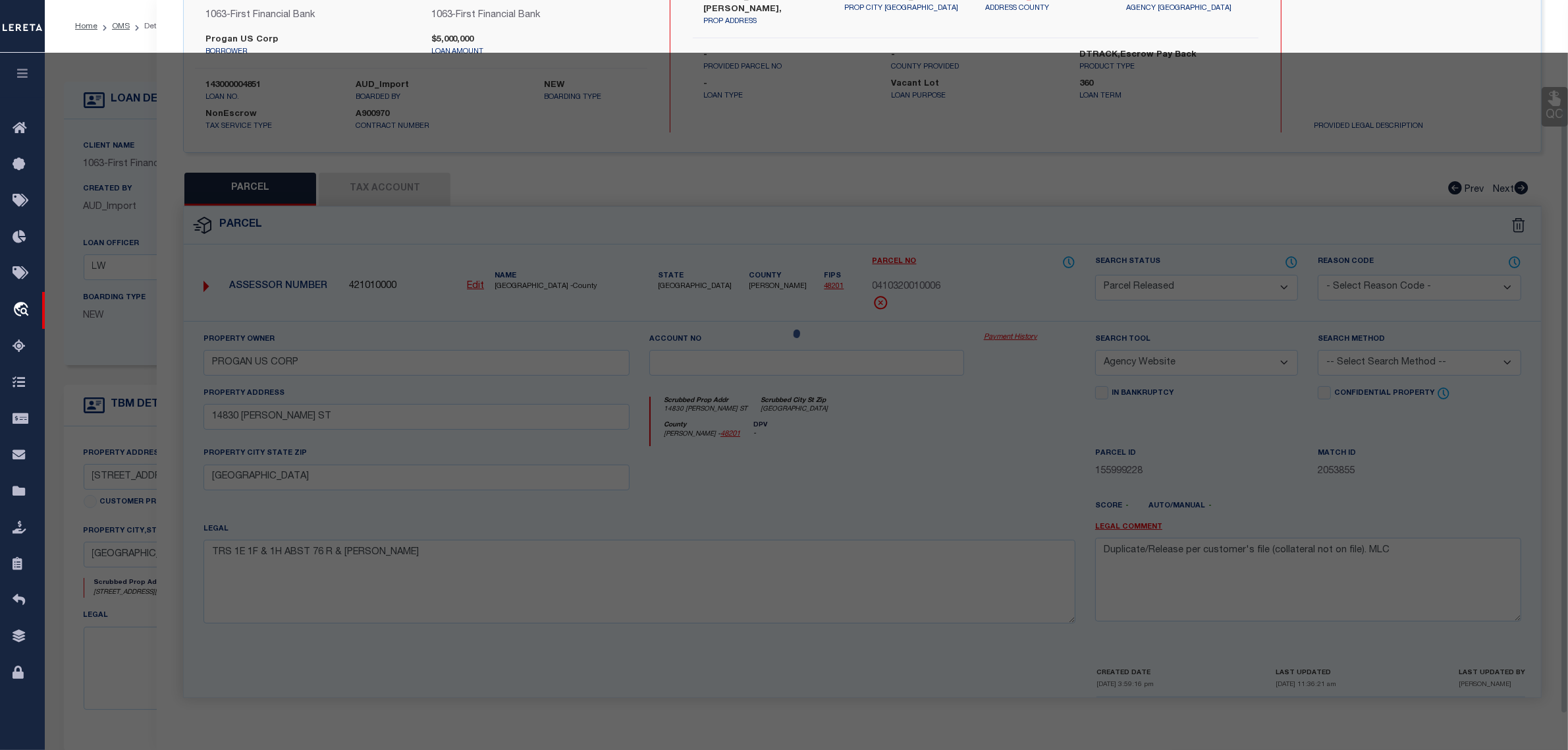
scroll to position [126, 0]
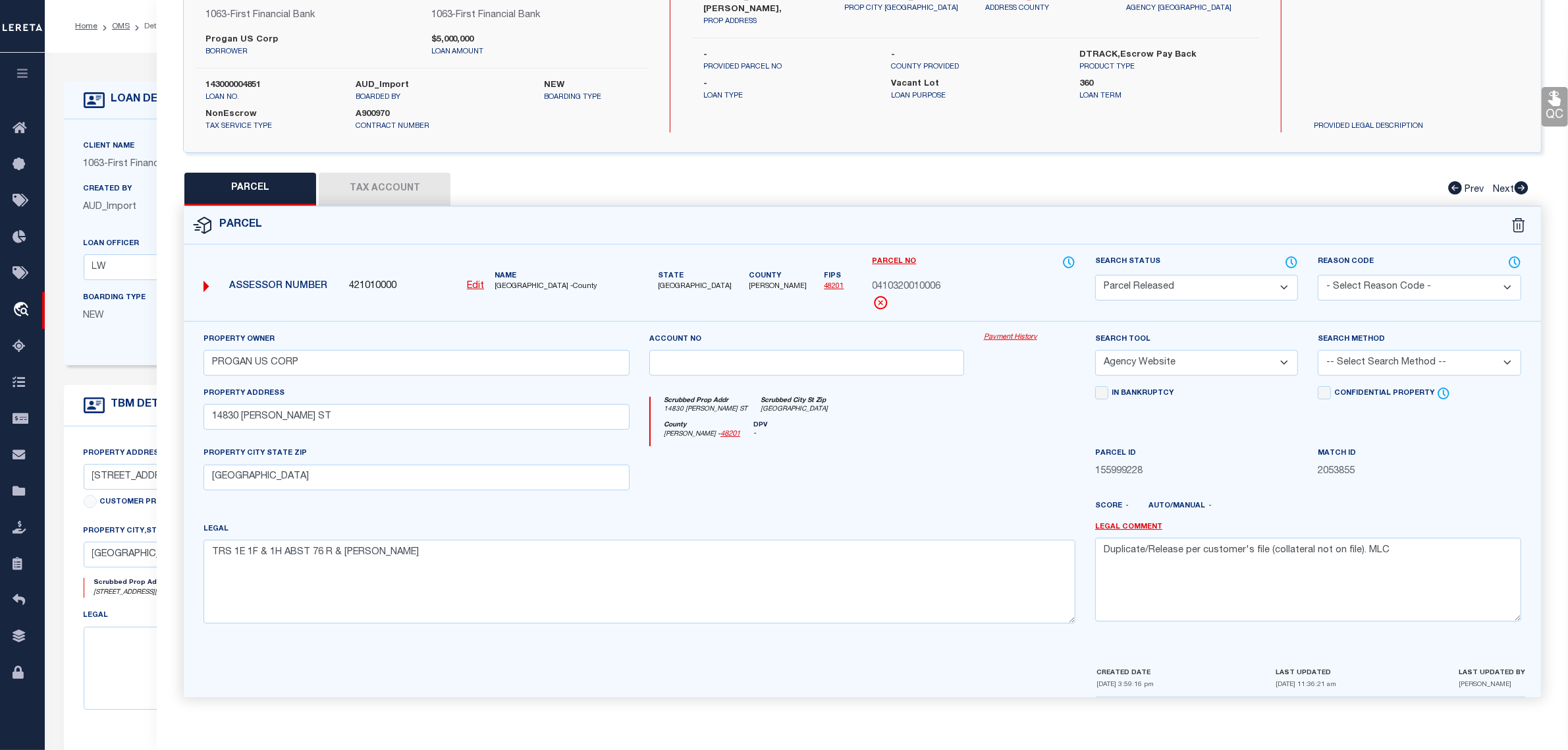
drag, startPoint x: 115, startPoint y: 307, endPoint x: 87, endPoint y: 250, distance: 63.5
click at [115, 307] on div "Boarding Type NEW" at bounding box center [142, 312] width 137 height 43
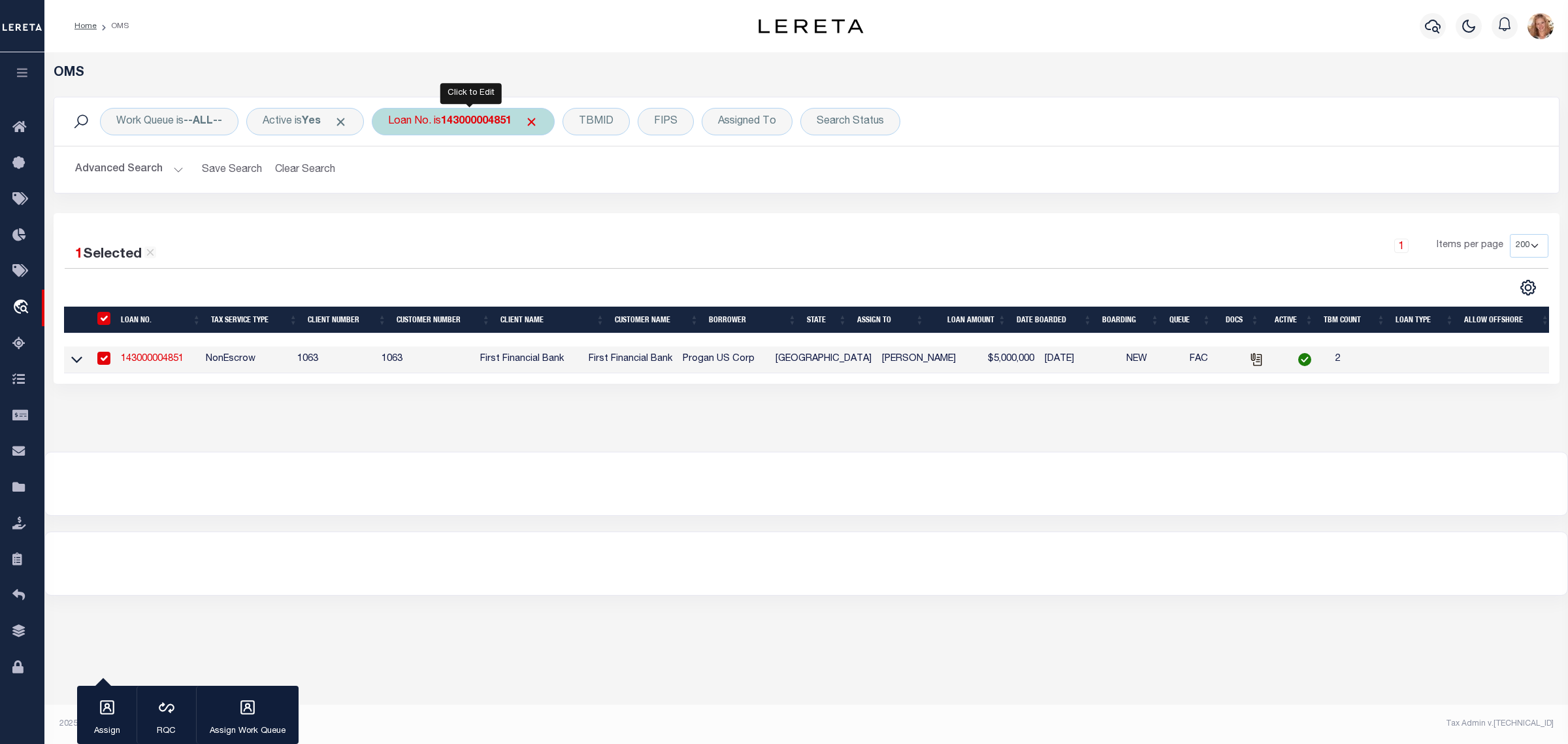
click at [455, 117] on b "143000004851" at bounding box center [476, 122] width 70 height 10
click at [577, 219] on input "Apply" at bounding box center [561, 213] width 39 height 21
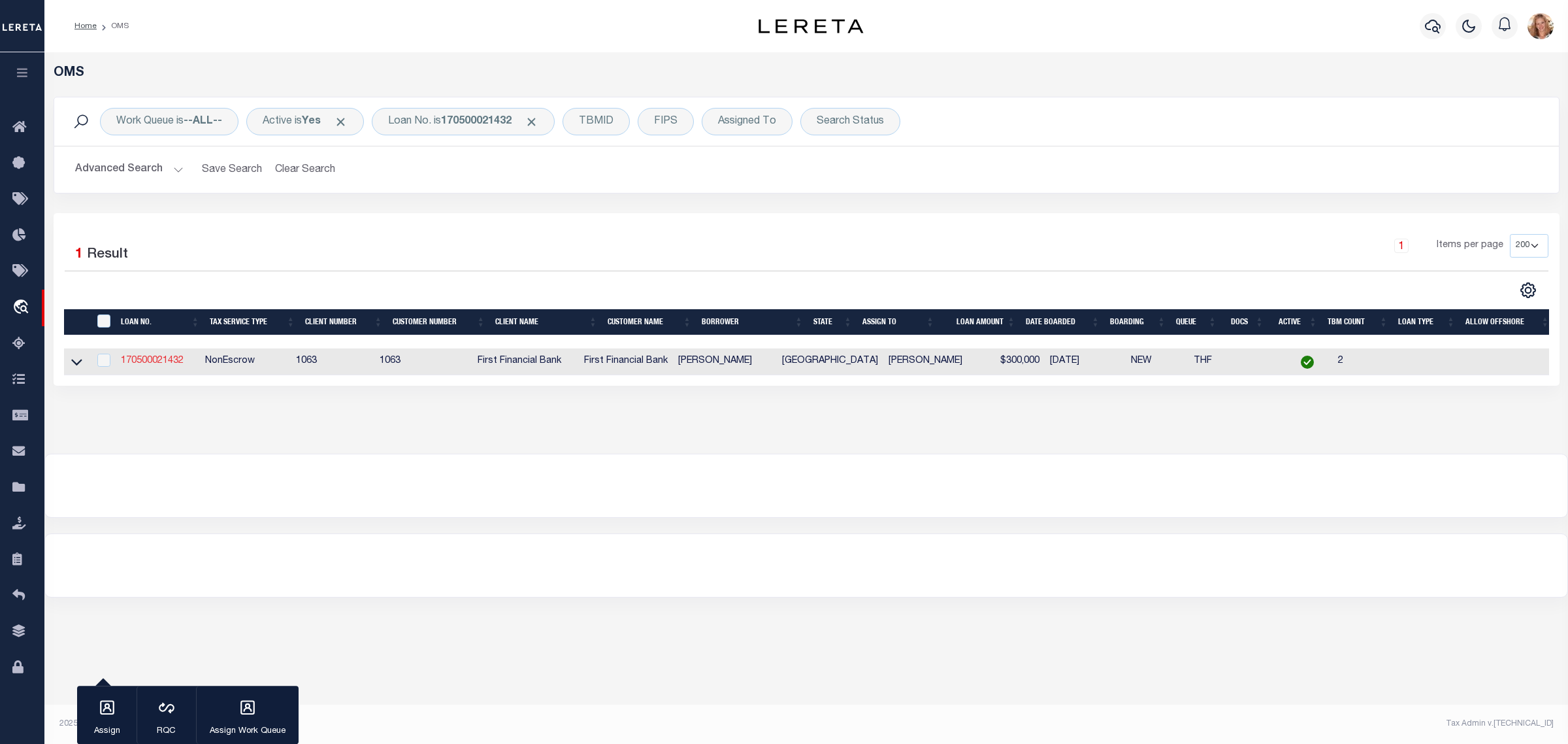
click at [154, 361] on link "170500021432" at bounding box center [152, 361] width 63 height 9
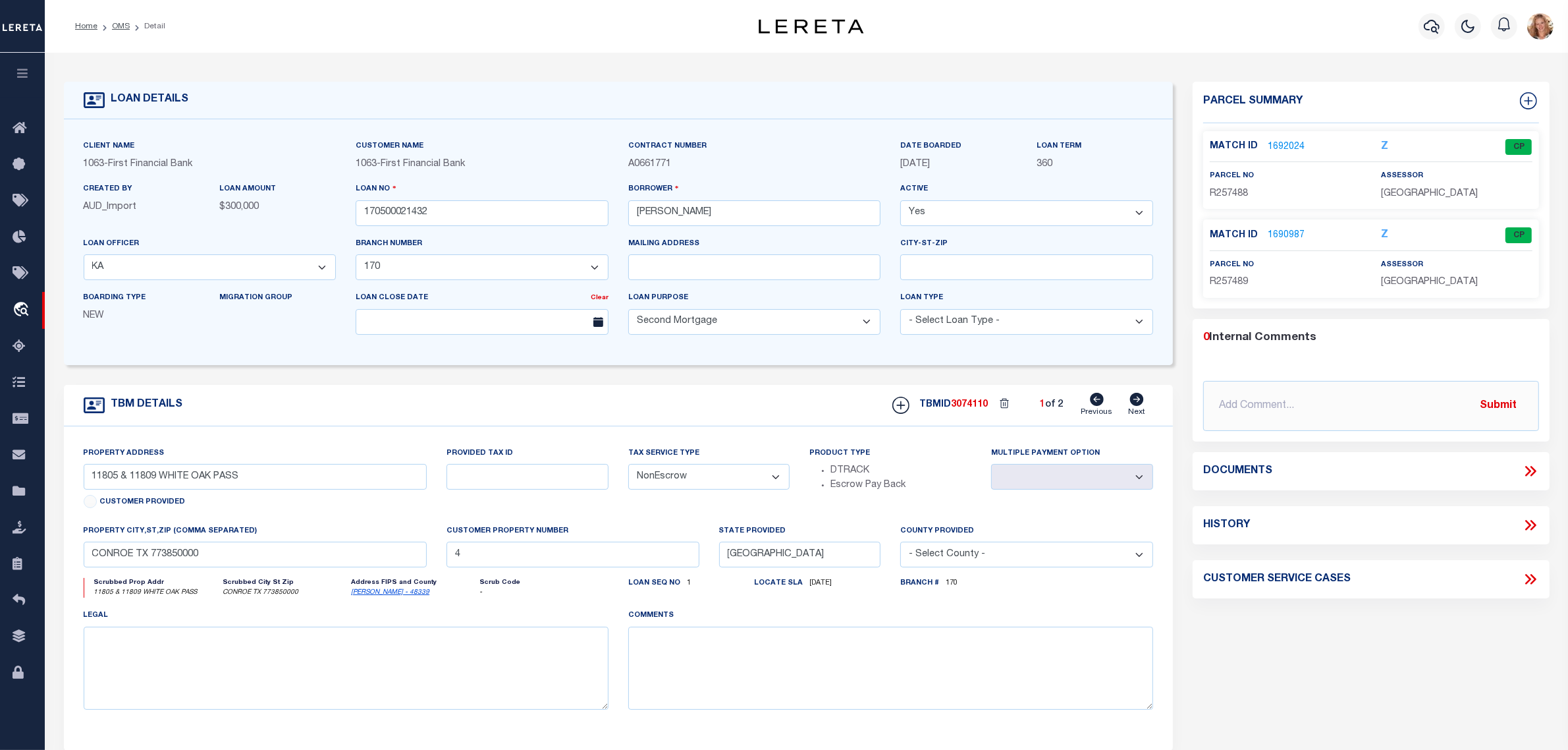
click at [1140, 404] on icon at bounding box center [1137, 400] width 14 height 13
click at [1094, 406] on icon at bounding box center [1097, 400] width 14 height 13
click at [1137, 406] on icon at bounding box center [1137, 400] width 14 height 13
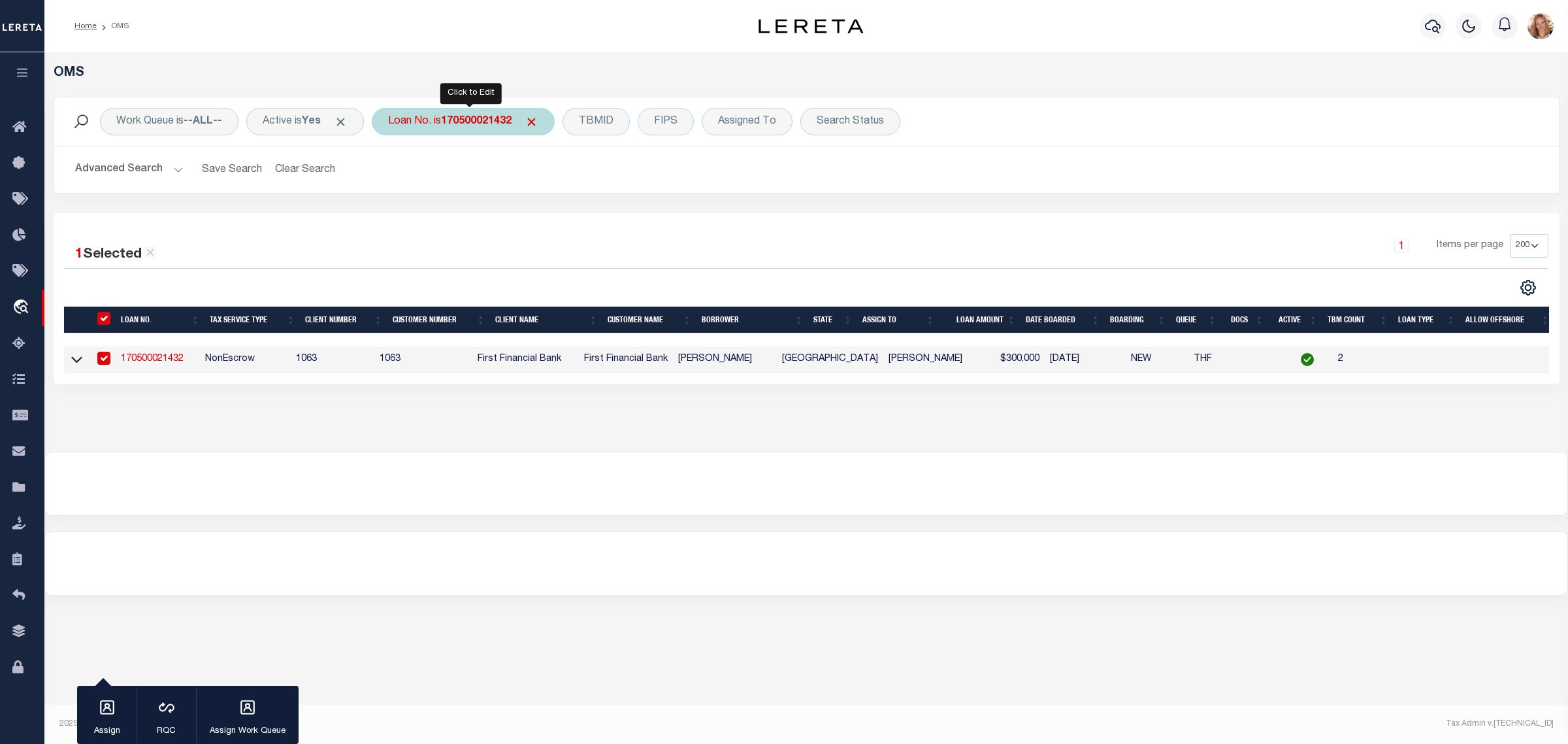
click at [467, 121] on b "170500021432" at bounding box center [476, 122] width 70 height 10
click at [563, 219] on input "Apply" at bounding box center [561, 213] width 39 height 21
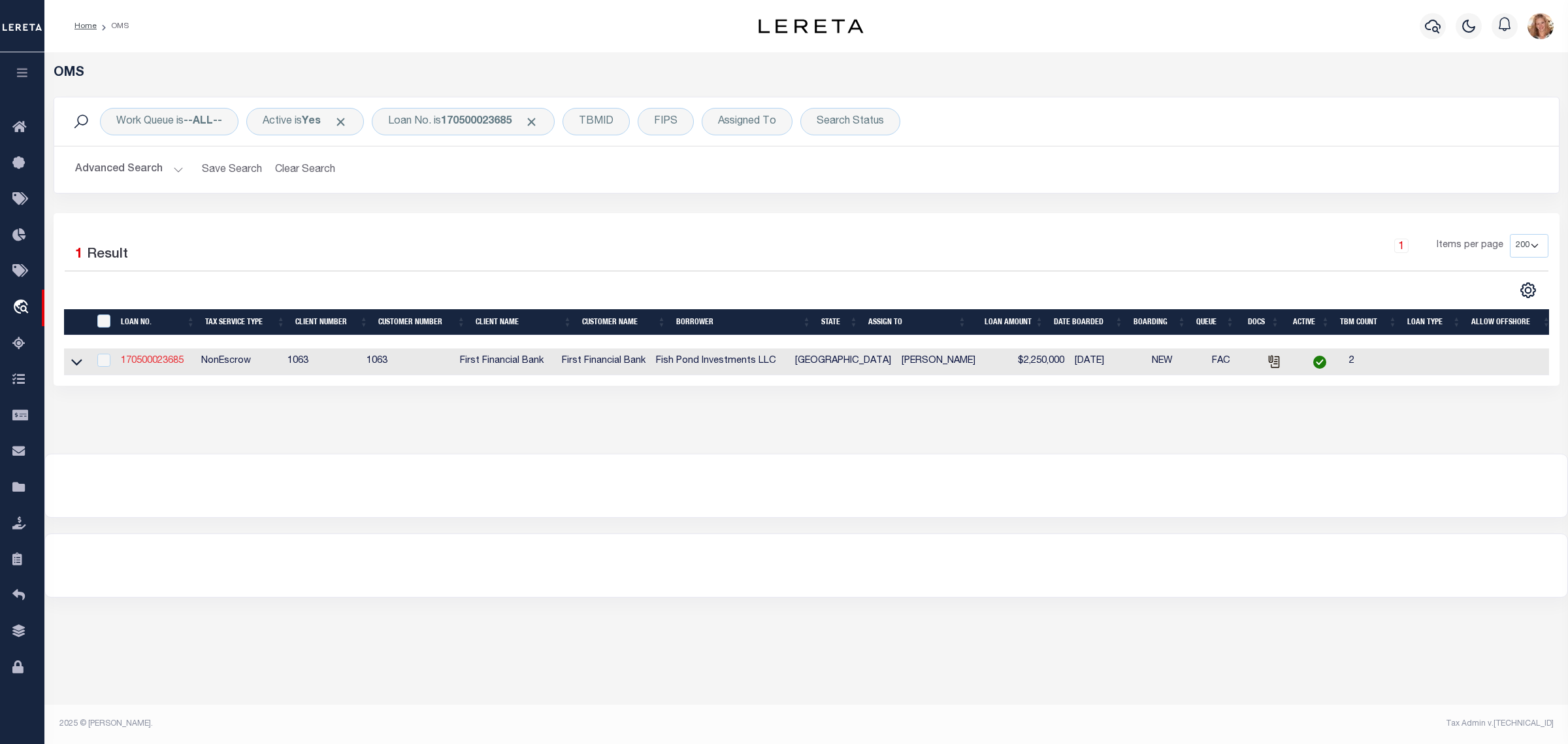
click at [155, 366] on link "170500023685" at bounding box center [152, 361] width 63 height 9
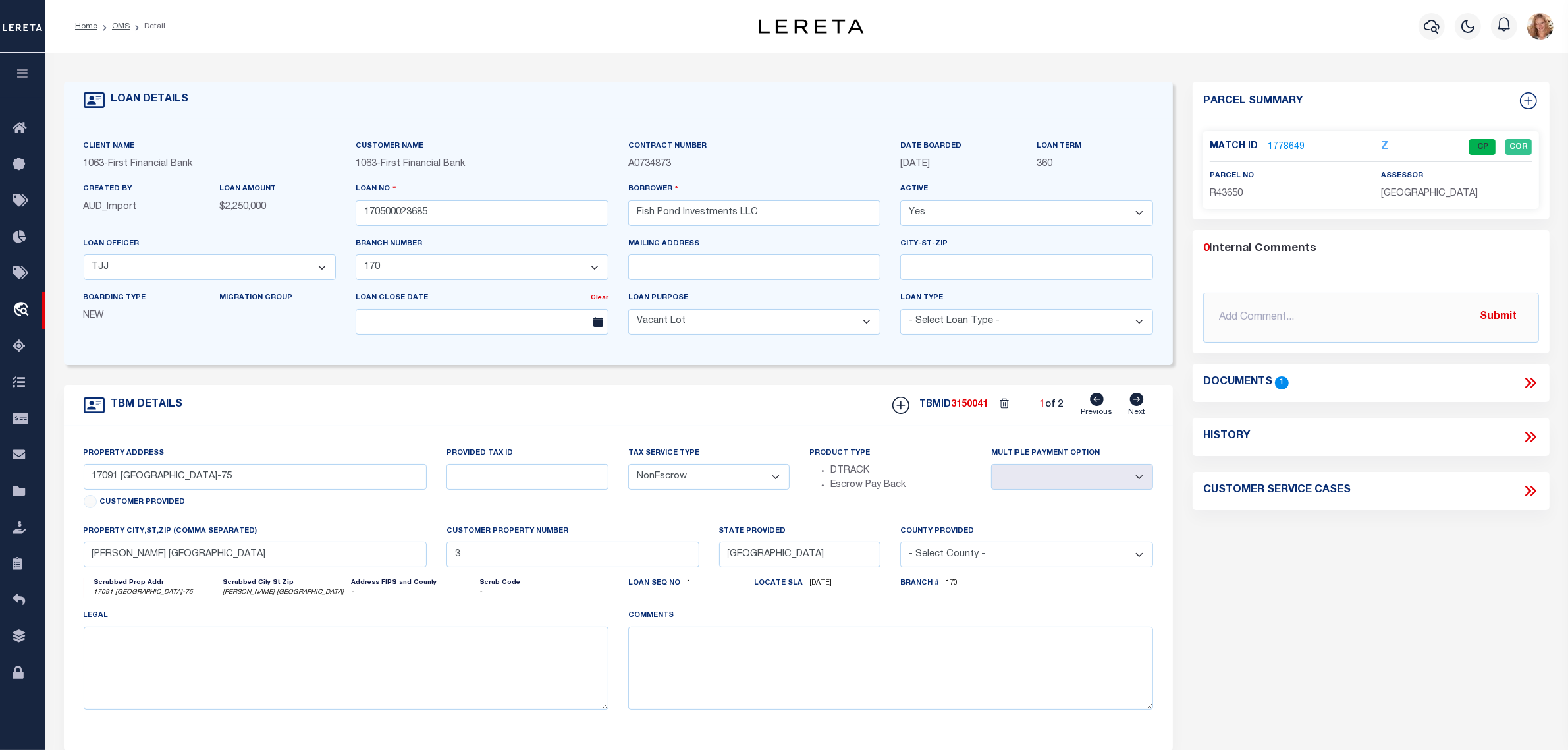
click at [1134, 402] on icon at bounding box center [1137, 400] width 14 height 13
click at [1095, 406] on icon at bounding box center [1097, 400] width 14 height 13
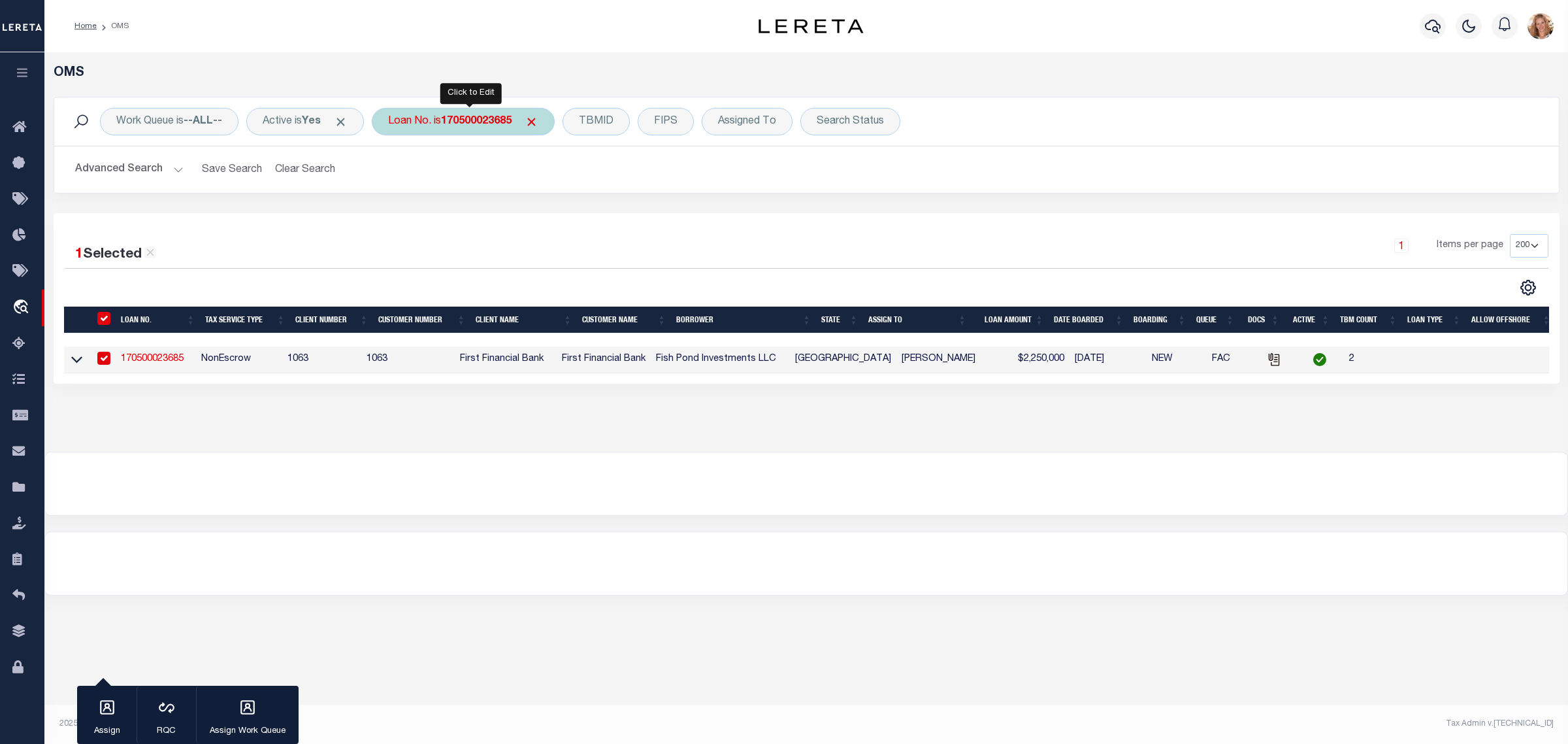
click at [438, 125] on div "Loan No. is 170500023685" at bounding box center [463, 121] width 183 height 27
click at [570, 214] on input "Apply" at bounding box center [561, 213] width 39 height 21
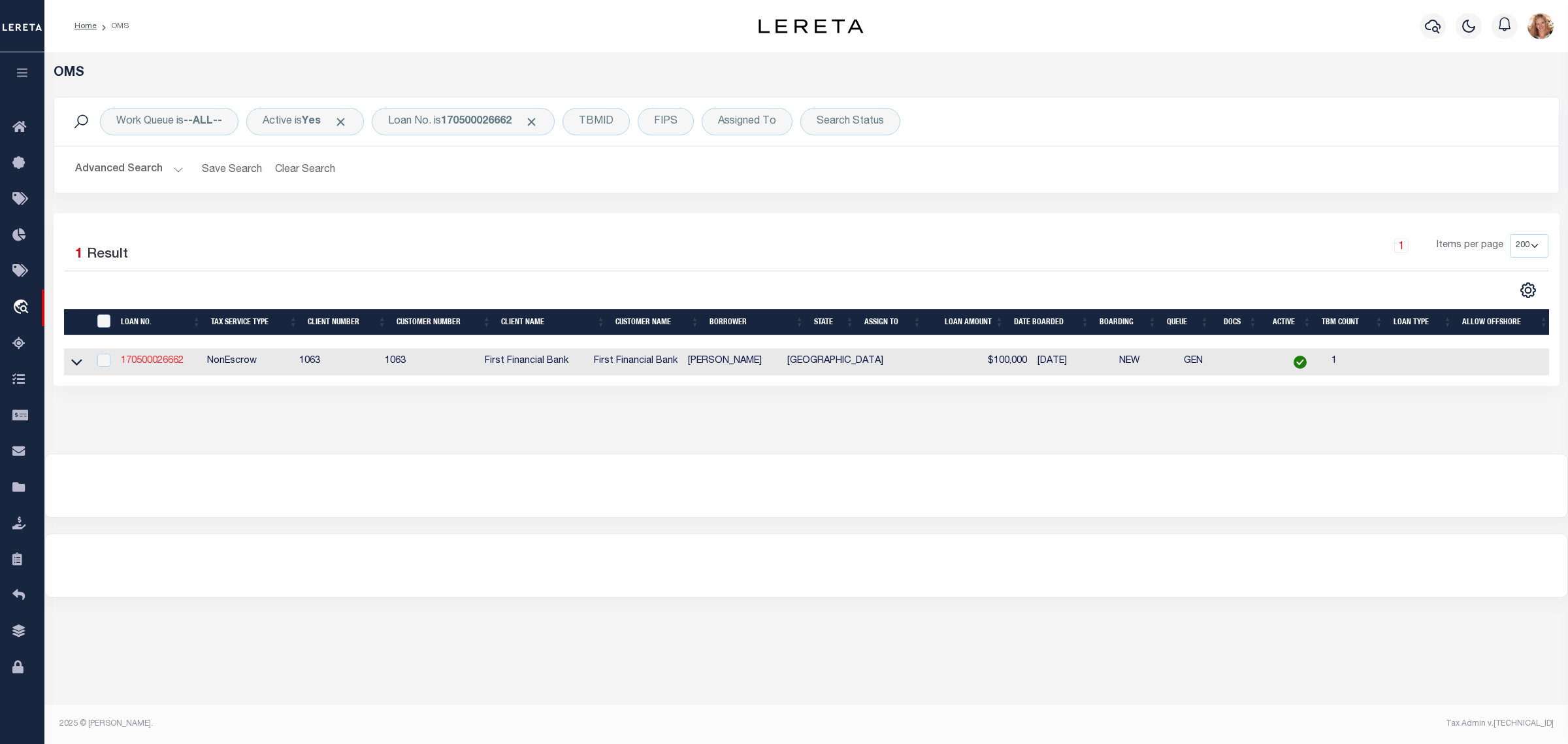
click at [167, 361] on link "170500026662" at bounding box center [152, 361] width 63 height 9
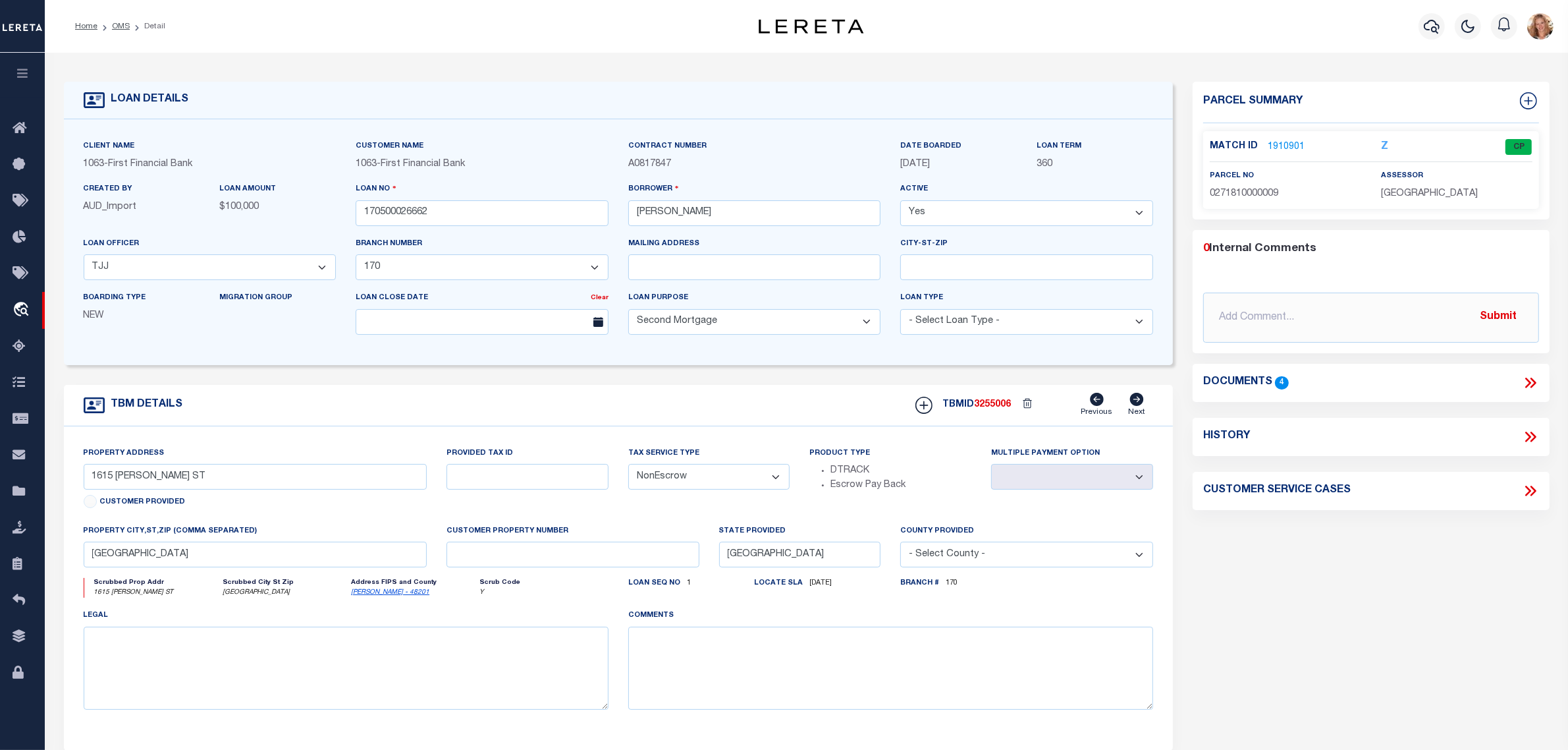
click at [1137, 404] on icon at bounding box center [1137, 400] width 14 height 13
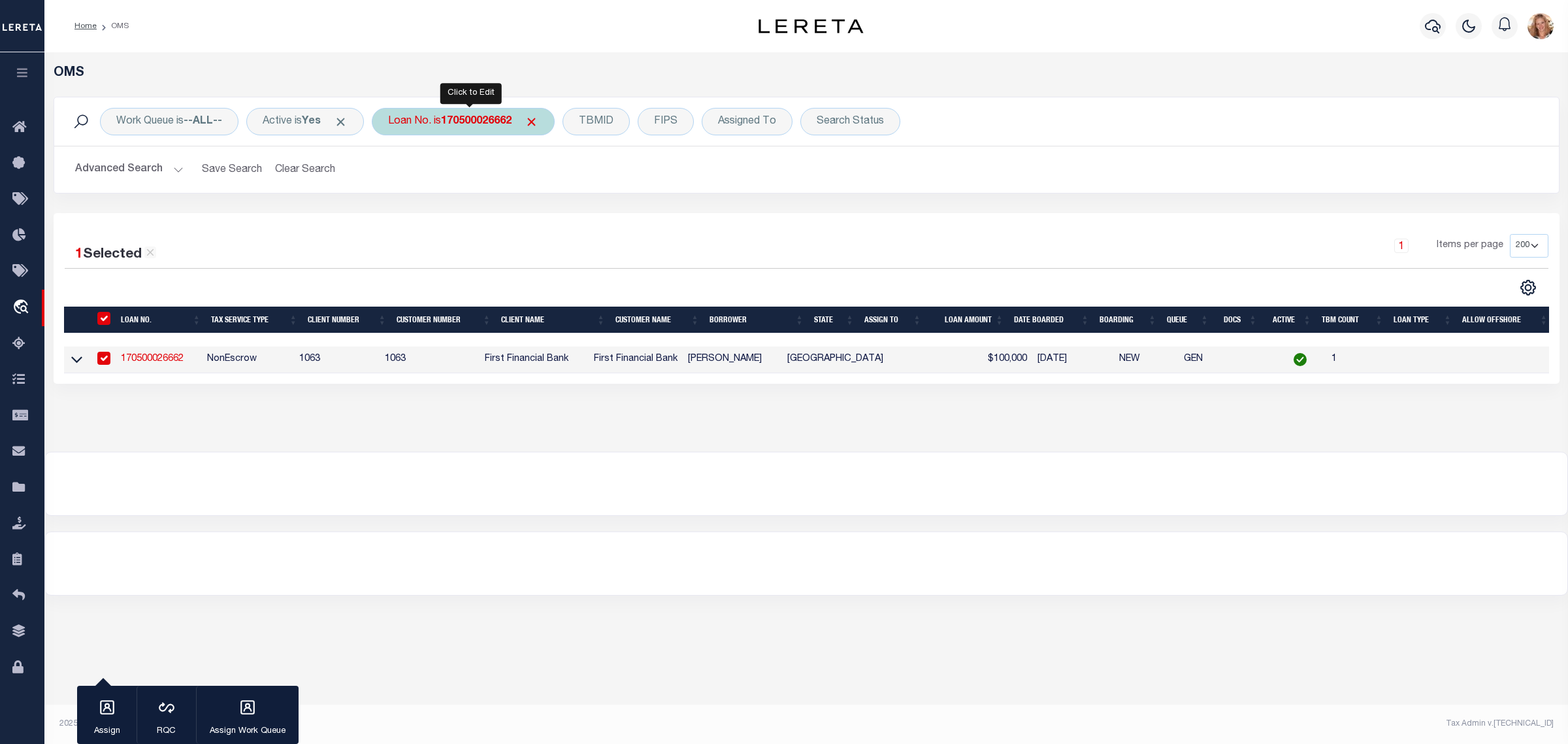
click at [435, 122] on div "Loan No. is 170500026662" at bounding box center [463, 121] width 183 height 27
click at [571, 213] on input "Apply" at bounding box center [561, 213] width 39 height 21
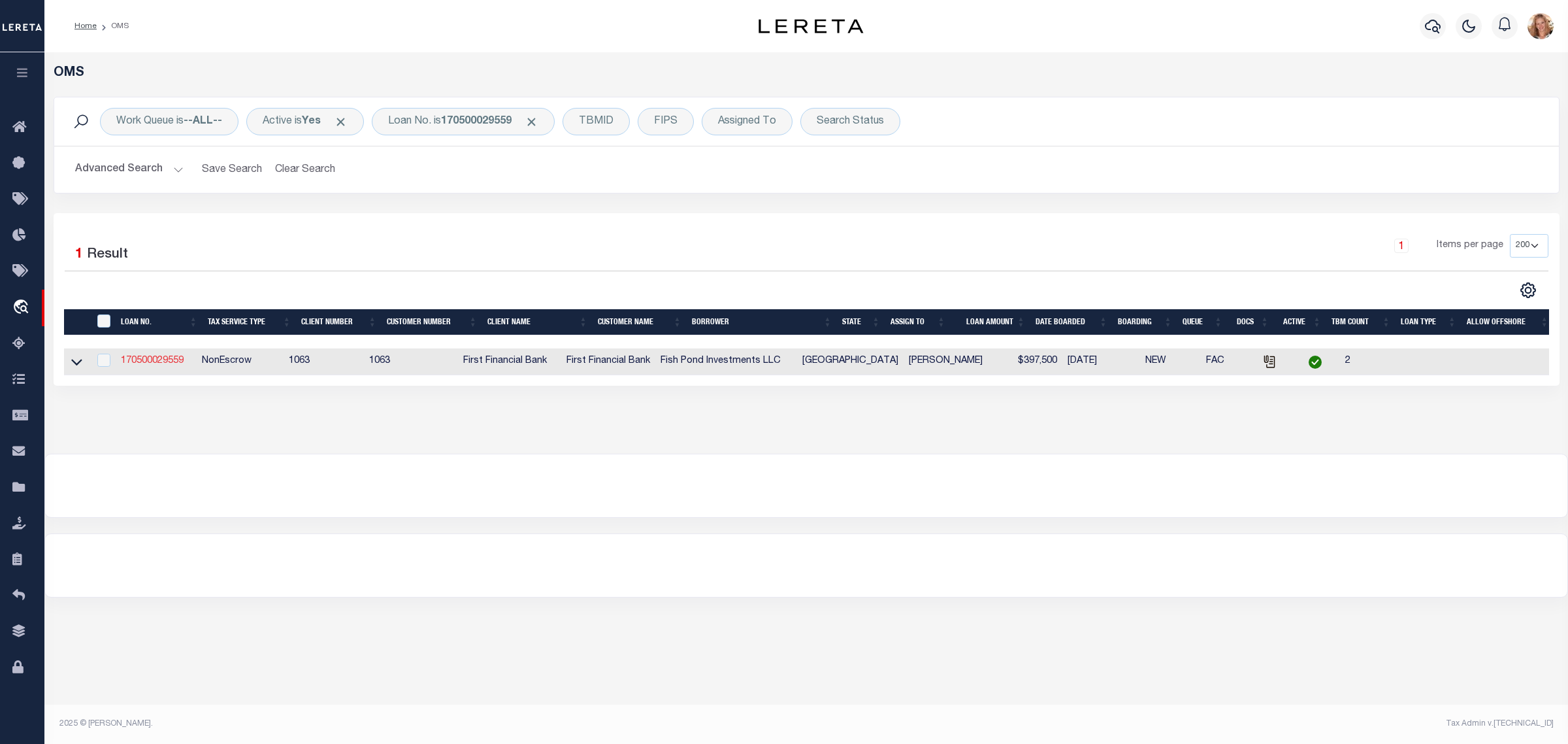
click at [169, 360] on link "170500029559" at bounding box center [152, 361] width 63 height 9
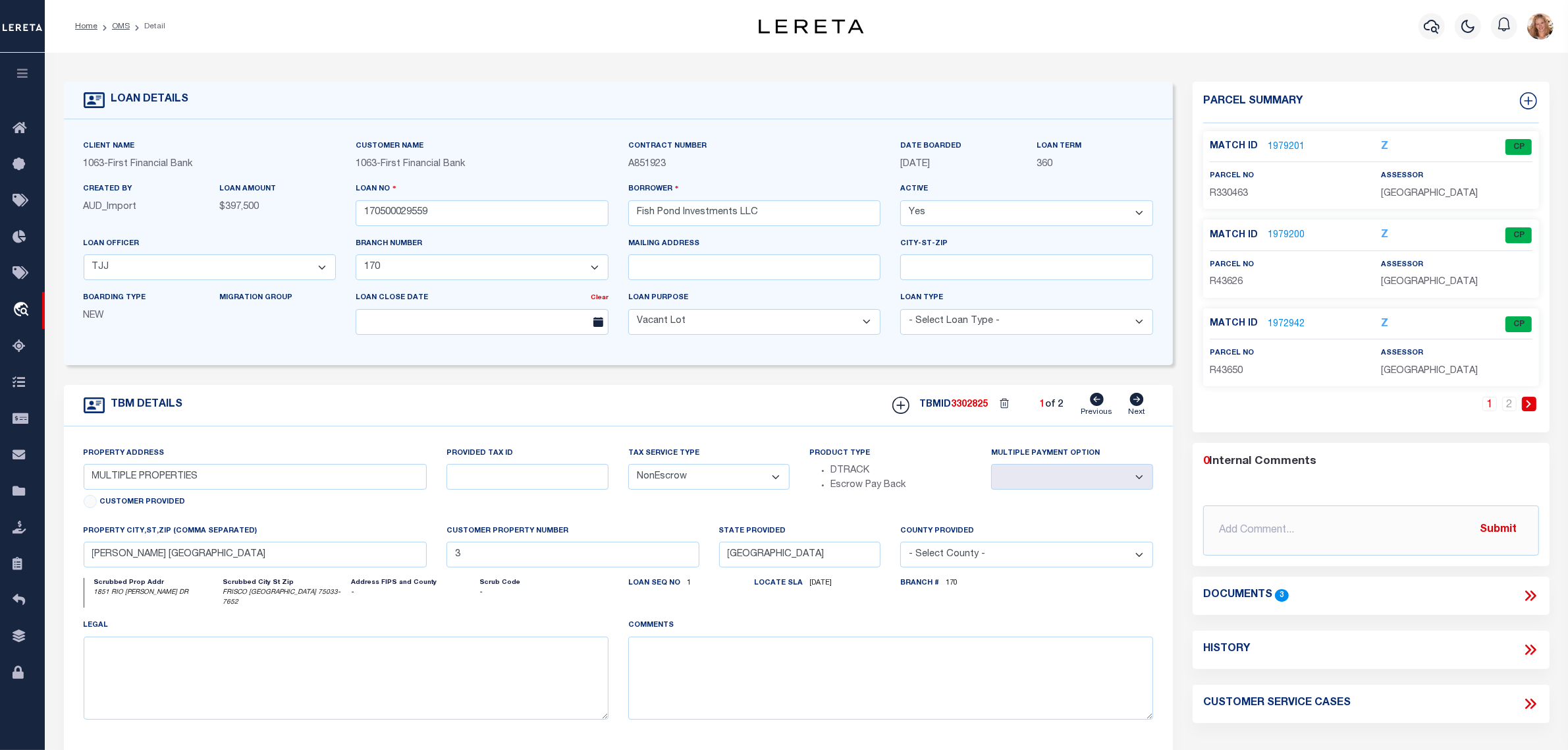
click at [1137, 403] on icon at bounding box center [1137, 400] width 15 height 13
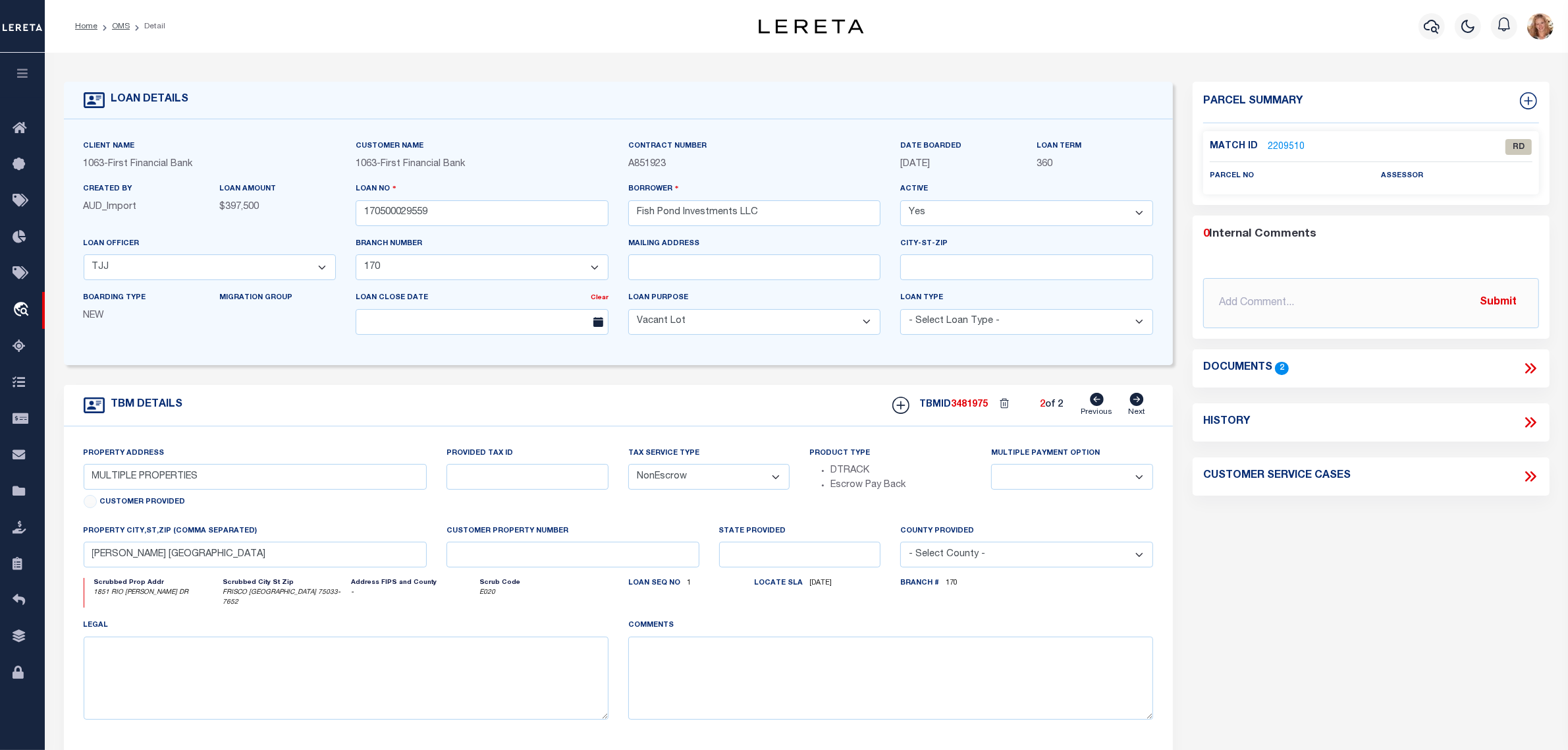
click at [1279, 143] on link "2209510" at bounding box center [1287, 147] width 37 height 14
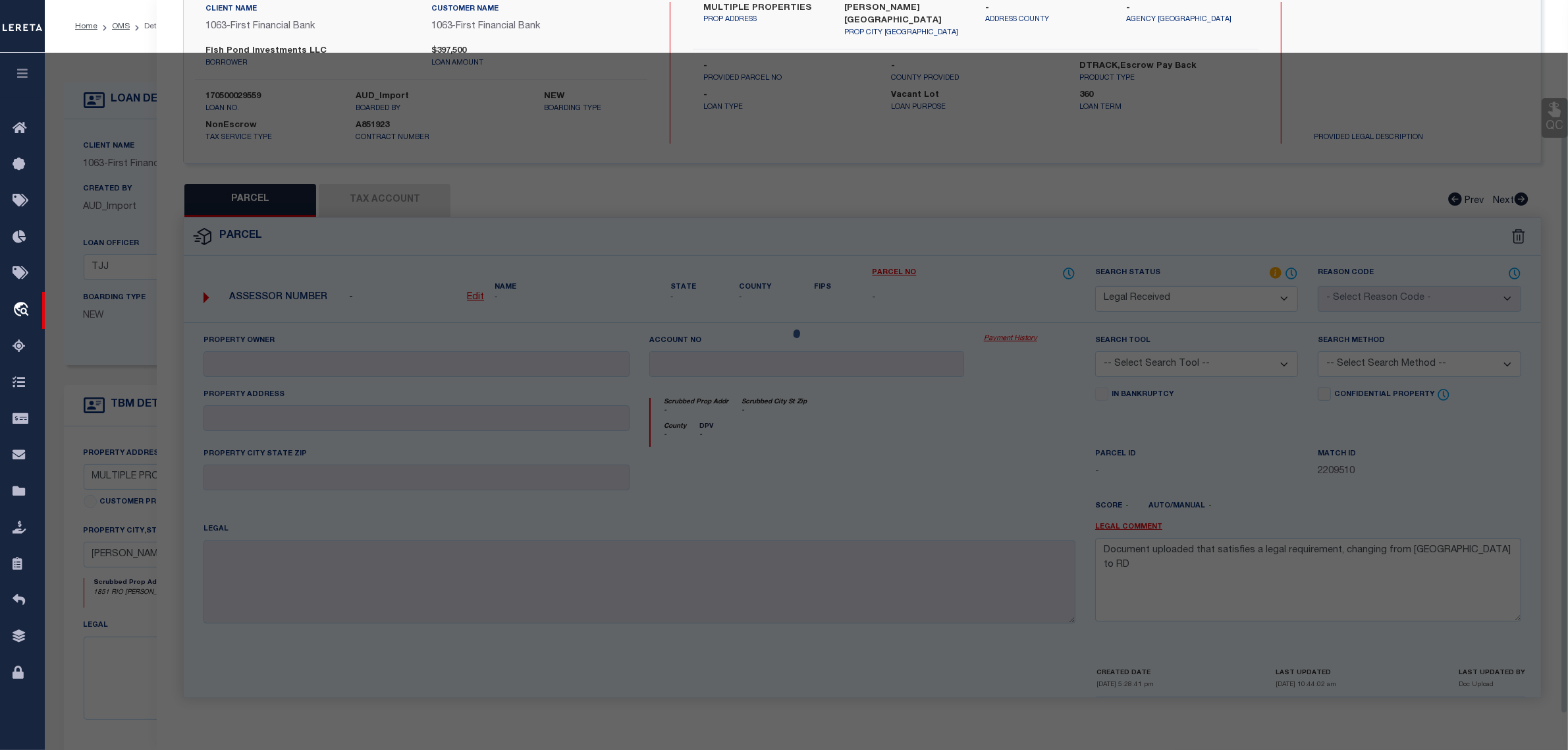
scroll to position [113, 0]
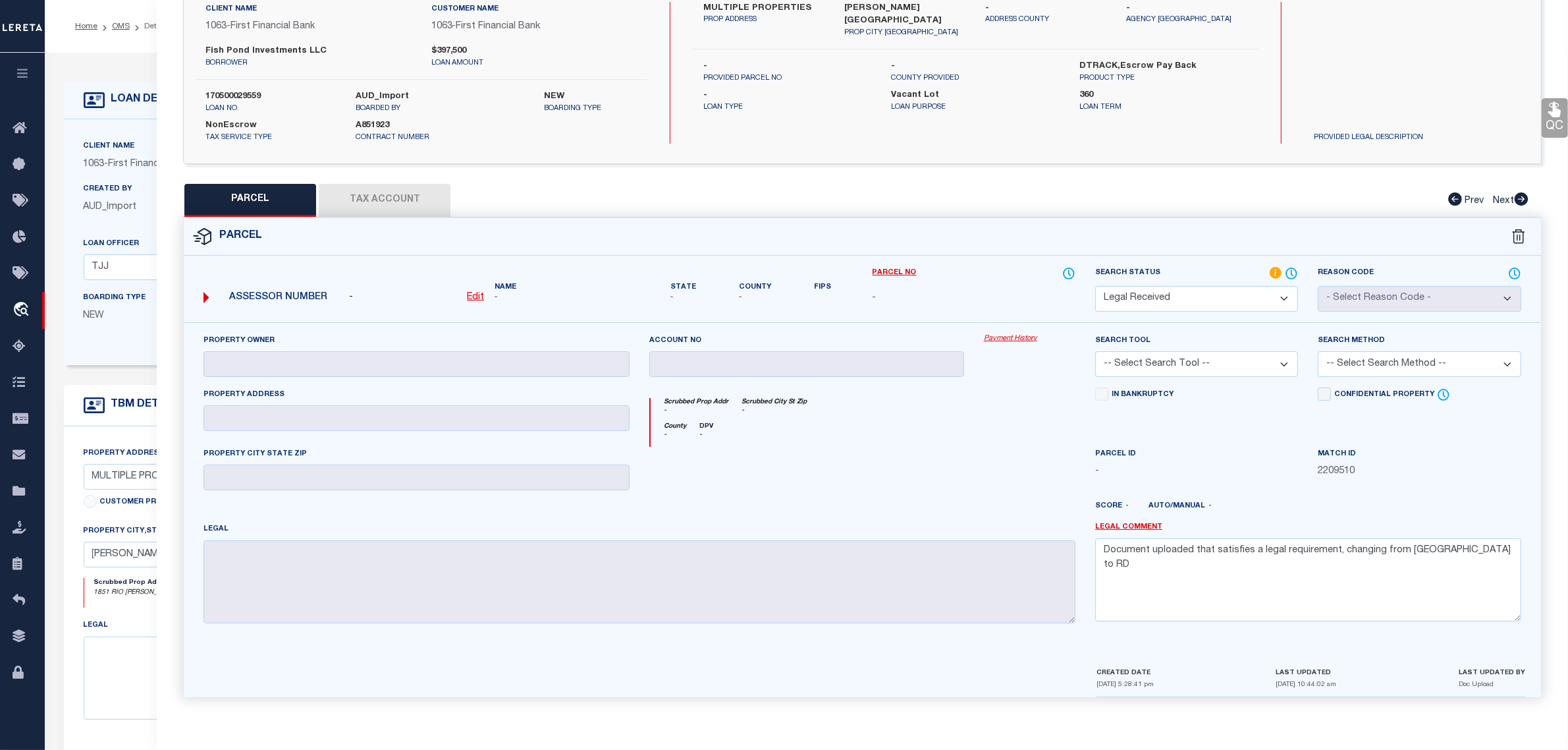
click at [143, 376] on form "LOAN DETAILS Client Name 1063 - Customer Name" at bounding box center [619, 447] width 1110 height 730
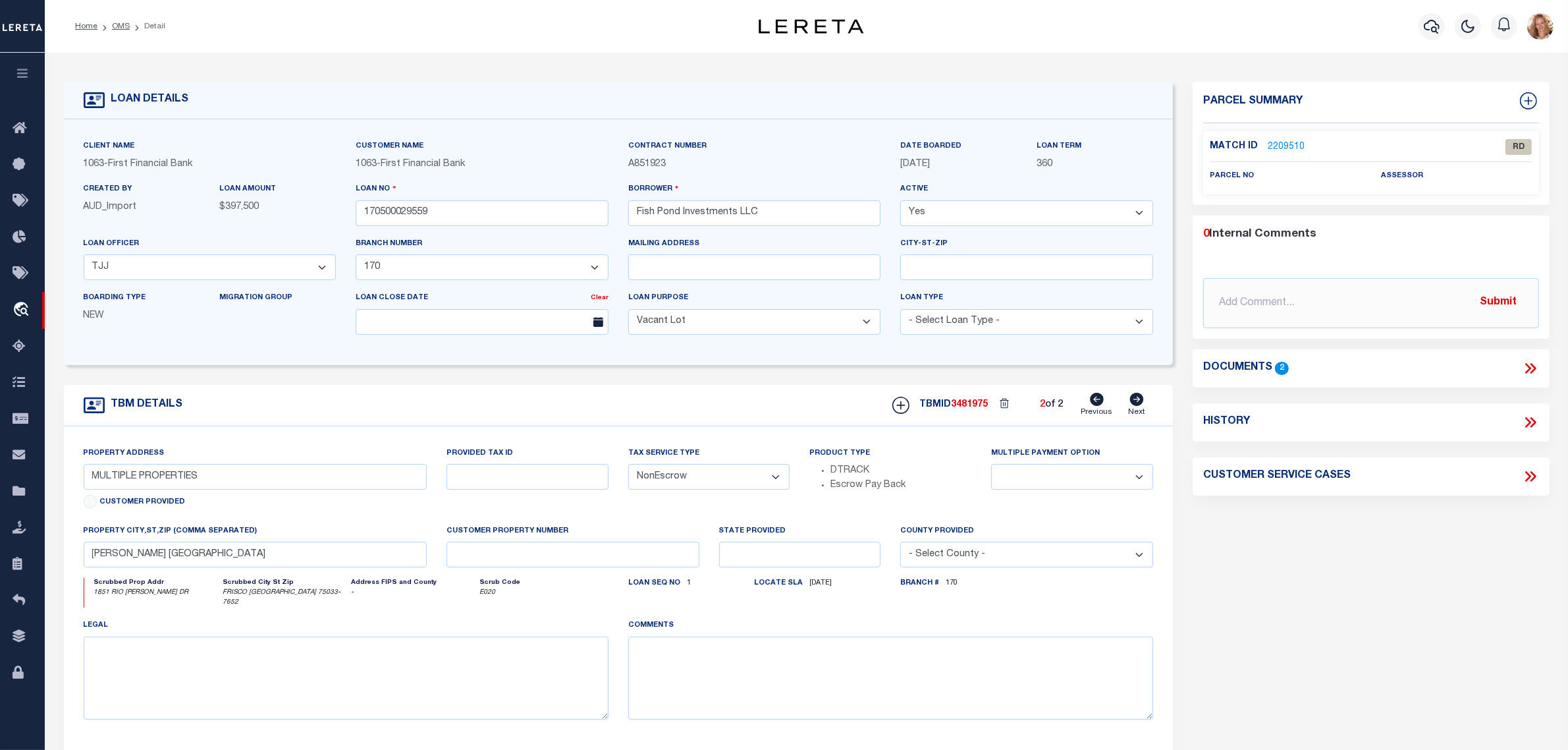
click at [1528, 367] on icon at bounding box center [1530, 368] width 17 height 17
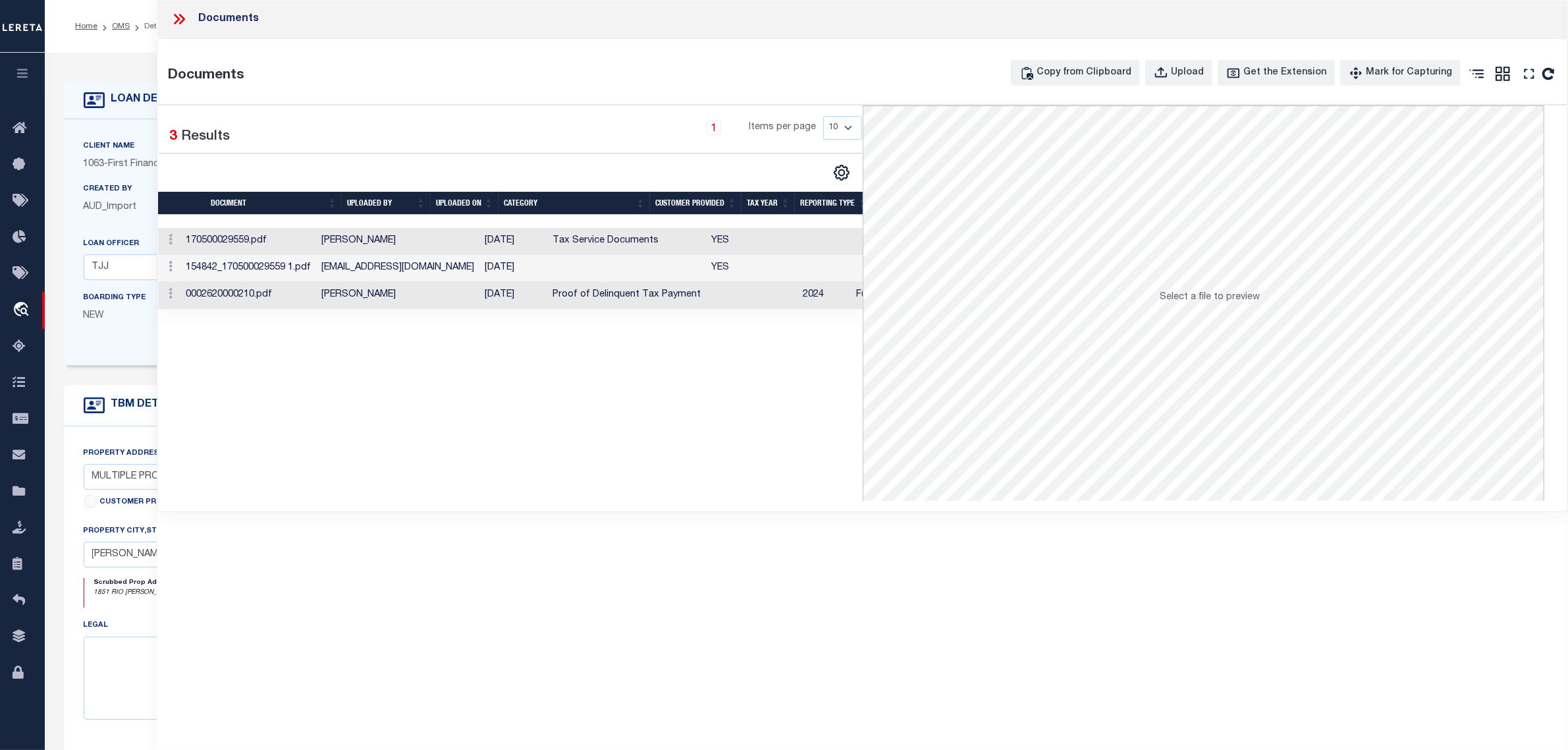
click at [547, 241] on td "Tax Service Documents" at bounding box center [626, 242] width 159 height 27
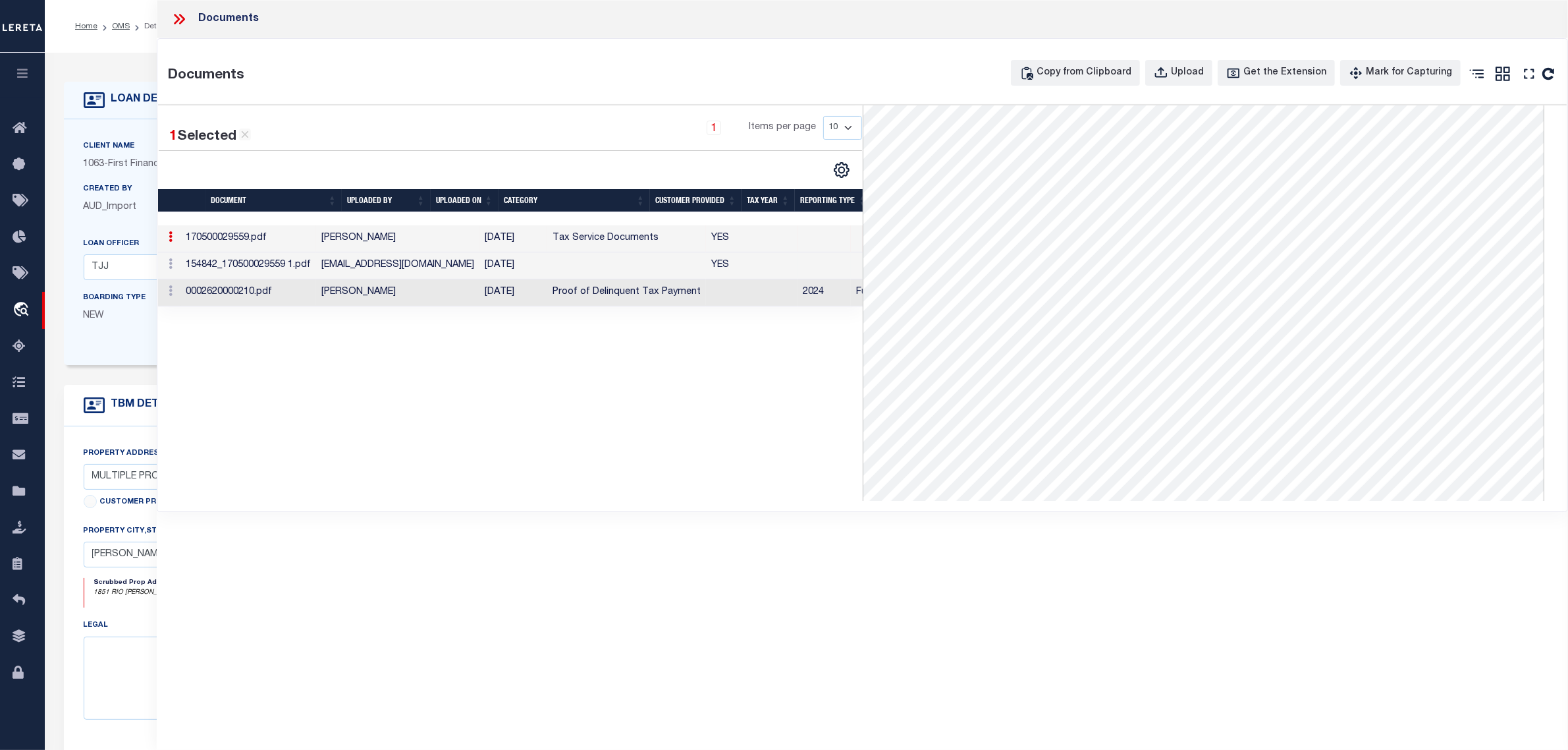
scroll to position [326, 0]
click at [576, 238] on td "Tax Service Documents" at bounding box center [626, 239] width 159 height 27
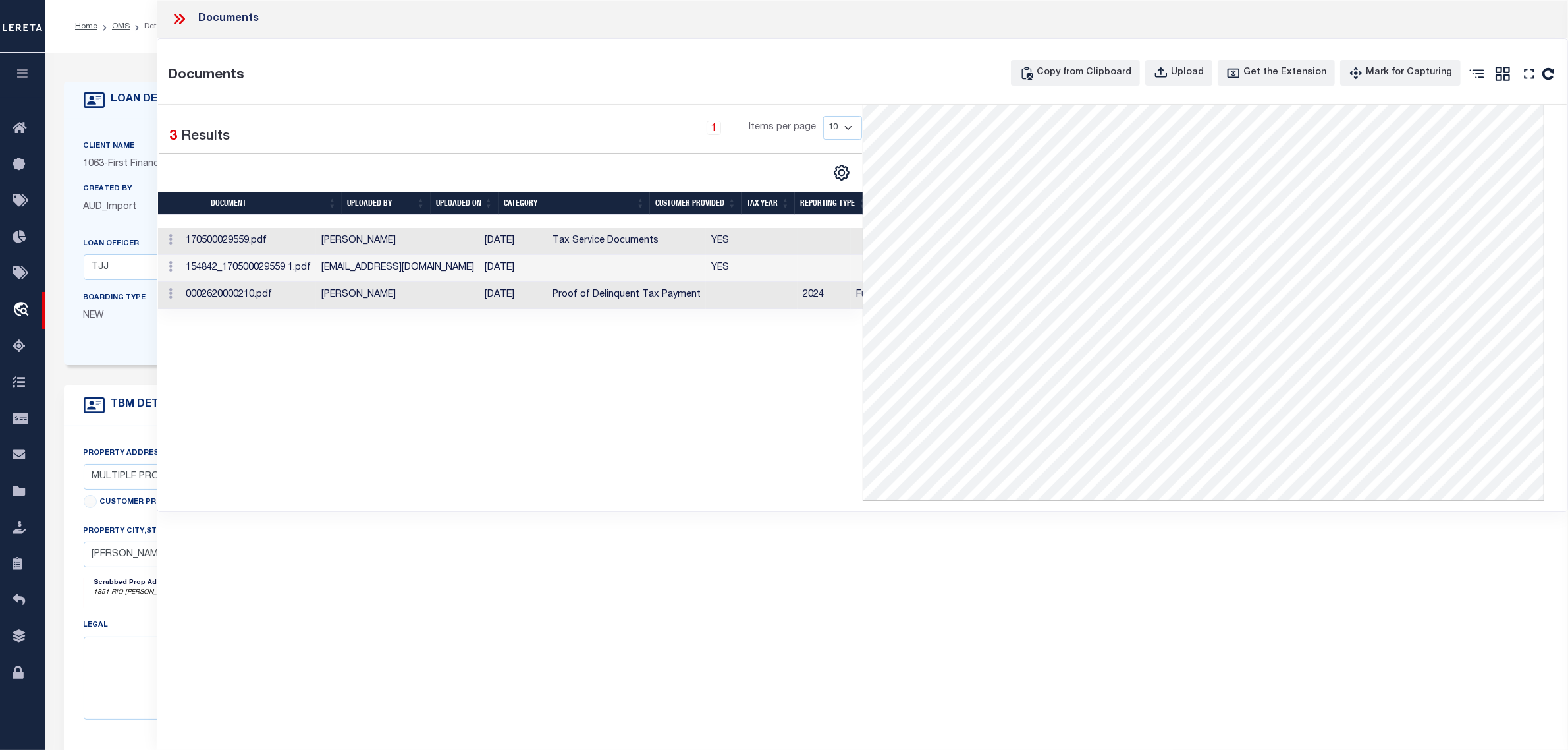
click at [640, 244] on td "Tax Service Documents" at bounding box center [626, 242] width 159 height 27
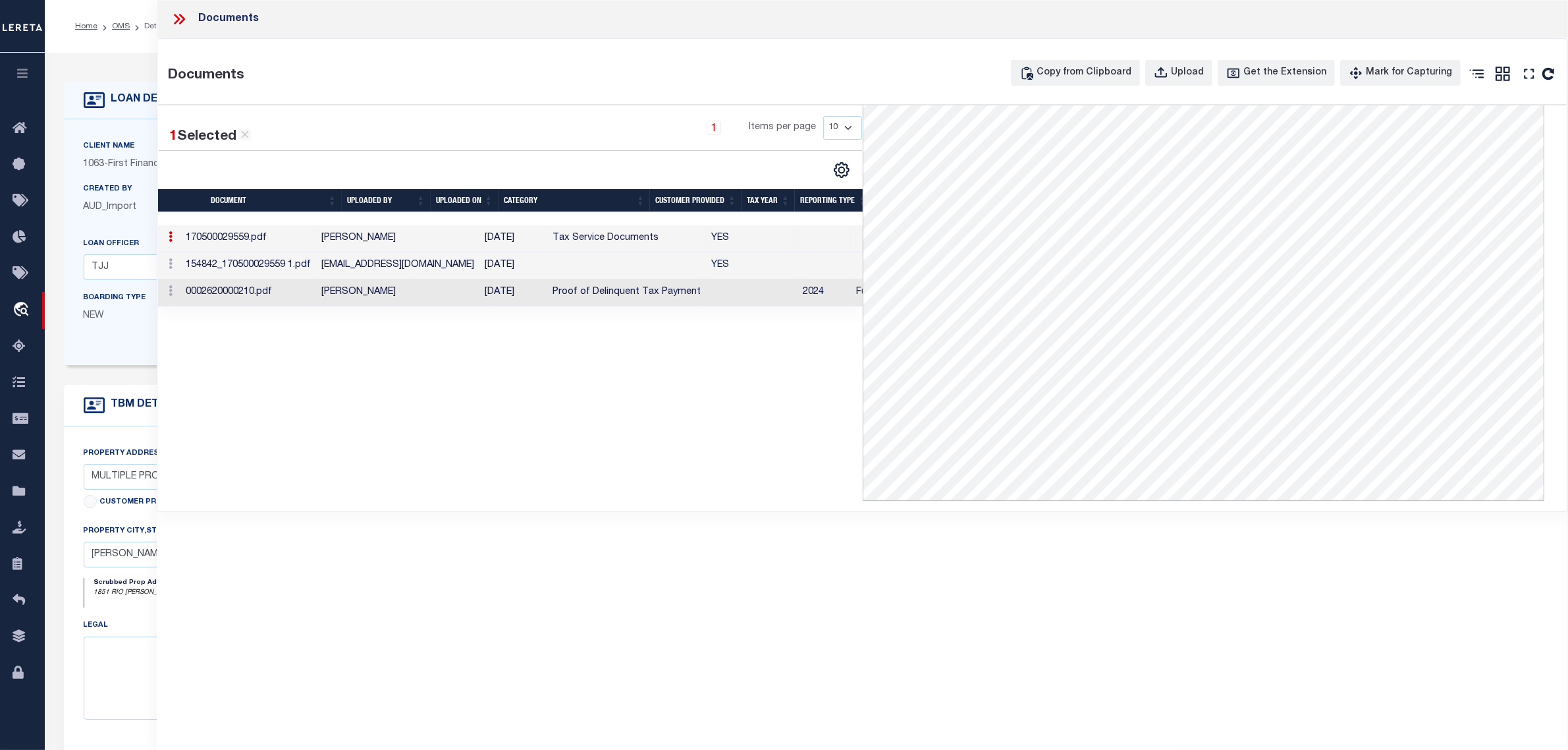
scroll to position [259, 0]
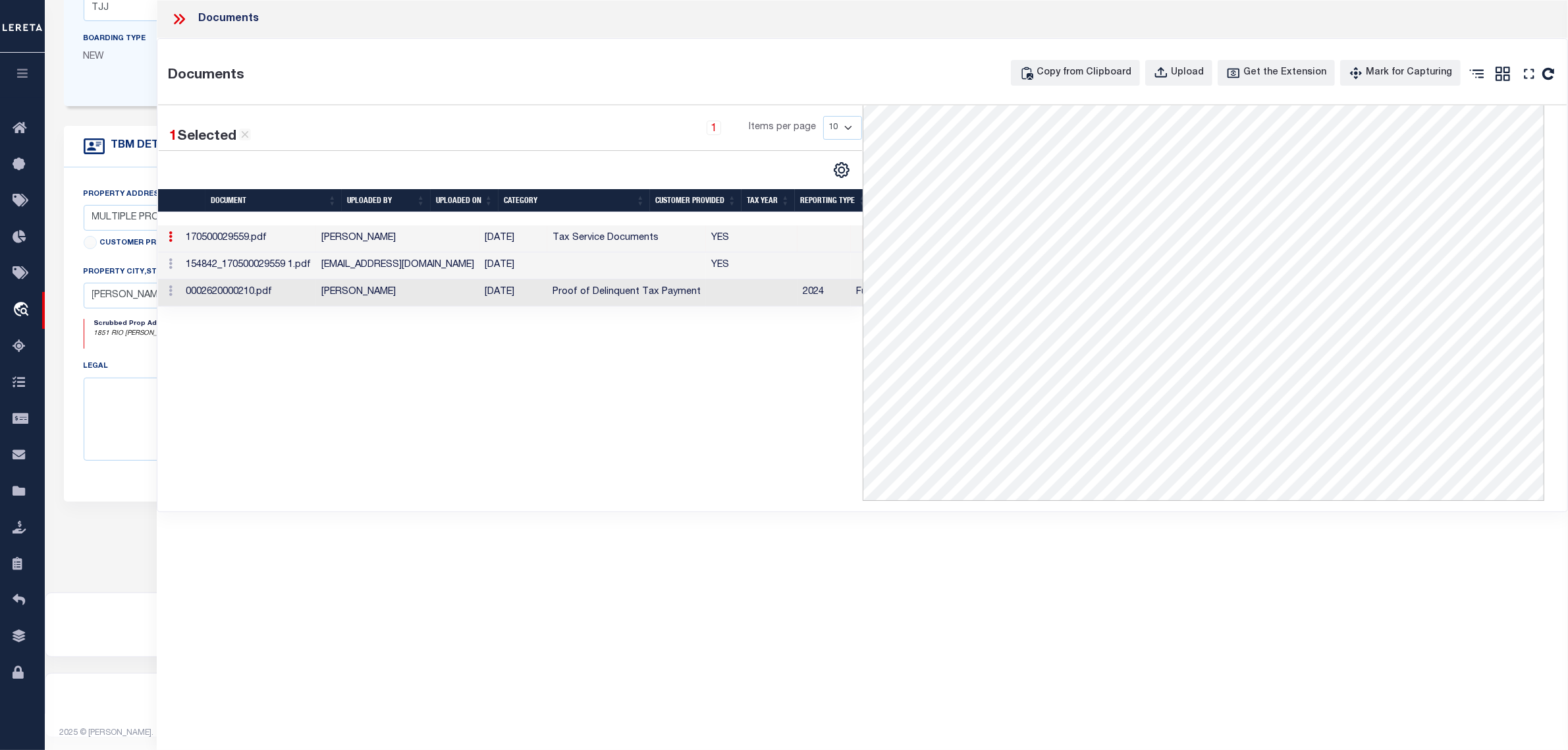
click at [103, 119] on form "LOAN DETAILS Client Name 1063 - Customer Name" at bounding box center [619, 188] width 1110 height 730
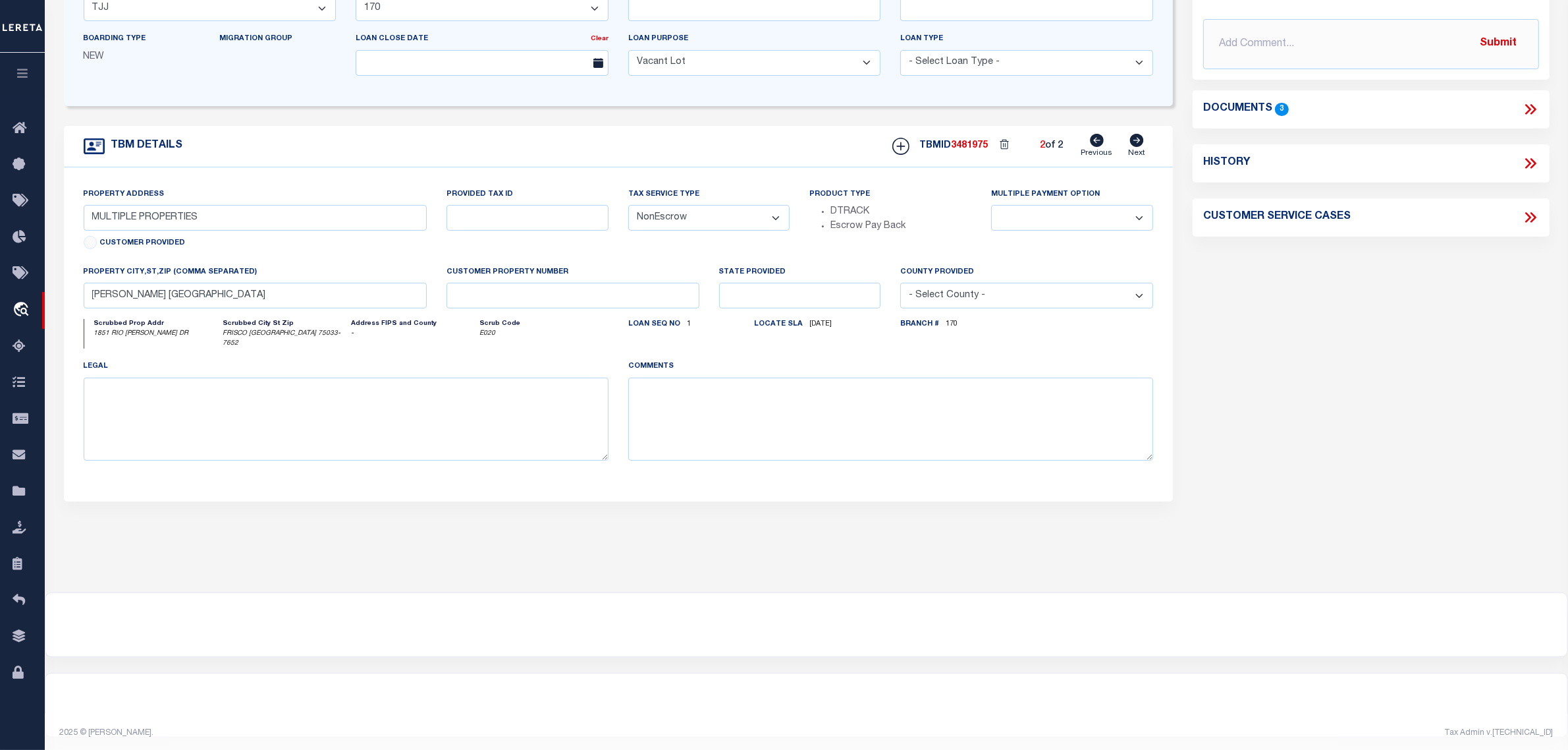
scroll to position [0, 0]
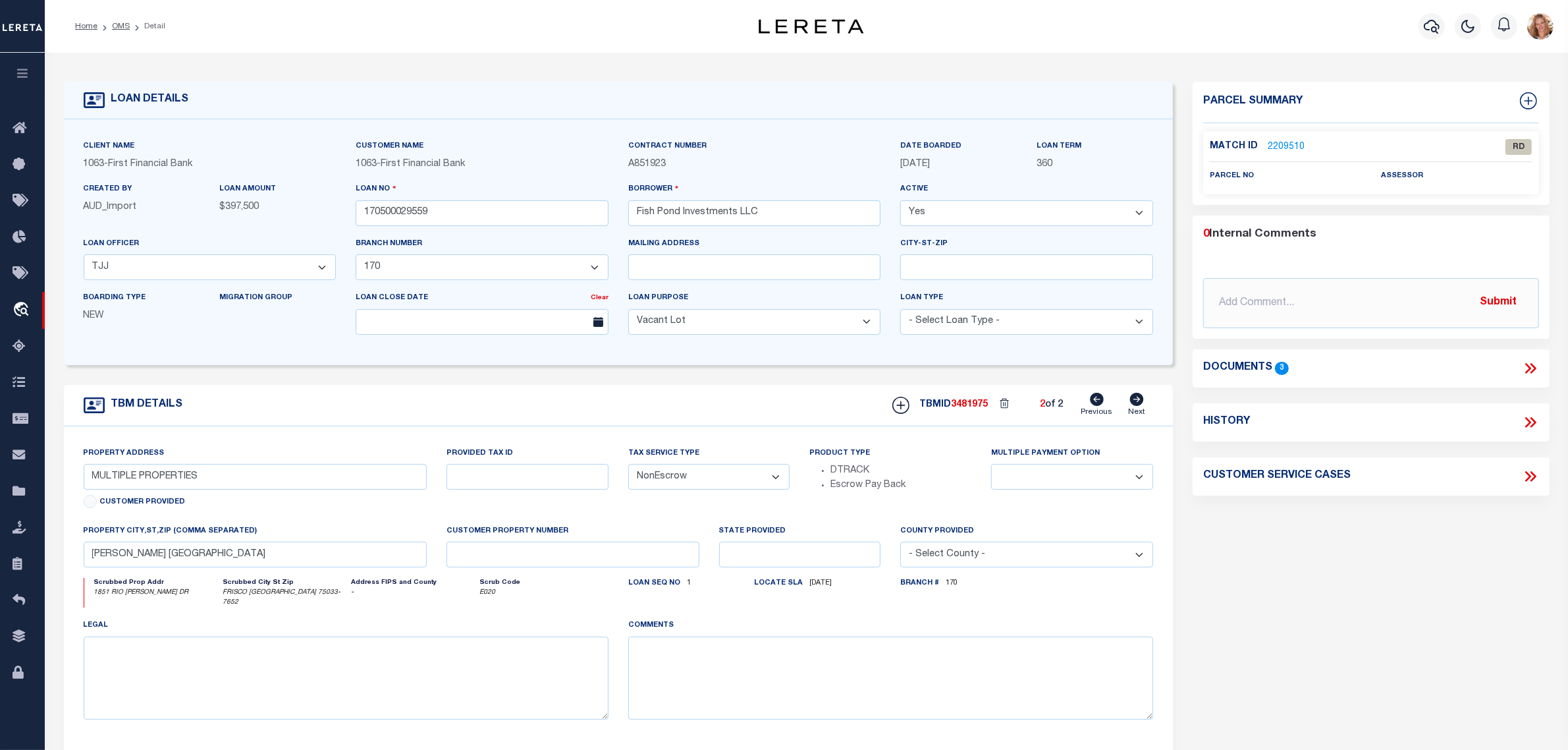
click at [1095, 399] on icon at bounding box center [1097, 400] width 14 height 13
click at [1140, 402] on icon at bounding box center [1137, 400] width 15 height 13
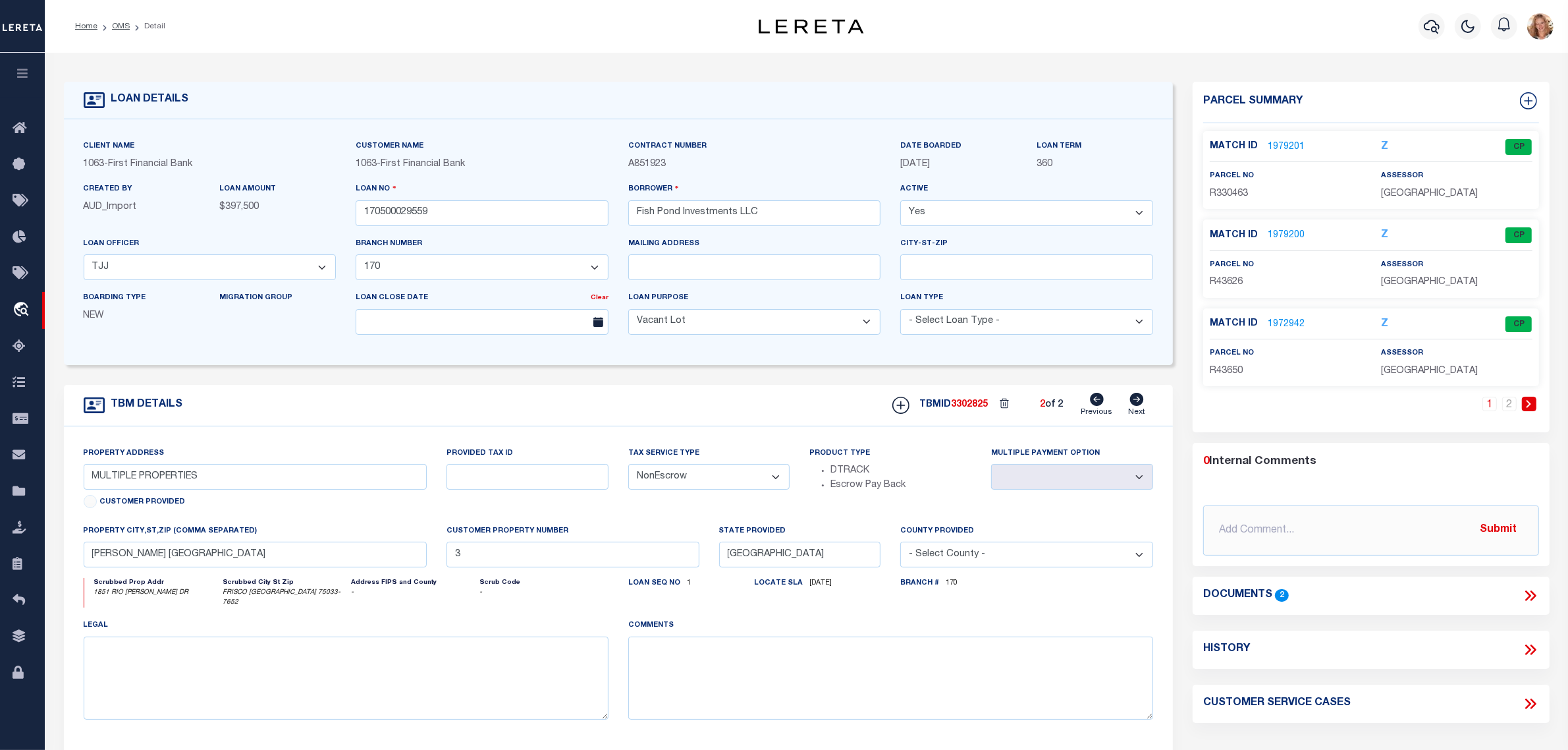
click at [1280, 143] on link "1979201" at bounding box center [1287, 147] width 37 height 14
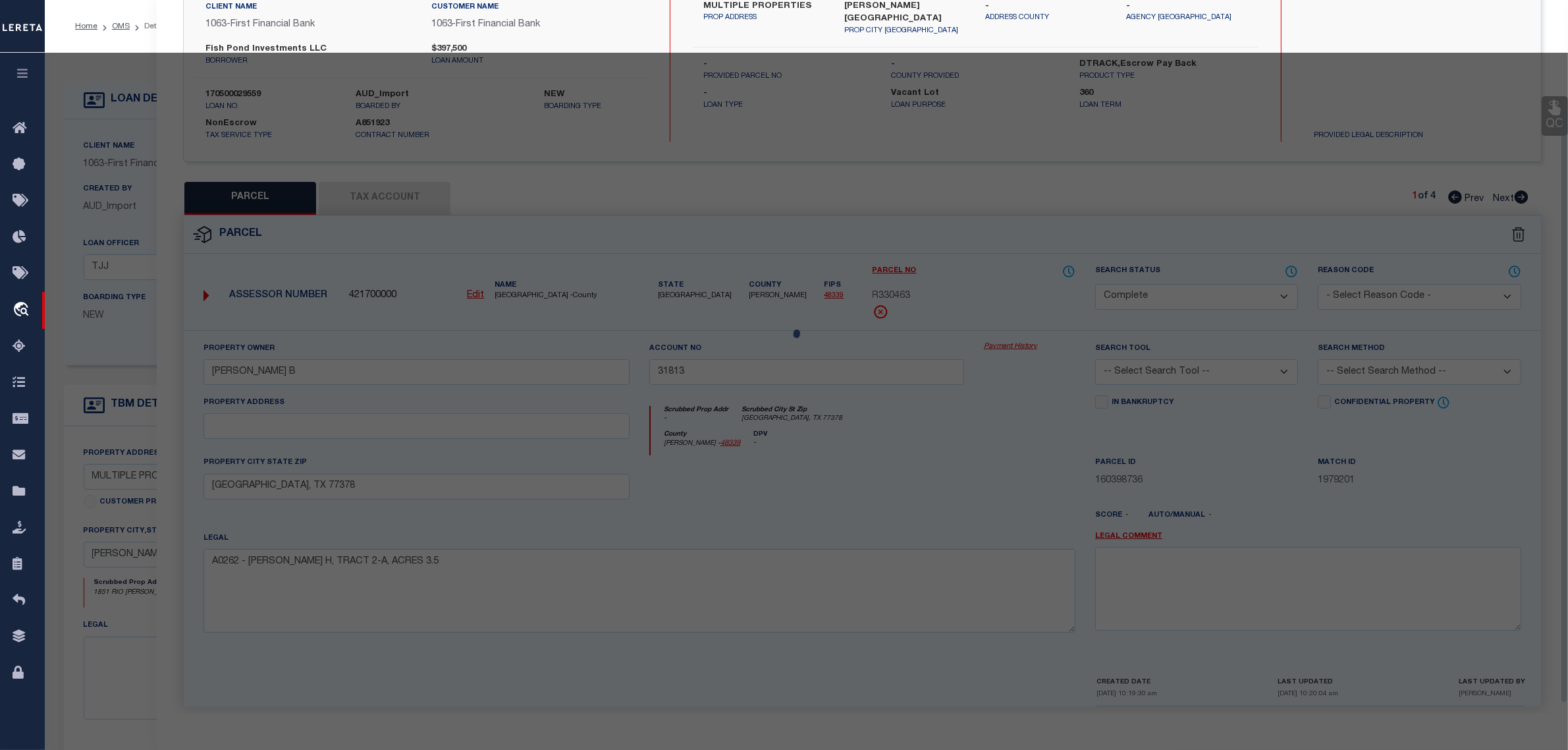
scroll to position [113, 0]
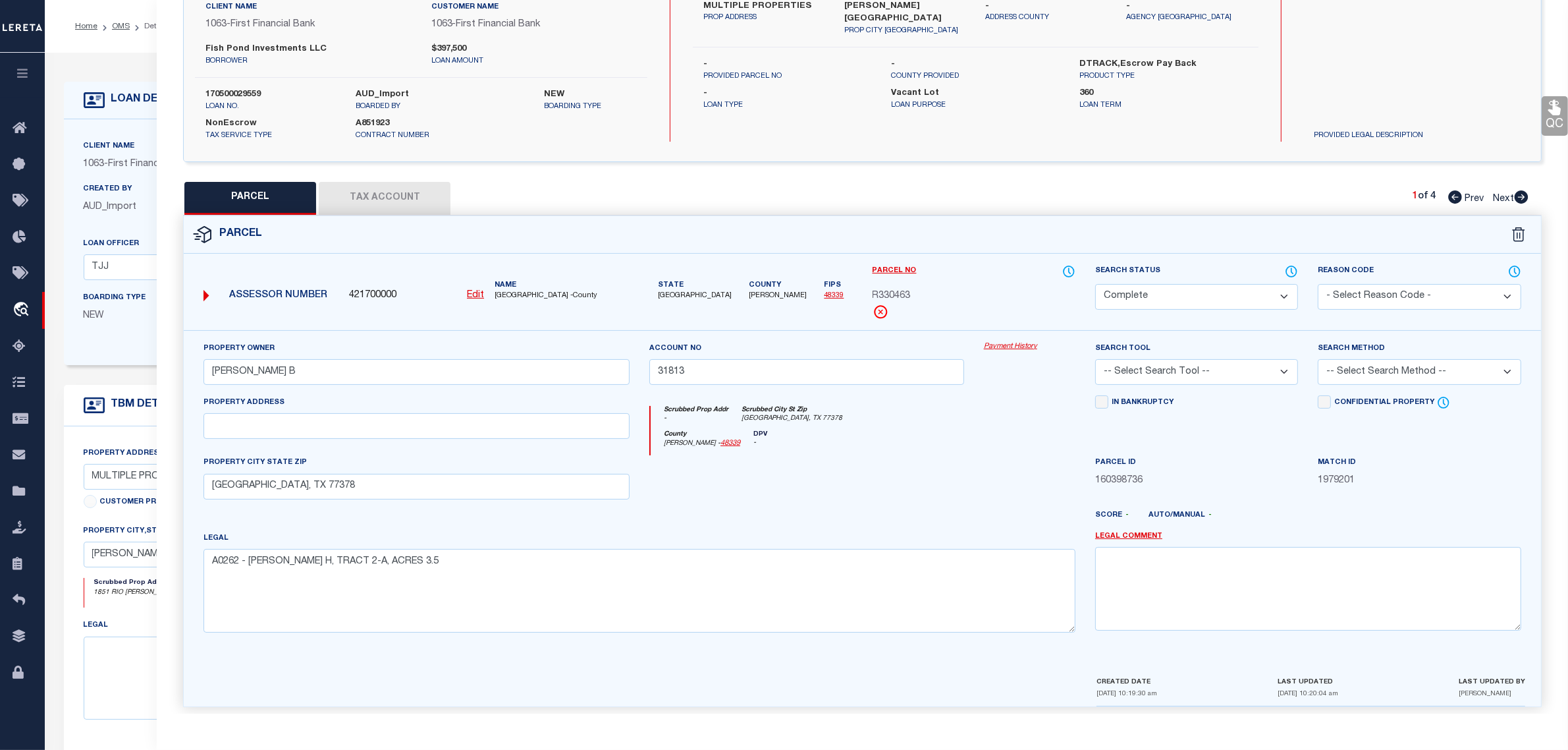
click at [1503, 202] on span "Next" at bounding box center [1504, 199] width 21 height 9
click at [1470, 194] on span "Prev" at bounding box center [1474, 199] width 19 height 9
click at [1506, 198] on span "Next" at bounding box center [1504, 199] width 21 height 9
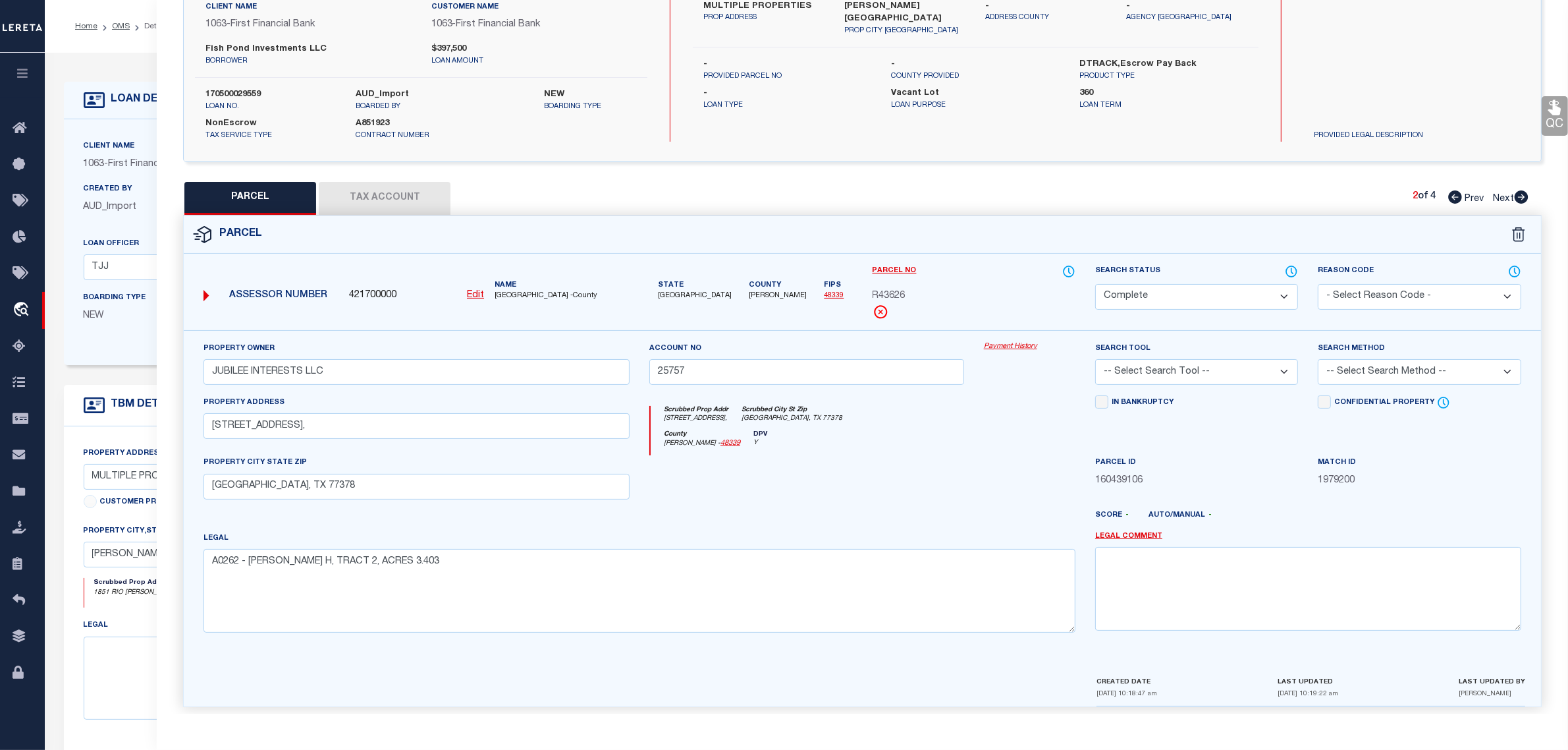
click at [1505, 198] on span "Next" at bounding box center [1504, 199] width 21 height 9
click at [123, 356] on div "Client Name 1063 - First Financial Bank Customer Name 1063 - First Financial Ba…" at bounding box center [619, 242] width 1110 height 246
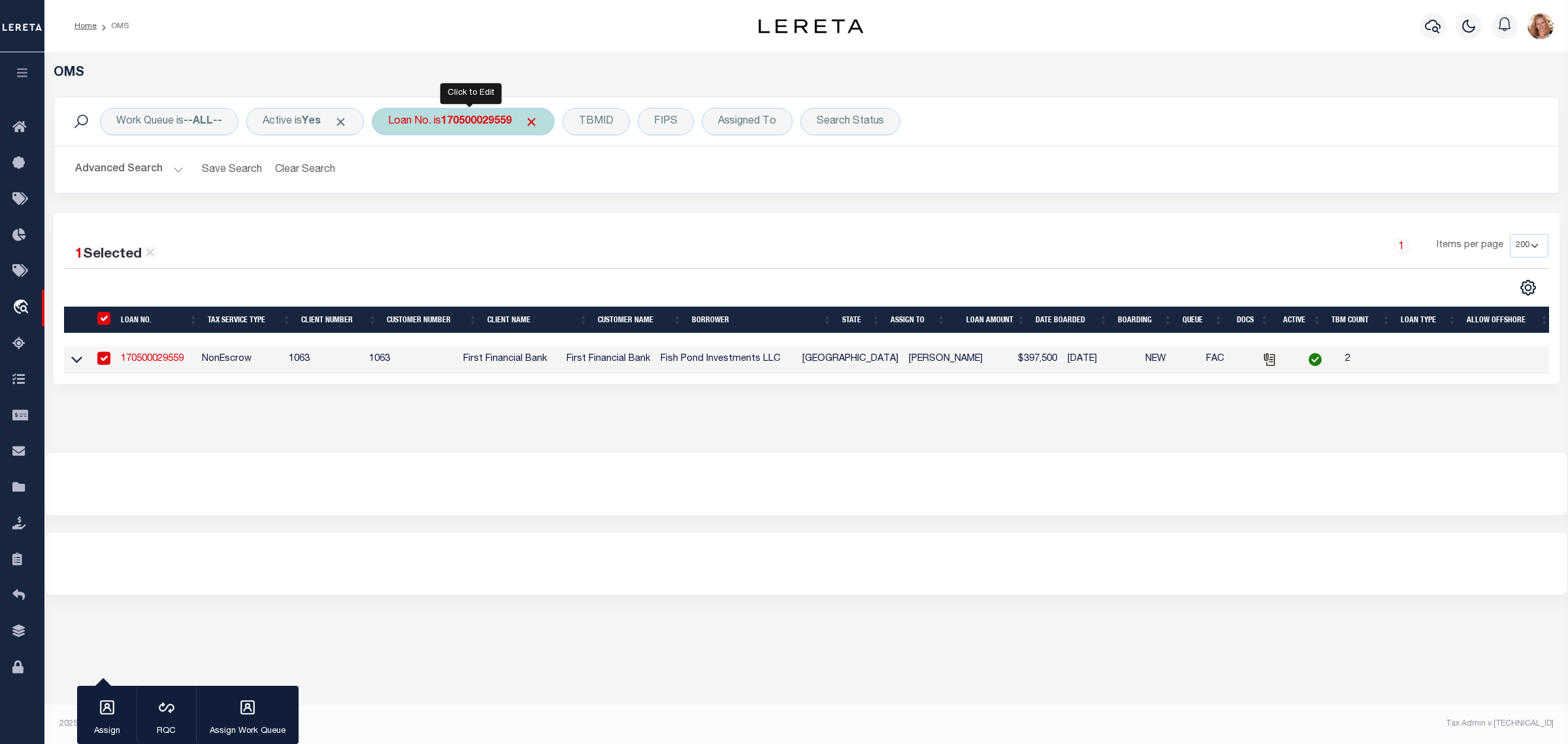
click at [449, 117] on b "170500029559" at bounding box center [476, 122] width 70 height 10
click at [580, 216] on input "Apply" at bounding box center [561, 213] width 39 height 21
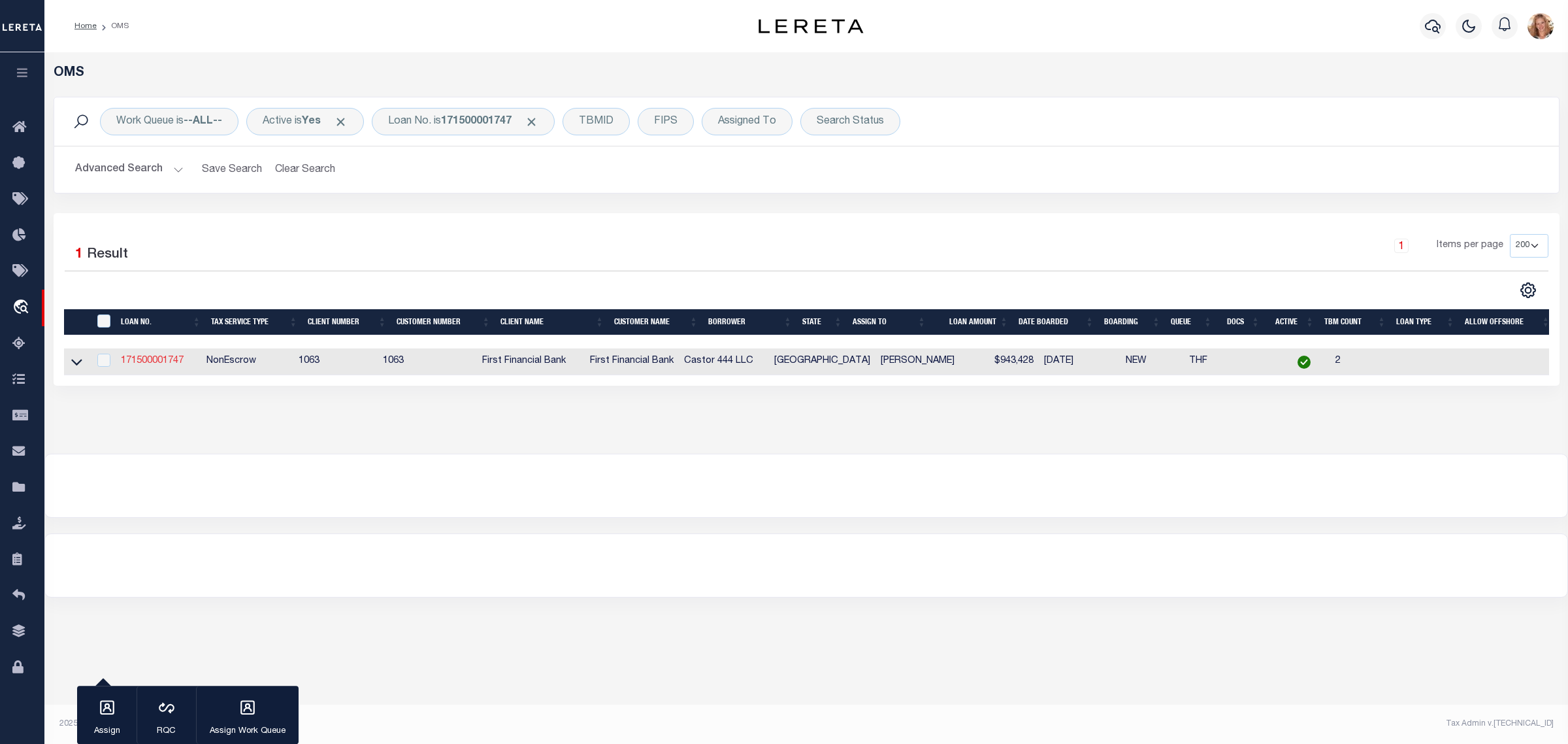
click at [141, 358] on link "171500001747" at bounding box center [152, 361] width 63 height 9
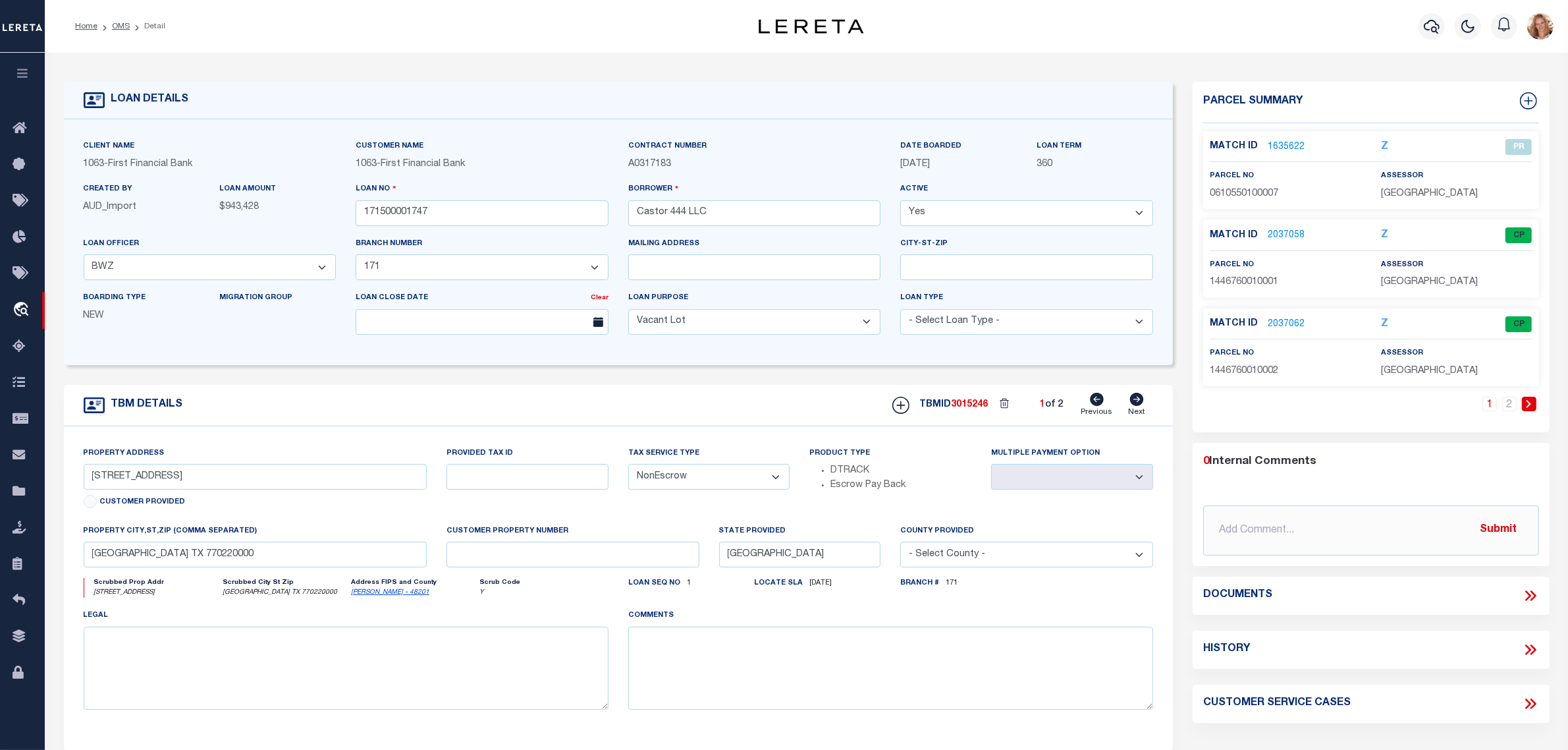
click at [1137, 406] on icon at bounding box center [1137, 400] width 14 height 13
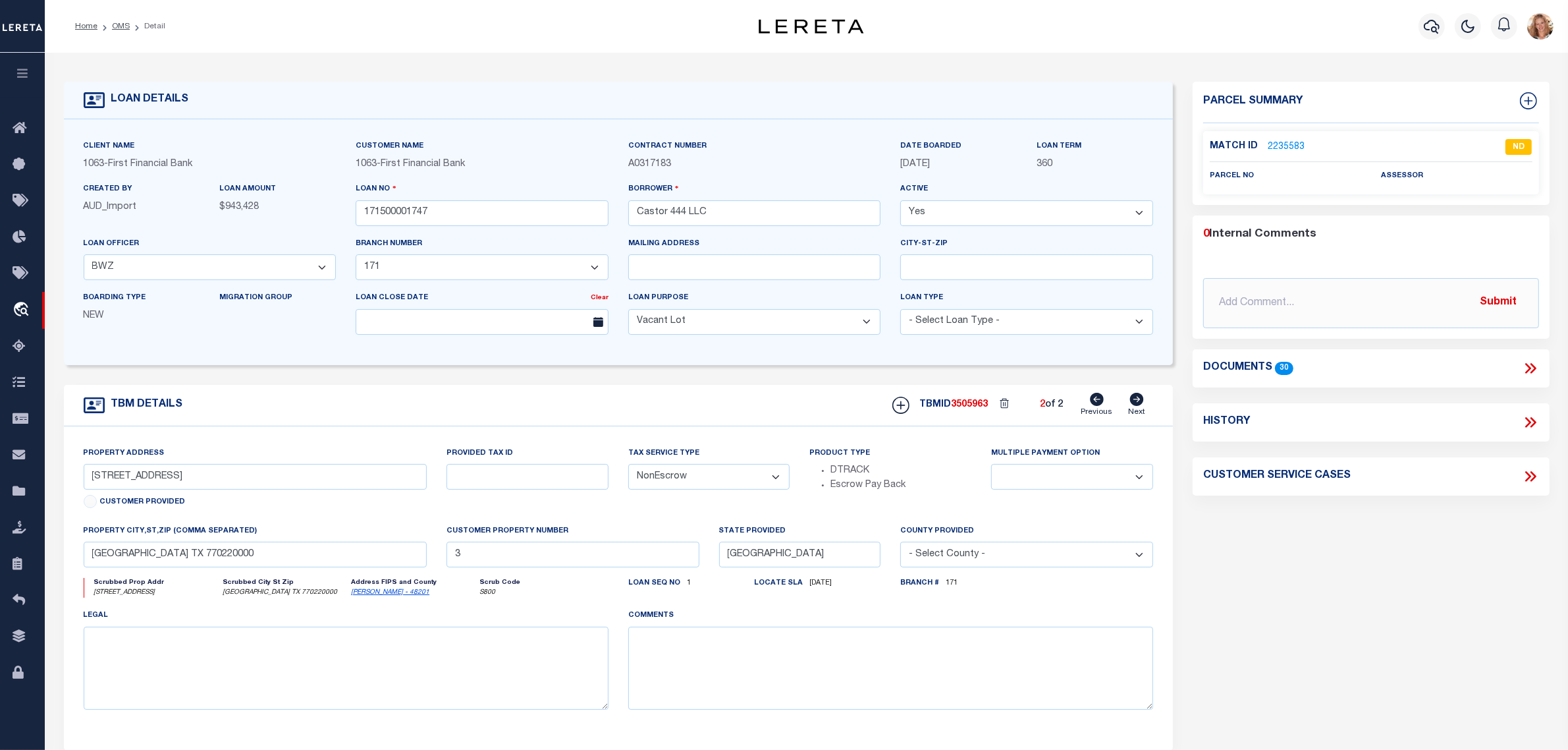
click at [1094, 404] on icon at bounding box center [1097, 400] width 14 height 13
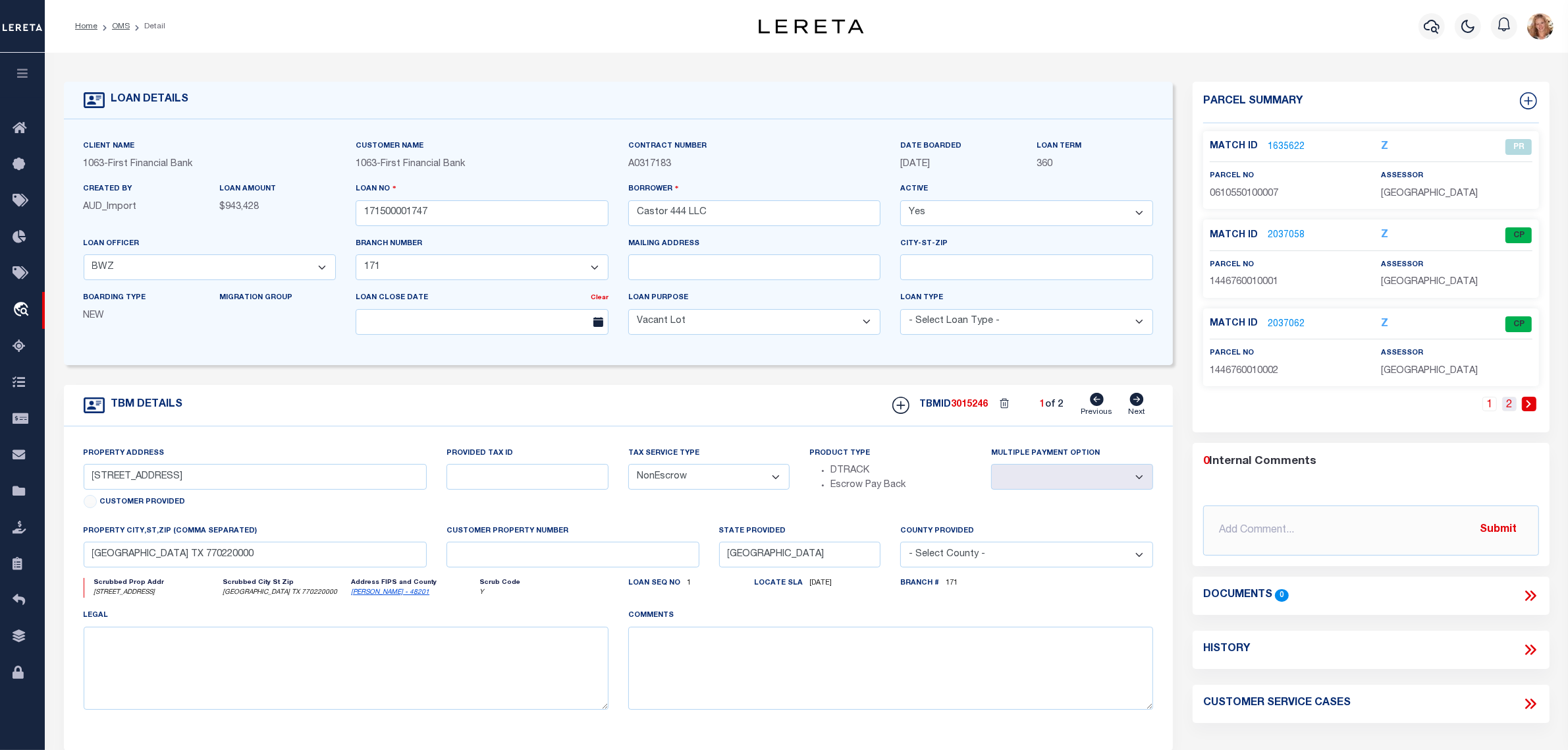
click at [1513, 406] on link "2" at bounding box center [1510, 404] width 15 height 15
click at [1490, 404] on icon at bounding box center [1490, 403] width 6 height 8
click at [490, 558] on input "text" at bounding box center [573, 554] width 253 height 26
click at [518, 511] on div "Provided Tax ID" at bounding box center [527, 485] width 182 height 78
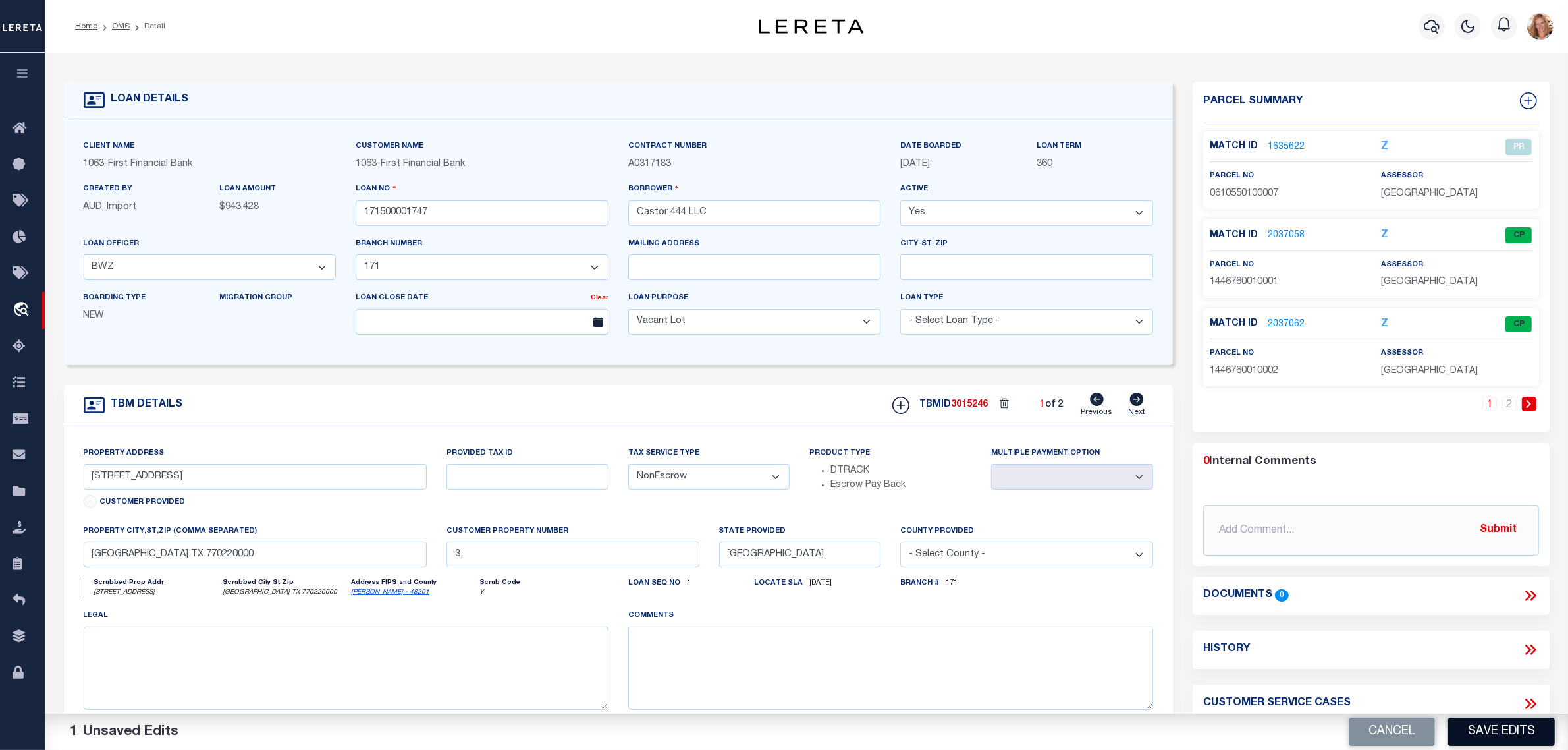
click at [1480, 727] on button "Save Edits" at bounding box center [1502, 732] width 106 height 28
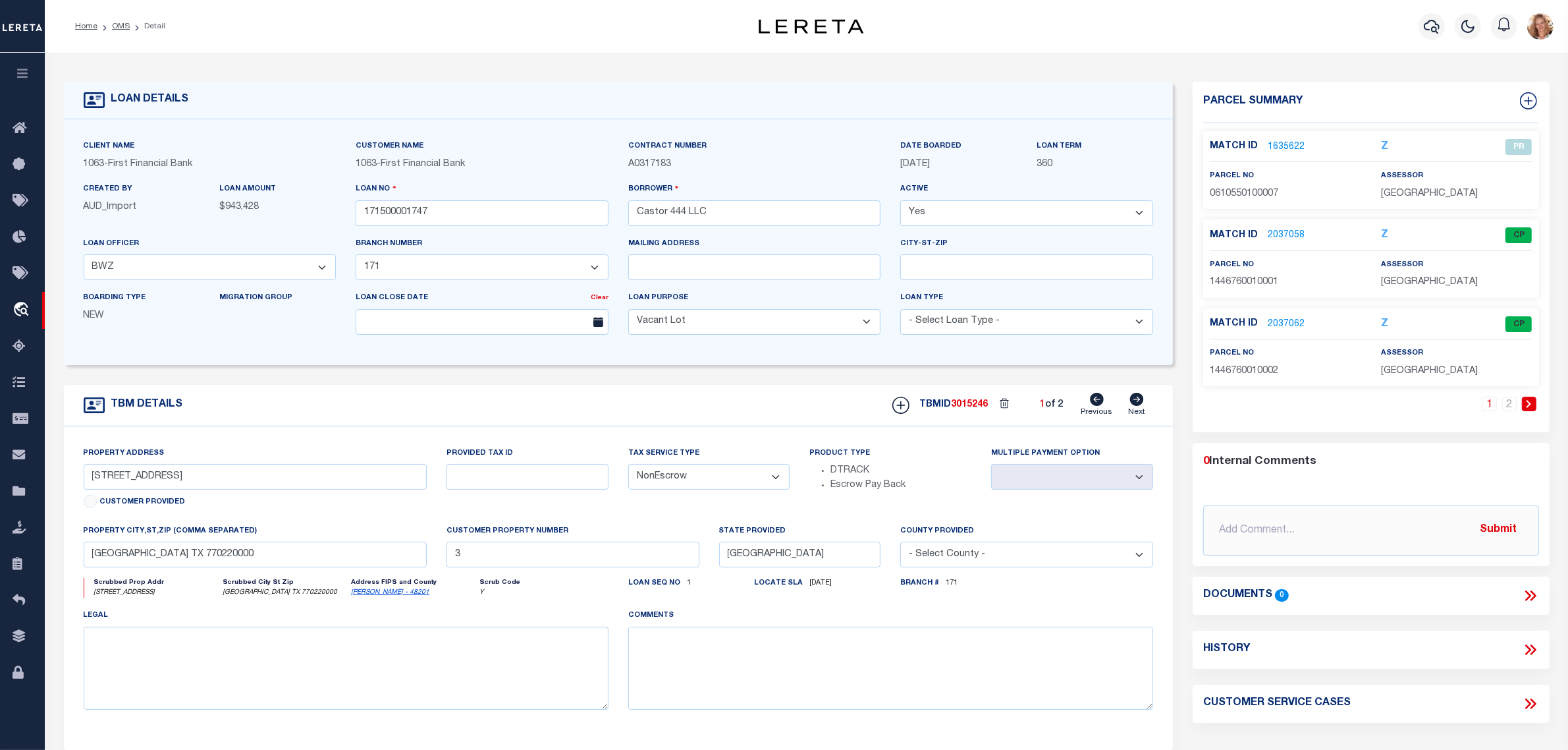
click at [1138, 403] on icon at bounding box center [1137, 400] width 15 height 13
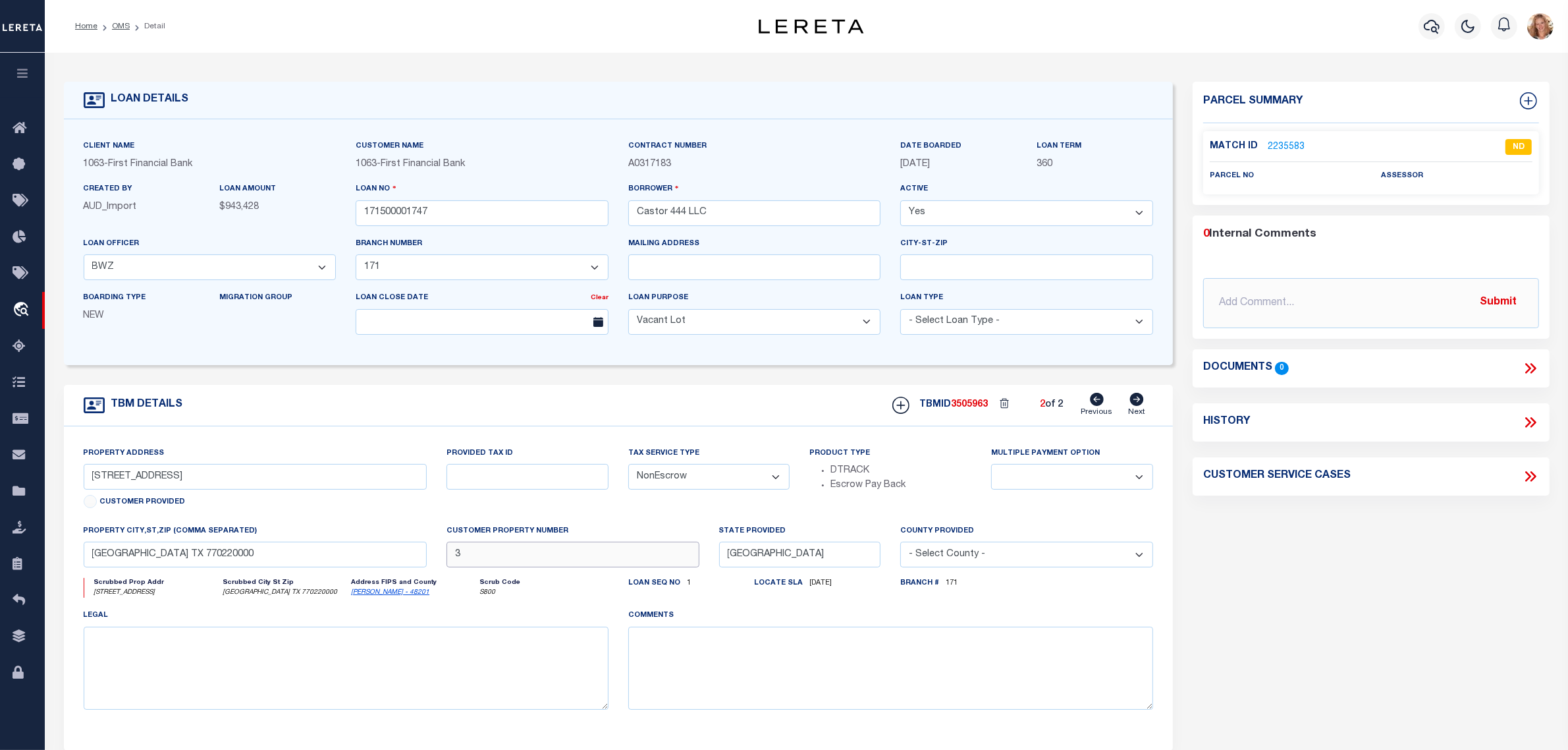
click at [472, 556] on input "3" at bounding box center [573, 554] width 253 height 26
click at [493, 511] on div "Provided Tax ID" at bounding box center [527, 485] width 182 height 78
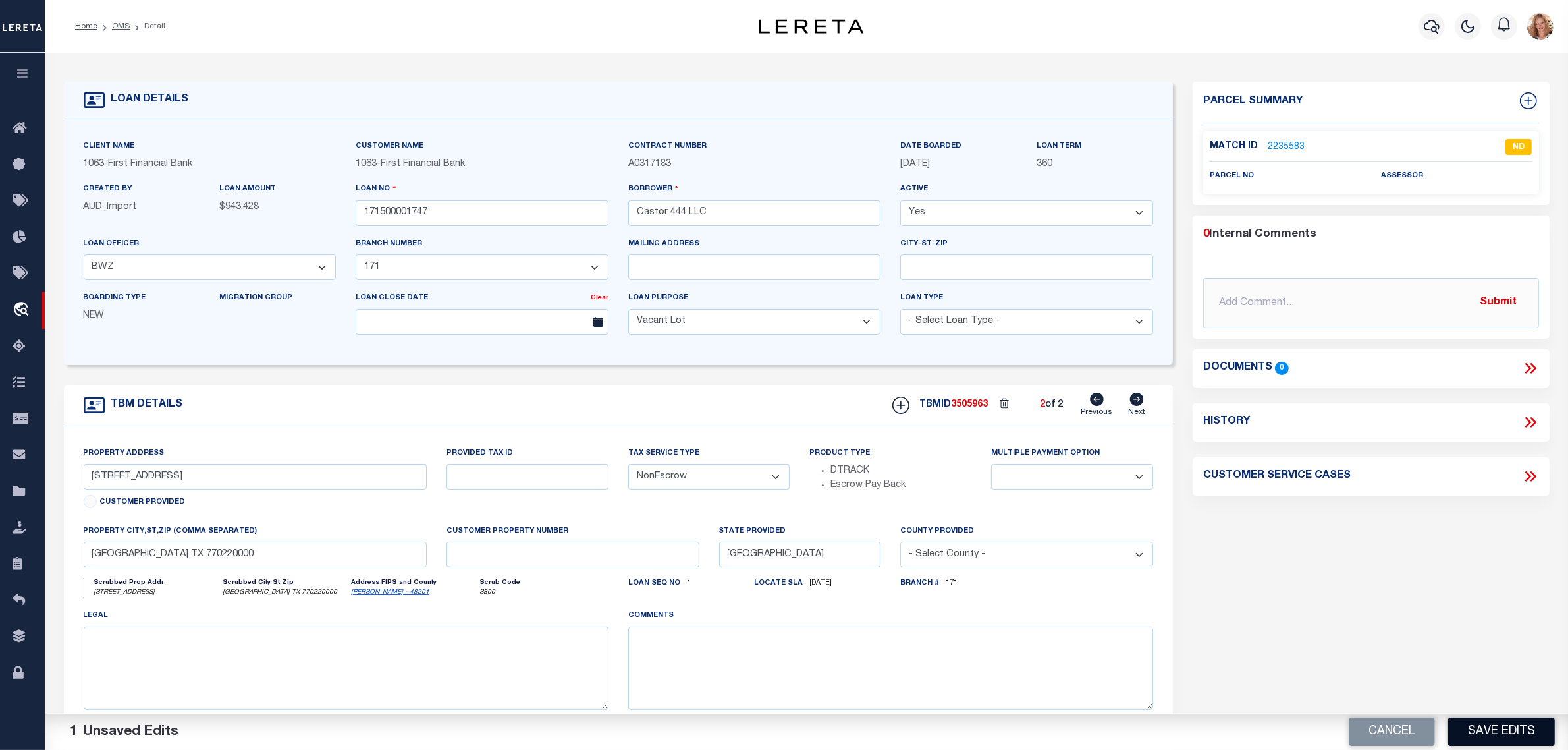
click at [1497, 740] on button "Save Edits" at bounding box center [1502, 732] width 106 height 28
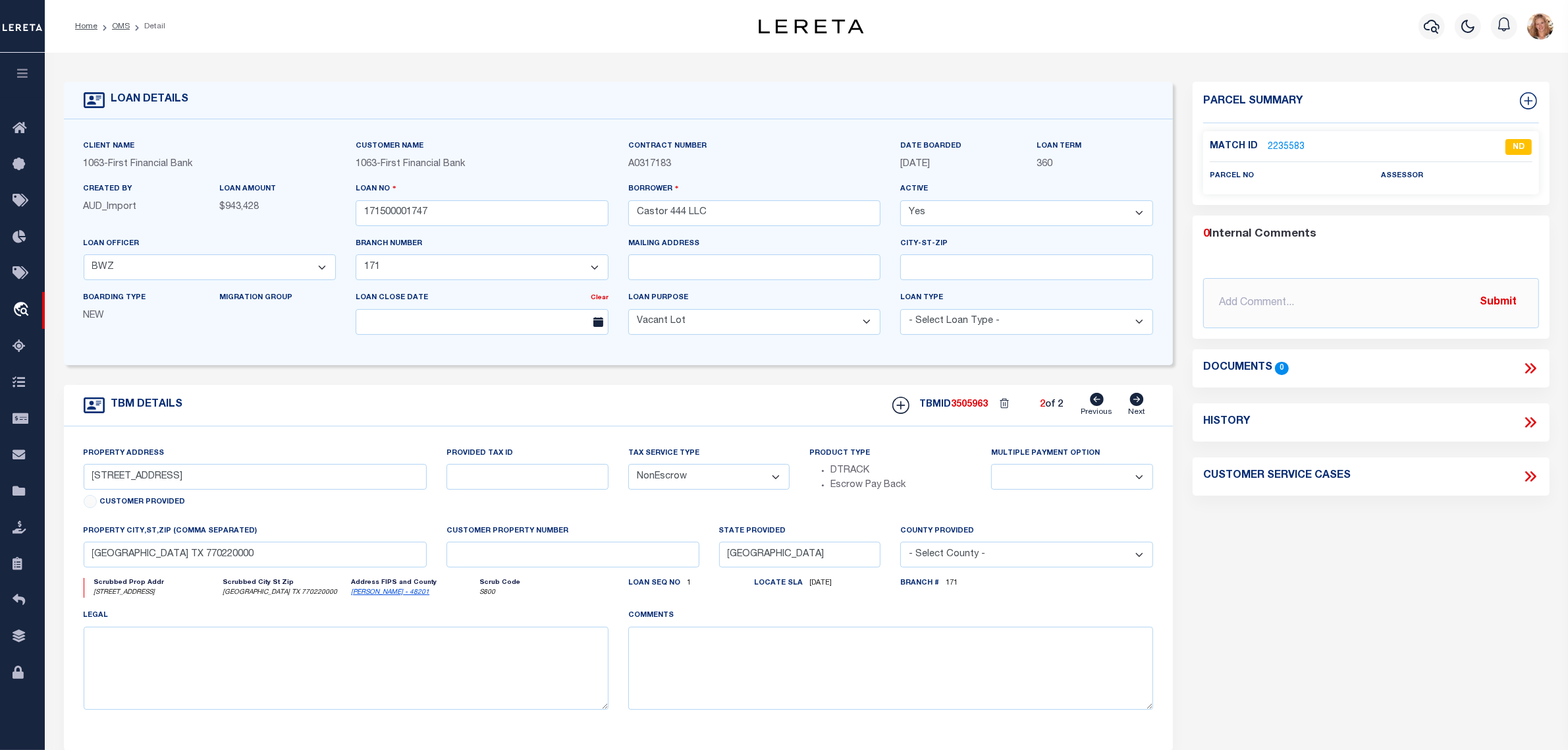
click at [1098, 387] on form "LOAN DETAILS Client Name 1063 - Customer Name" at bounding box center [619, 442] width 1110 height 720
click at [1098, 397] on icon at bounding box center [1097, 400] width 14 height 13
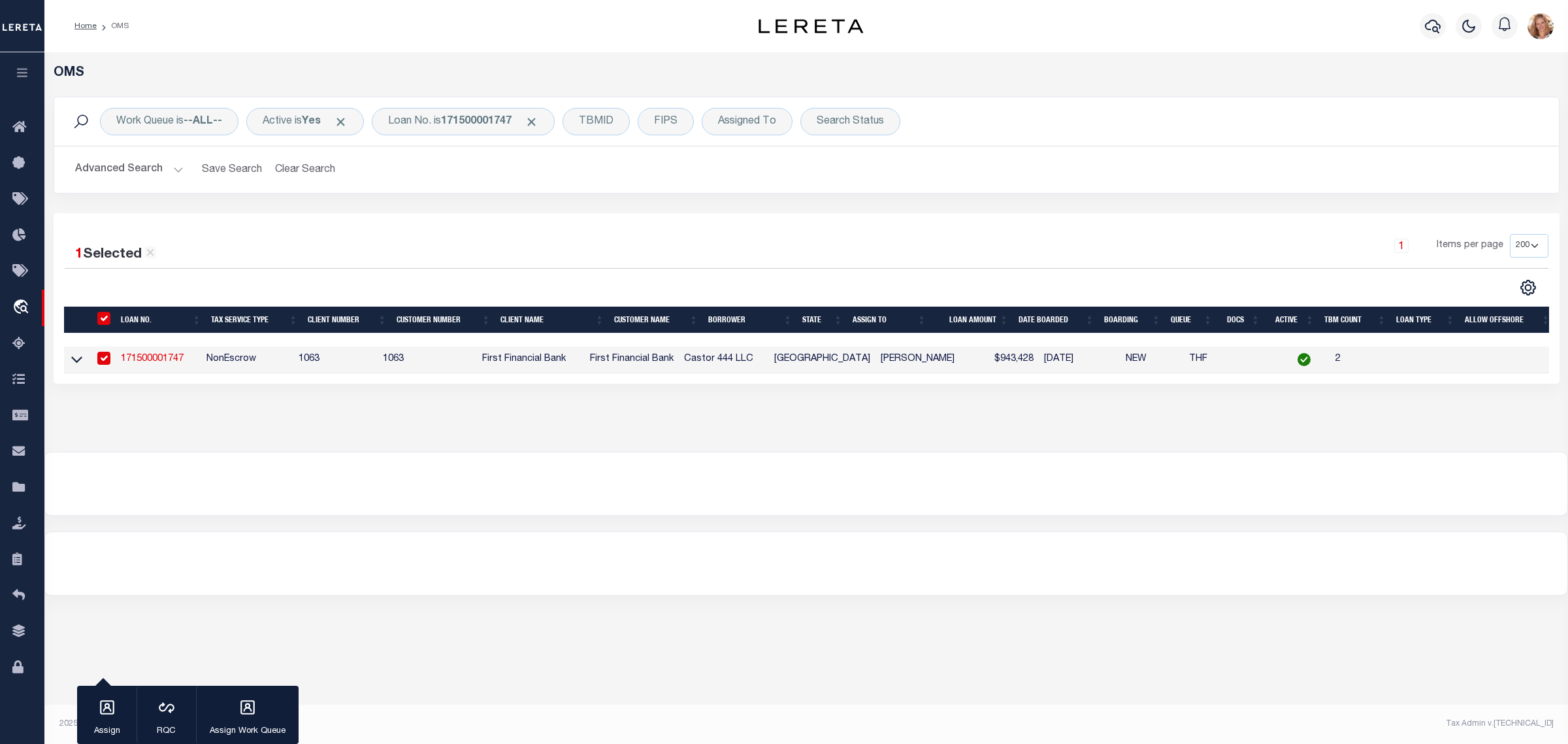
click at [462, 106] on div "Work Queue is --ALL-- Active is Yes Loan No. is 171500001747 TBMID FIPS Assigne…" at bounding box center [807, 122] width 1505 height 48
click at [462, 128] on div "Loan No. is 171500001747" at bounding box center [463, 121] width 183 height 27
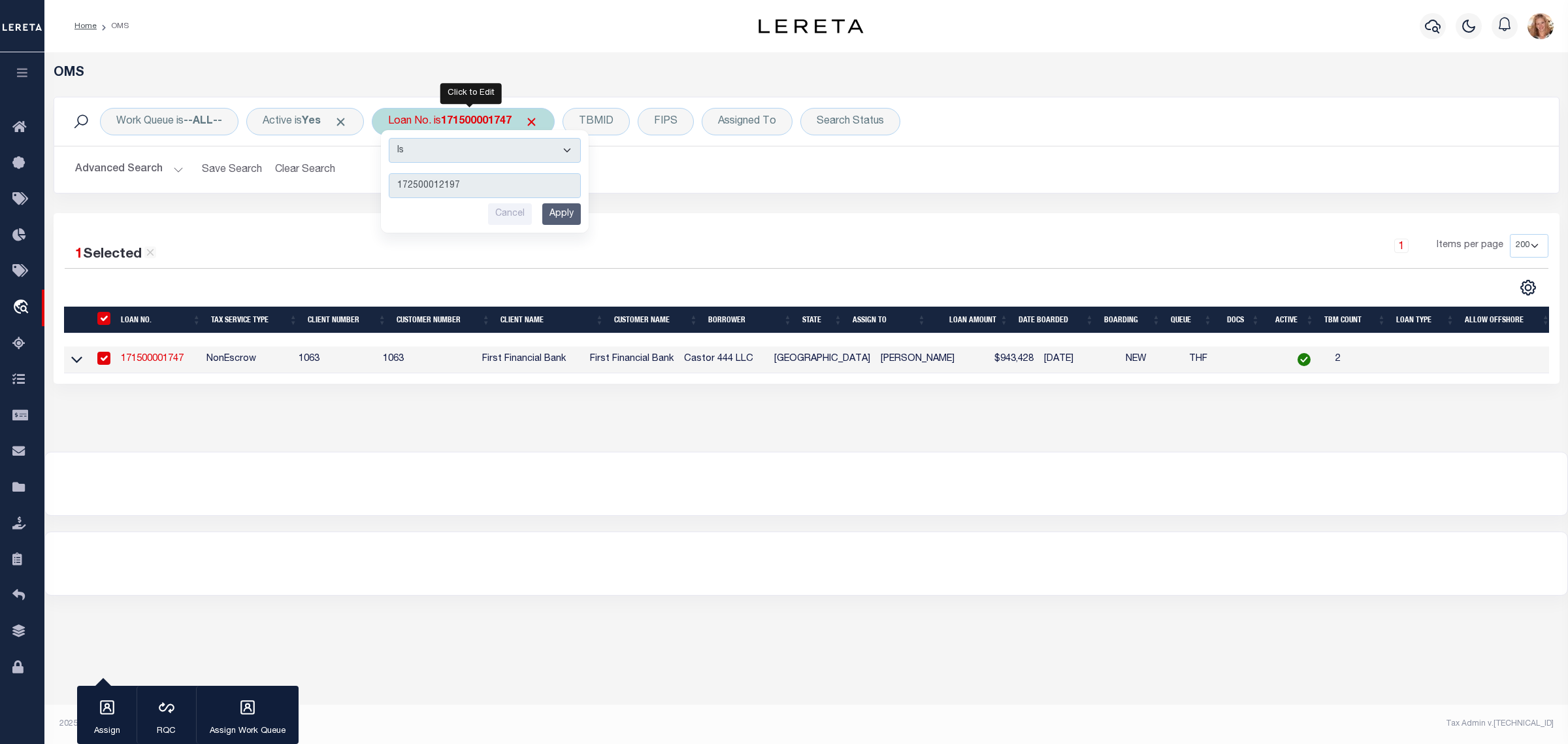
click at [563, 215] on input "Apply" at bounding box center [561, 213] width 39 height 21
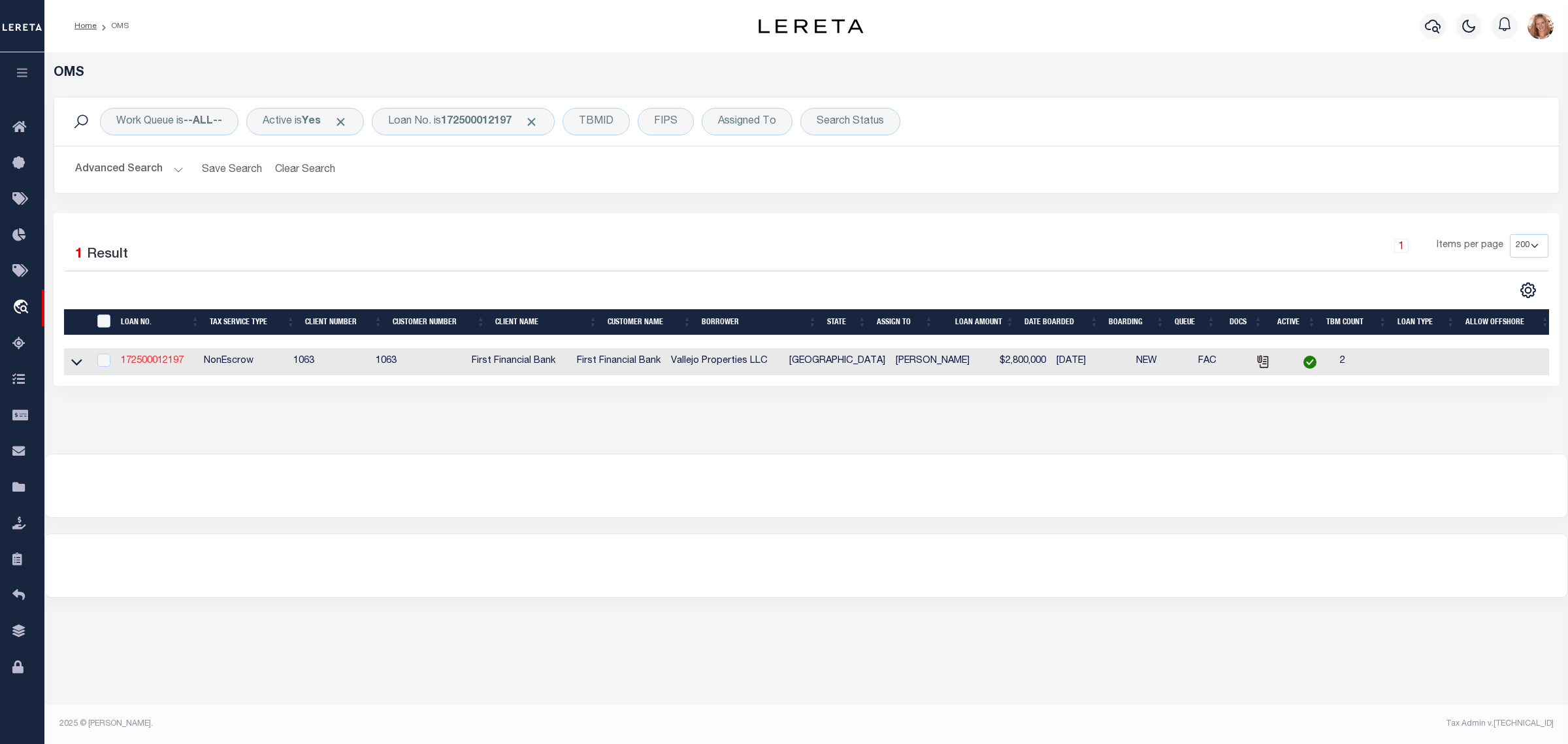
click at [148, 360] on link "172500012197" at bounding box center [152, 361] width 63 height 9
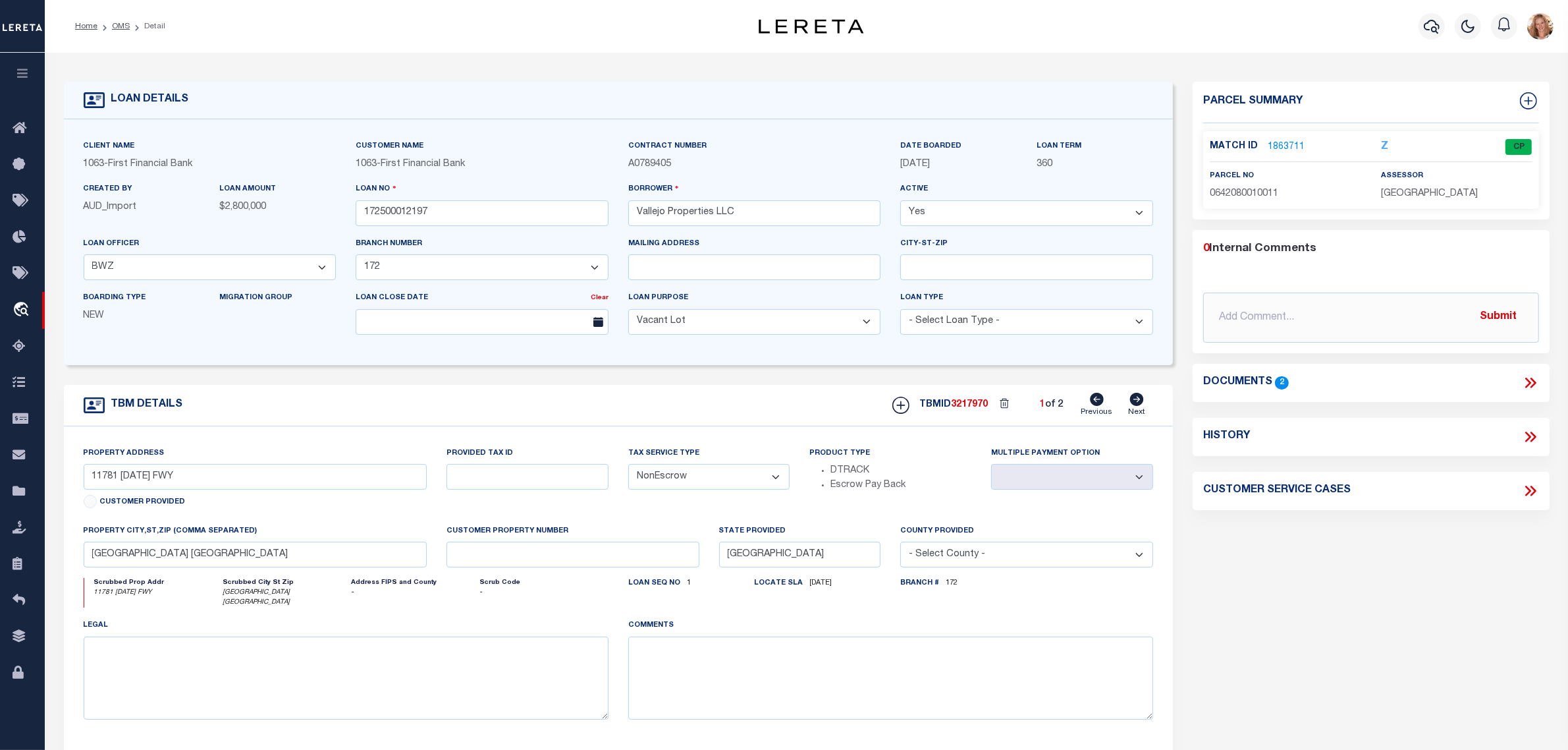
click at [1135, 404] on icon at bounding box center [1137, 400] width 14 height 13
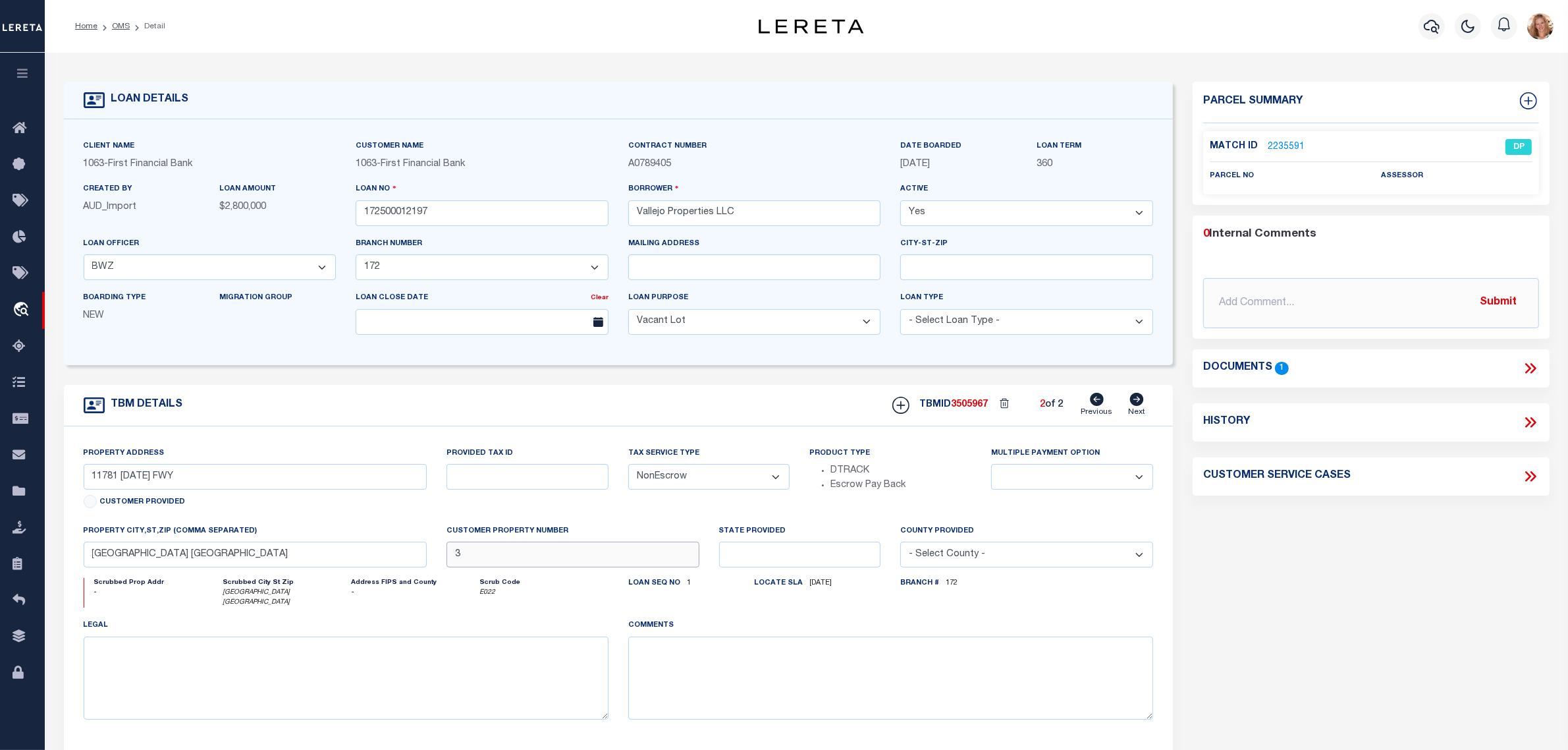
click at [522, 559] on input "3" at bounding box center [573, 554] width 253 height 26
click at [614, 519] on div "Provided Tax ID" at bounding box center [527, 485] width 182 height 78
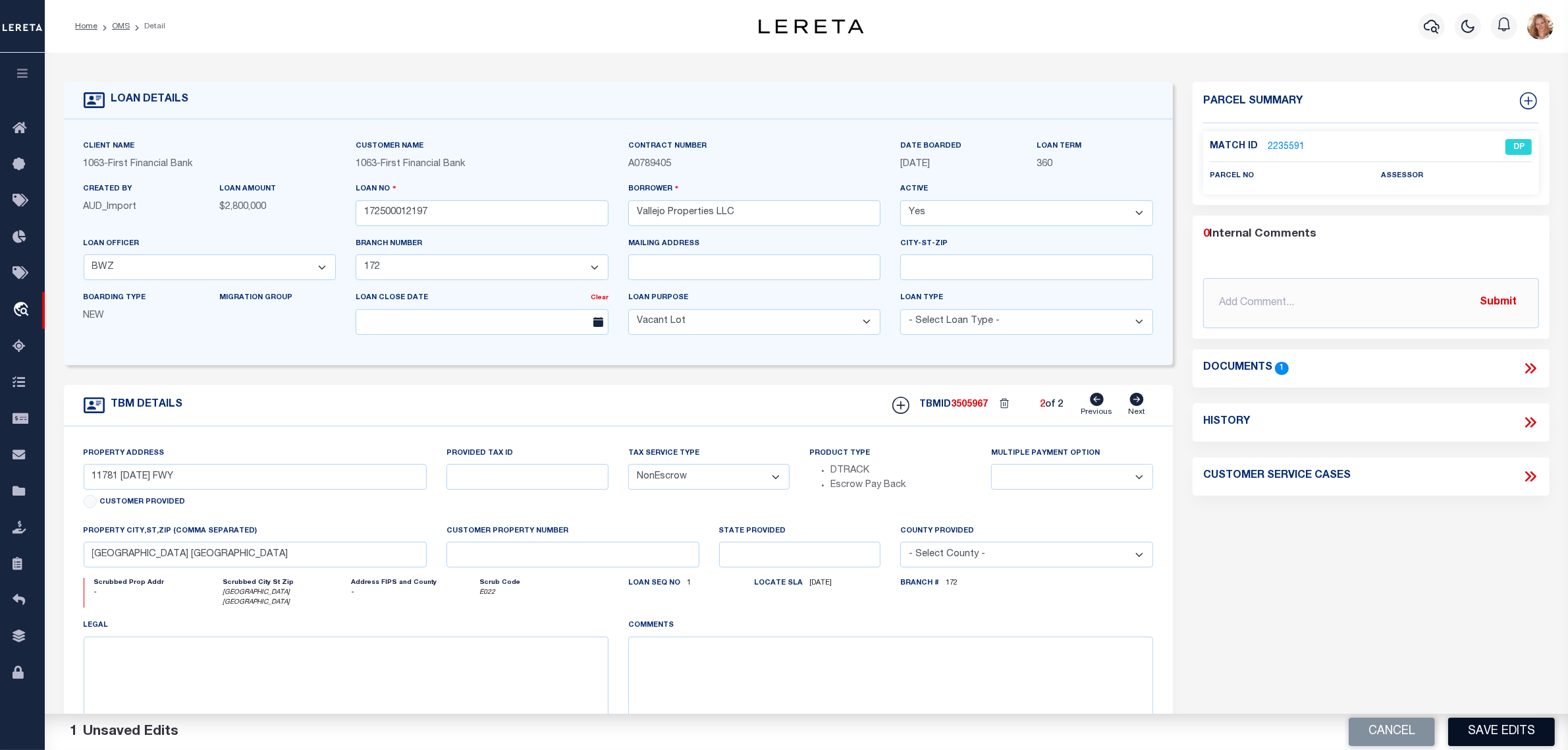
click at [1515, 729] on button "Save Edits" at bounding box center [1502, 732] width 106 height 28
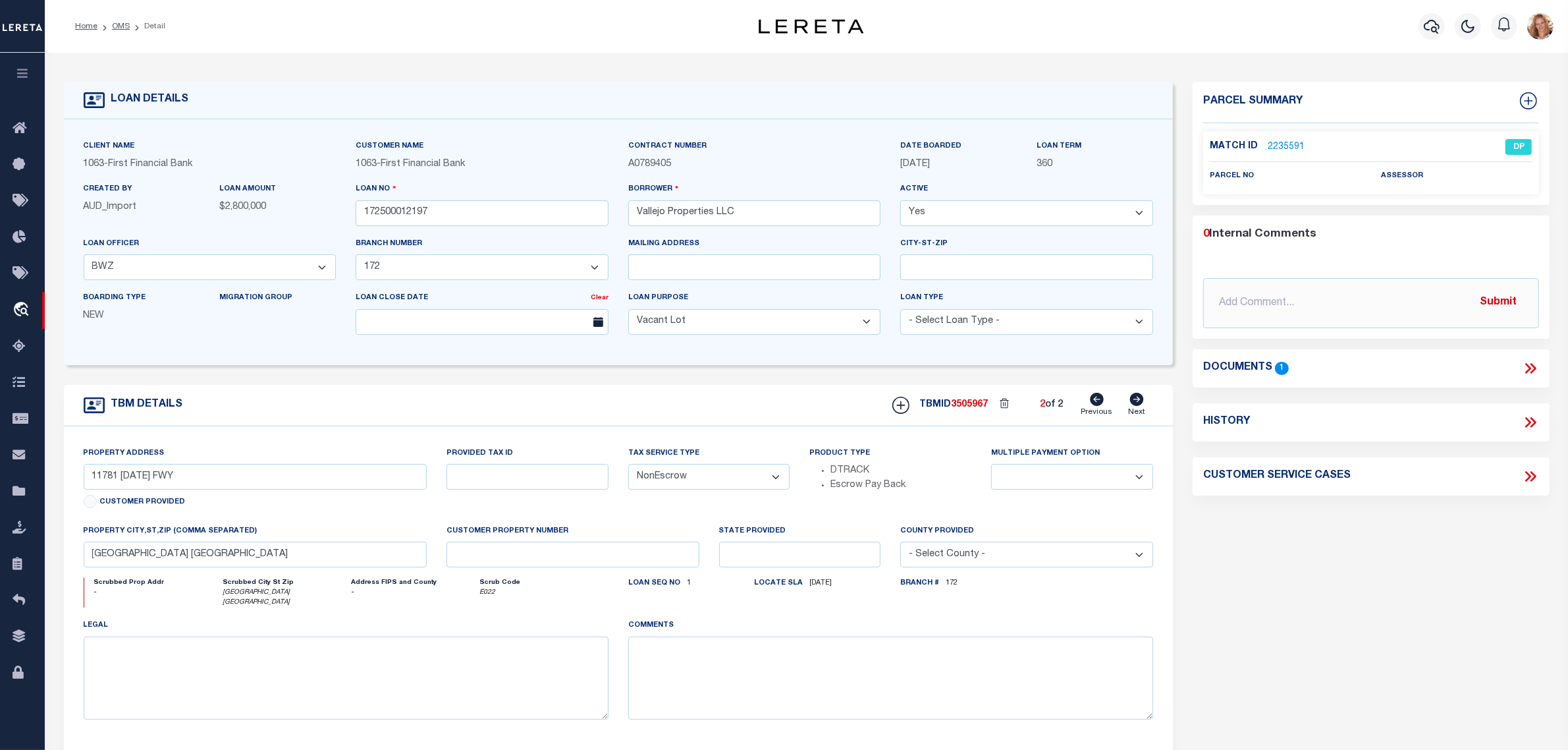
click at [1100, 403] on icon at bounding box center [1097, 400] width 14 height 13
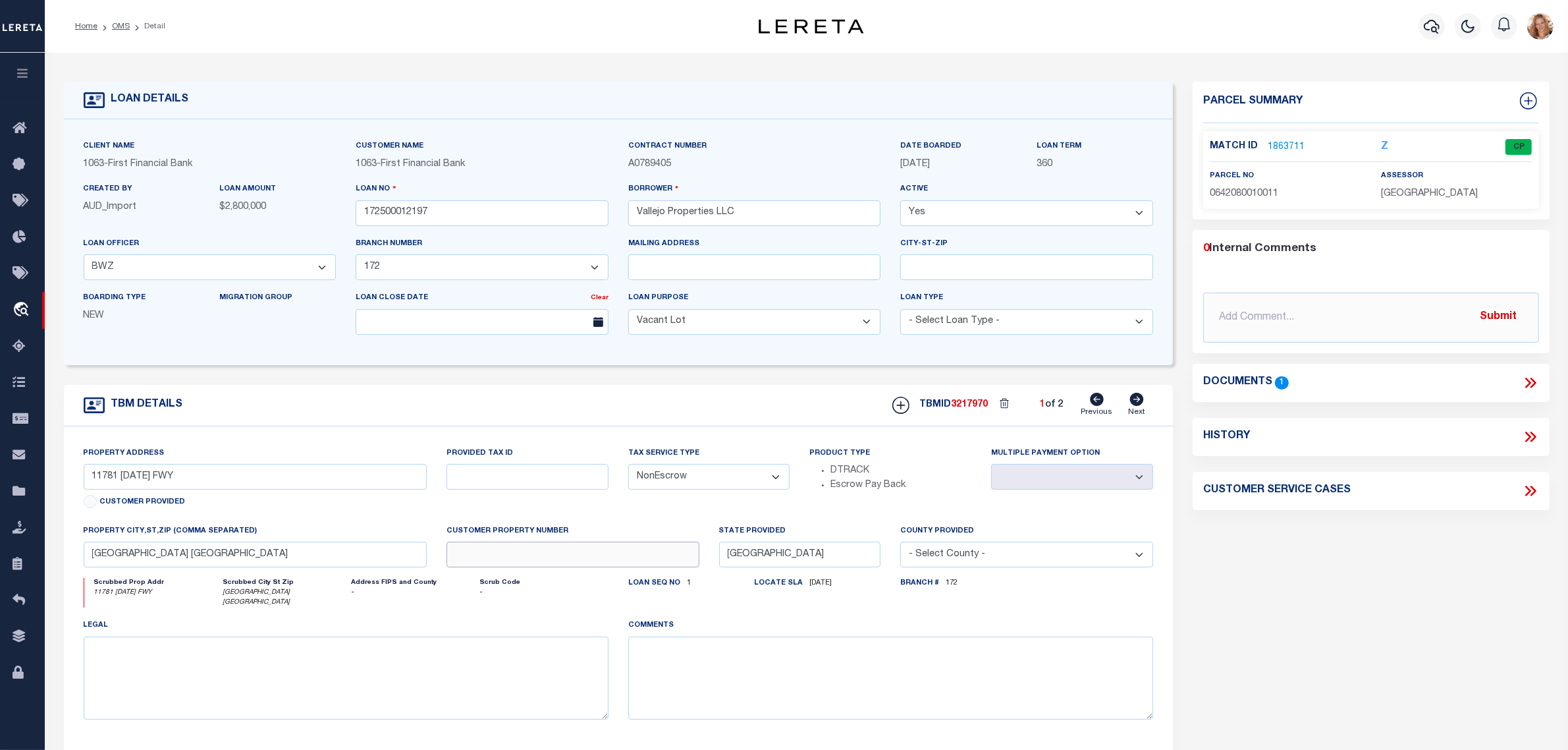
click at [640, 564] on input "text" at bounding box center [573, 554] width 253 height 26
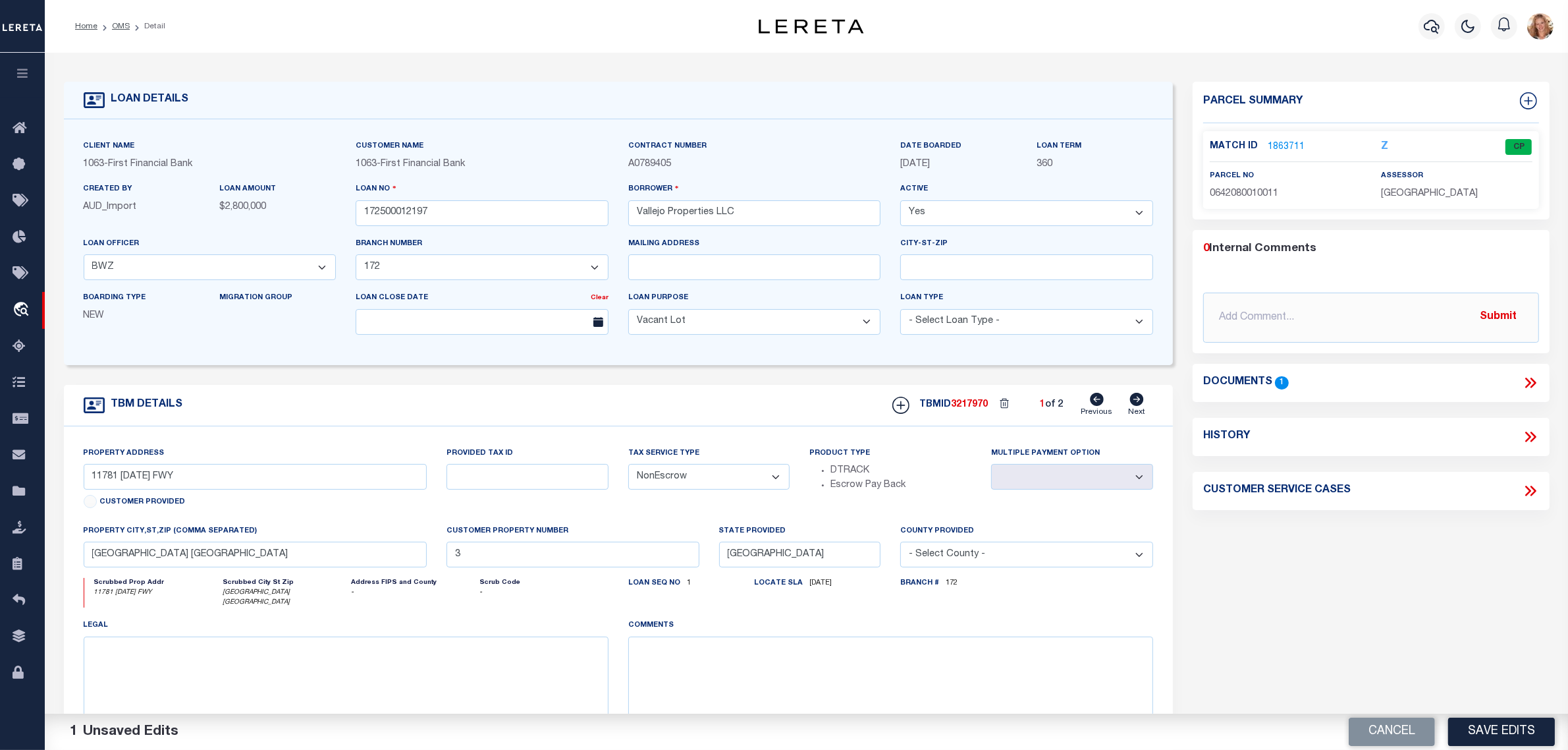
drag, startPoint x: 1473, startPoint y: 734, endPoint x: 1461, endPoint y: 734, distance: 12.0
click at [1473, 734] on button "Save Edits" at bounding box center [1502, 732] width 106 height 28
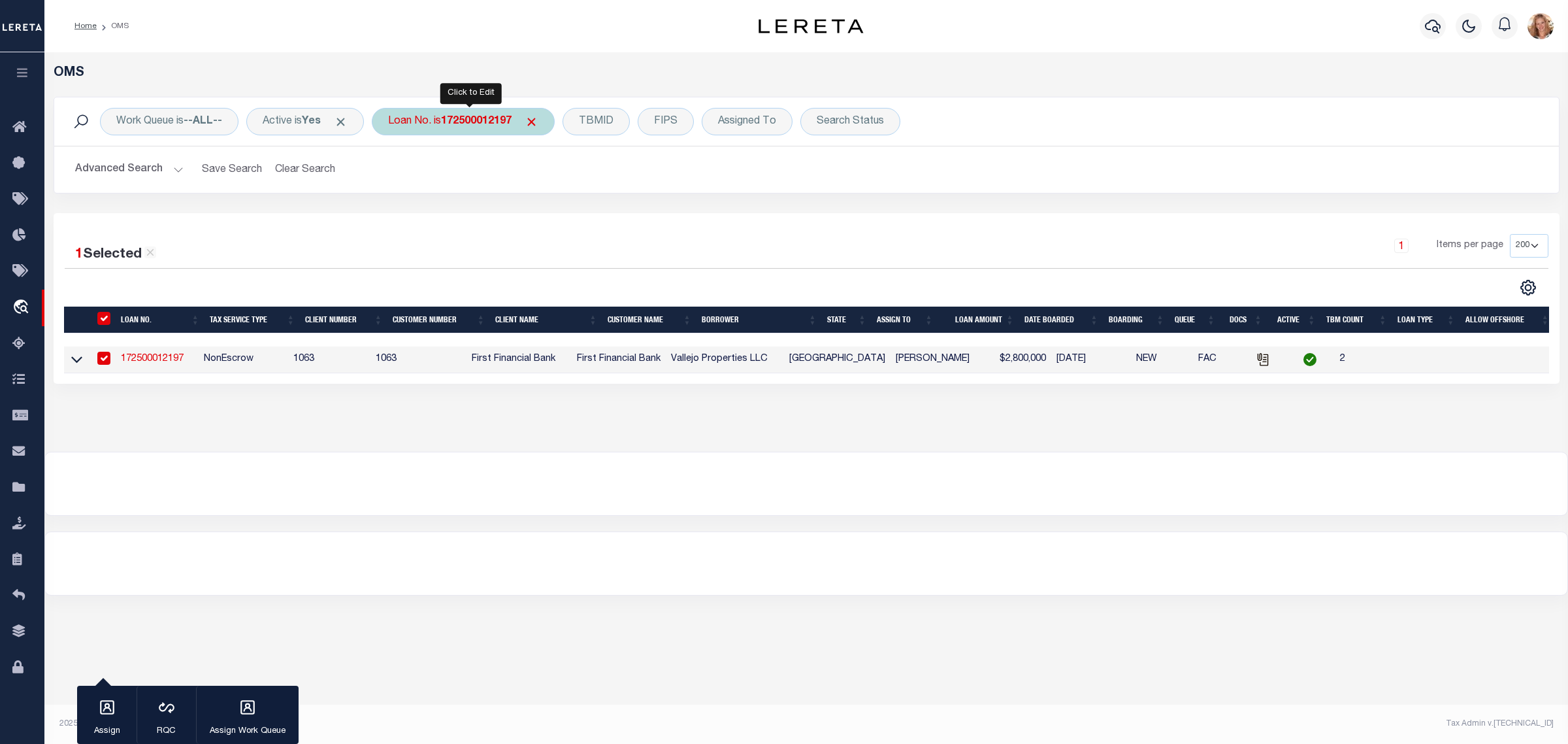
click at [432, 124] on div "Loan No. is 172500012197" at bounding box center [463, 121] width 183 height 27
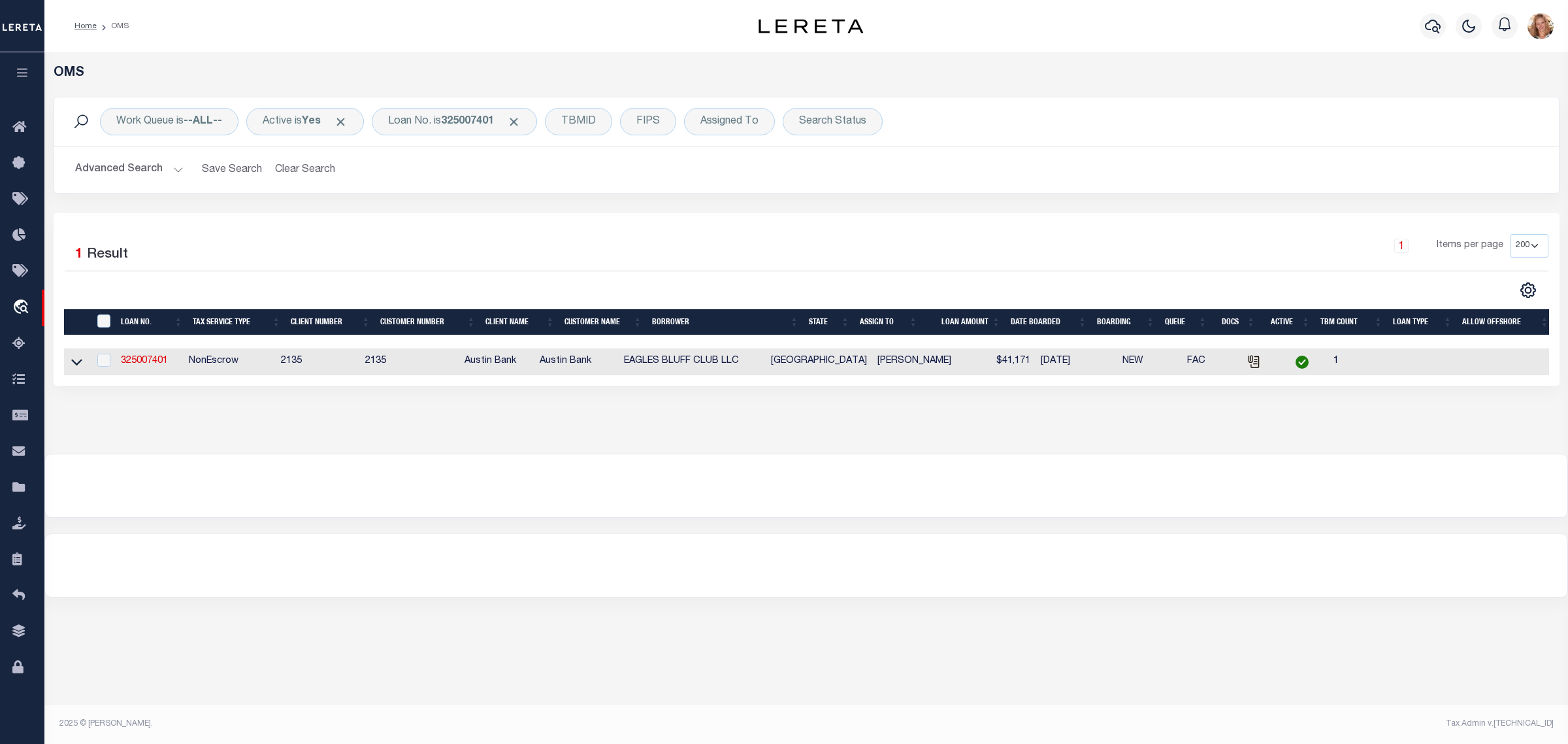
click at [74, 361] on icon at bounding box center [76, 361] width 11 height 14
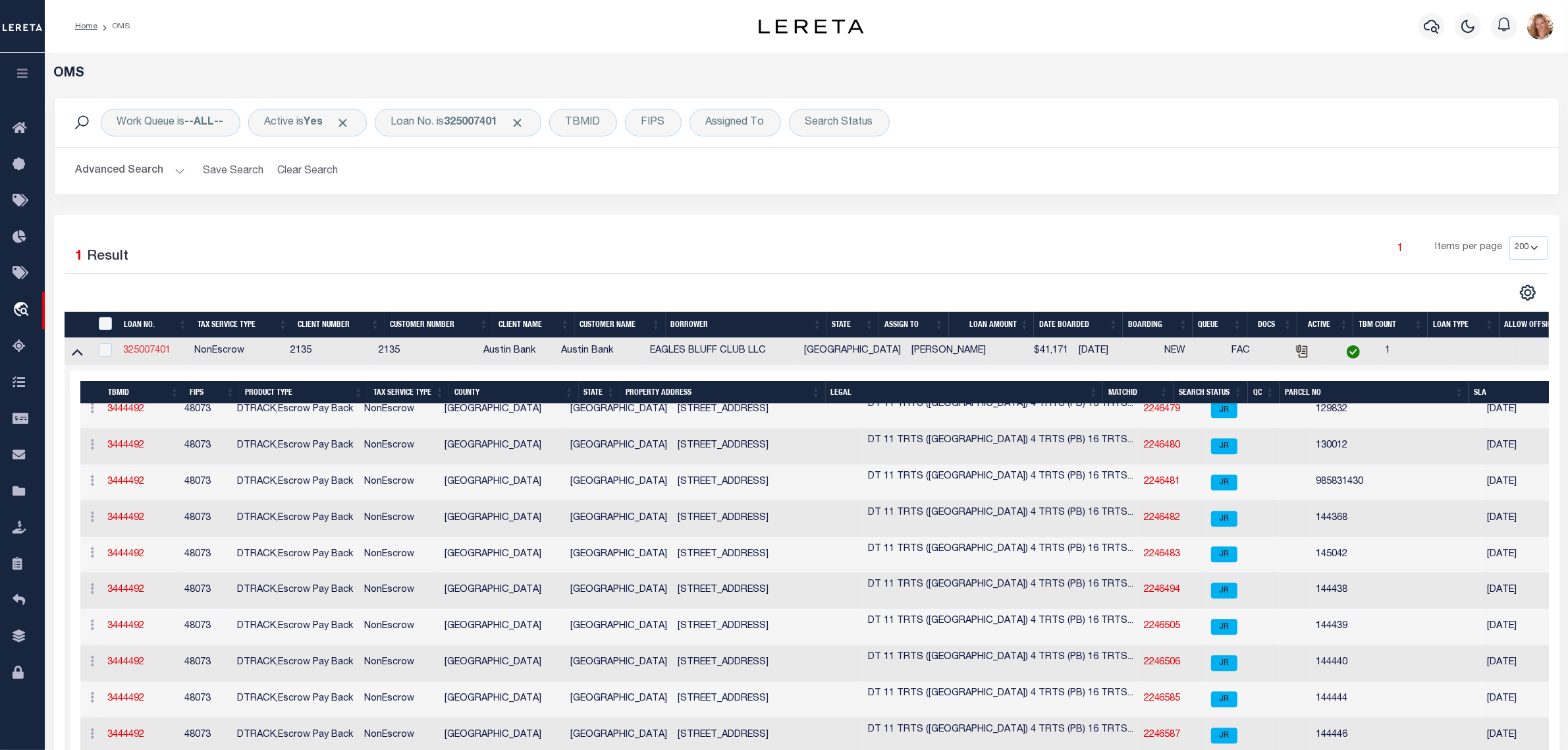
click at [143, 355] on link "325007401" at bounding box center [147, 350] width 47 height 9
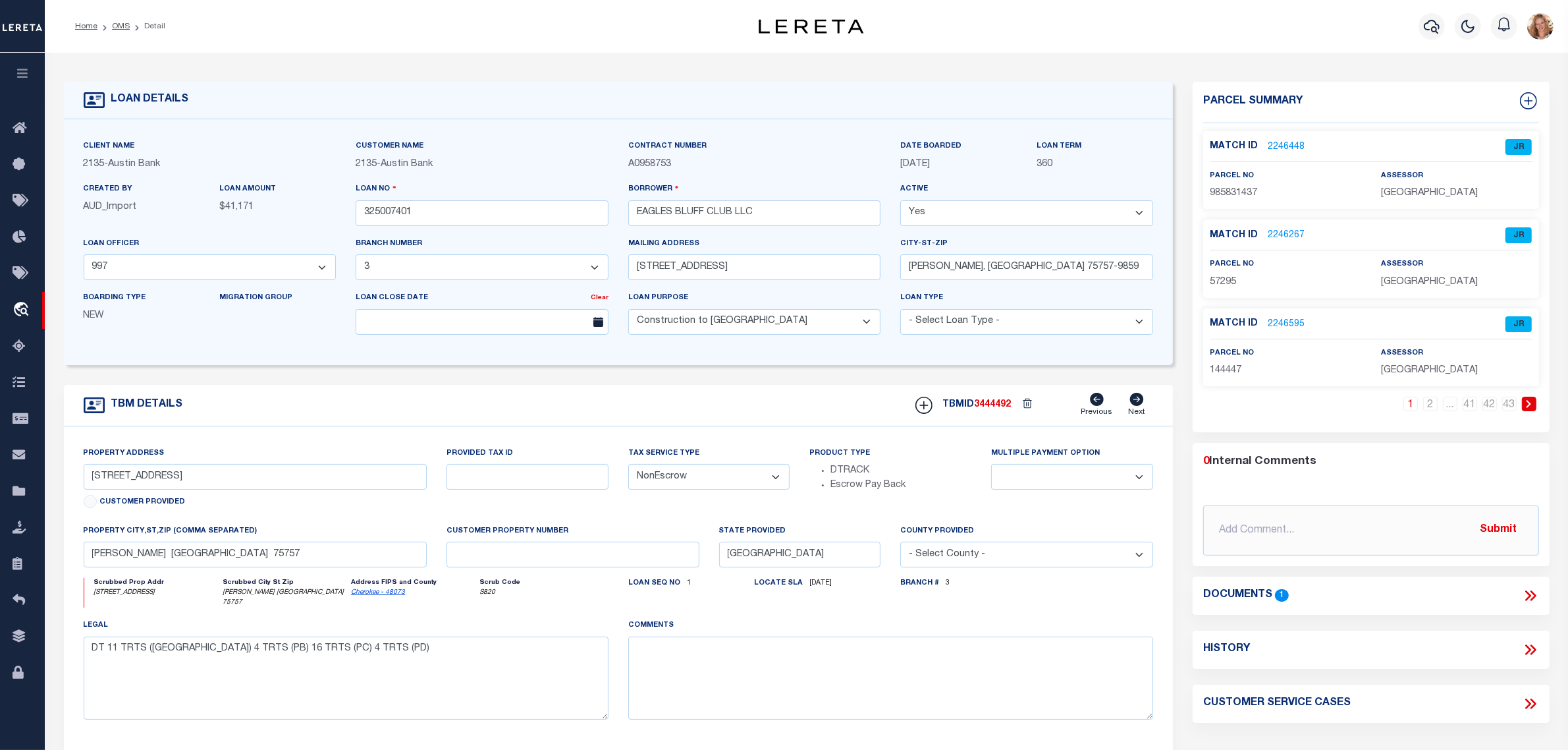
click at [1283, 146] on link "2246448" at bounding box center [1287, 147] width 37 height 14
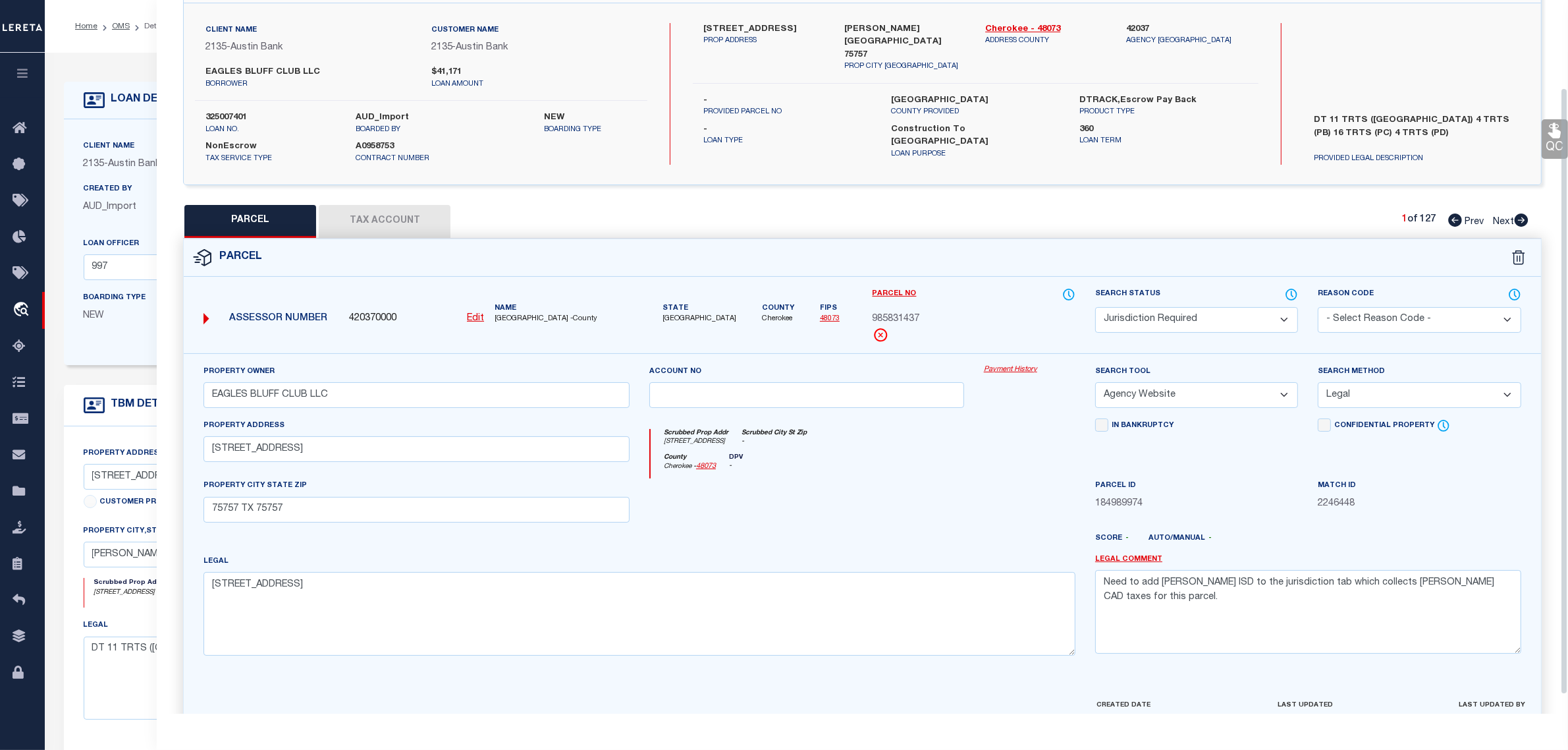
scroll to position [126, 0]
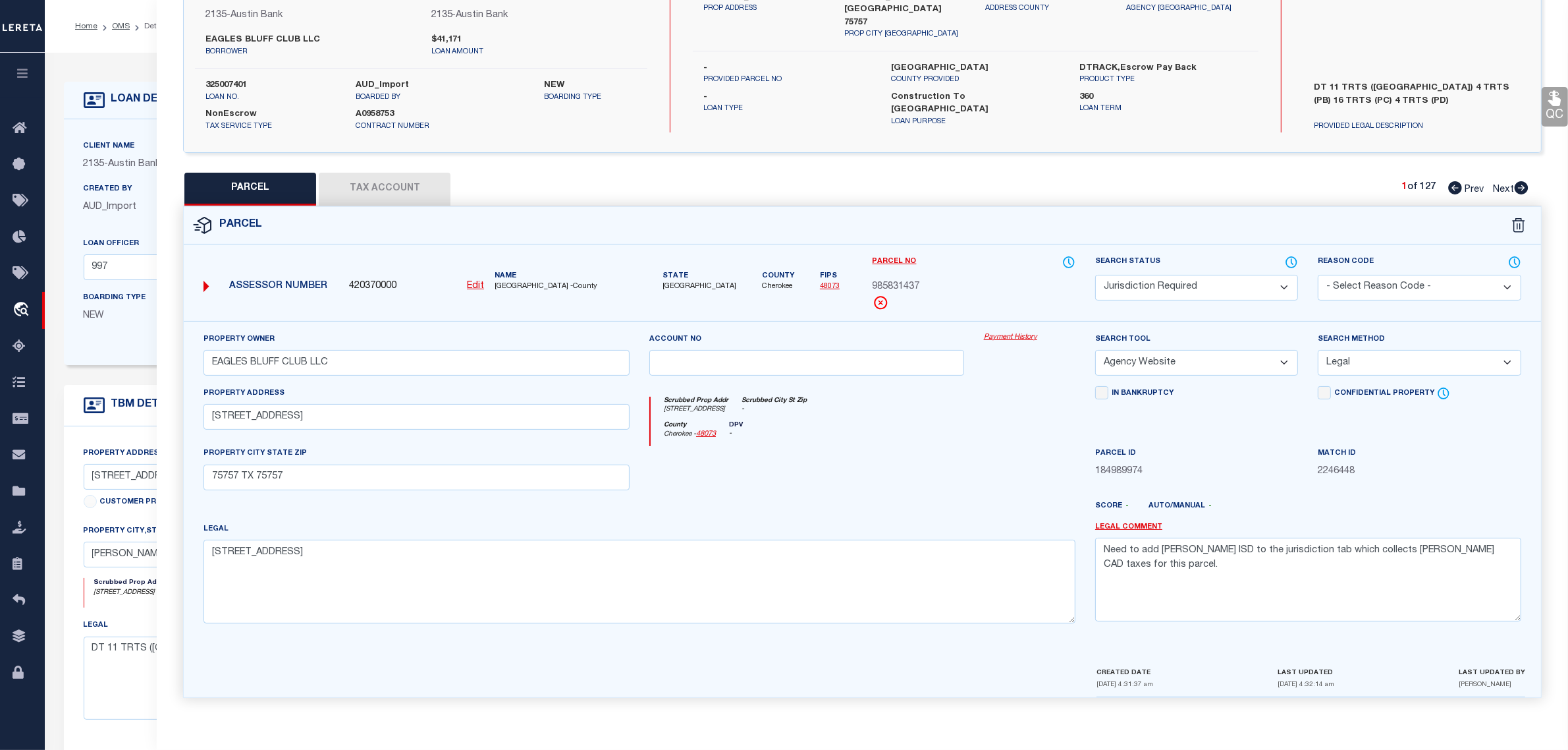
click at [427, 188] on button "Tax Account" at bounding box center [385, 189] width 131 height 33
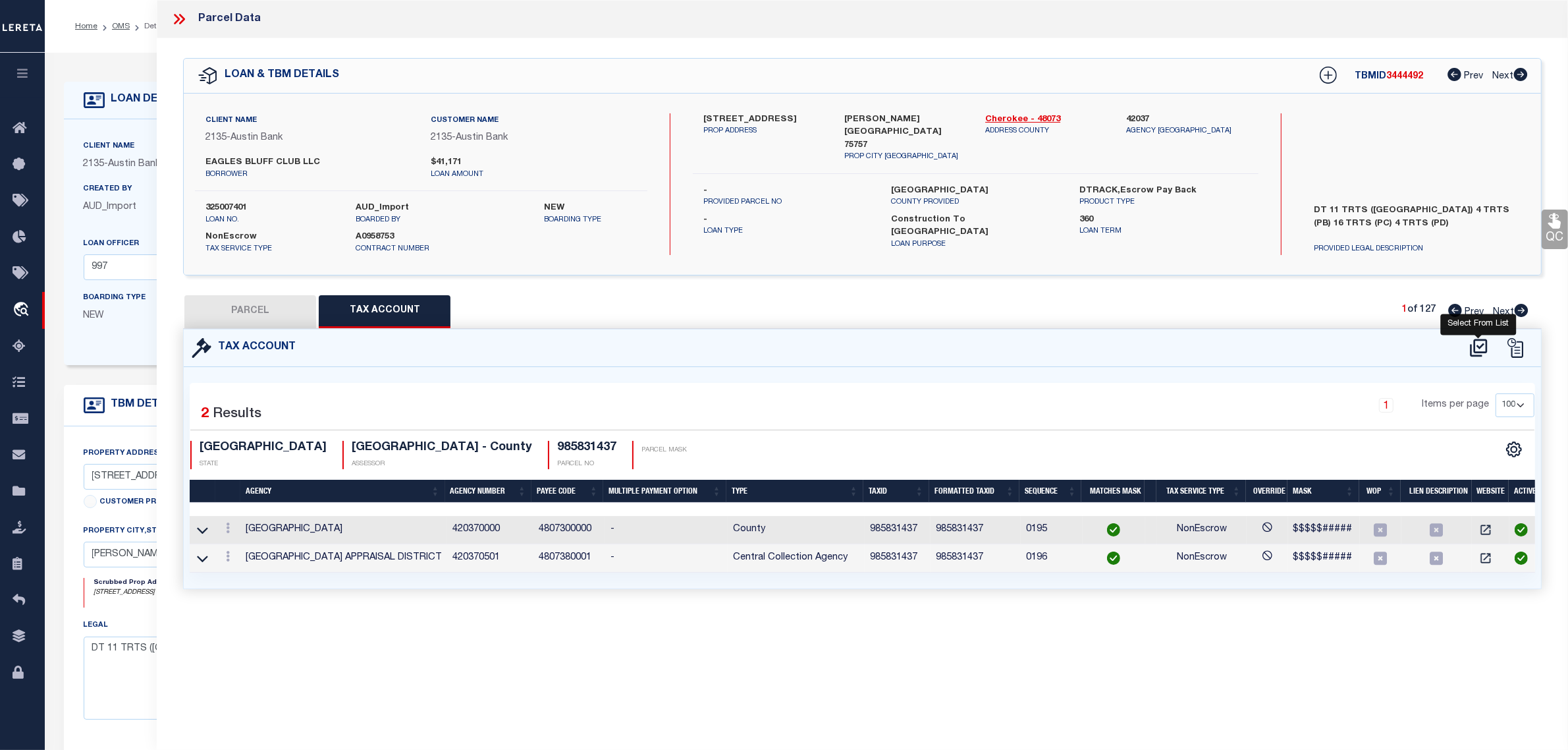
click at [1477, 339] on icon at bounding box center [1479, 347] width 17 height 18
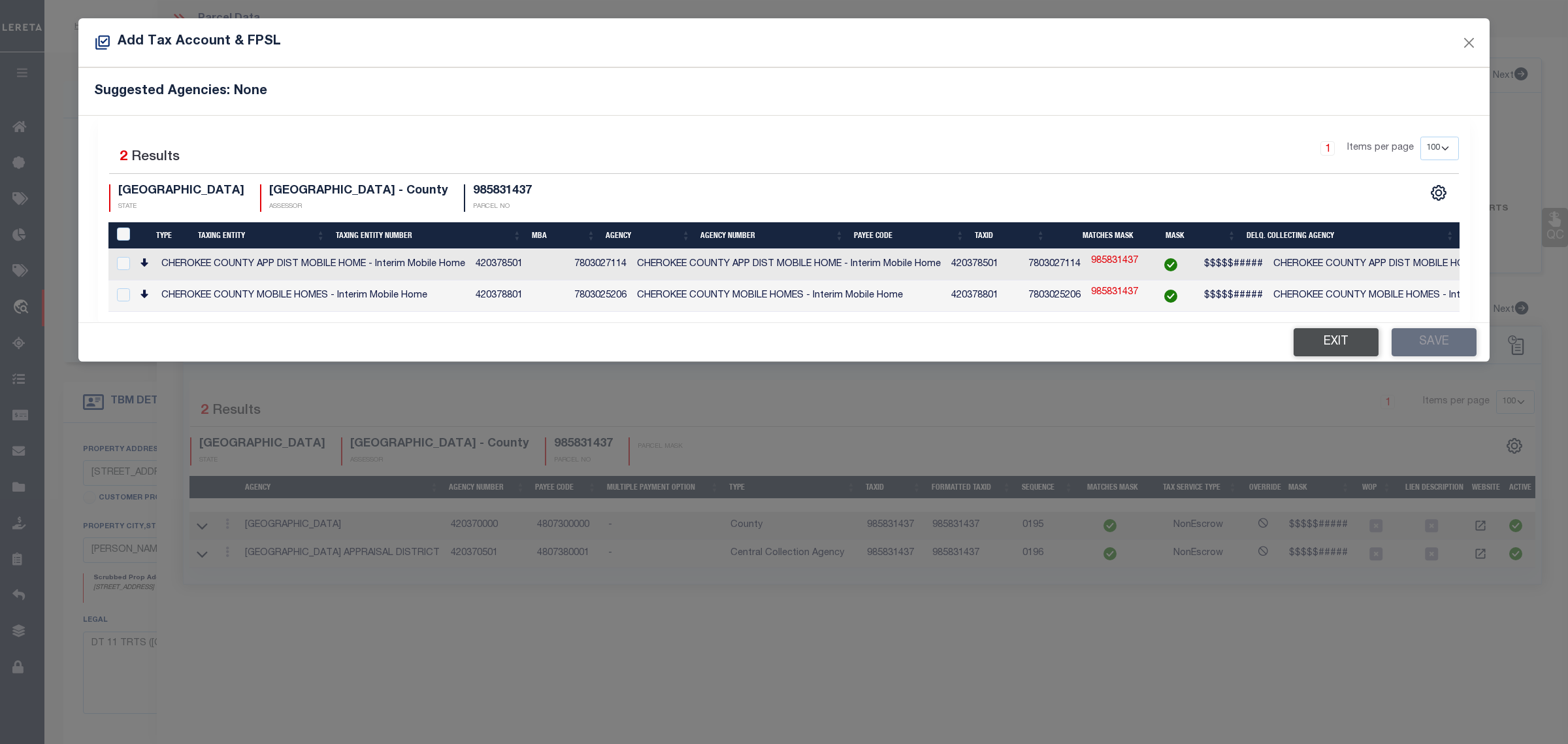
click at [1314, 355] on button "Exit" at bounding box center [1336, 342] width 85 height 28
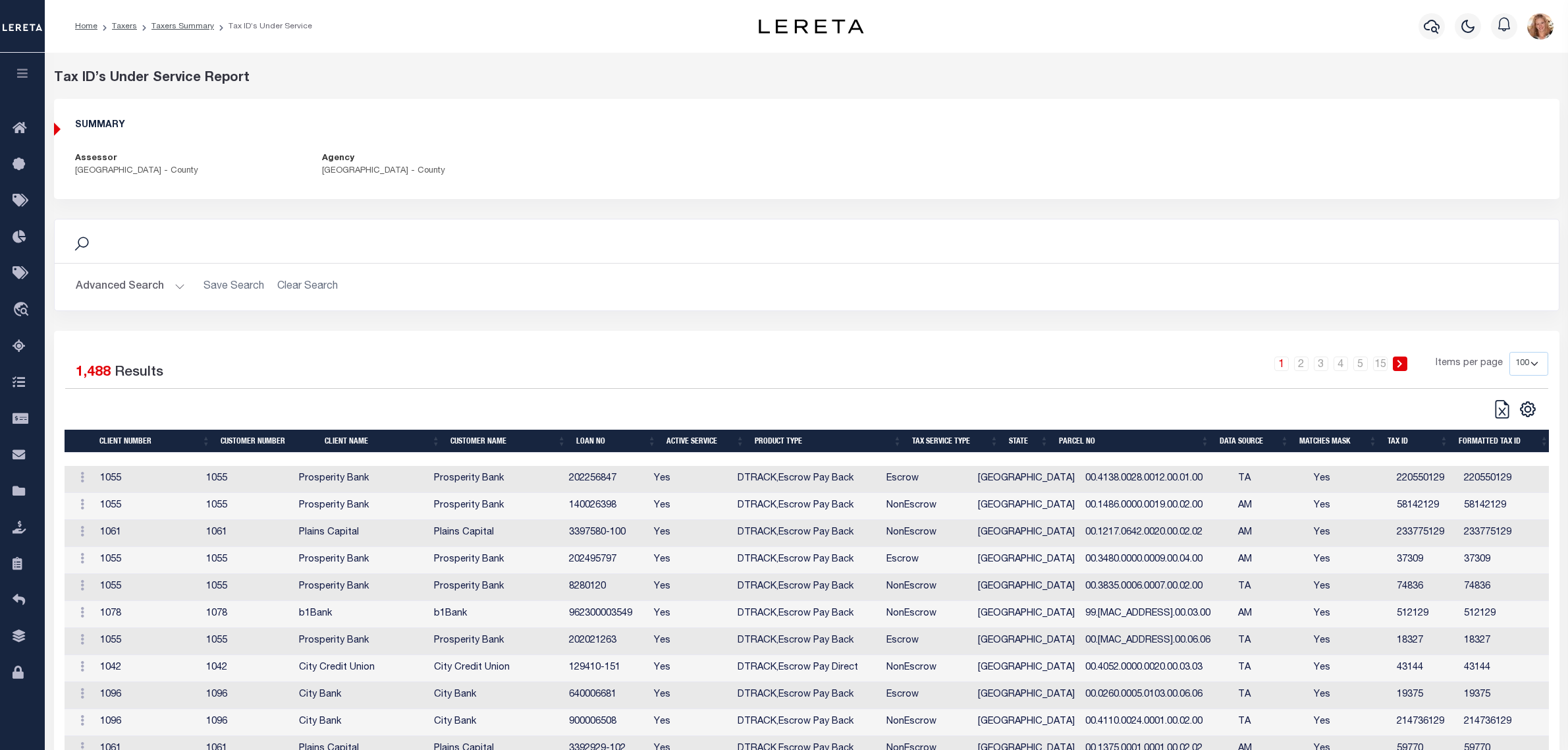
select select "100"
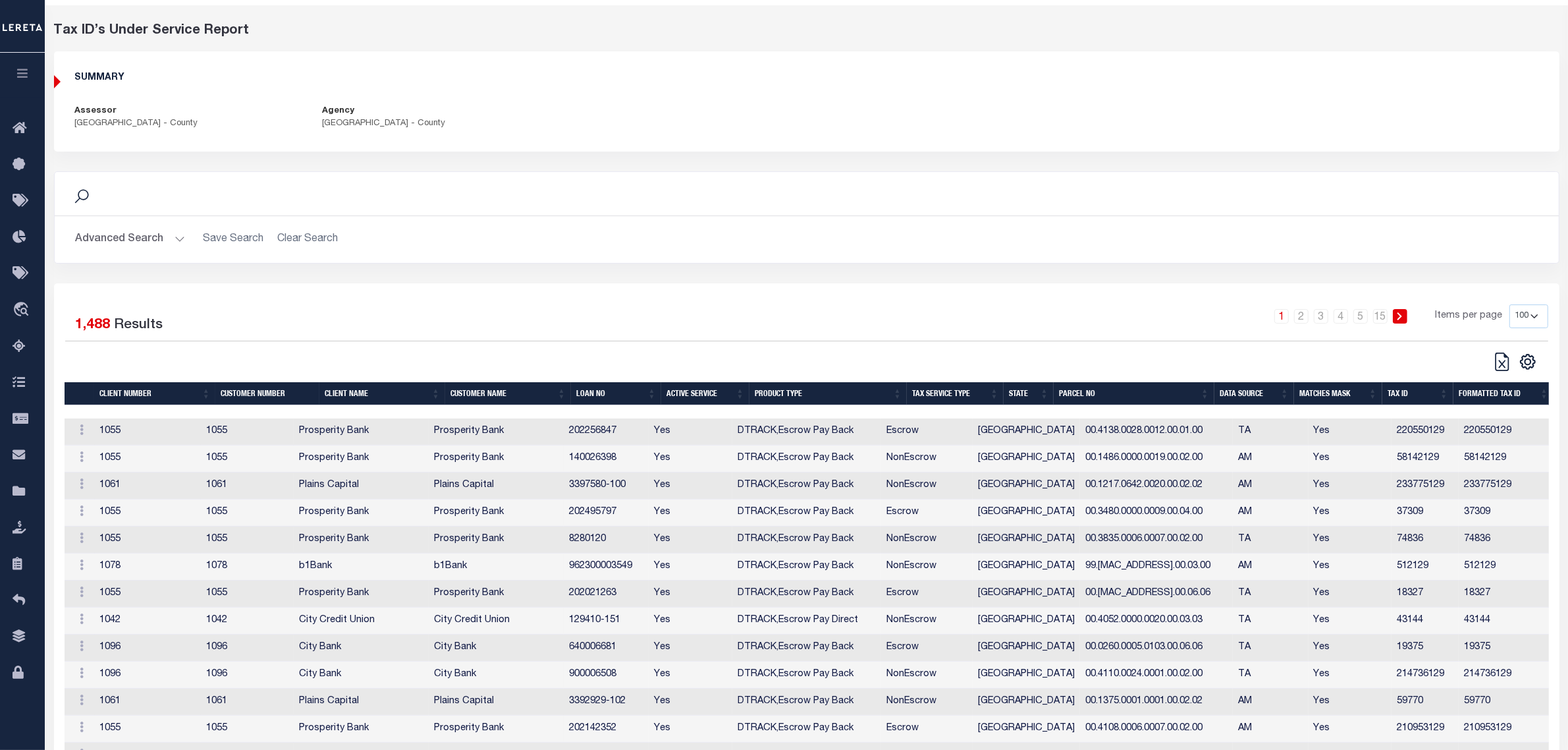
scroll to position [47, 0]
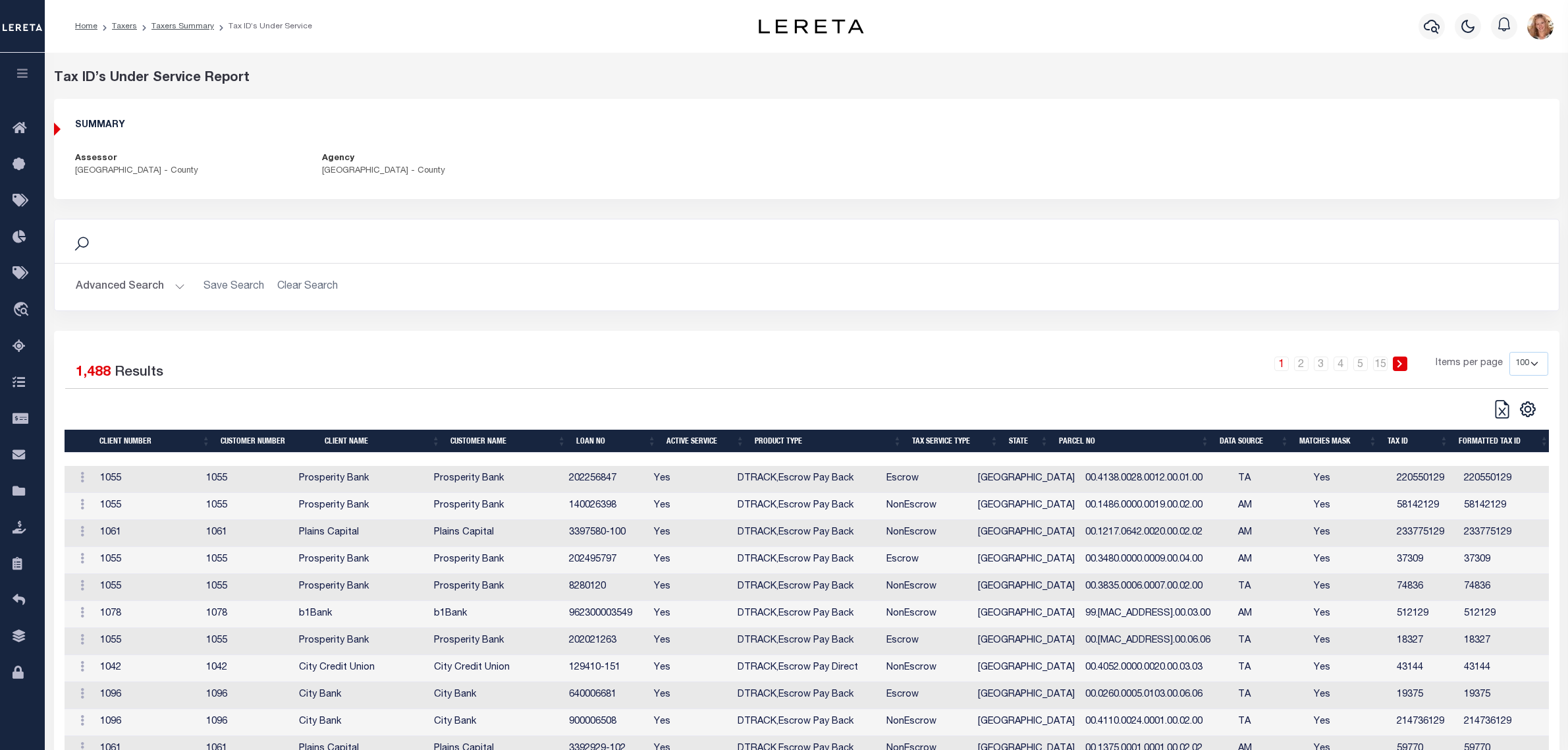
select select "100"
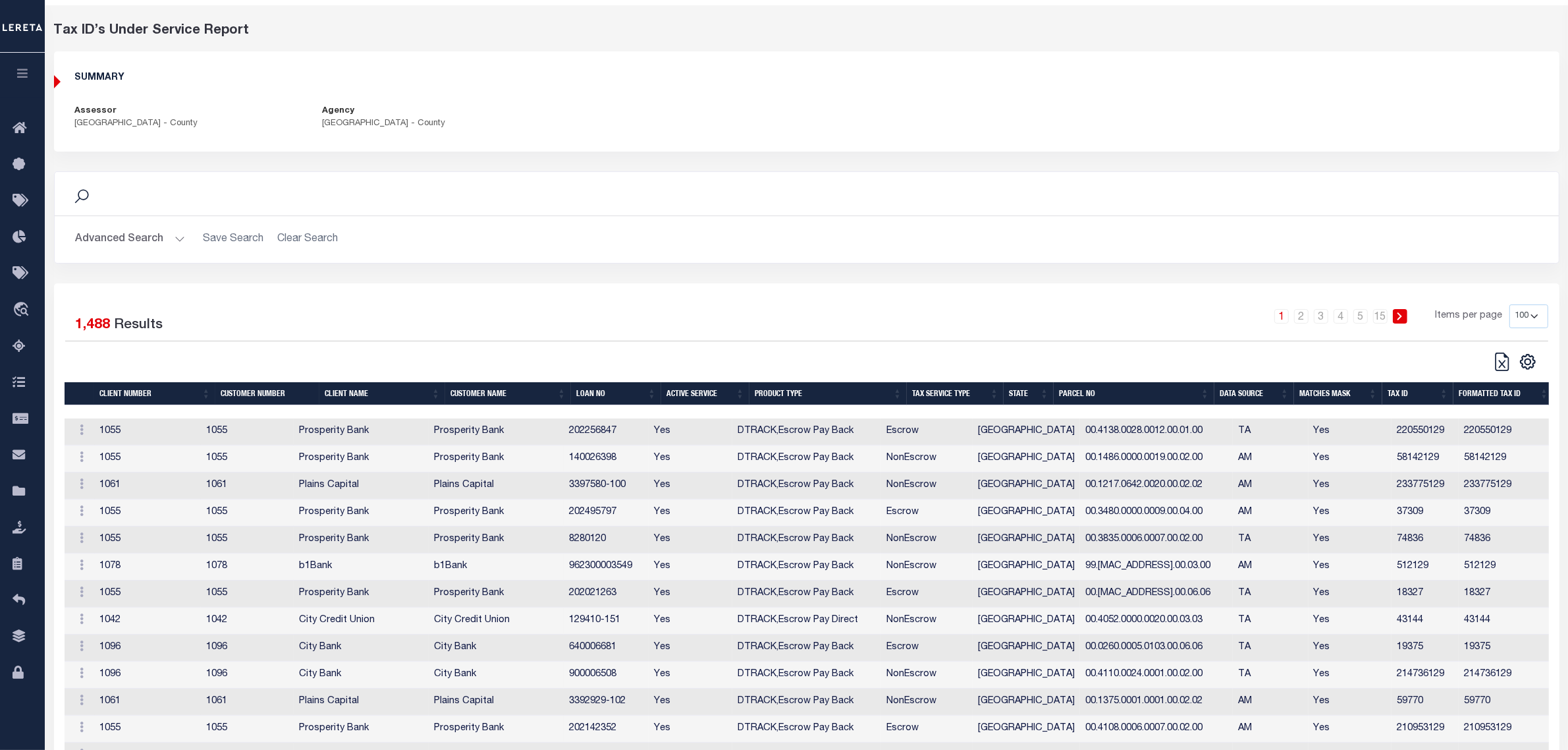
scroll to position [47, 0]
click at [23, 498] on icon at bounding box center [23, 492] width 21 height 16
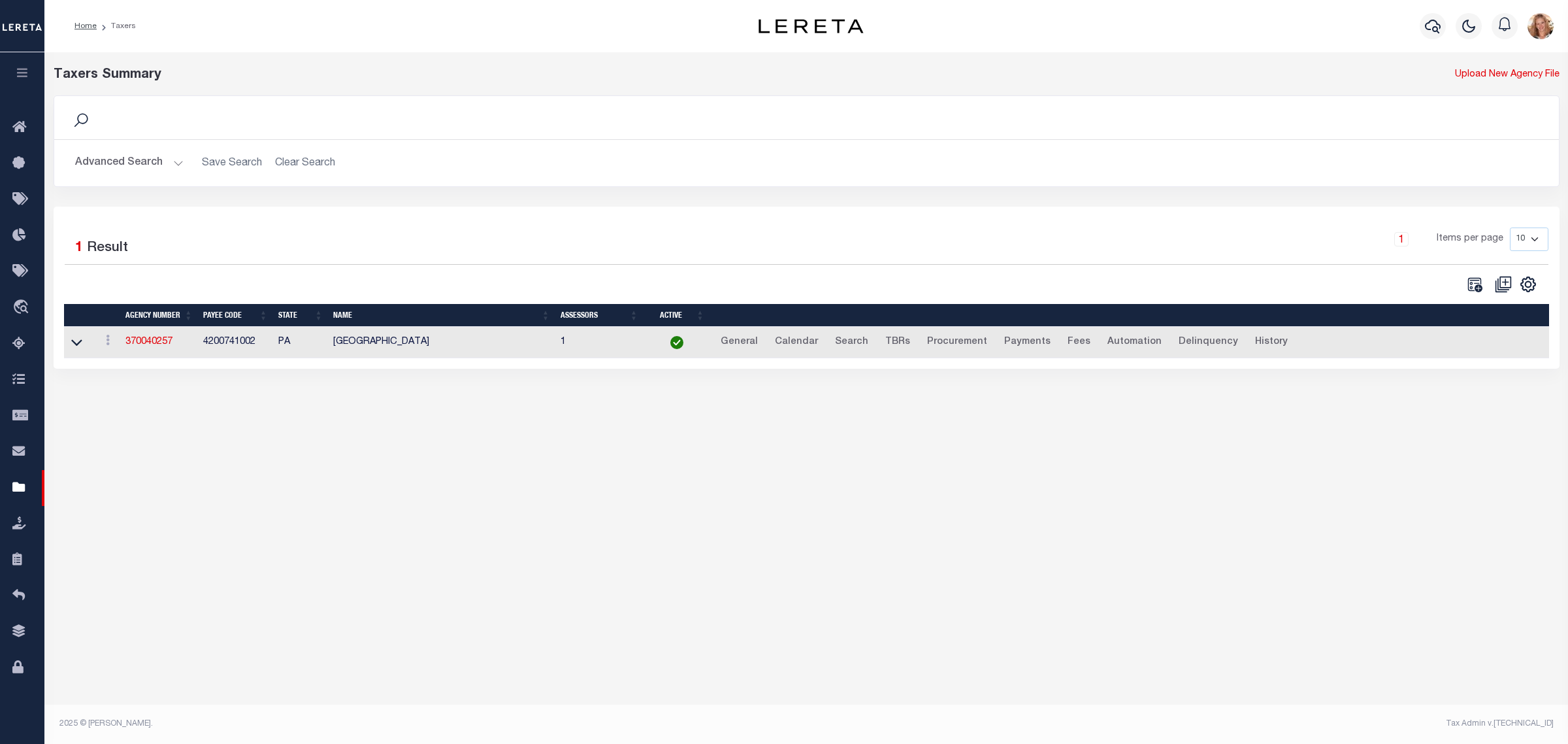
click at [158, 162] on button "Advanced Search" at bounding box center [130, 163] width 108 height 26
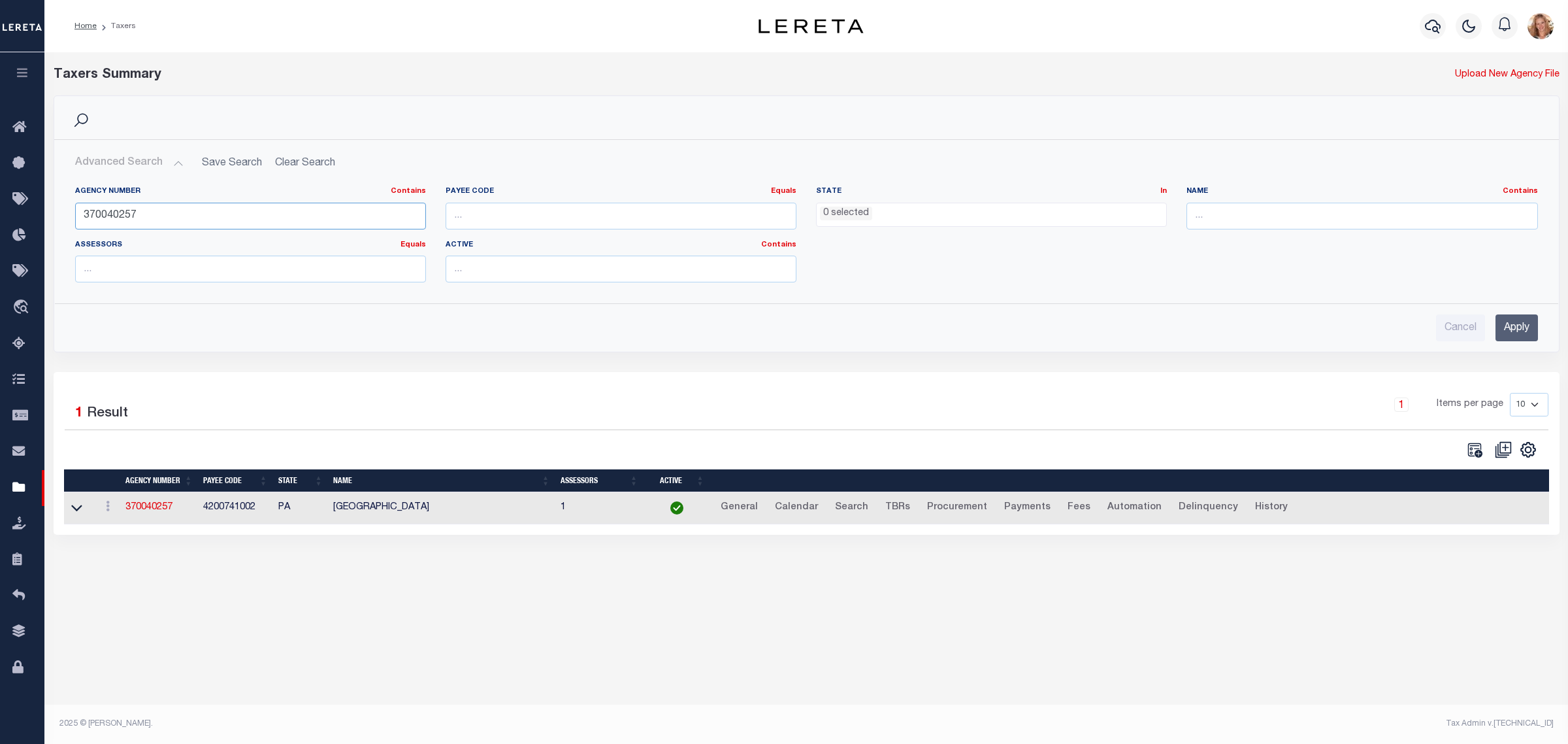
click at [122, 215] on input "370040257" at bounding box center [251, 216] width 351 height 27
click at [1194, 208] on input "text" at bounding box center [1362, 216] width 351 height 27
type input "middle towns"
click at [1040, 210] on ul "0 selected" at bounding box center [991, 212] width 350 height 18
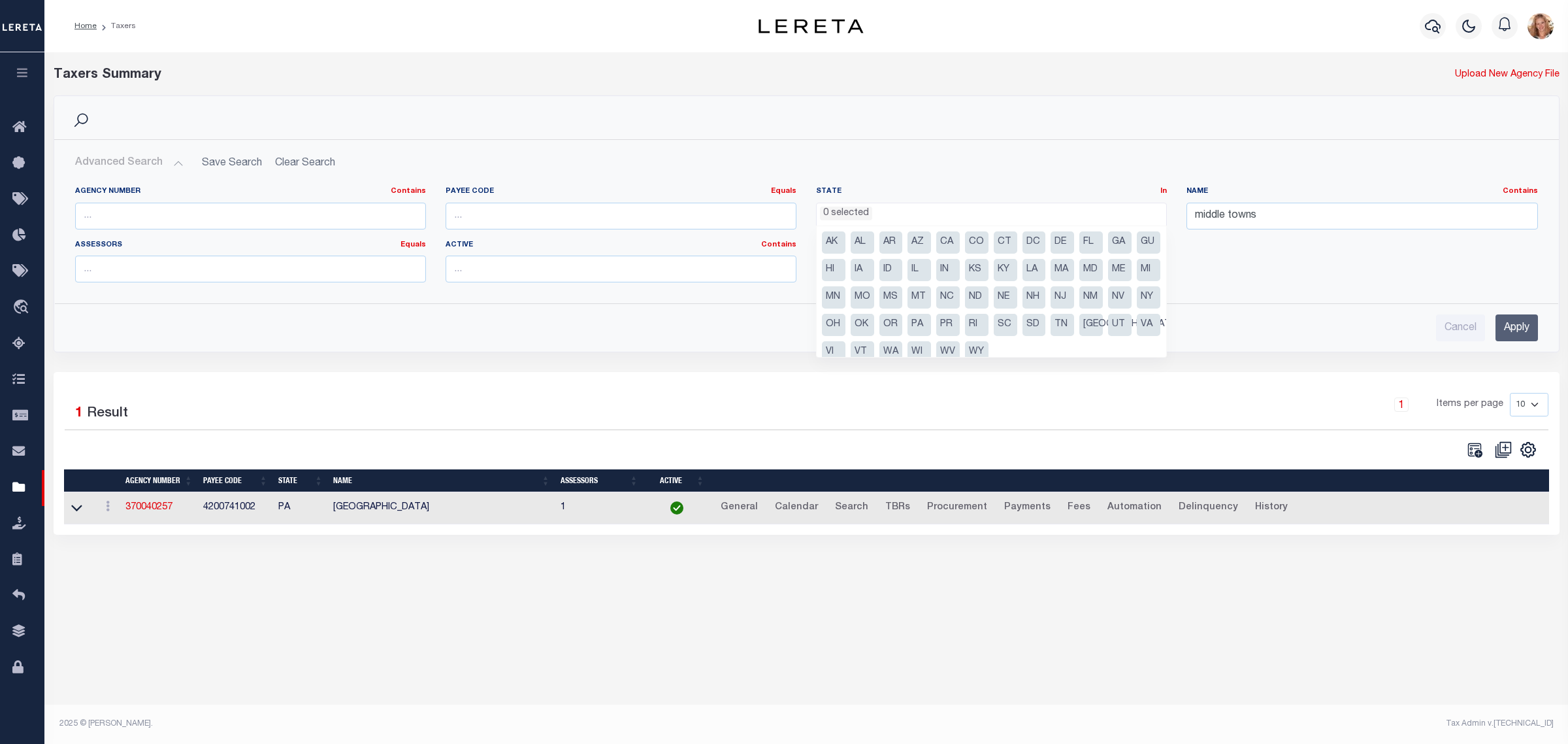
click at [1074, 298] on li "NJ" at bounding box center [1062, 298] width 23 height 22
select select "NJ"
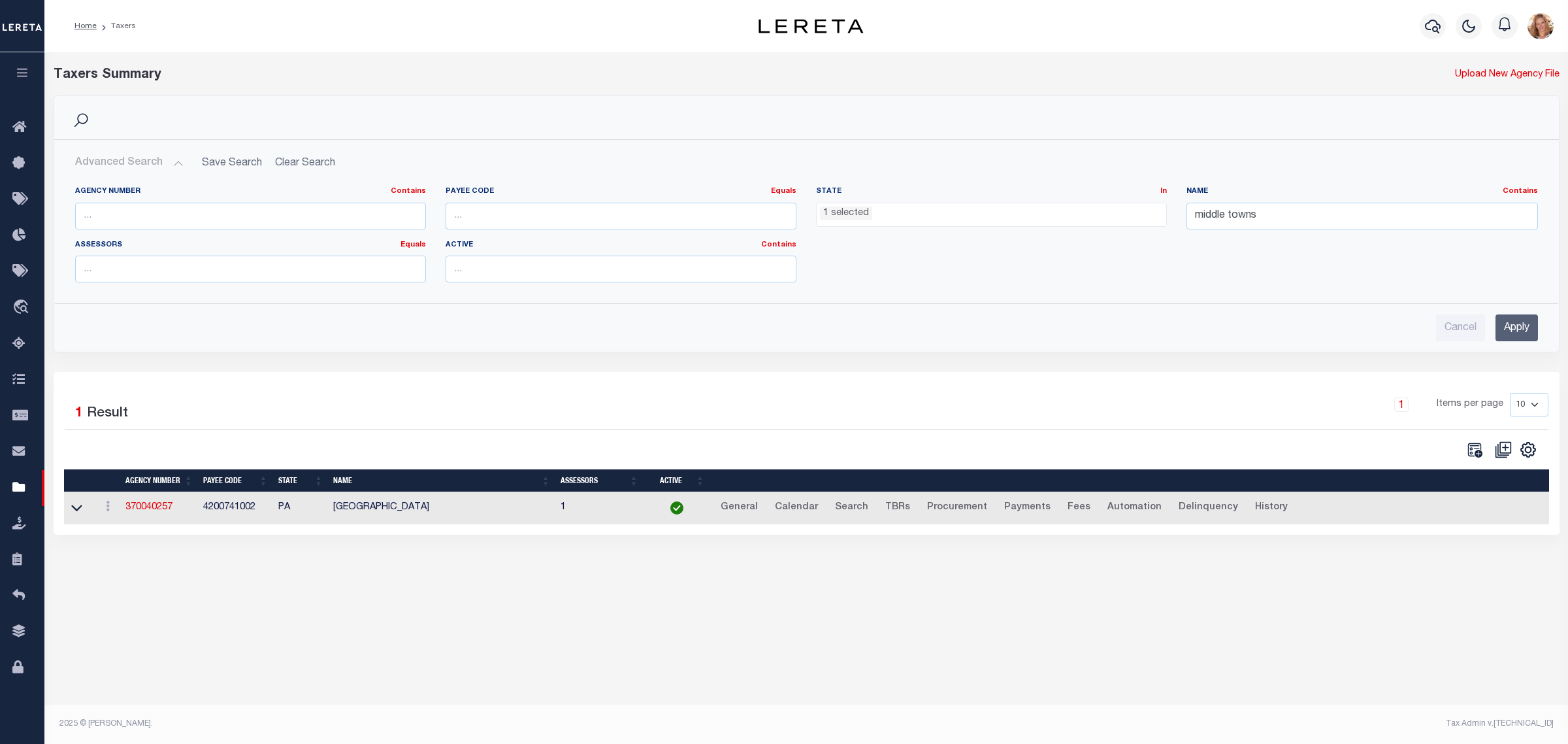
click at [1526, 327] on input "Apply" at bounding box center [1517, 328] width 42 height 27
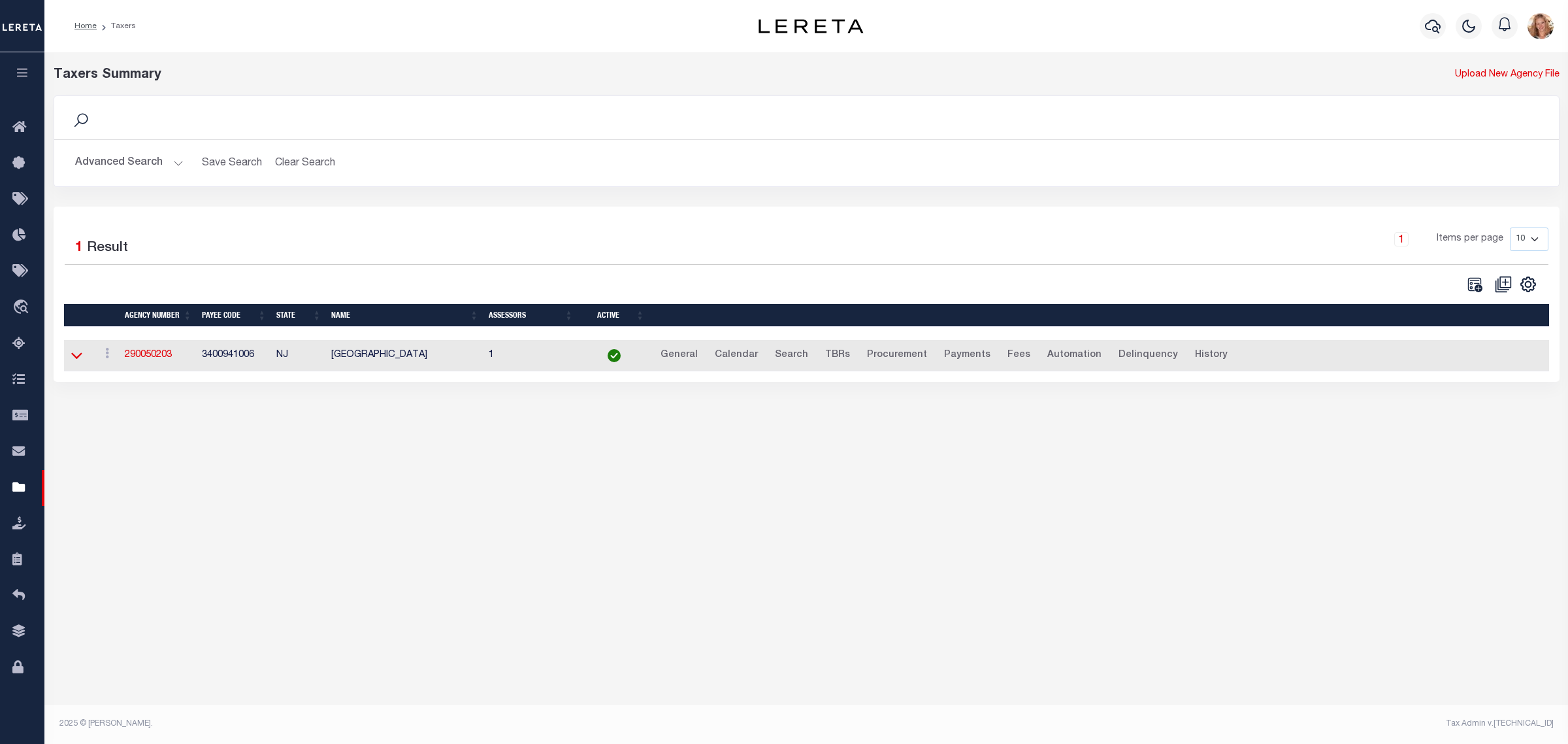
click at [75, 362] on icon at bounding box center [76, 355] width 11 height 14
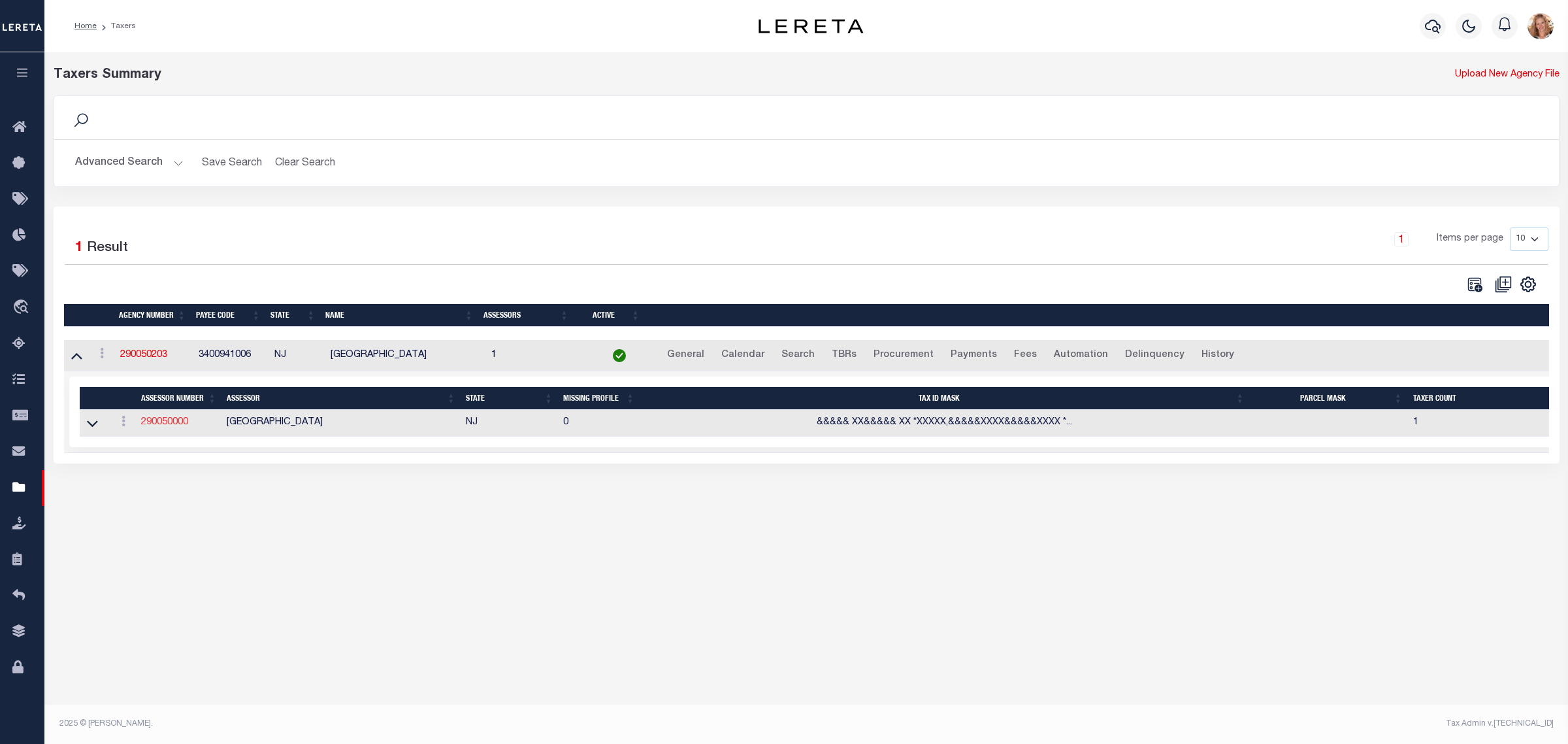
click at [177, 426] on link "290050000" at bounding box center [165, 422] width 47 height 9
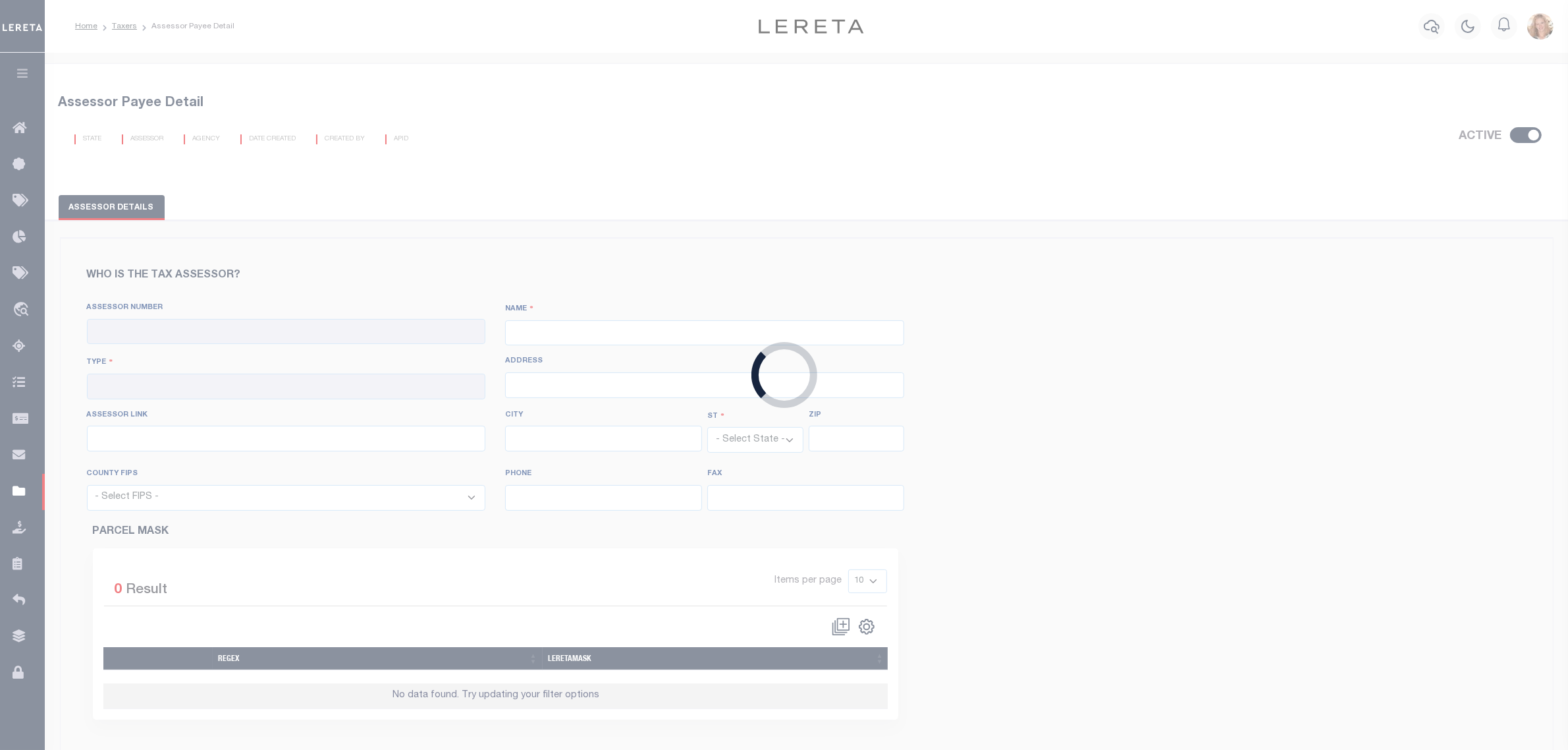
checkbox input "true"
type input "290050000"
type input "CAPE MAY COUNTY"
type input "00 - County"
type input "http://tax1.co.monmouth.nj.us/cgi-bin/prc6.cgi?&ms_user=monm&passwd=&srch_type=…"
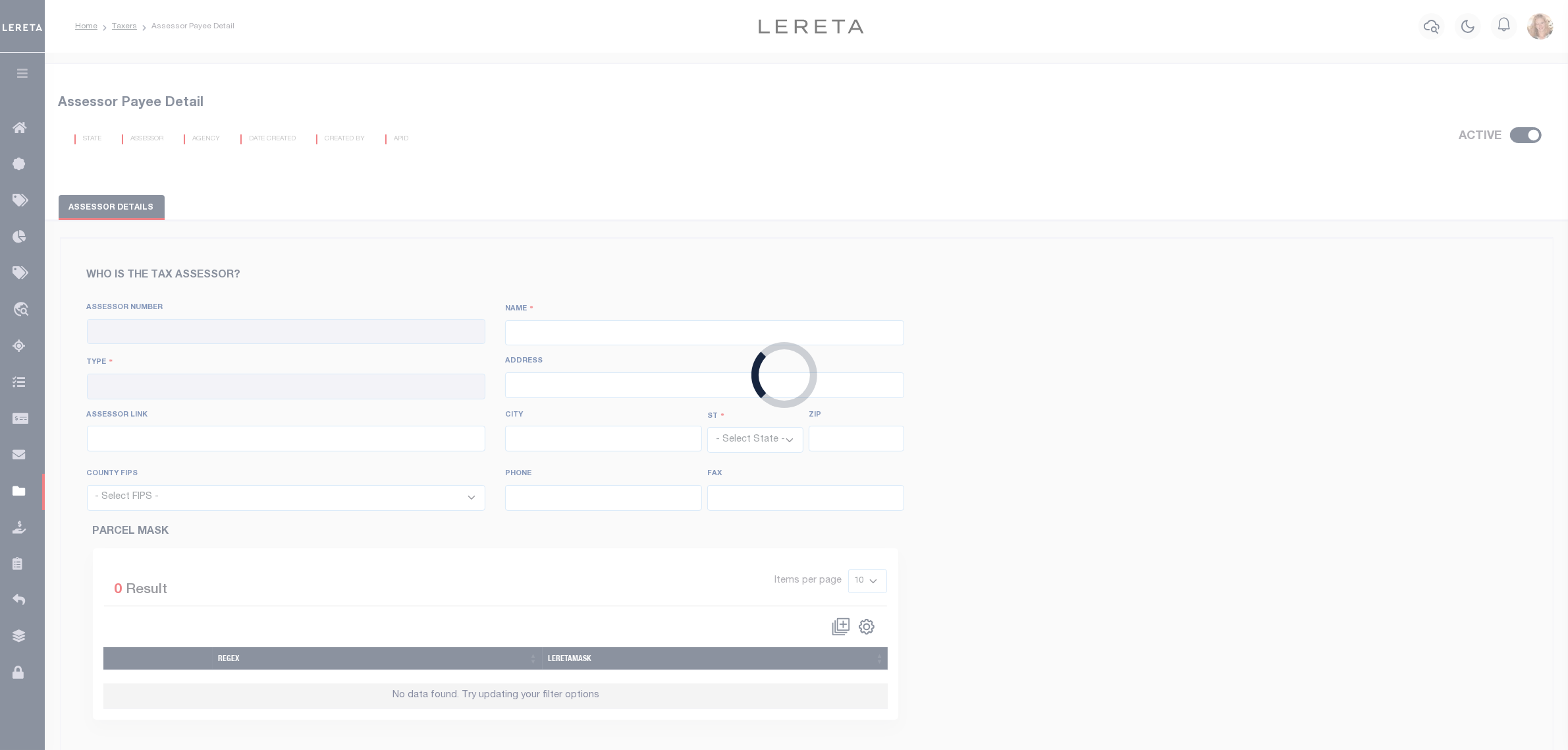
select select "NJ"
select select "34009"
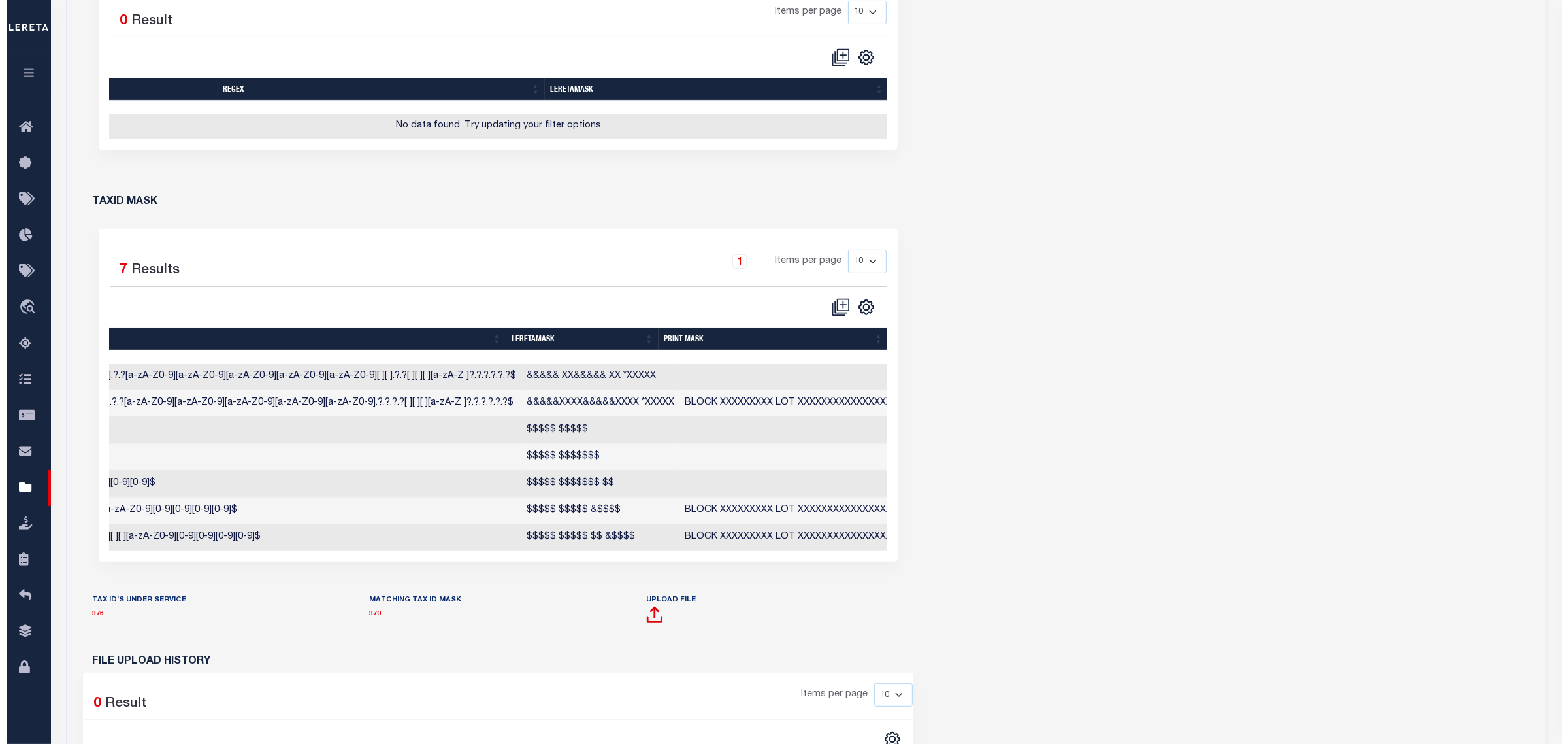
scroll to position [0, 292]
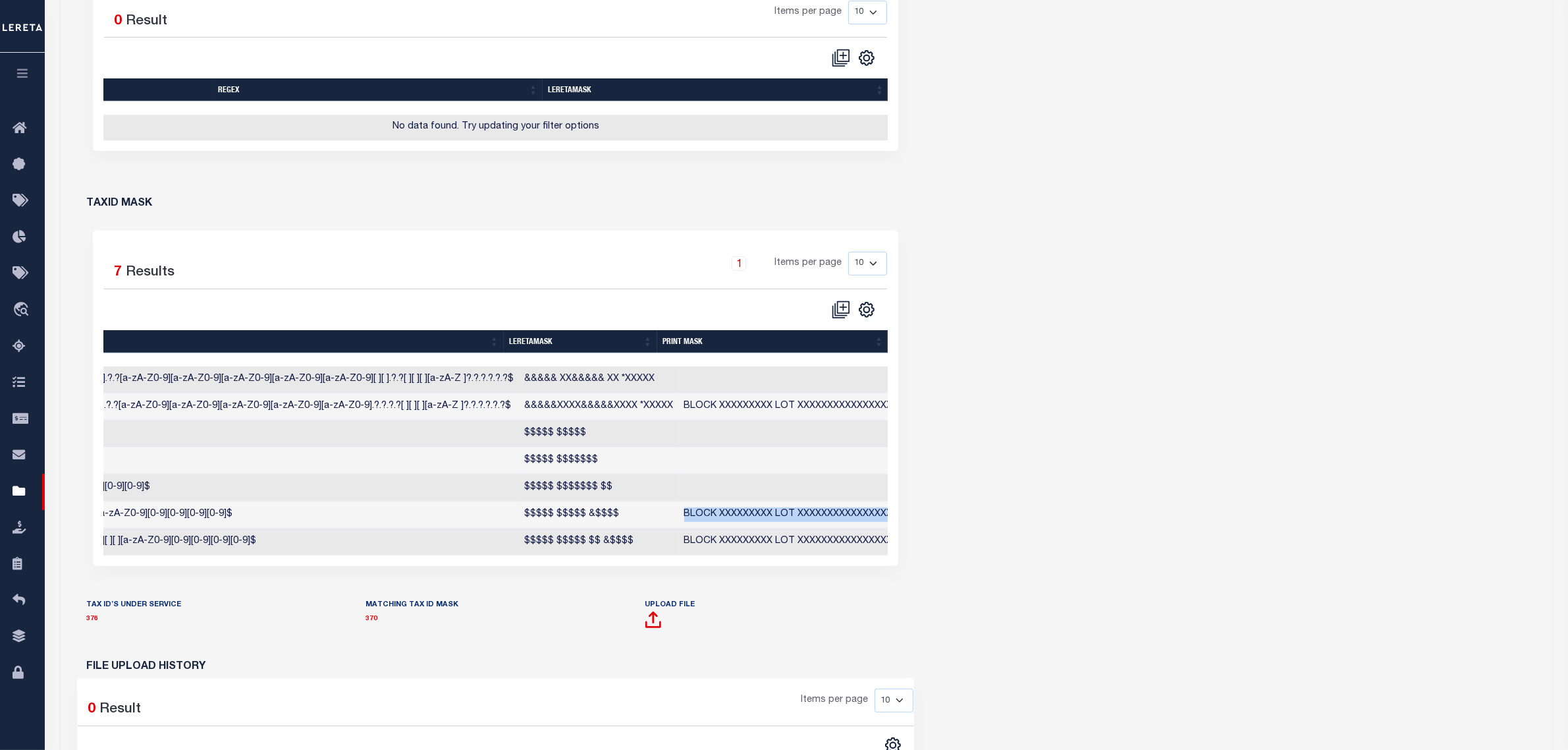
drag, startPoint x: 663, startPoint y: 525, endPoint x: 884, endPoint y: 522, distance: 221.0
click at [884, 522] on td "BLOCK XXXXXXXXX LOT XXXXXXXXXXXXXXXXXX*" at bounding box center [795, 515] width 234 height 27
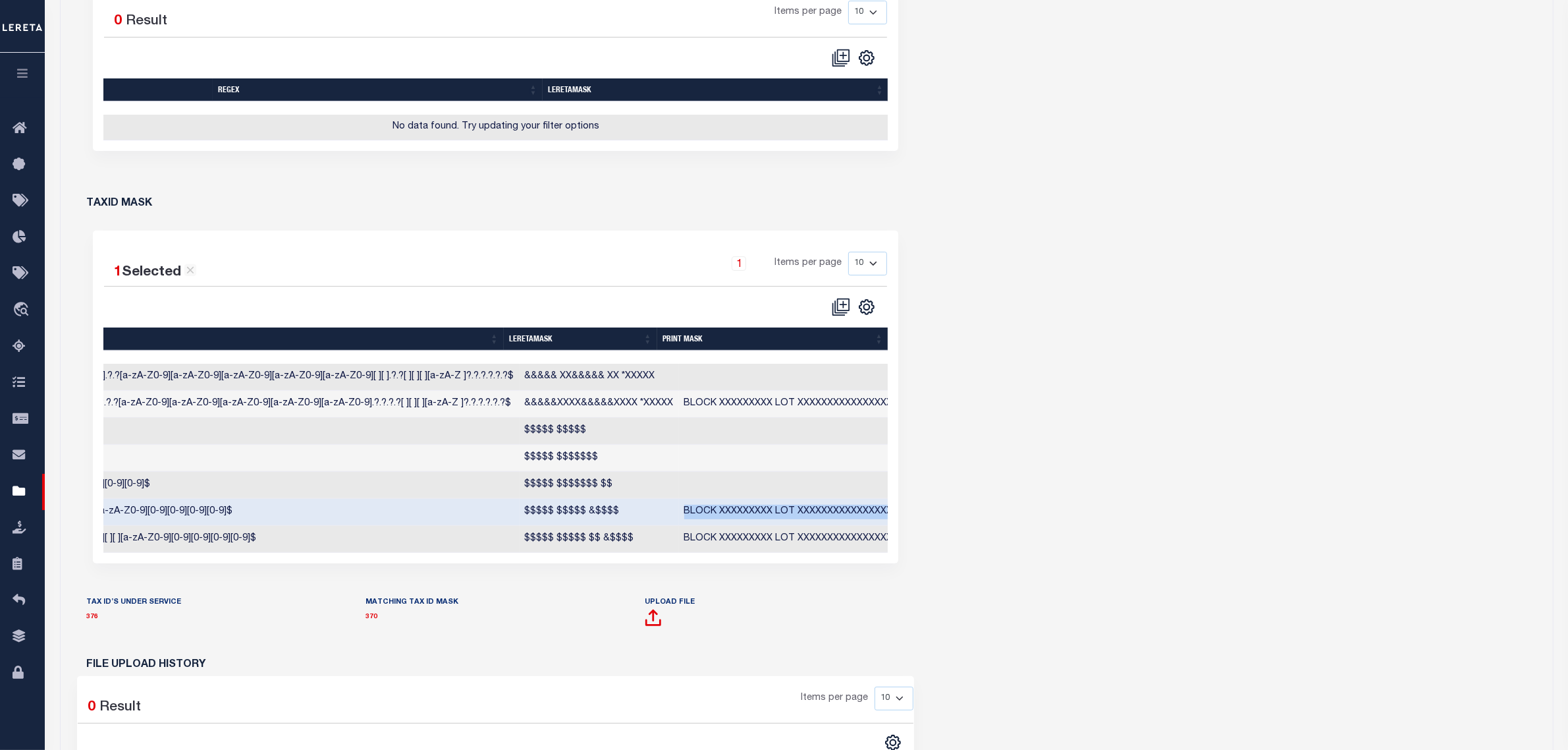
copy td "BLOCK XXXXXXXXX LOT XXXXXXXXXXXXXXXXXX*"
click at [843, 308] on icon "" at bounding box center [843, 305] width 7 height 7
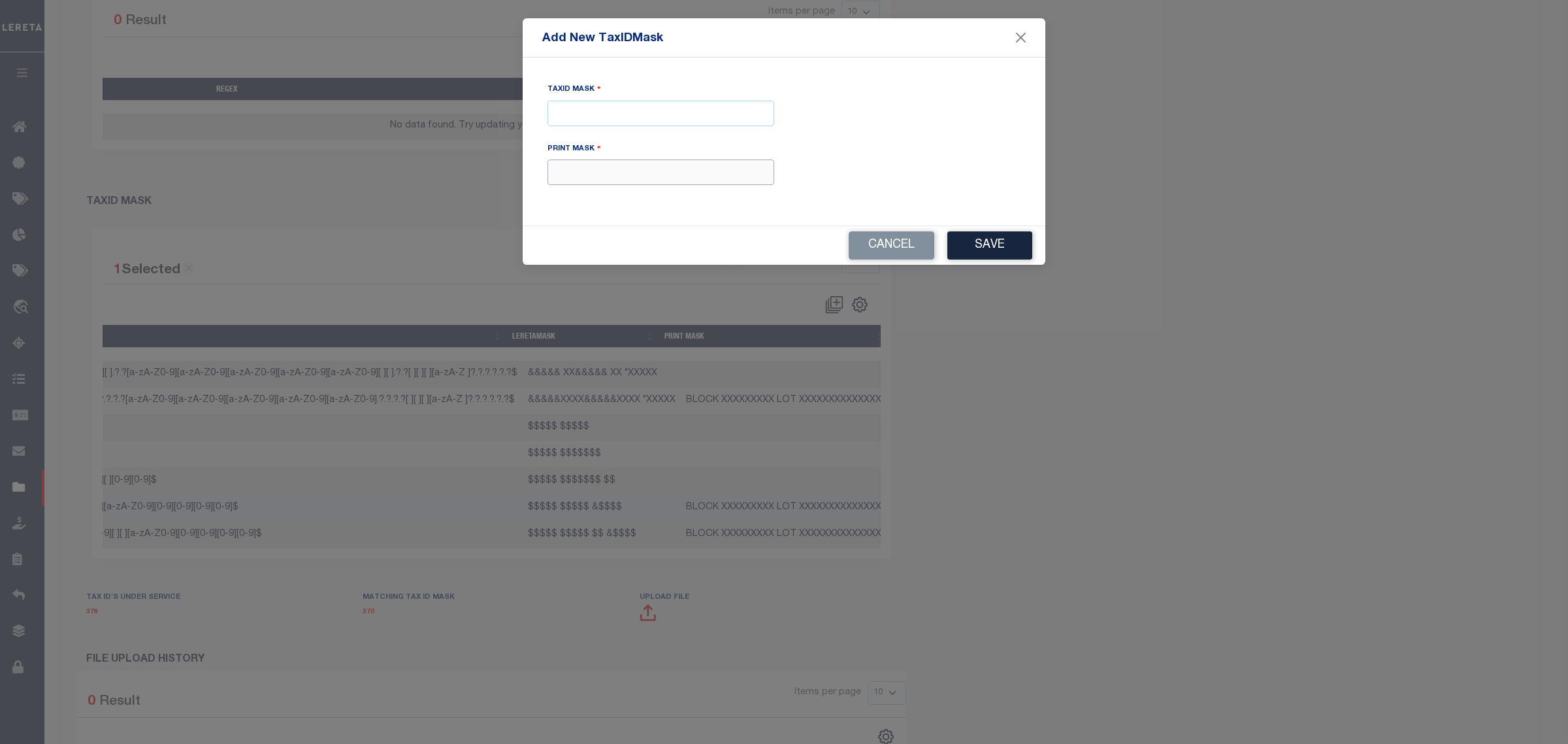
click at [665, 173] on input "text" at bounding box center [660, 172] width 226 height 26
paste input "BLOCK XXXXXXXXX LOT XXXXXXXXXXXXXXXXXX*"
type input "BLOCK XXXXXXXXX LOT XXXXXXXXXXXXXXXXXX*"
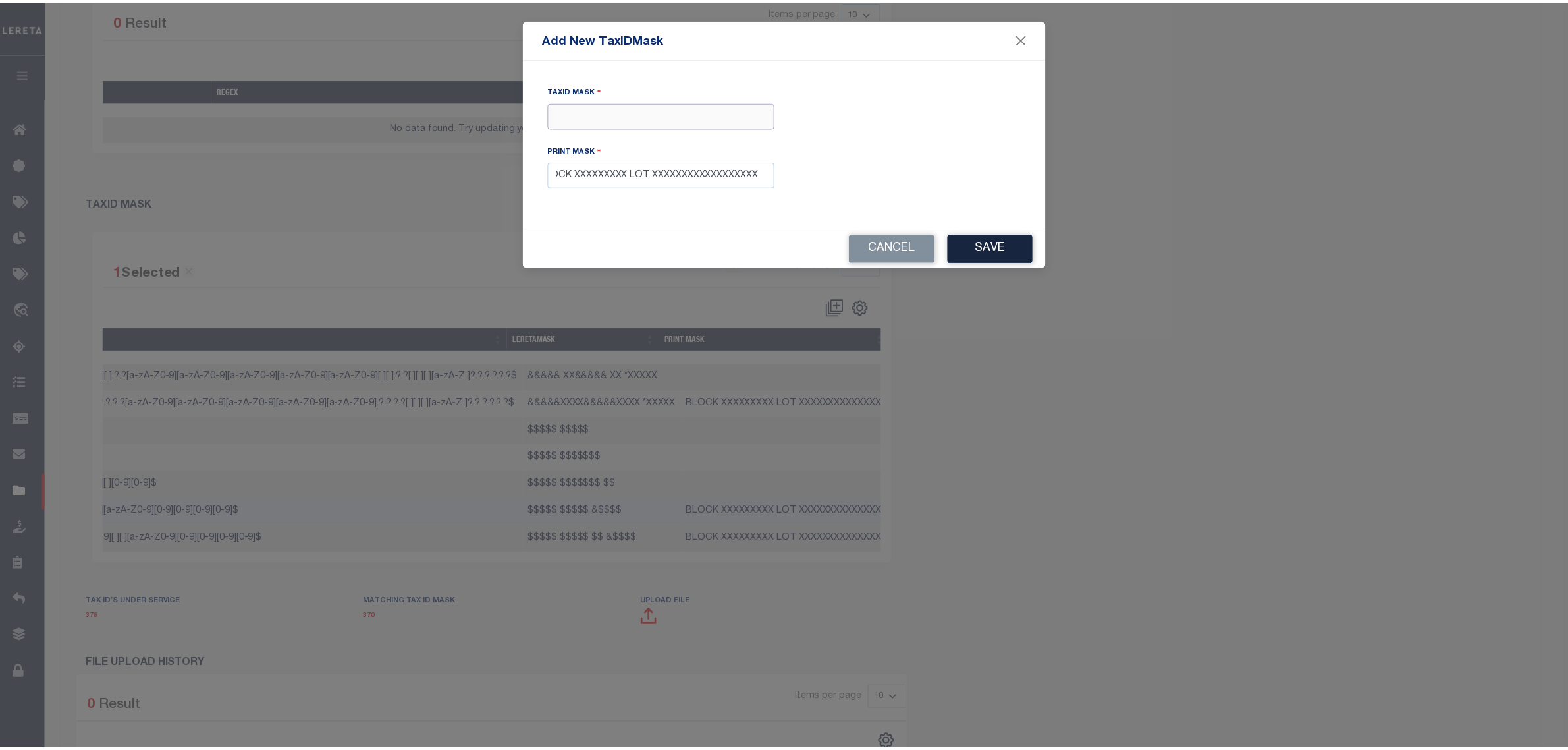
scroll to position [0, 0]
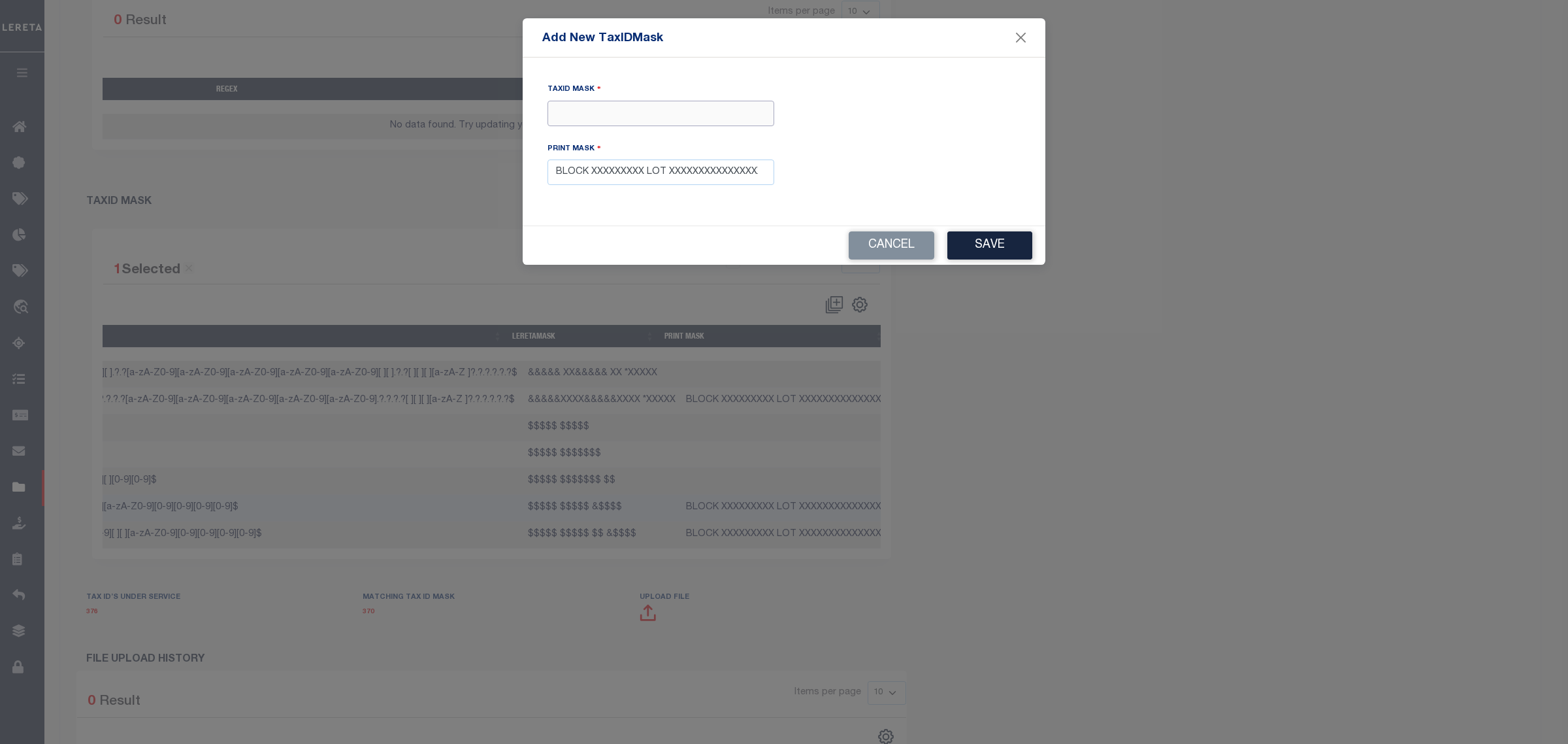
click at [656, 114] on input "Tax ID Mask" at bounding box center [660, 113] width 226 height 26
type input "$$$$$ $$$$$ $$"
click at [971, 243] on button "Save" at bounding box center [990, 246] width 85 height 28
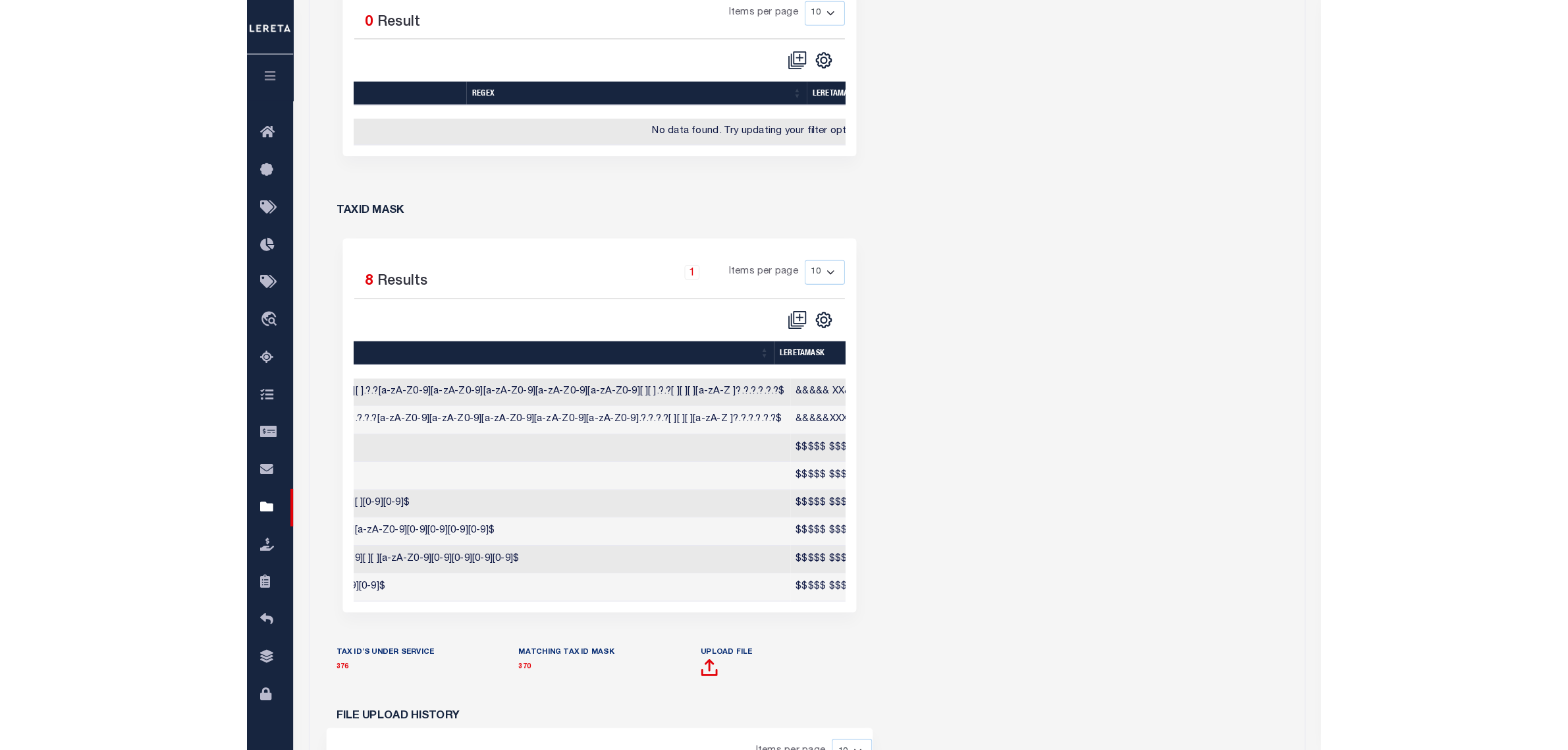
scroll to position [576, 0]
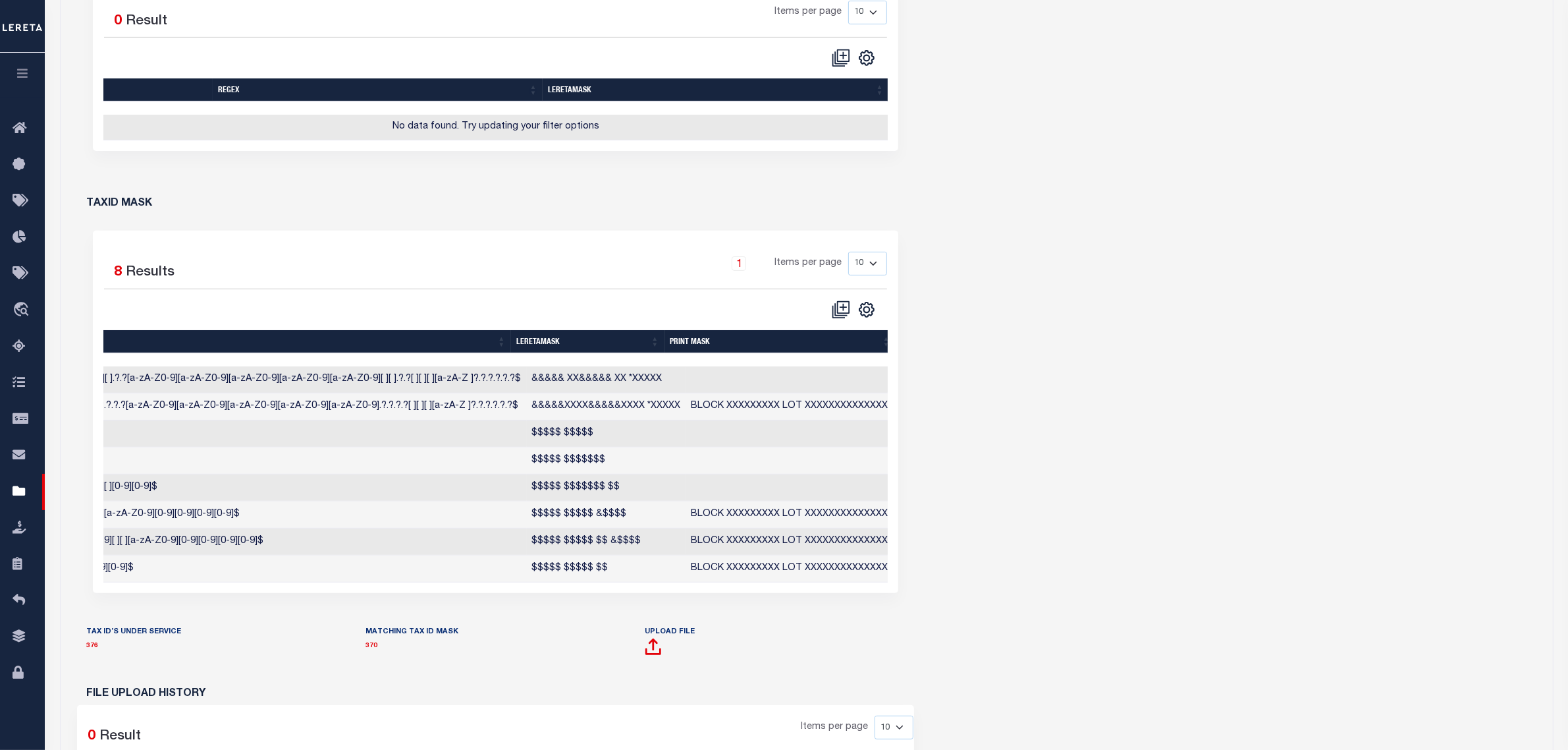
select select "NJ"
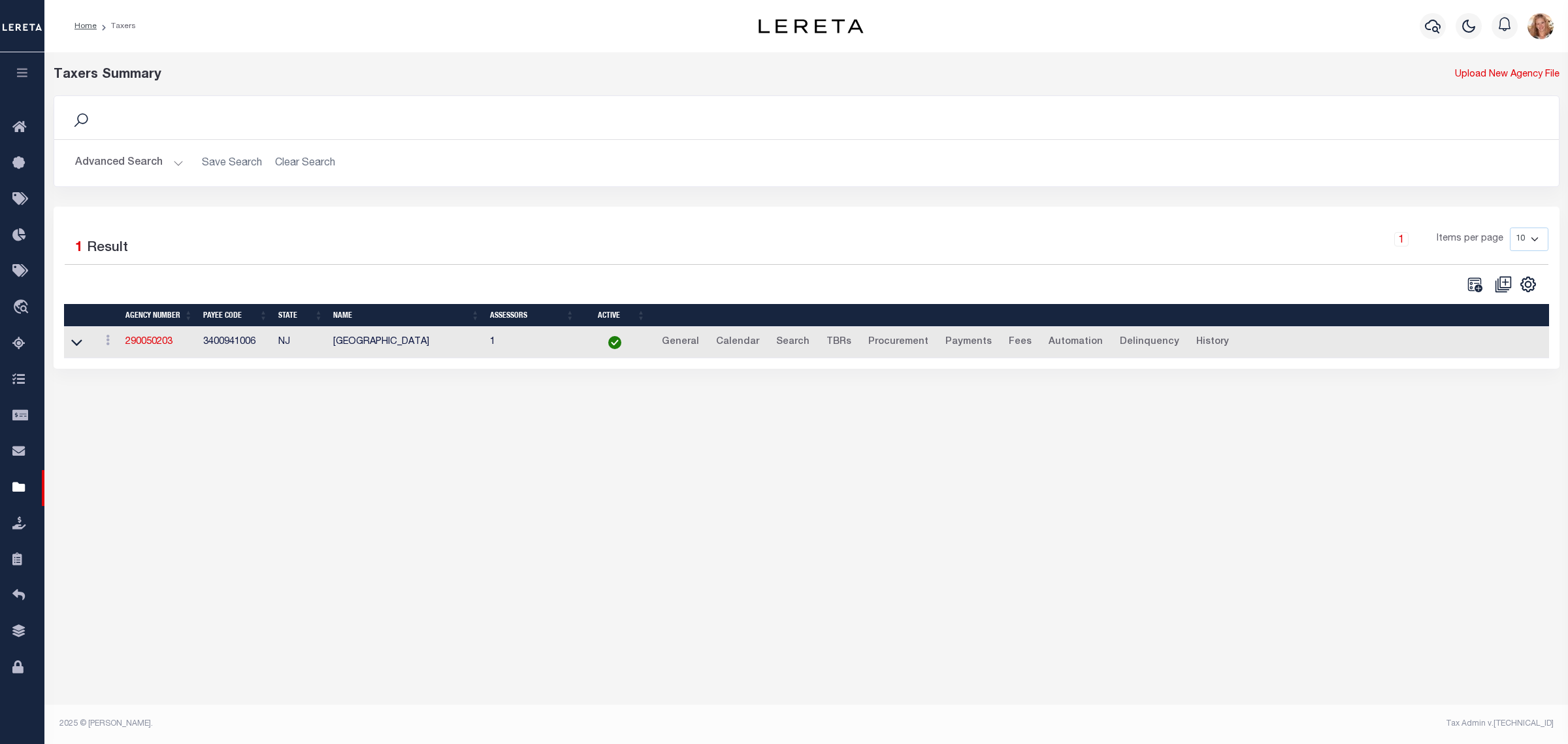
click at [130, 162] on button "Advanced Search" at bounding box center [130, 163] width 108 height 26
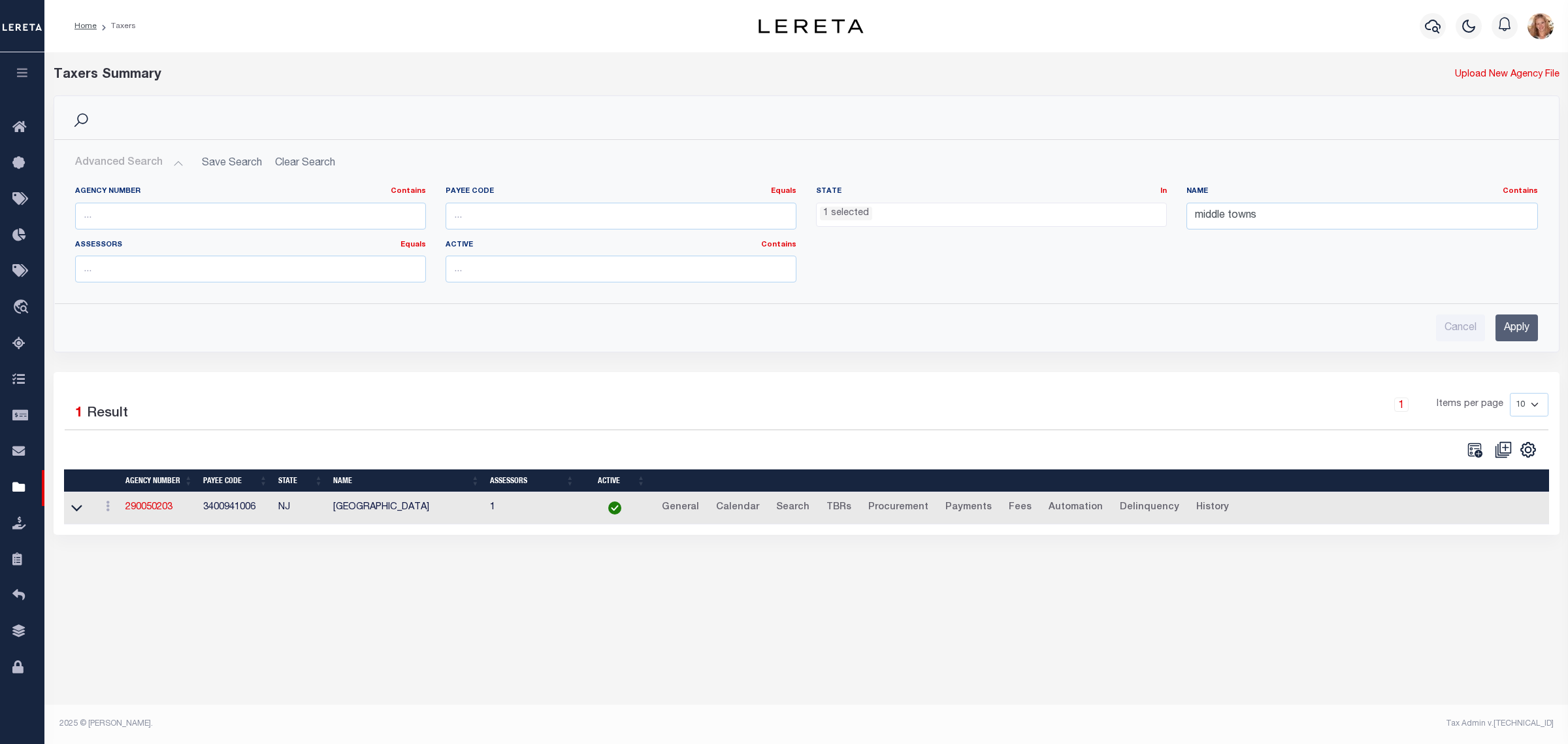
click at [977, 210] on ul "1 selected" at bounding box center [991, 212] width 350 height 18
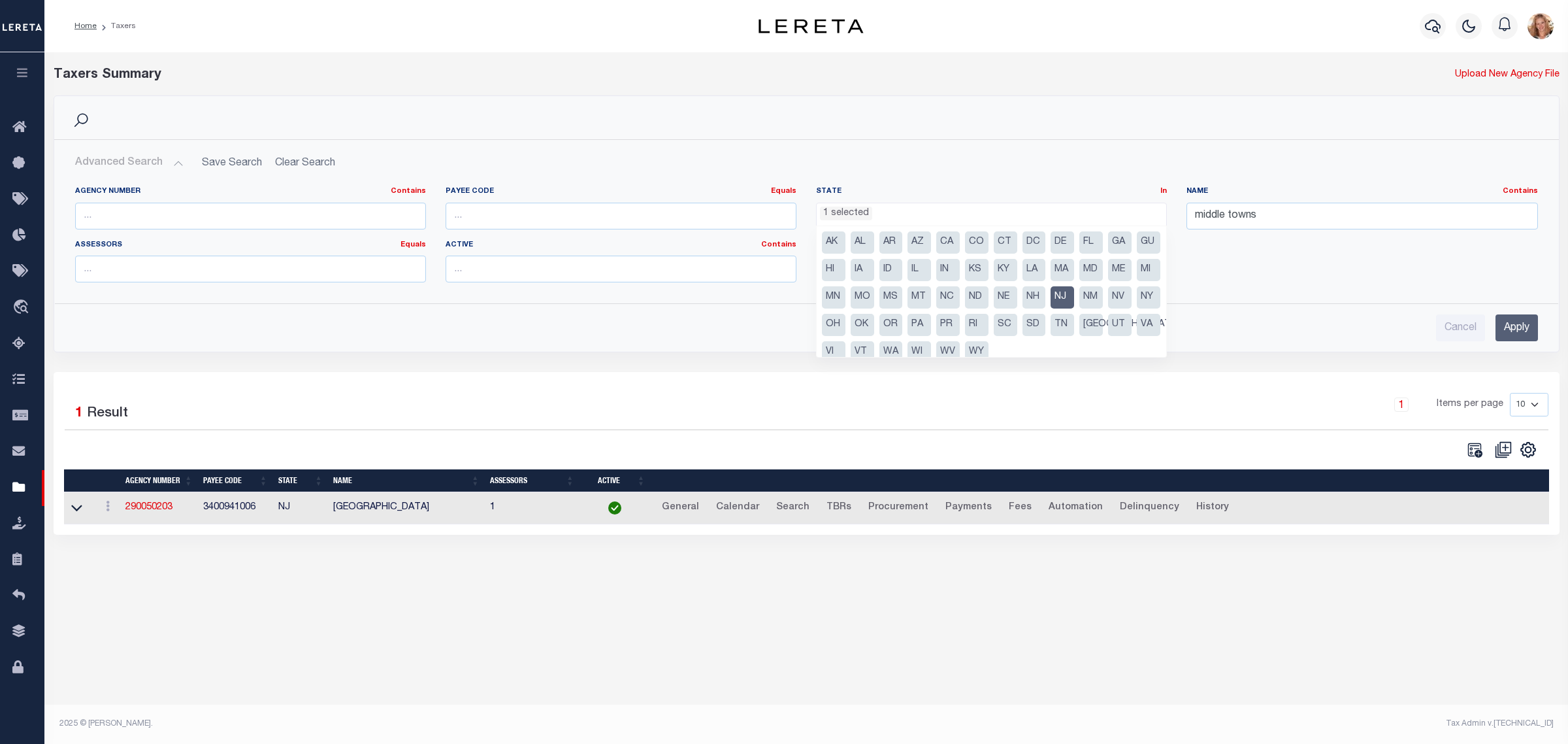
click at [1074, 296] on li "NJ" at bounding box center [1062, 298] width 23 height 22
click at [1137, 309] on li "NY" at bounding box center [1149, 298] width 23 height 22
select select "NY"
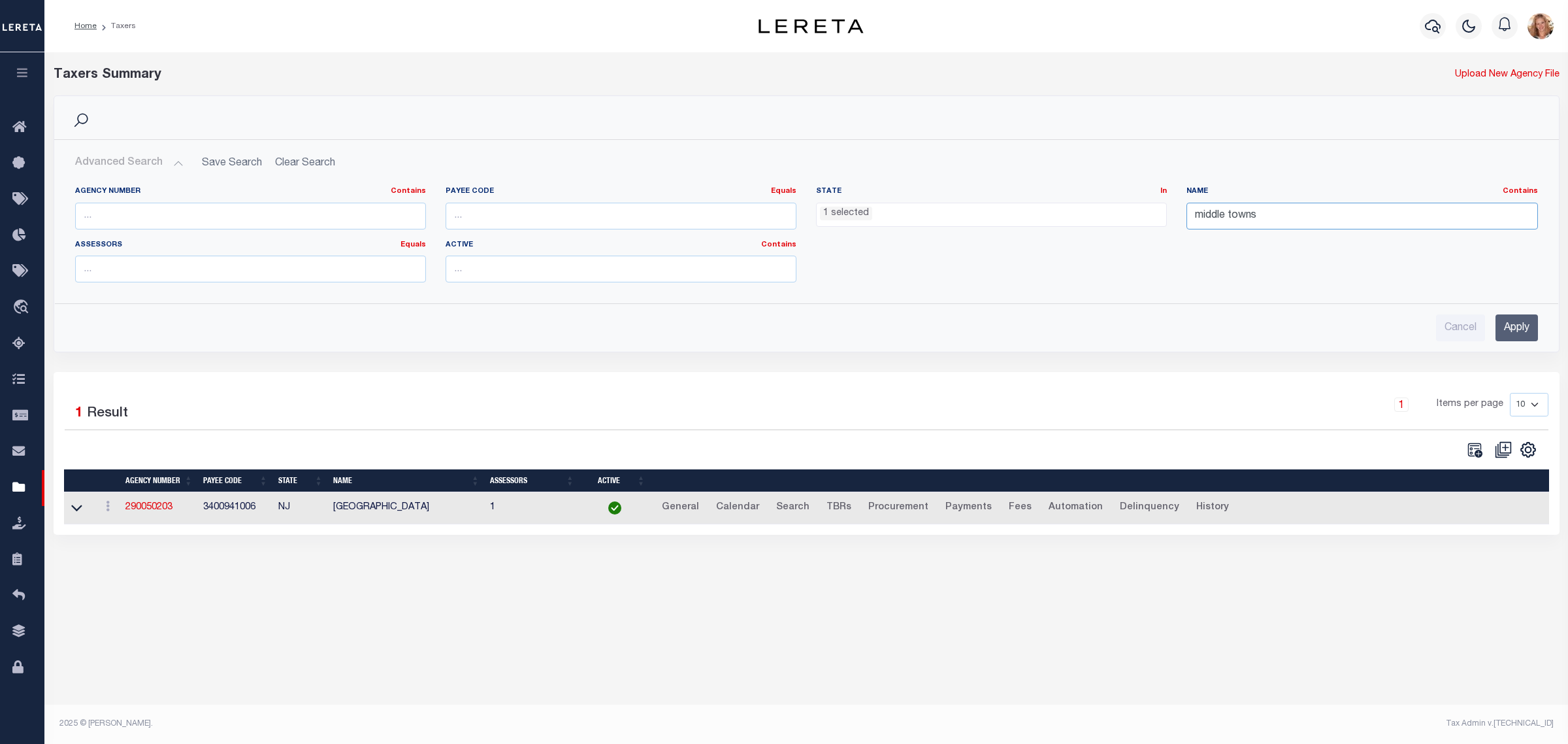
drag, startPoint x: 1318, startPoint y: 220, endPoint x: 1073, endPoint y: 218, distance: 245.0
click at [1073, 218] on div "Agency Number Contains Contains Is Payee Code Equals Equals Is Not Equal To Is …" at bounding box center [807, 239] width 1483 height 106
type input "frontage"
click at [1526, 325] on input "Apply" at bounding box center [1517, 328] width 42 height 27
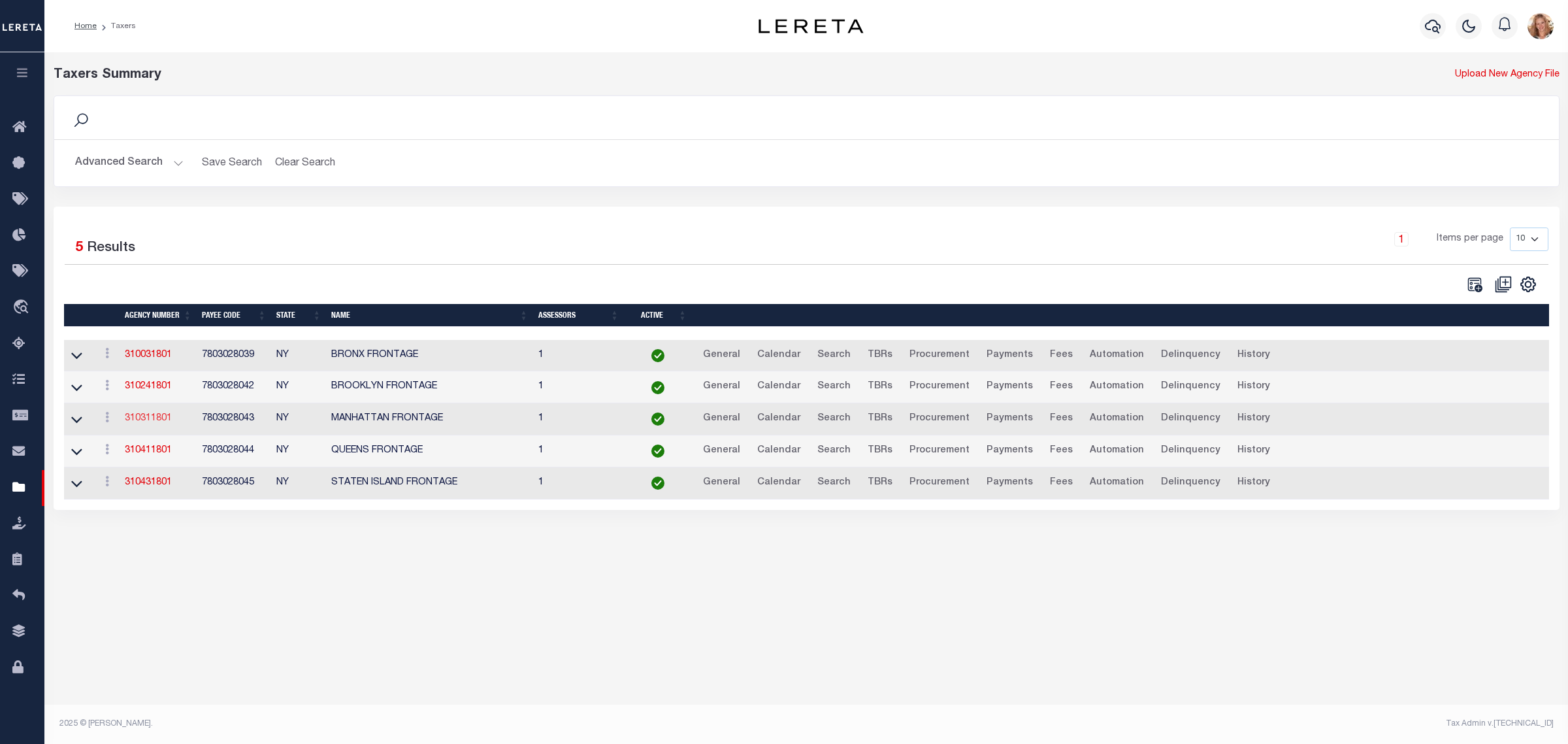
click at [151, 423] on link "310311801" at bounding box center [148, 419] width 47 height 9
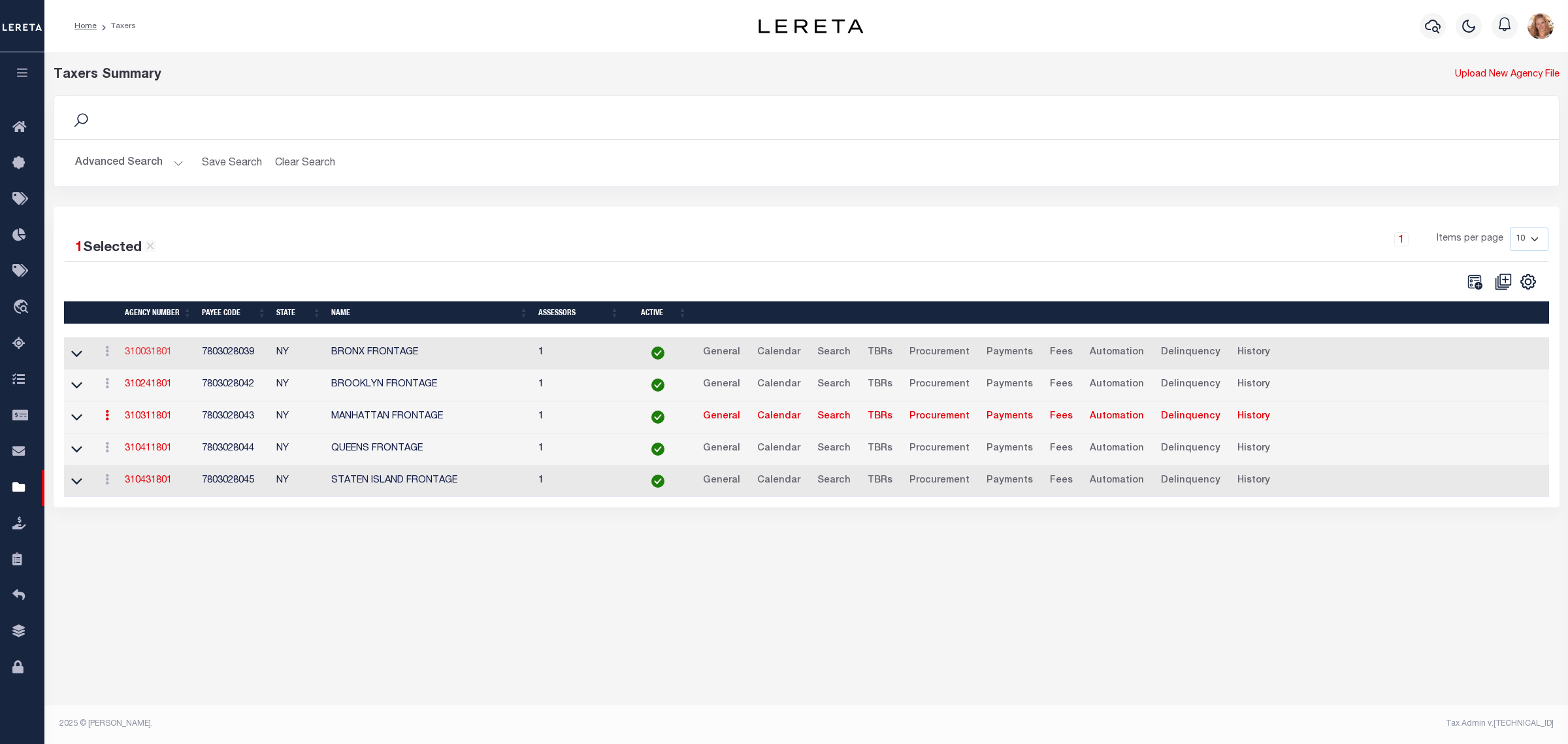
click at [166, 357] on link "310031801" at bounding box center [148, 352] width 47 height 9
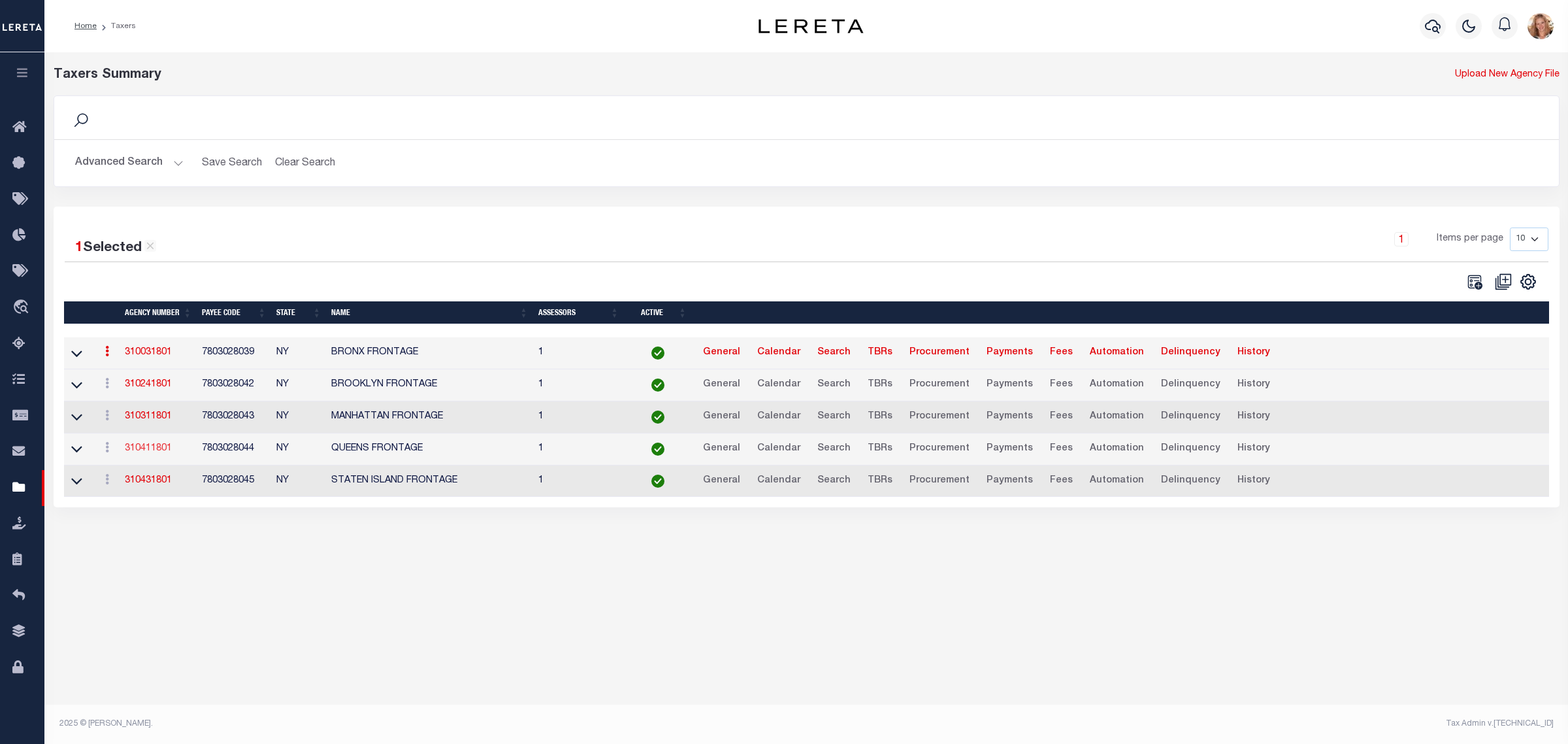
click at [166, 453] on link "310411801" at bounding box center [148, 449] width 47 height 9
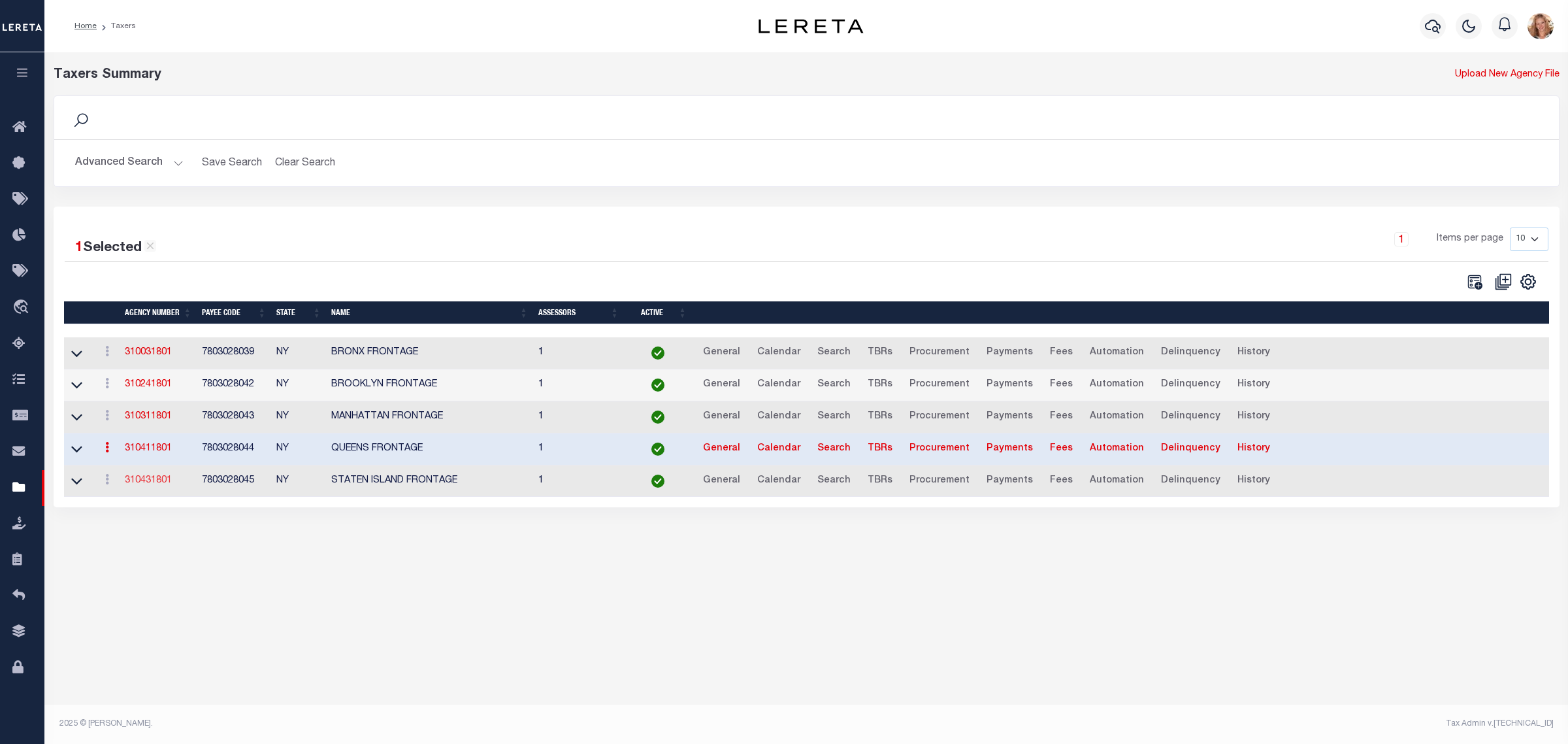
click at [160, 485] on link "310431801" at bounding box center [148, 480] width 47 height 9
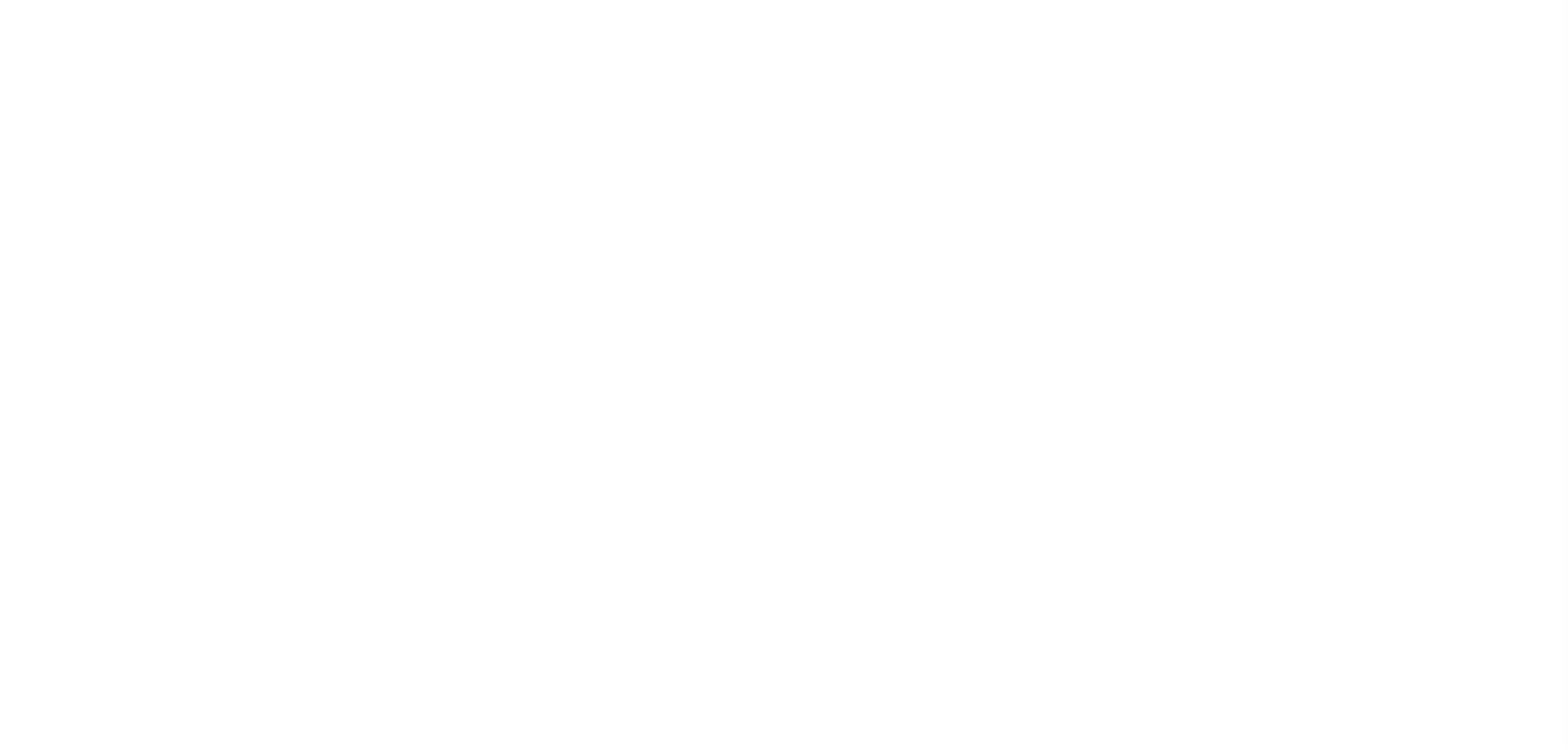
select select
checkbox input "false"
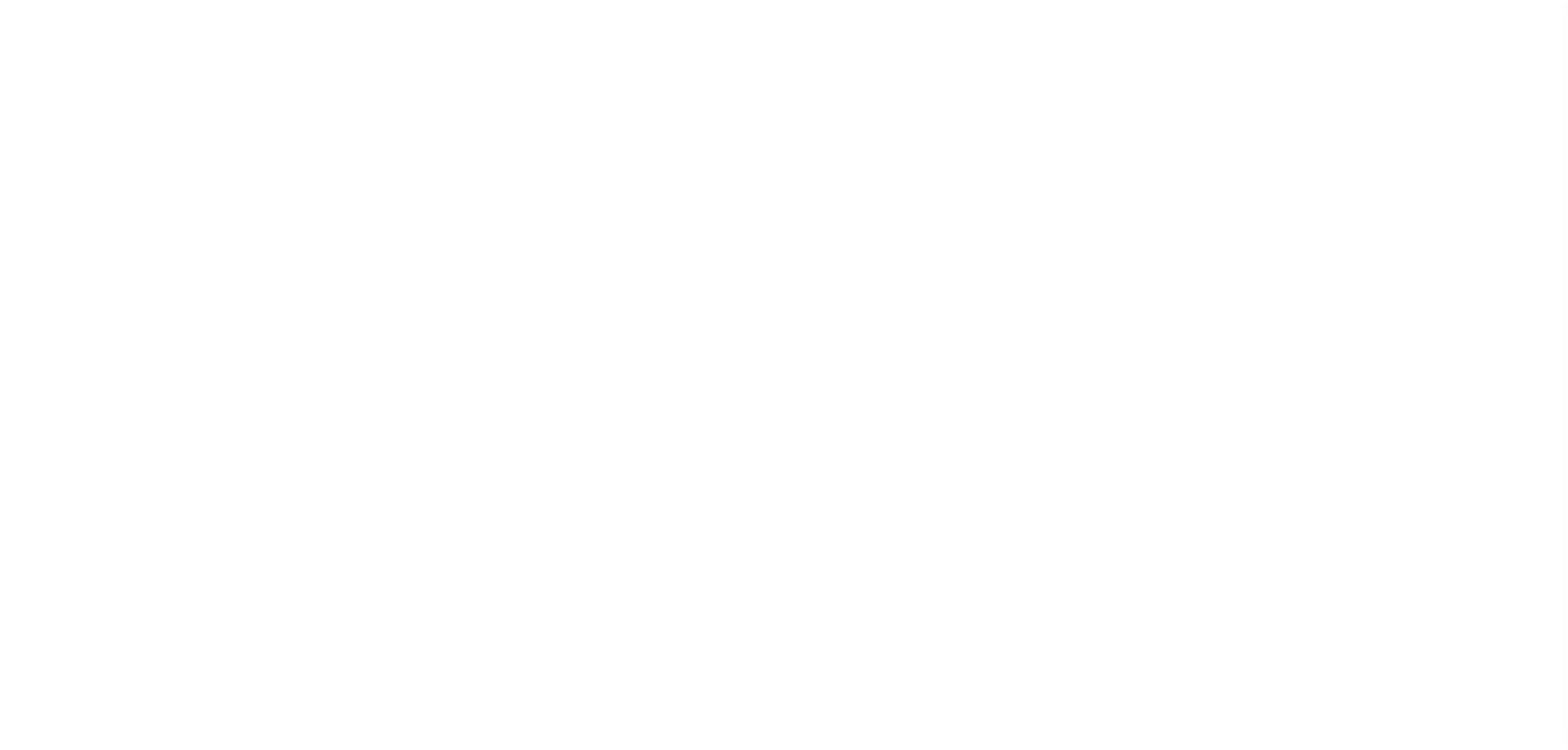
select select "1"
checkbox input "false"
